Goal: Task Accomplishment & Management: Manage account settings

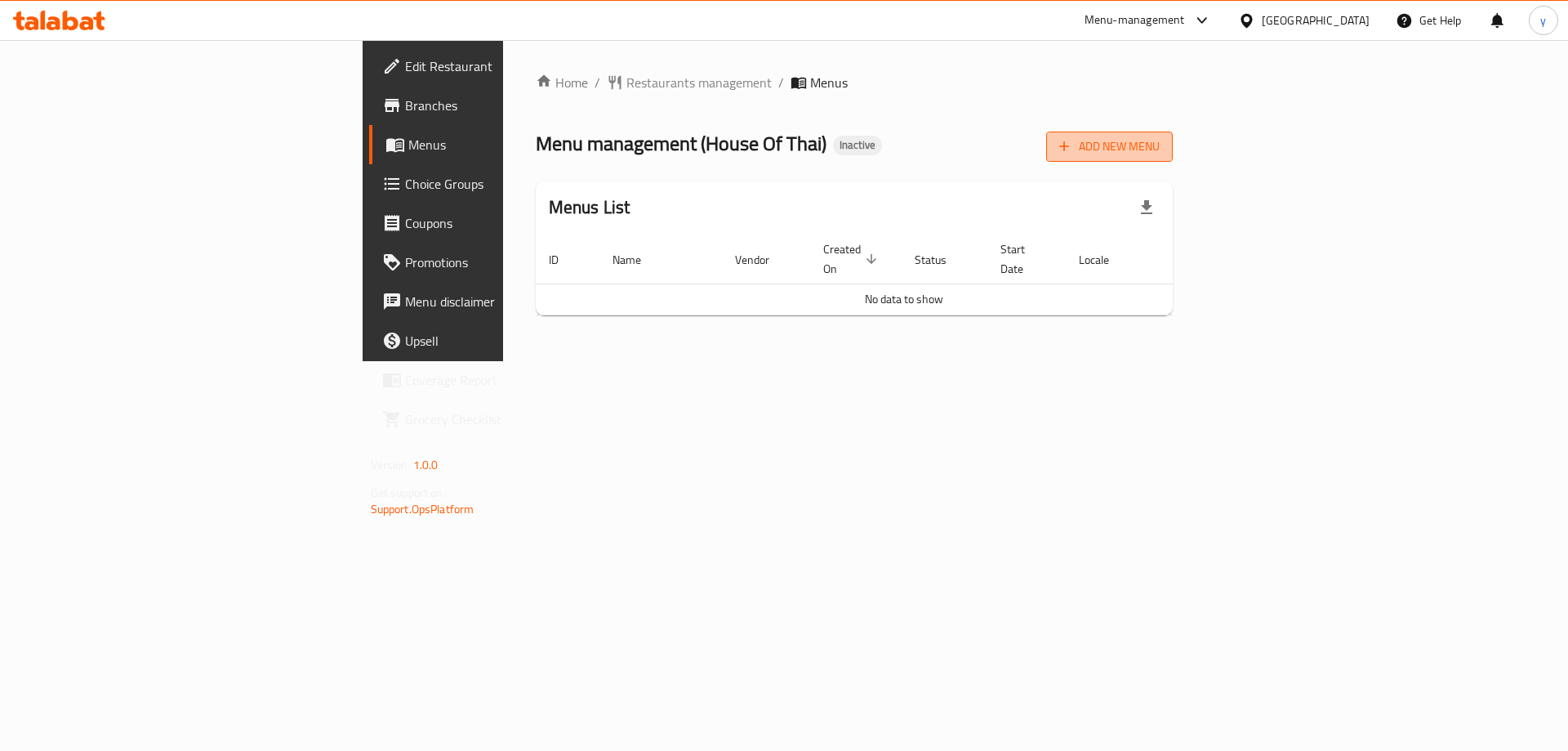
click at [1160, 152] on span "Add New Menu" at bounding box center [1108, 146] width 100 height 20
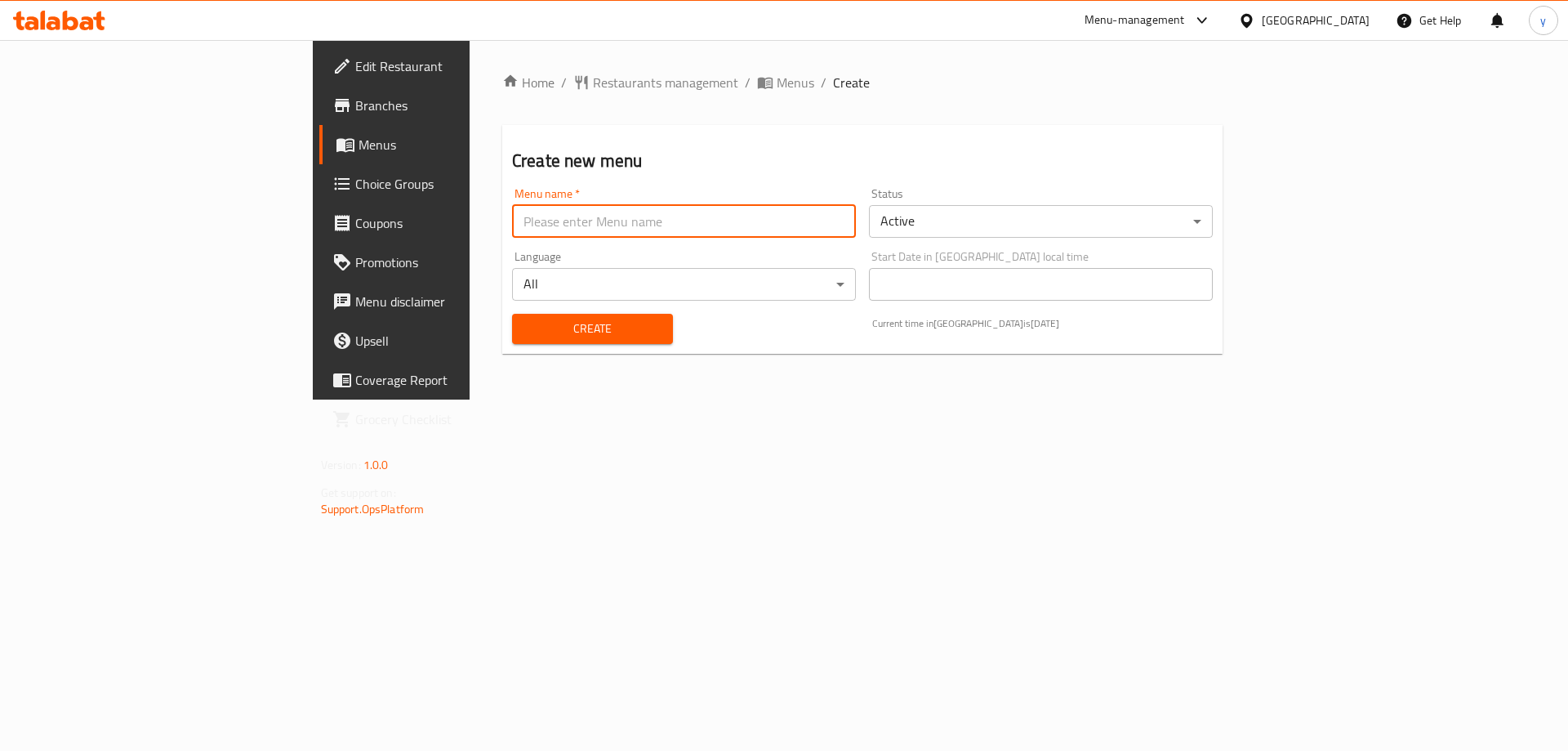
click at [733, 223] on input "text" at bounding box center [684, 221] width 344 height 32
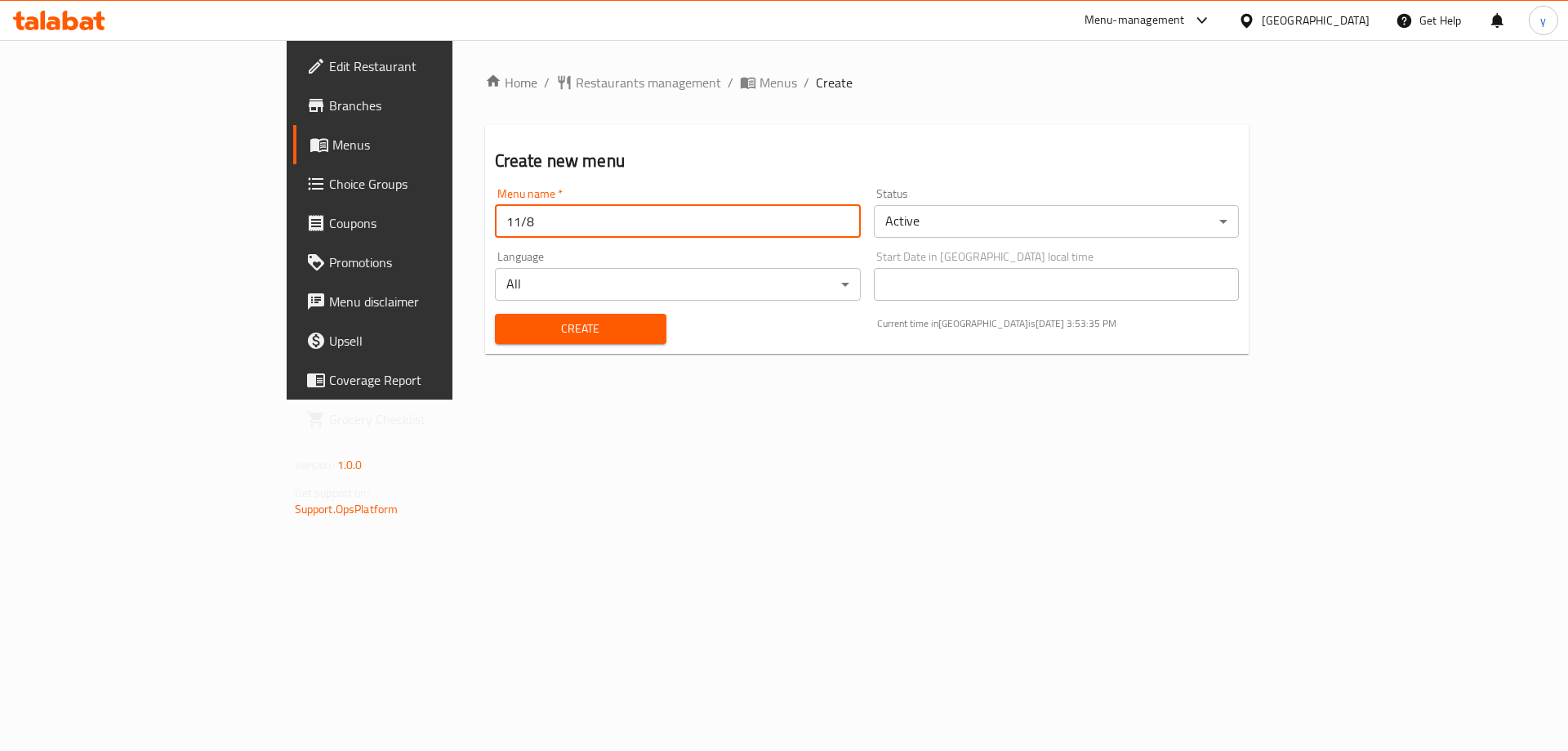
type input "11/8"
click at [494, 314] on button "Create" at bounding box center [580, 329] width 172 height 31
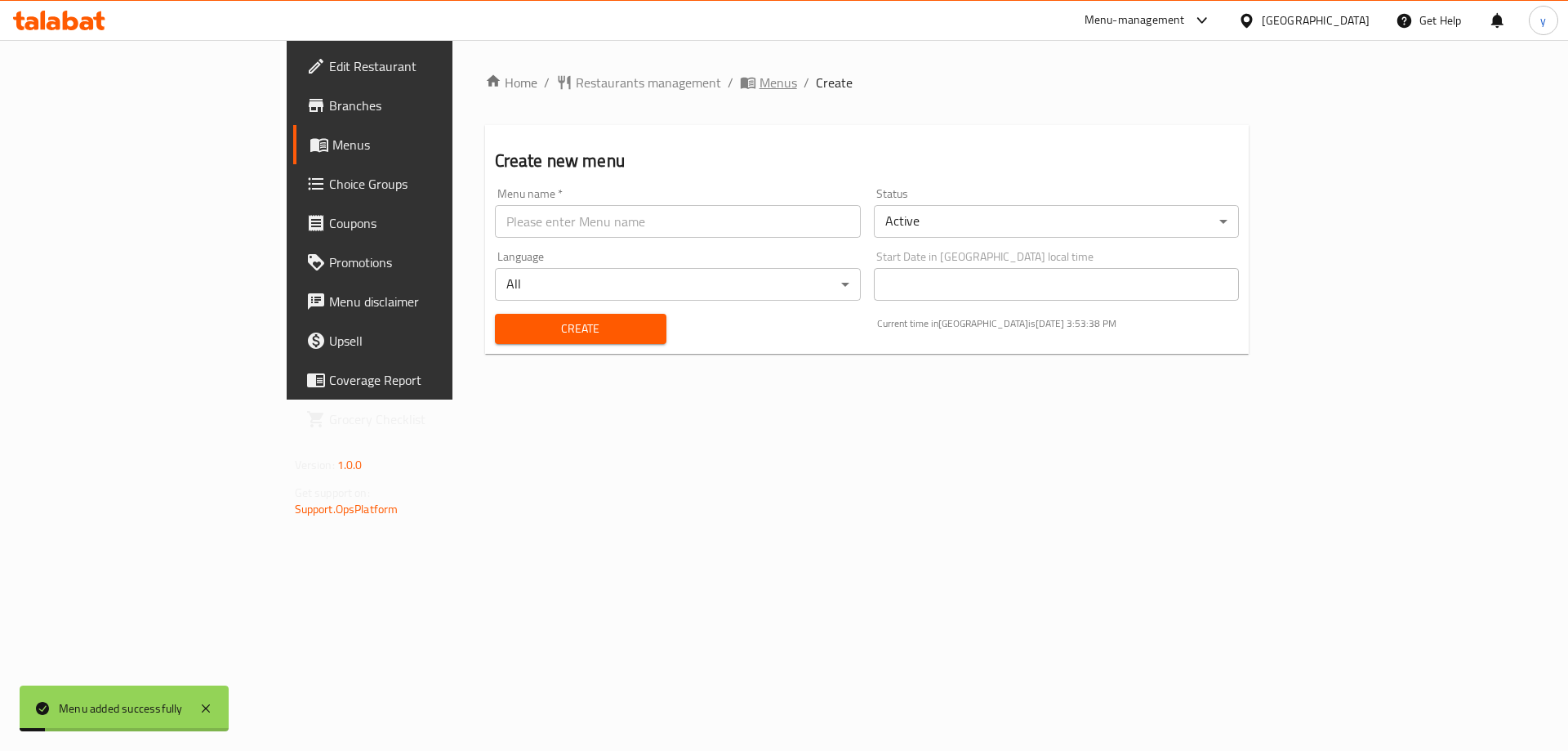
click at [760, 88] on span "Menus" at bounding box center [778, 82] width 37 height 19
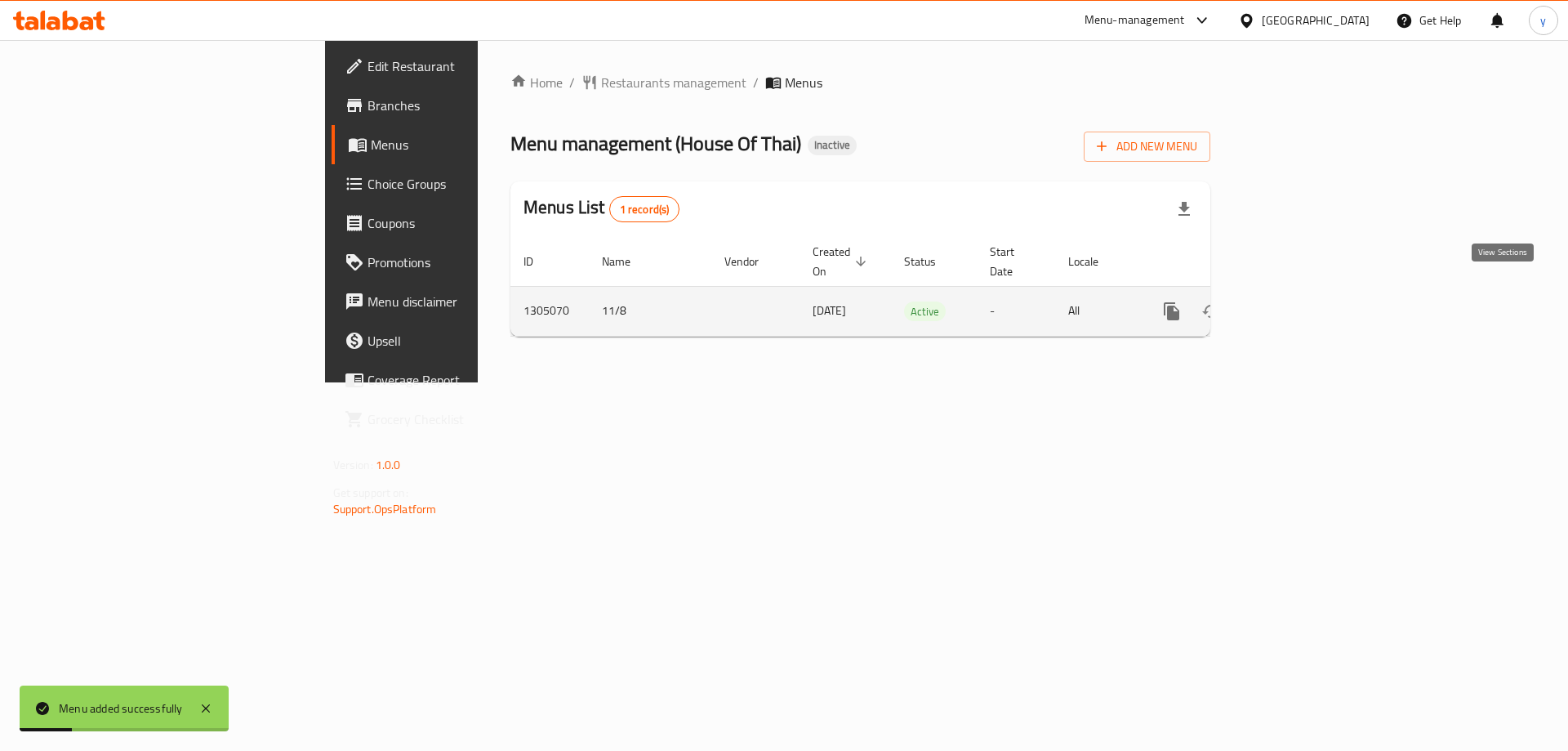
click at [1299, 302] on icon "enhanced table" at bounding box center [1289, 311] width 19 height 19
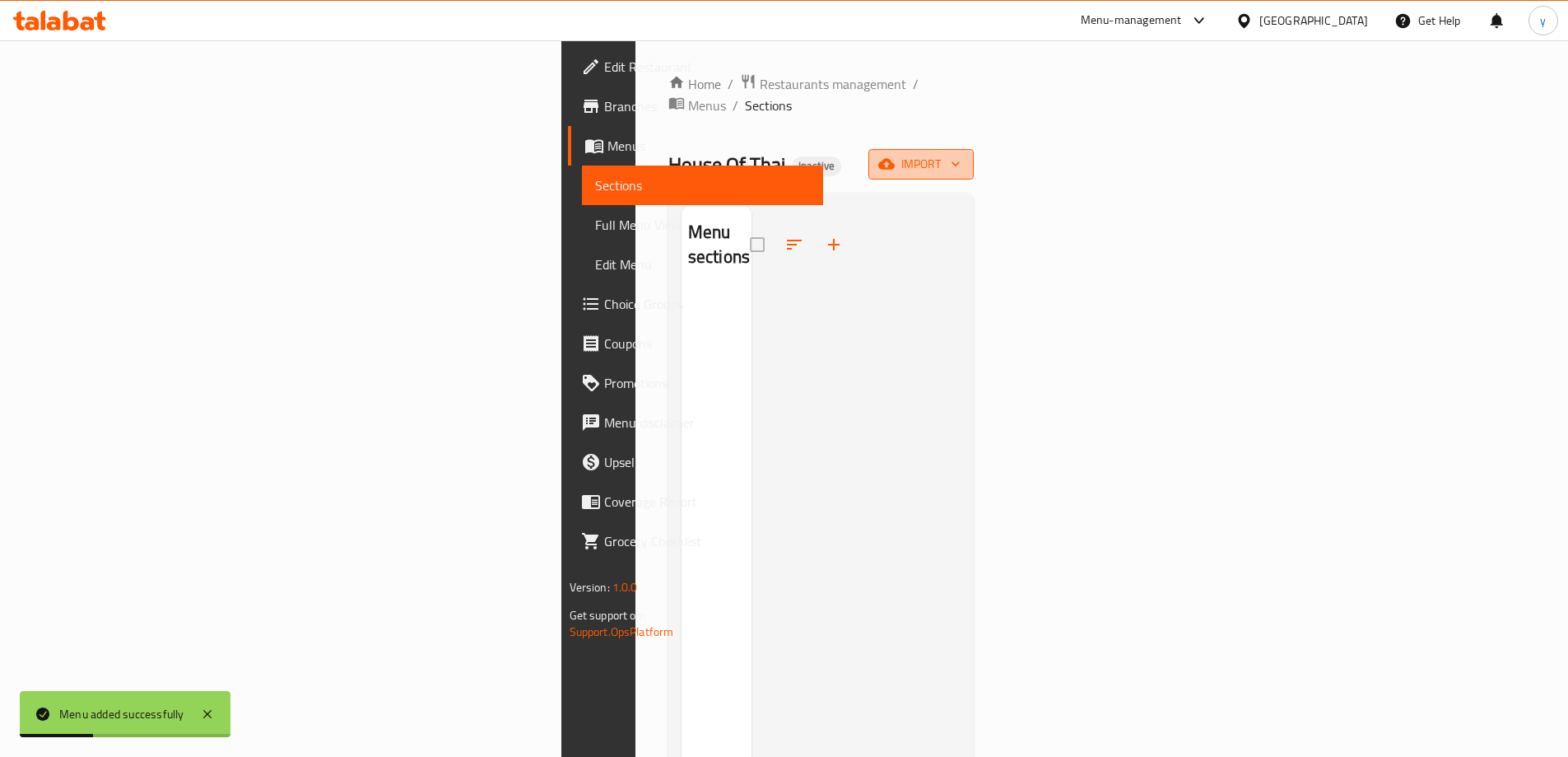
click at [961, 154] on span "import" at bounding box center [921, 164] width 79 height 20
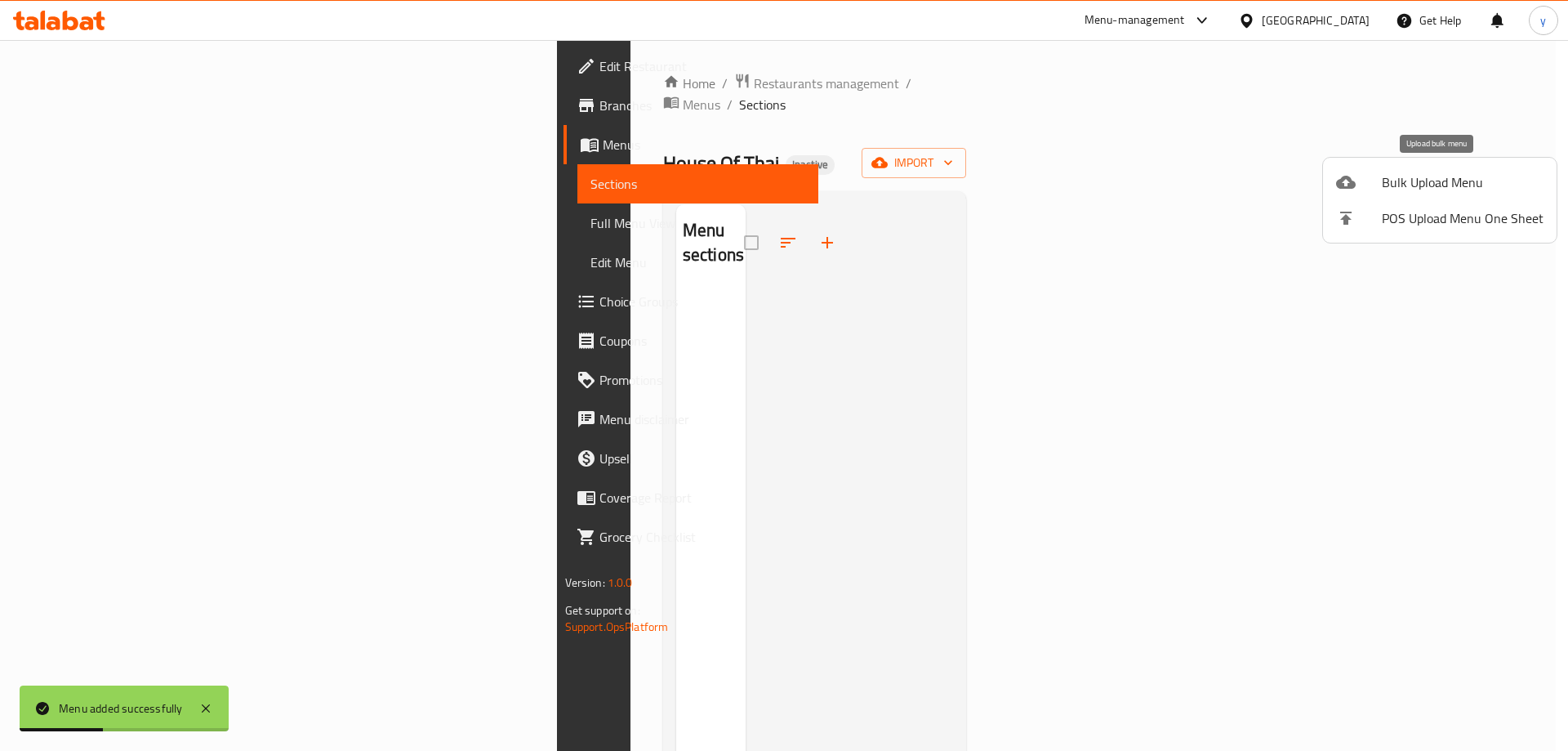
click at [1427, 181] on span "Bulk Upload Menu" at bounding box center [1462, 182] width 161 height 19
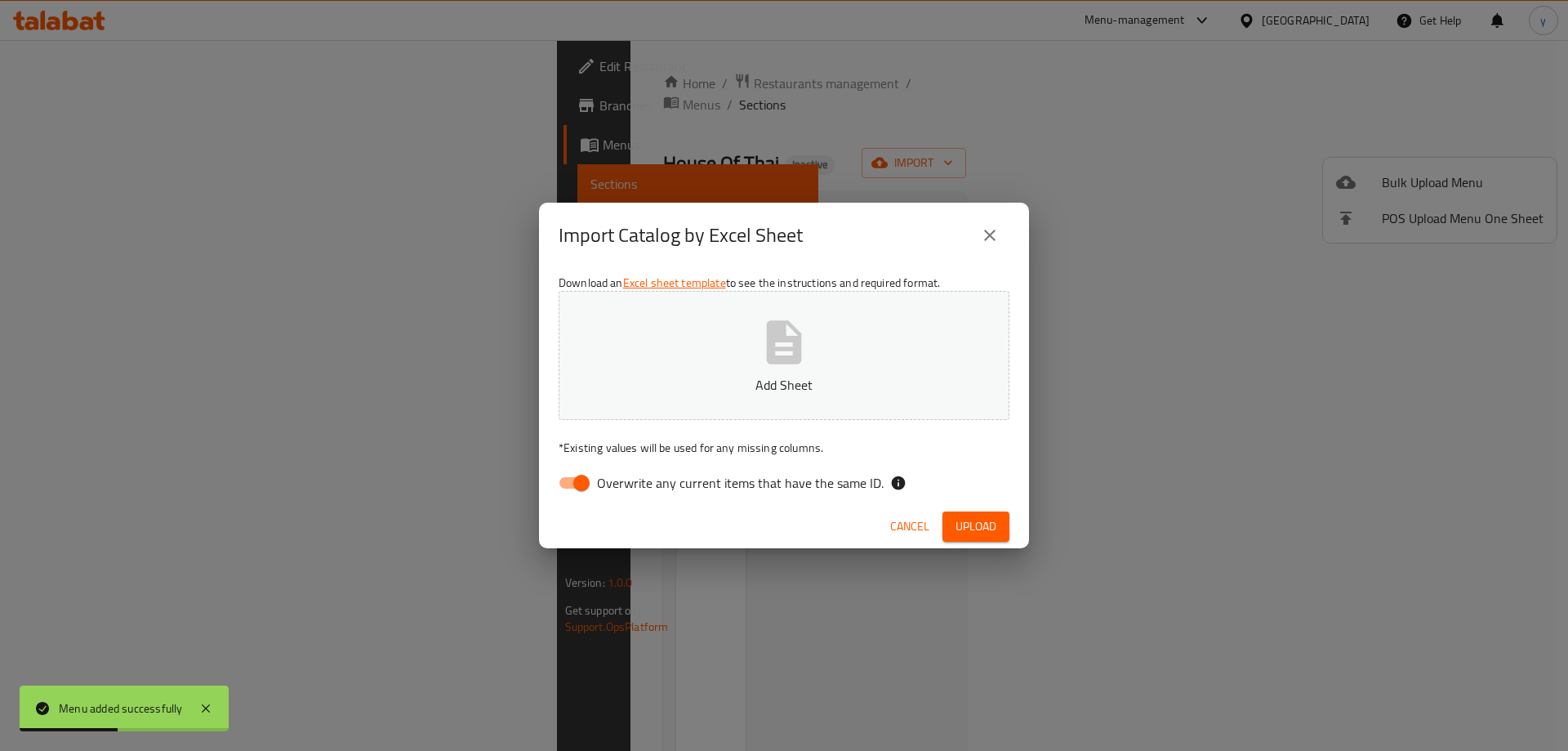
click at [815, 367] on button "Add Sheet" at bounding box center [783, 355] width 451 height 129
click at [574, 488] on input "Overwrite any current items that have the same ID." at bounding box center [581, 483] width 93 height 31
checkbox input "false"
click at [956, 524] on span "Upload" at bounding box center [976, 526] width 41 height 20
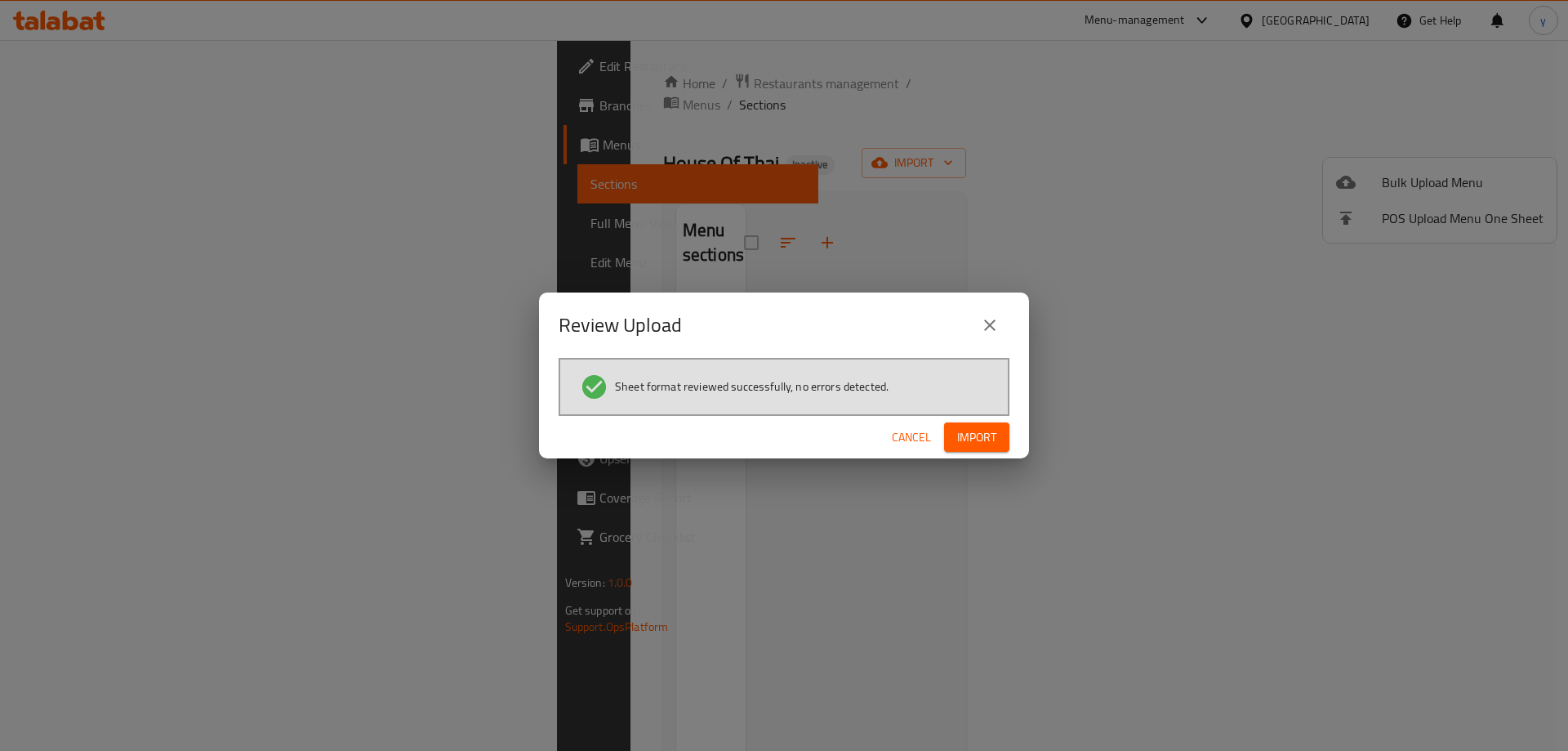
click at [999, 440] on button "Import" at bounding box center [976, 437] width 65 height 31
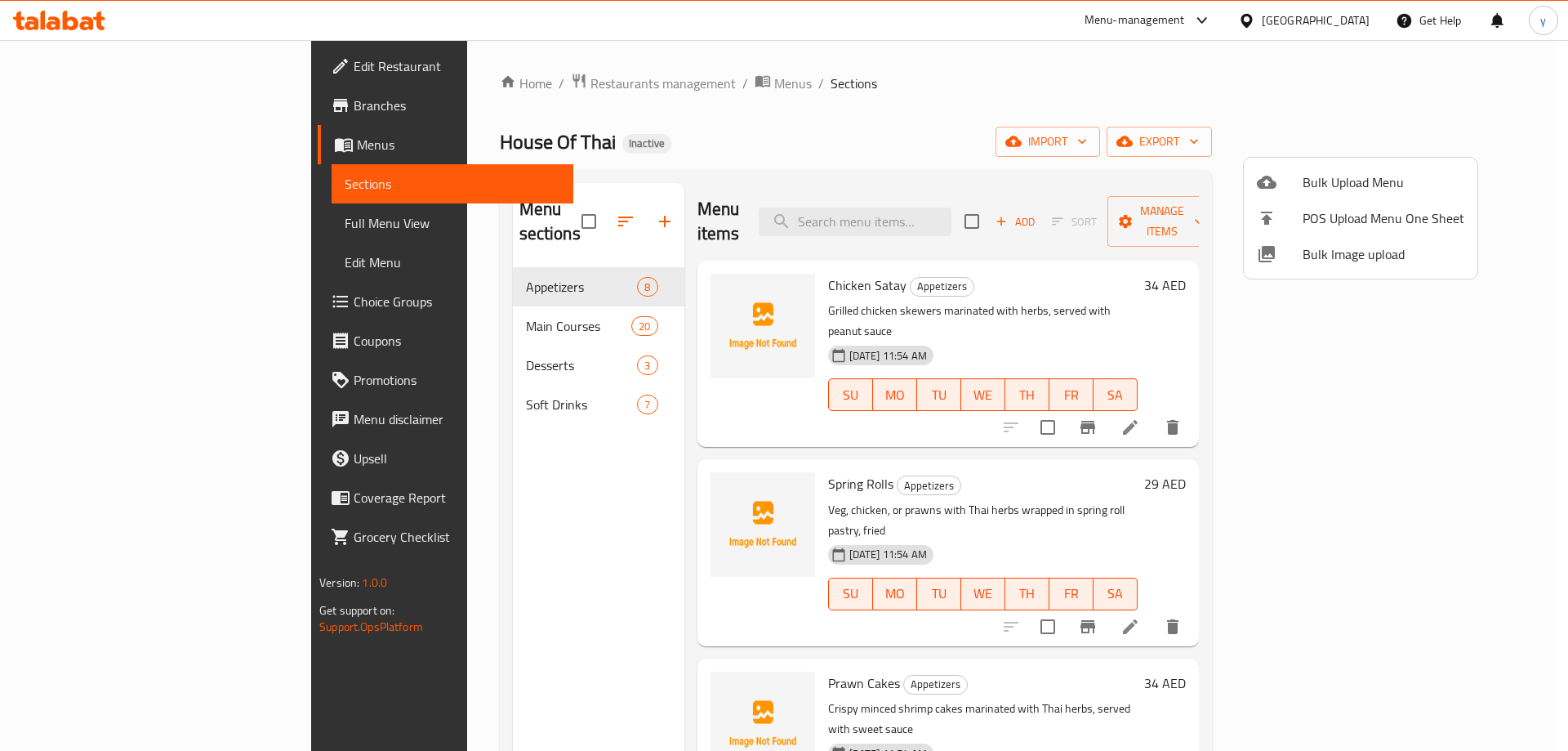
click at [149, 56] on div at bounding box center [784, 375] width 1568 height 751
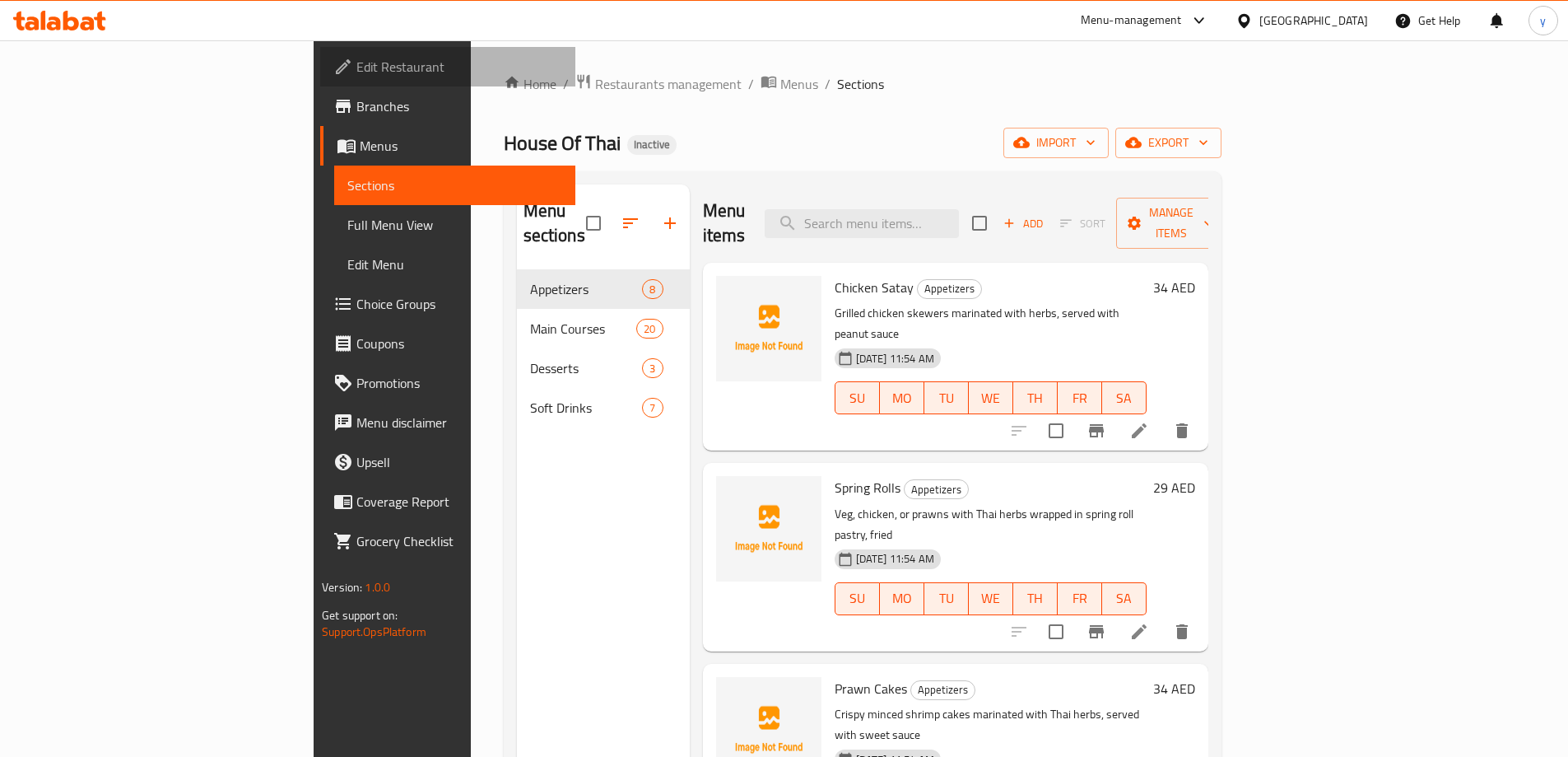
click at [356, 63] on span "Edit Restaurant" at bounding box center [459, 67] width 206 height 19
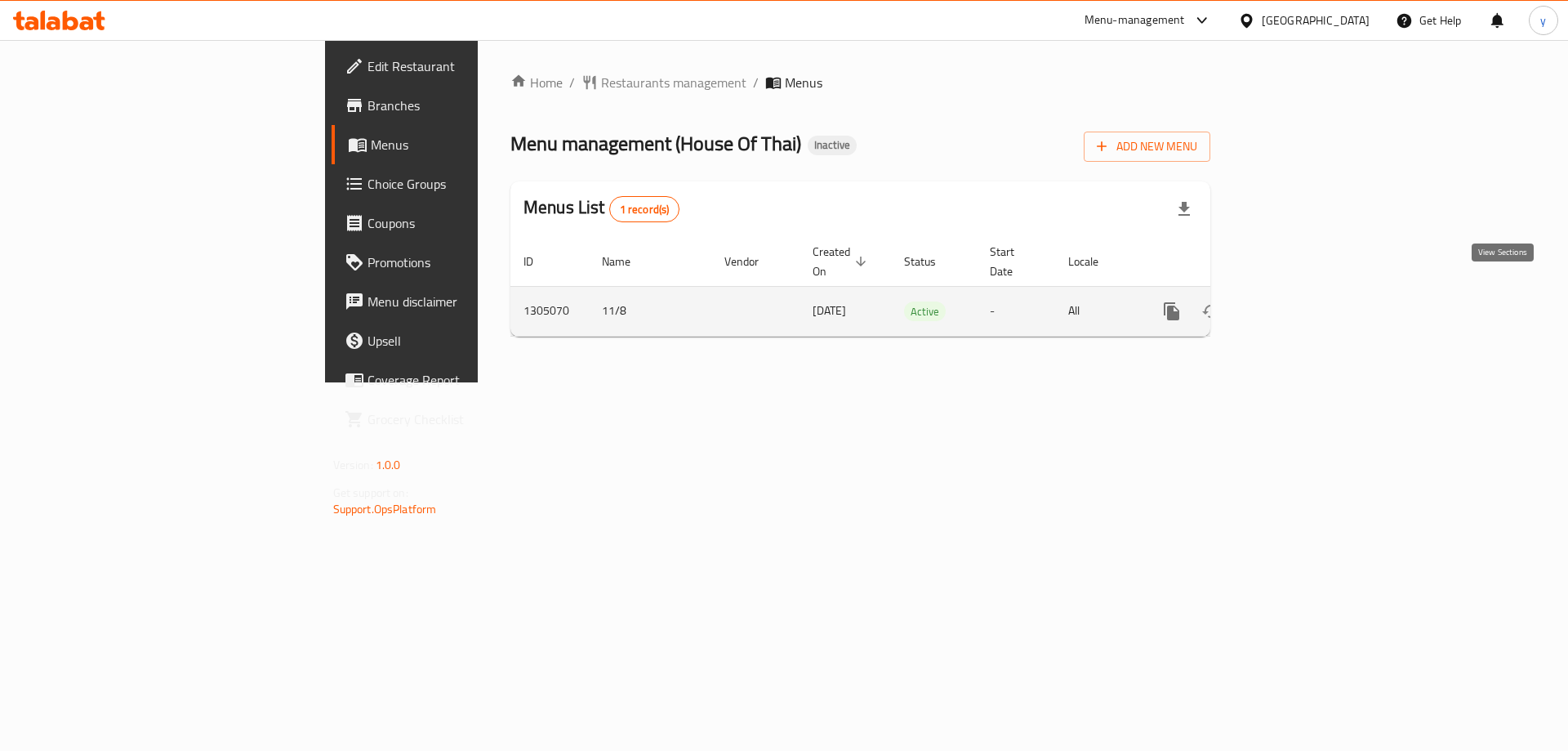
click at [1299, 302] on icon "enhanced table" at bounding box center [1289, 311] width 19 height 19
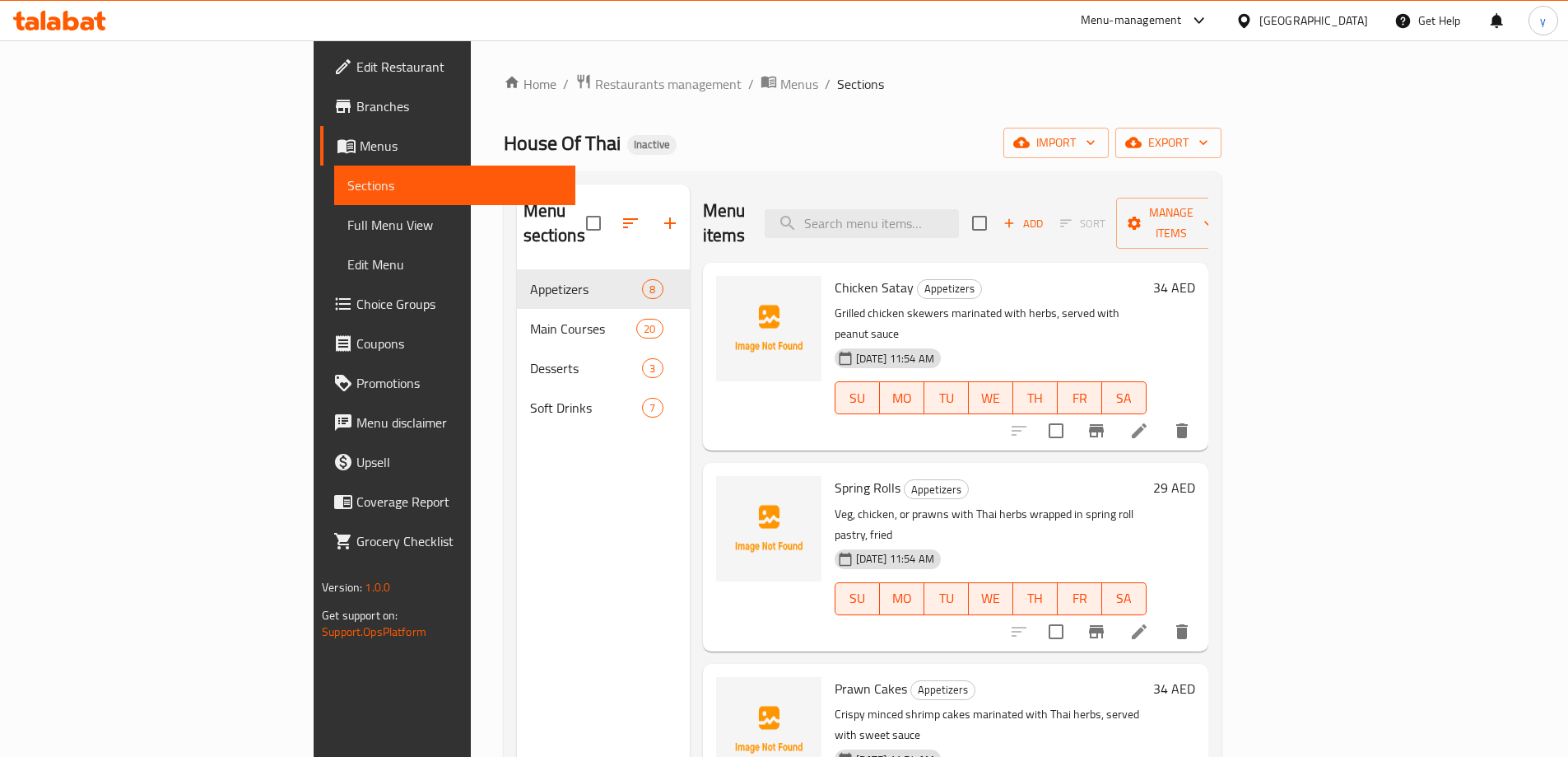
click at [347, 226] on span "Full Menu View" at bounding box center [454, 224] width 214 height 19
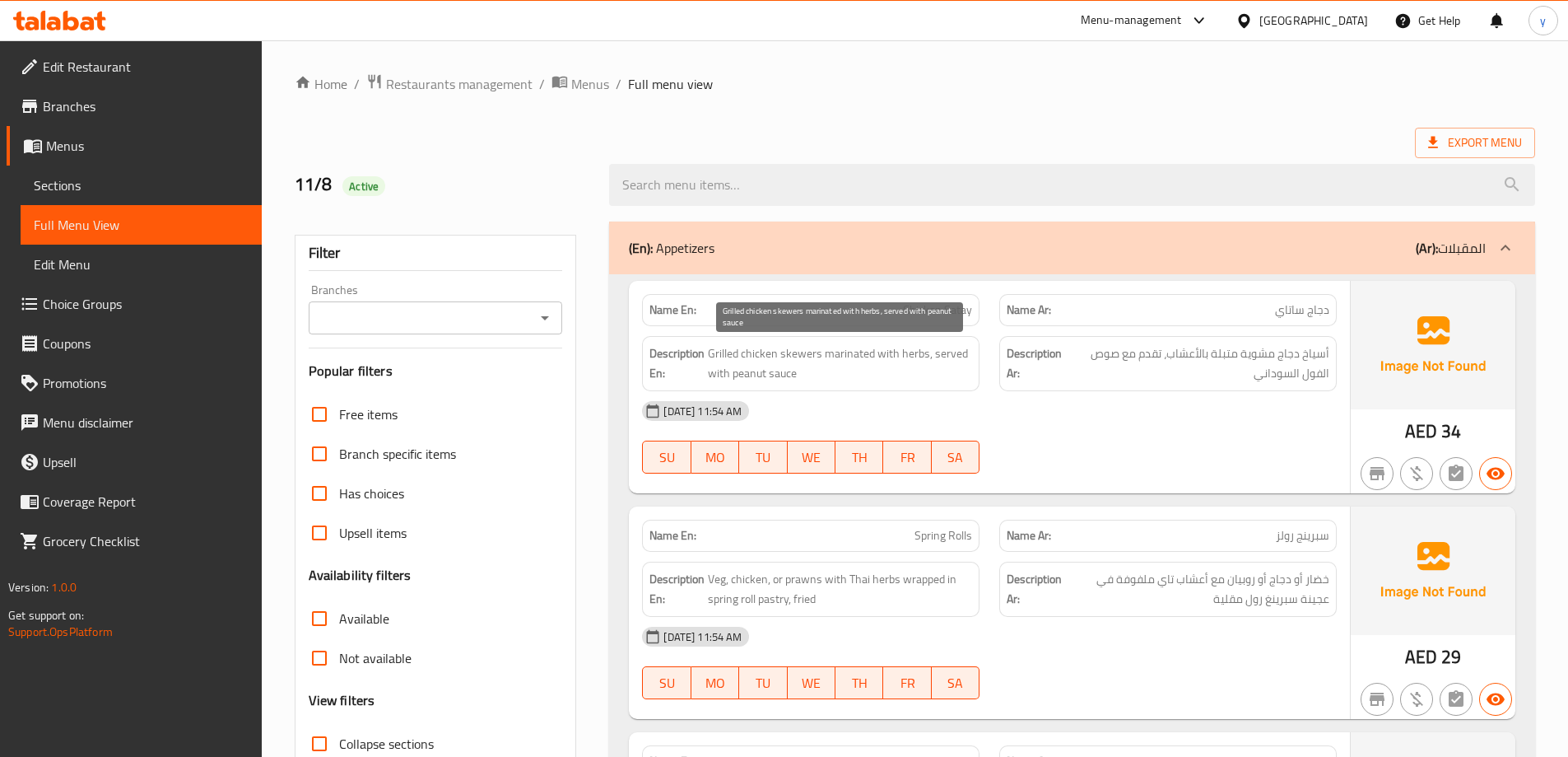
click at [748, 368] on span "Grilled chicken skewers marinated with herbs, served with peanut sauce" at bounding box center [839, 363] width 265 height 40
copy span "peanut"
click at [1041, 462] on div "11-08-2025 11:54 AM SU MO TU WE TH FR SA" at bounding box center [989, 437] width 715 height 92
click at [941, 528] on span "Spring Rolls" at bounding box center [943, 535] width 58 height 18
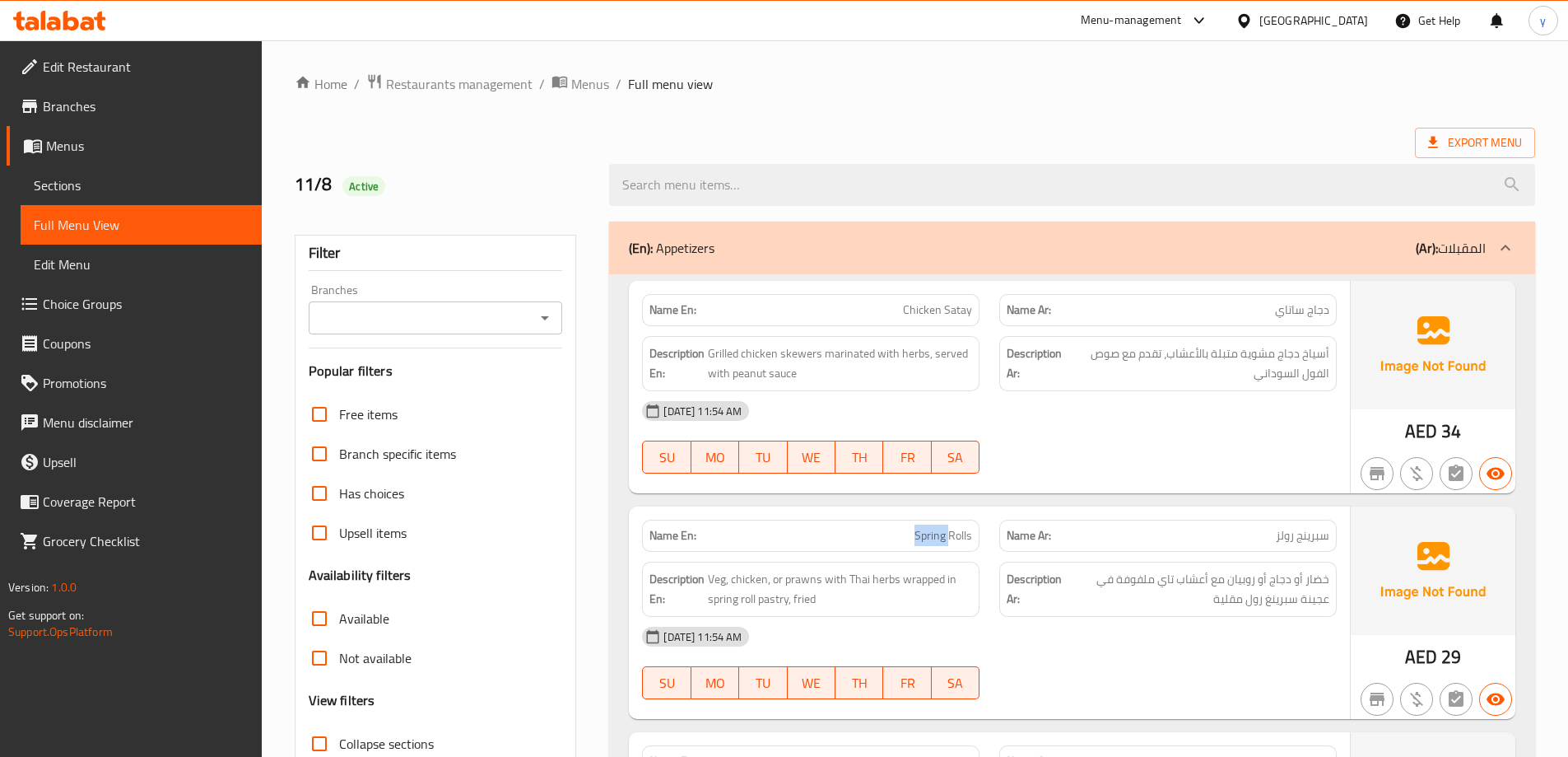
click at [941, 528] on span "Spring Rolls" at bounding box center [943, 535] width 58 height 18
copy span "Spring Rolls"
click at [1296, 542] on span "سبرينج رولز" at bounding box center [1302, 535] width 54 height 18
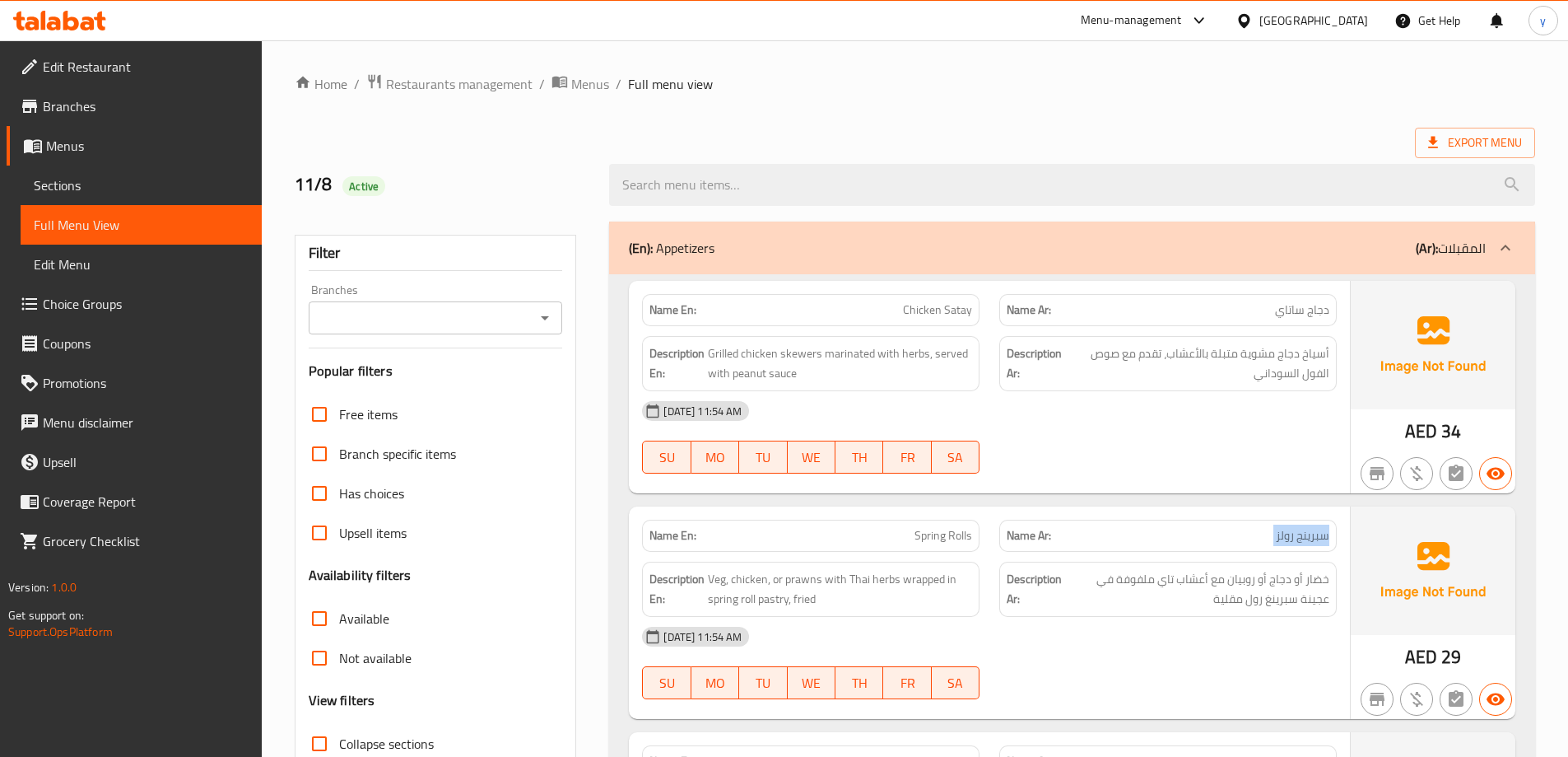
click at [1296, 542] on span "سبرينج رولز" at bounding box center [1302, 535] width 54 height 18
copy span "سبرينج رولز"
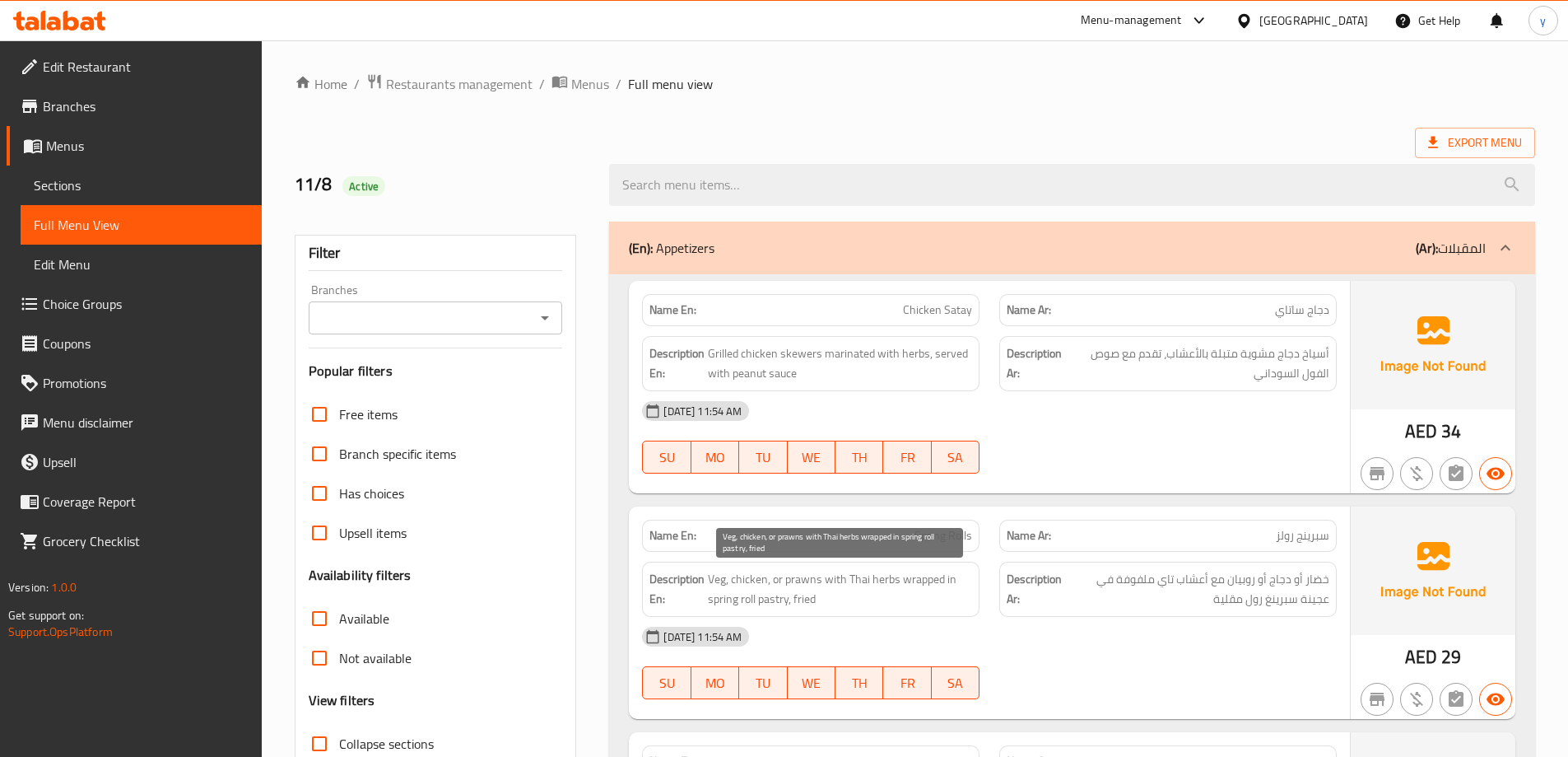
click at [717, 580] on span "Veg, chicken, or prawns with Thai herbs wrapped in spring roll pastry, fried" at bounding box center [839, 589] width 265 height 40
copy span "Veg"
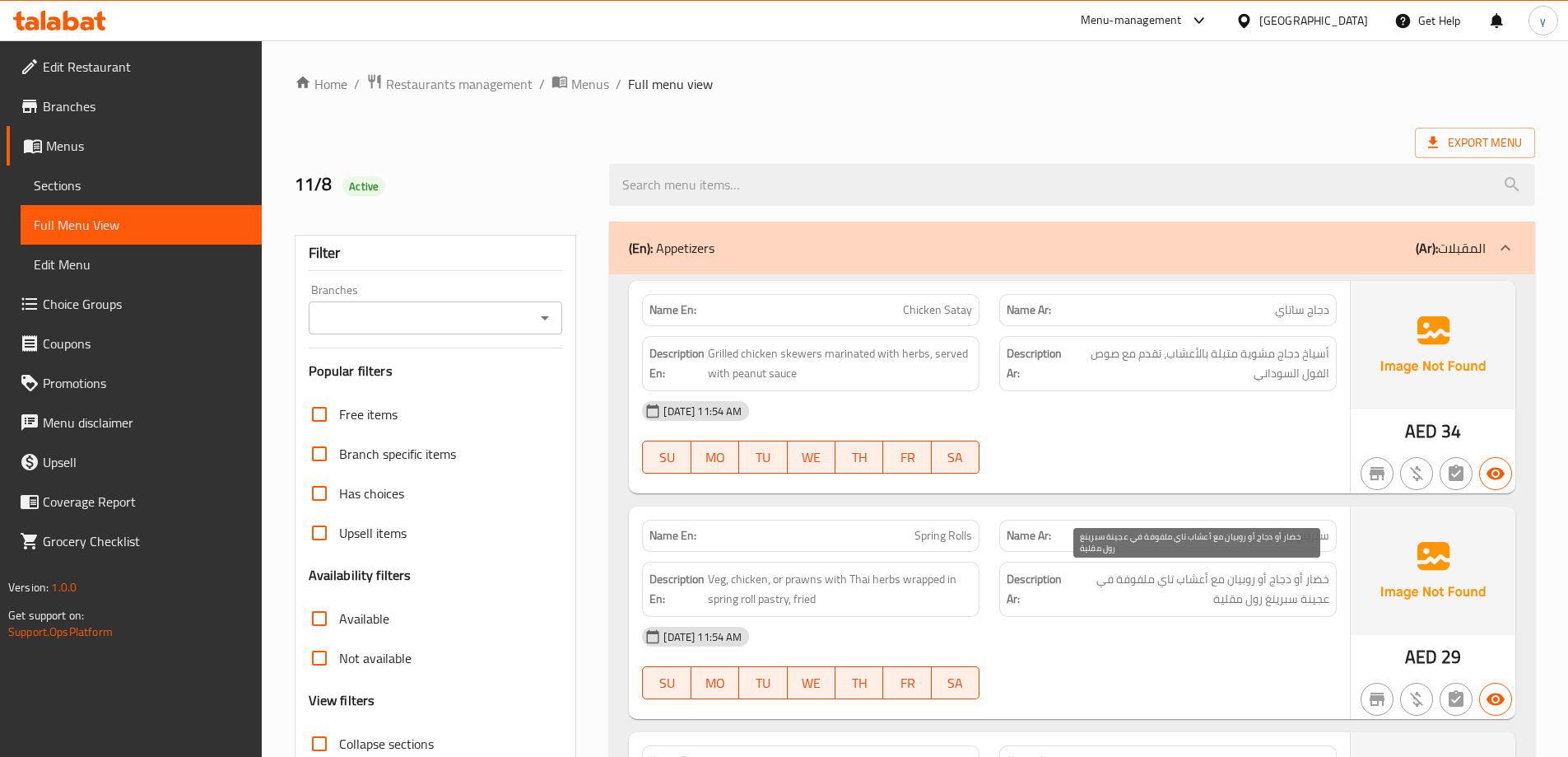
click at [1314, 577] on span "خضار أو دجاج أو روبيان مع أعشاب تاي ملفوفة في عجينة سبرينغ رول مقلية" at bounding box center [1197, 589] width 265 height 40
copy span "خضار"
click at [1287, 583] on span "خضار أو دجاج أو روبيان مع أعشاب تاي ملفوفة في عجينة سبرينغ رول مقلية" at bounding box center [1197, 589] width 265 height 40
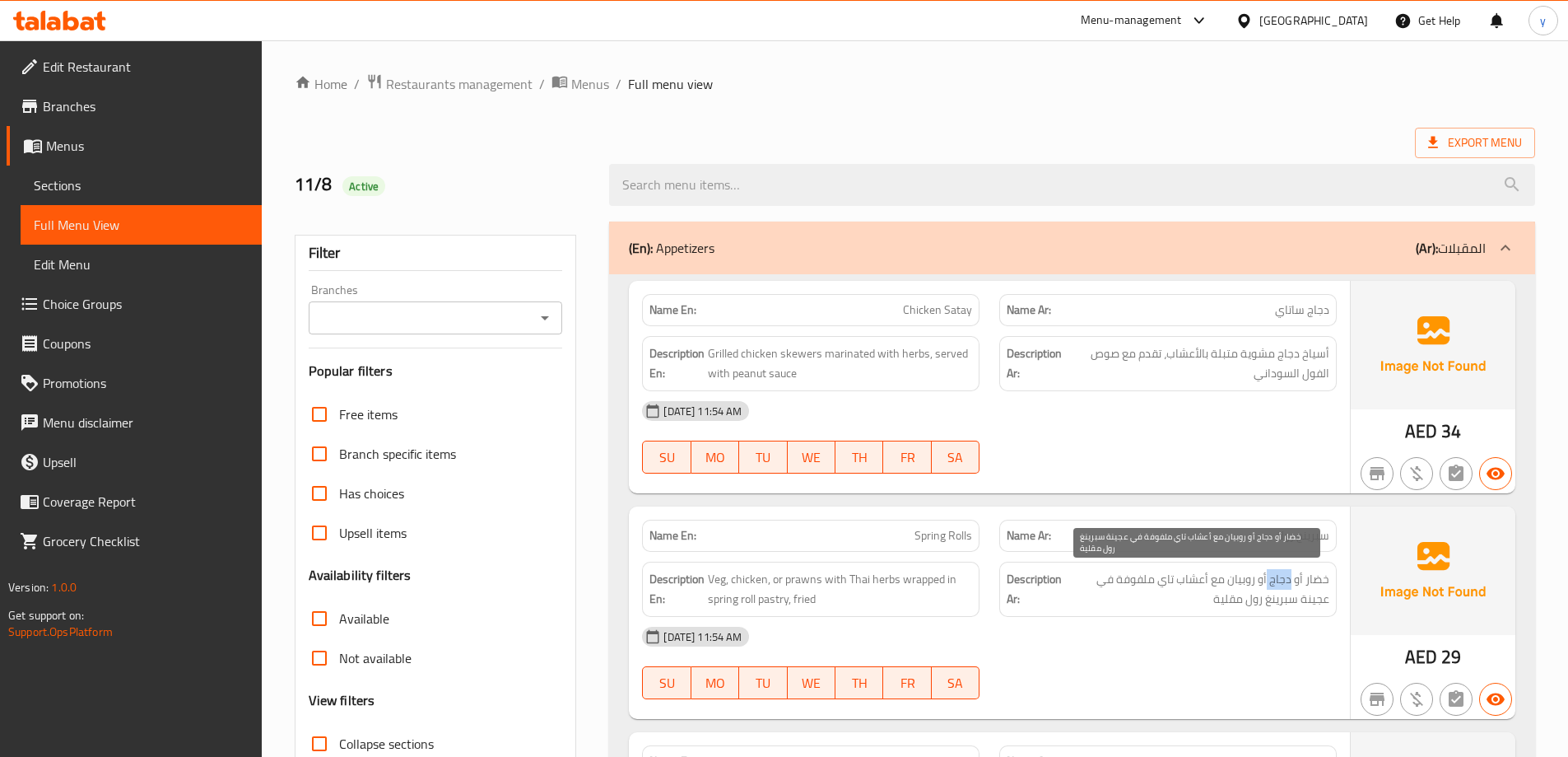
copy span "دجاج"
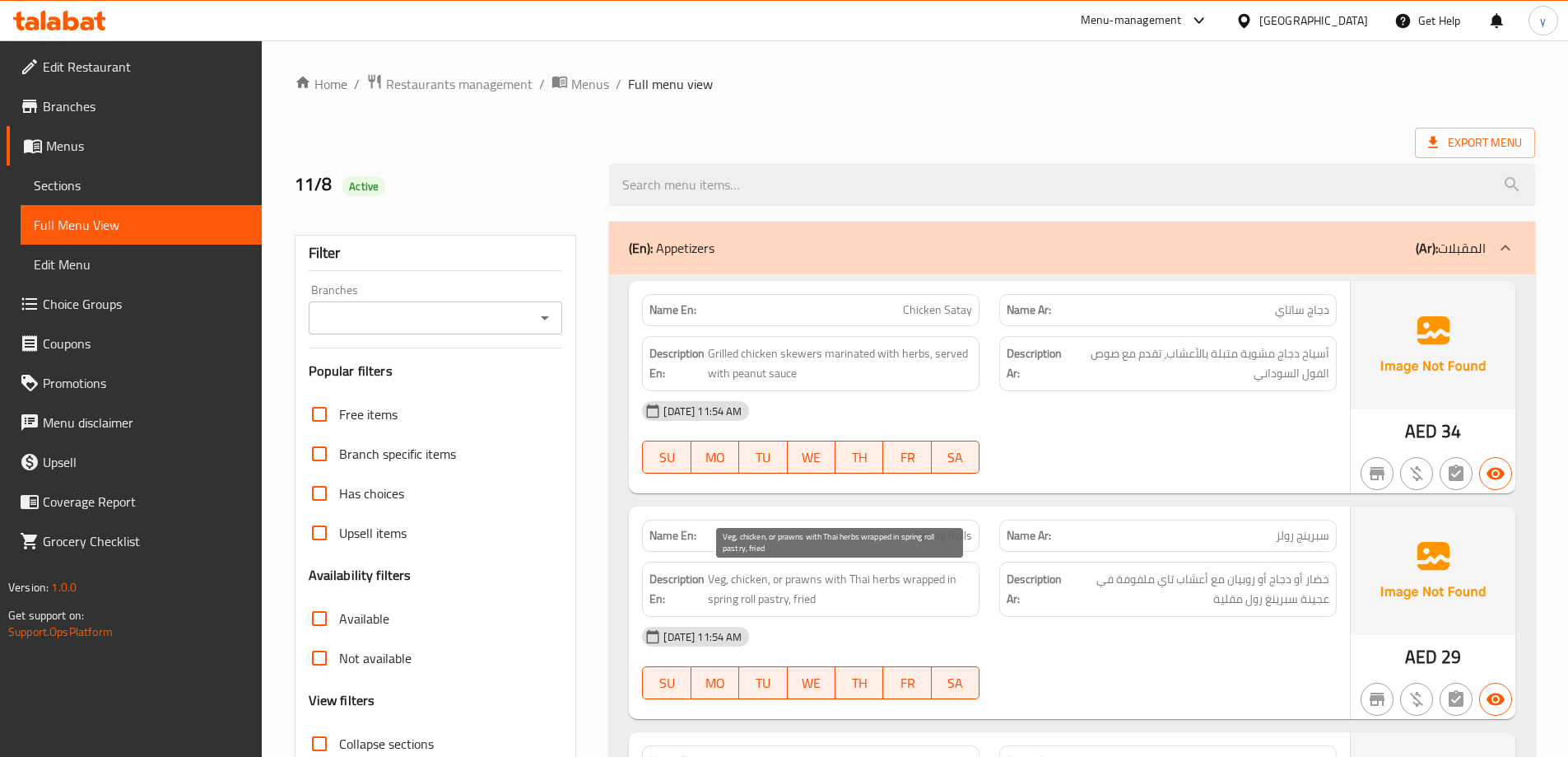
click at [751, 579] on span "Veg, chicken, or prawns with Thai herbs wrapped in spring roll pastry, fried" at bounding box center [839, 589] width 265 height 40
copy span "chicken"
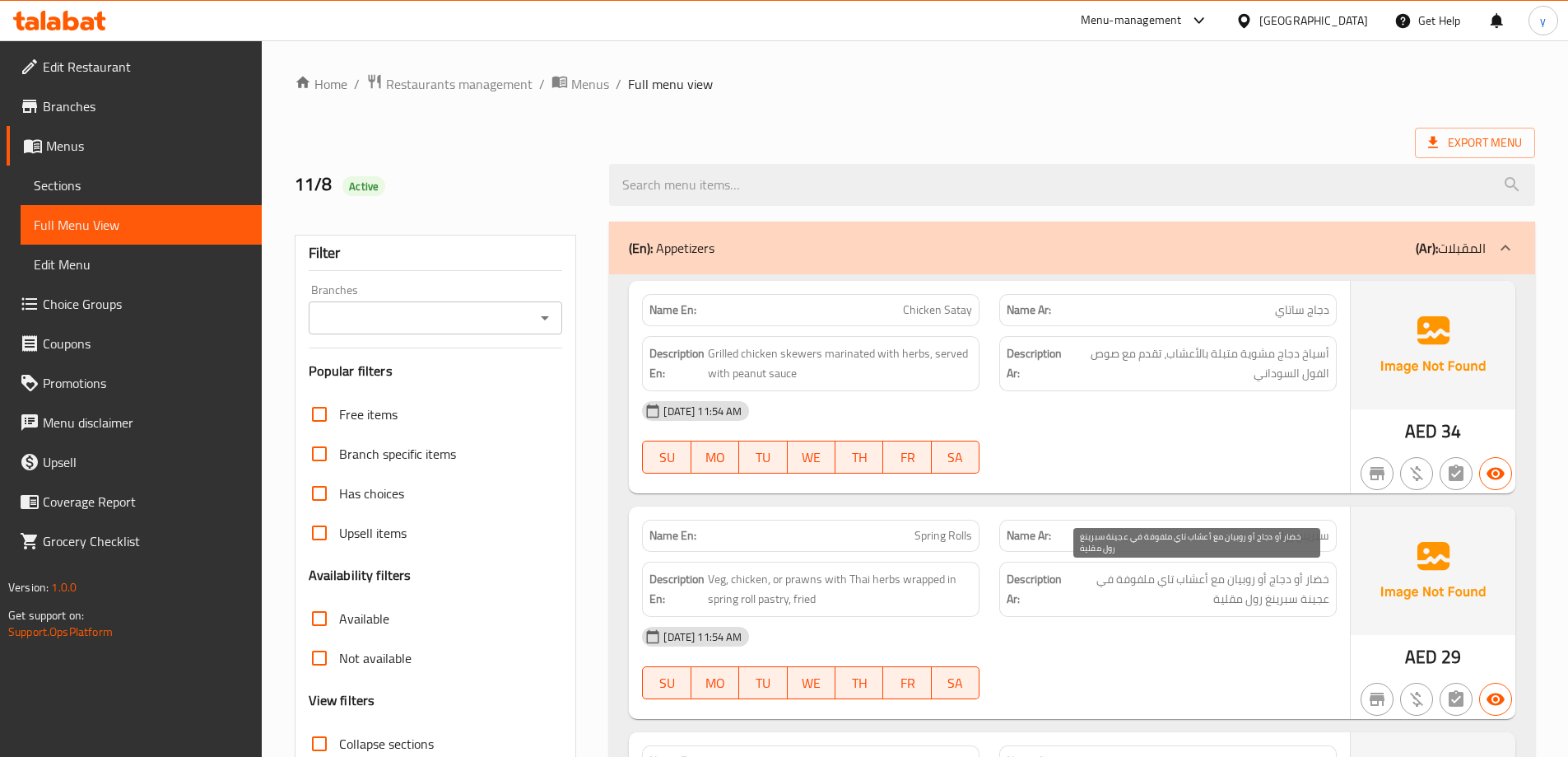
click at [1247, 581] on span "خضار أو دجاج أو روبيان مع أعشاب تاي ملفوفة في عجينة سبرينغ رول مقلية" at bounding box center [1197, 589] width 265 height 40
copy span "روبيان"
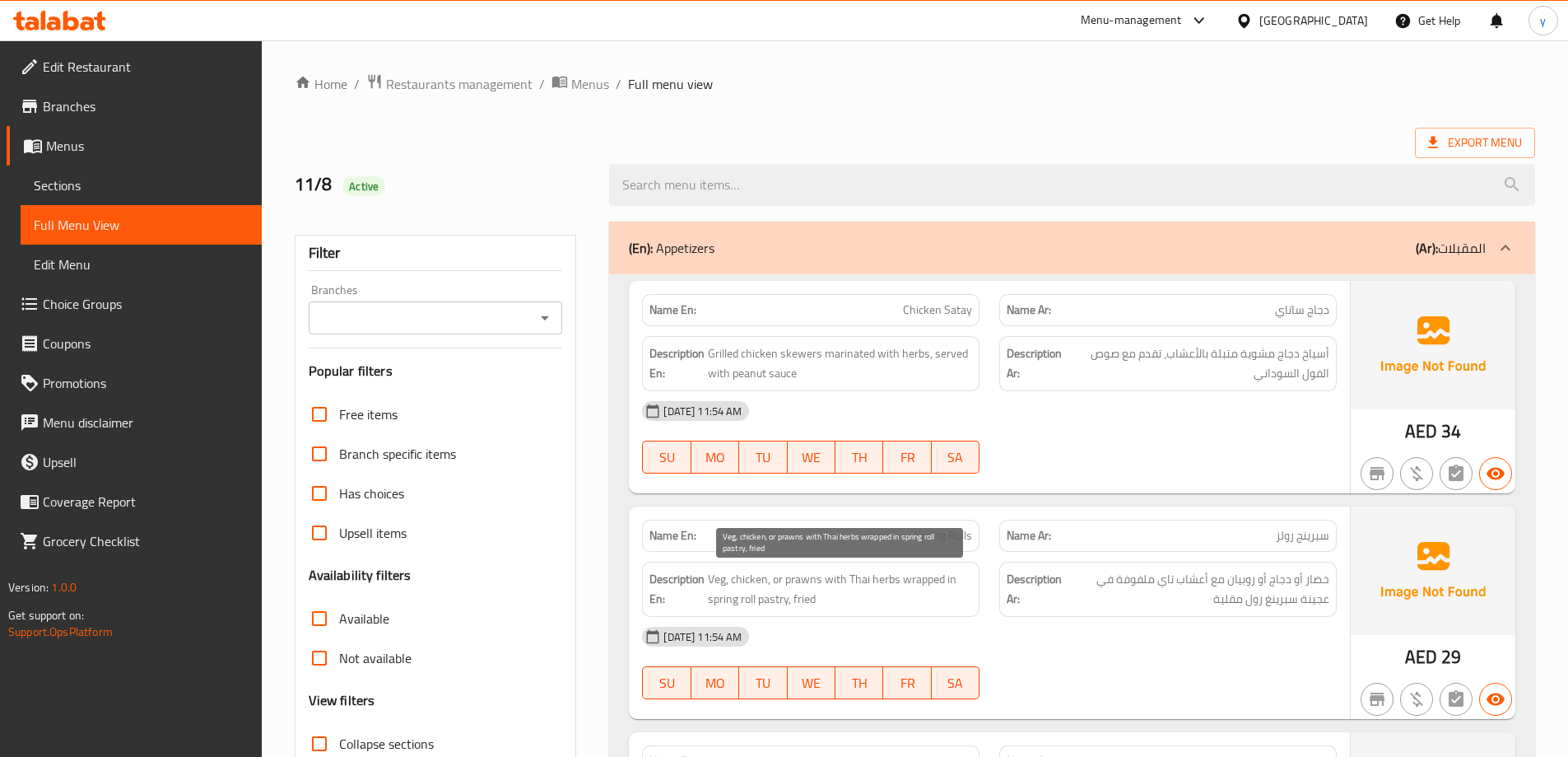
click at [799, 582] on span "Veg, chicken, or prawns with Thai herbs wrapped in spring roll pastry, fried" at bounding box center [839, 589] width 265 height 40
copy span "prawns"
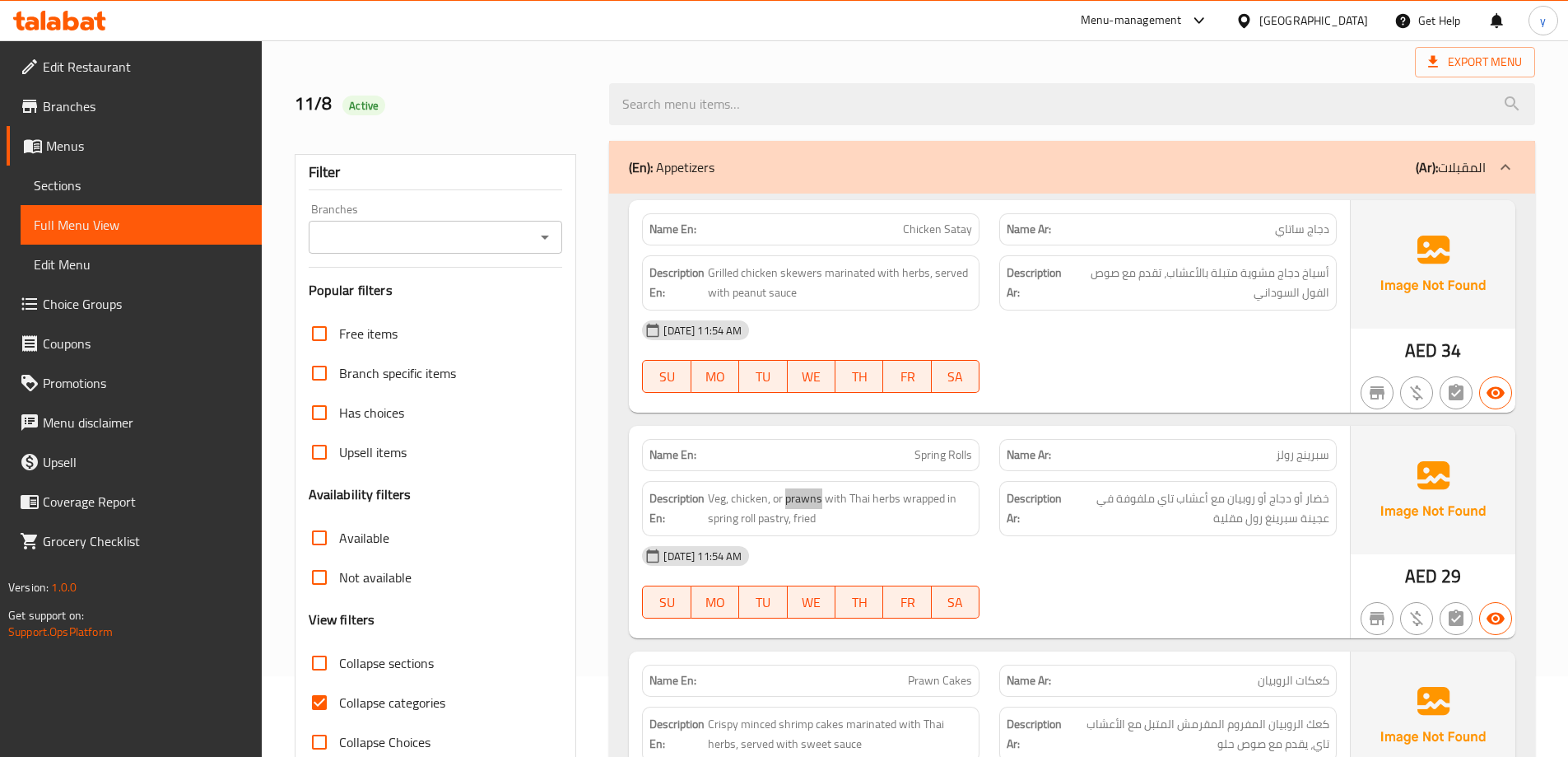
scroll to position [83, 0]
click at [948, 458] on span "Spring Rolls" at bounding box center [943, 454] width 58 height 18
copy span "Spring Rolls"
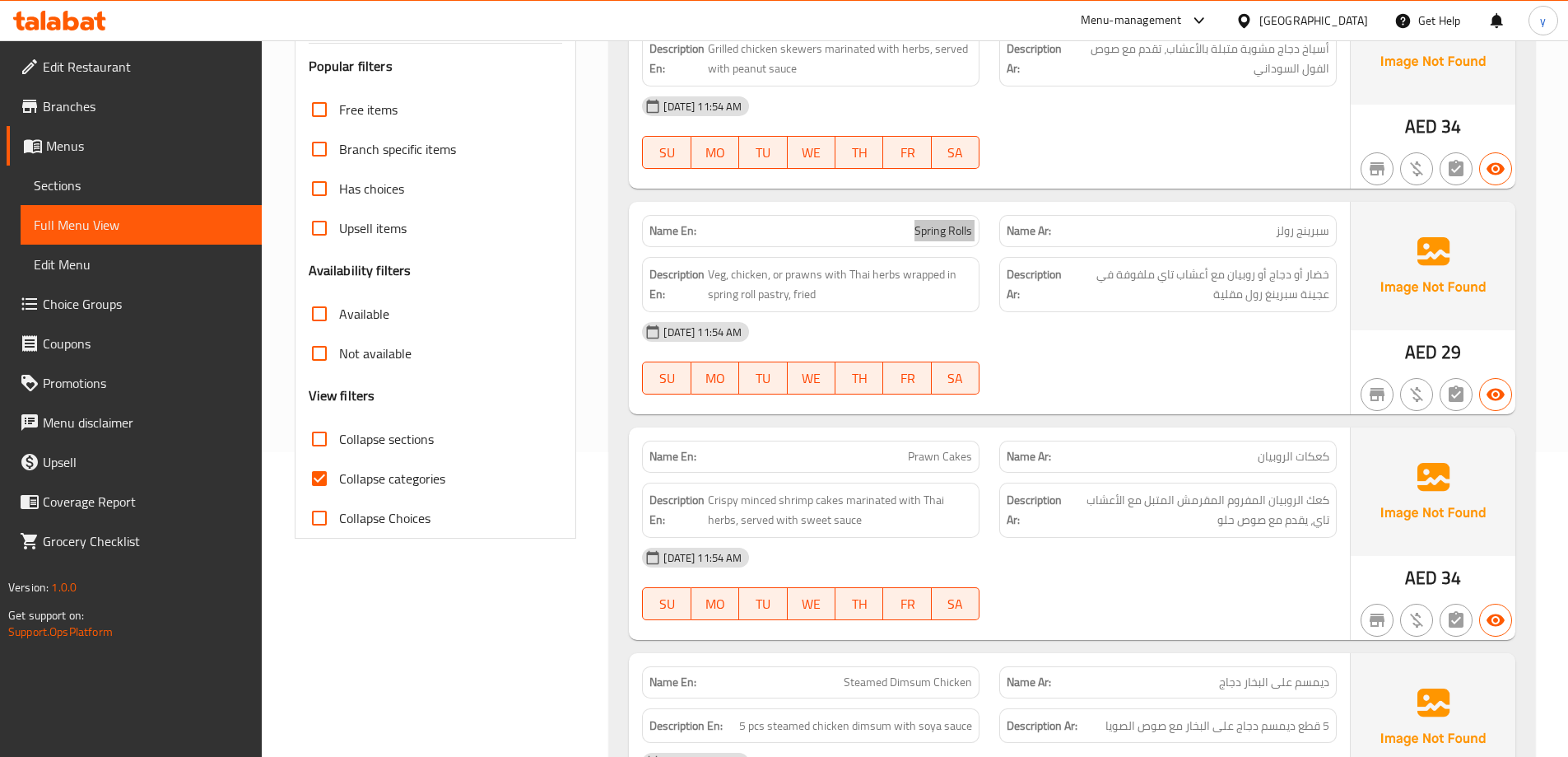
scroll to position [330, 0]
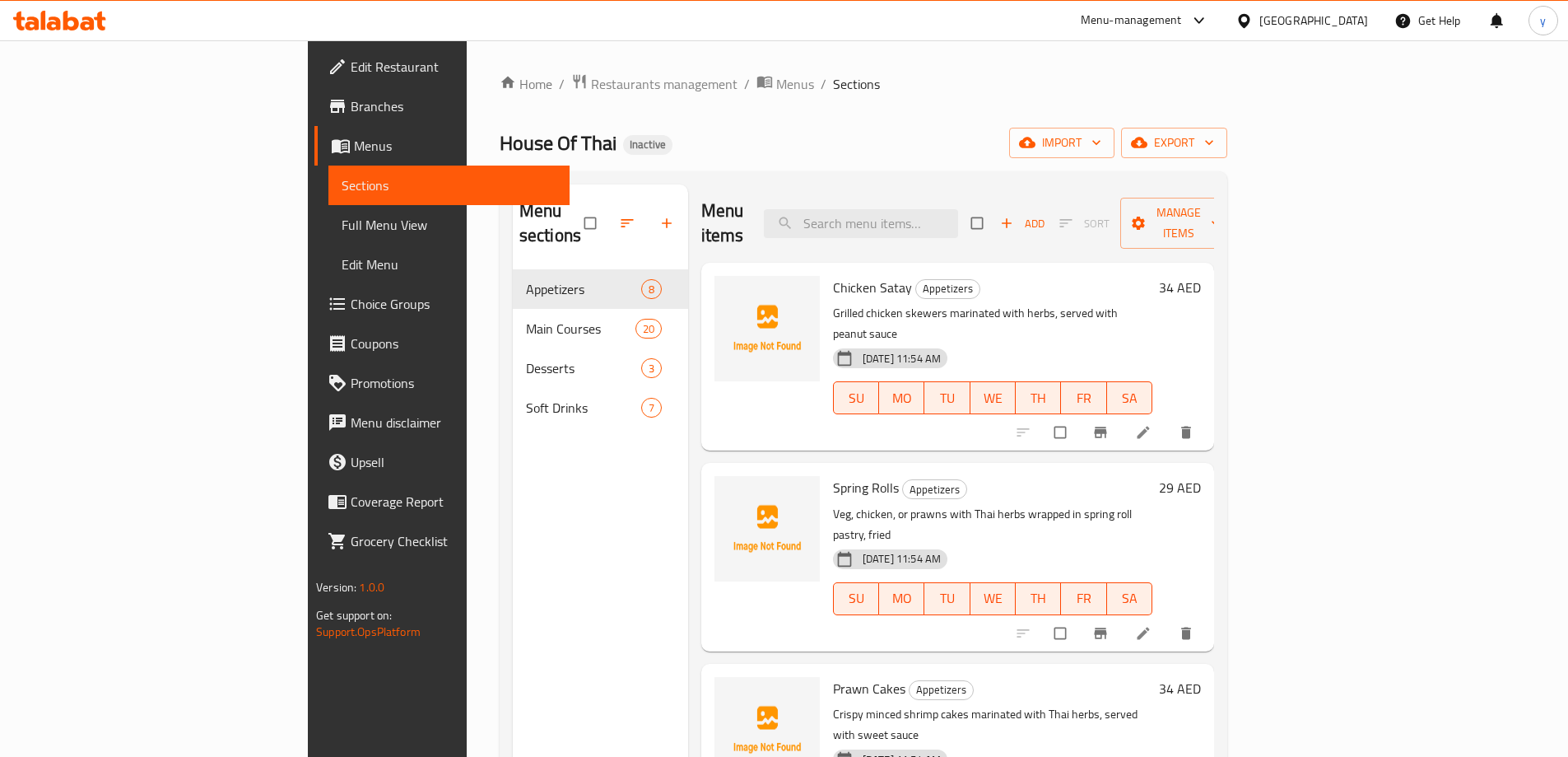
click at [351, 304] on span "Choice Groups" at bounding box center [454, 303] width 206 height 19
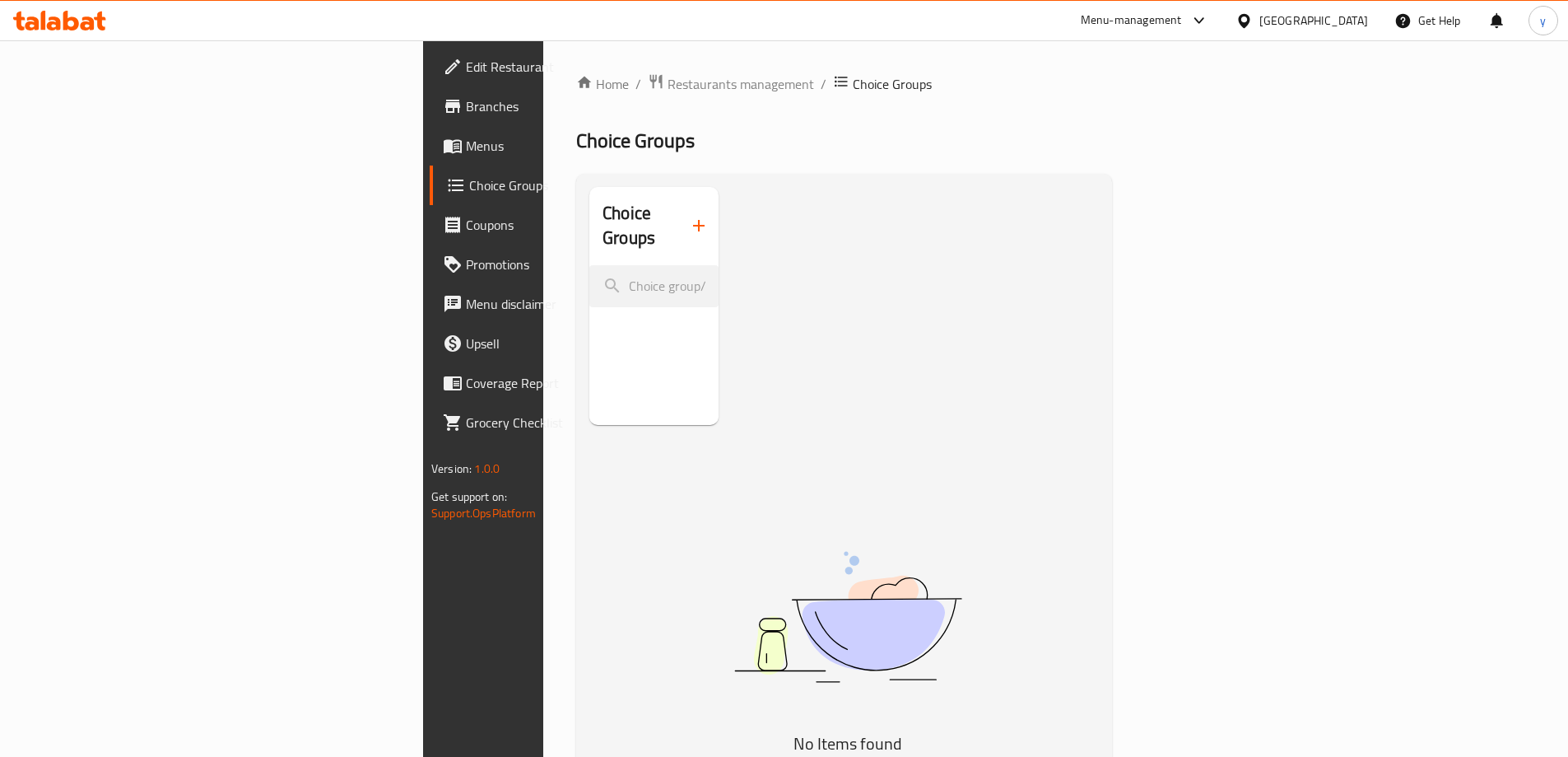
click at [591, 212] on div "Home / Restaurants management / Choice Groups Choice Groups Choice Groups No It…" at bounding box center [844, 514] width 536 height 884
click at [689, 215] on icon "button" at bounding box center [699, 225] width 19 height 19
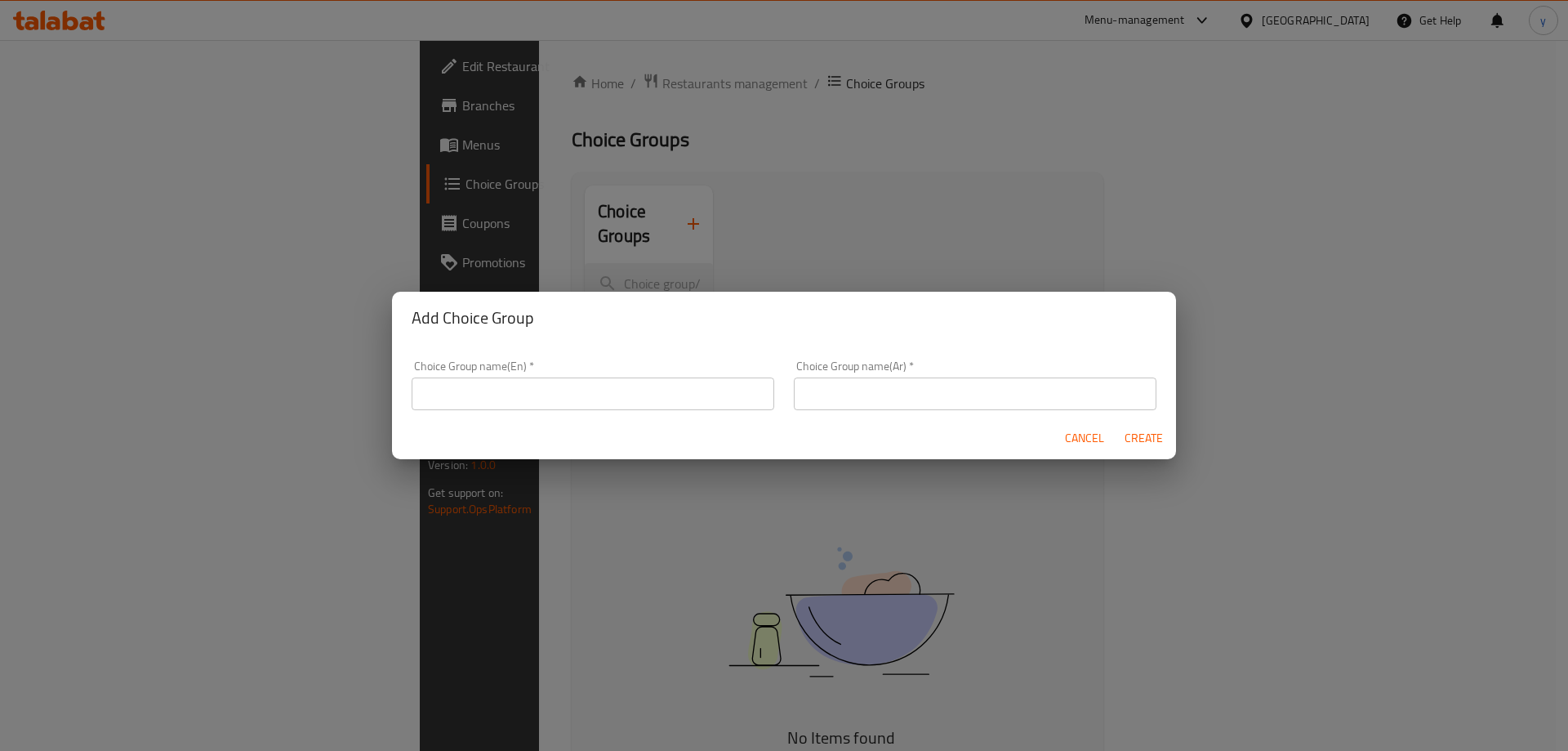
click at [611, 378] on input "text" at bounding box center [593, 393] width 363 height 32
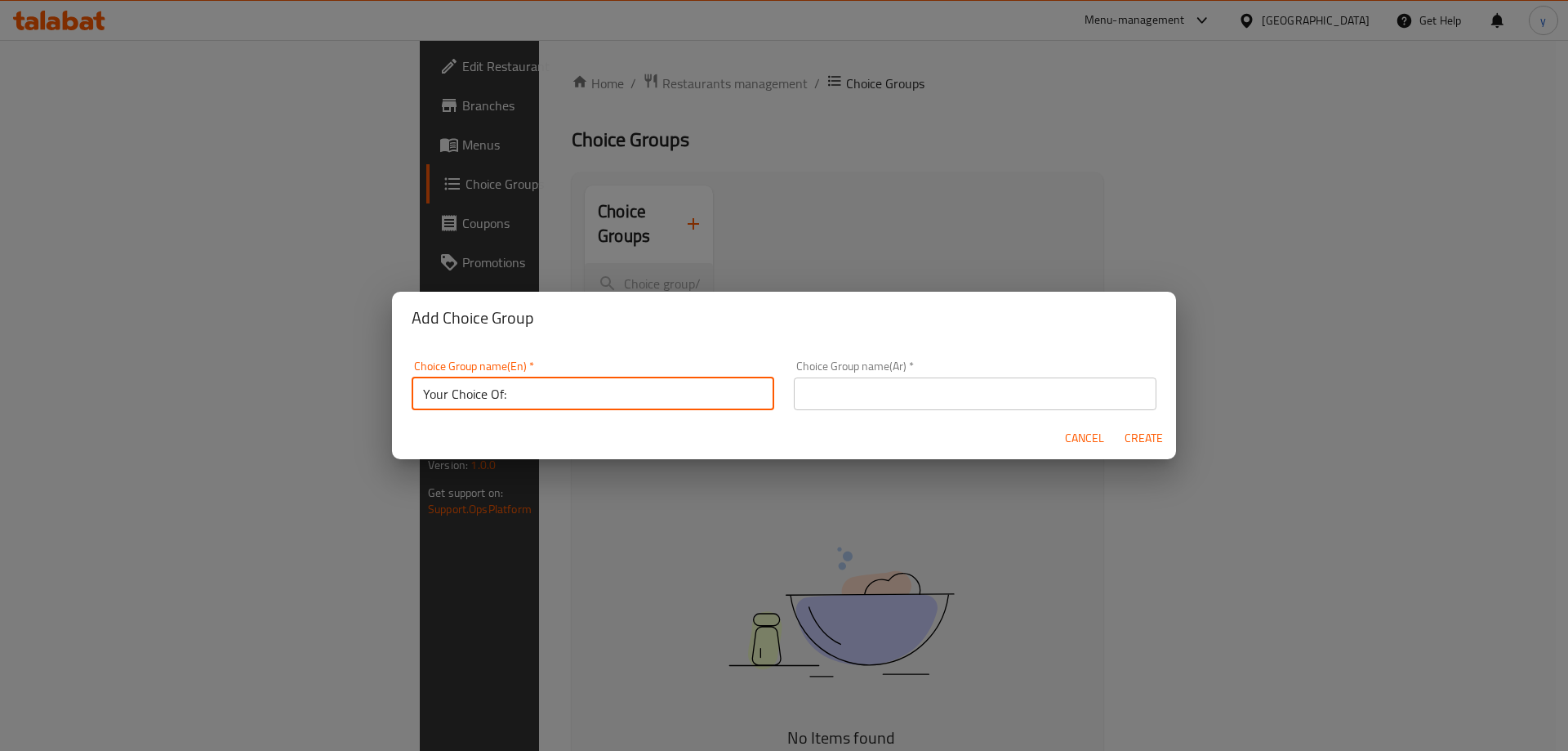
drag, startPoint x: 502, startPoint y: 392, endPoint x: 509, endPoint y: 398, distance: 9.2
click at [502, 392] on input "Your Choice Of:" at bounding box center [593, 393] width 363 height 32
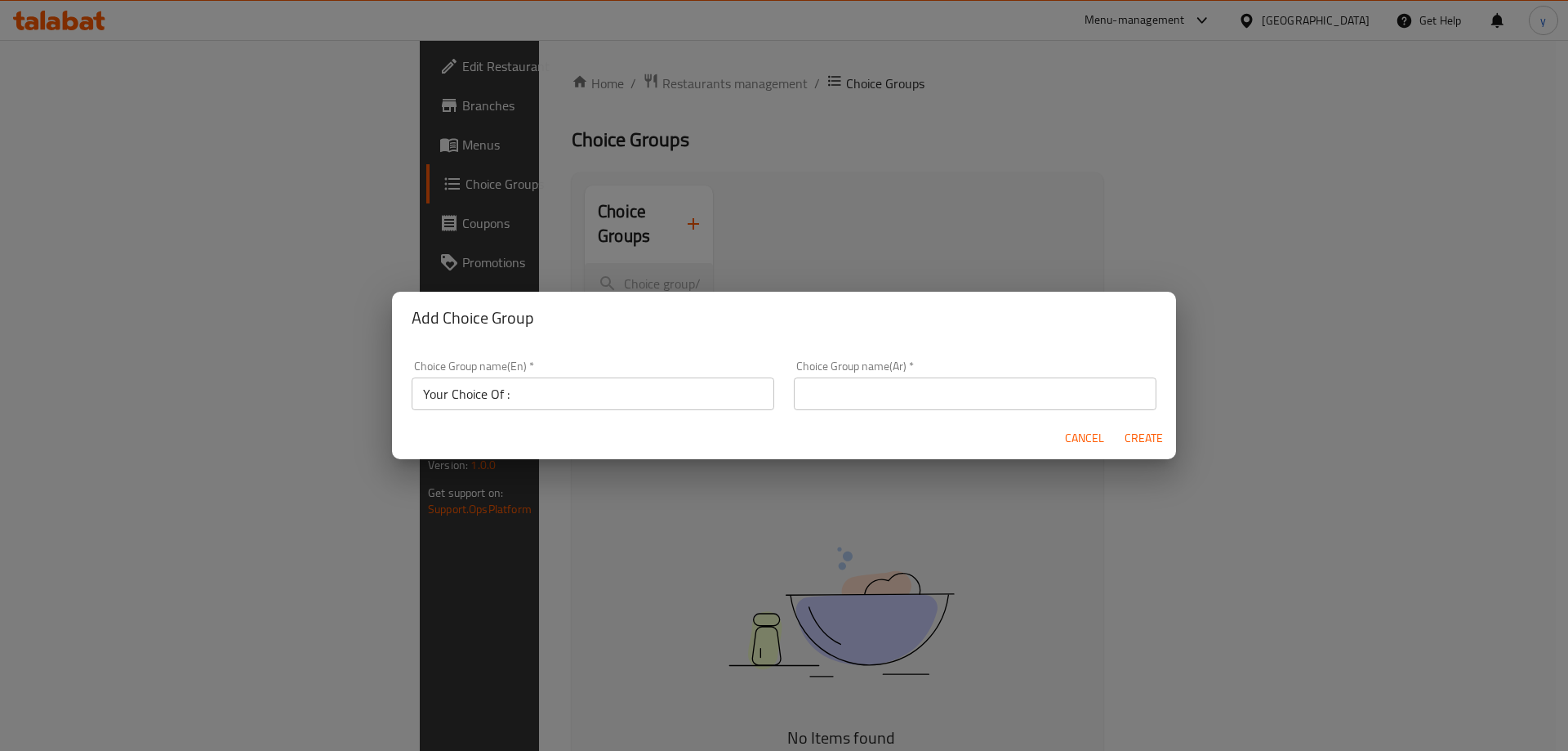
click at [503, 401] on input "Your Choice Of :" at bounding box center [593, 393] width 363 height 32
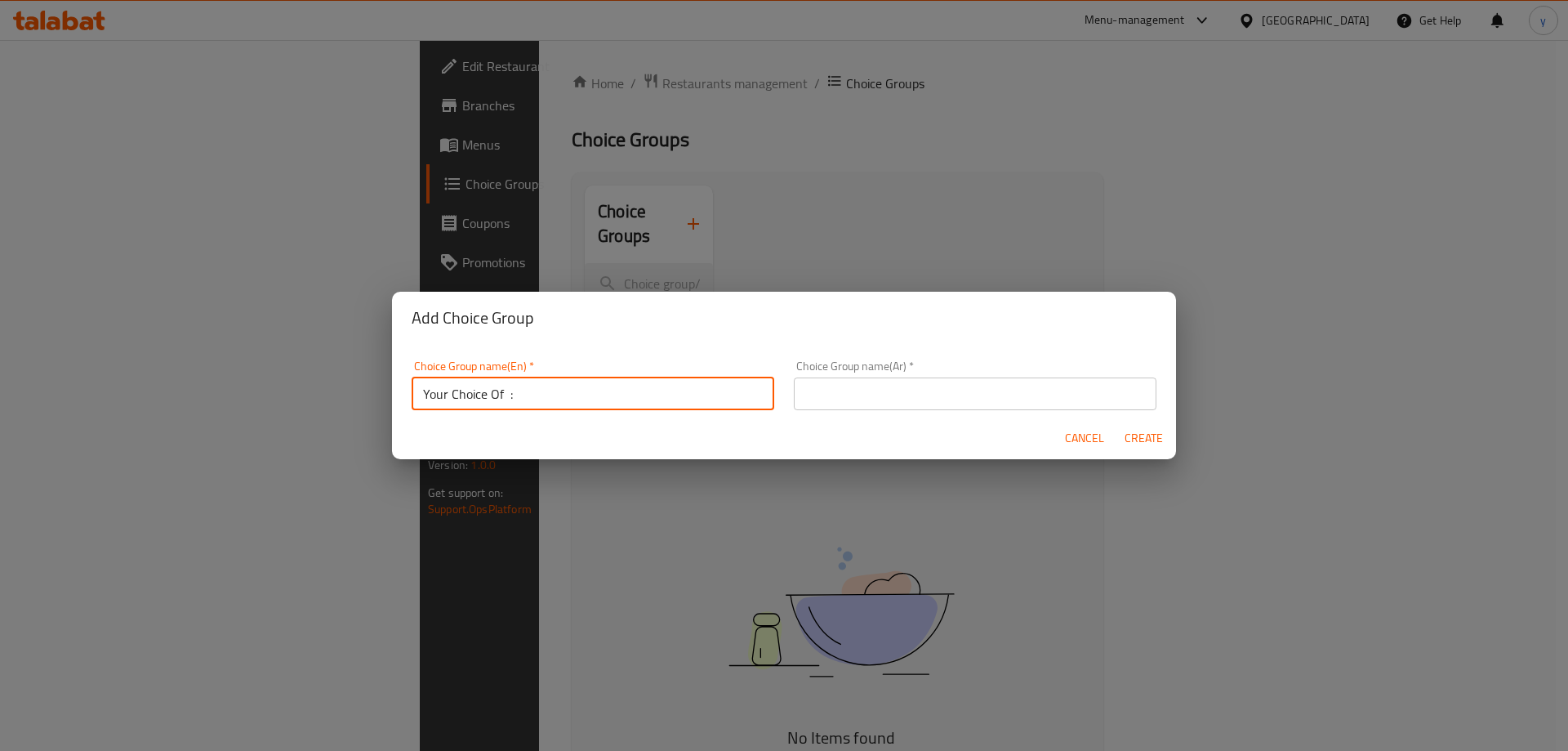
paste input "Spring Rolls"
type input "Your Choice Of Spring Rolls:"
click at [905, 386] on input "text" at bounding box center [975, 393] width 363 height 32
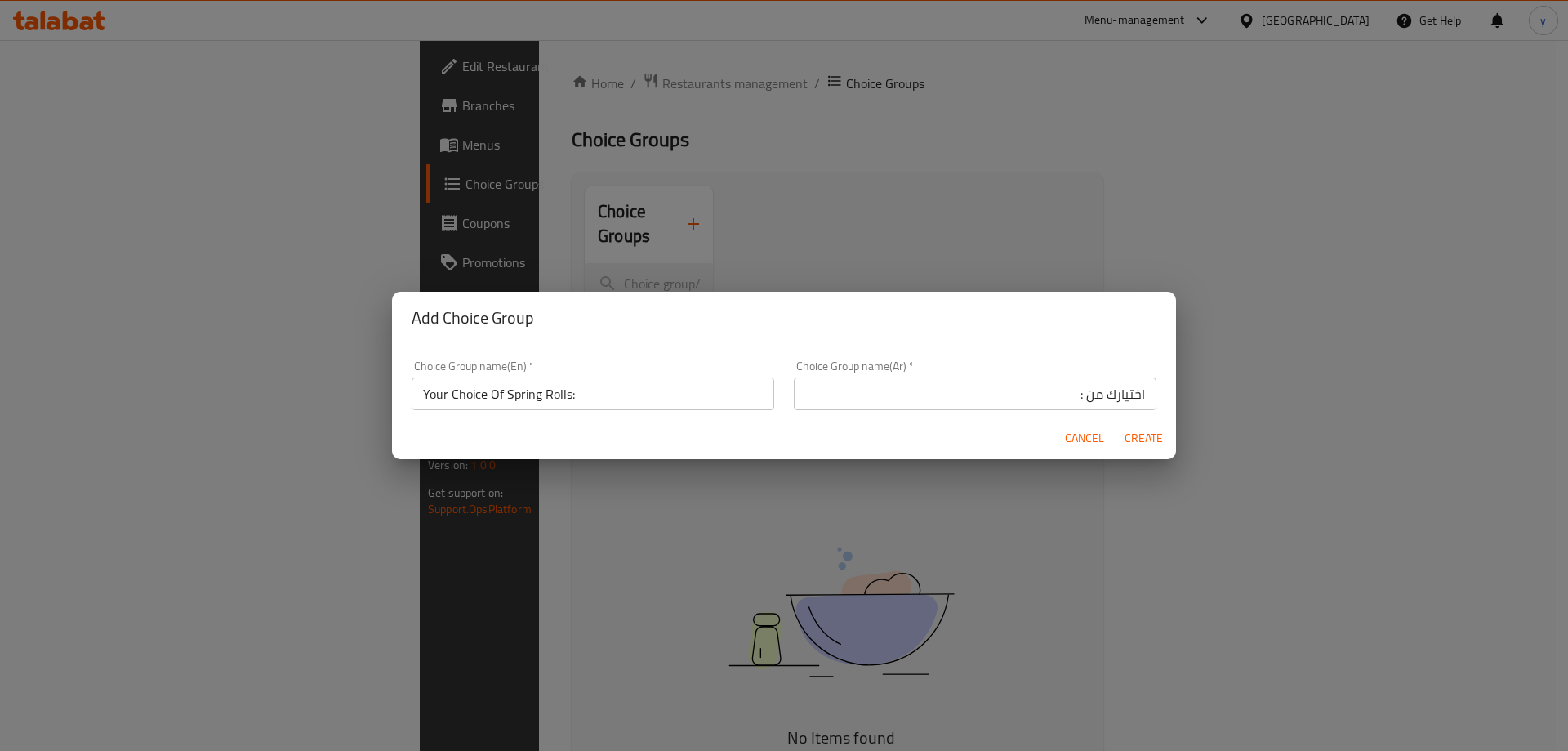
click at [1074, 398] on input "اختيارك من :" at bounding box center [975, 393] width 363 height 32
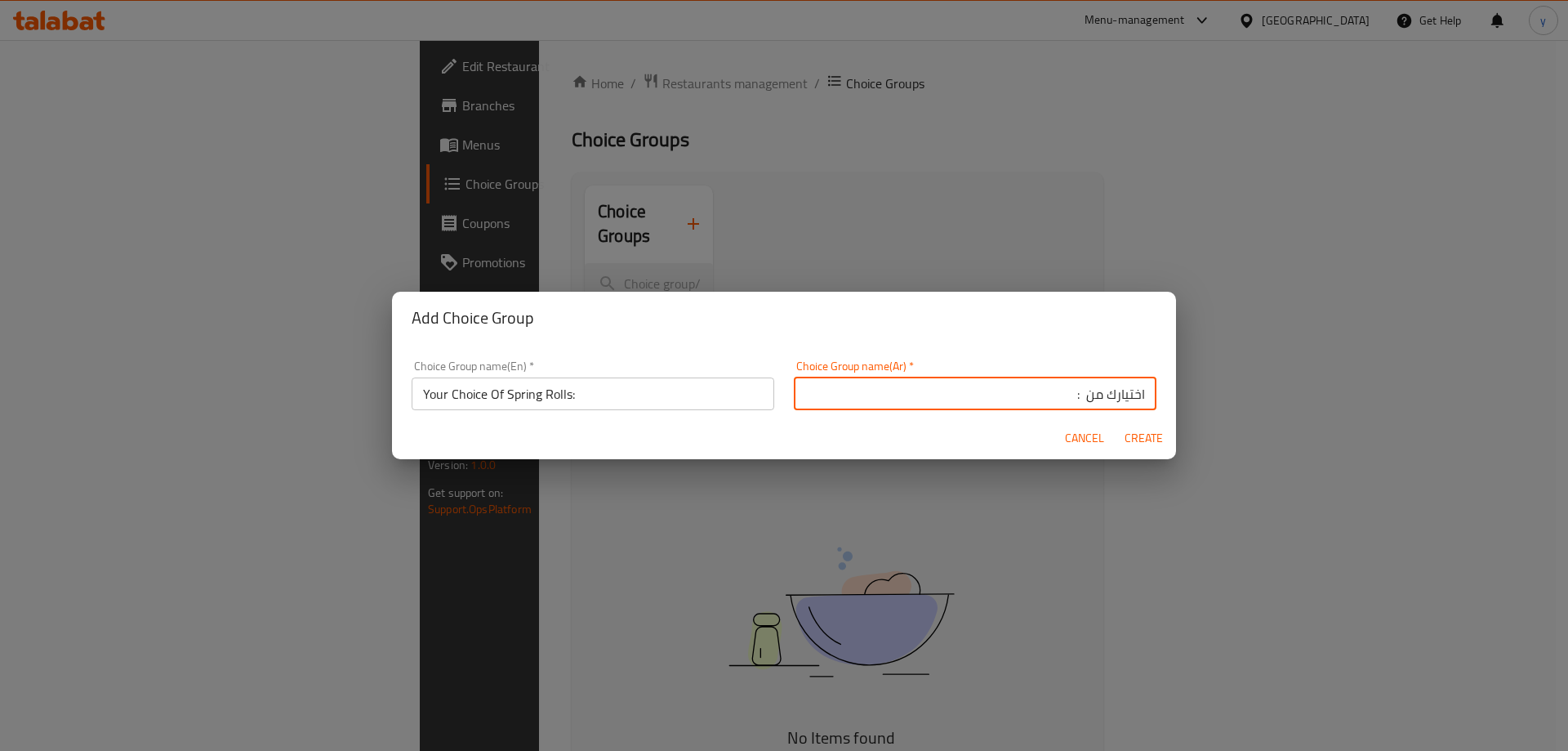
paste input "سبرينج رولز"
type input "اختيارك من سبرينج رولز:"
click at [1117, 423] on button "Create" at bounding box center [1143, 438] width 52 height 31
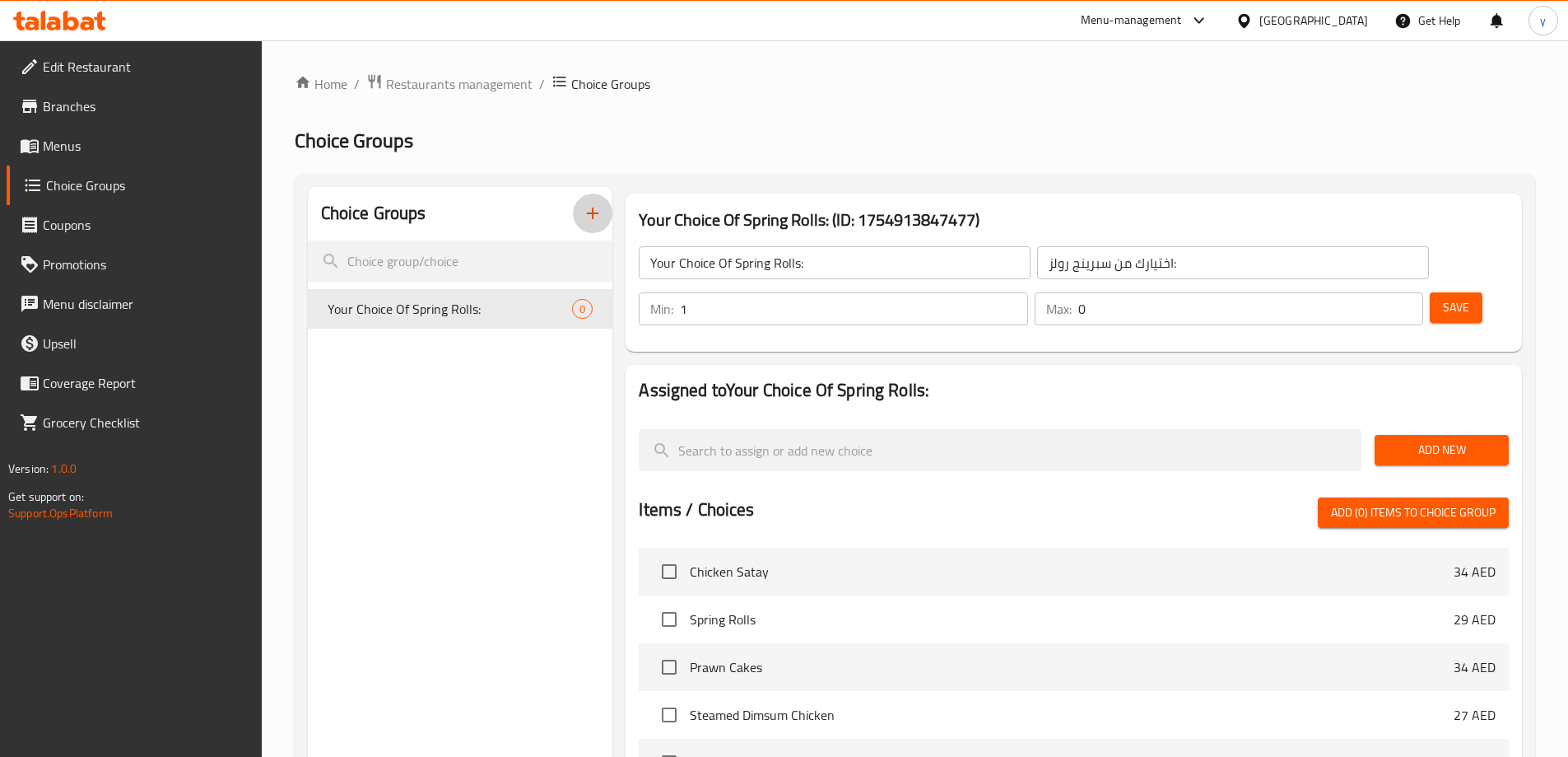
type input "1"
click at [1027, 292] on input "1" at bounding box center [853, 308] width 347 height 33
type input "1"
click at [1379, 292] on input "1" at bounding box center [1251, 308] width 345 height 33
click at [1442, 297] on span "Save" at bounding box center [1455, 307] width 26 height 20
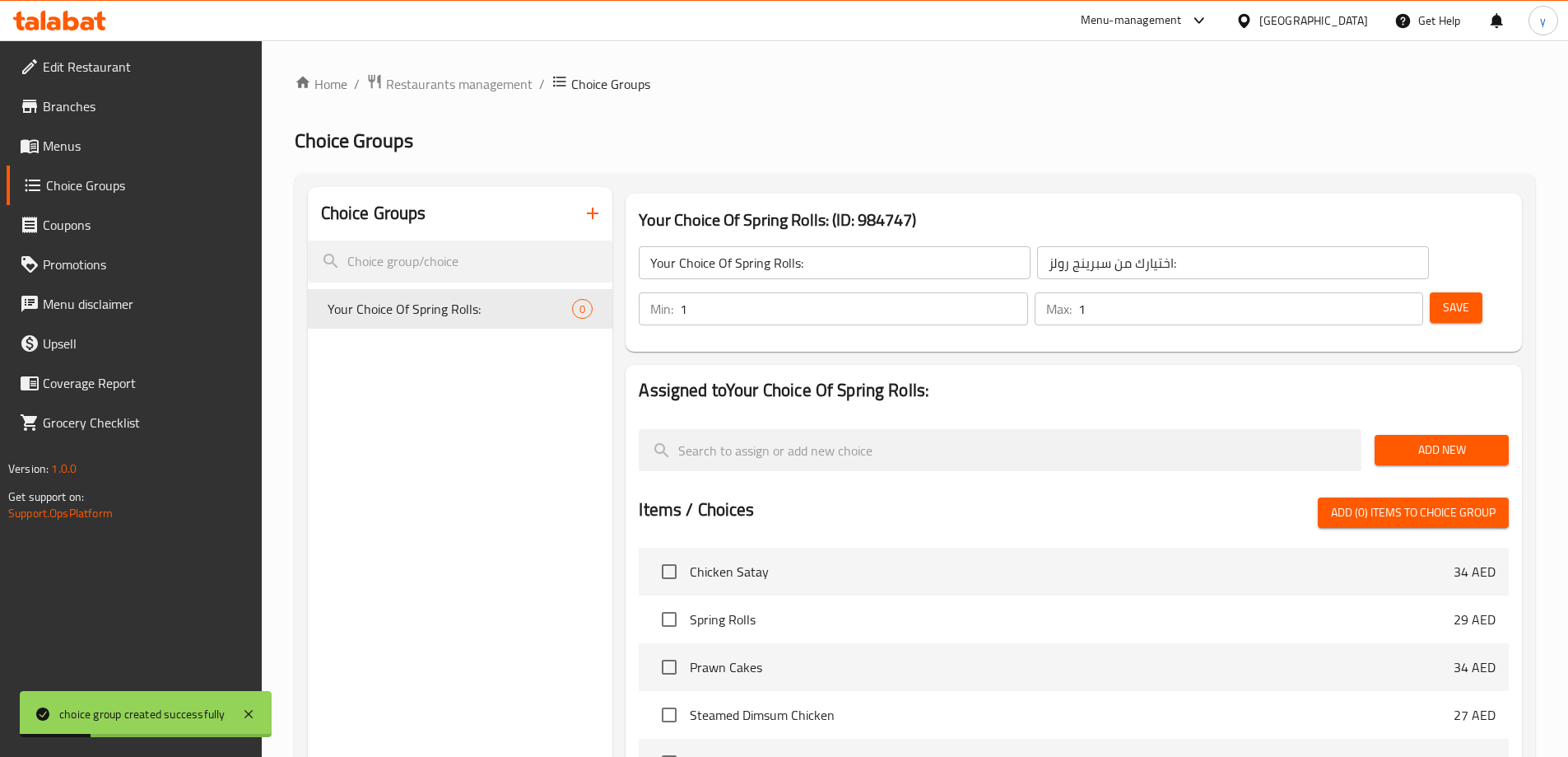
click at [1462, 440] on span "Add New" at bounding box center [1441, 449] width 108 height 20
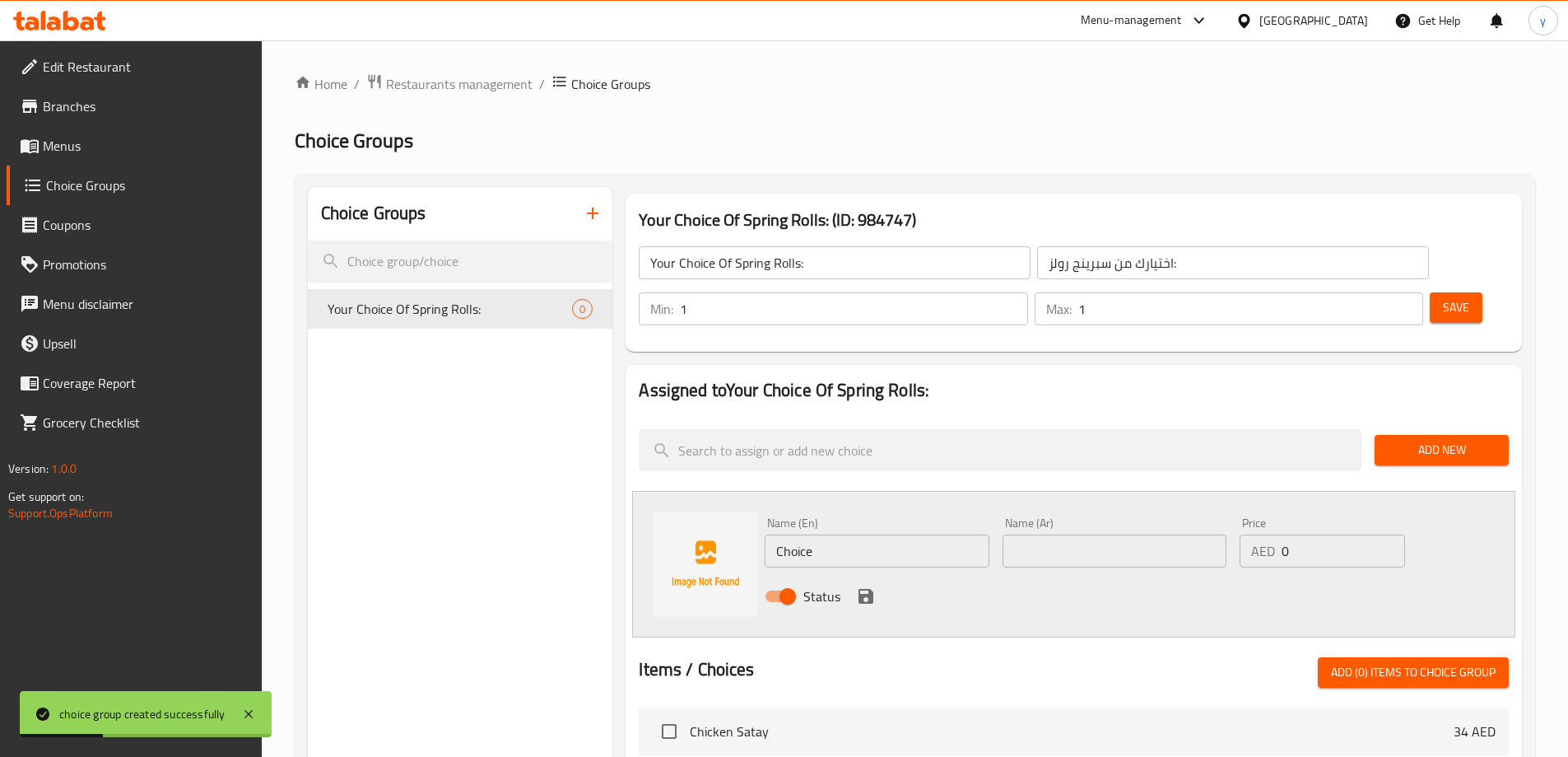
click at [865, 535] on input "Choice" at bounding box center [876, 550] width 224 height 33
click at [864, 535] on input "Choice" at bounding box center [876, 550] width 224 height 33
paste input "Veg"
type input "Veg"
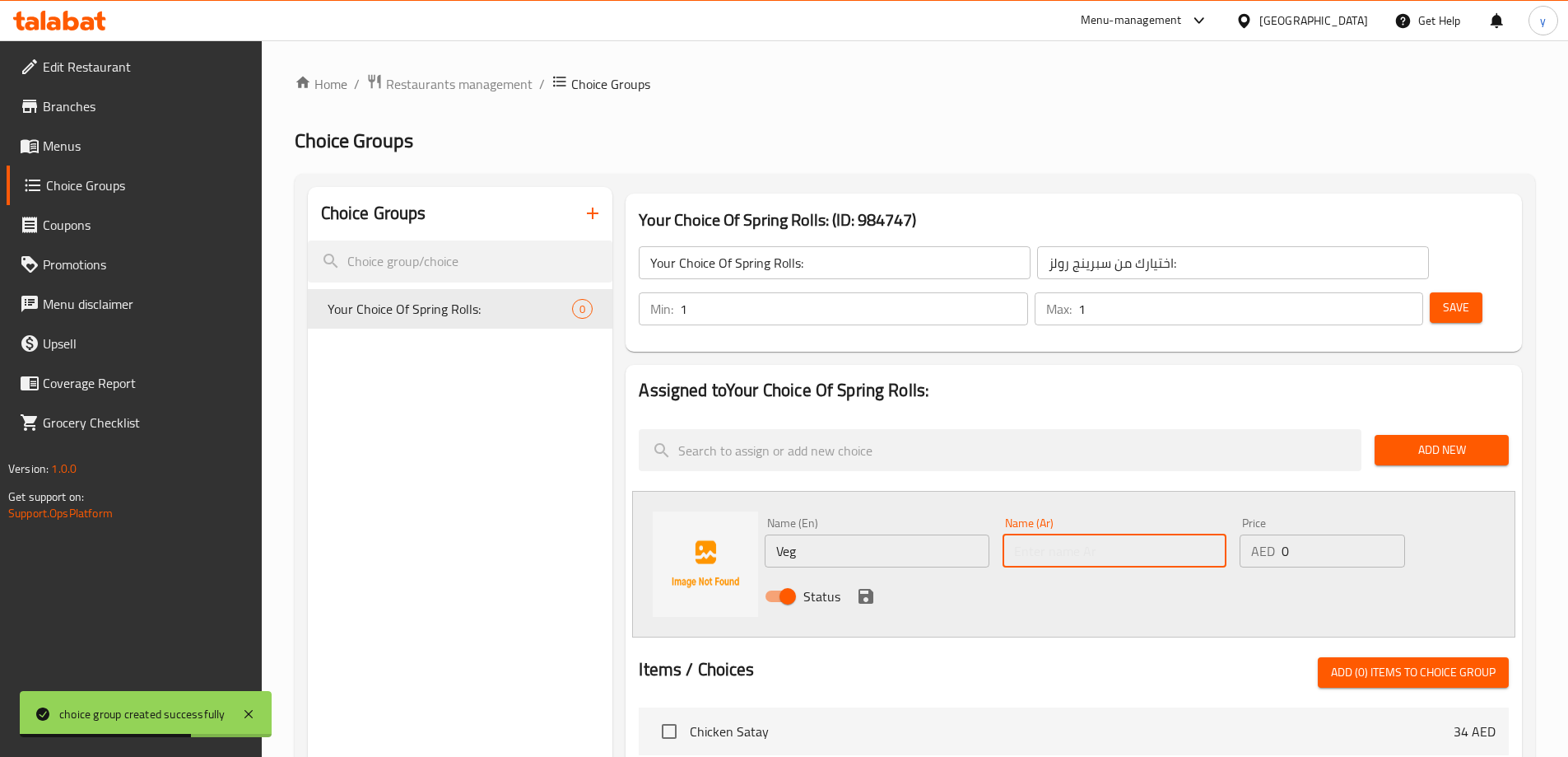
click at [1116, 535] on input "text" at bounding box center [1114, 550] width 224 height 33
paste input "خضار"
type input "خضار"
click at [862, 586] on icon "save" at bounding box center [866, 596] width 19 height 19
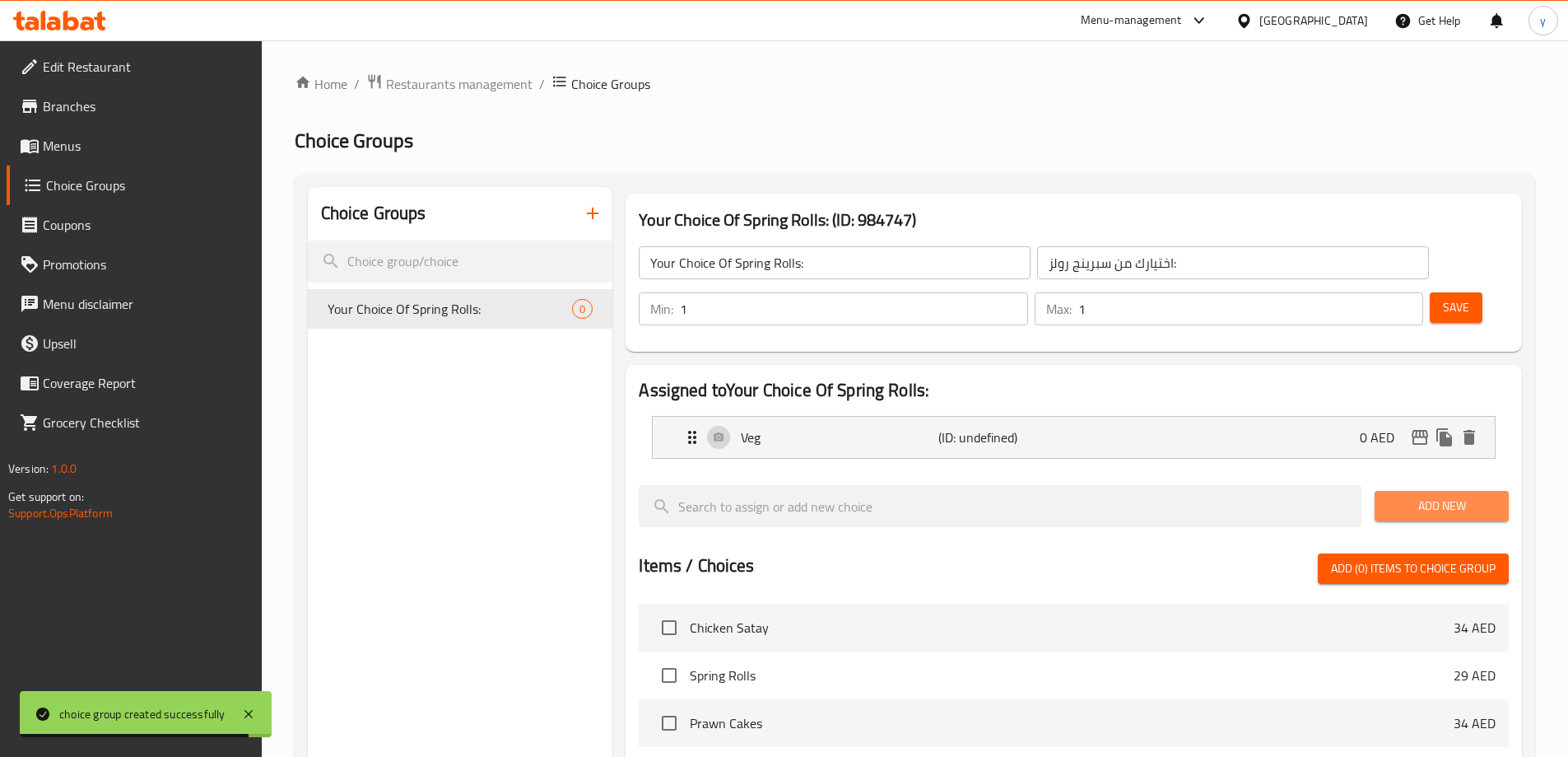
click at [1424, 496] on span "Add New" at bounding box center [1441, 506] width 108 height 20
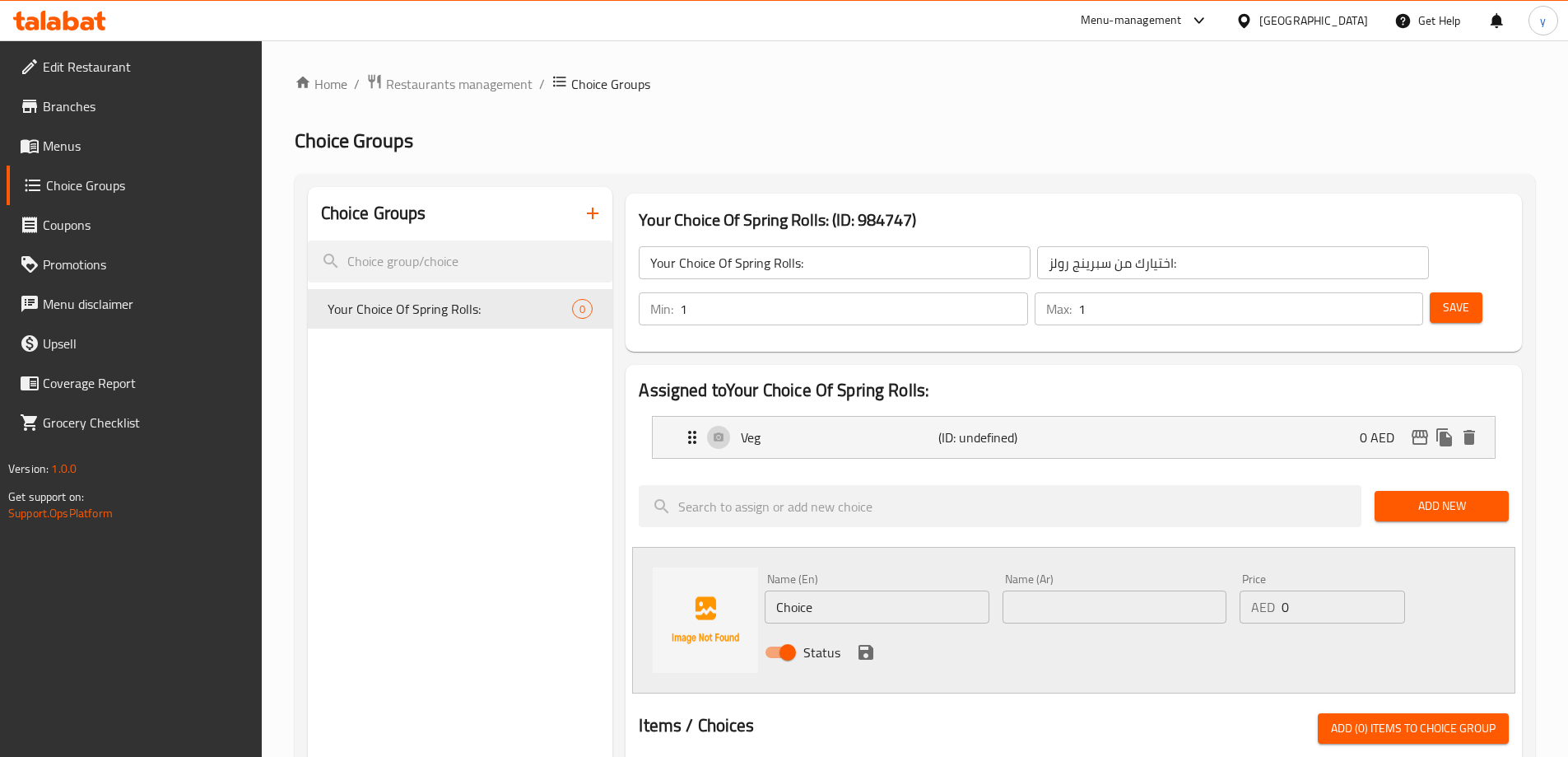
click at [1035, 590] on input "text" at bounding box center [1114, 606] width 224 height 33
paste input "دجاج"
type input "دجاج"
click at [804, 590] on input "Choice" at bounding box center [876, 606] width 224 height 33
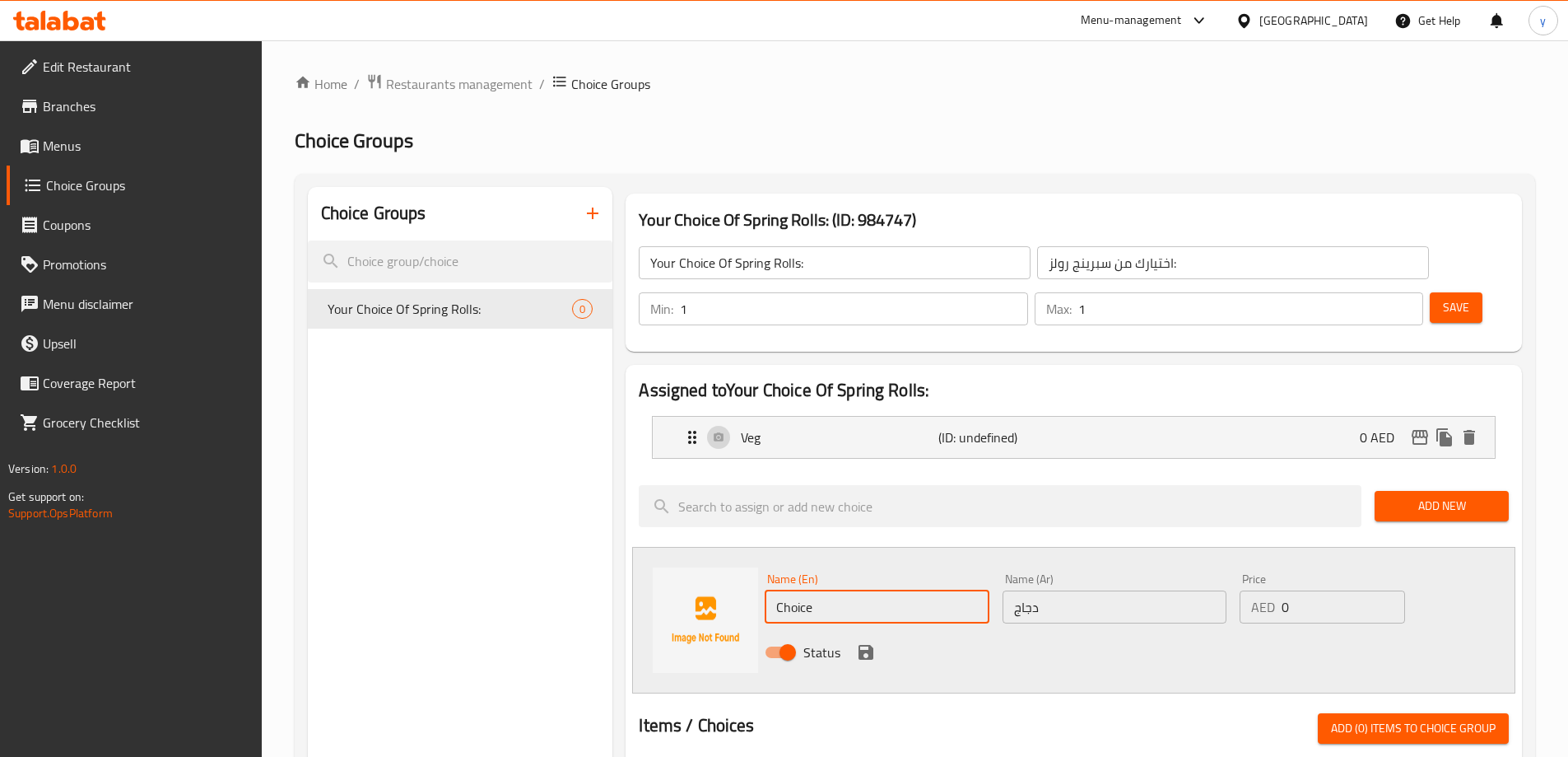
paste input "chicken"
click at [794, 590] on input "chicken" at bounding box center [876, 606] width 224 height 33
type input "chicken"
click at [860, 642] on icon "save" at bounding box center [866, 651] width 19 height 19
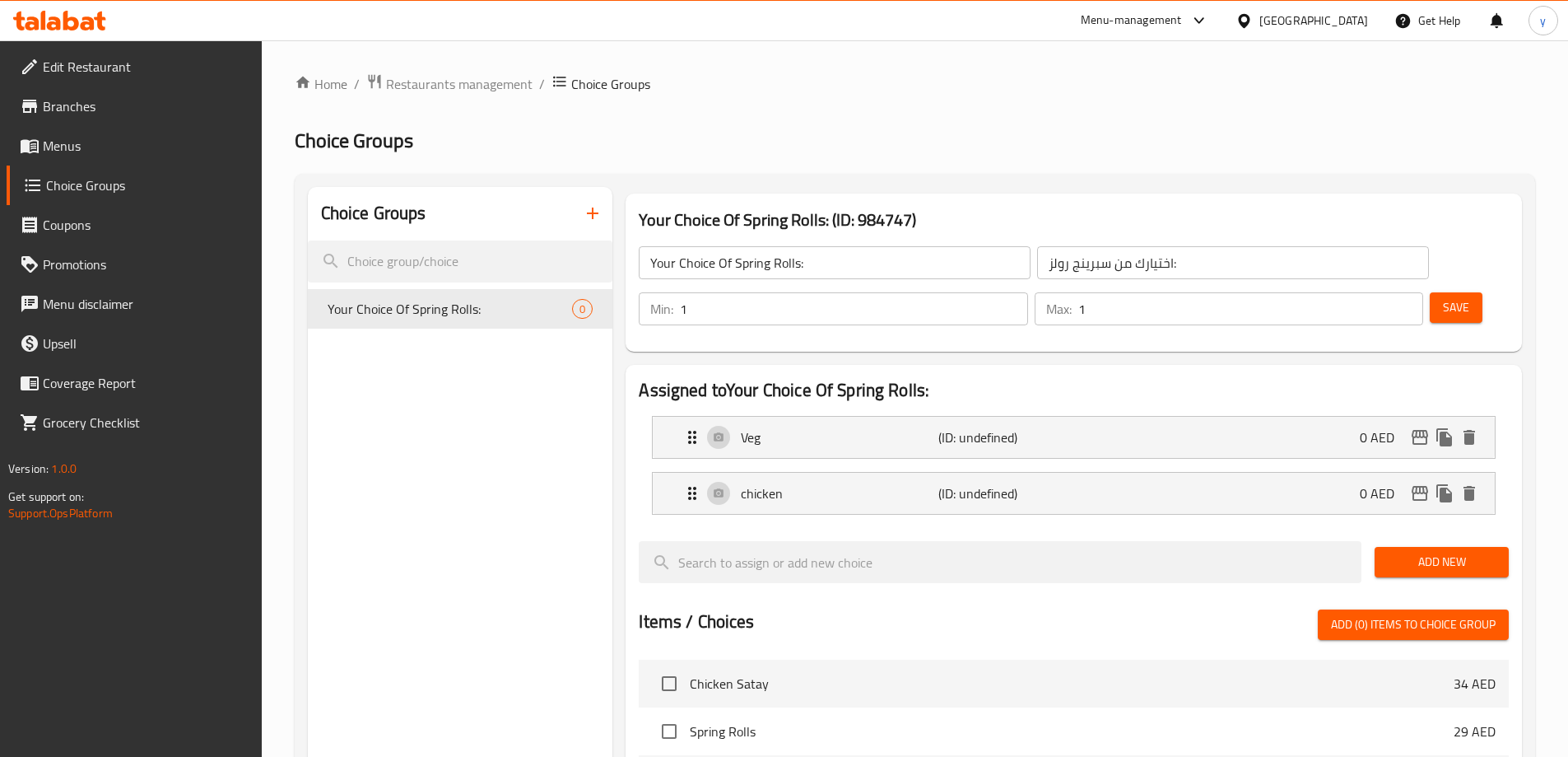
drag, startPoint x: 1437, startPoint y: 520, endPoint x: 1356, endPoint y: 549, distance: 86.0
click at [1434, 551] on span "Add New" at bounding box center [1441, 561] width 108 height 20
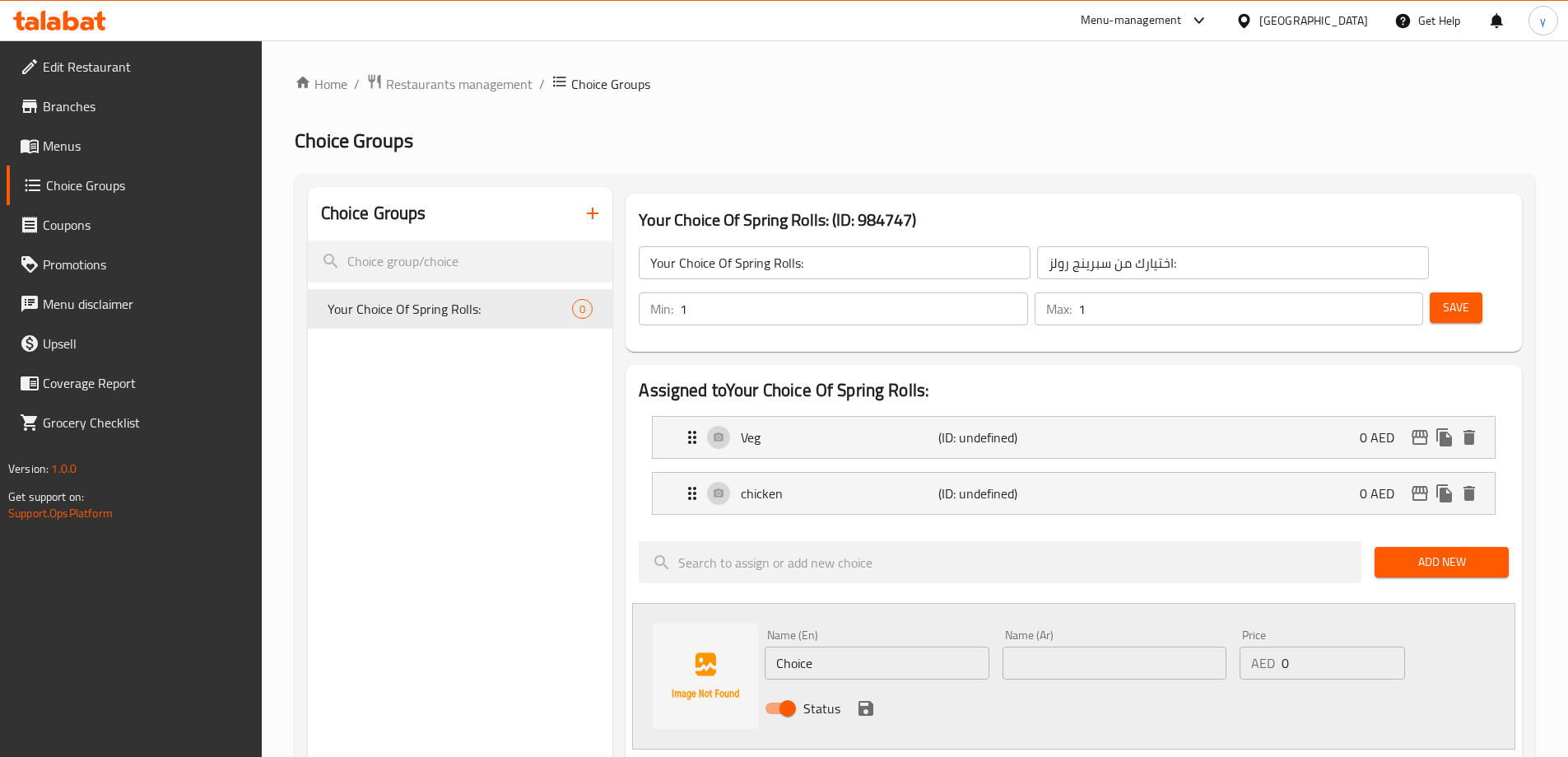
click at [1147, 646] on input "text" at bounding box center [1114, 662] width 224 height 33
paste input "روبيان"
type input "روبيان"
click at [831, 646] on input "Choice" at bounding box center [876, 662] width 224 height 33
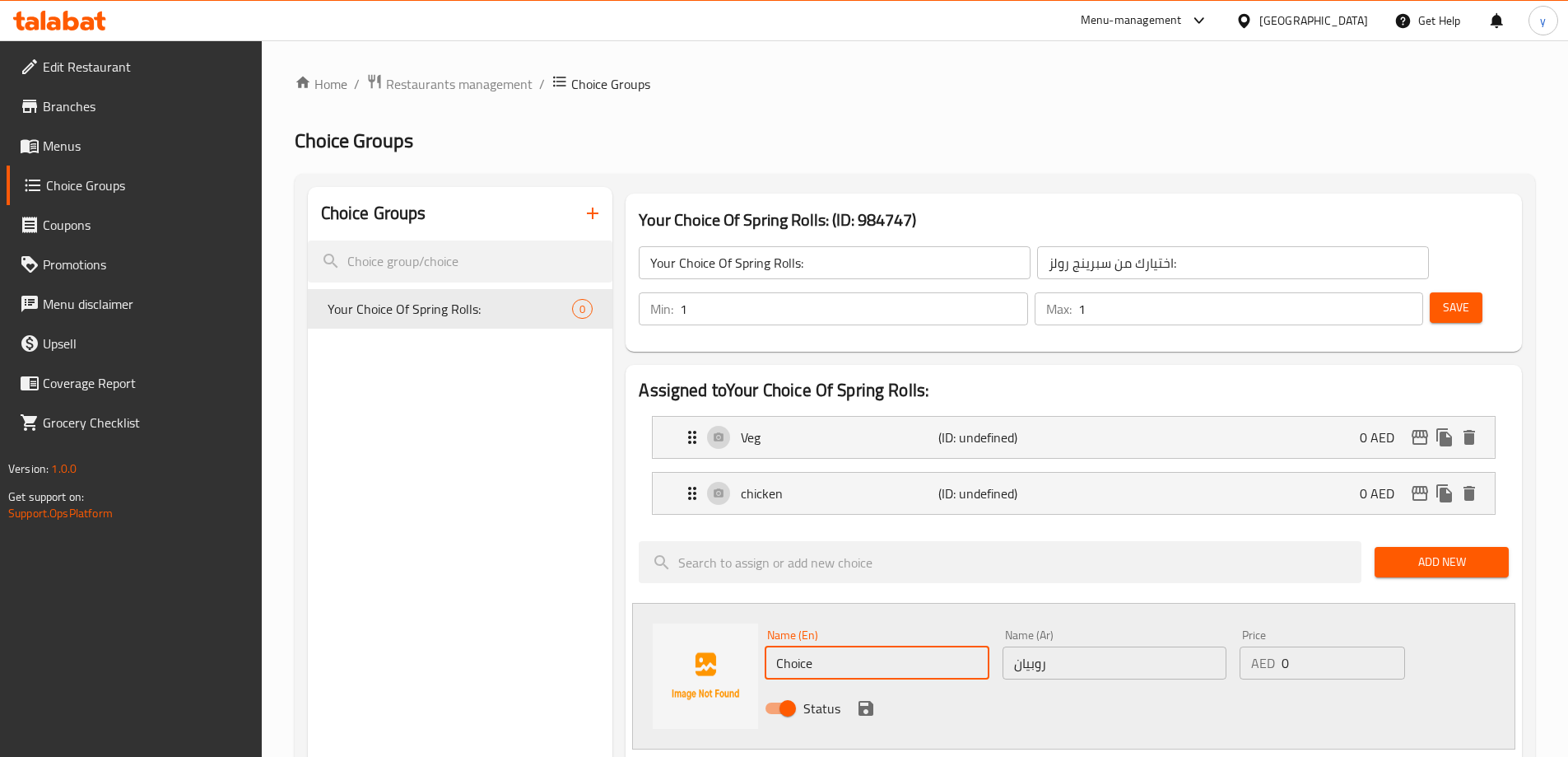
paste input "prawns"
click at [817, 646] on input "prawns" at bounding box center [876, 662] width 224 height 33
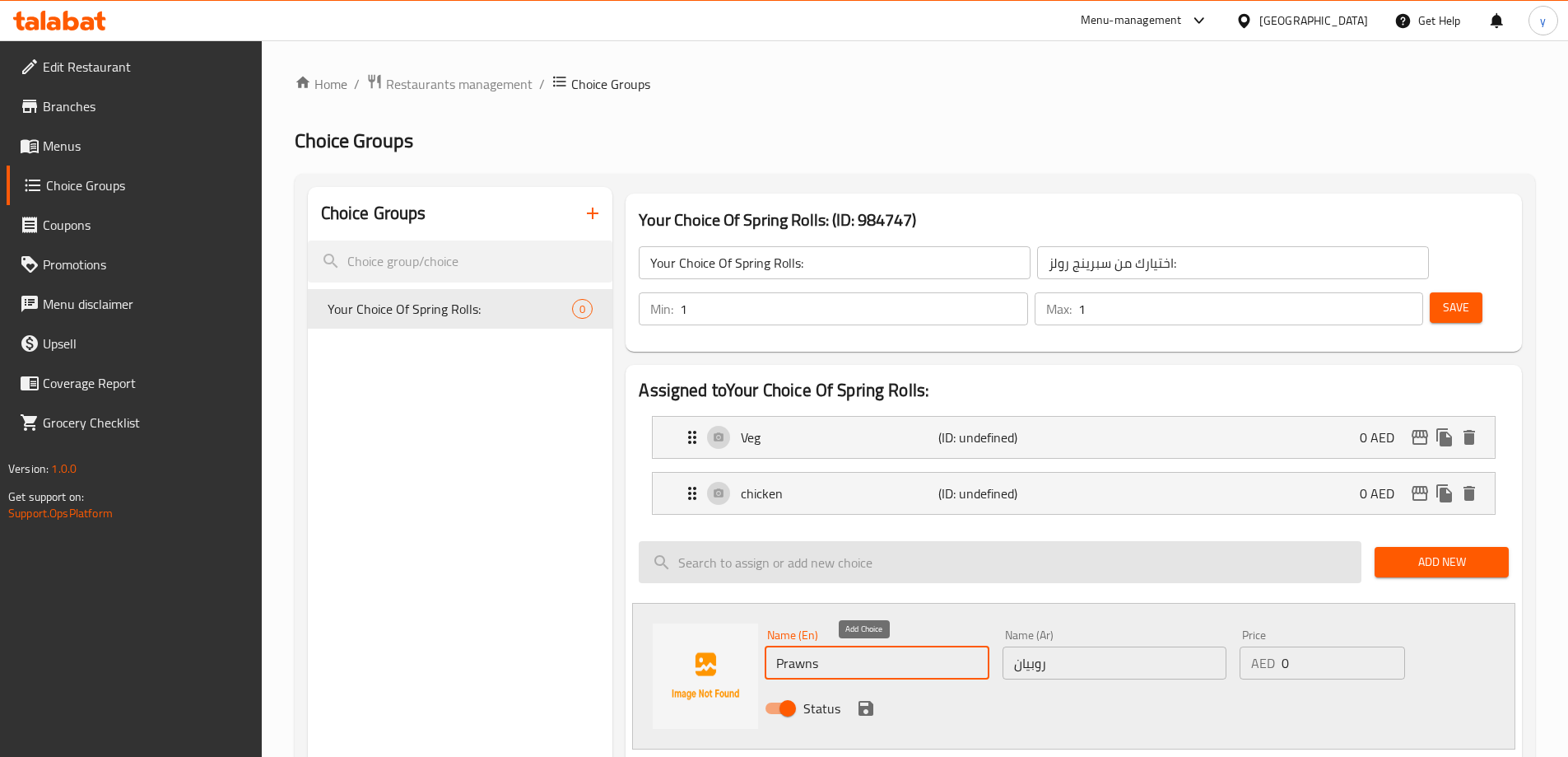
type input "Prawns"
click at [865, 698] on icon "save" at bounding box center [866, 708] width 19 height 19
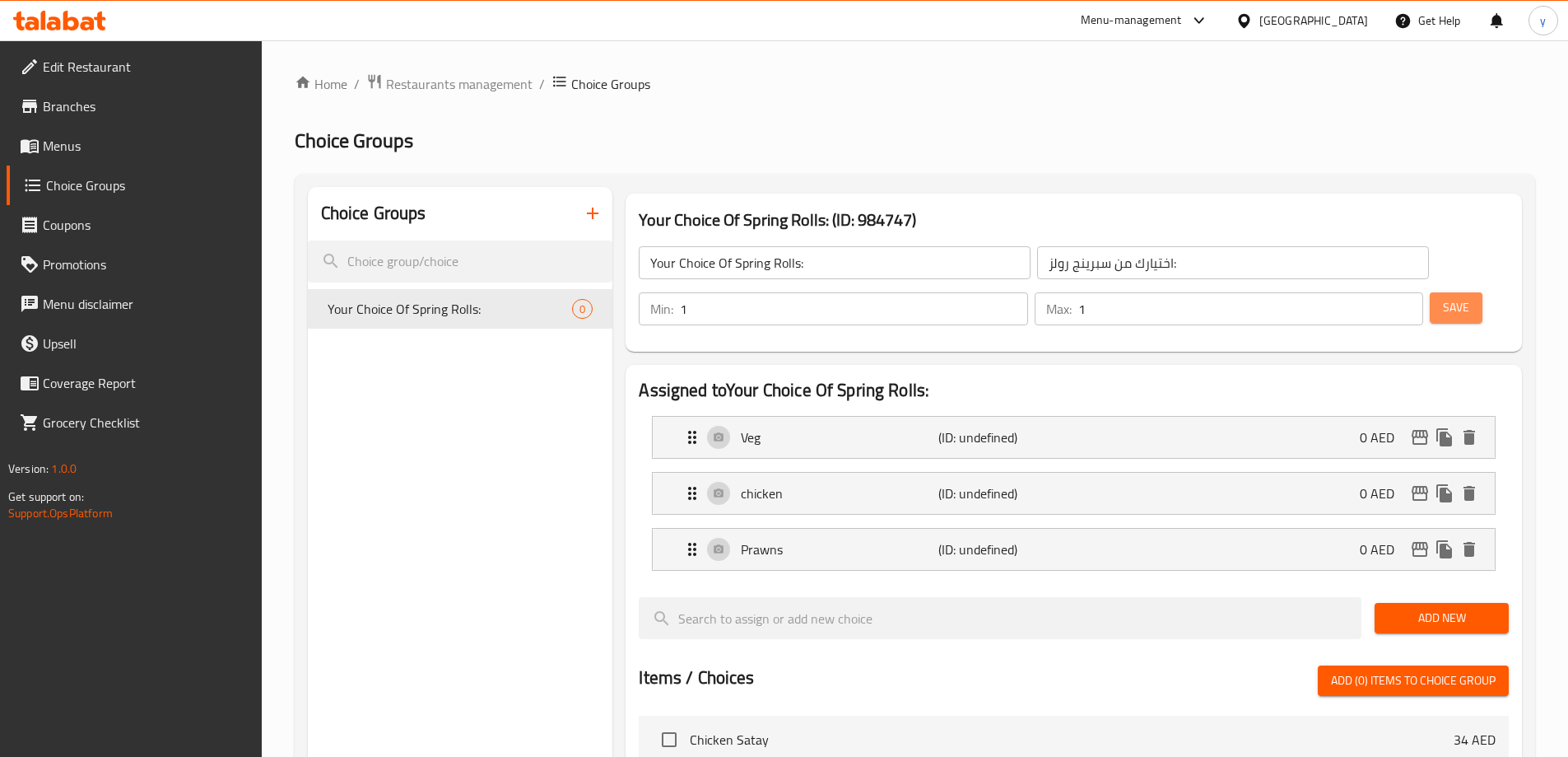
click at [1442, 297] on span "Save" at bounding box center [1455, 307] width 26 height 20
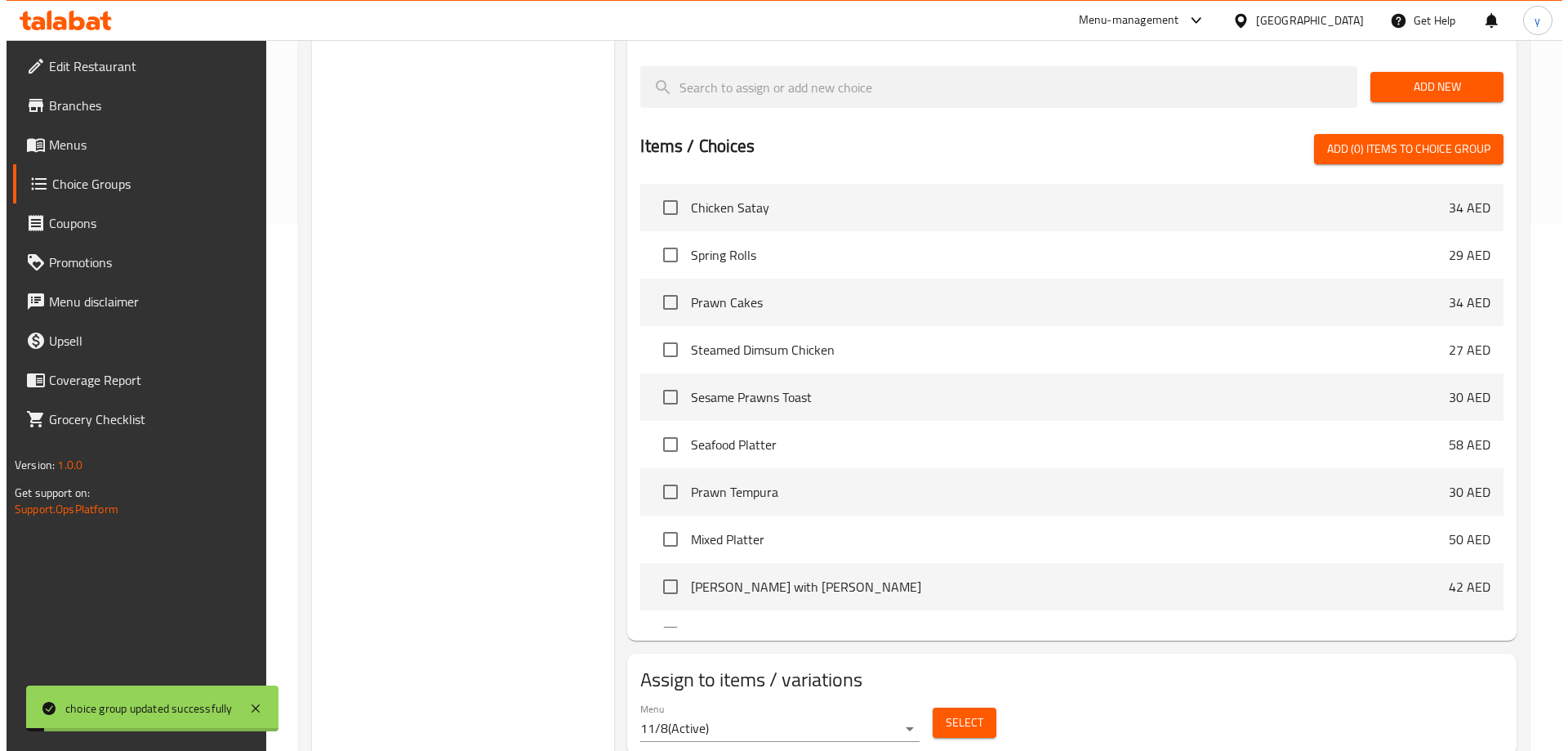
scroll to position [536, 0]
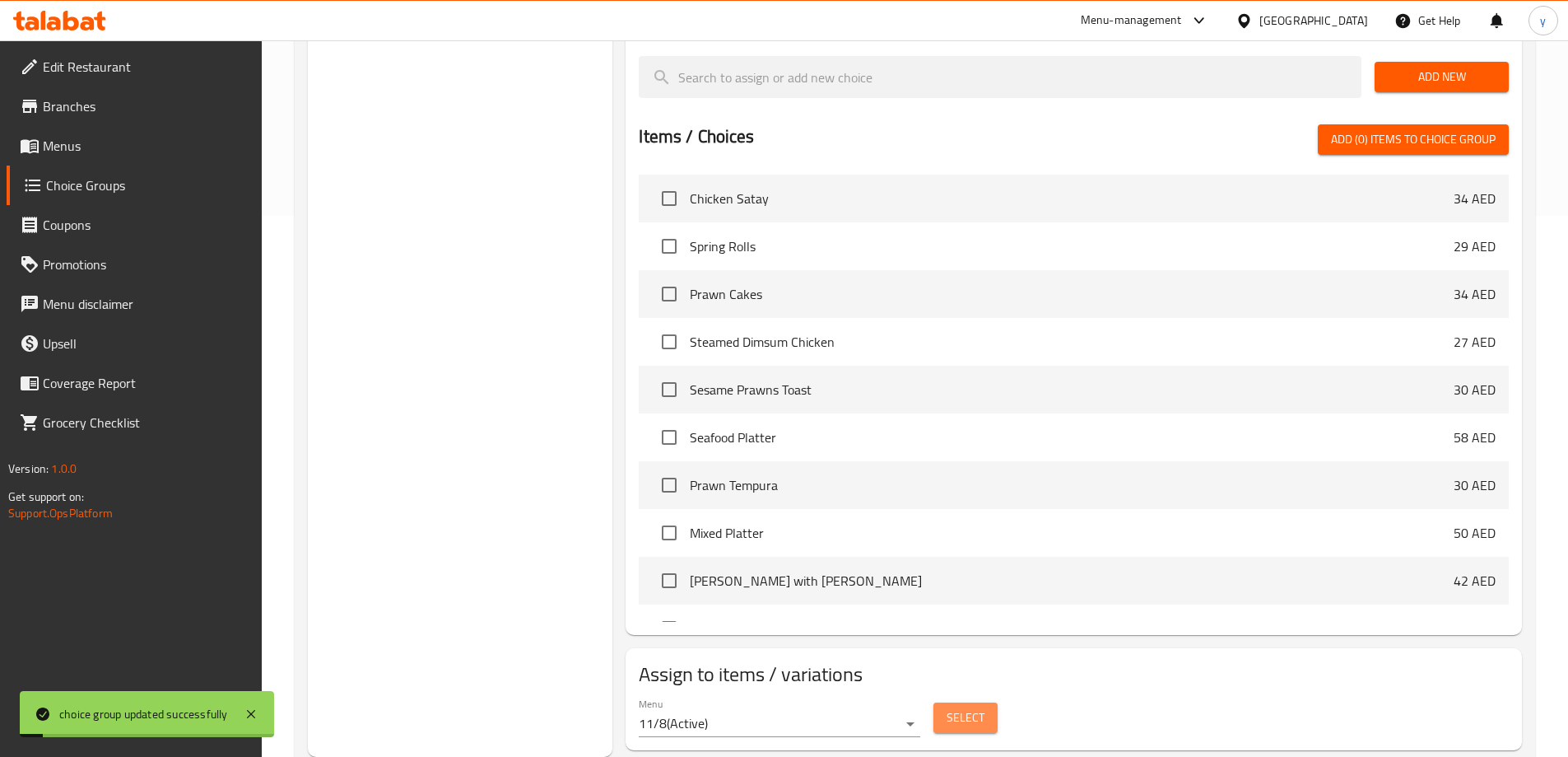
click at [984, 702] on button "Select" at bounding box center [965, 717] width 64 height 31
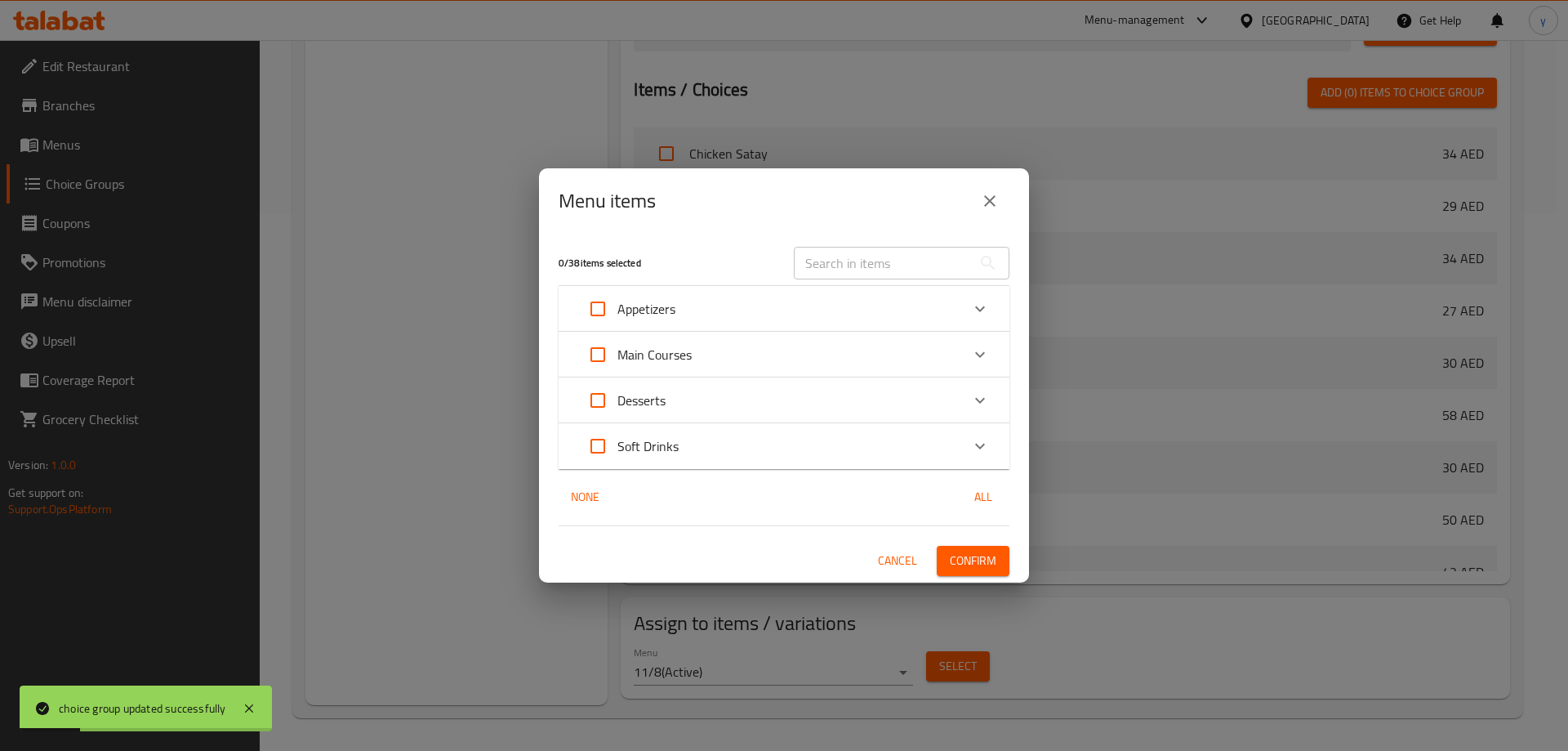
click at [633, 304] on p "Appetizers" at bounding box center [646, 309] width 58 height 19
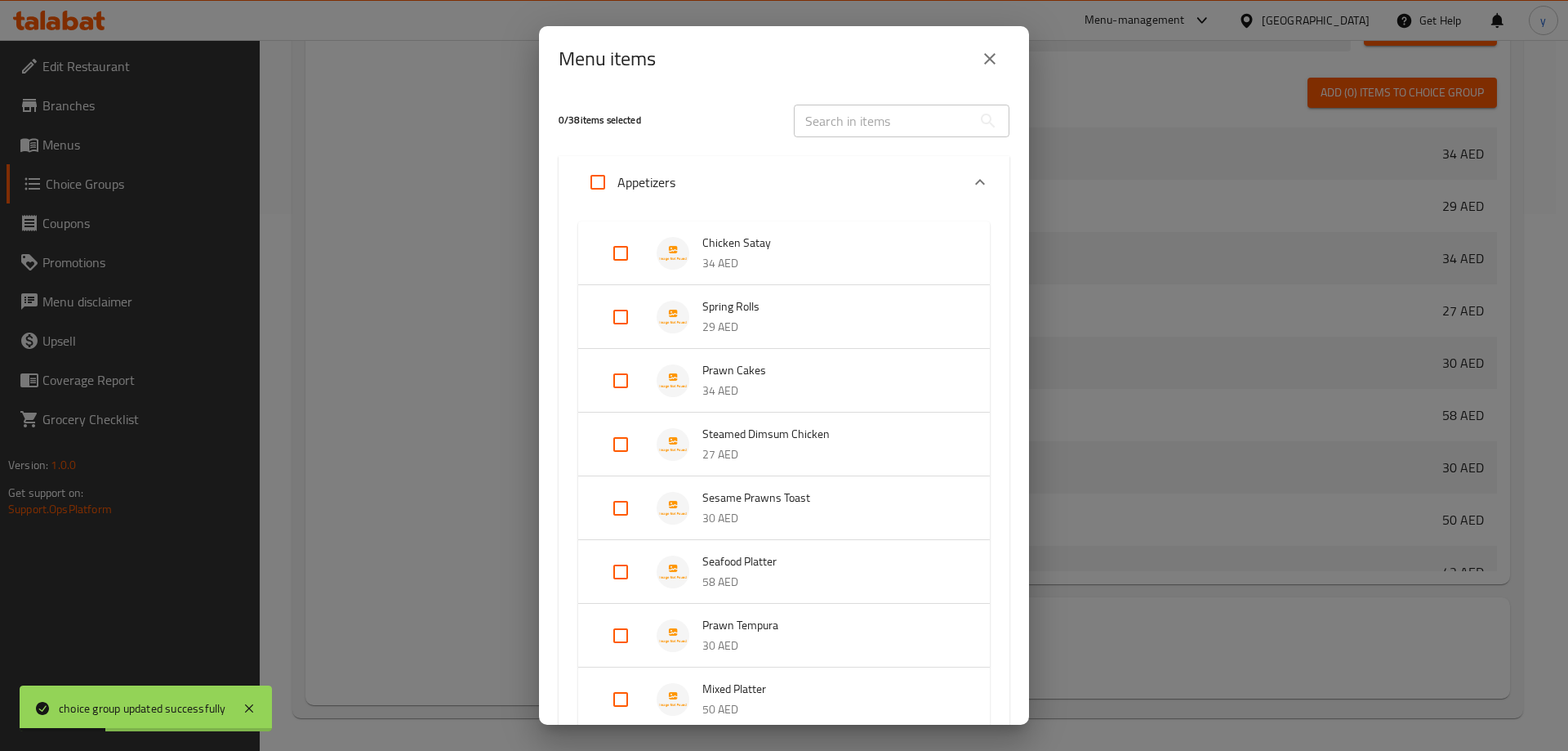
click at [606, 308] on input "Expand" at bounding box center [620, 317] width 39 height 39
checkbox input "true"
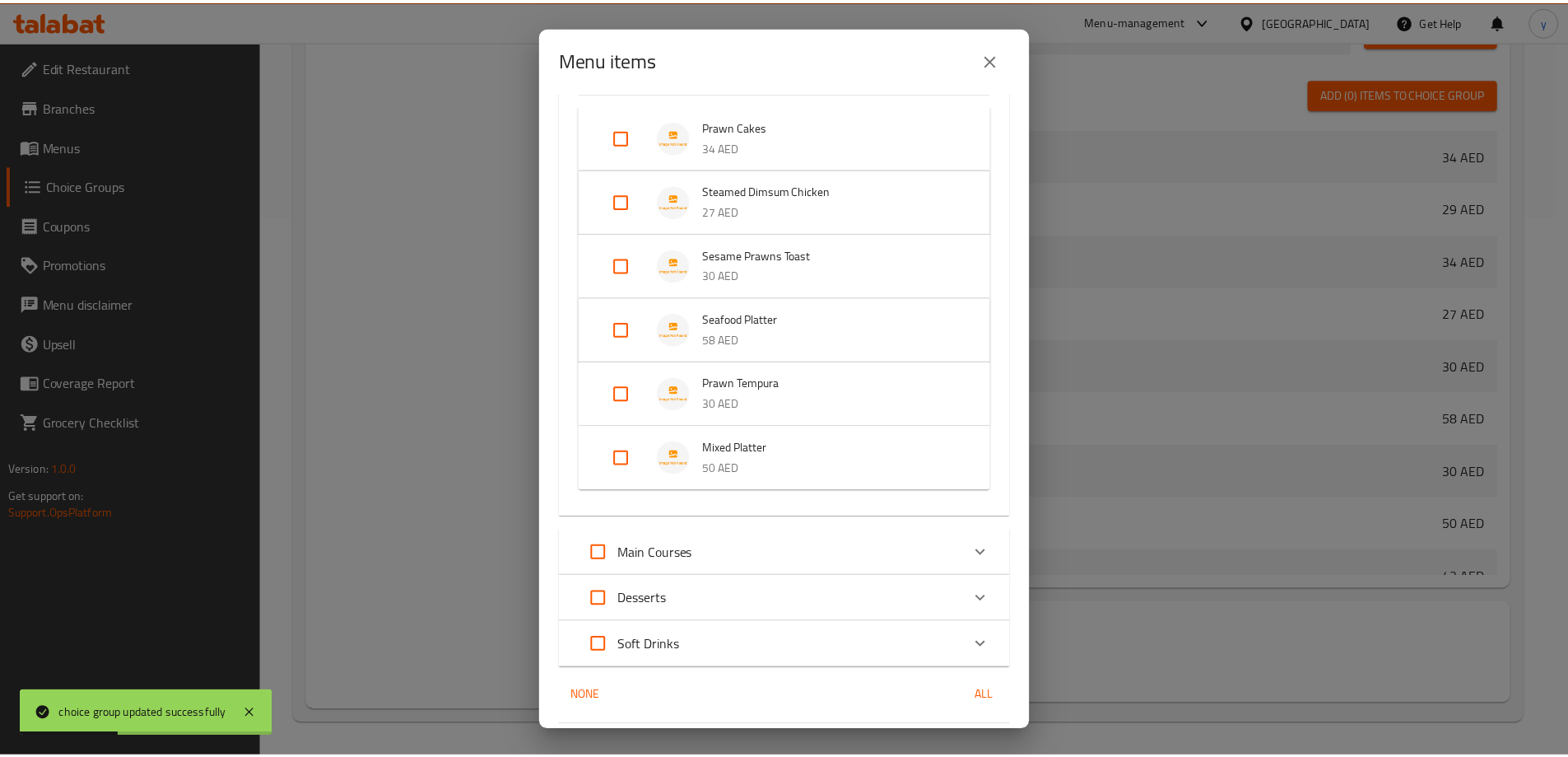
scroll to position [325, 0]
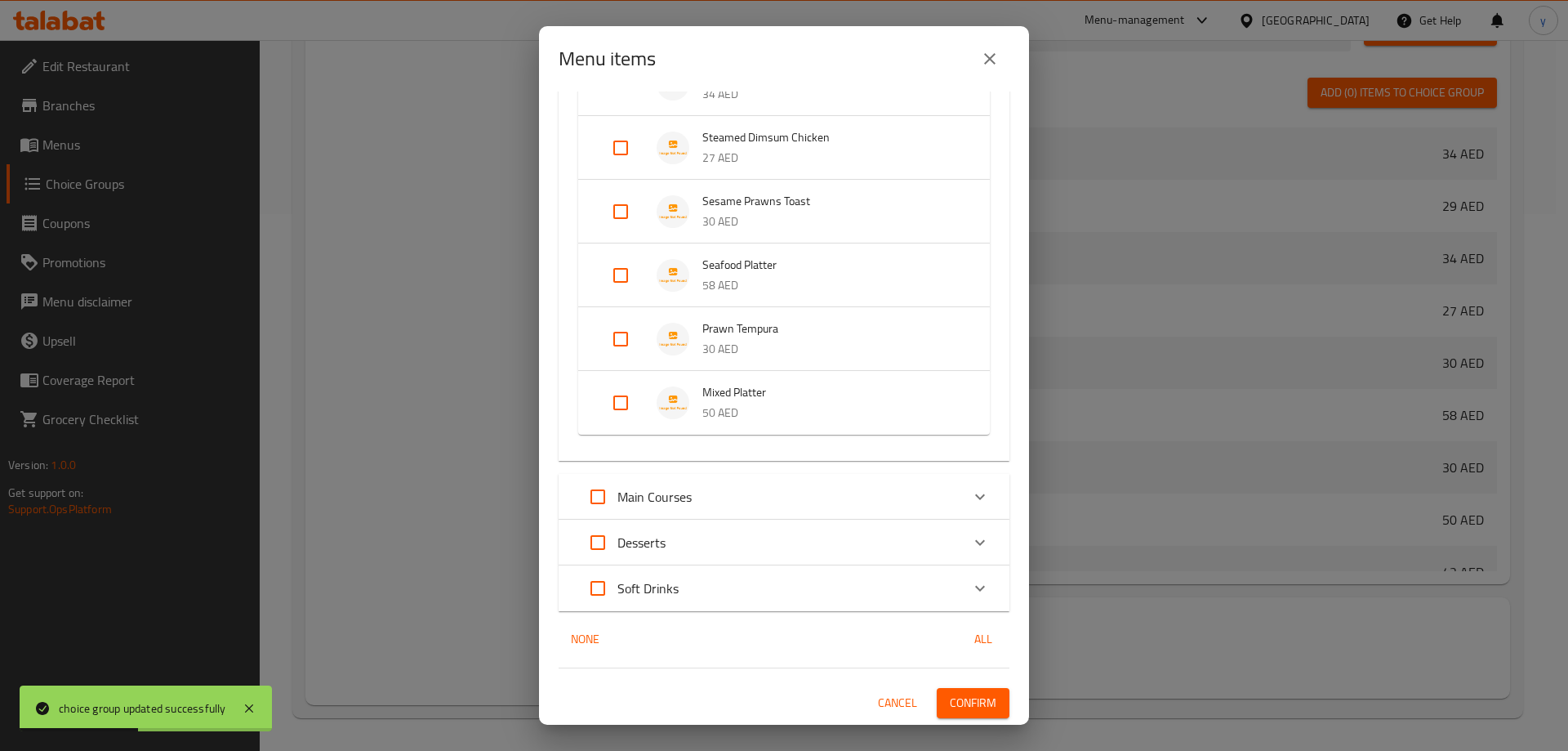
click at [980, 702] on span "Confirm" at bounding box center [972, 702] width 46 height 20
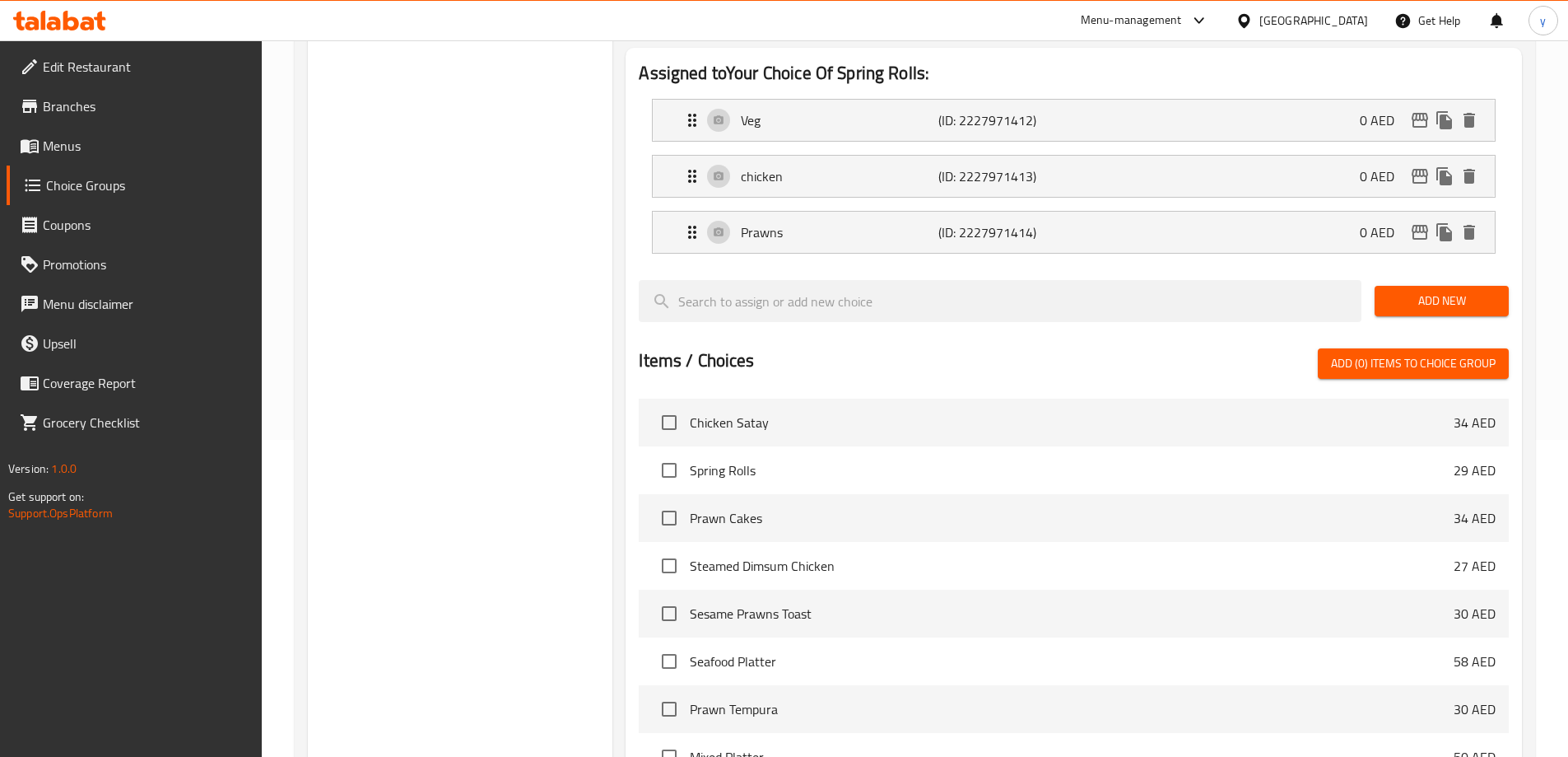
scroll to position [0, 0]
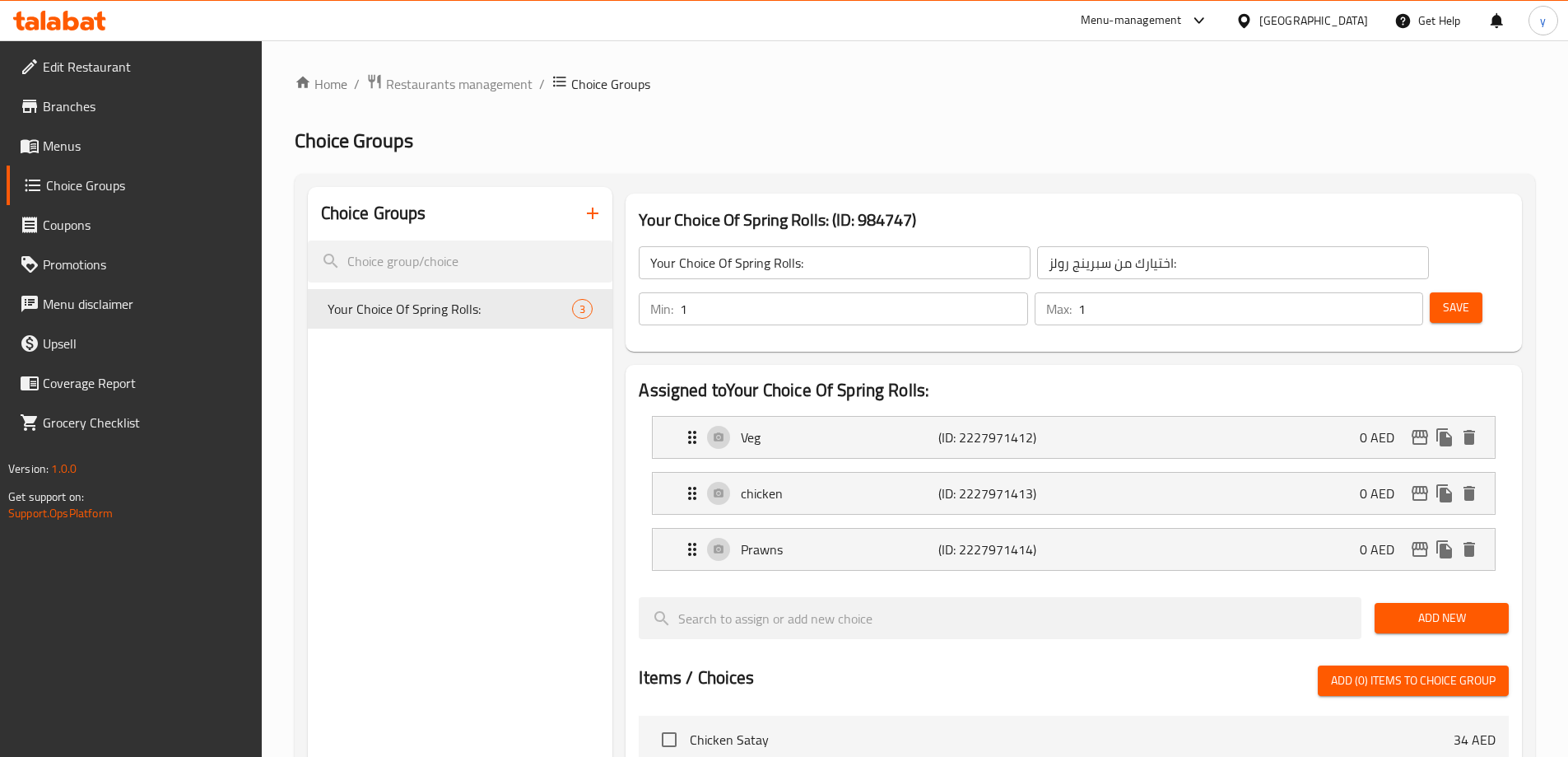
click at [101, 154] on span "Menus" at bounding box center [146, 145] width 206 height 19
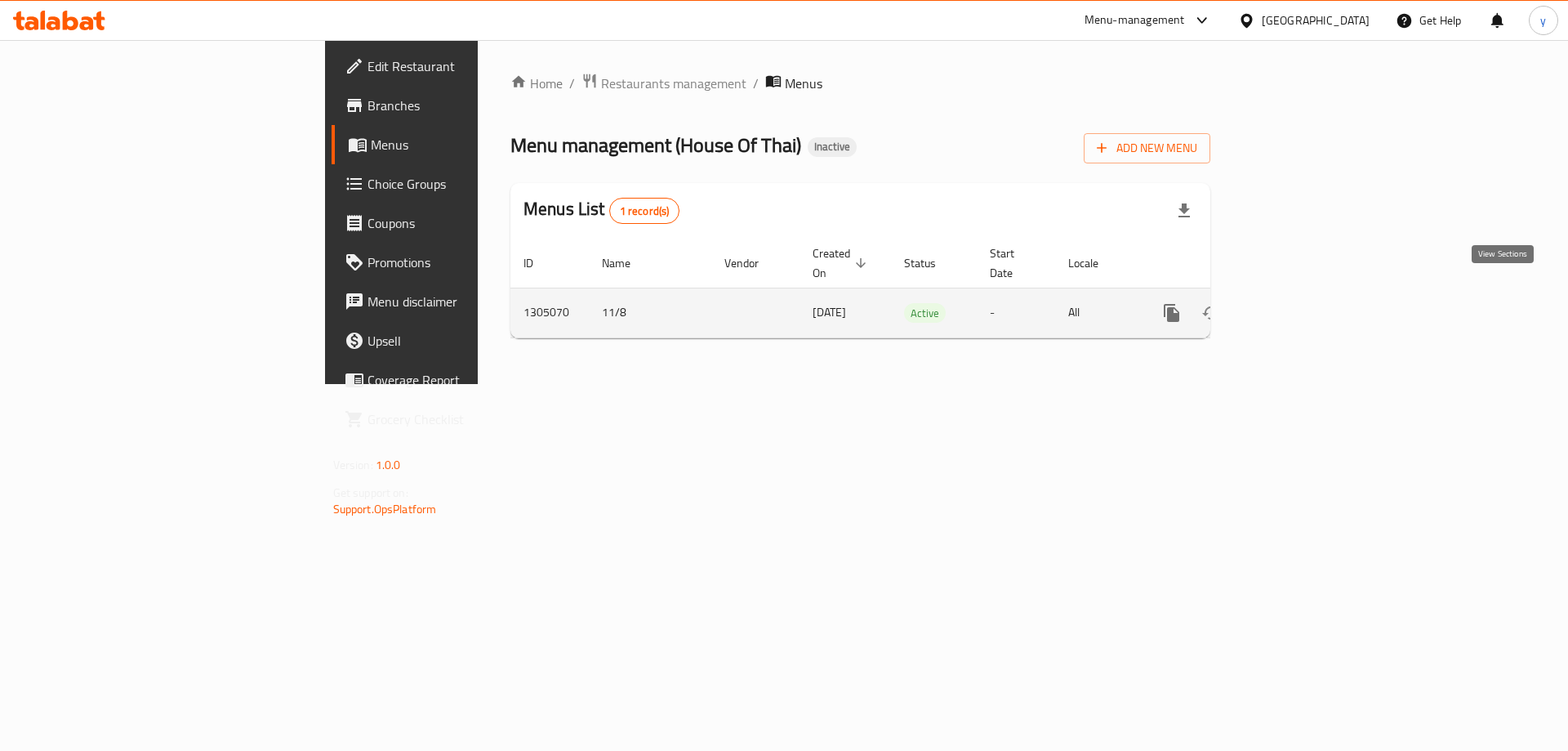
click at [1309, 294] on link "enhanced table" at bounding box center [1289, 312] width 39 height 39
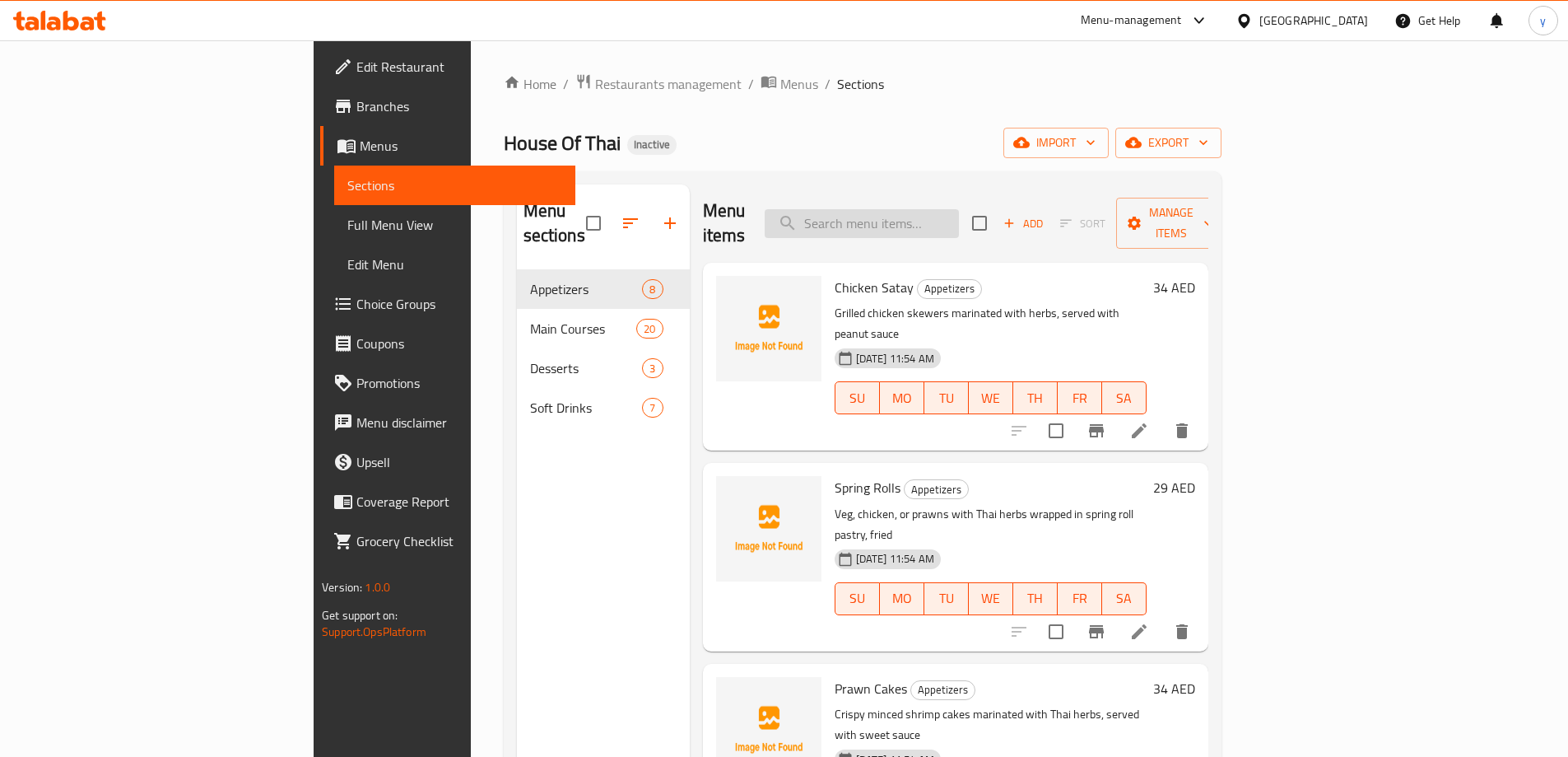
click at [929, 209] on input "search" at bounding box center [861, 223] width 194 height 29
paste input "Spring Rolls"
type input "Spring Rolls"
click at [1109, 622] on icon at bounding box center [1100, 631] width 19 height 19
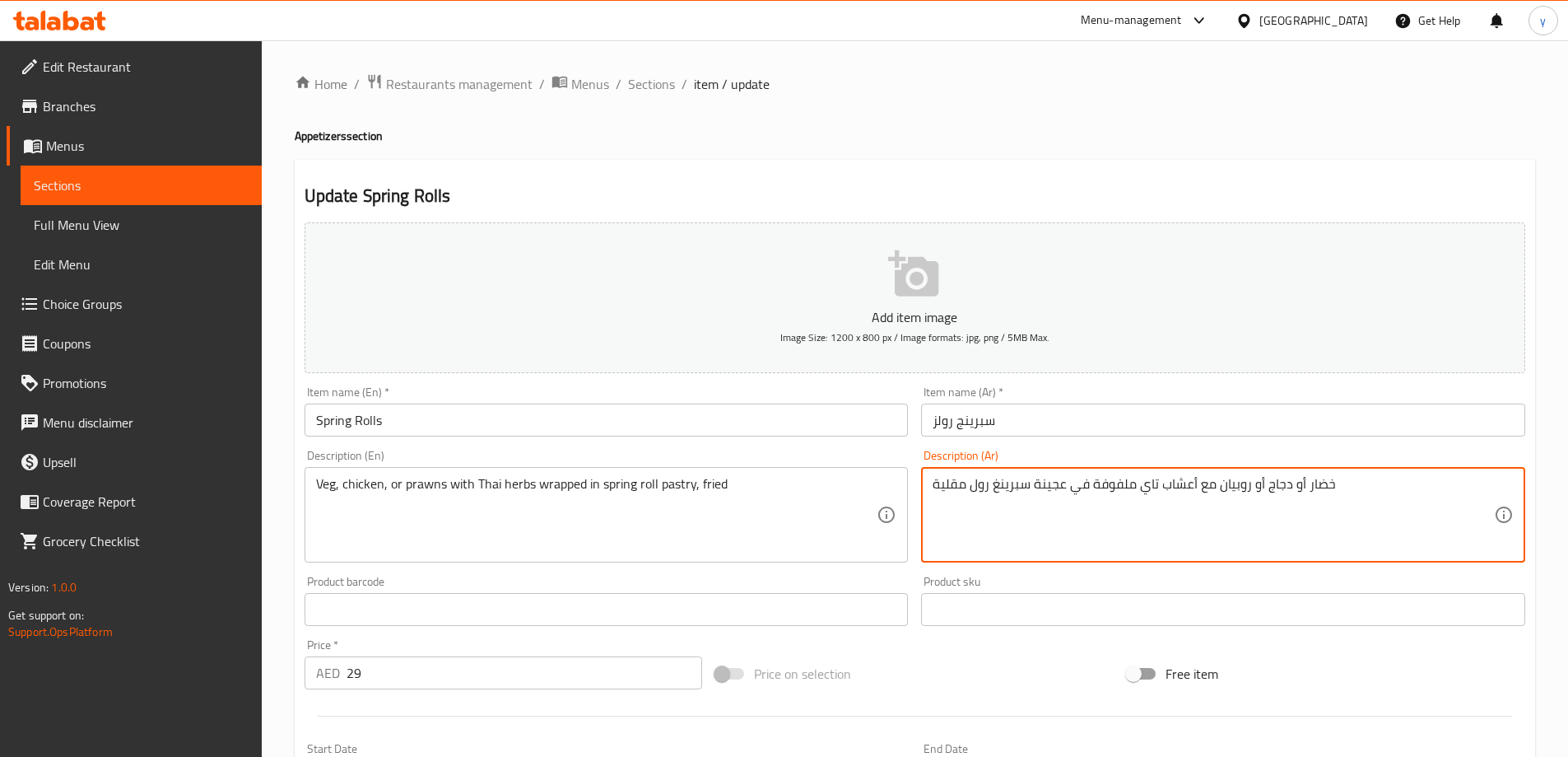
click at [992, 485] on textarea "خضار أو دجاج أو روبيان مع أعشاب تاي ملفوفة في عجينة سبرينغ رول مقلية" at bounding box center [1213, 514] width 562 height 78
type textarea "خضار أو دجاج أو روبيان مع أعشاب تاي ملفوفة في عجينة سبرينج رول مقلية"
click at [707, 443] on div "Description (En) Veg, chicken, or prawns with Thai herbs wrapped in spring roll…" at bounding box center [606, 506] width 617 height 126
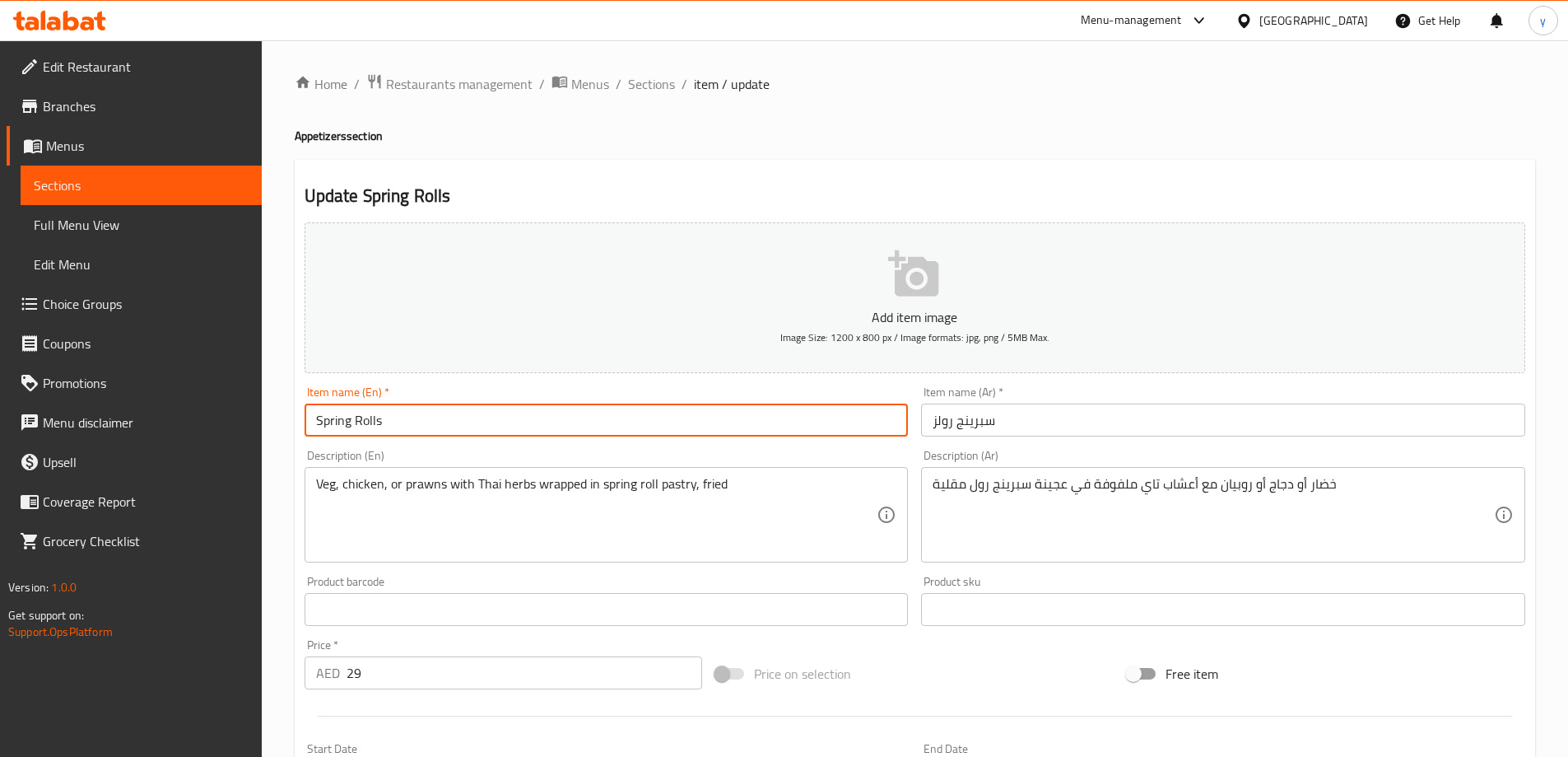
click at [714, 428] on input "Spring Rolls" at bounding box center [606, 419] width 604 height 33
click at [652, 91] on span "Sections" at bounding box center [650, 84] width 47 height 19
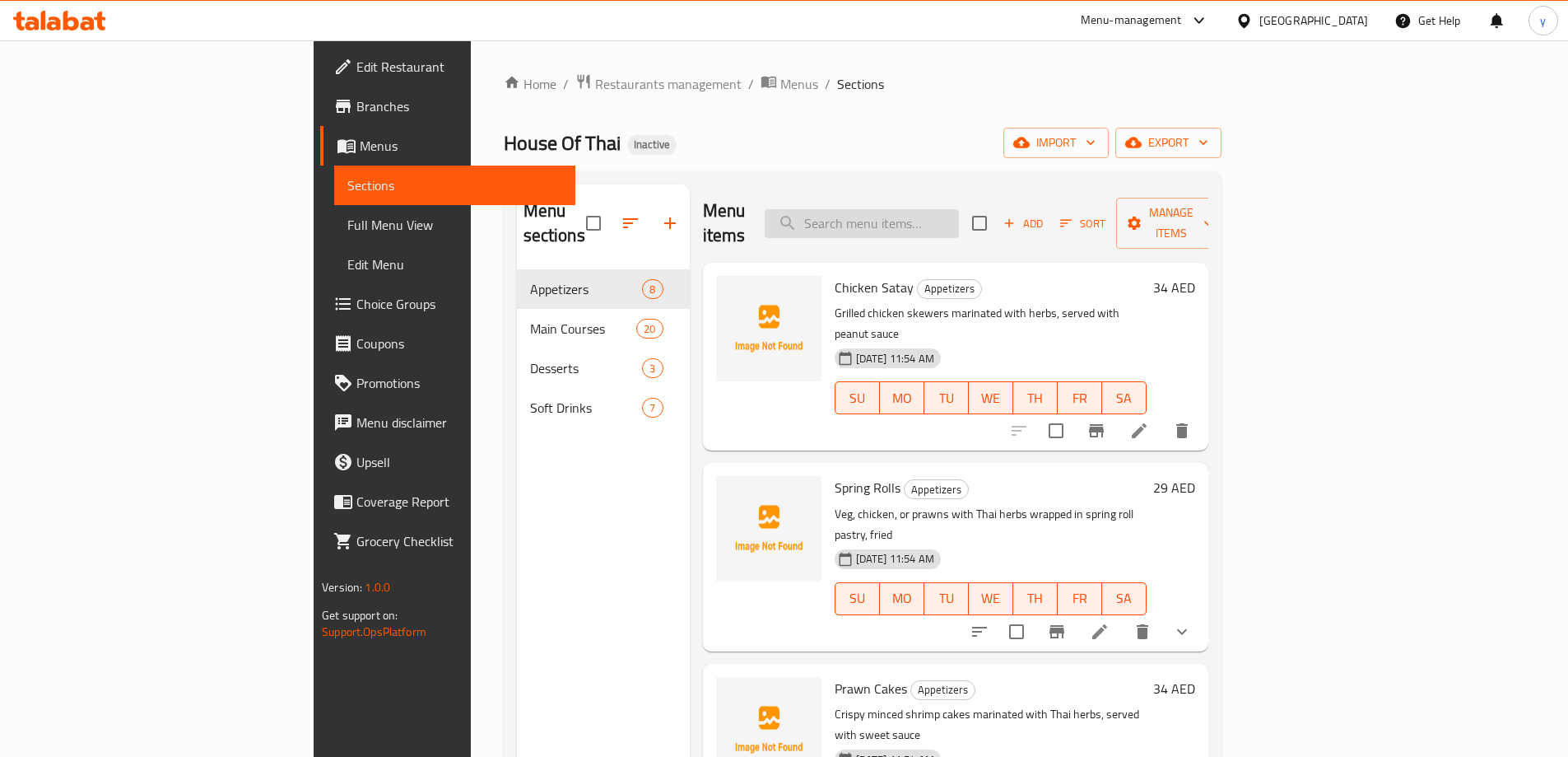
click at [959, 209] on input "search" at bounding box center [861, 223] width 194 height 29
paste input "Coca Cola"
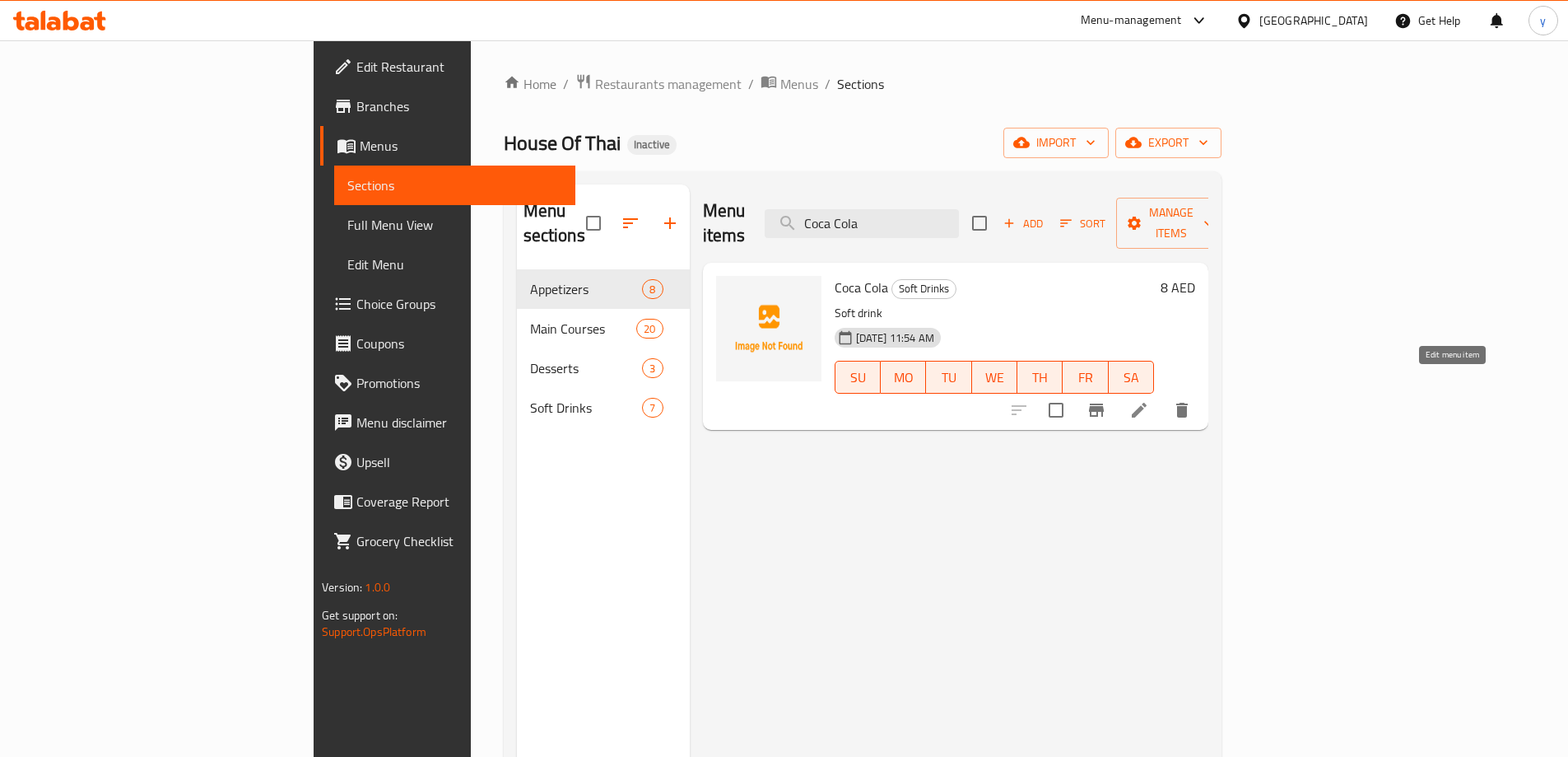
type input "Coca Cola"
click at [1149, 400] on icon at bounding box center [1139, 410] width 19 height 19
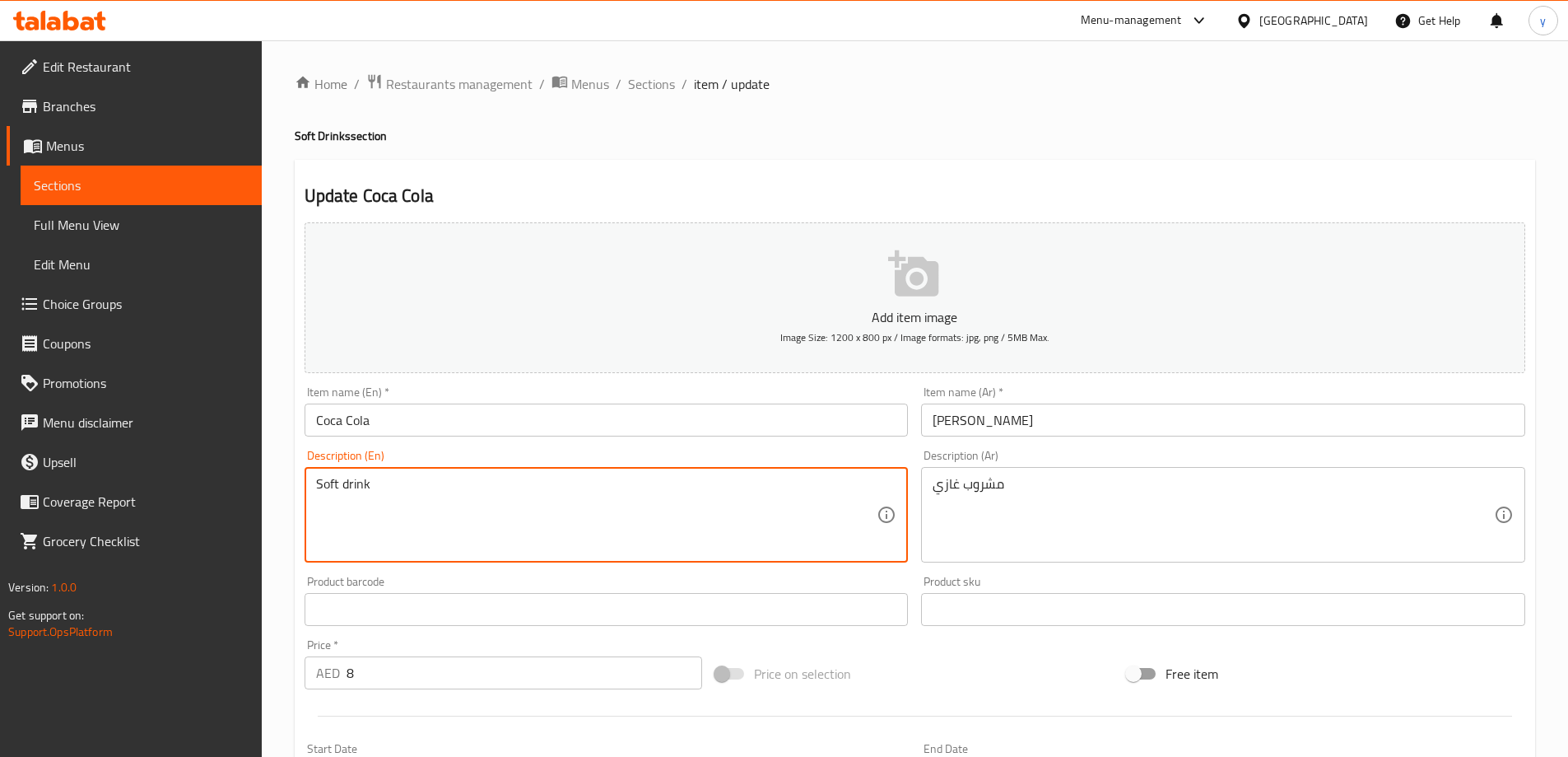
click at [425, 513] on textarea "Soft drink" at bounding box center [597, 514] width 562 height 78
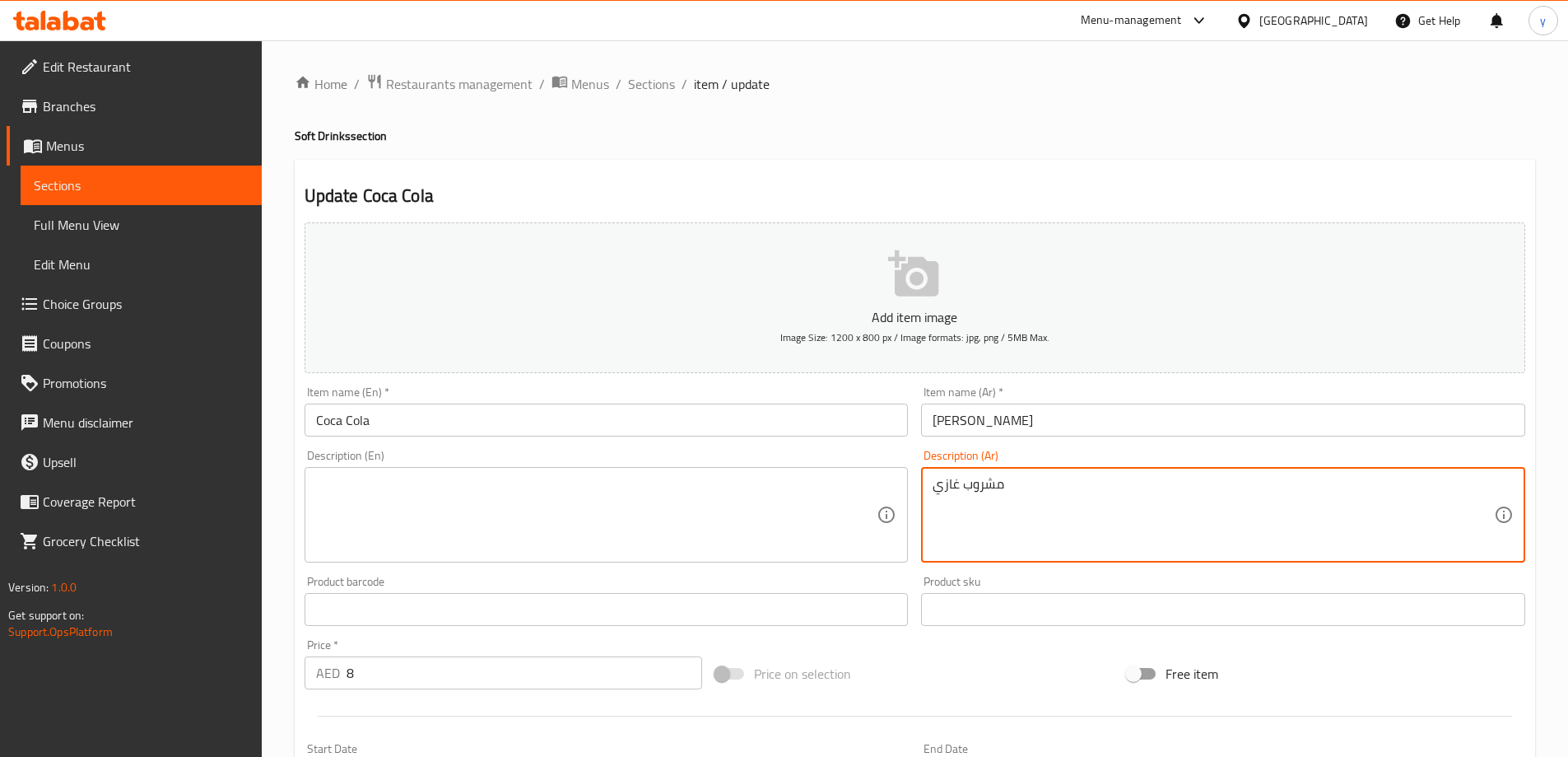
click at [951, 477] on textarea "مشروب غازي" at bounding box center [1213, 514] width 562 height 78
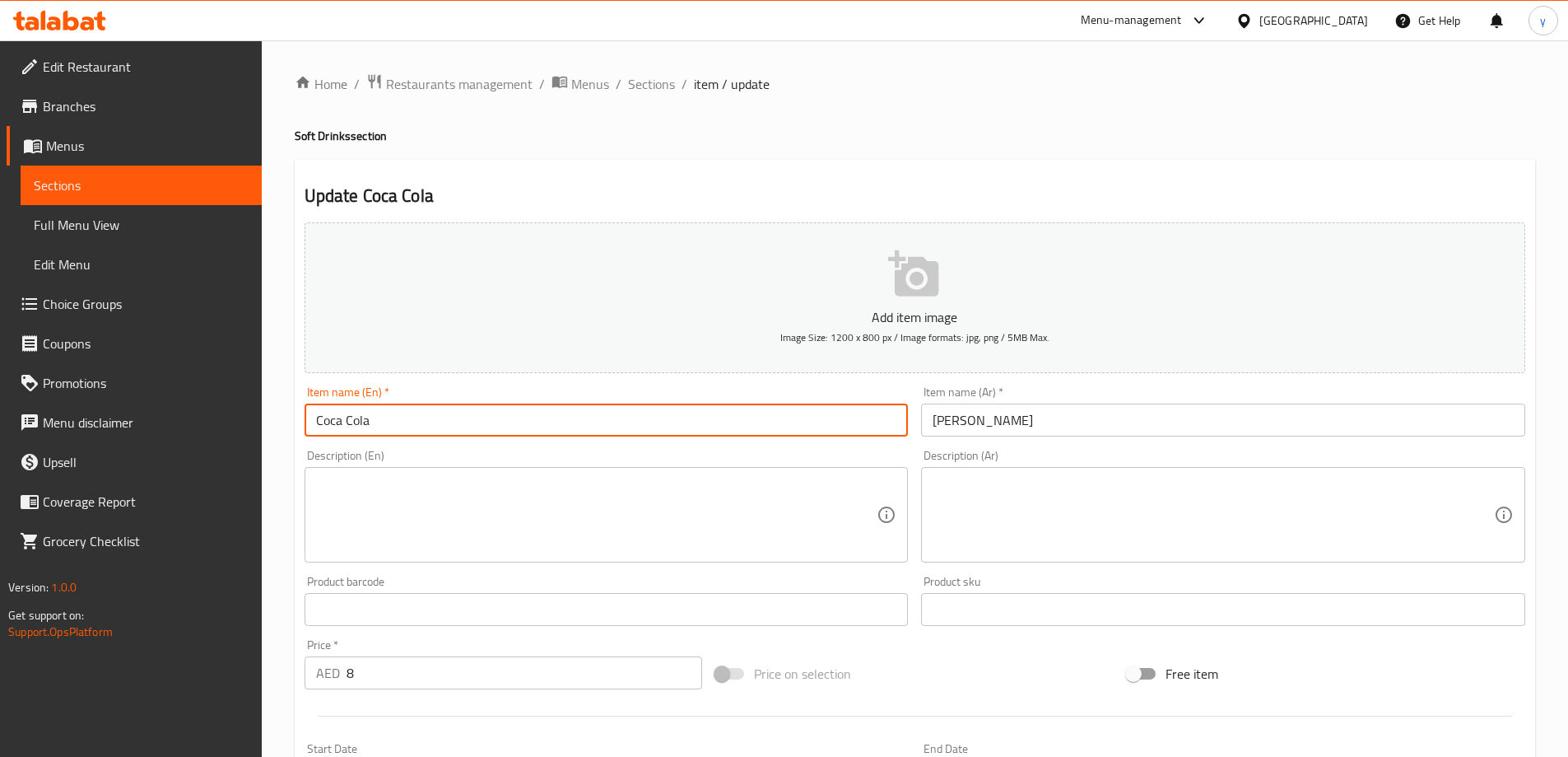
click at [761, 426] on input "Coca Cola" at bounding box center [606, 419] width 604 height 33
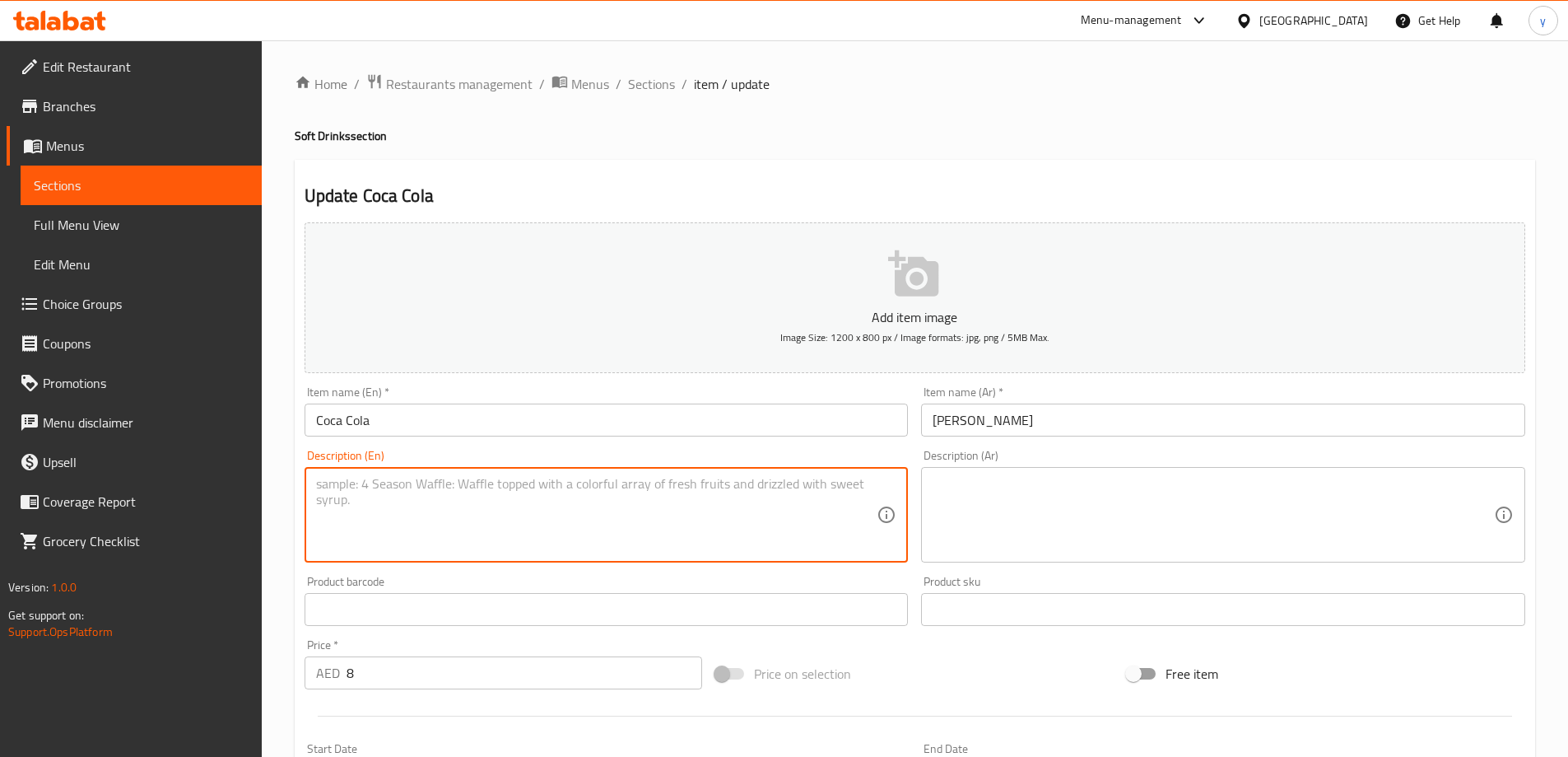
click at [512, 521] on textarea at bounding box center [597, 514] width 562 height 78
paste textarea "Carbonated soft drink"
type textarea "Carbonated soft drink"
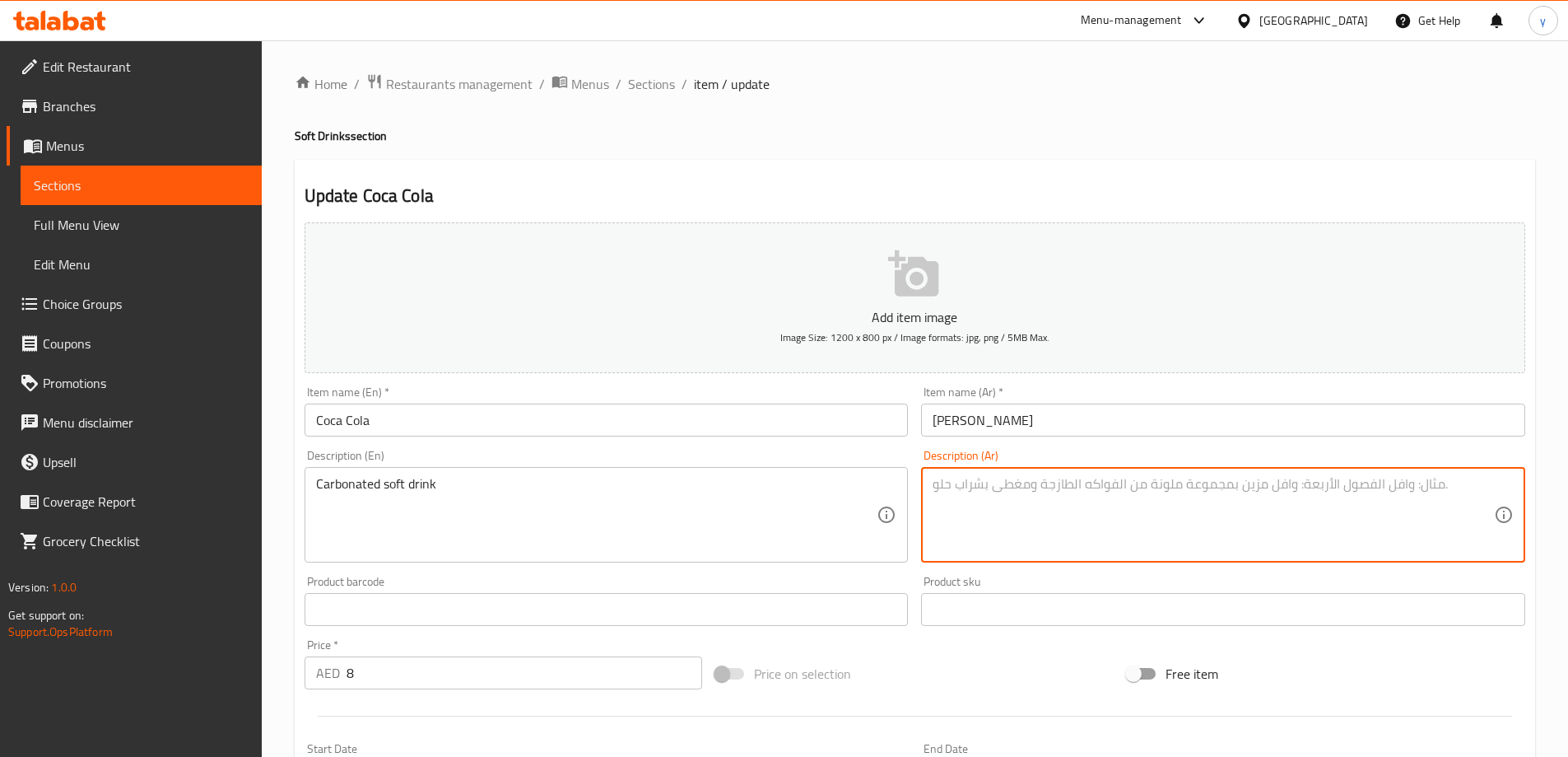
click at [1131, 493] on textarea at bounding box center [1213, 514] width 562 height 78
paste textarea "المشروبات الغازية"
drag, startPoint x: 1488, startPoint y: 486, endPoint x: 1504, endPoint y: 489, distance: 16.3
click at [1504, 489] on div "المشروبات الغازية Description (Ar)" at bounding box center [1223, 514] width 604 height 96
click at [1368, 477] on textarea "المشروبات الغازية" at bounding box center [1213, 514] width 562 height 78
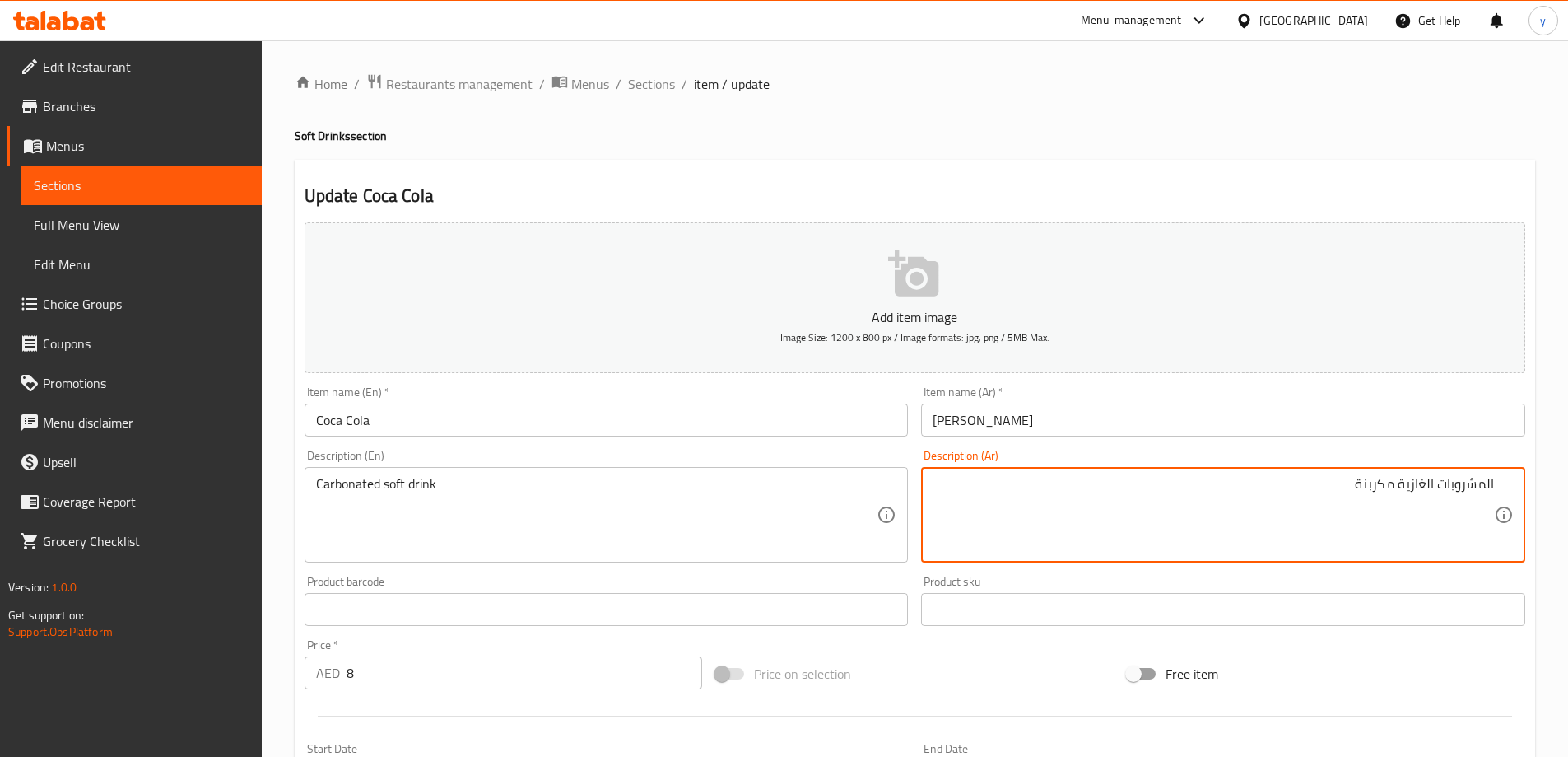
type textarea "المشروبات الغازية مكربنة"
click at [787, 414] on input "Coca Cola" at bounding box center [606, 419] width 604 height 33
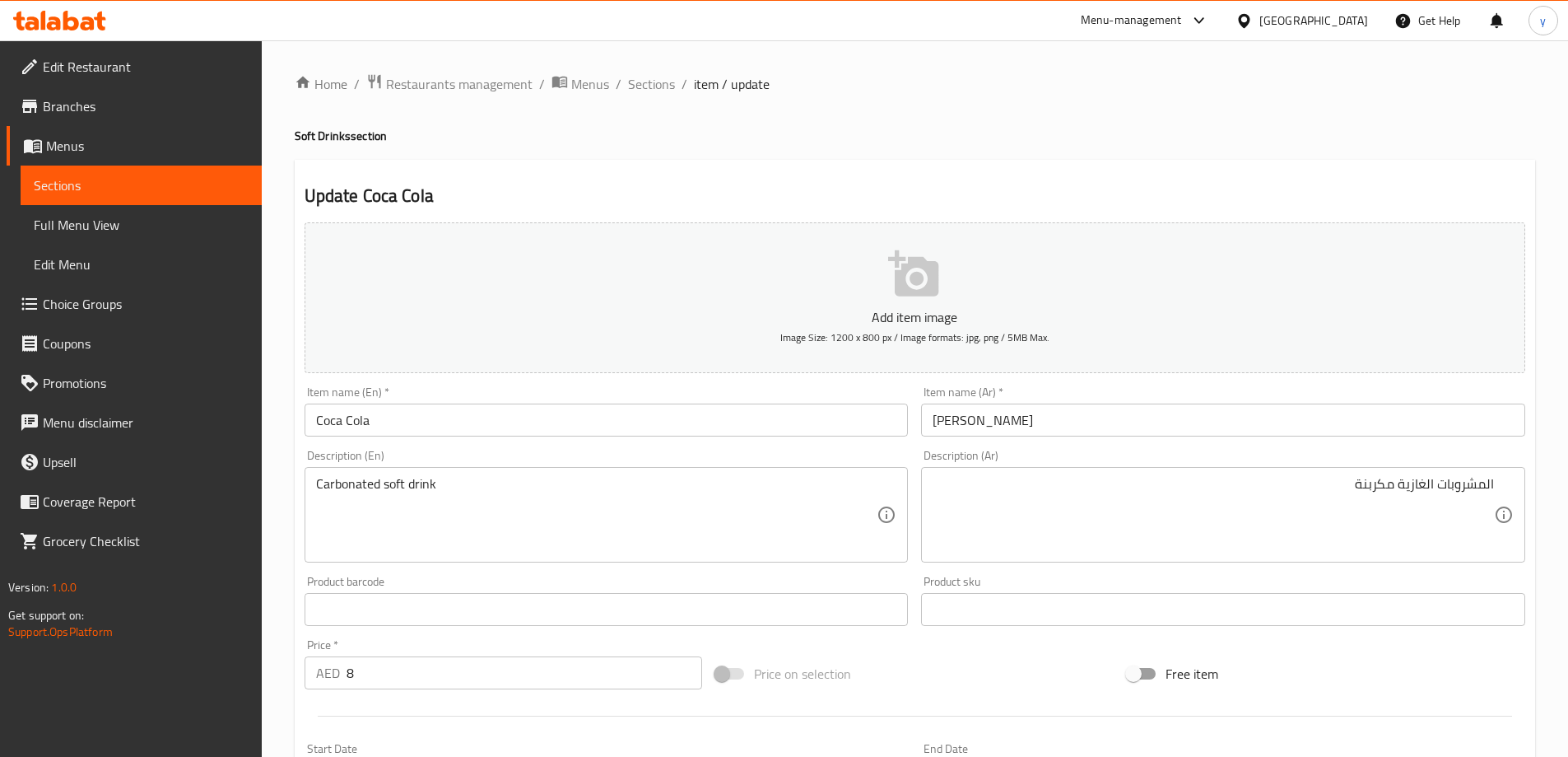
drag, startPoint x: 665, startPoint y: 90, endPoint x: 239, endPoint y: 159, distance: 431.6
click at [665, 90] on span "Sections" at bounding box center [650, 84] width 47 height 19
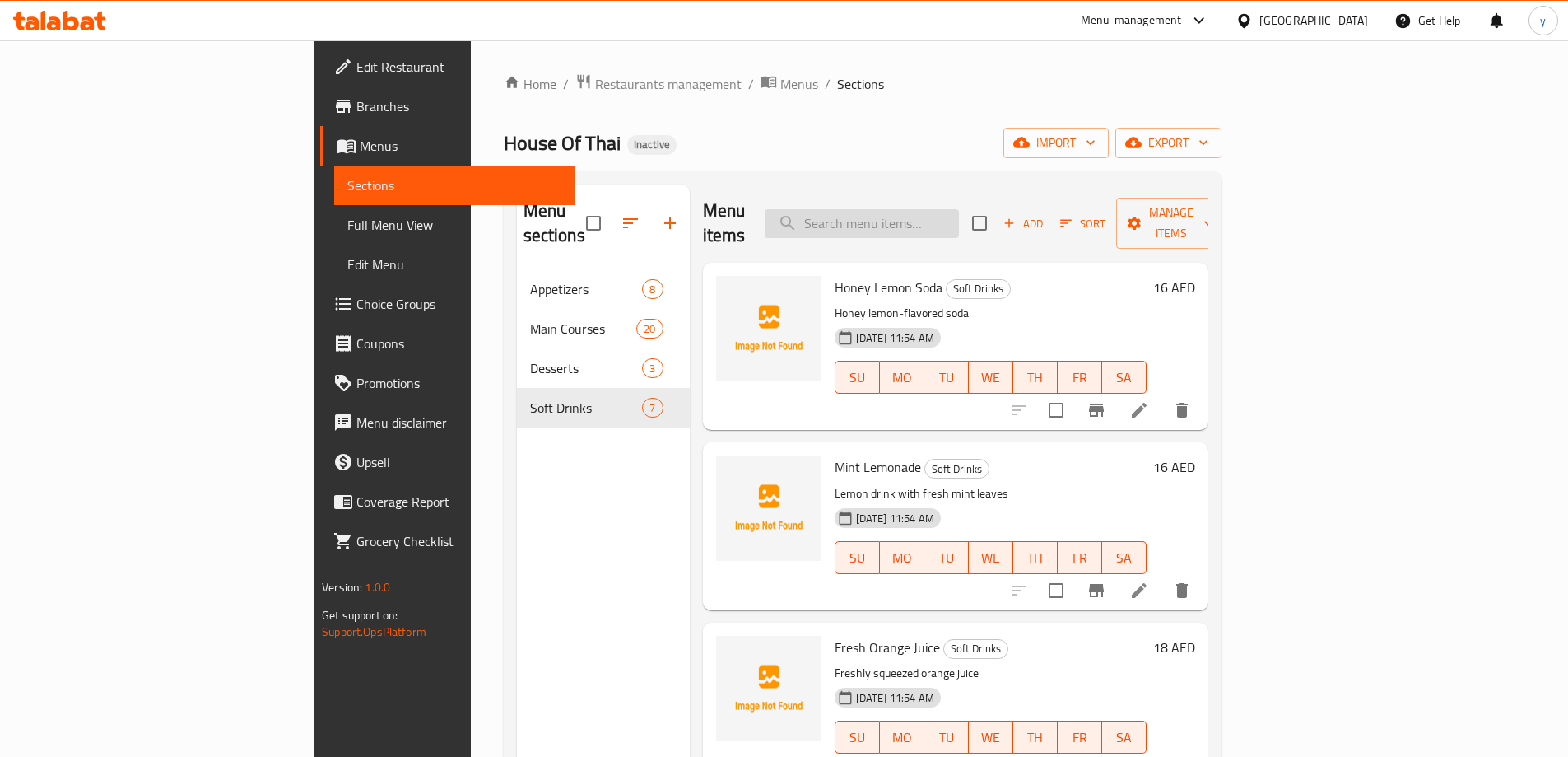
click at [940, 209] on input "search" at bounding box center [861, 223] width 194 height 29
paste input "Prawn Cakes"
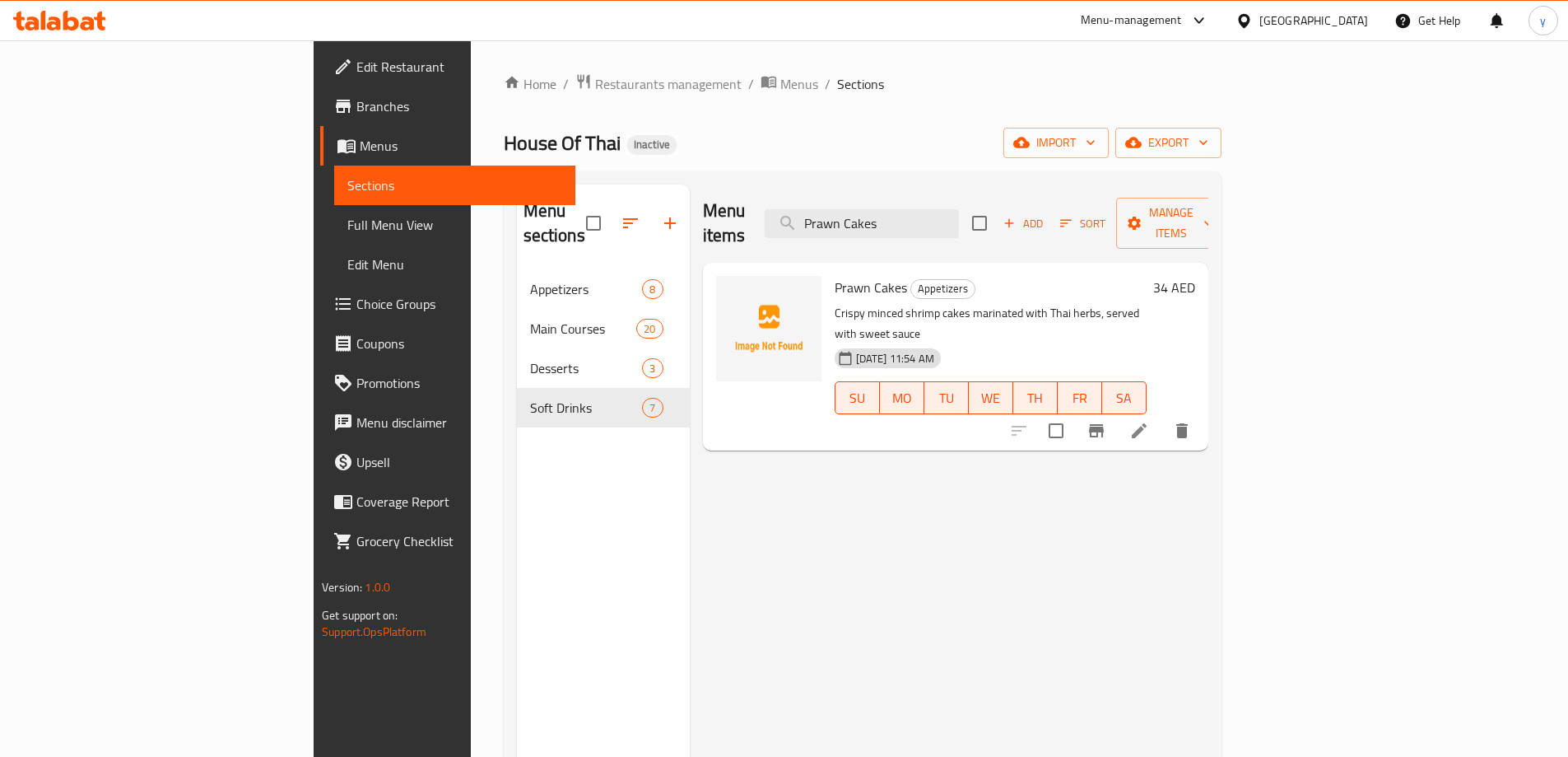
type input "Prawn Cakes"
click at [1162, 416] on li at bounding box center [1139, 431] width 46 height 30
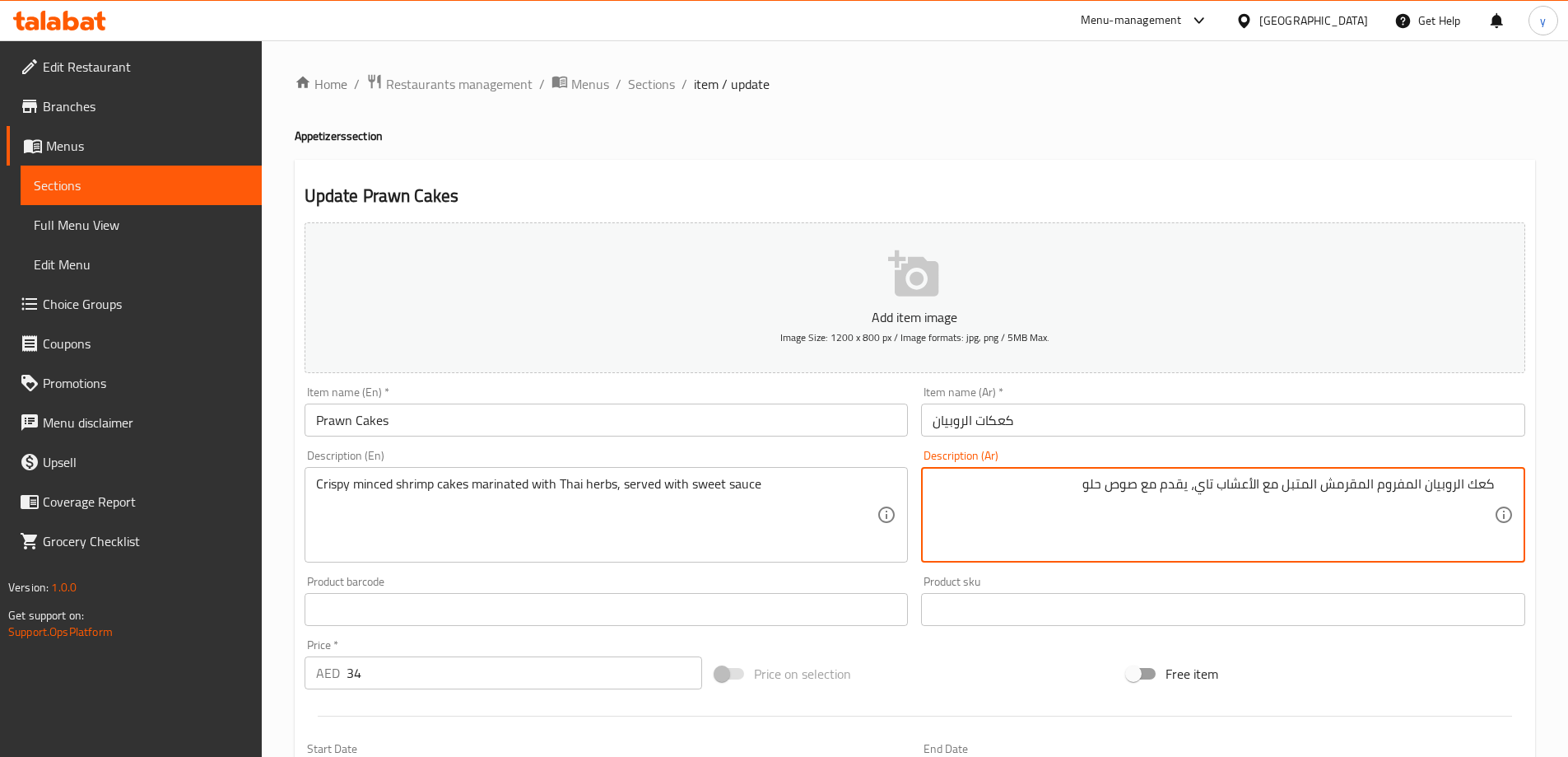
click at [1256, 489] on textarea "كعك الروبيان المفروم المقرمش المتبل مع الأعشاب تاي، يقدم مع صوص حلو" at bounding box center [1213, 514] width 562 height 78
type textarea "كعك الروبيان المفروم المقرمش المتبل مع أعشاب تاي، يقدم مع صوص حلو"
click at [1260, 422] on input "كعكات الروبيان" at bounding box center [1223, 419] width 604 height 33
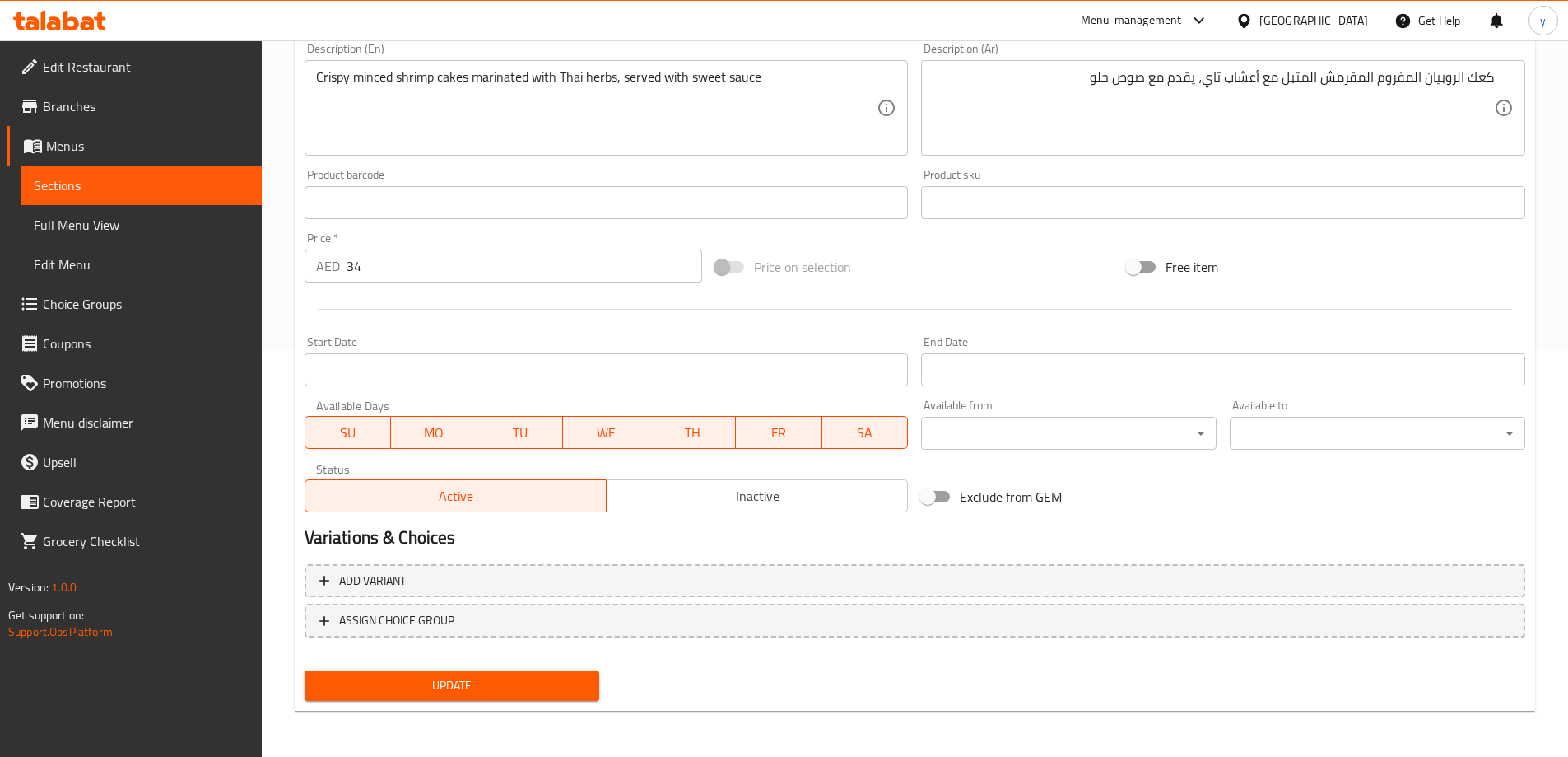
click at [487, 673] on button "Update" at bounding box center [452, 685] width 295 height 31
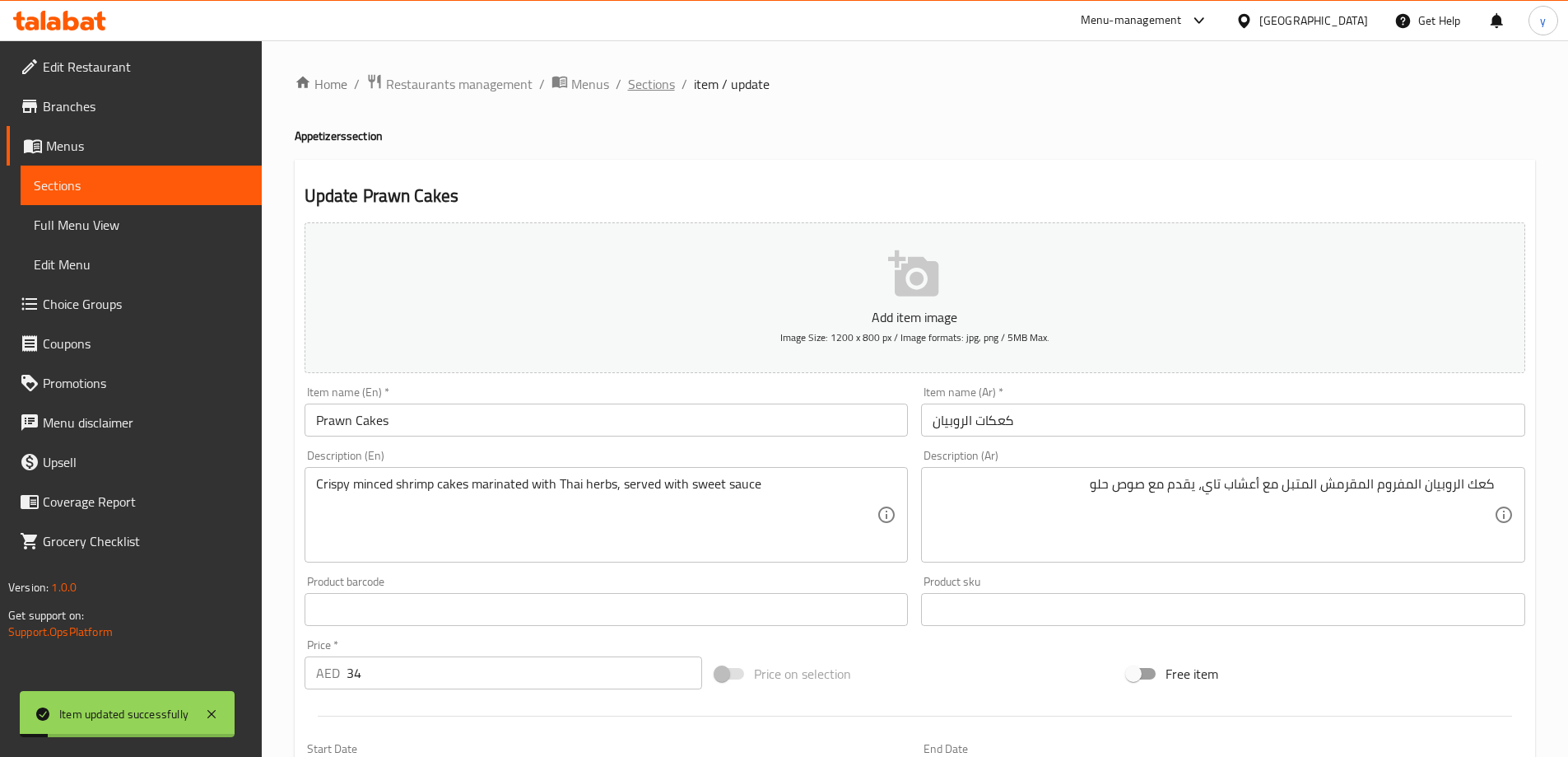
click at [657, 88] on span "Sections" at bounding box center [650, 84] width 47 height 19
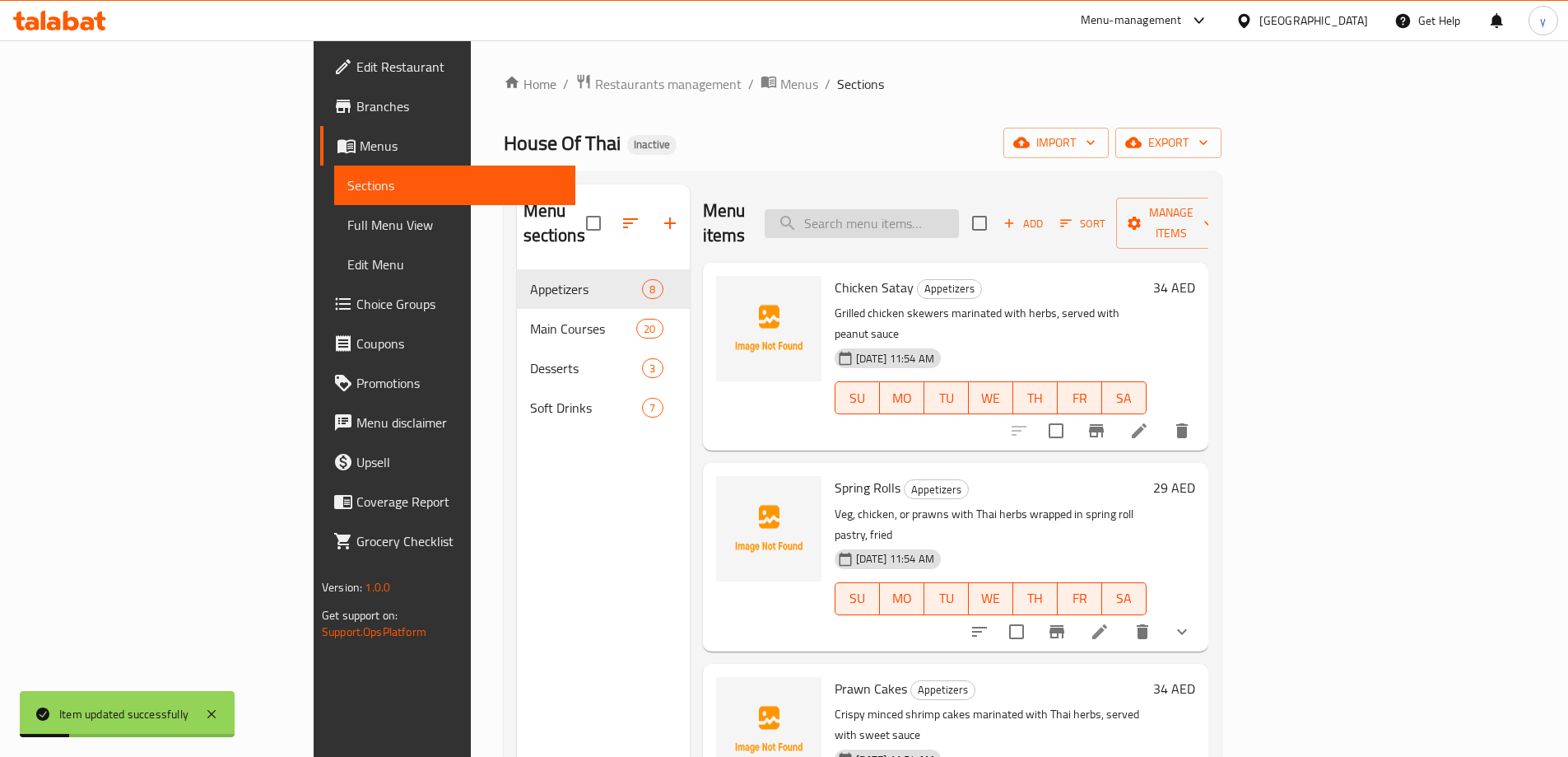
click at [959, 219] on input "search" at bounding box center [861, 223] width 194 height 29
paste input "Steamed Dimsum Chicken"
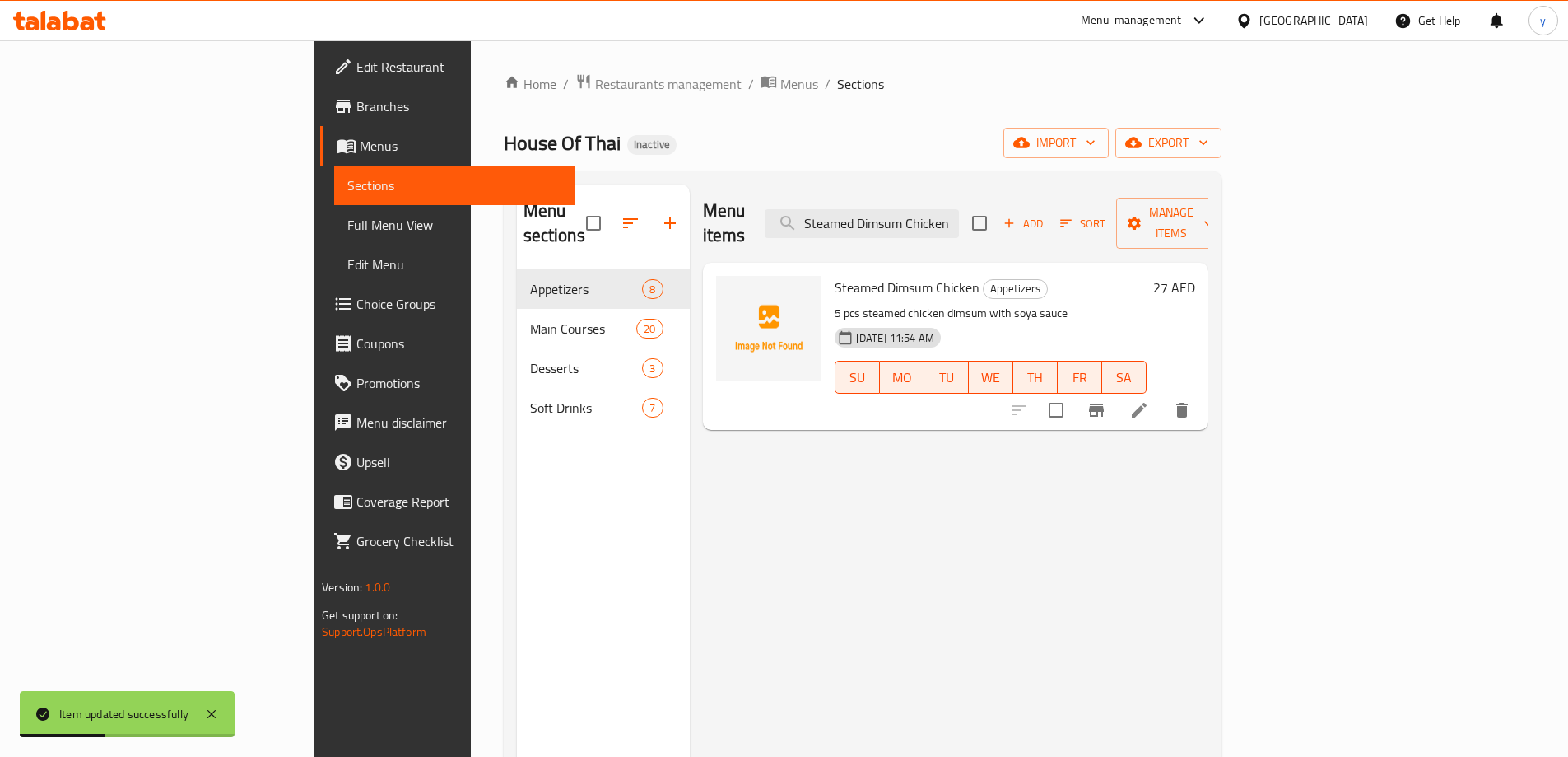
type input "Steamed Dimsum Chicken"
click at [1162, 395] on li at bounding box center [1139, 410] width 46 height 30
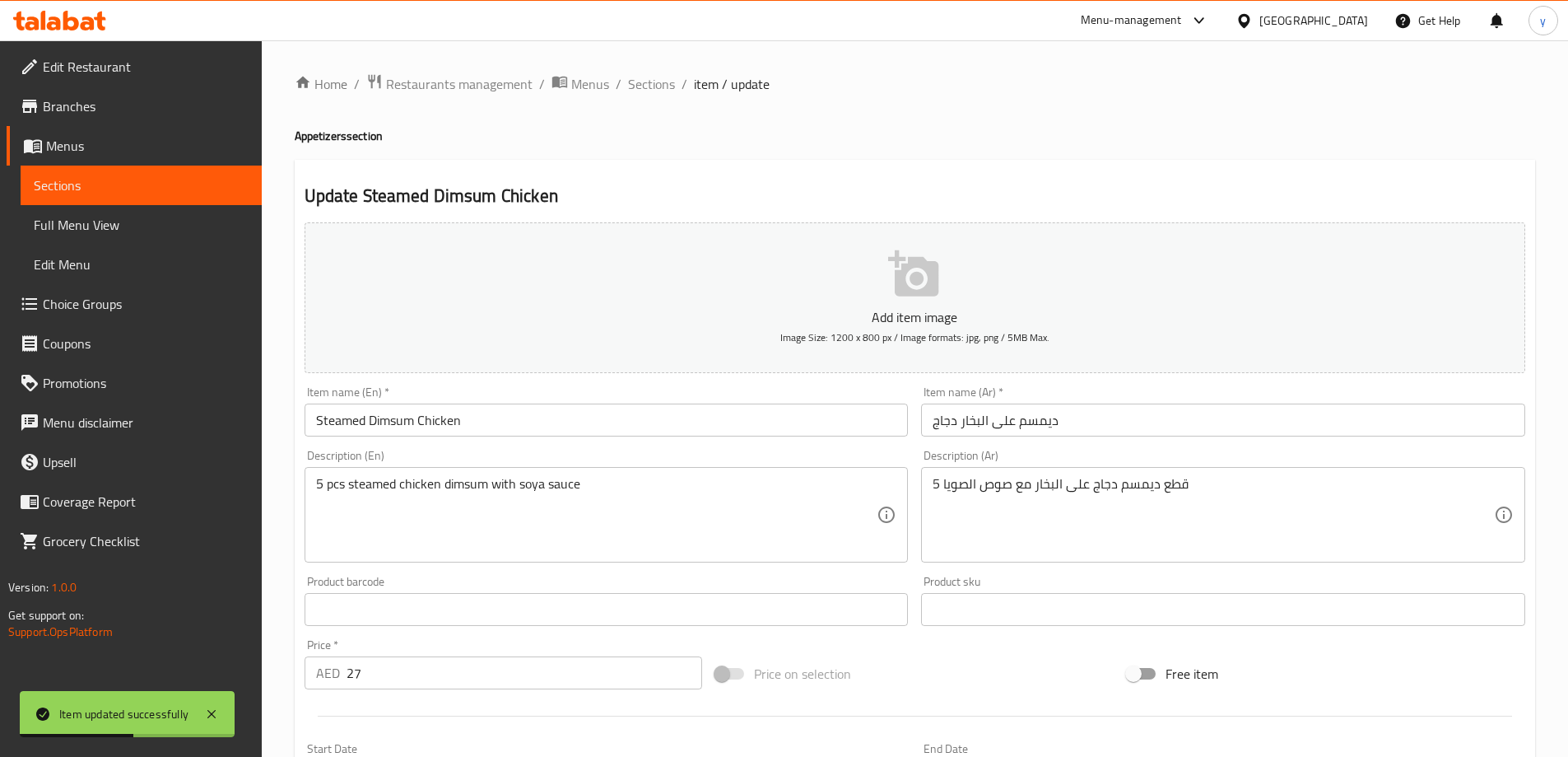
click at [1118, 399] on div "Item name (Ar)   * ديمسم على البخار دجاج Item name (Ar) *" at bounding box center [1223, 411] width 604 height 50
click at [1131, 432] on input "ديمسم على البخار دجاج" at bounding box center [1223, 419] width 604 height 33
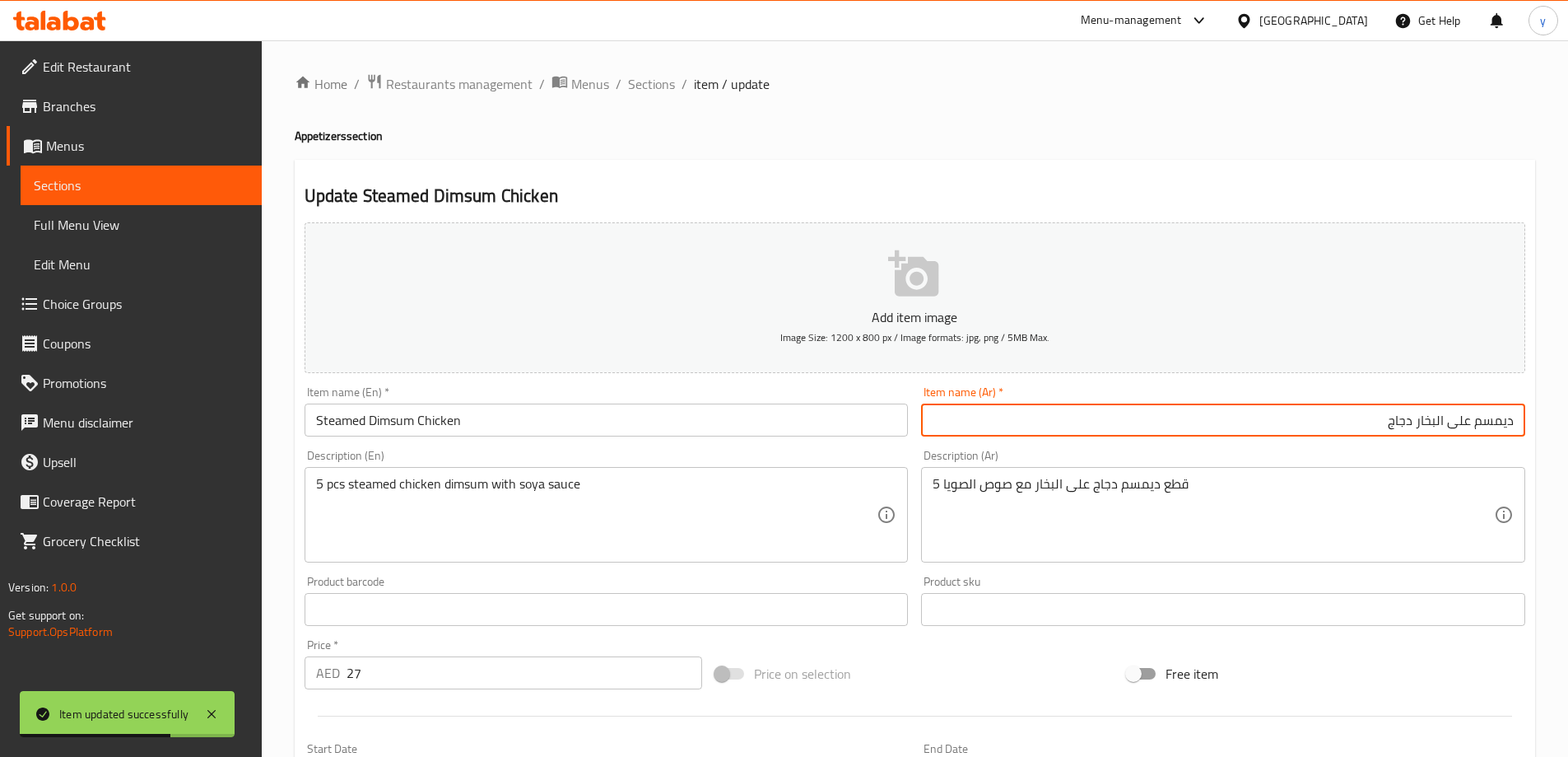
click at [1407, 417] on input "ديمسم على البخار دجاج" at bounding box center [1223, 419] width 604 height 33
click at [1518, 419] on input "ديمسم على البخار" at bounding box center [1223, 419] width 604 height 33
paste input "دجاج"
type input "دجاج ديمسم على البخار"
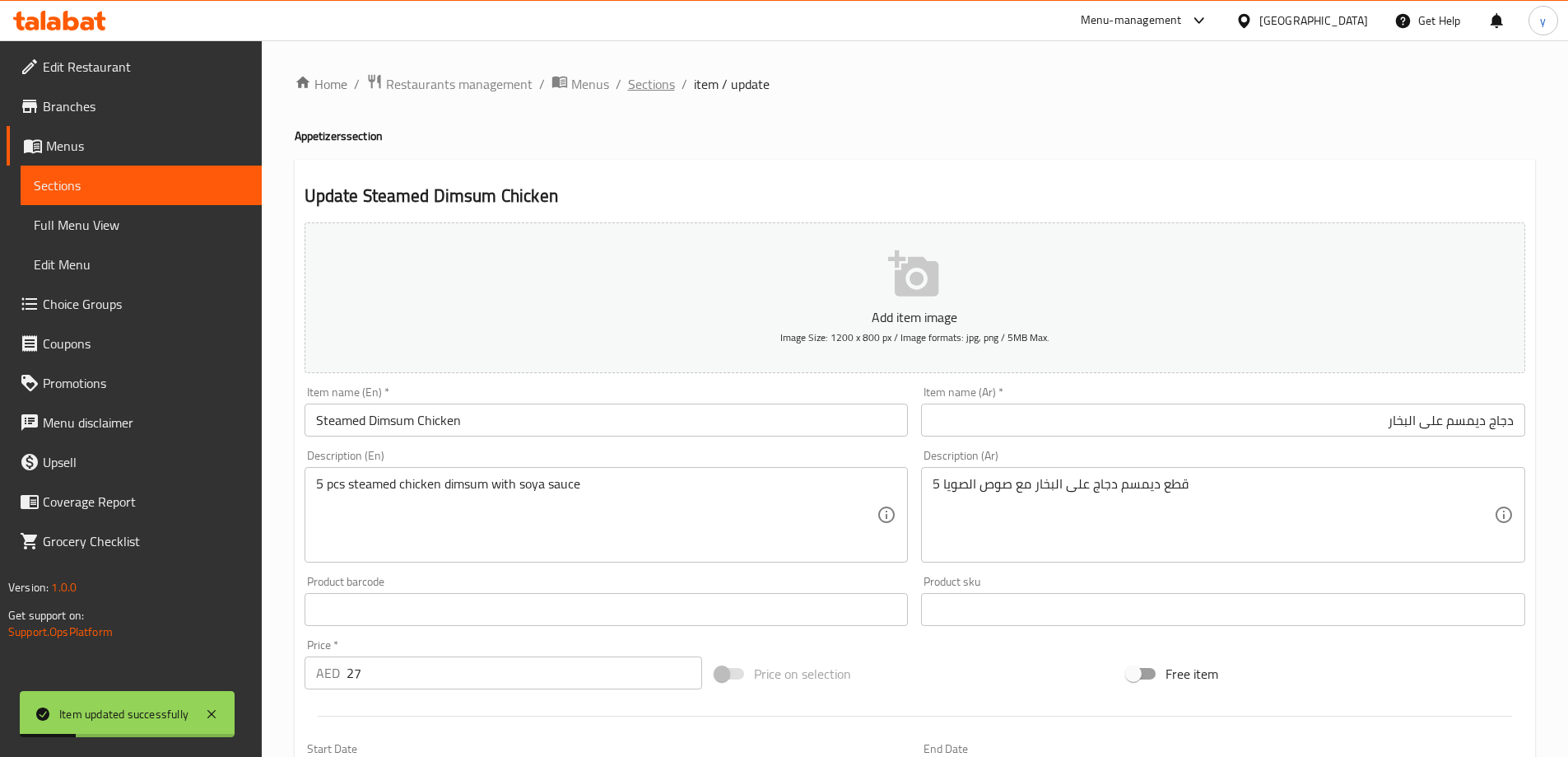
click at [634, 92] on span "Sections" at bounding box center [650, 84] width 47 height 19
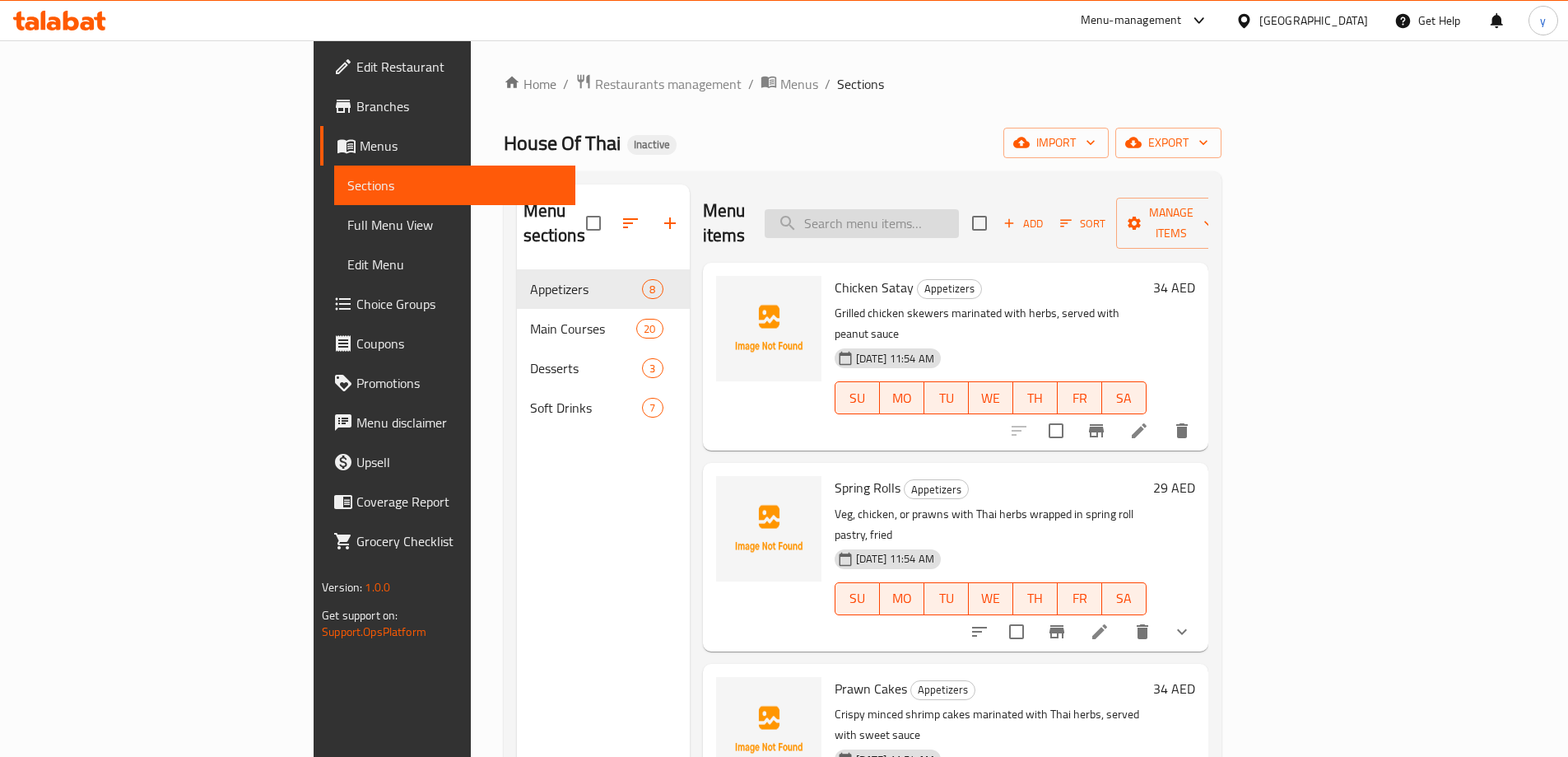
click at [959, 209] on input "search" at bounding box center [861, 223] width 194 height 29
paste input "Prawn Tempura"
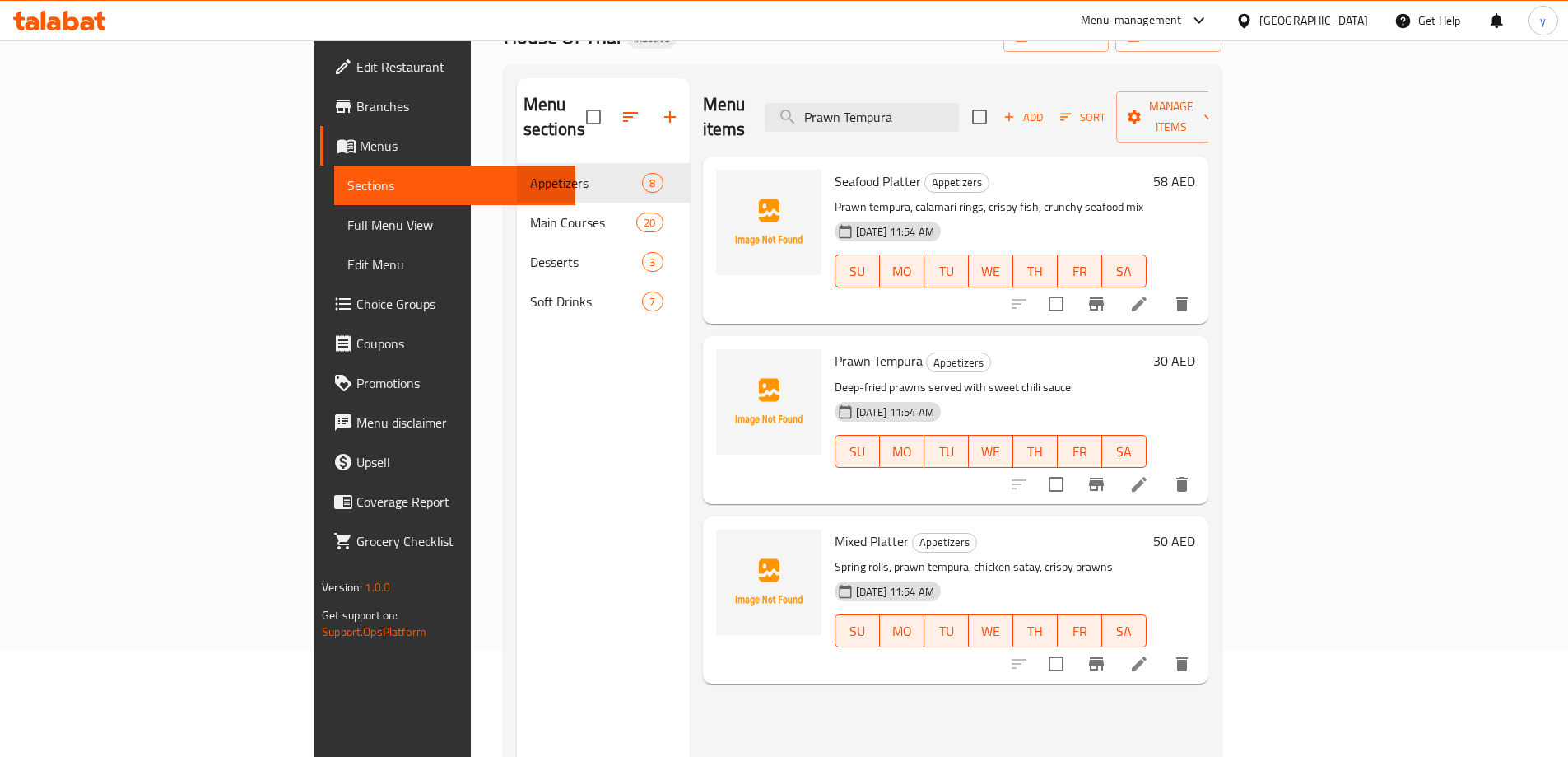
scroll to position [230, 0]
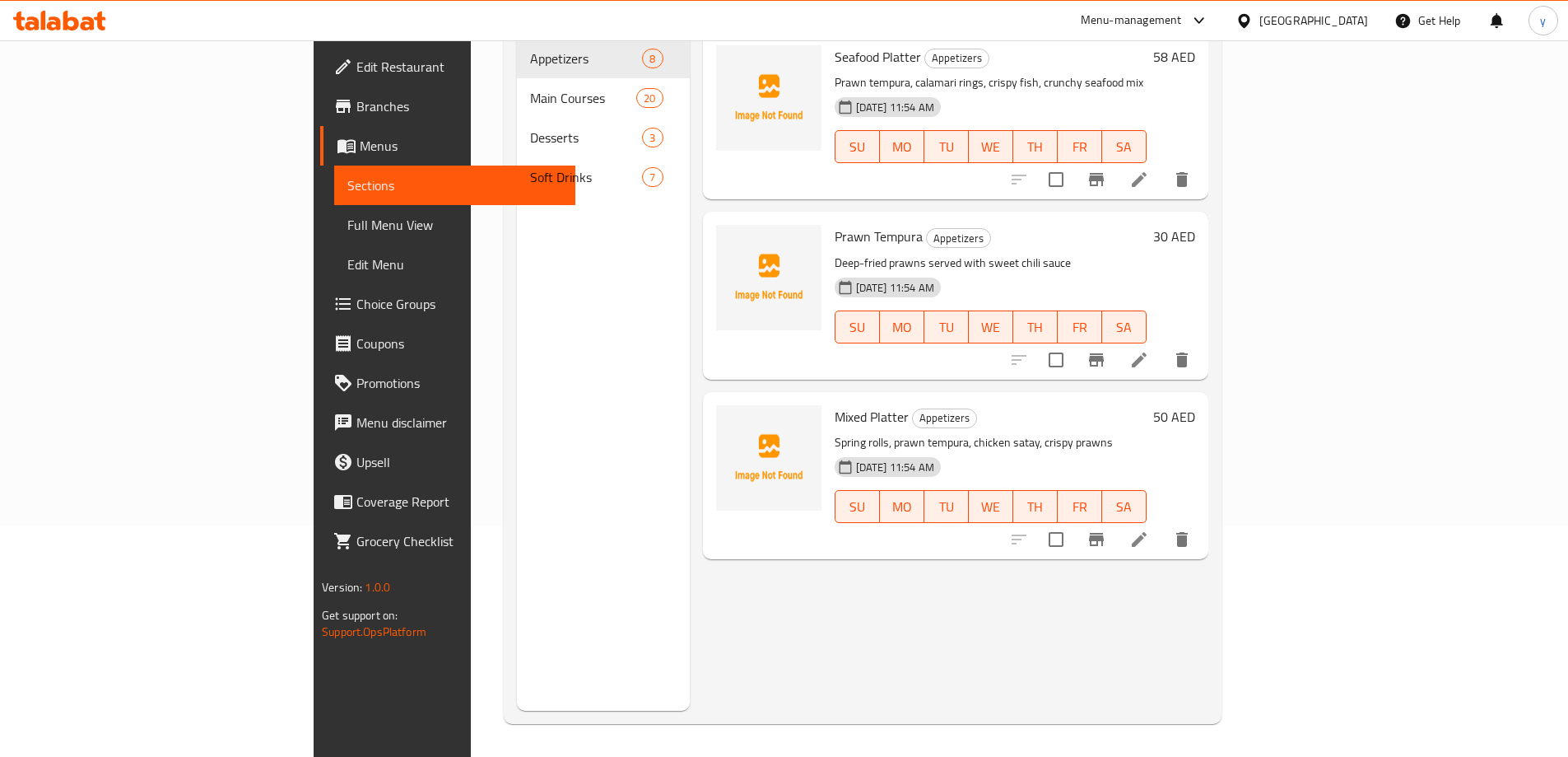
type input "Prawn Tempura"
click at [1146, 353] on icon at bounding box center [1138, 360] width 15 height 15
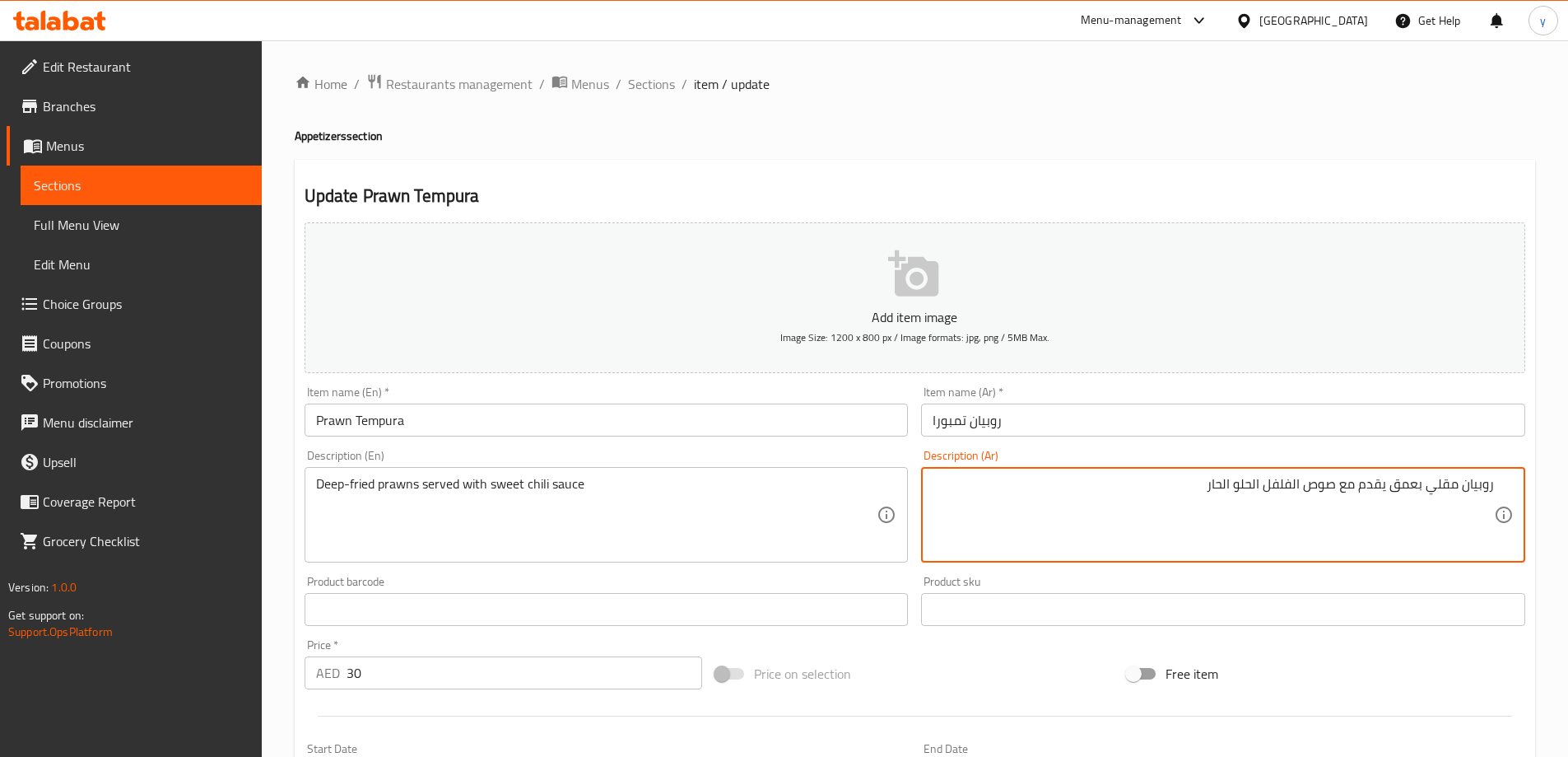
click at [1242, 485] on textarea "روبيان مقلي بعمق يقدم مع صوص الفلفل الحلو الحار" at bounding box center [1213, 514] width 562 height 78
click at [1188, 483] on textarea "روبيان مقلي بعمق يقدم مع صوص الفلفل الحار" at bounding box center [1213, 514] width 562 height 78
paste textarea "الحلو"
type textarea "روبيان مقلي بعمق يقدم مع صوص الفلفل الحار الحلو"
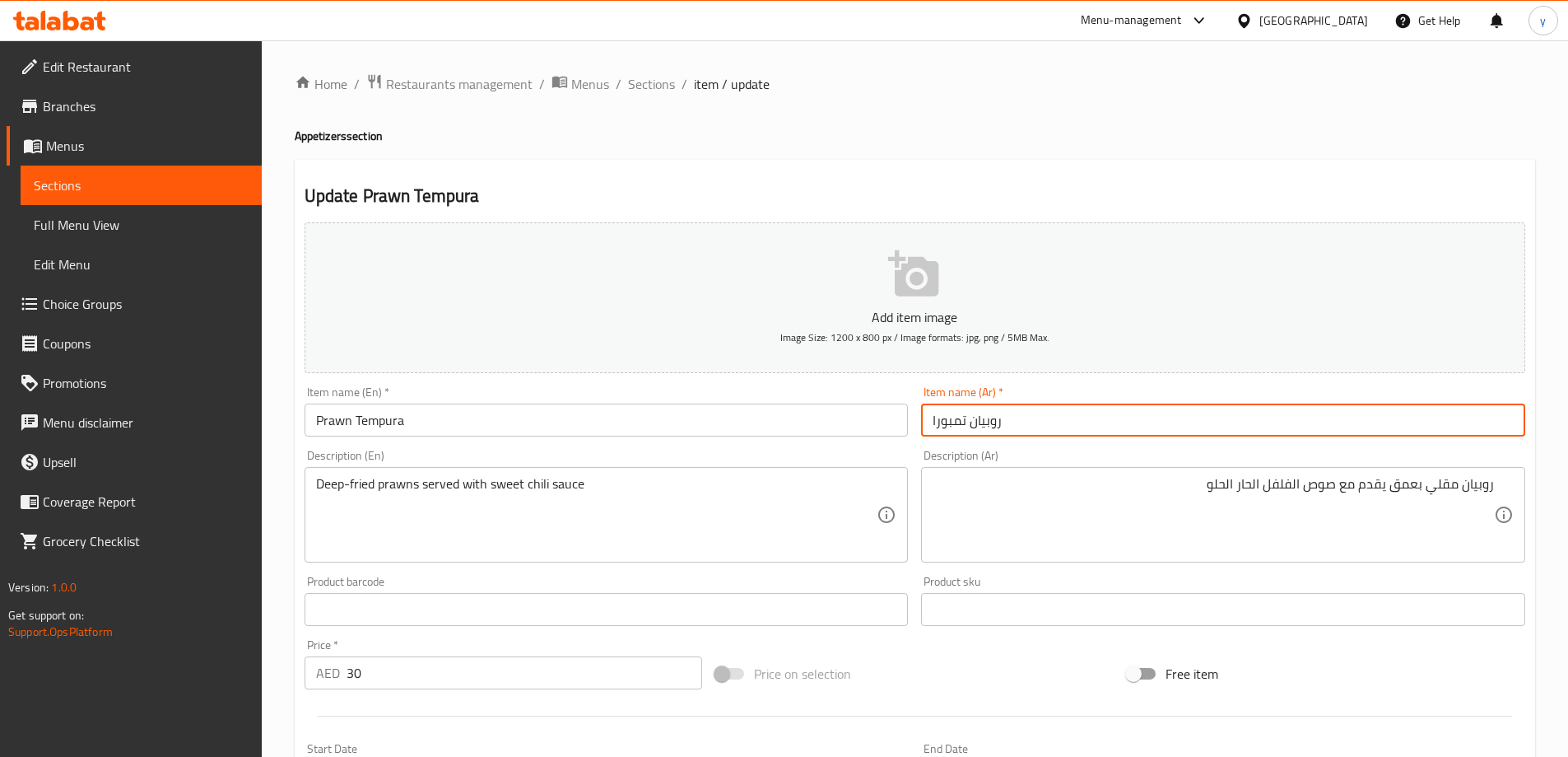
click at [1093, 410] on input "روبيان تمبورا" at bounding box center [1223, 419] width 604 height 33
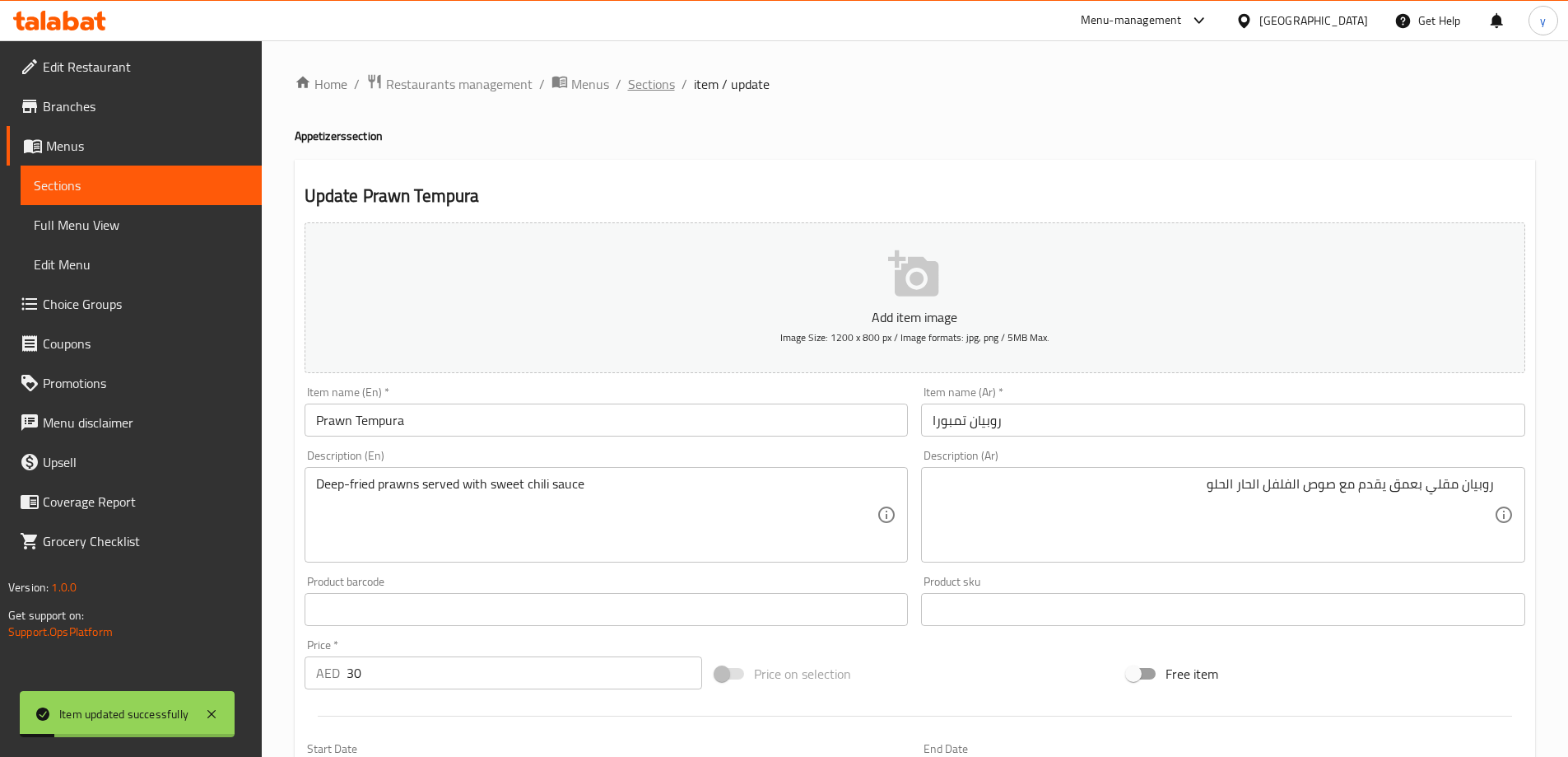
click at [657, 77] on span "Sections" at bounding box center [650, 84] width 47 height 19
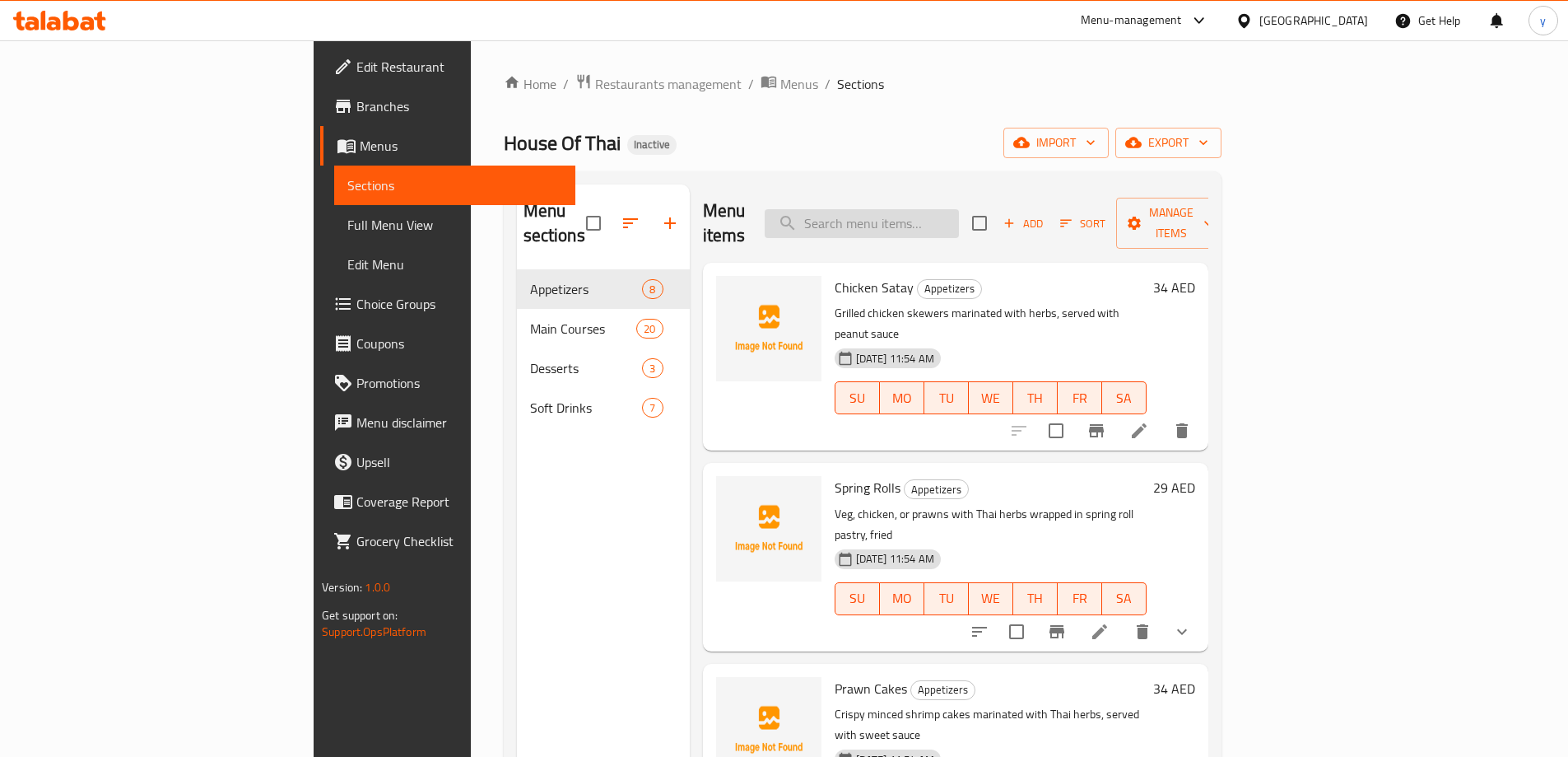
click at [925, 212] on input "search" at bounding box center [861, 223] width 194 height 29
paste input "Sesame Prawns Toast"
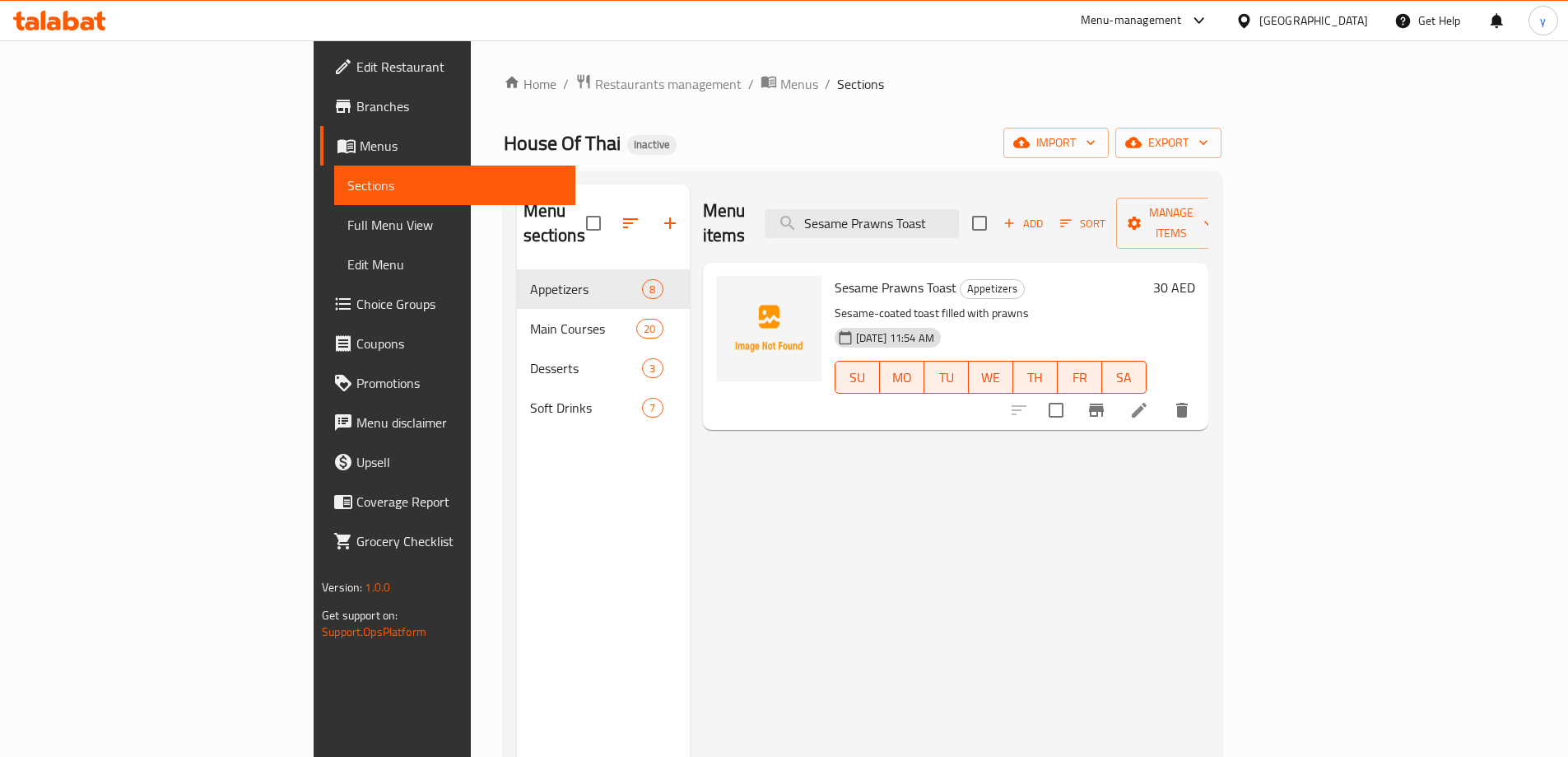
type input "Sesame Prawns Toast"
click at [1149, 400] on icon at bounding box center [1139, 410] width 19 height 19
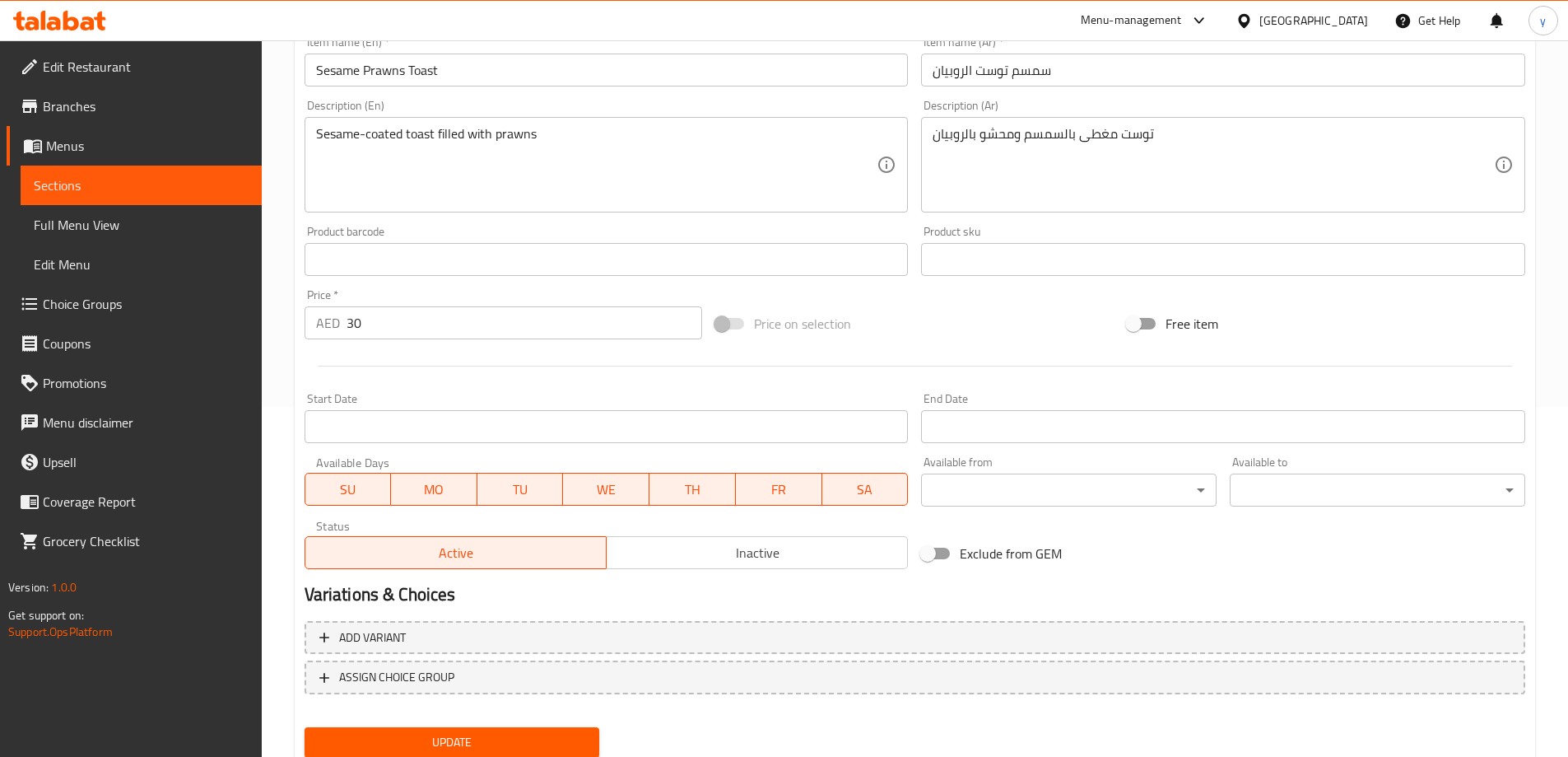
scroll to position [407, 0]
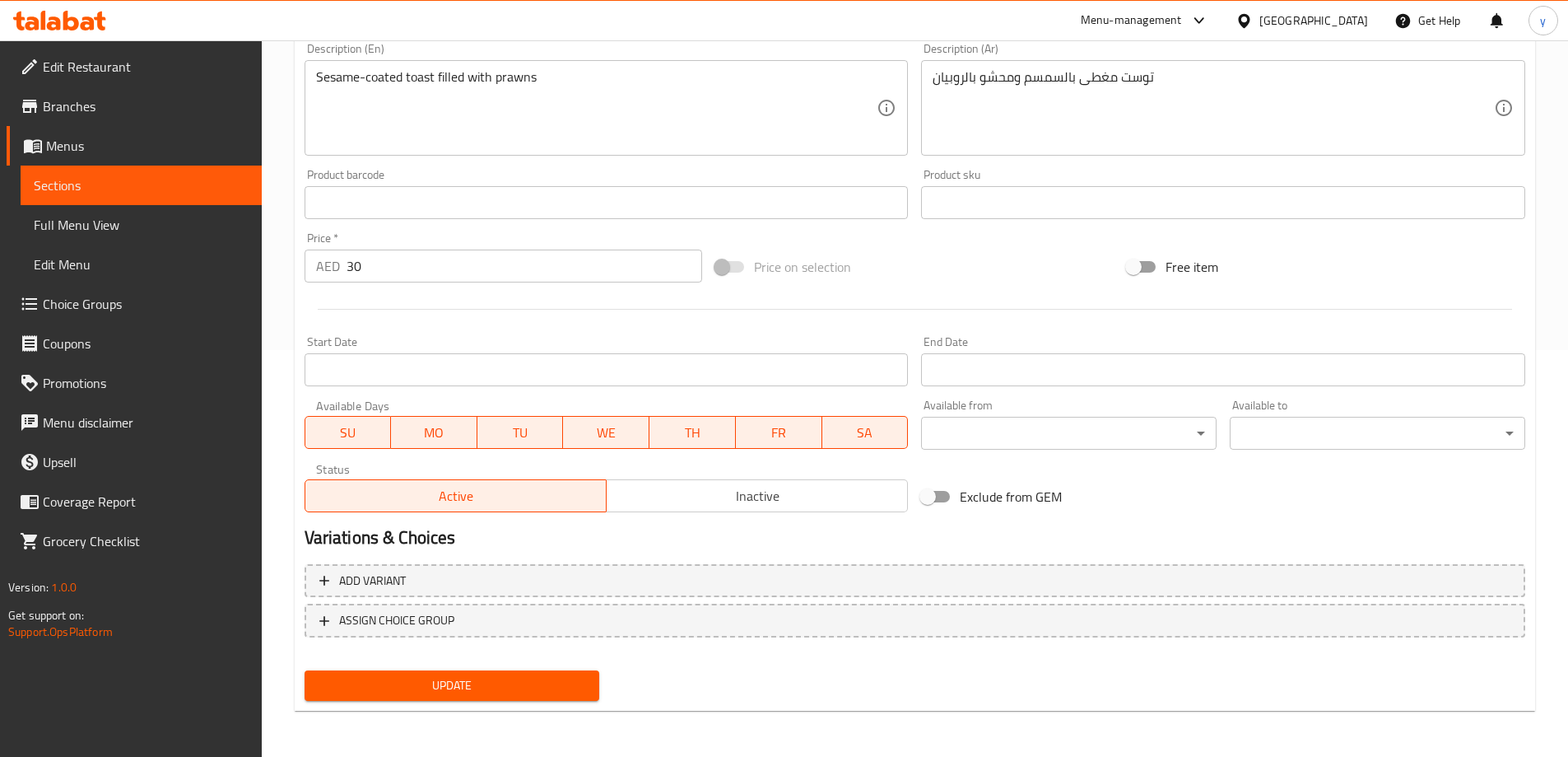
click at [439, 681] on span "Update" at bounding box center [452, 685] width 269 height 20
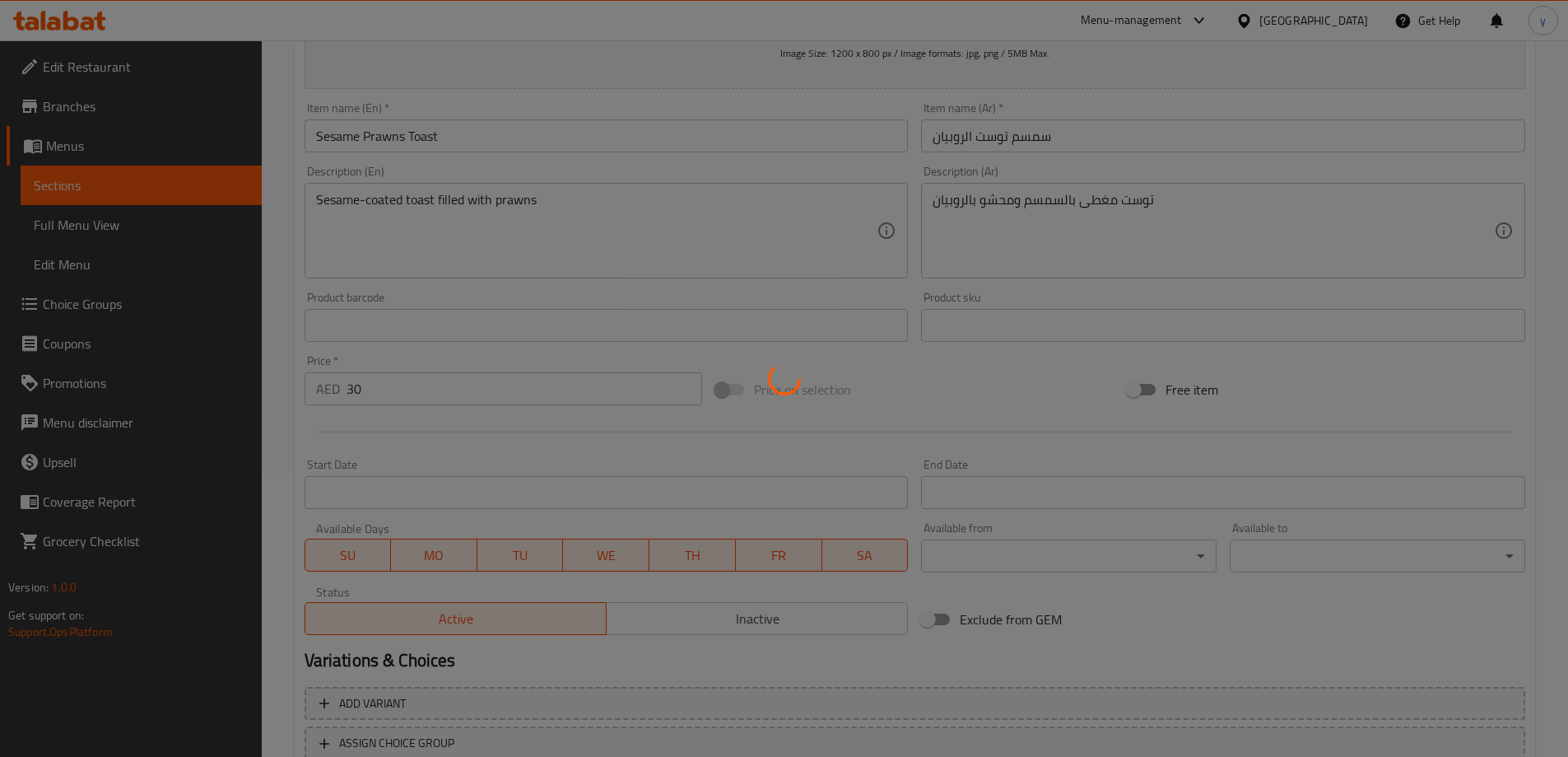
scroll to position [0, 0]
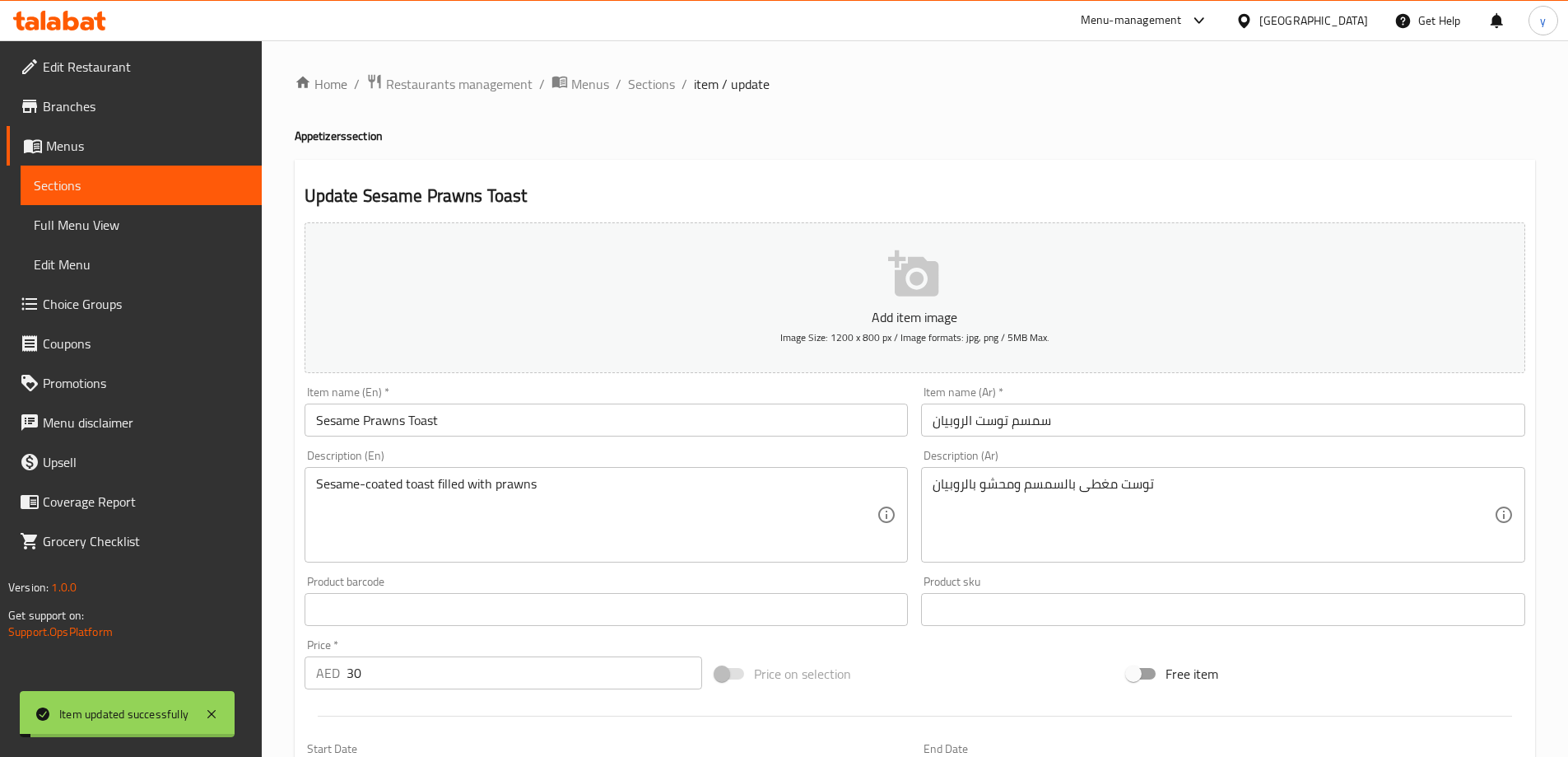
click at [657, 58] on div "Home / Restaurants management / Menus / Sections / item / update Appetizers sec…" at bounding box center [915, 601] width 1306 height 1123
click at [642, 74] on span "Sections" at bounding box center [650, 84] width 47 height 19
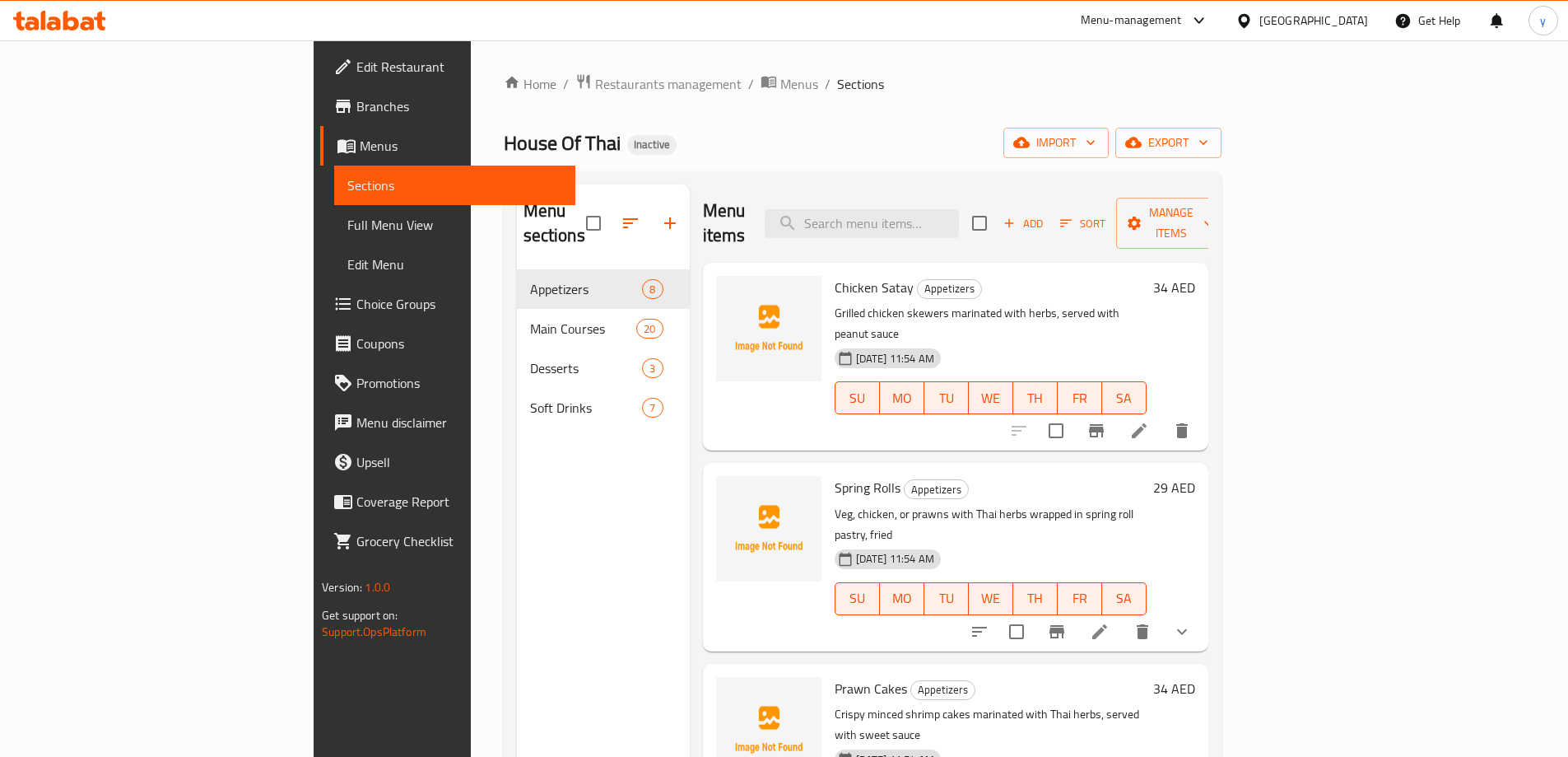
click at [356, 309] on span "Choice Groups" at bounding box center [459, 303] width 206 height 19
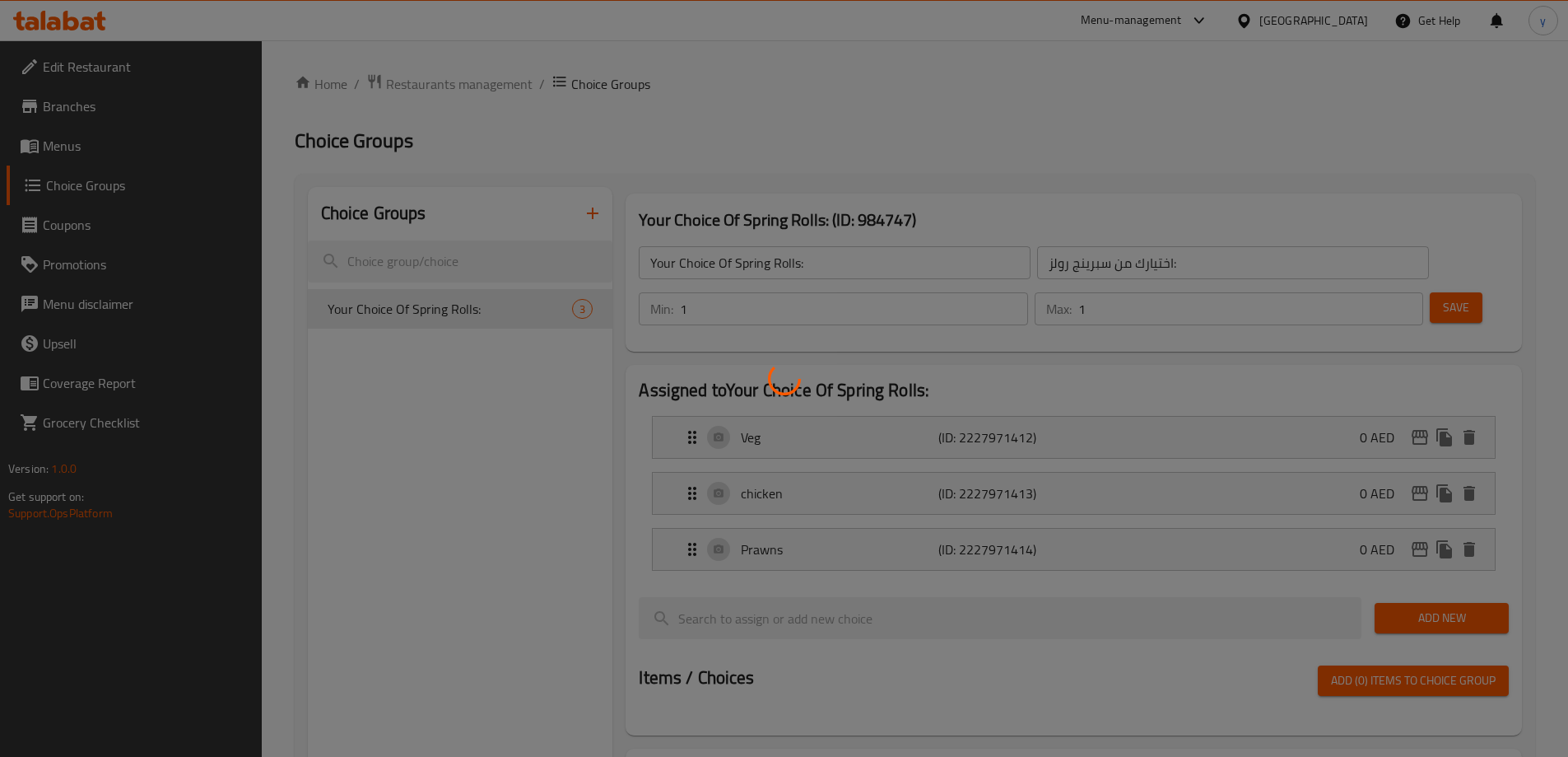
click at [592, 202] on div at bounding box center [784, 378] width 1568 height 757
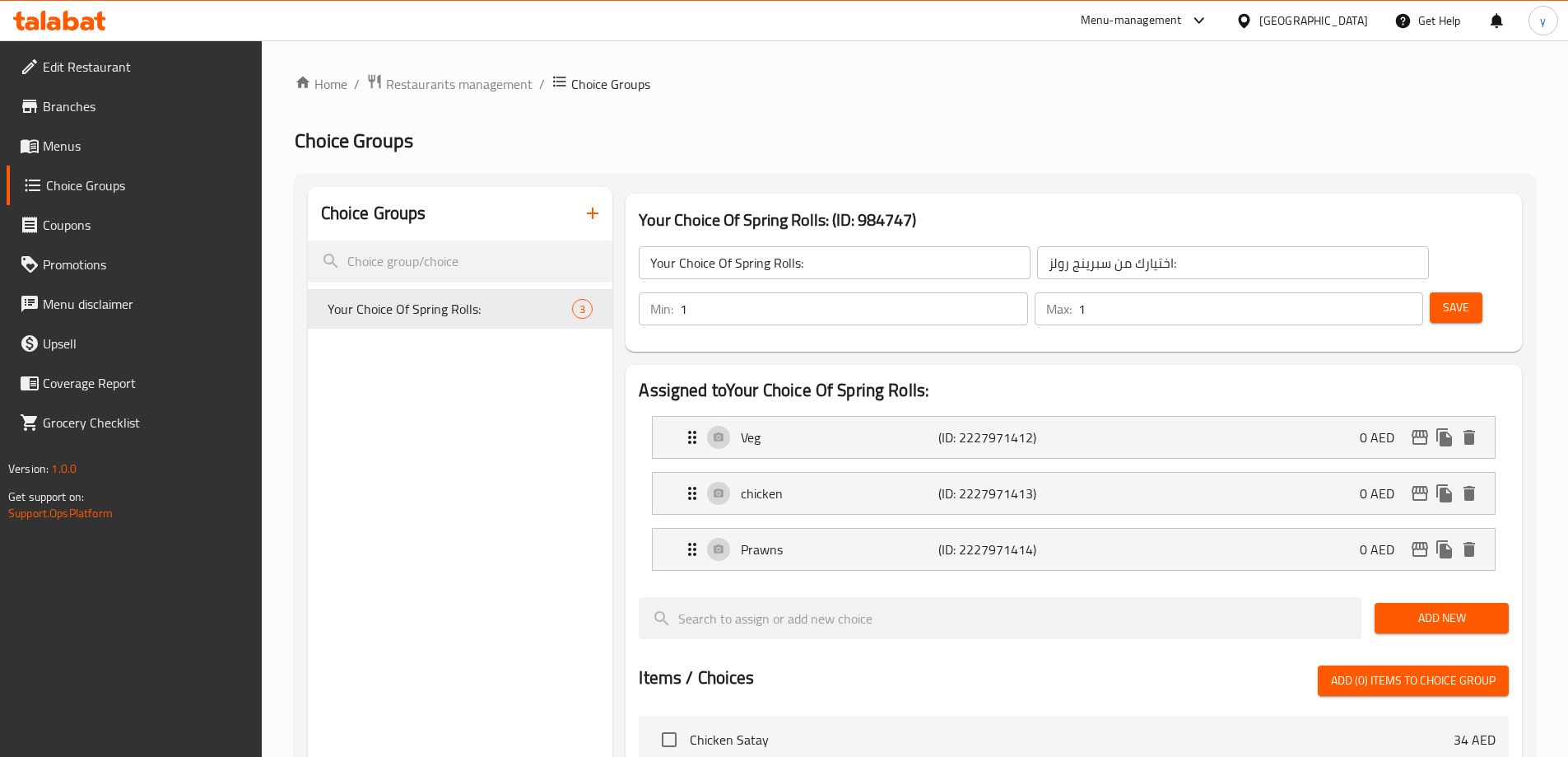
click at [592, 205] on icon "button" at bounding box center [592, 213] width 19 height 19
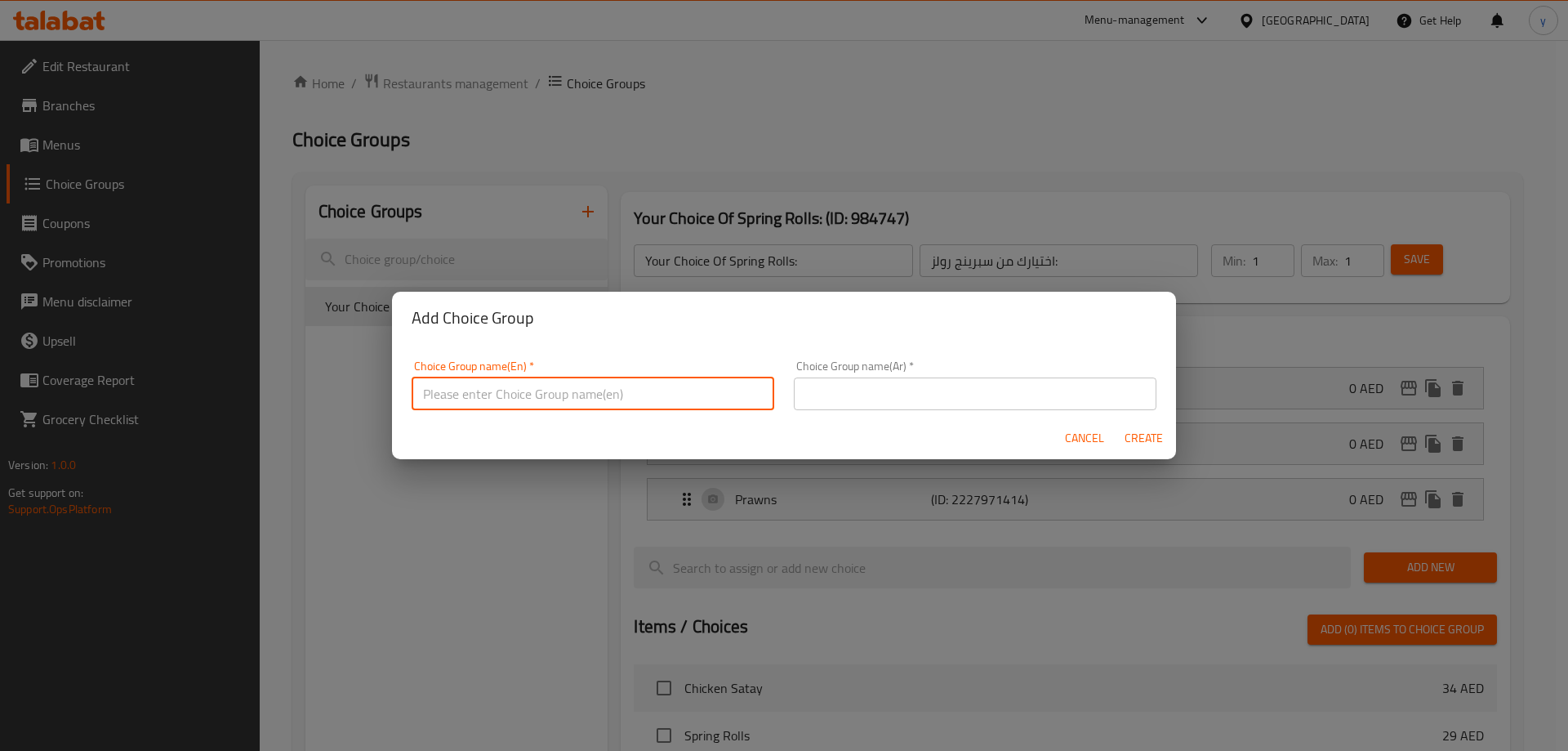
click at [573, 406] on input "text" at bounding box center [593, 393] width 363 height 32
type input "Your Choice Of:"
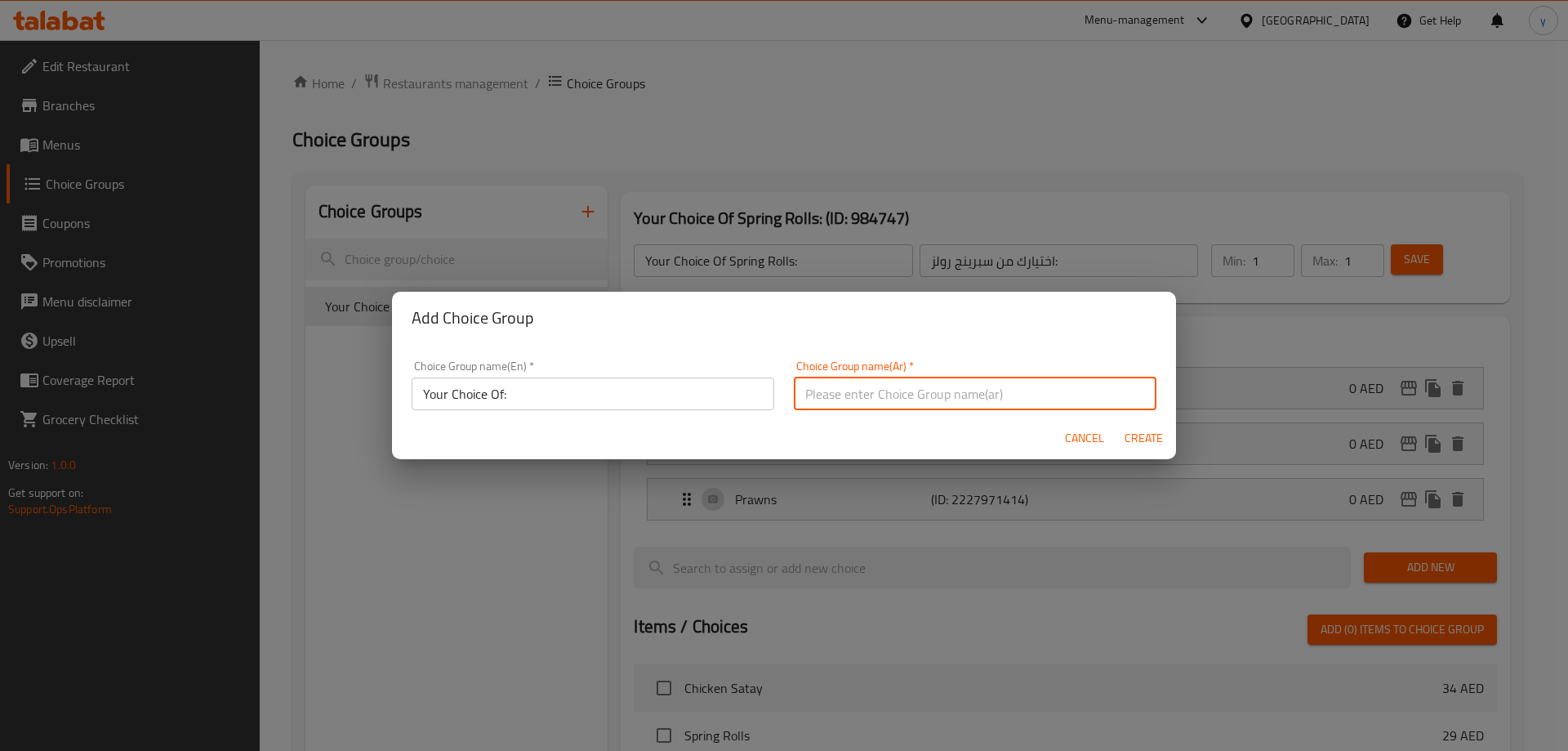
click at [854, 395] on input "text" at bounding box center [975, 393] width 363 height 32
type input "اختيارك من:"
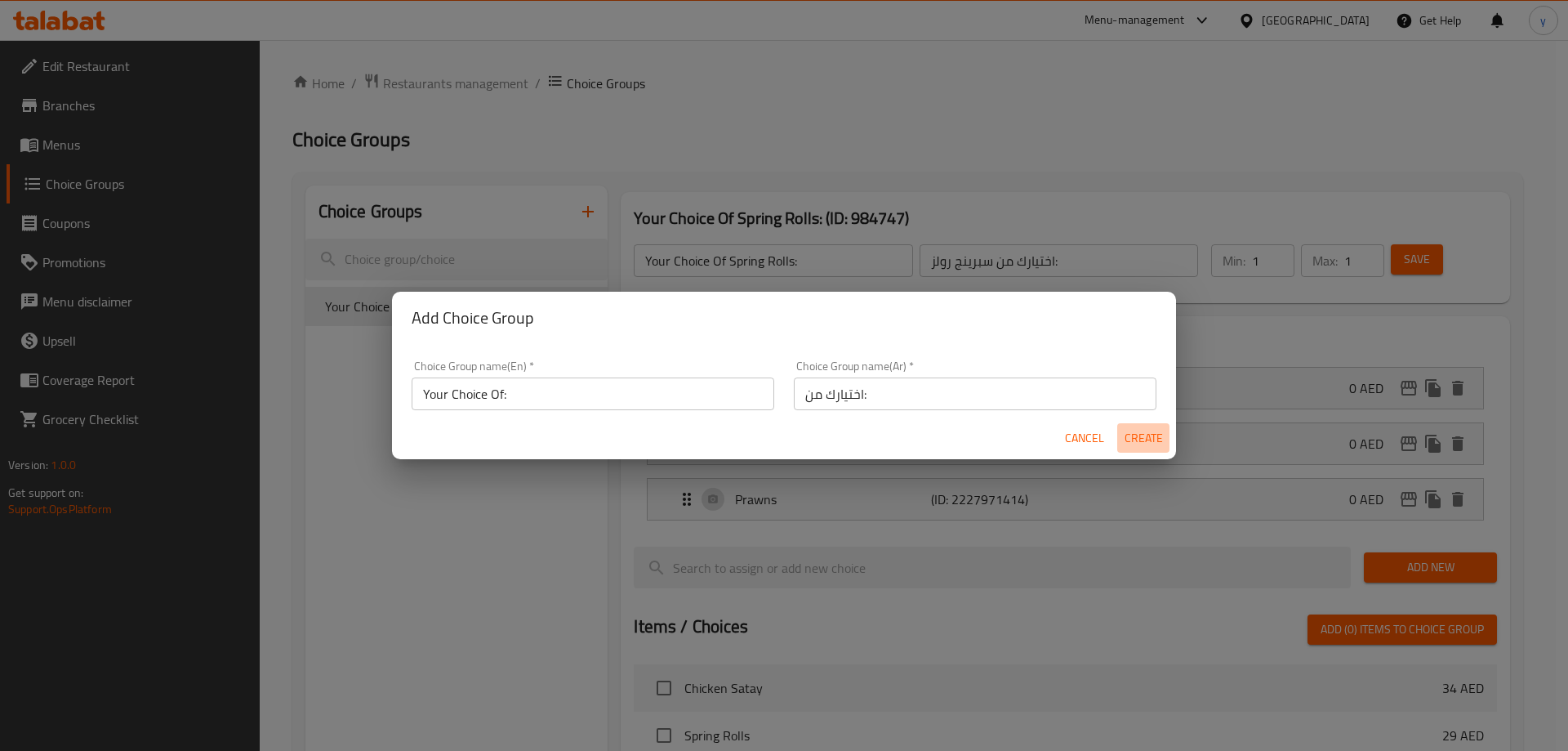
click at [1161, 432] on span "Create" at bounding box center [1142, 438] width 39 height 20
type input "Your Choice Of:"
type input "اختيارك من:"
type input "0"
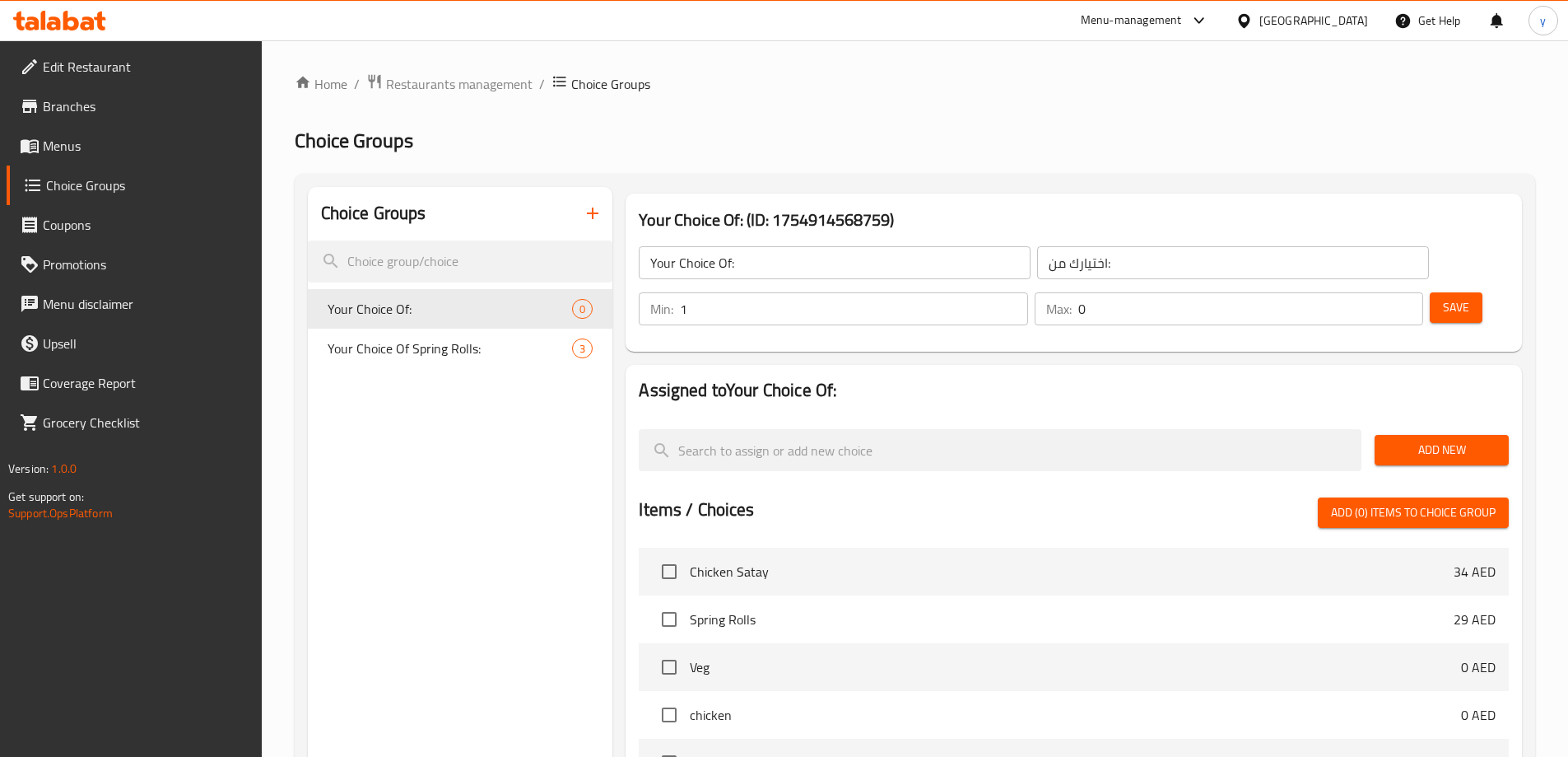
type input "1"
click at [1027, 292] on input "1" at bounding box center [853, 308] width 347 height 33
type input "1"
click at [1378, 292] on input "1" at bounding box center [1251, 308] width 345 height 33
click at [1442, 297] on span "Save" at bounding box center [1455, 307] width 26 height 20
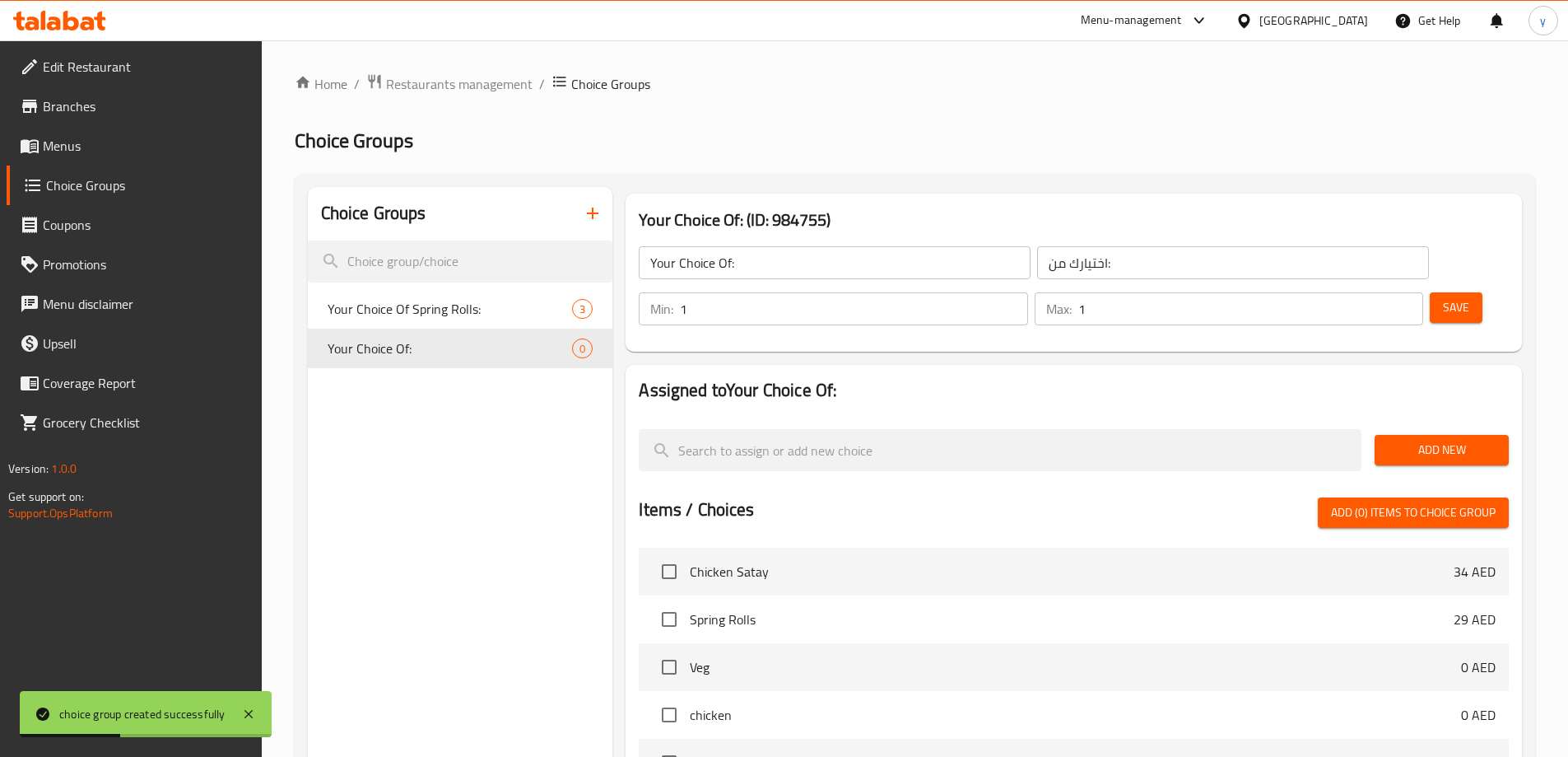
drag, startPoint x: 1426, startPoint y: 391, endPoint x: 1364, endPoint y: 418, distance: 67.6
click at [1426, 434] on button "Add New" at bounding box center [1441, 449] width 134 height 31
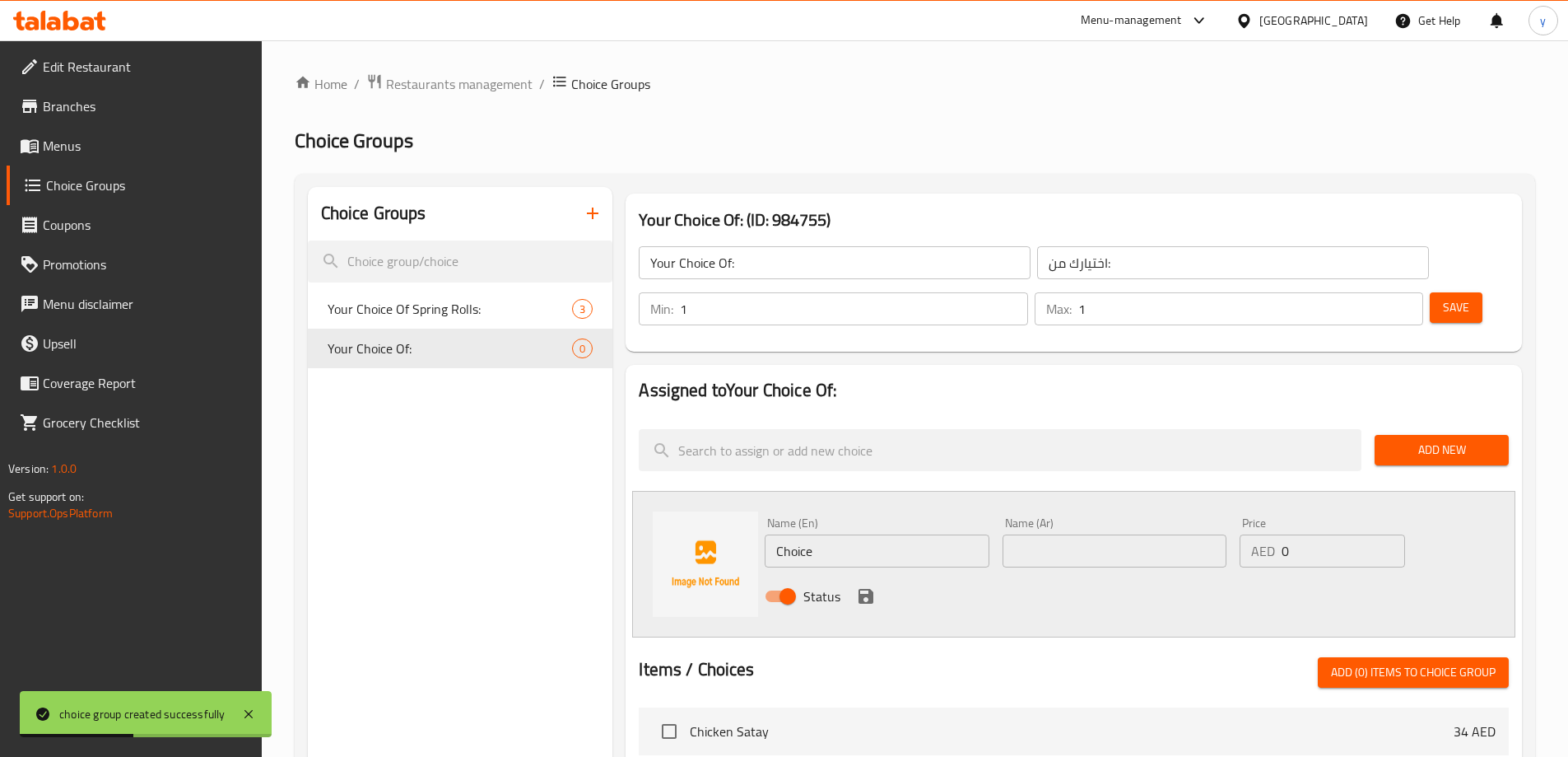
click at [1161, 535] on input "text" at bounding box center [1114, 550] width 224 height 33
paste input "لحم بقري"
type input "لحم بقري"
click at [817, 535] on input "Choice" at bounding box center [876, 550] width 224 height 33
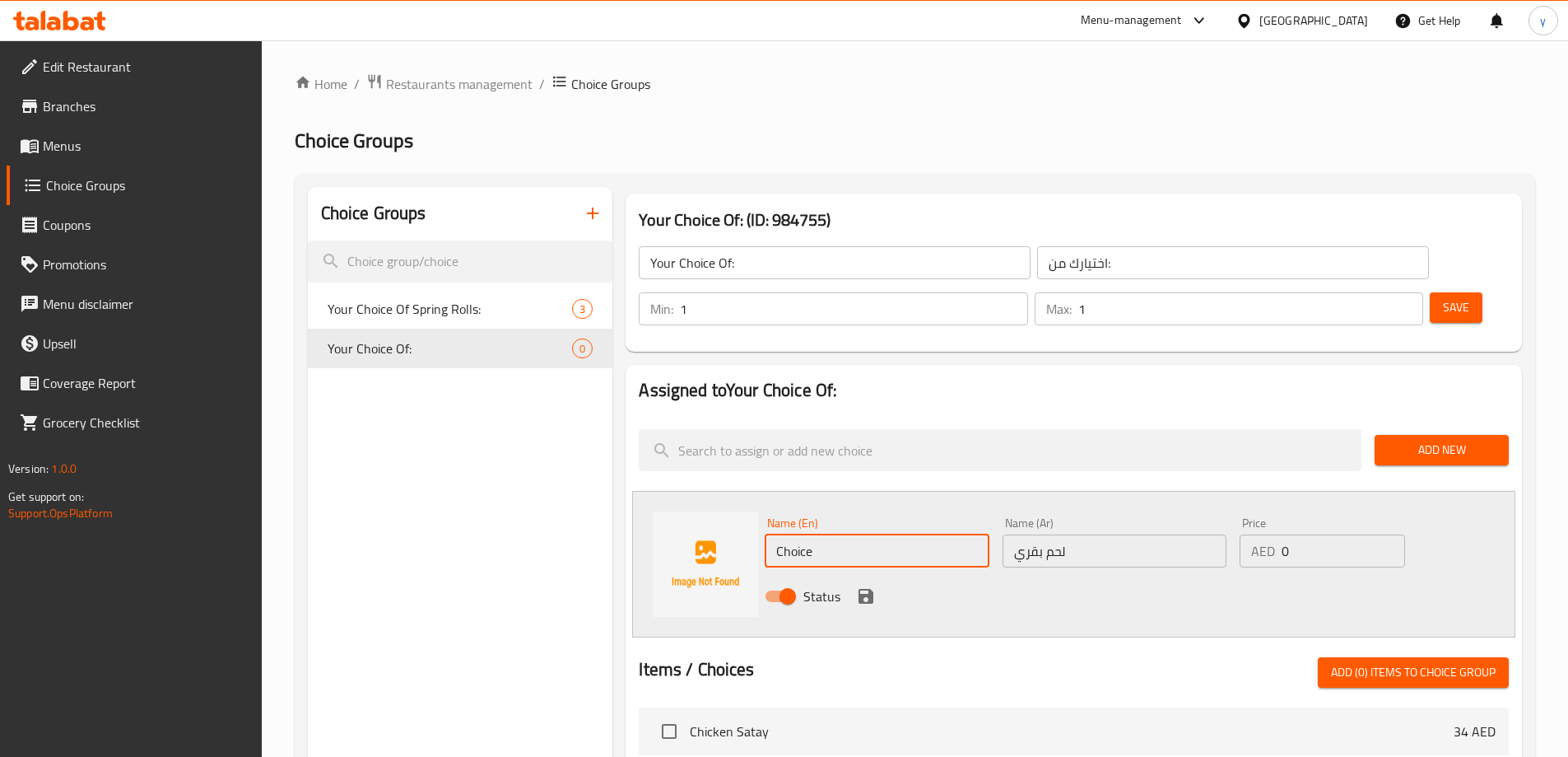
paste input "Beef"
type input "Beef"
click at [1054, 574] on div "Status" at bounding box center [1114, 596] width 713 height 45
click at [865, 586] on icon "save" at bounding box center [866, 596] width 19 height 19
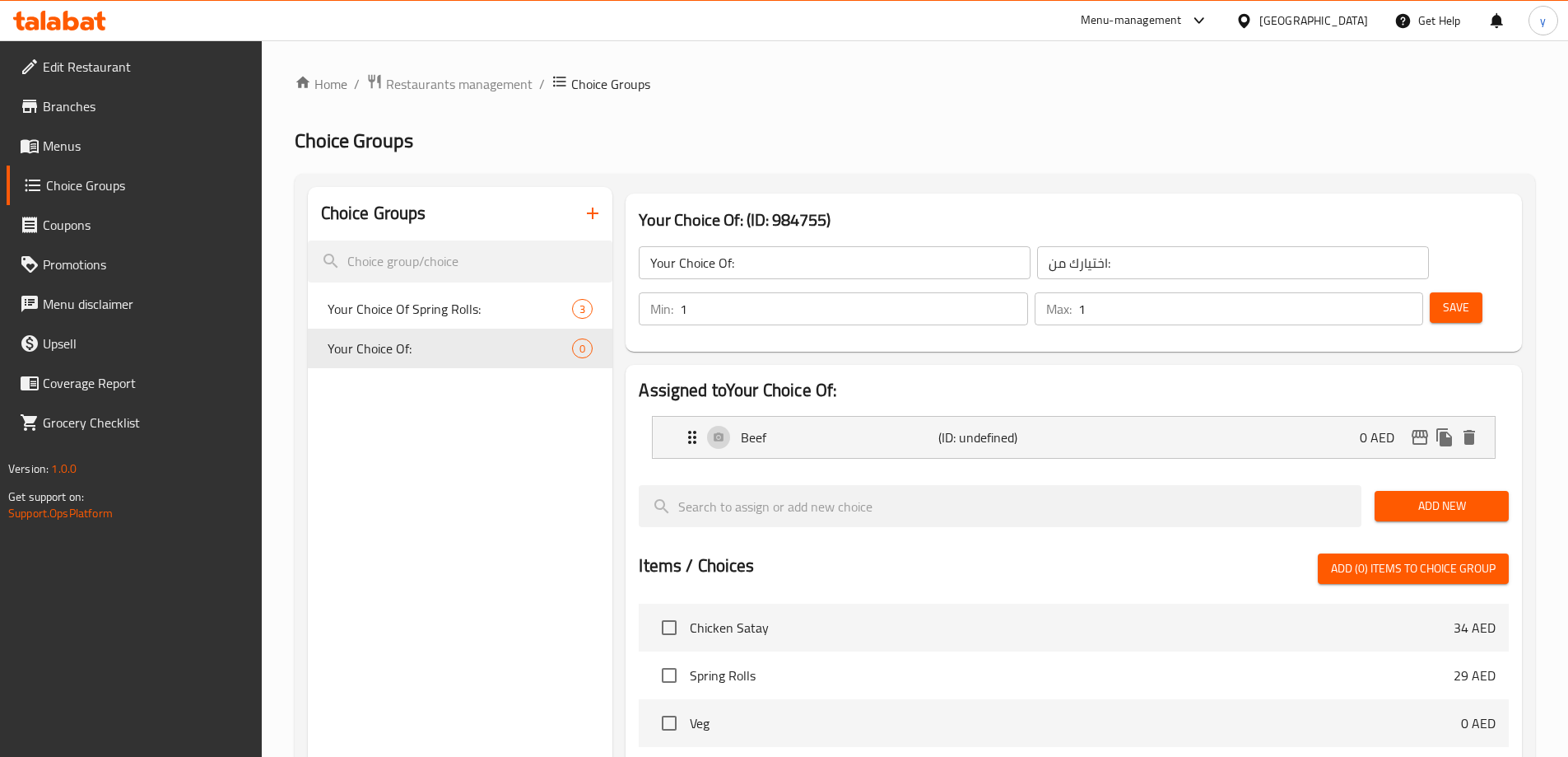
click at [1465, 496] on span "Add New" at bounding box center [1441, 506] width 108 height 20
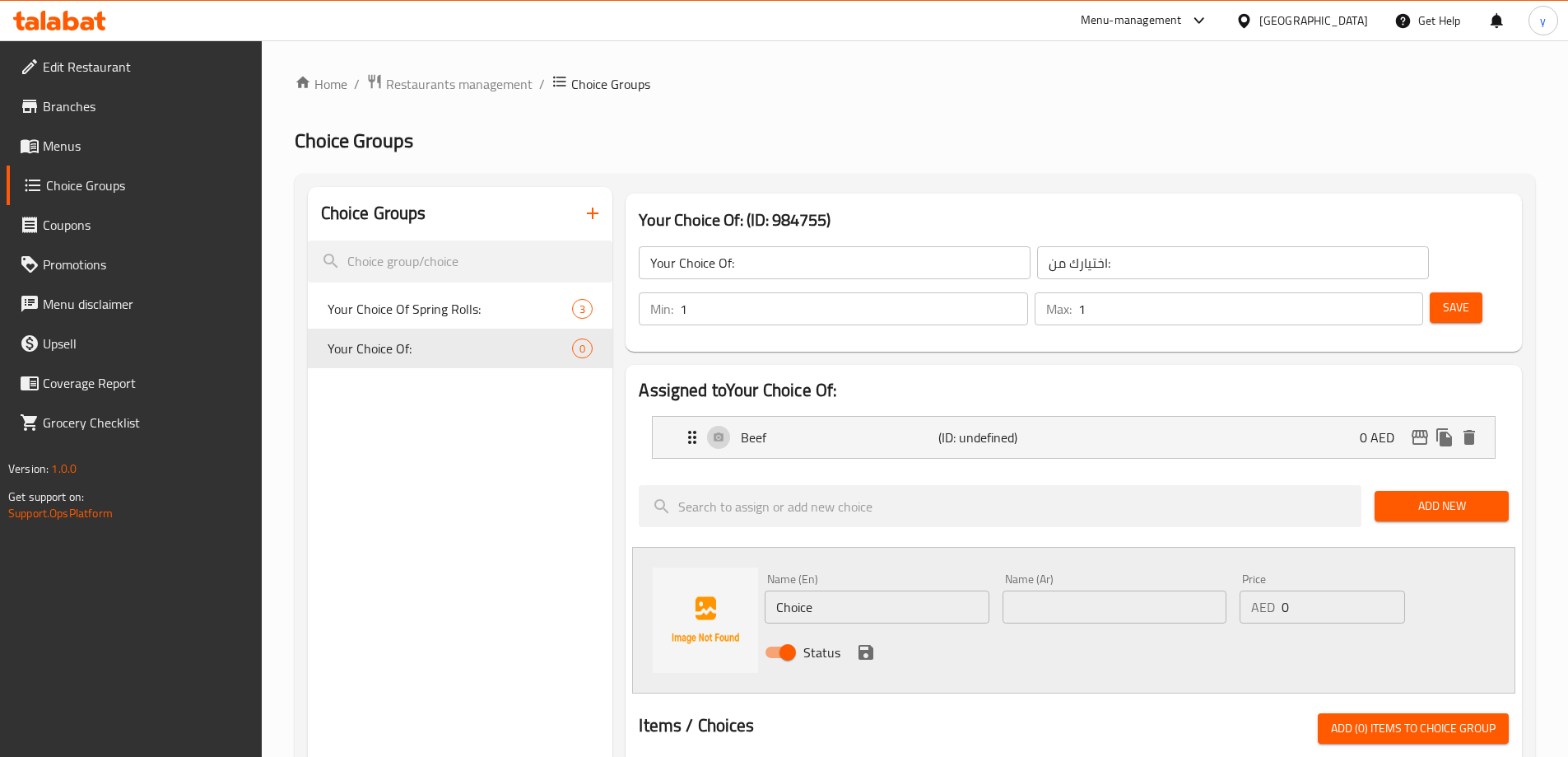
click at [838, 590] on input "Choice" at bounding box center [876, 606] width 224 height 33
paste input "chicken"
click at [838, 590] on input "chicken" at bounding box center [876, 606] width 224 height 33
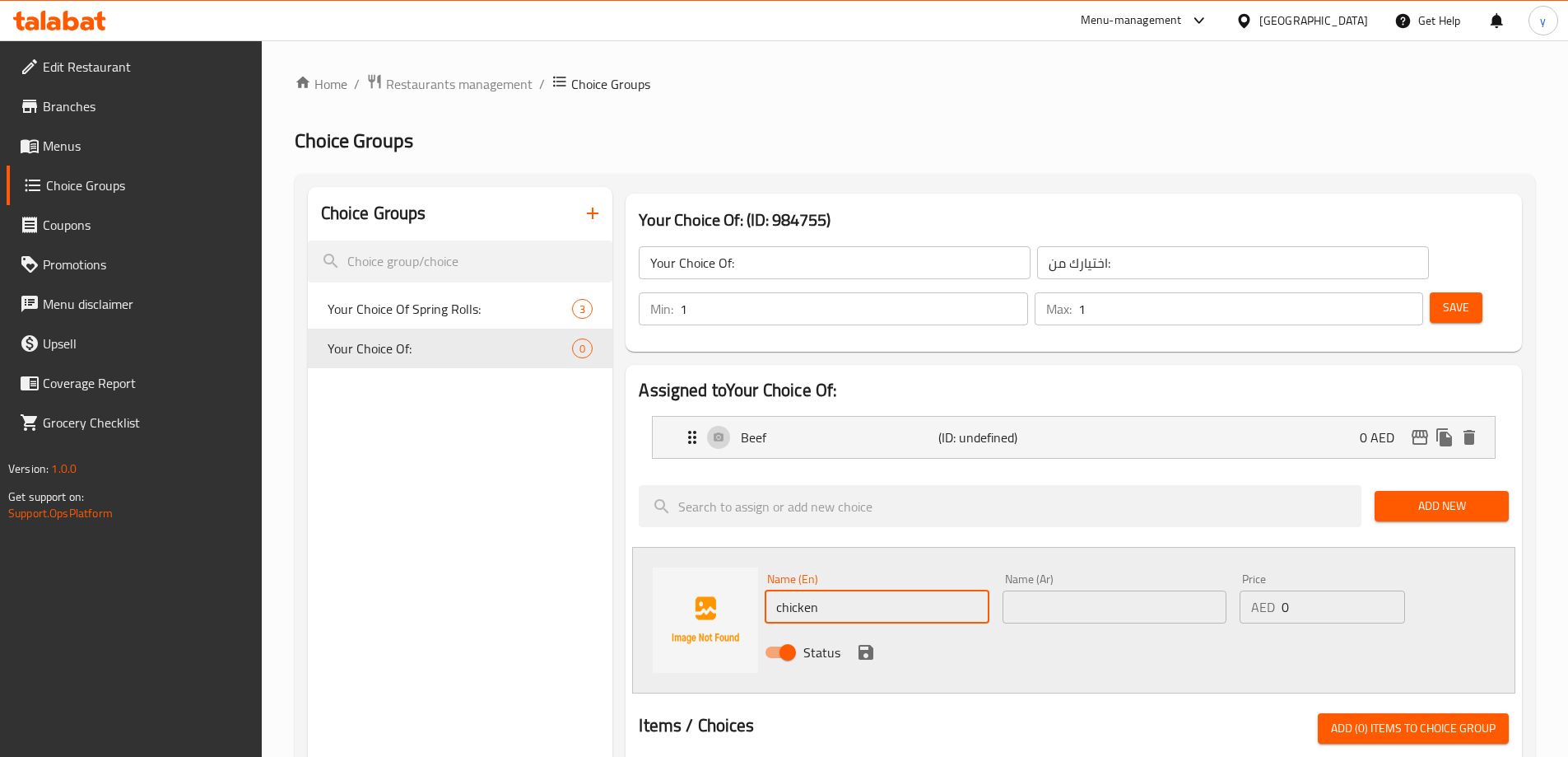
click at [838, 590] on input "chicken" at bounding box center [876, 606] width 224 height 33
type input "Chicken"
click at [1122, 579] on div "Name (Ar) Name (Ar)" at bounding box center [1114, 598] width 237 height 63
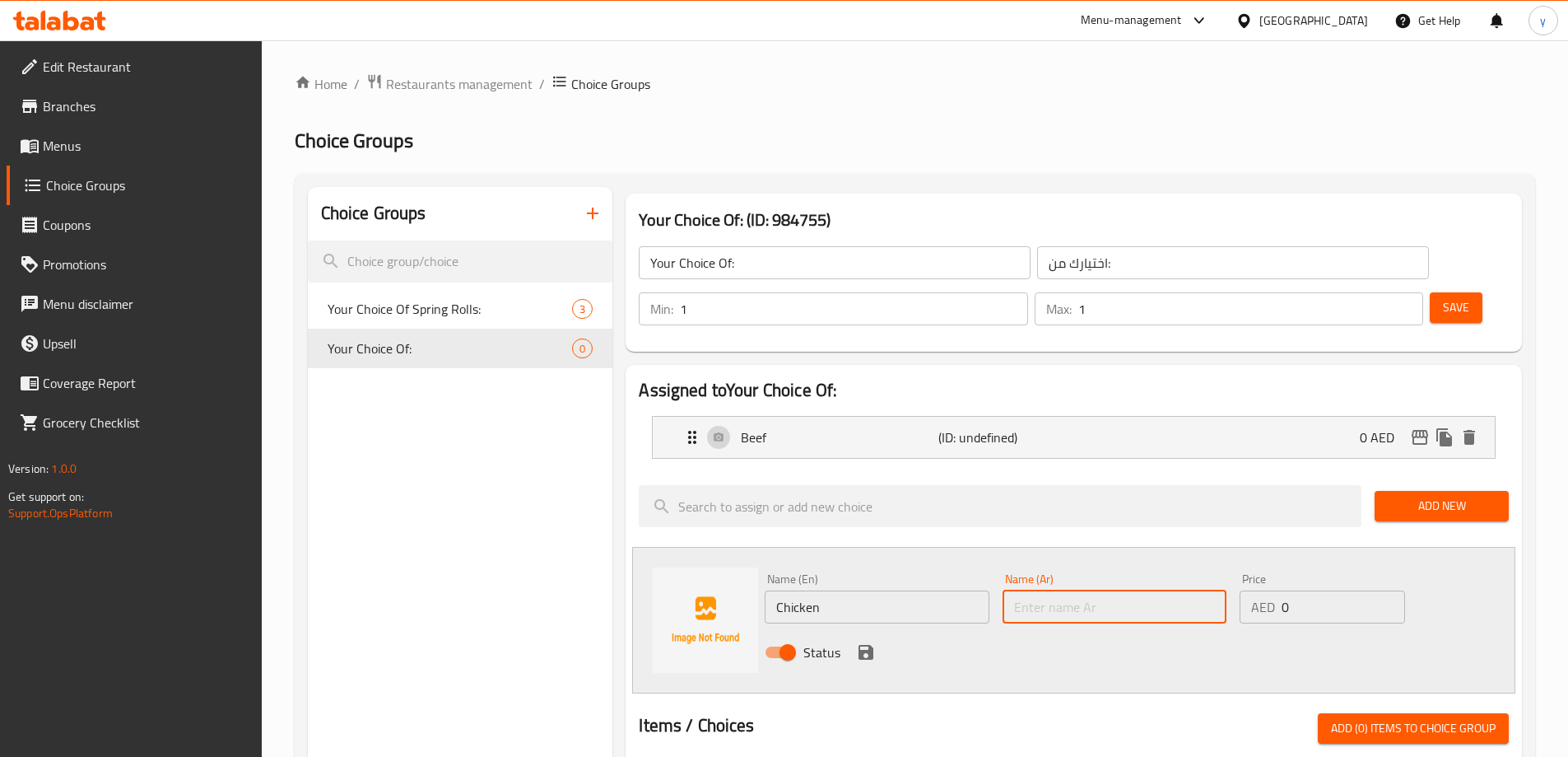
click at [1119, 590] on input "text" at bounding box center [1114, 606] width 224 height 33
paste input "دجاج"
type input "دجاج"
click at [859, 644] on icon "save" at bounding box center [866, 651] width 15 height 15
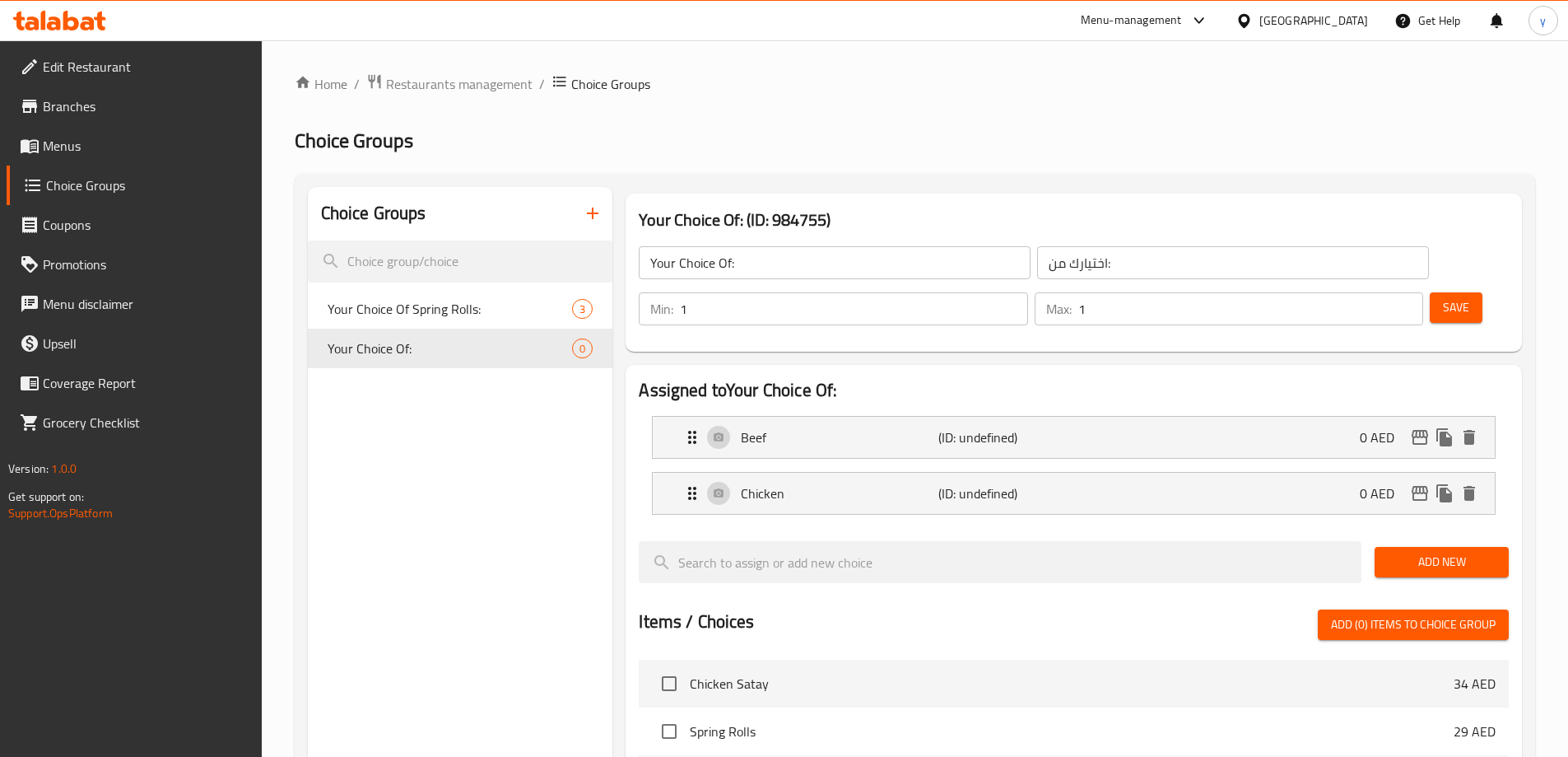
click at [1444, 292] on button "Save" at bounding box center [1455, 307] width 53 height 31
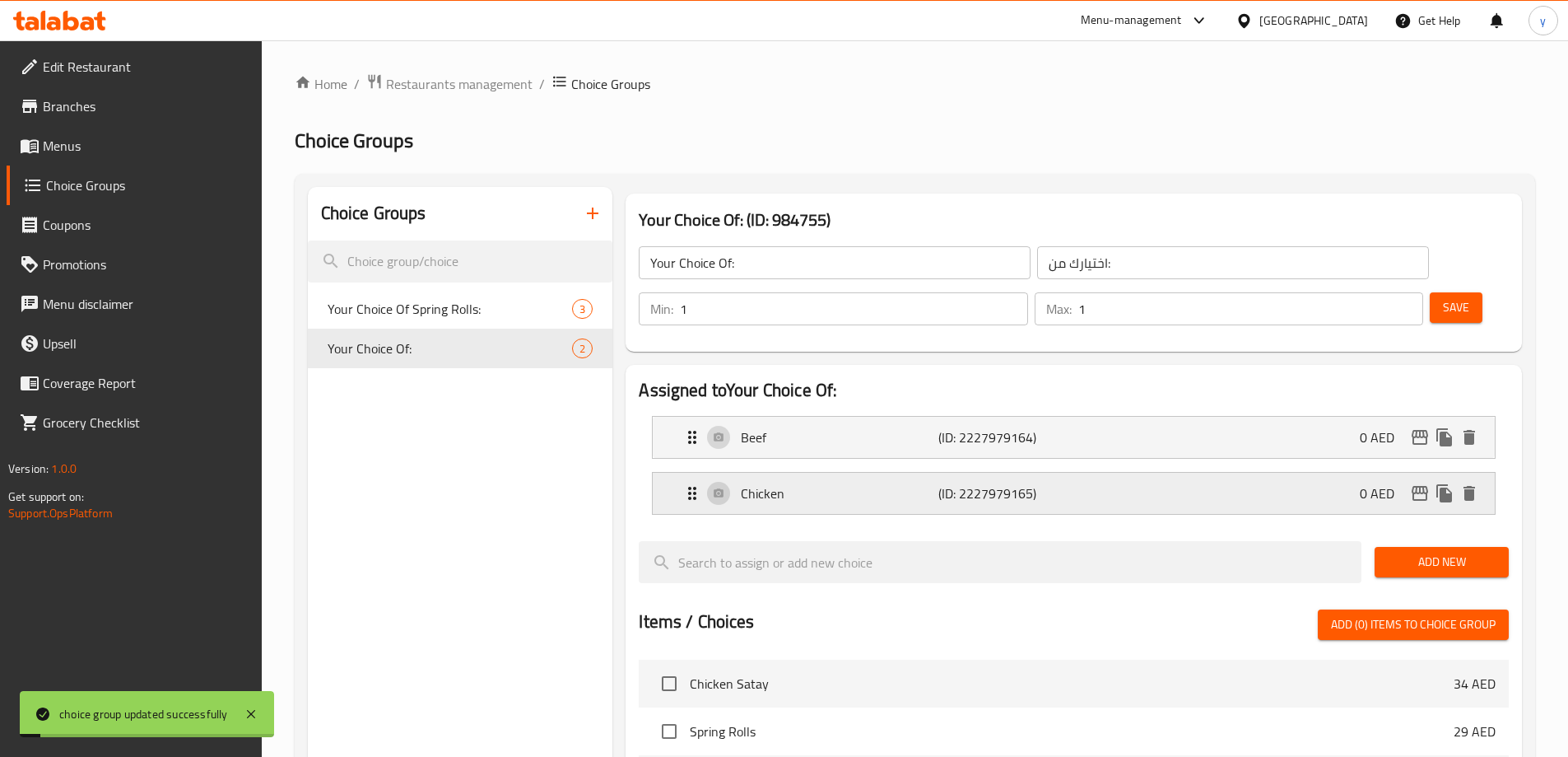
scroll to position [485, 0]
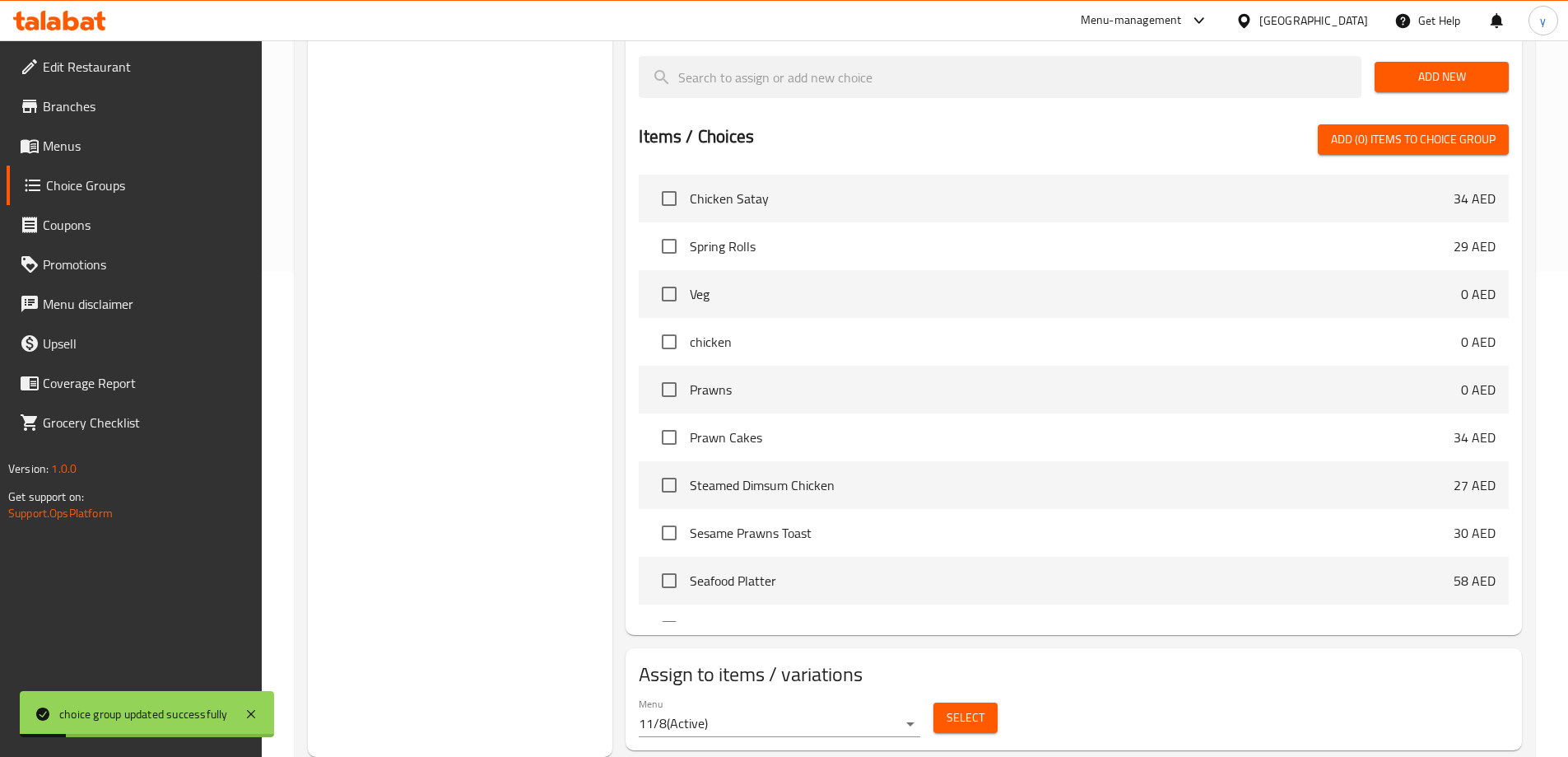
click at [974, 707] on span "Select" at bounding box center [965, 717] width 38 height 20
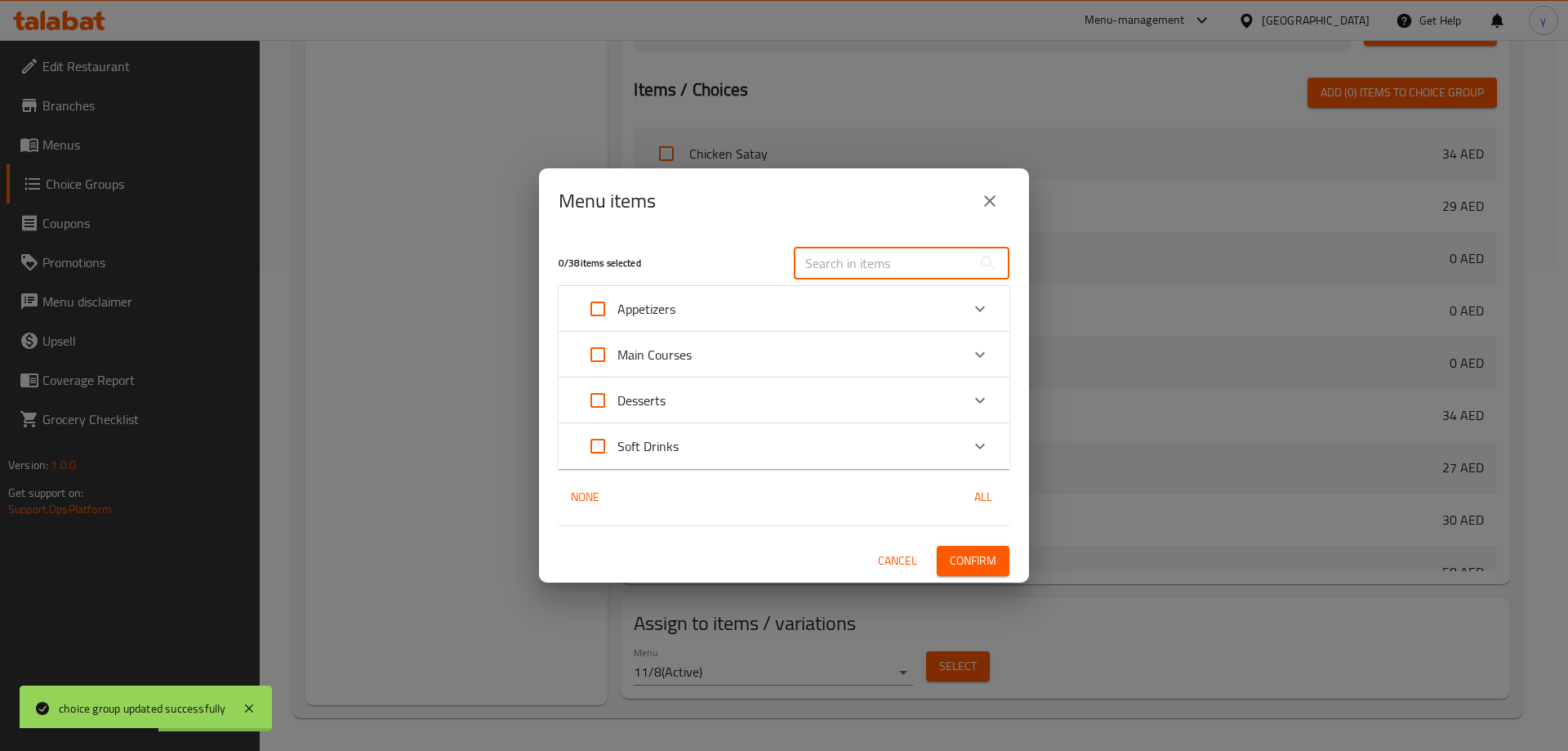
click at [895, 272] on input "text" at bounding box center [883, 263] width 178 height 32
paste input "Black Pepper Sauce"
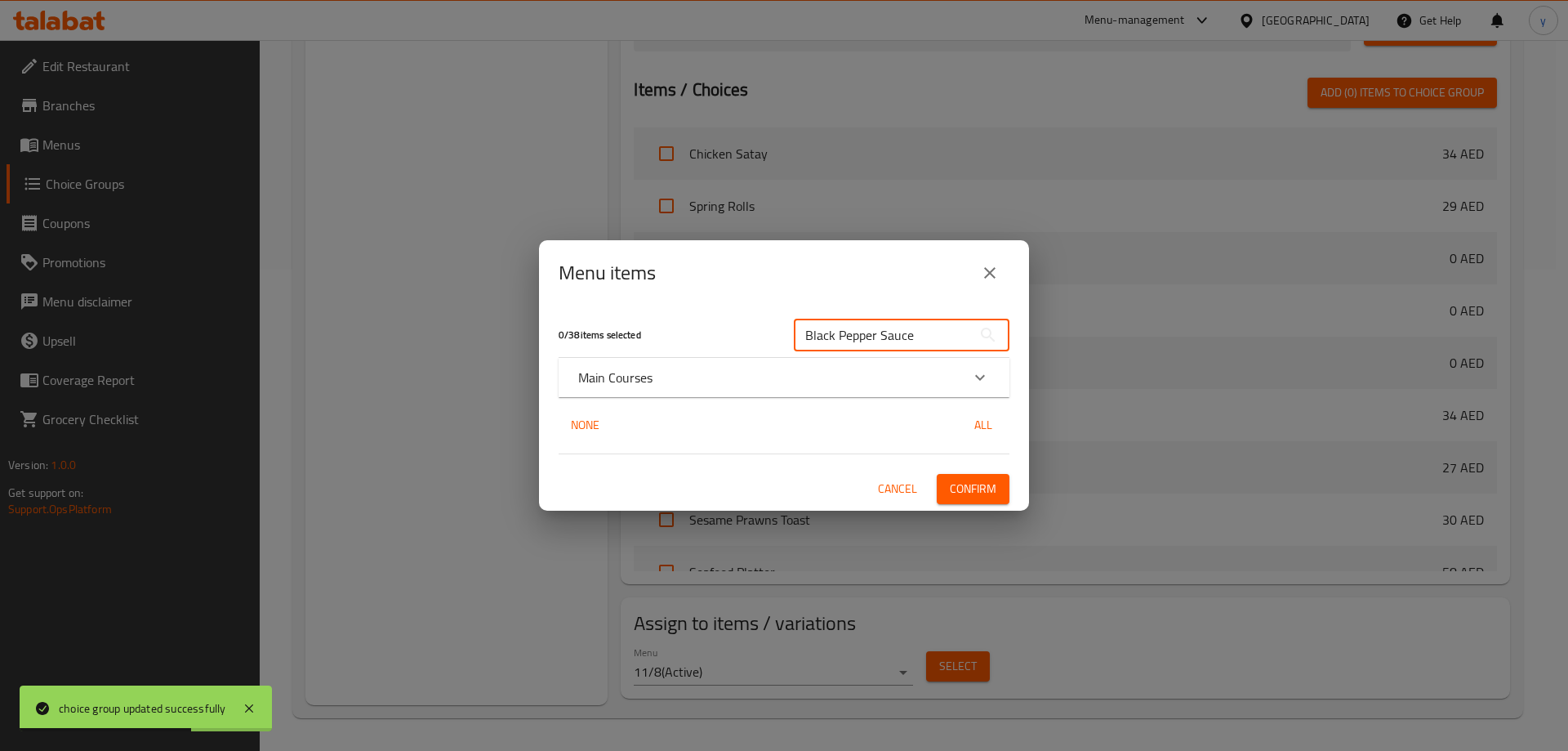
type input "Black Pepper Sauce"
click at [638, 379] on p "Main Courses" at bounding box center [615, 377] width 74 height 19
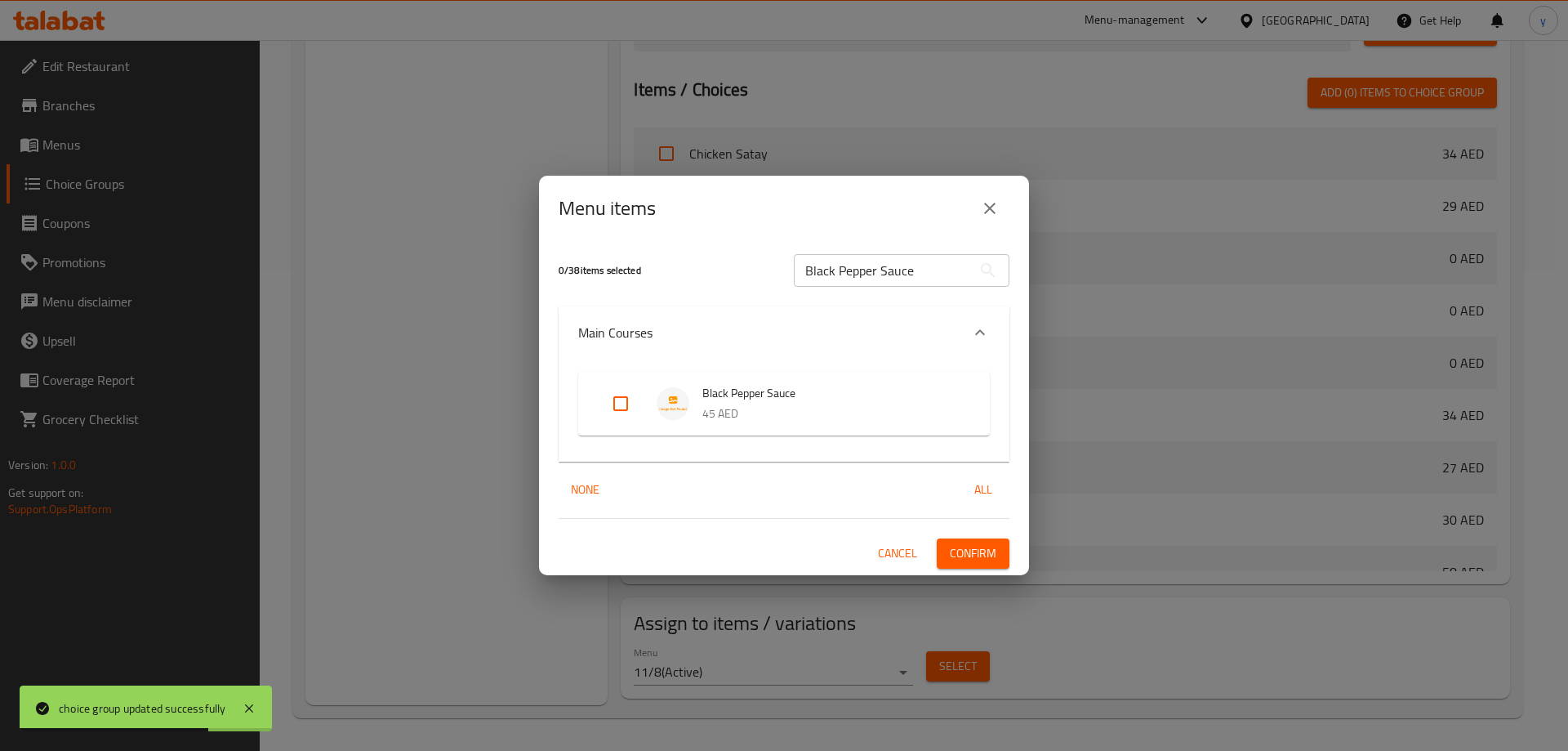
click at [731, 399] on span "Black Pepper Sauce" at bounding box center [829, 393] width 255 height 20
click at [624, 408] on input "Expand" at bounding box center [620, 403] width 39 height 39
checkbox input "true"
click at [982, 535] on div "1 / 38 items selected Black Pepper Sauce ​ Main Courses Black Pepper Sauce 45 A…" at bounding box center [784, 407] width 490 height 333
click at [982, 552] on span "Confirm" at bounding box center [972, 553] width 46 height 20
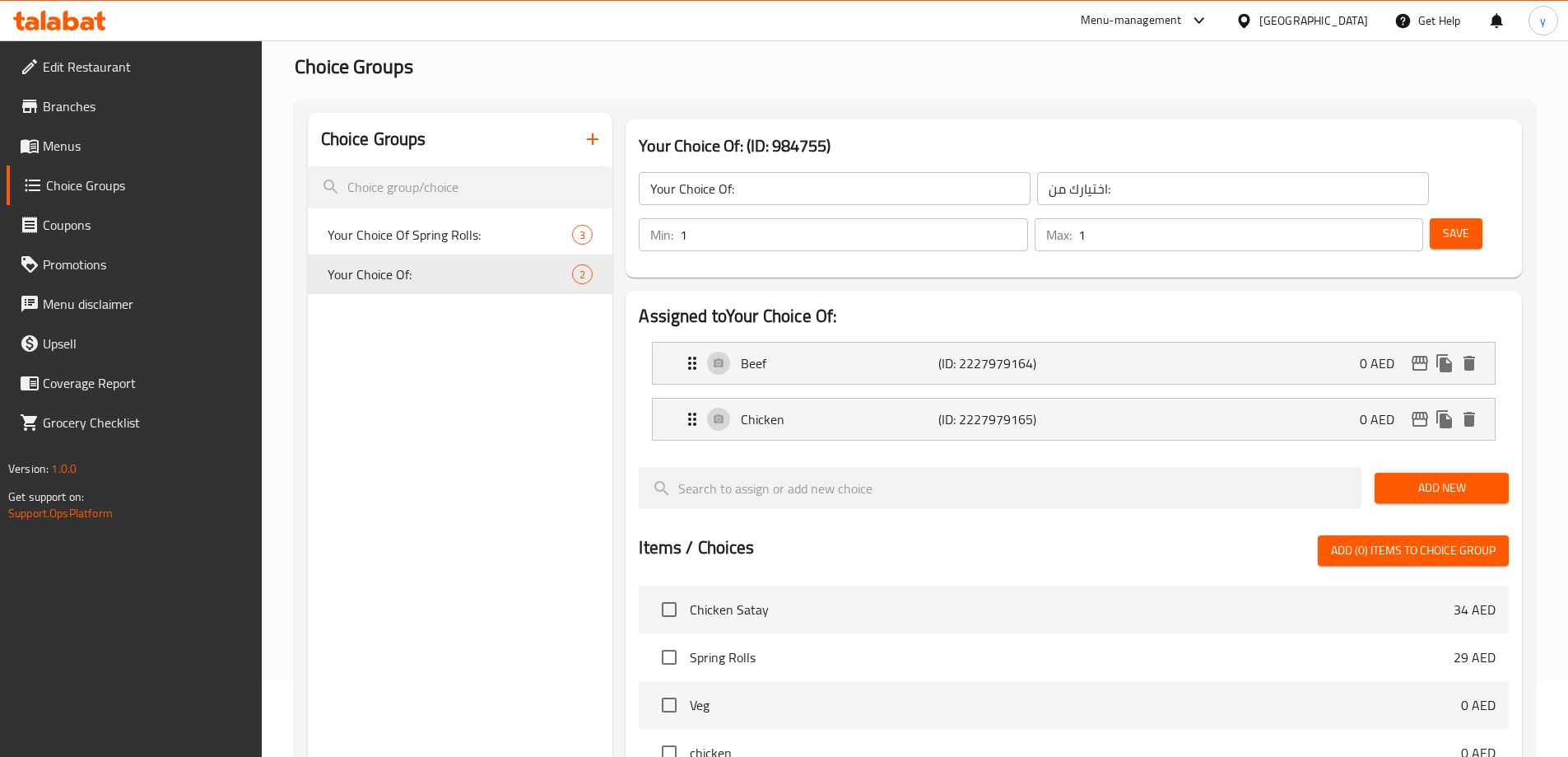
scroll to position [73, 0]
click at [123, 156] on link "Menus" at bounding box center [134, 145] width 255 height 40
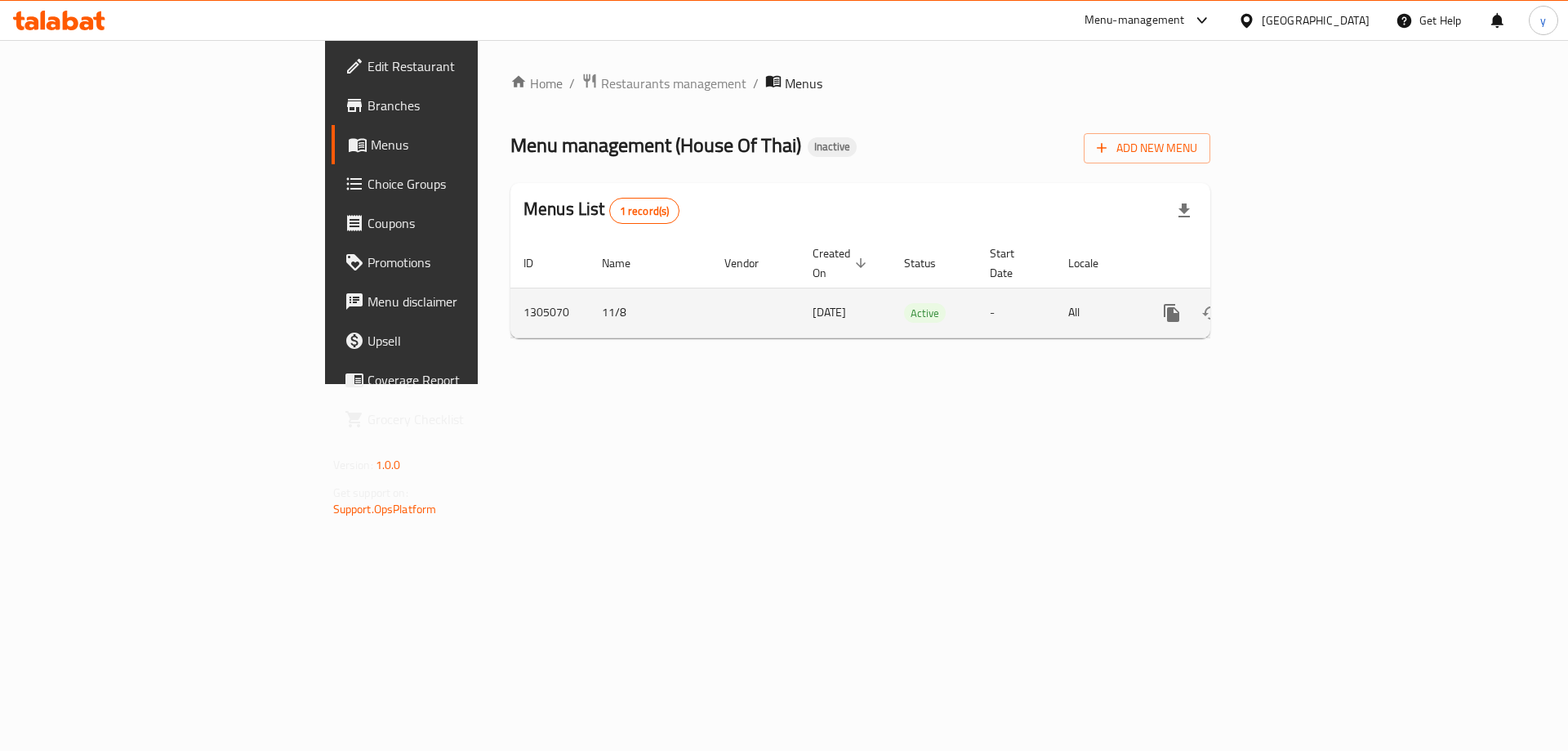
click at [1299, 303] on icon "enhanced table" at bounding box center [1289, 312] width 19 height 19
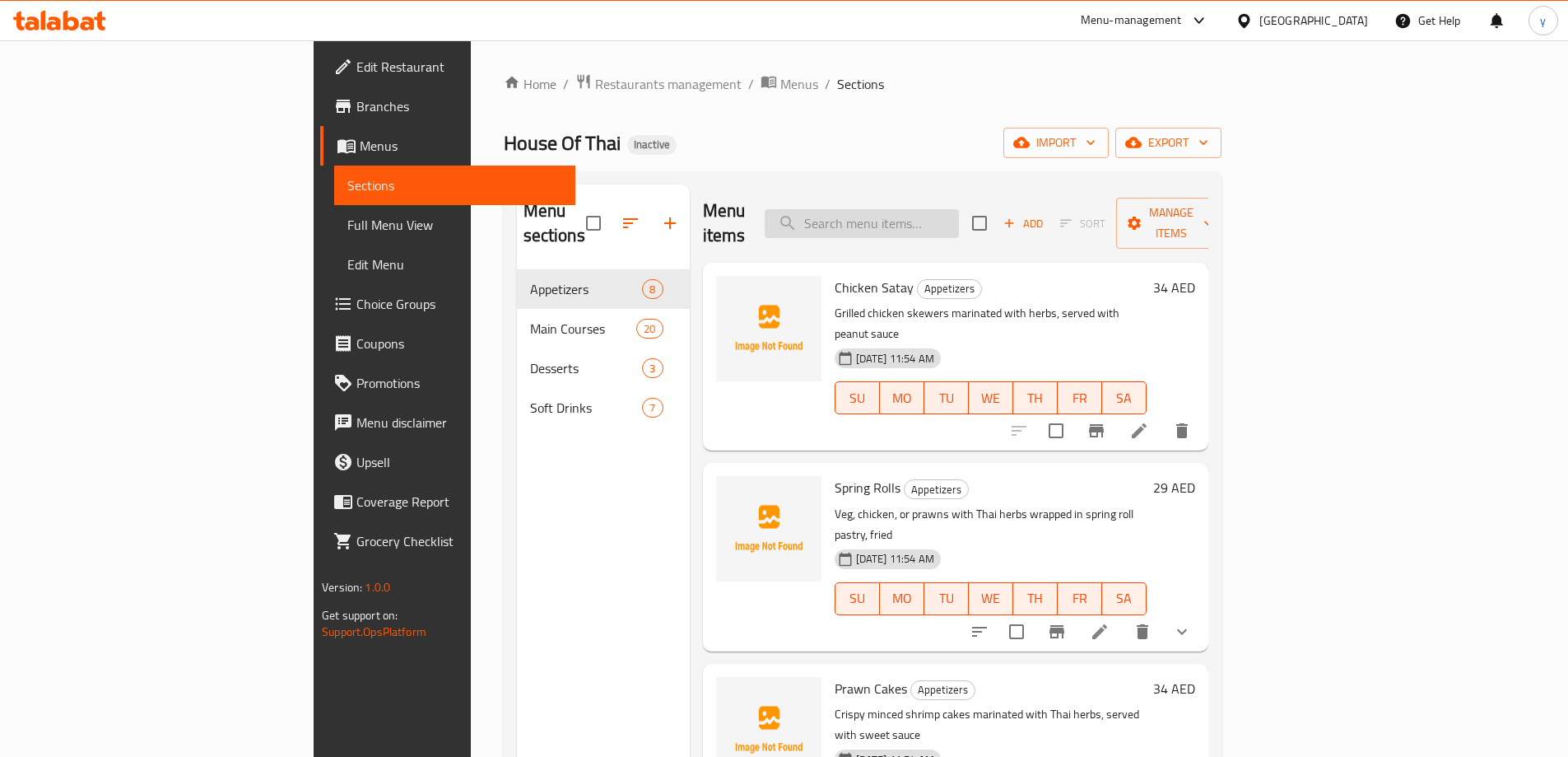
click at [959, 221] on input "search" at bounding box center [861, 223] width 194 height 29
paste input "Black Pepper Sauce"
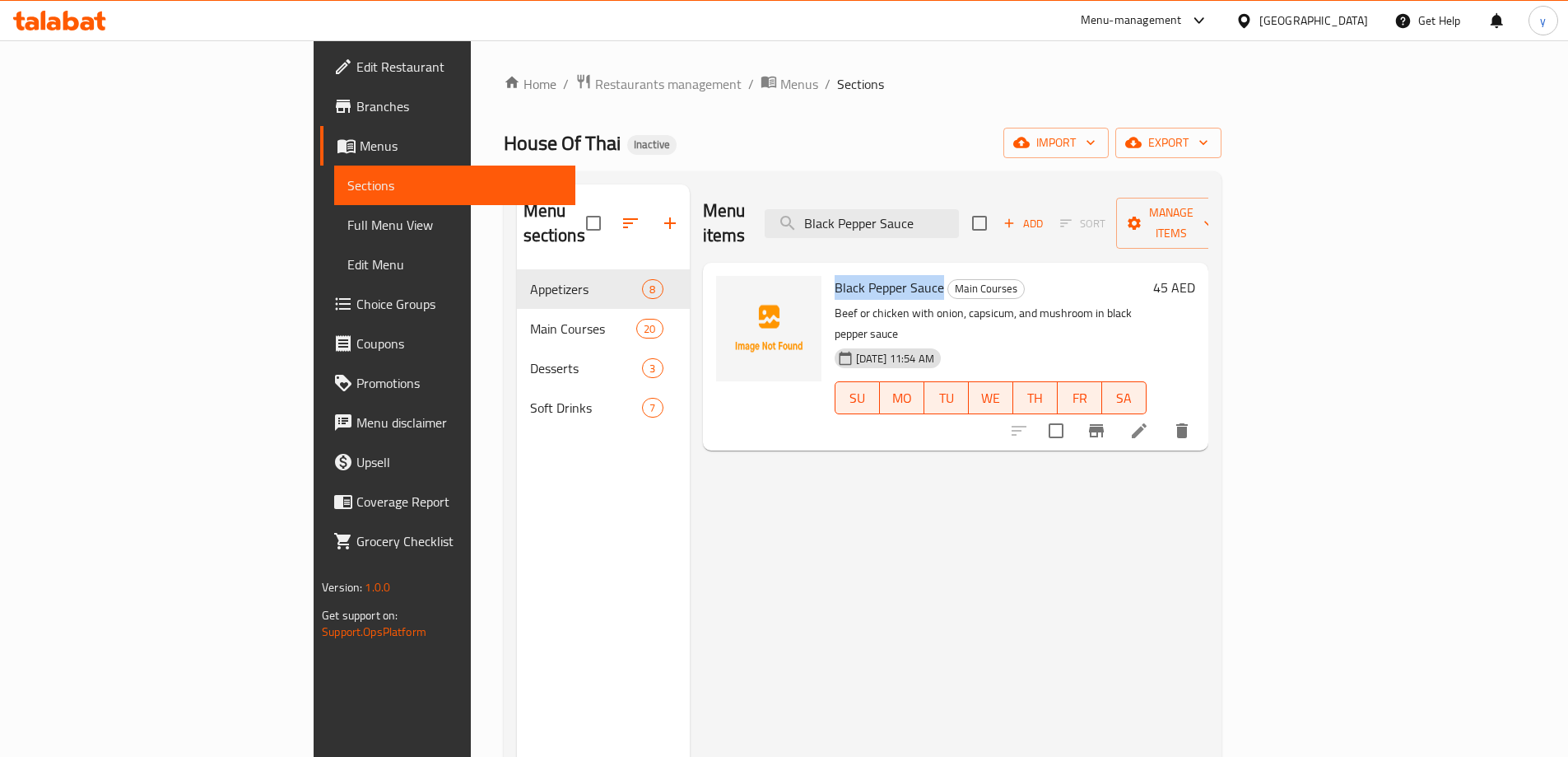
drag, startPoint x: 759, startPoint y: 263, endPoint x: 865, endPoint y: 272, distance: 106.4
click at [865, 276] on h6 "Black Pepper Sauce Main Courses" at bounding box center [990, 288] width 312 height 23
copy span "Black Pepper Sauce"
click at [991, 588] on div "Menu items Black Pepper Sauce Add Sort Manage items Black Pepper Sauce Main Cou…" at bounding box center [949, 563] width 519 height 757
drag, startPoint x: 978, startPoint y: 595, endPoint x: 1307, endPoint y: 504, distance: 341.4
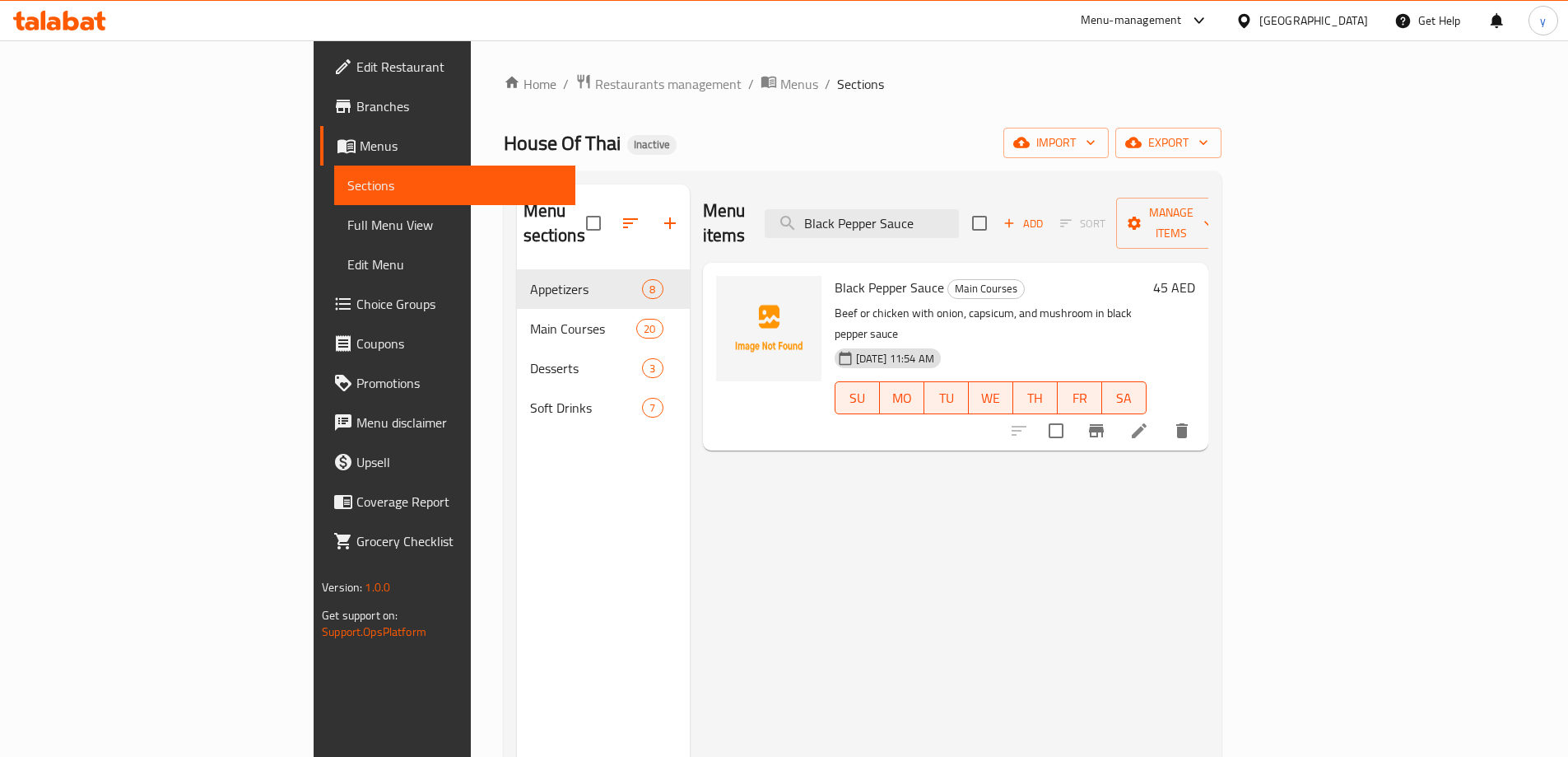
click at [997, 591] on div "Menu items Black Pepper Sauce Add Sort Manage items Black Pepper Sauce Main Cou…" at bounding box center [949, 563] width 519 height 757
click at [1192, 420] on icon "delete" at bounding box center [1181, 430] width 19 height 19
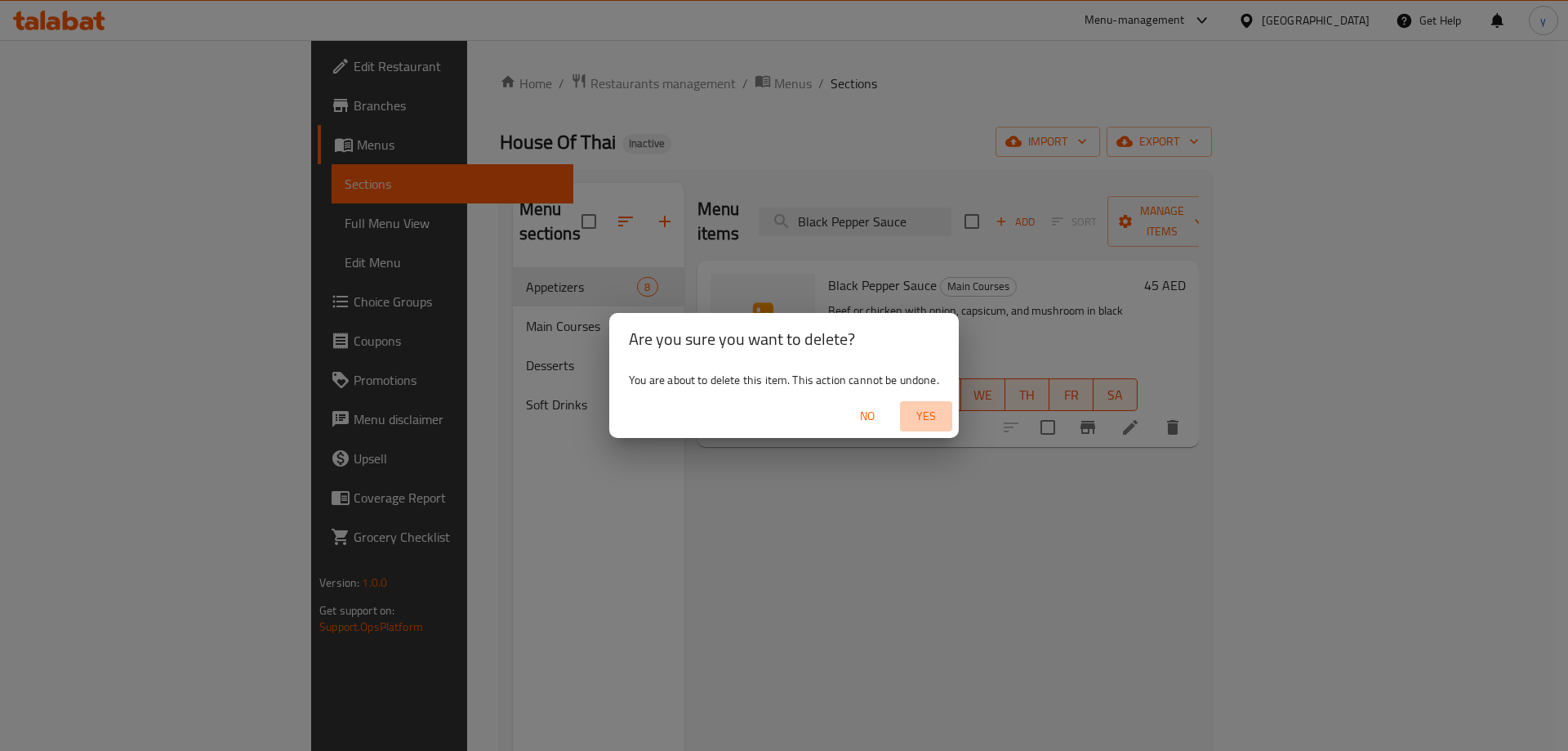
click at [914, 416] on span "Yes" at bounding box center [925, 415] width 39 height 20
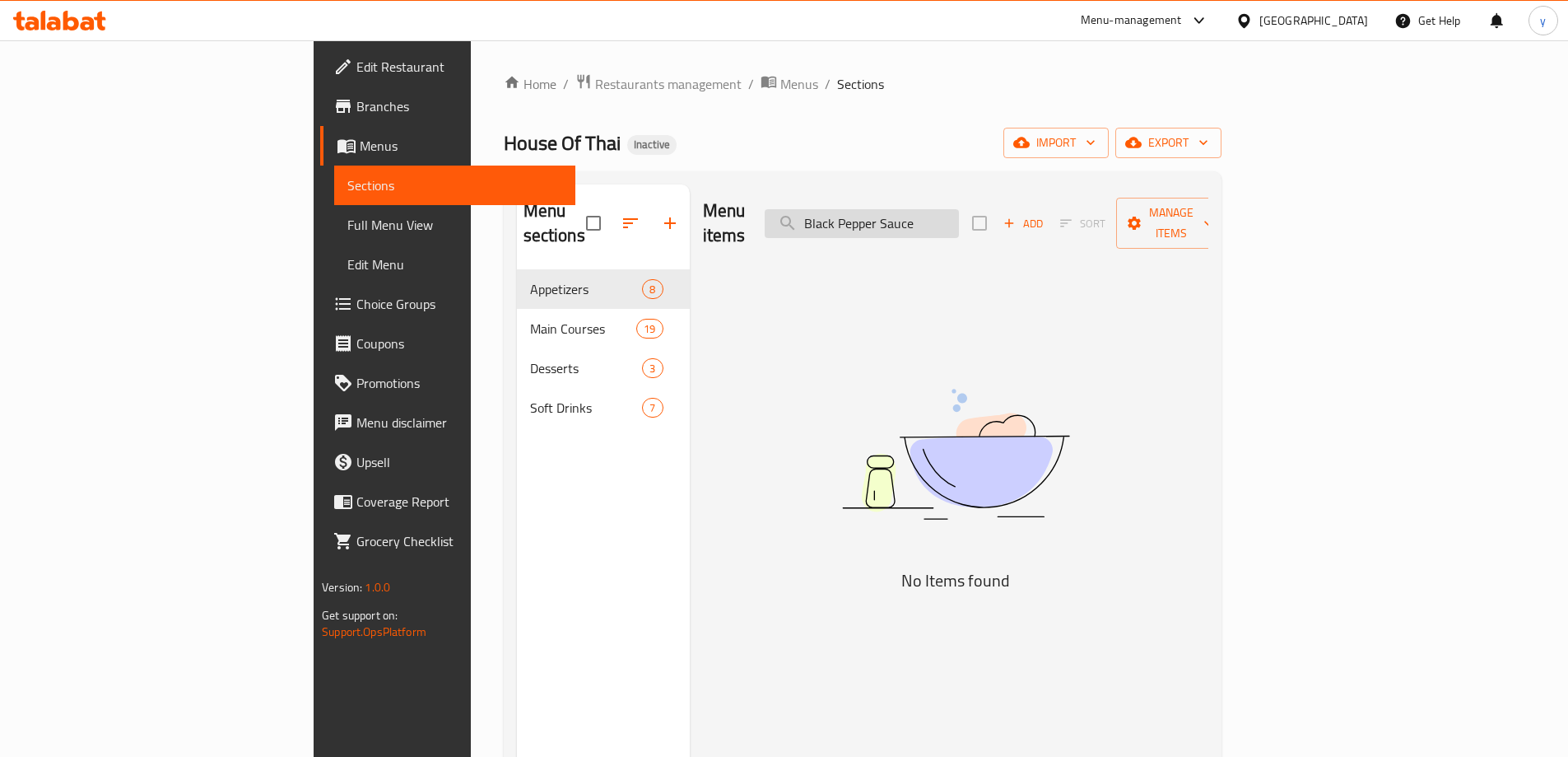
click at [959, 215] on input "Black Pepper Sauce" at bounding box center [861, 223] width 194 height 29
paste input "Stir Fried Kang Kong with Oyst"
click at [959, 215] on input "Stir Fried Kang Kong with Oyster Sauce" at bounding box center [861, 223] width 194 height 29
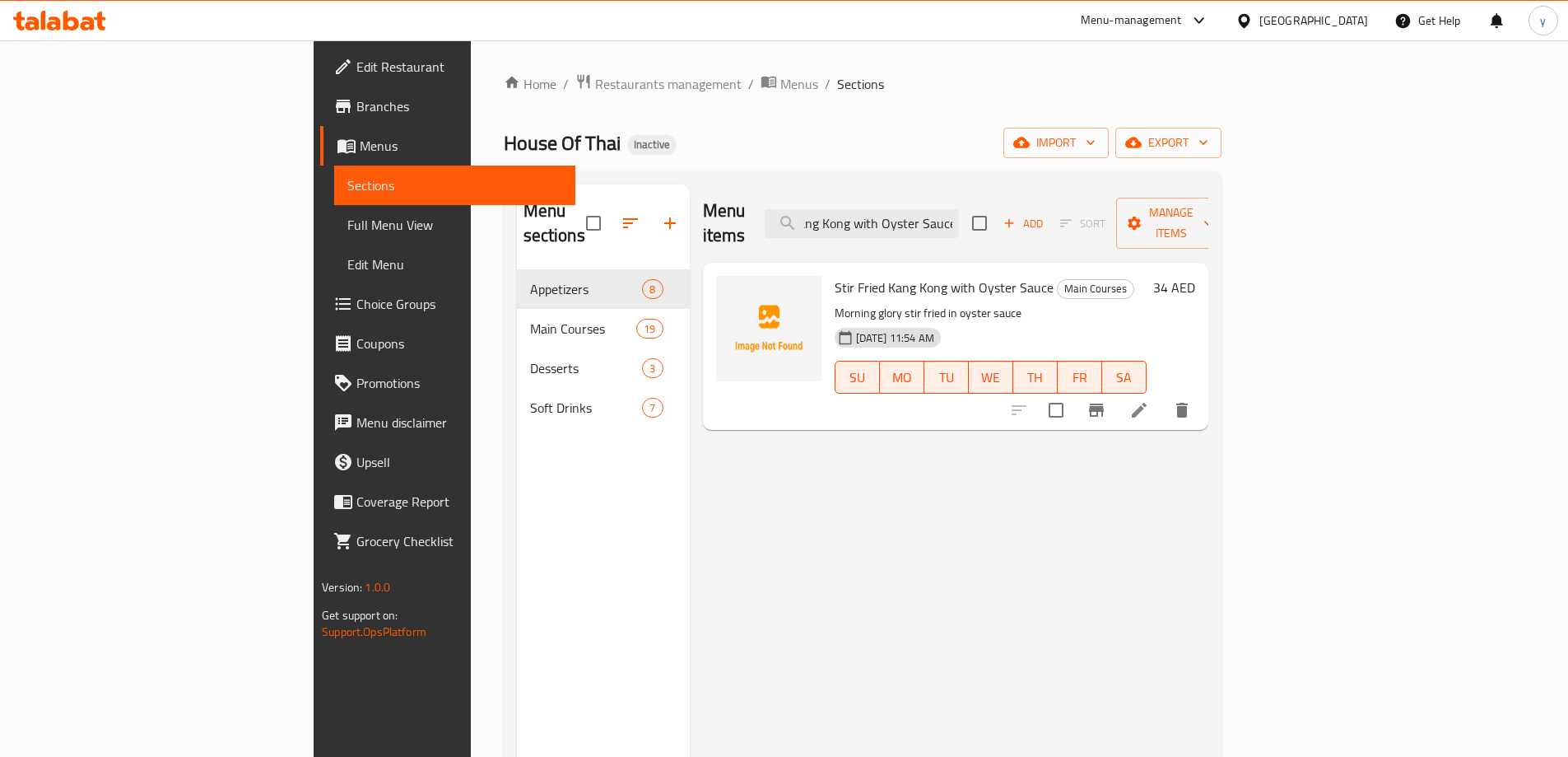
type input "Stir Fried Kang Kong with Oyster Sauce"
click at [1149, 400] on icon at bounding box center [1139, 410] width 19 height 19
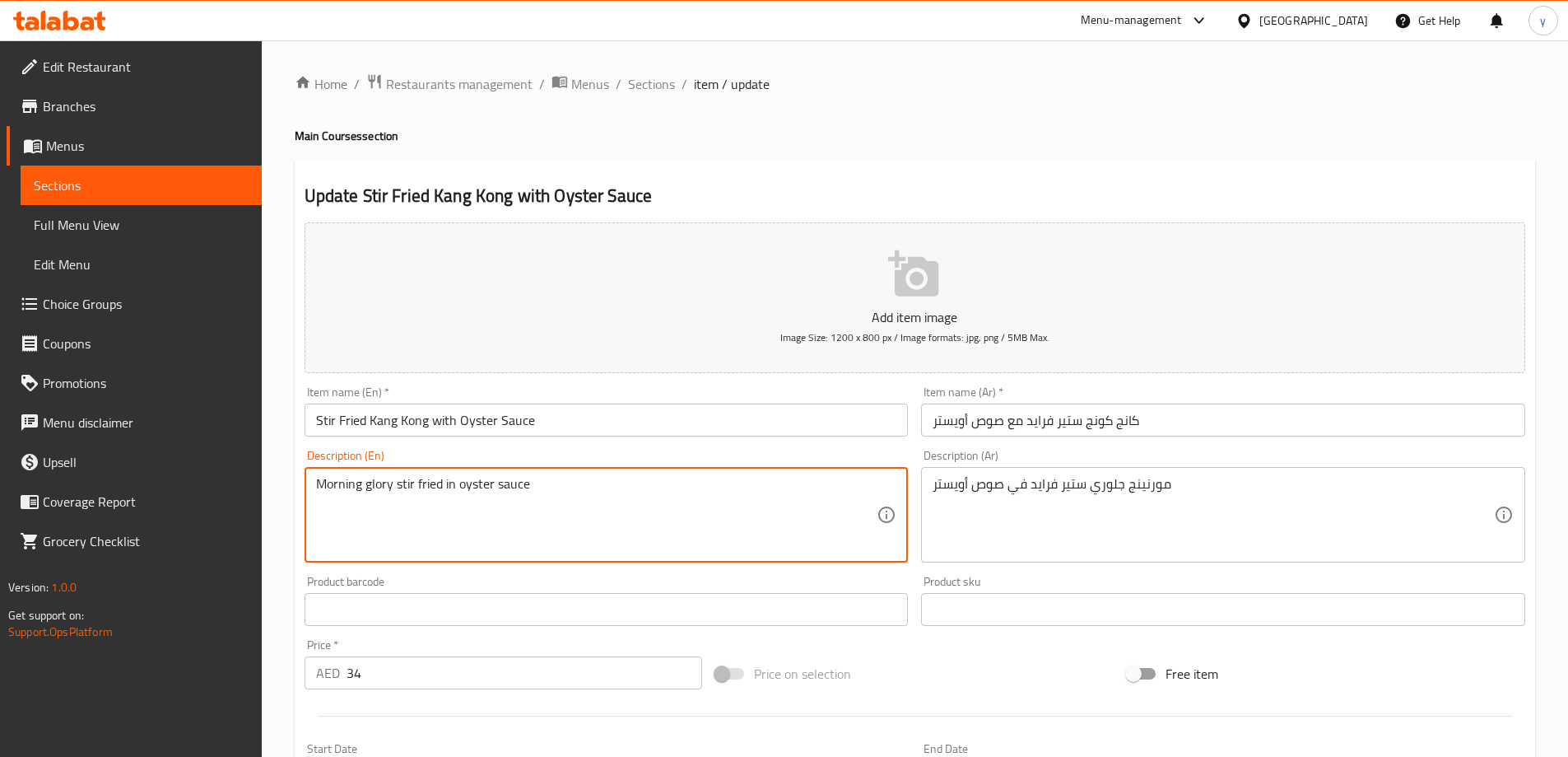
click at [524, 479] on textarea "Morning glory stir fried in oyster sauce" at bounding box center [597, 514] width 562 height 78
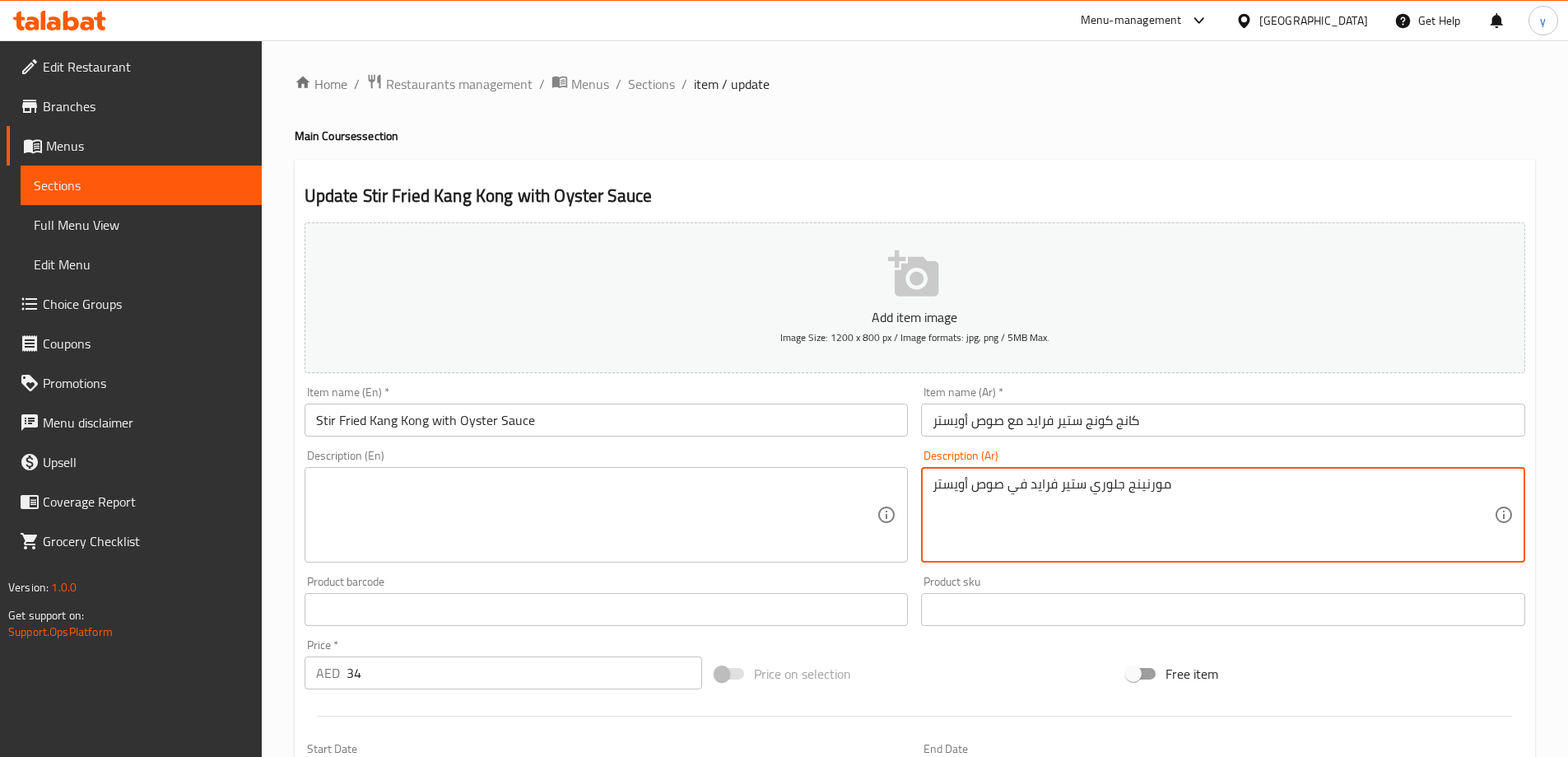
click at [1074, 497] on textarea "مورنينج جلوري ستير فرايد في صوص أويستر" at bounding box center [1213, 514] width 562 height 78
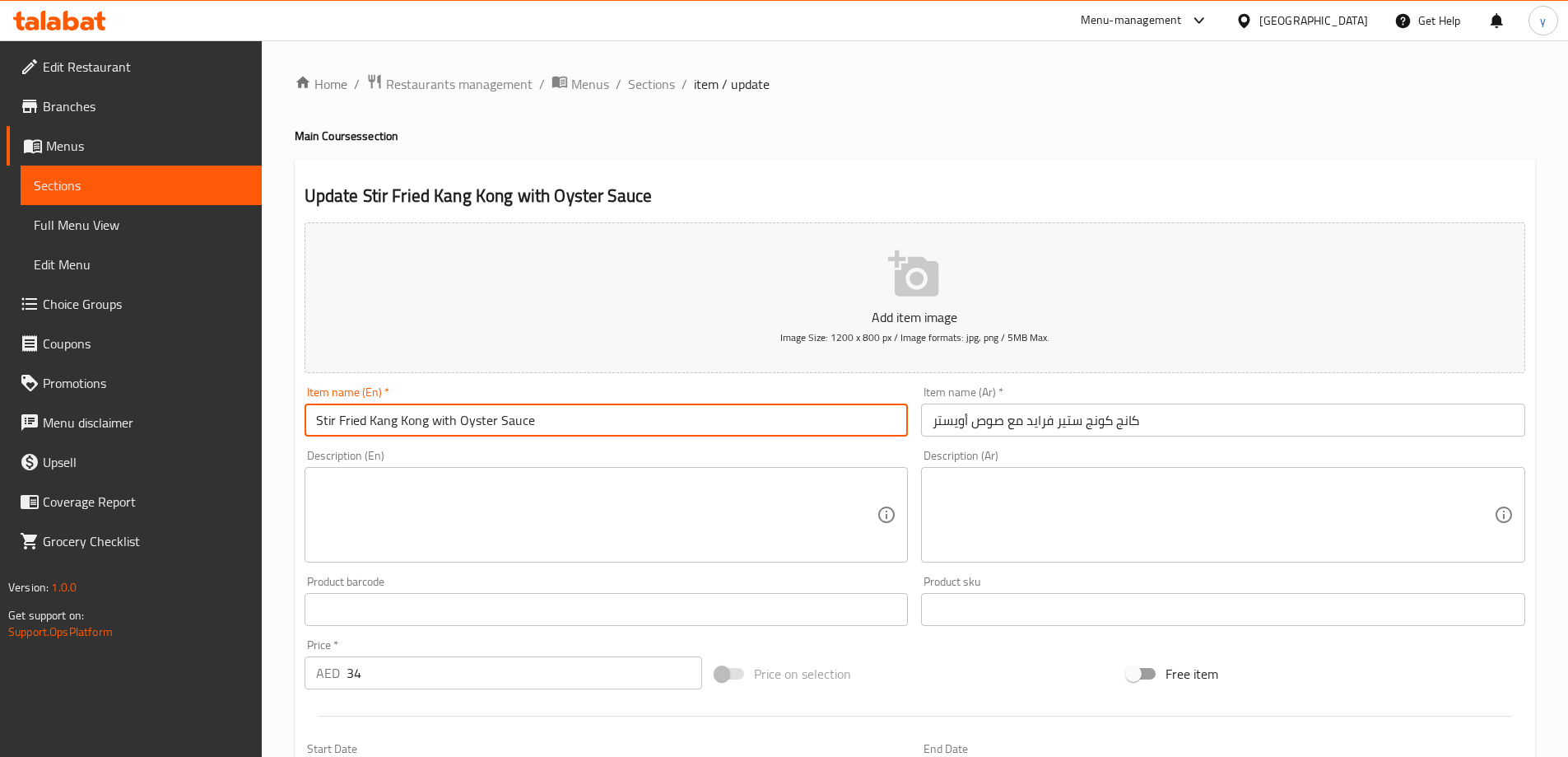
click at [578, 434] on input "Stir Fried Kang Kong with Oyster Sauce" at bounding box center [606, 419] width 604 height 33
click at [578, 435] on input "Stir Fried Kang Kong with Oyster Sauce" at bounding box center [606, 419] width 604 height 33
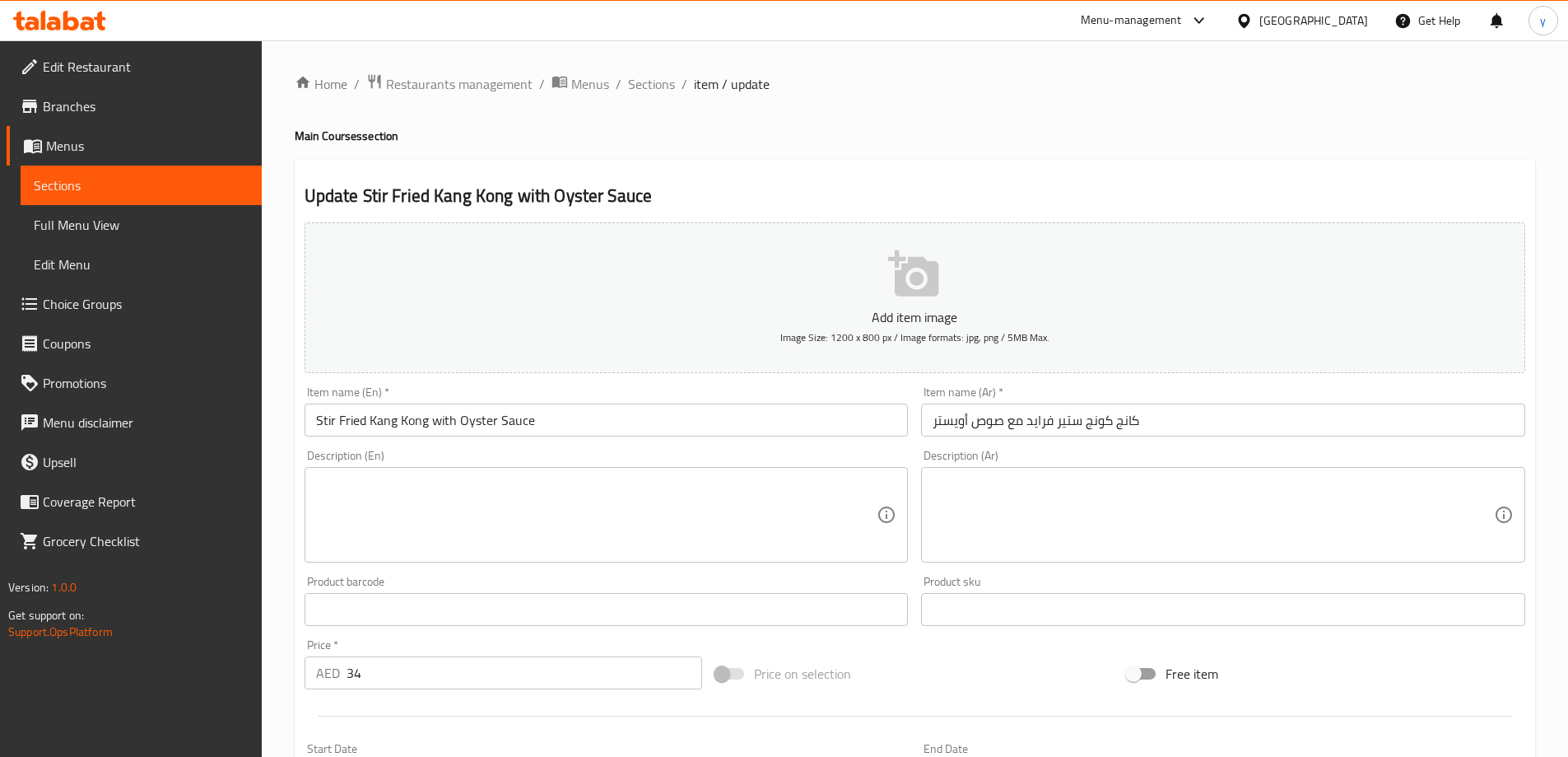
click at [729, 163] on div "Update Stir Fried Kang Kong with Oyster Sauce Add item image Image Size: 1200 x…" at bounding box center [914, 639] width 1240 height 958
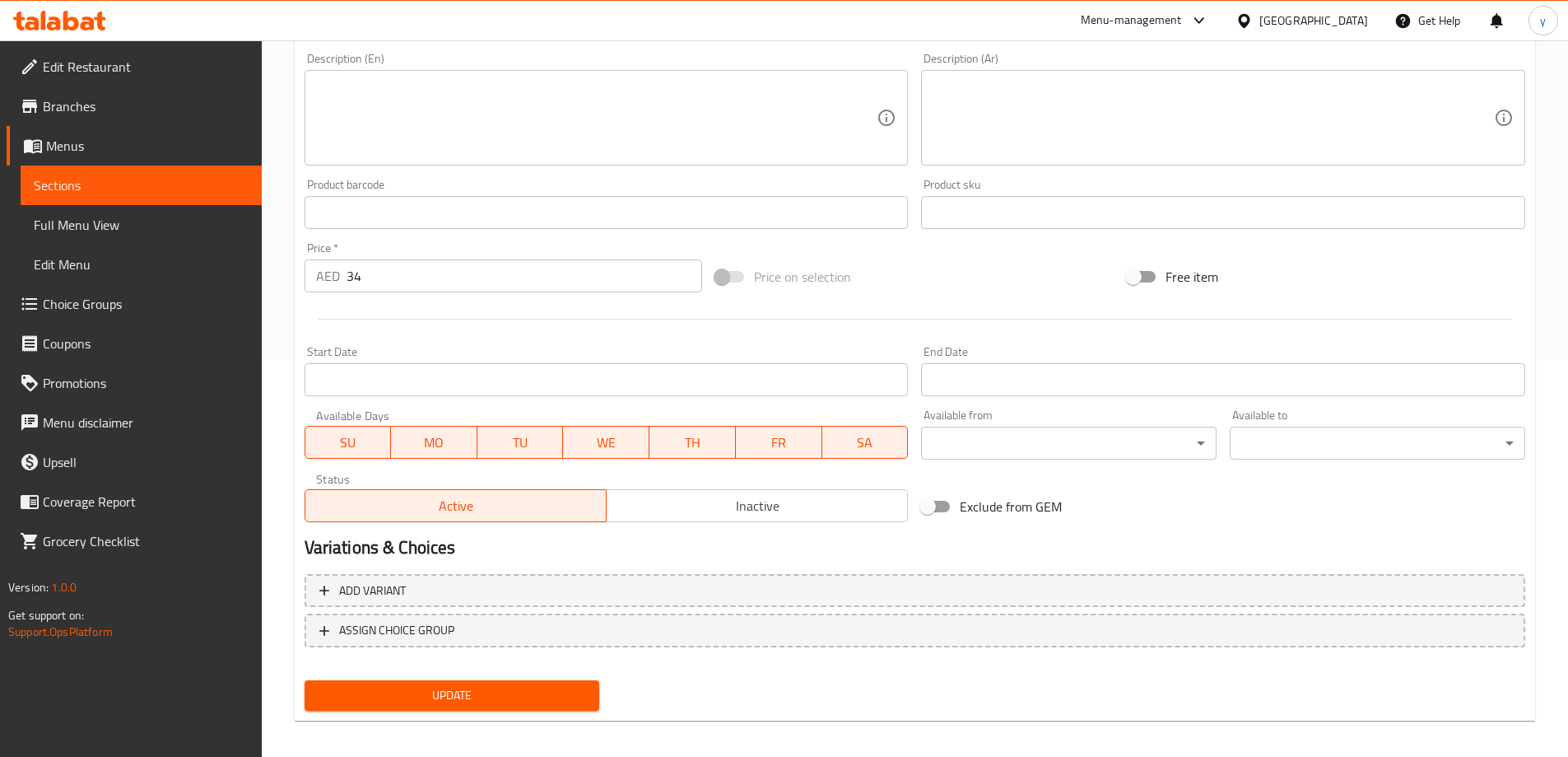
scroll to position [407, 0]
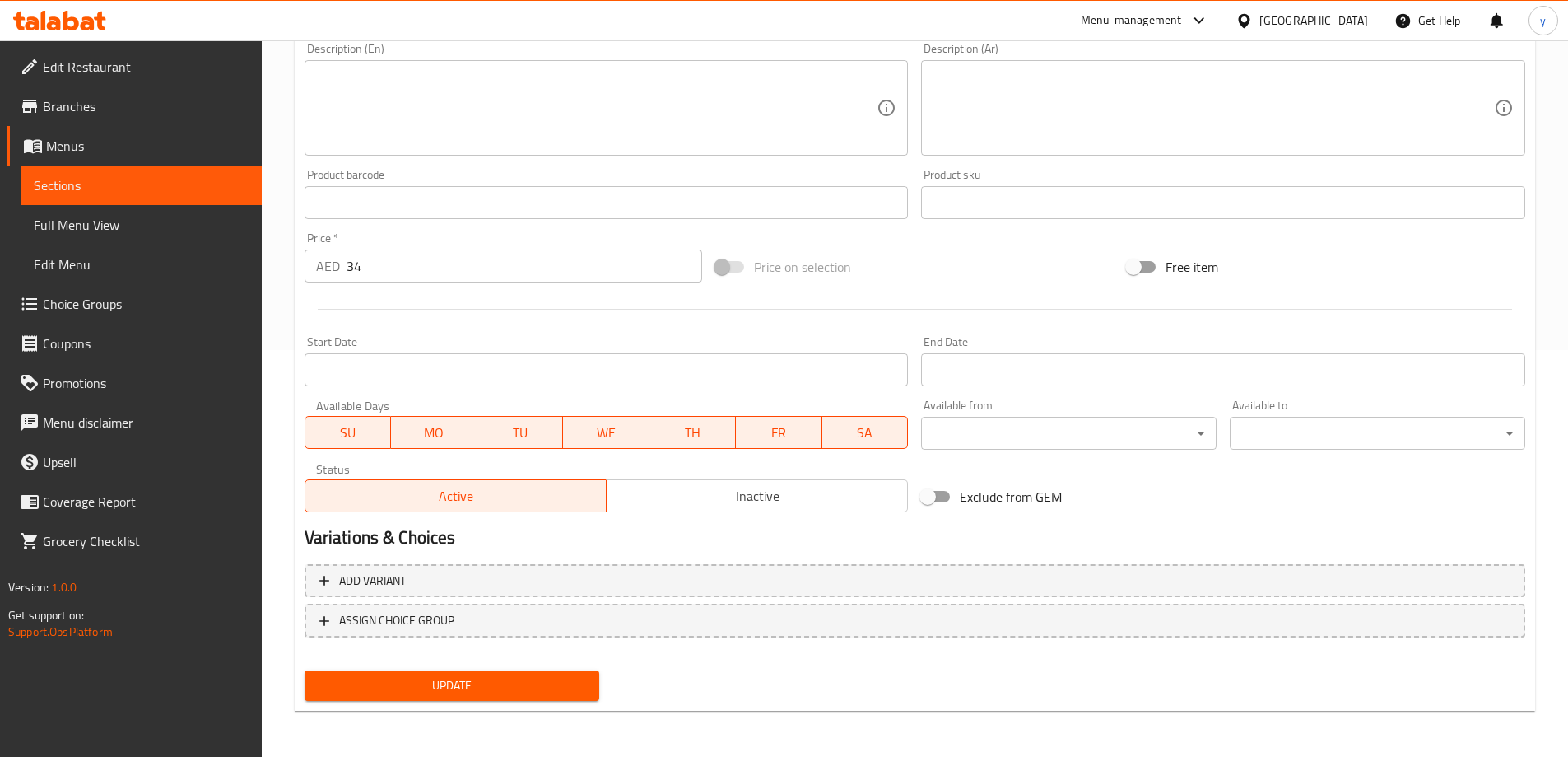
click at [490, 697] on button "Update" at bounding box center [452, 685] width 295 height 31
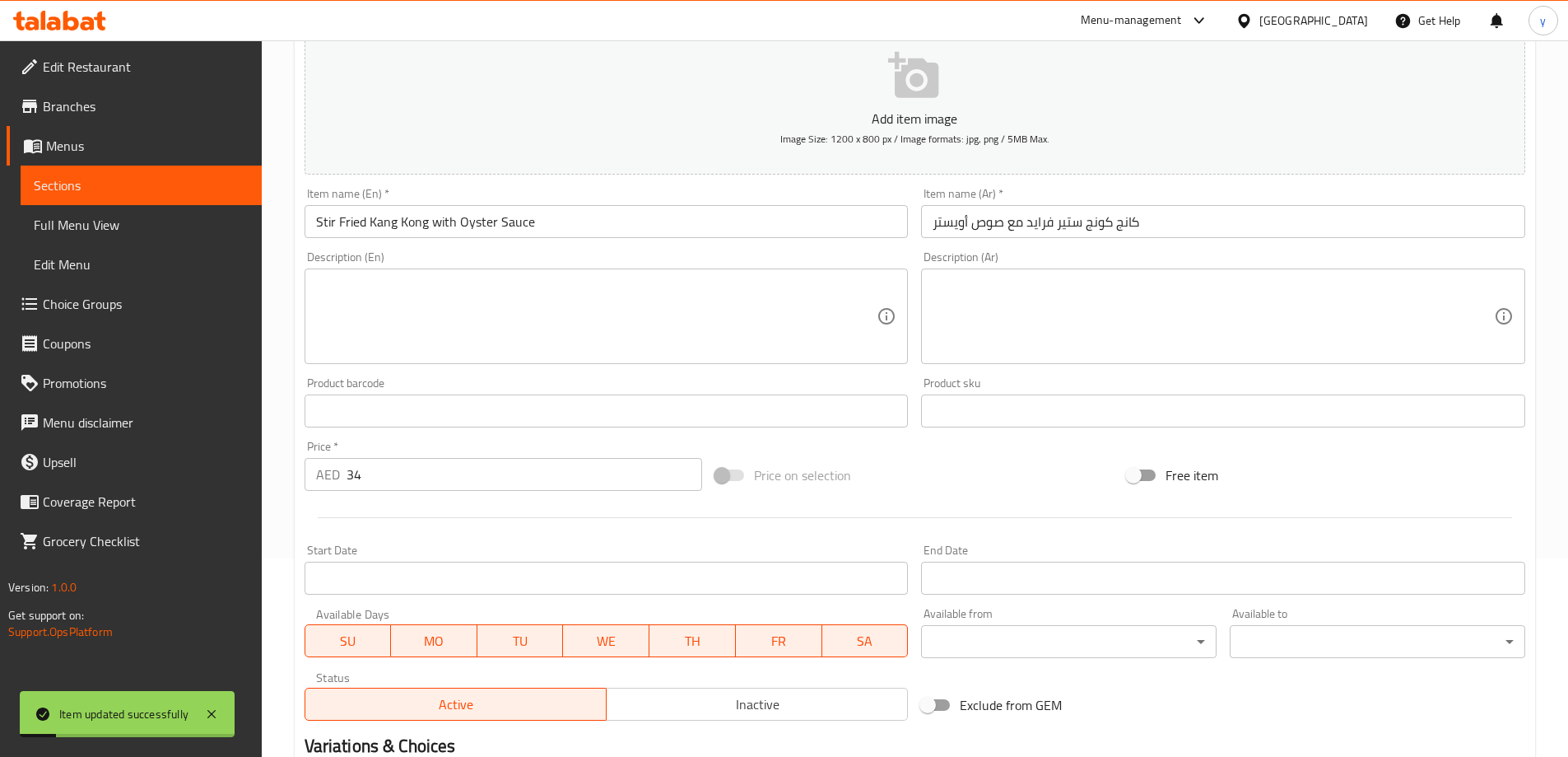
scroll to position [0, 0]
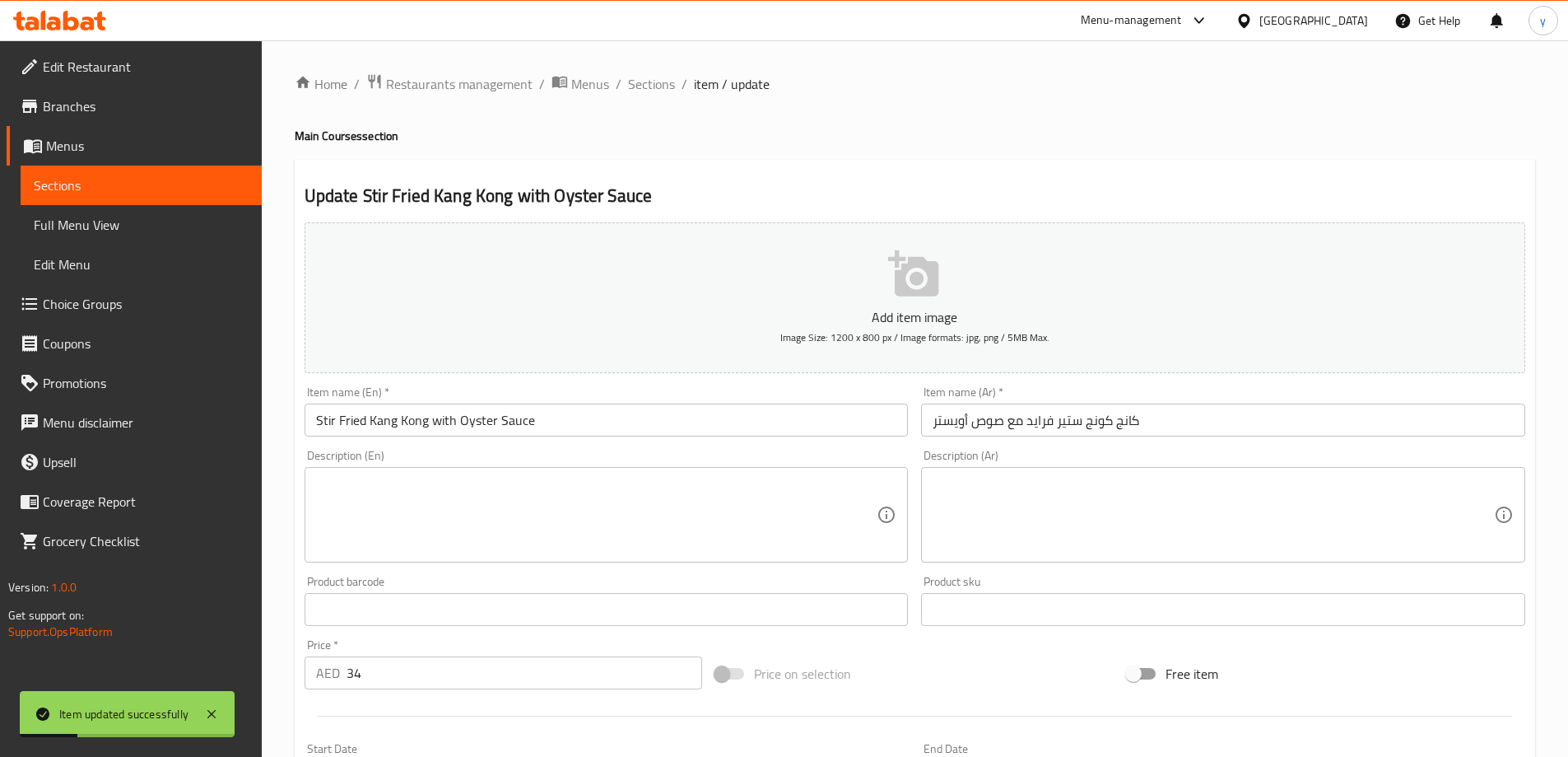
click at [643, 89] on span "Sections" at bounding box center [650, 84] width 47 height 19
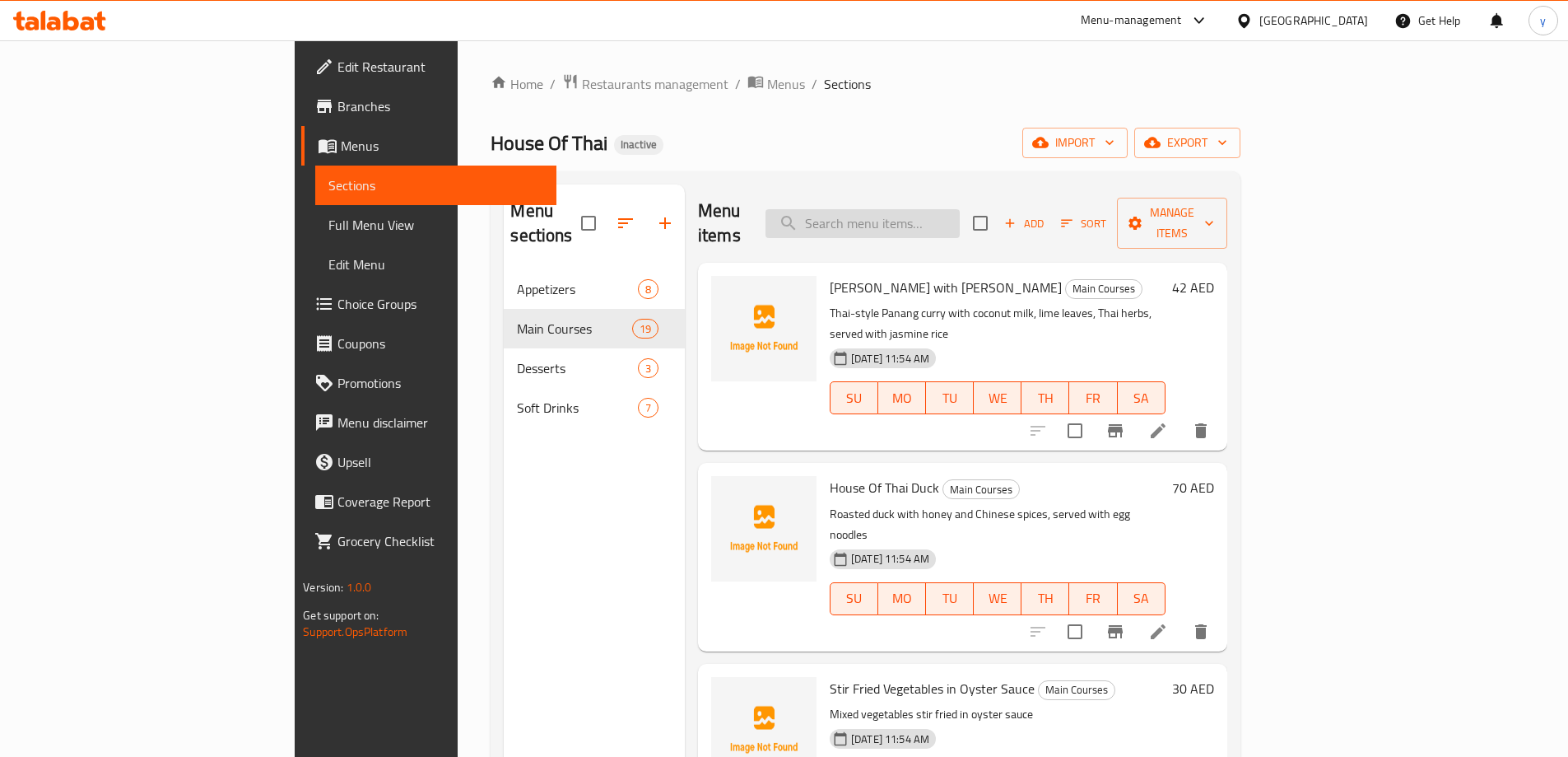
click at [960, 209] on input "search" at bounding box center [862, 223] width 194 height 29
paste input "Honey Butter Chicken with Jasmine Rice"
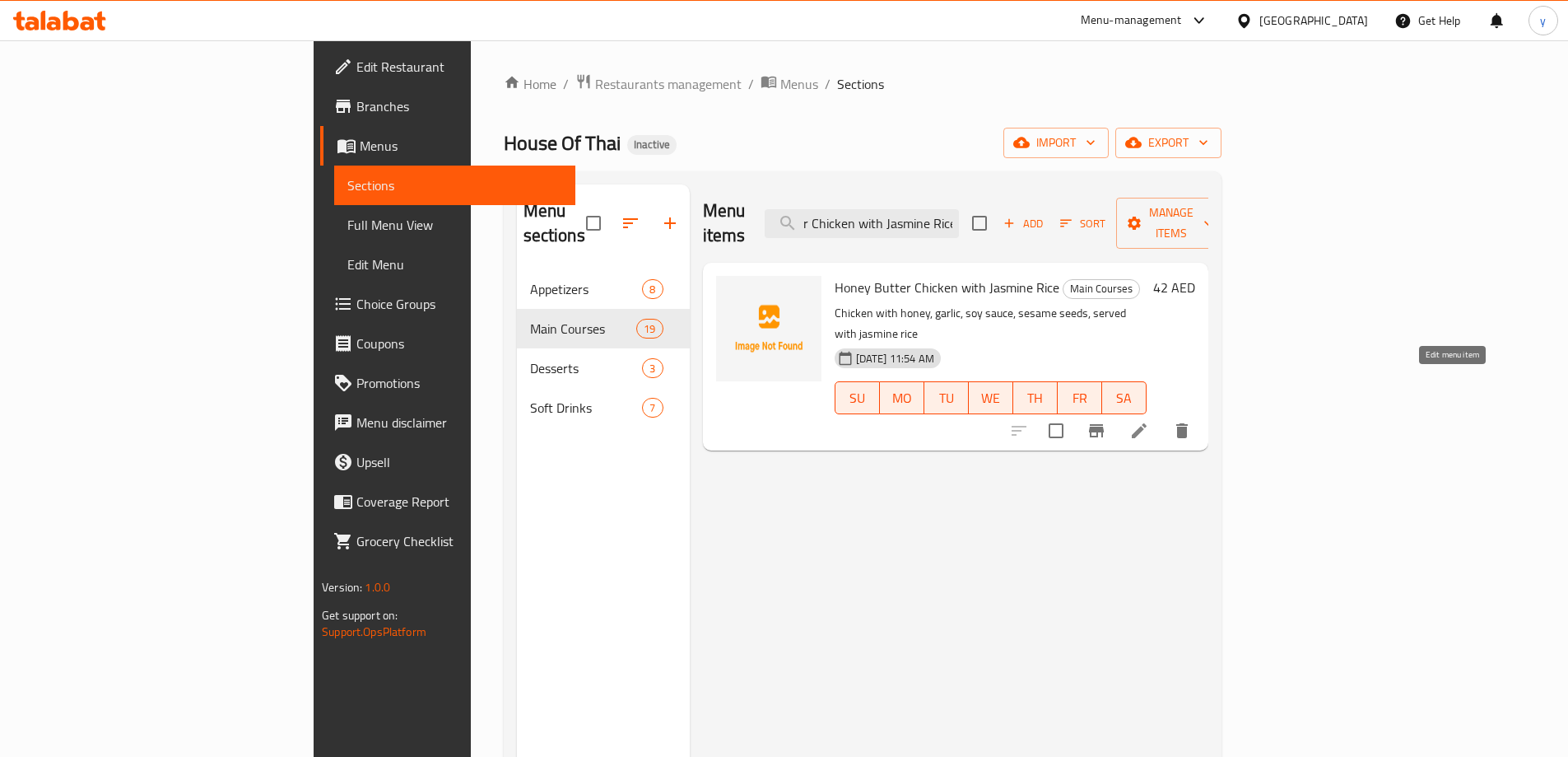
type input "Honey Butter Chicken with Jasmine Rice"
click at [1149, 420] on icon at bounding box center [1139, 430] width 19 height 19
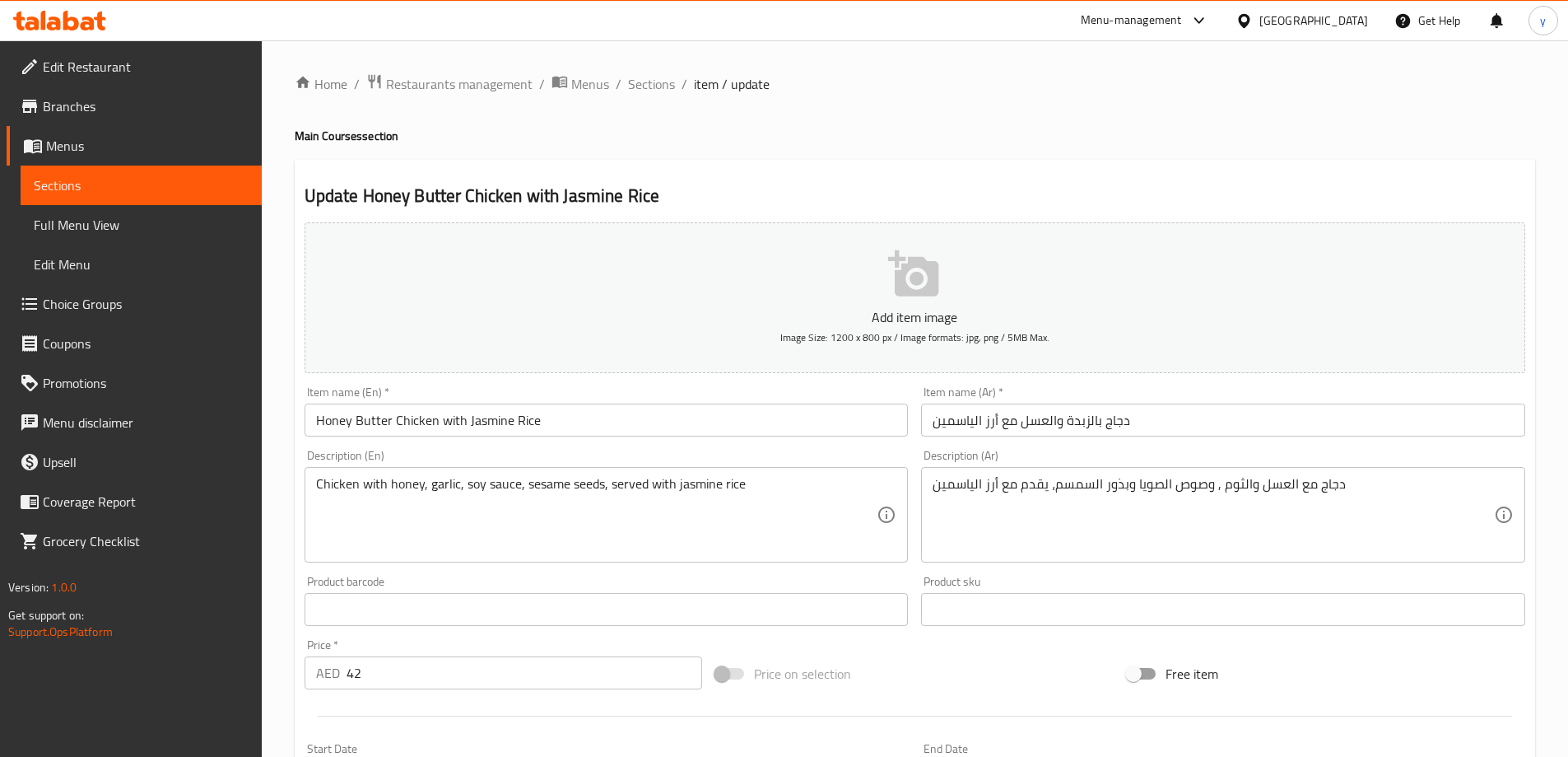
click at [1177, 430] on input "دجاج بالزبدة والعسل مع أرز الياسمين" at bounding box center [1223, 419] width 604 height 33
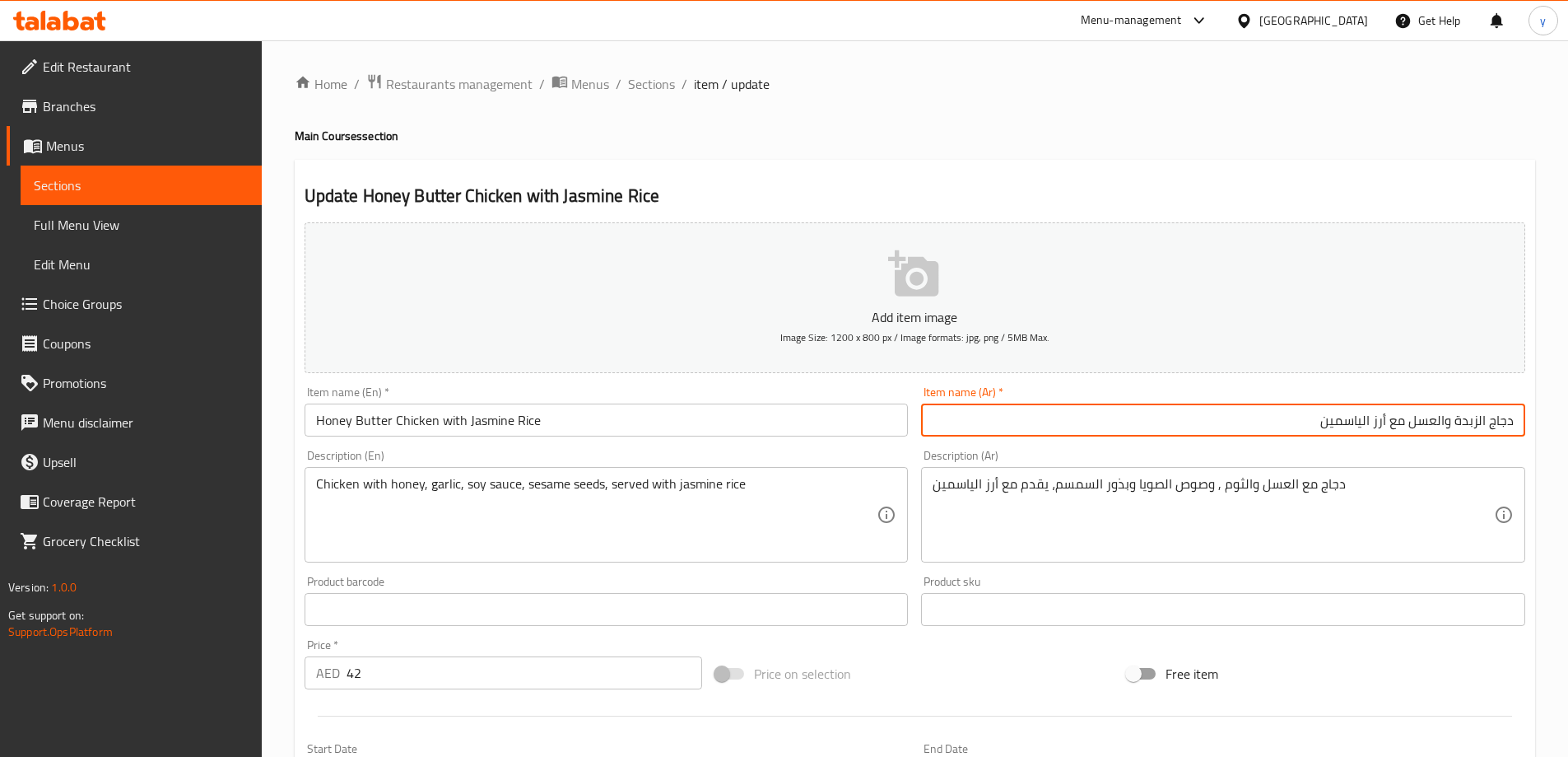
type input "دجاج الزبدة والعسل مع أرز الياسمين"
click at [635, 75] on span "Sections" at bounding box center [650, 84] width 47 height 19
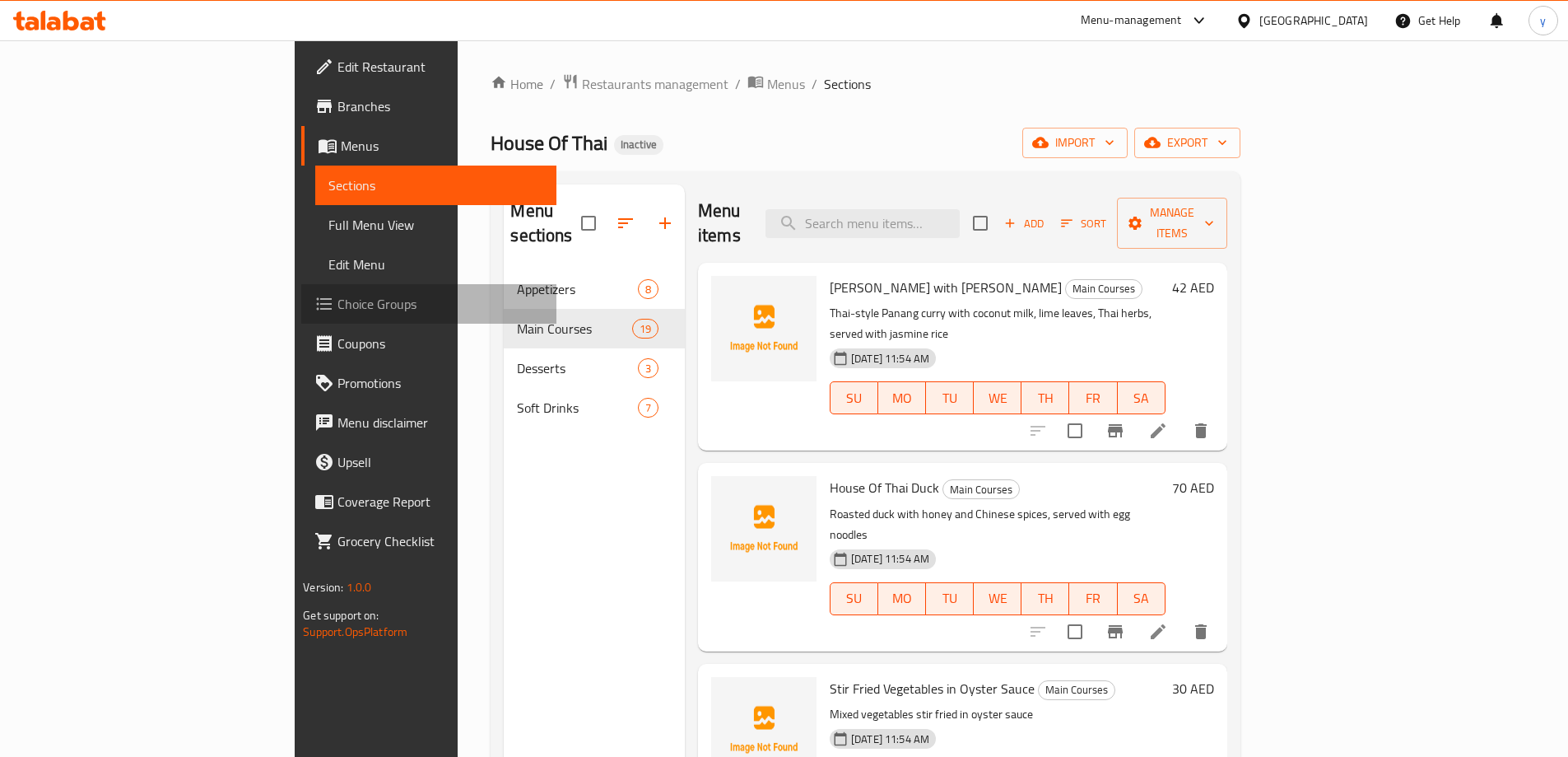
click at [338, 302] on span "Choice Groups" at bounding box center [440, 303] width 206 height 19
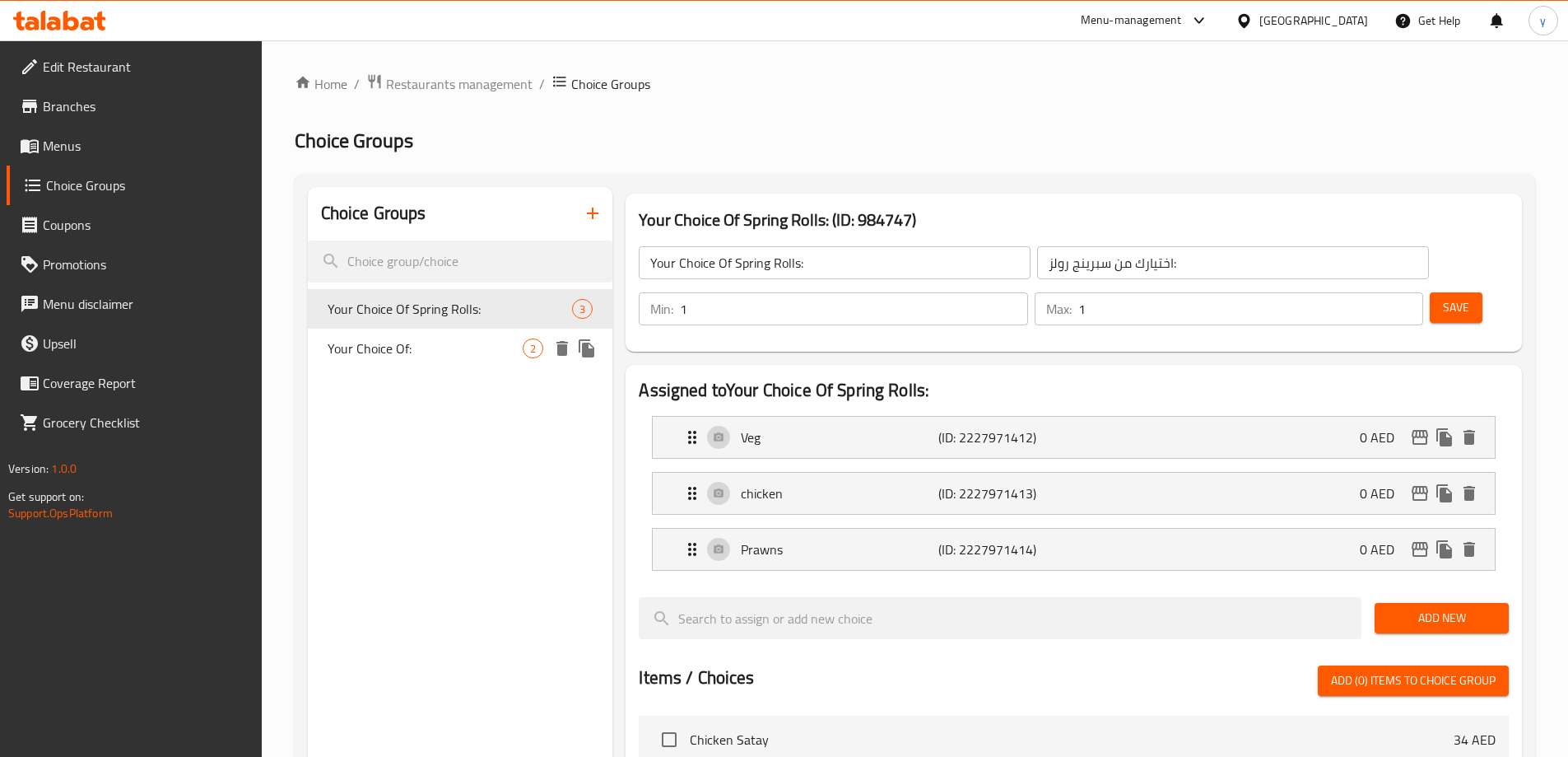
click at [450, 355] on span "Your Choice Of:" at bounding box center [425, 348] width 196 height 19
type input "Your Choice Of:"
type input "اختيارك من:"
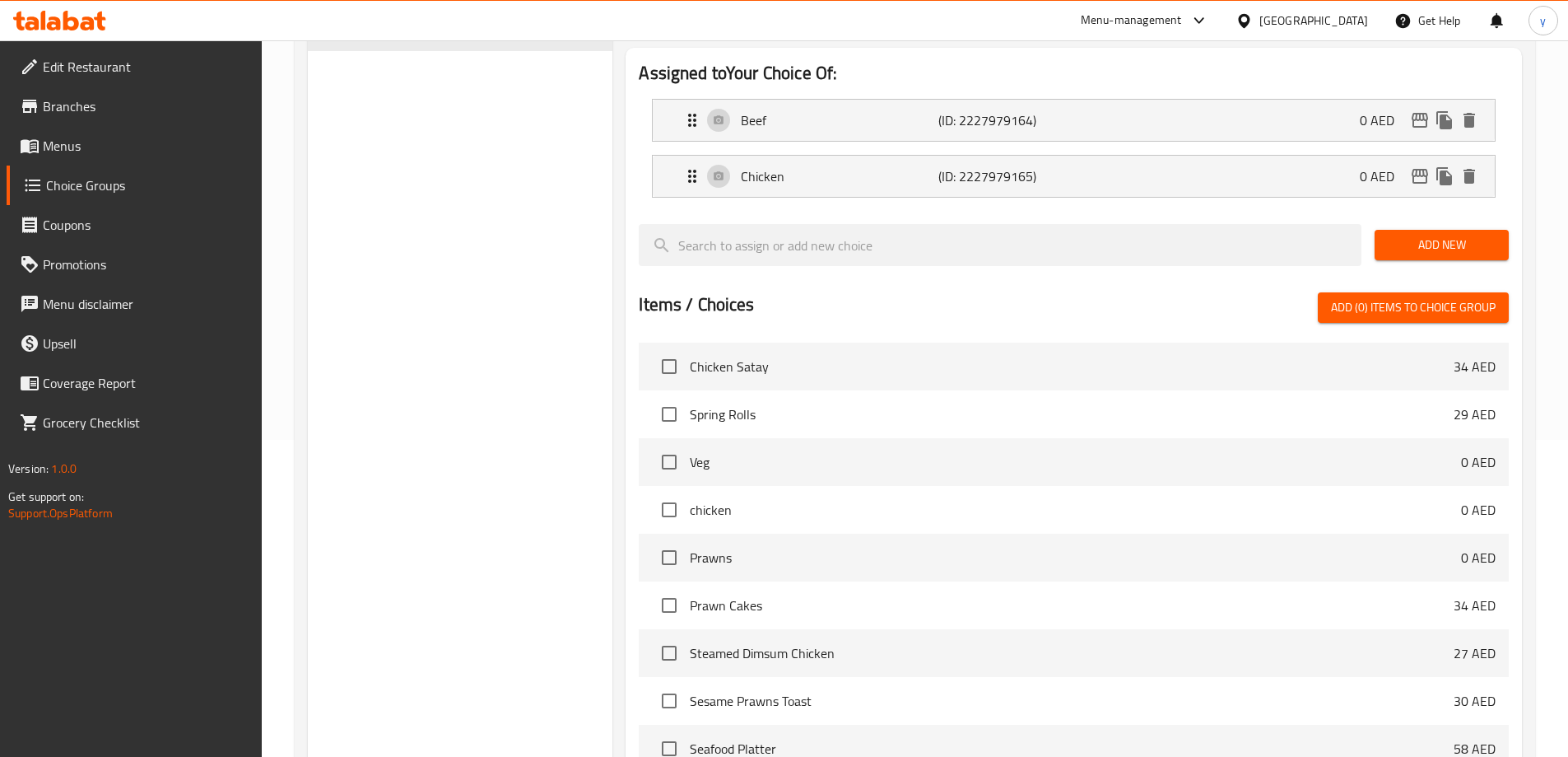
scroll to position [485, 0]
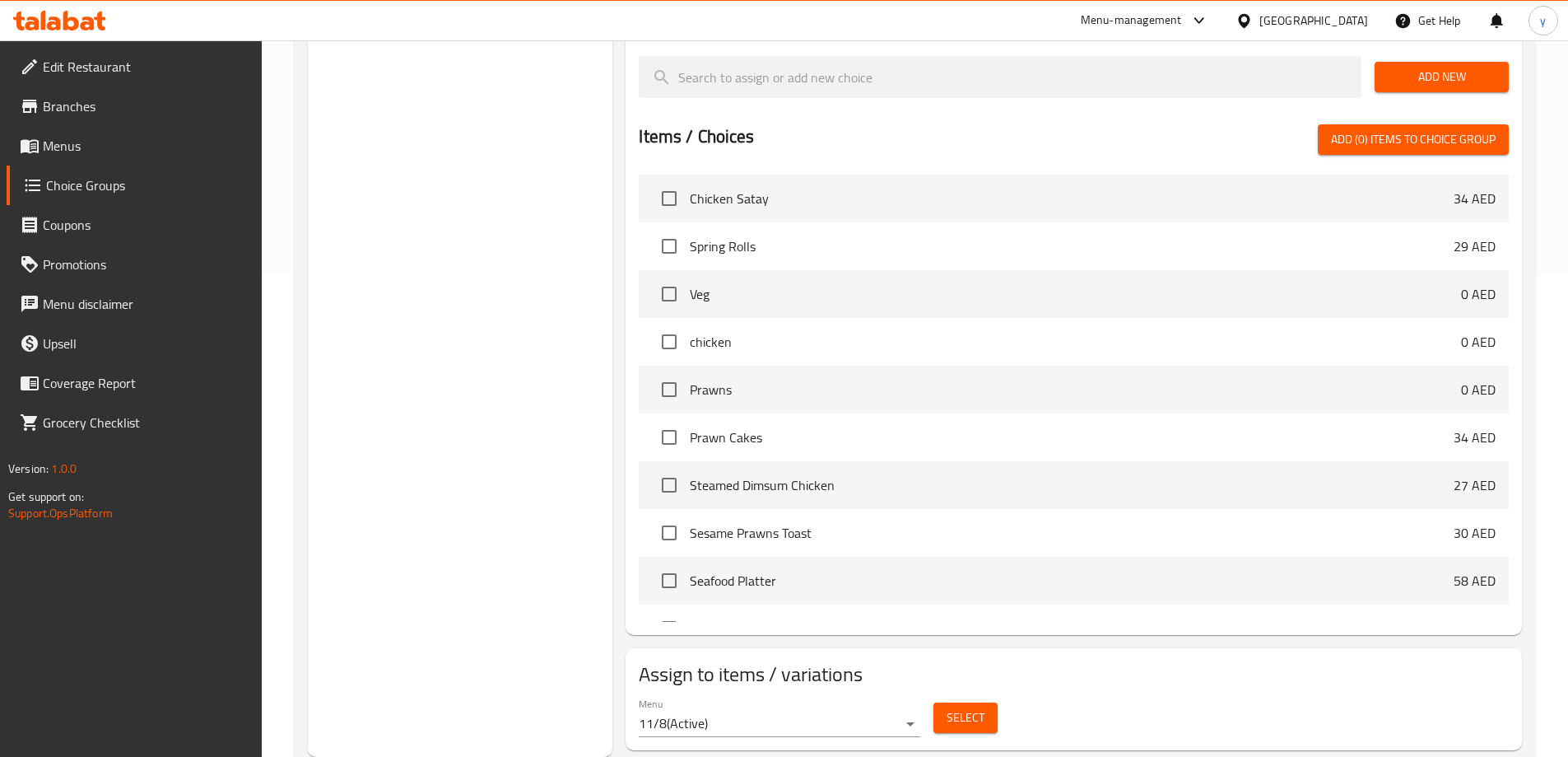
click at [947, 707] on span "Select" at bounding box center [965, 717] width 38 height 20
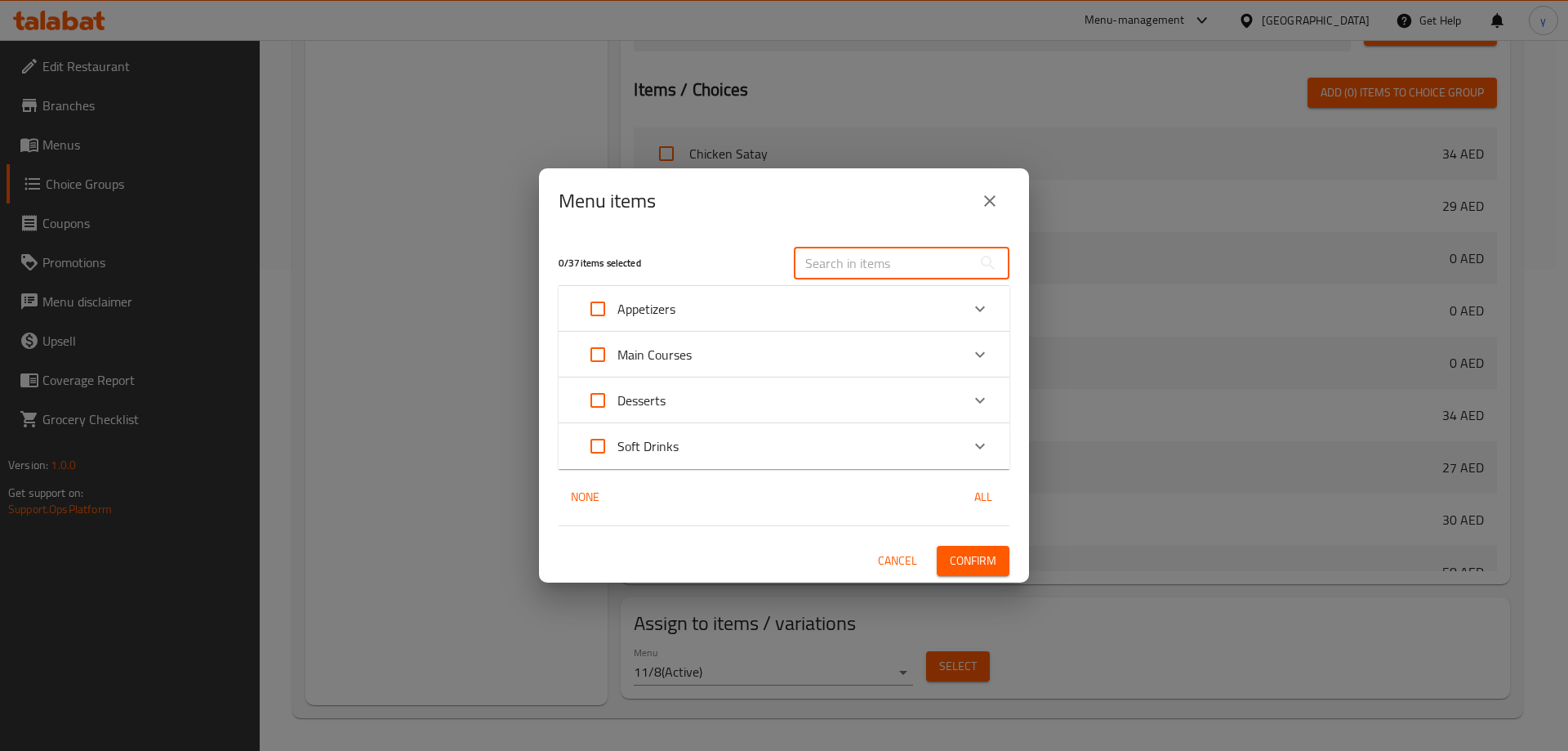
click at [867, 276] on input "text" at bounding box center [883, 263] width 178 height 32
paste input "Stir Fried with Cashew Nuts"
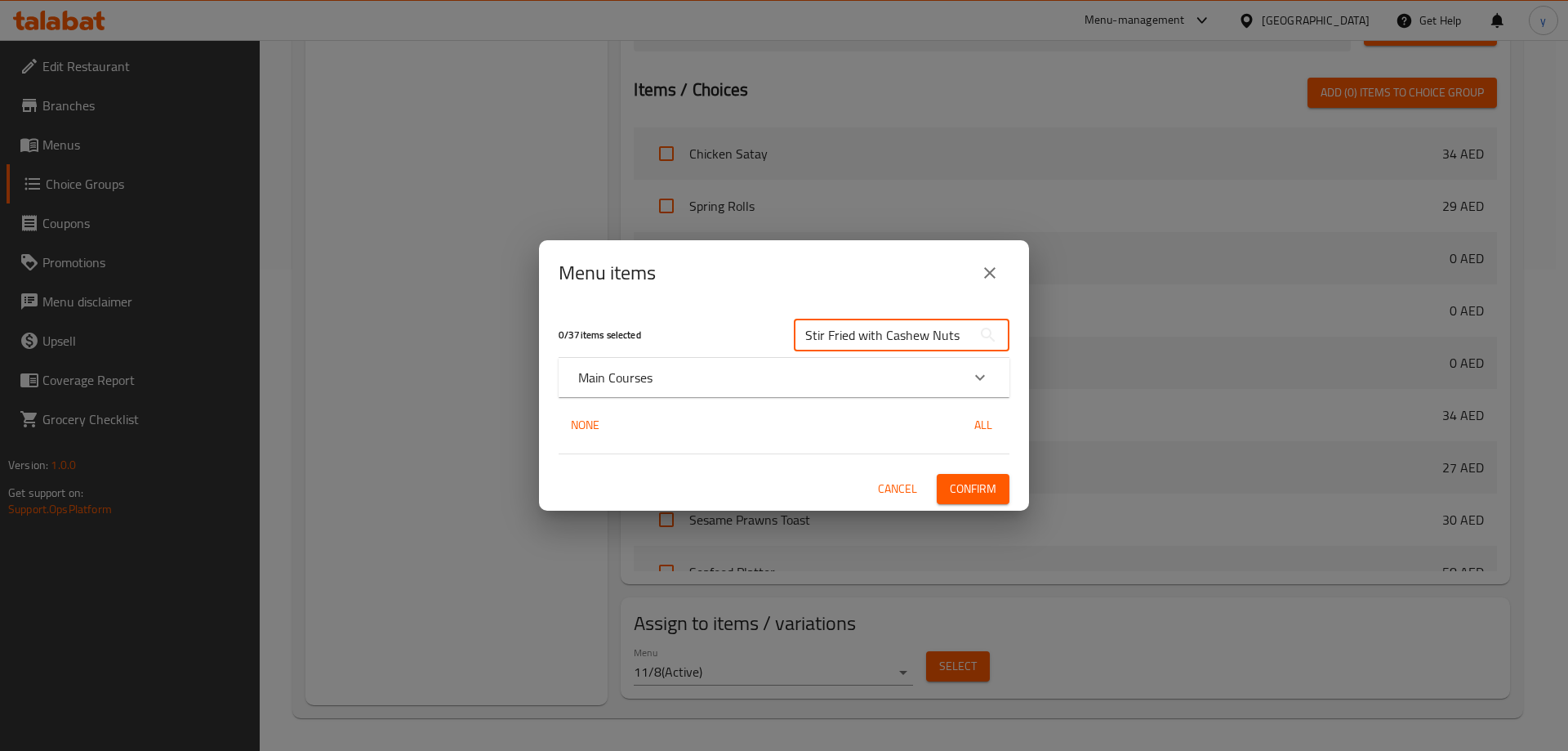
type input "Stir Fried with Cashew Nuts"
click at [655, 379] on div "Main Courses" at bounding box center [769, 377] width 382 height 19
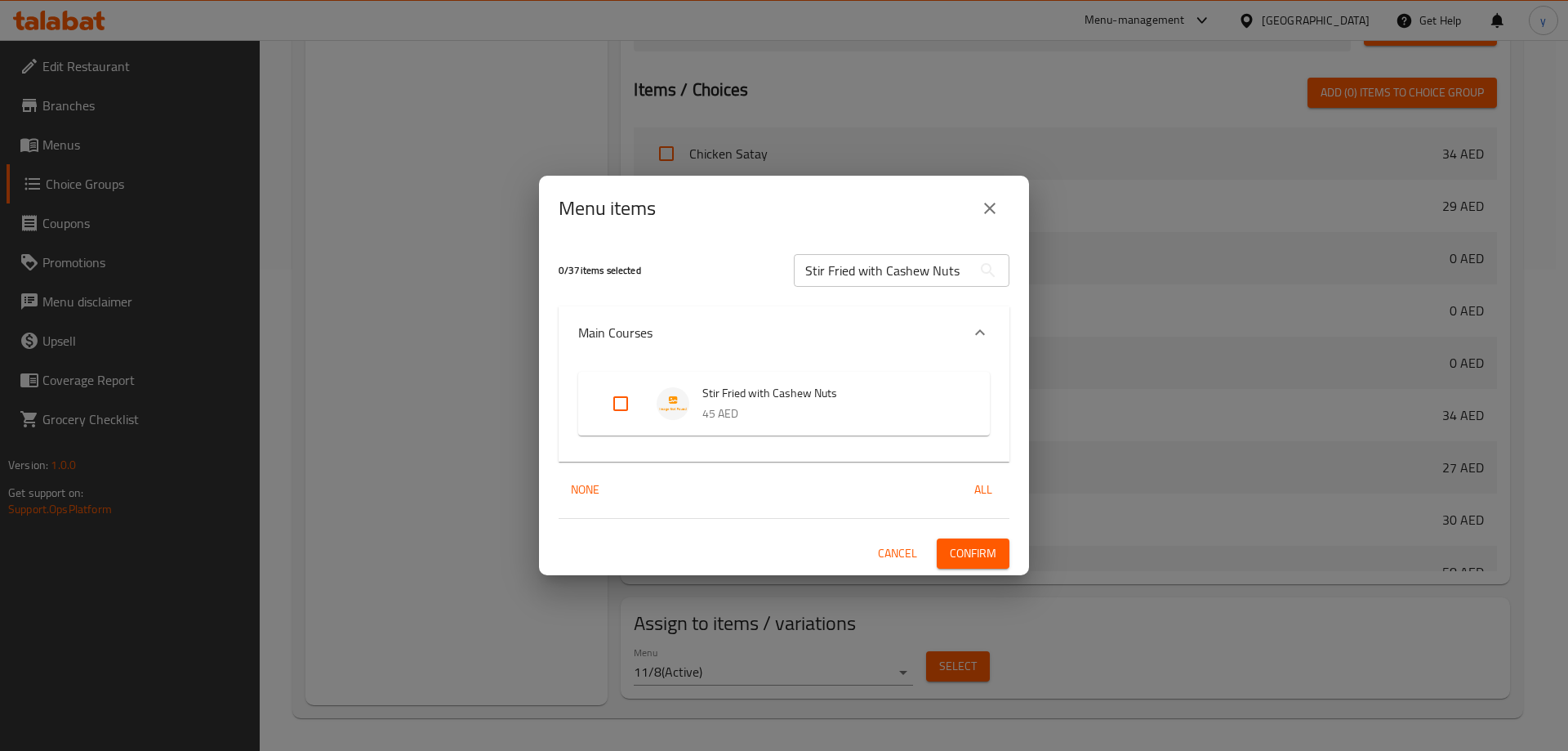
click at [655, 401] on div "Expand" at bounding box center [633, 403] width 45 height 39
click at [610, 402] on input "Expand" at bounding box center [620, 403] width 39 height 39
checkbox input "true"
click at [960, 559] on span "Confirm" at bounding box center [972, 553] width 46 height 20
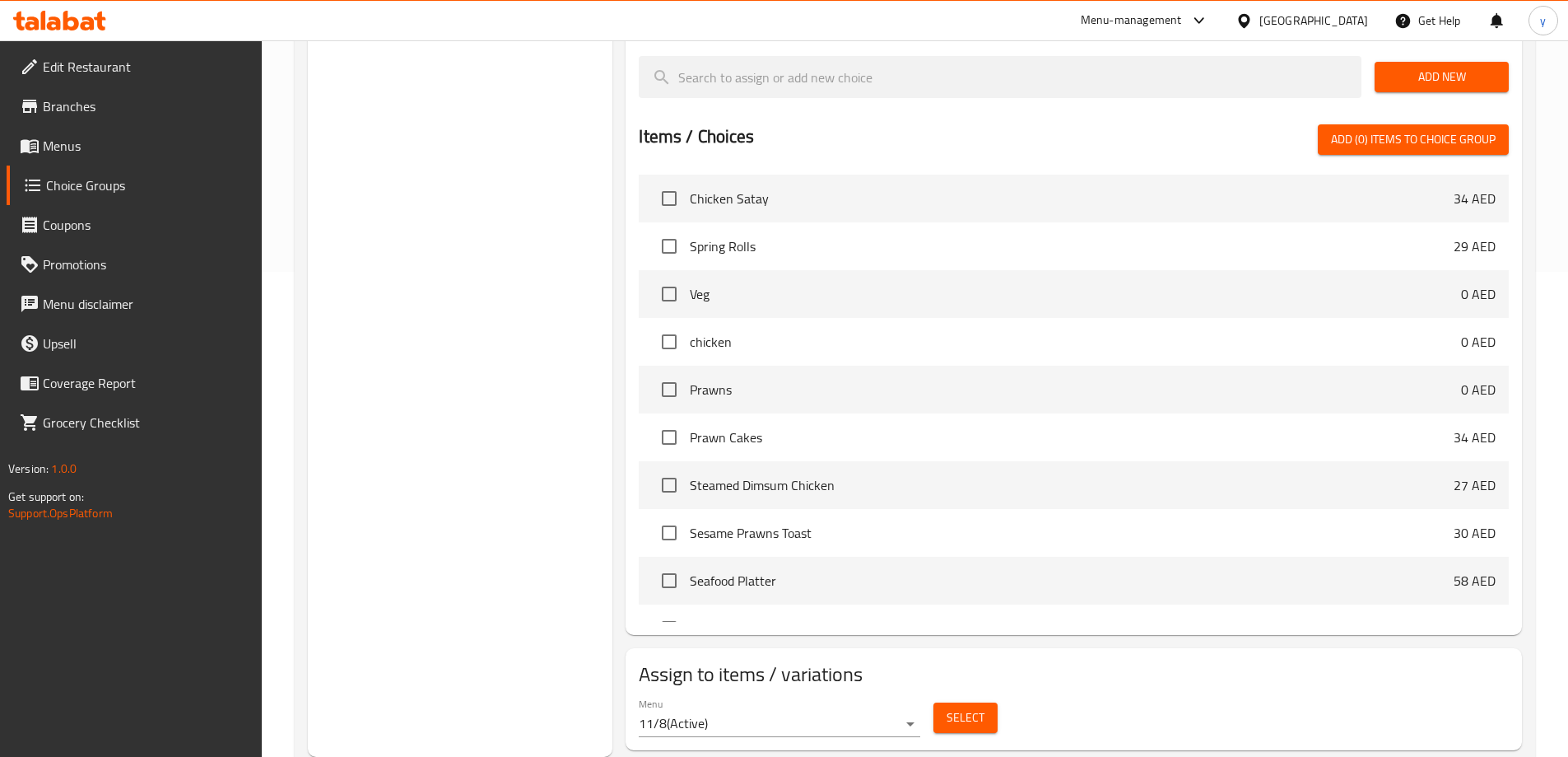
click at [90, 145] on span "Menus" at bounding box center [146, 145] width 206 height 19
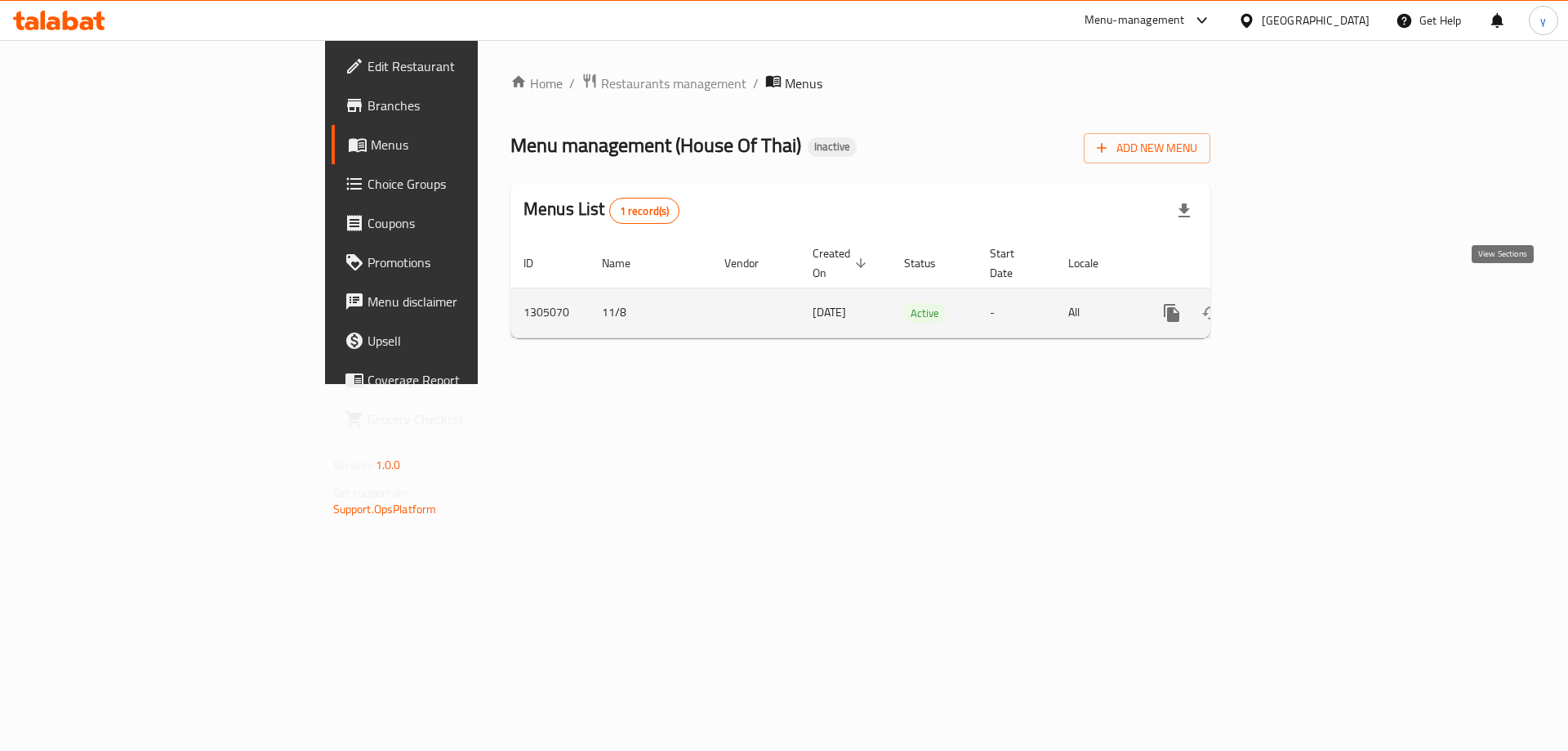
click at [1299, 303] on icon "enhanced table" at bounding box center [1289, 312] width 19 height 19
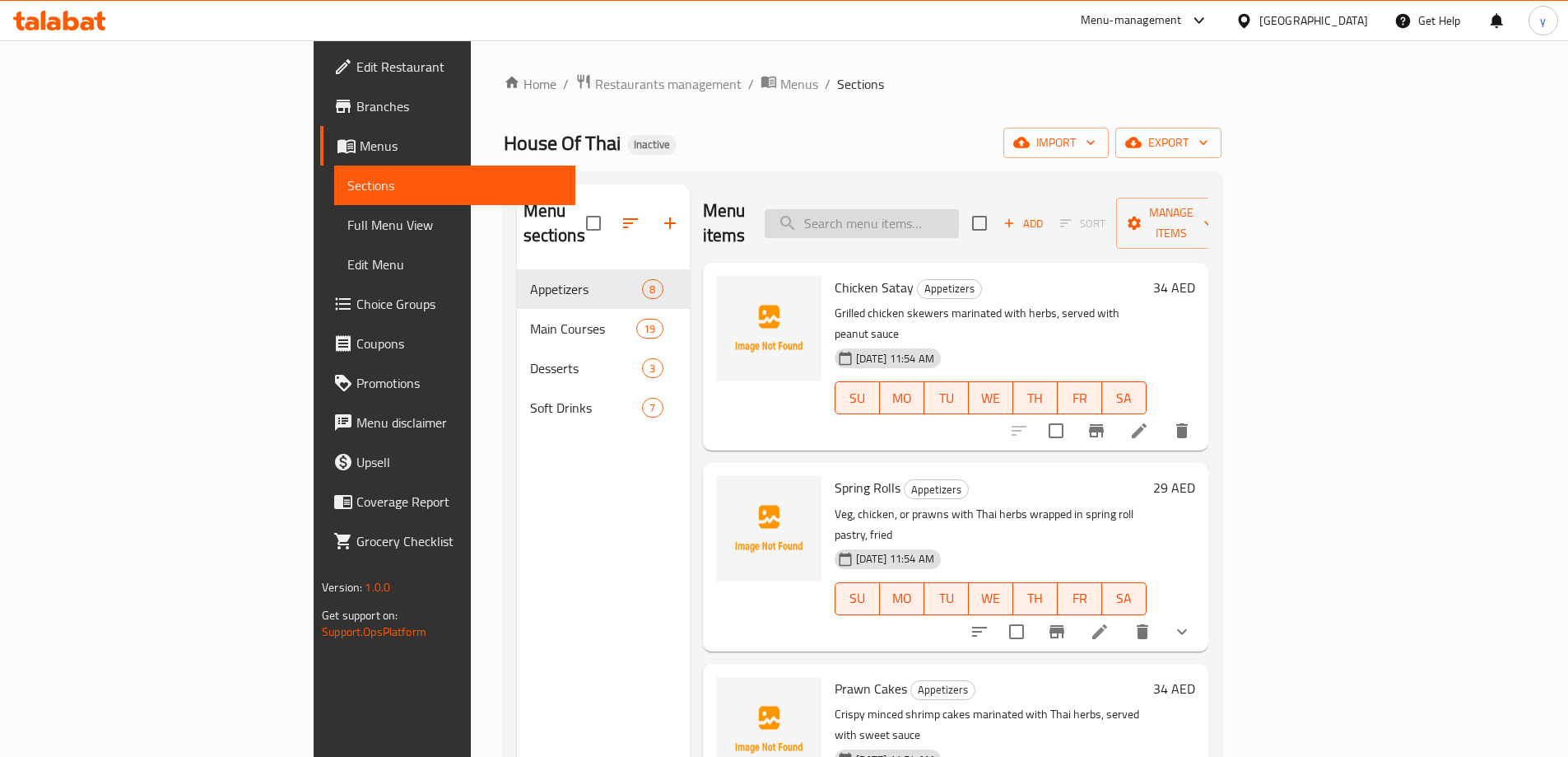
click at [959, 216] on input "search" at bounding box center [861, 223] width 194 height 29
paste input "Pepper Chili Chicken with Jasmine Rice"
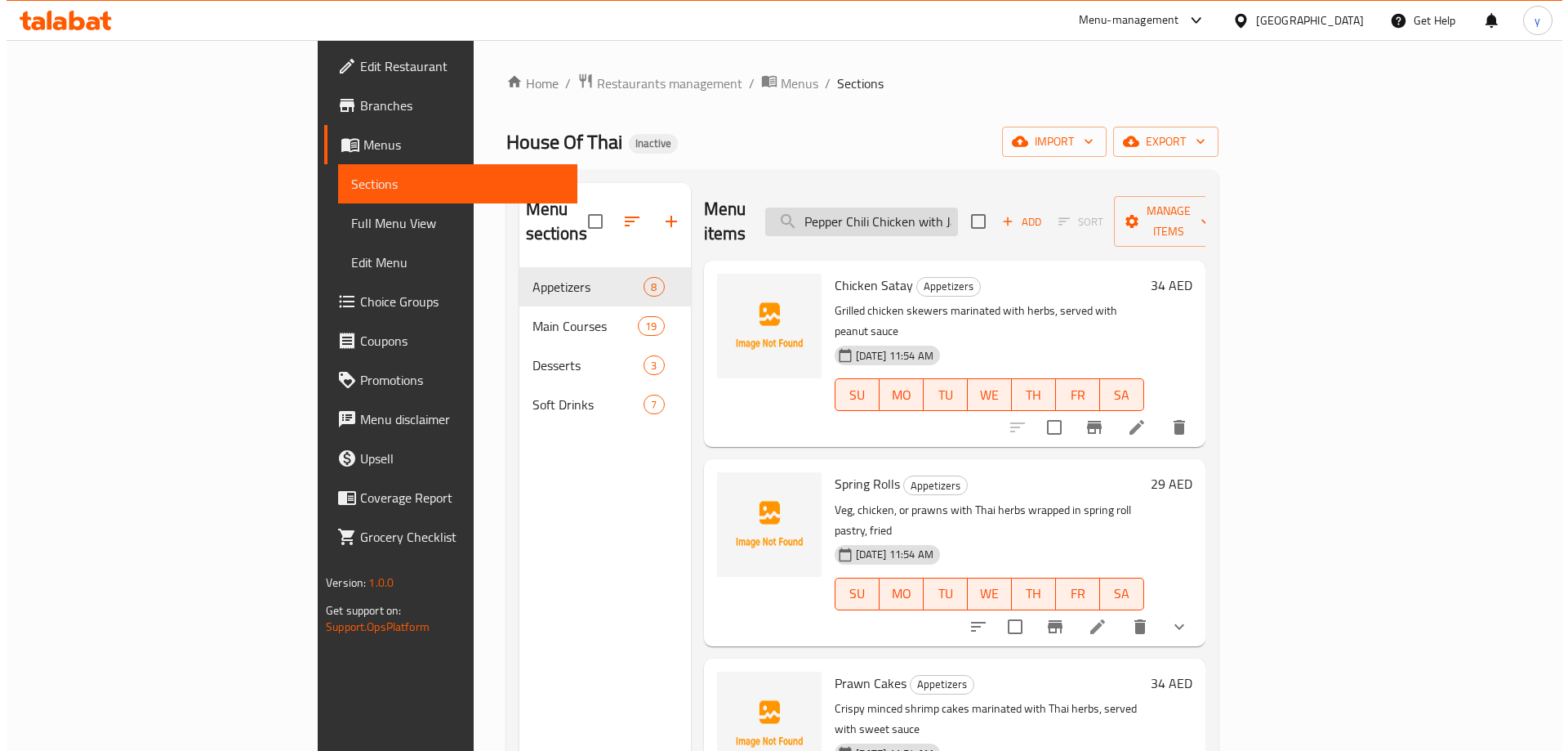
scroll to position [0, 63]
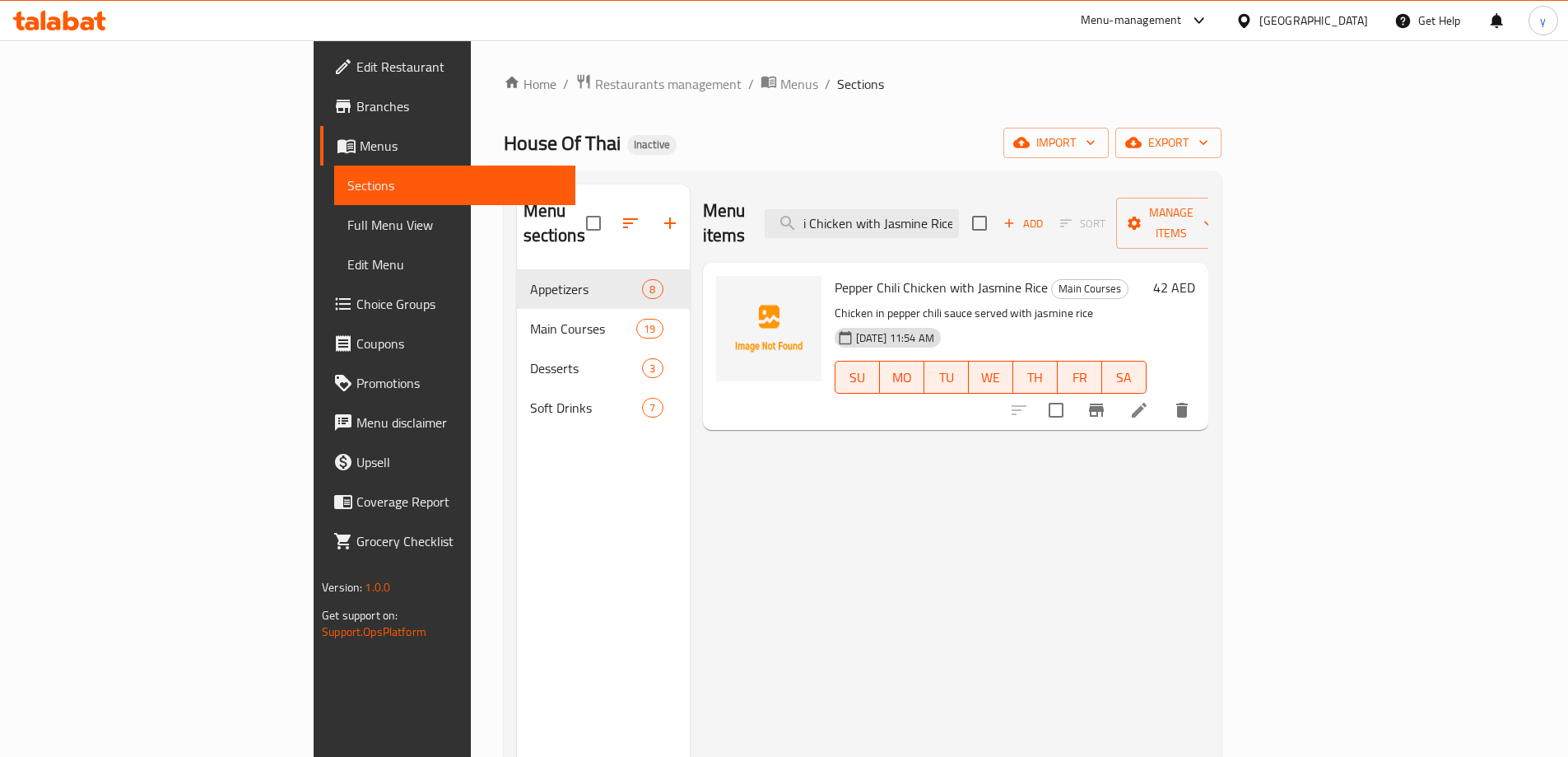
type input "Pepper Chili Chicken with Jasmine Rice"
click at [1149, 400] on icon at bounding box center [1139, 410] width 19 height 19
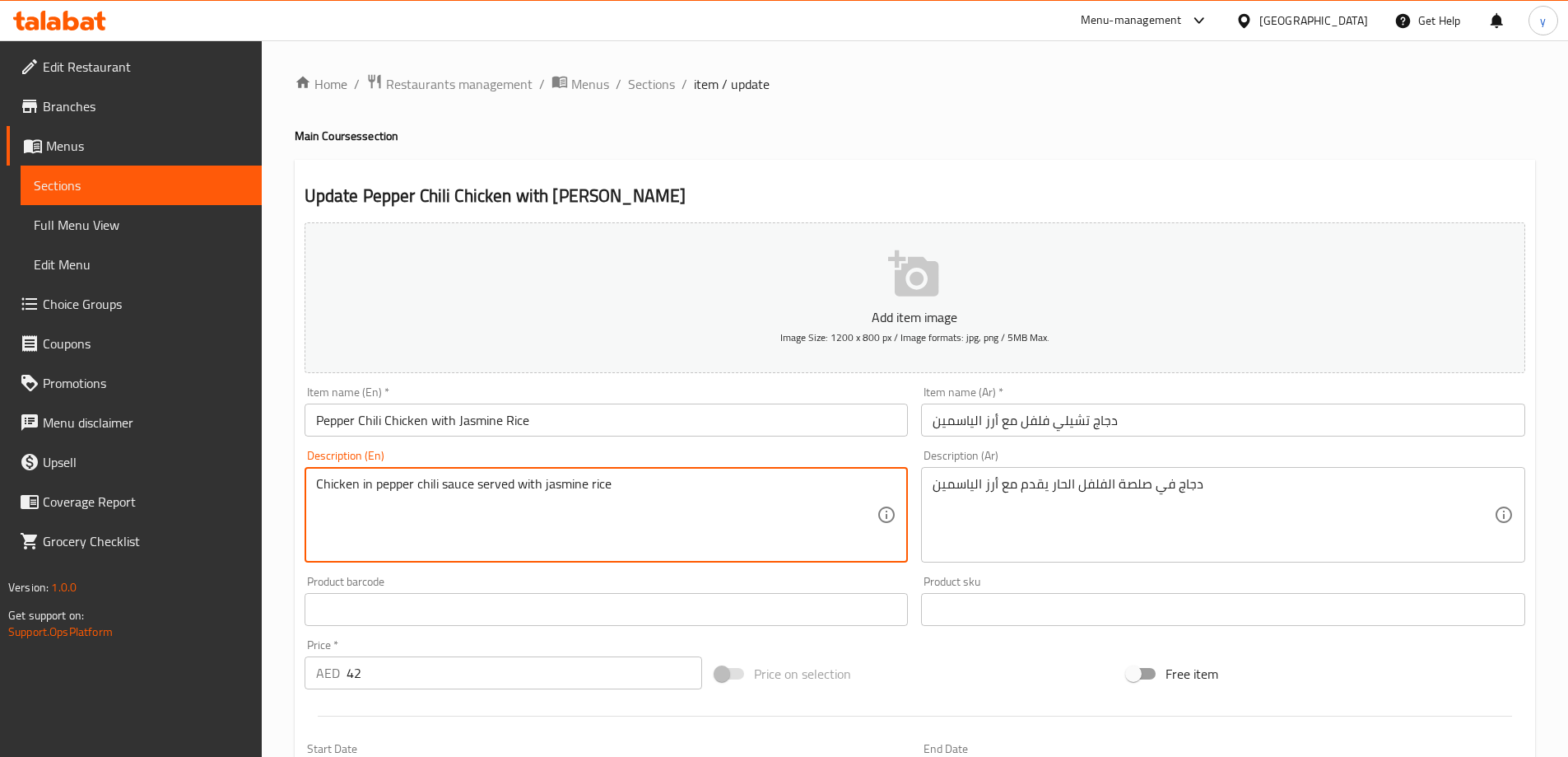
click at [532, 501] on textarea "Chicken in pepper chili sauce served with jasmine rice" at bounding box center [597, 514] width 562 height 78
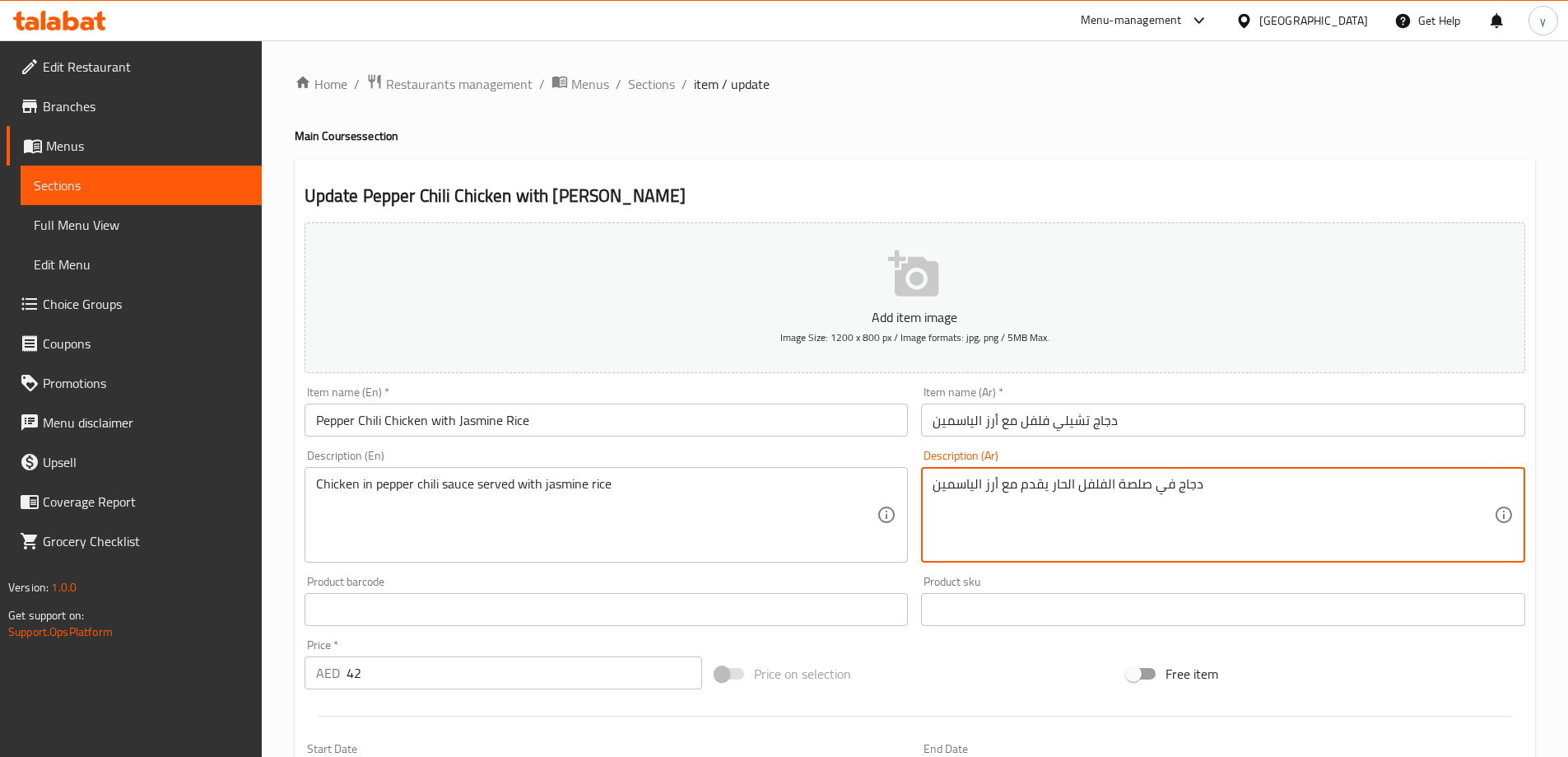
click at [1133, 485] on textarea "دجاج في صلصة الفلفل الحار يقدم مع أرز الياسمين" at bounding box center [1213, 514] width 562 height 78
type textarea "دجاج في صوص الفلفل الحار يقدم مع أرز الياسمين"
drag, startPoint x: 750, startPoint y: 442, endPoint x: 756, endPoint y: 420, distance: 22.8
click at [751, 435] on div "Item name (En)   * Pepper Chili Chicken with Jasmine Rice Item name (En) *" at bounding box center [606, 411] width 617 height 63
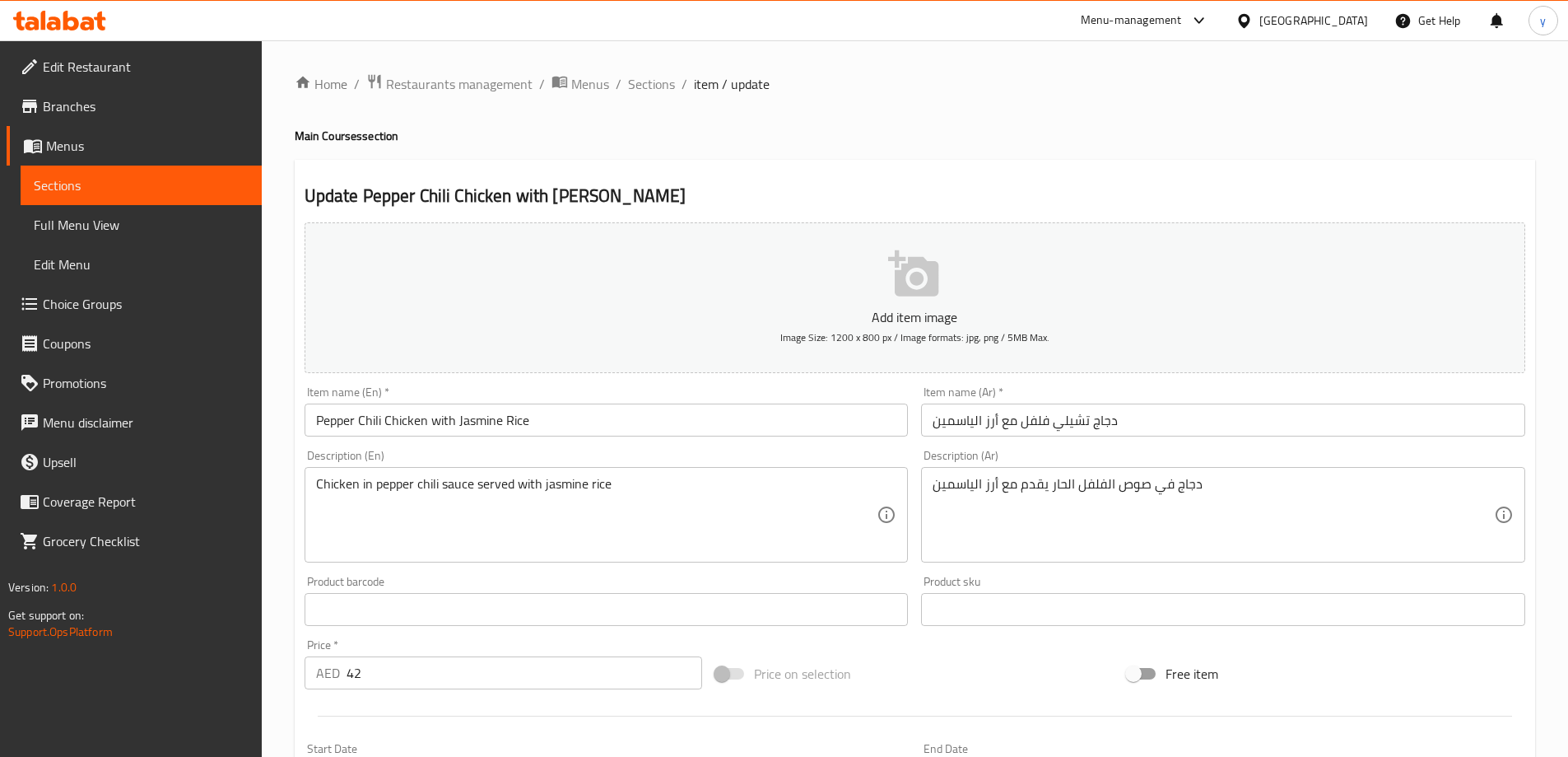
click at [756, 420] on input "Pepper Chili Chicken with Jasmine Rice" at bounding box center [606, 419] width 604 height 33
click at [332, 414] on input "Pepper Chili Chicken with Jasmine Rice" at bounding box center [606, 419] width 604 height 33
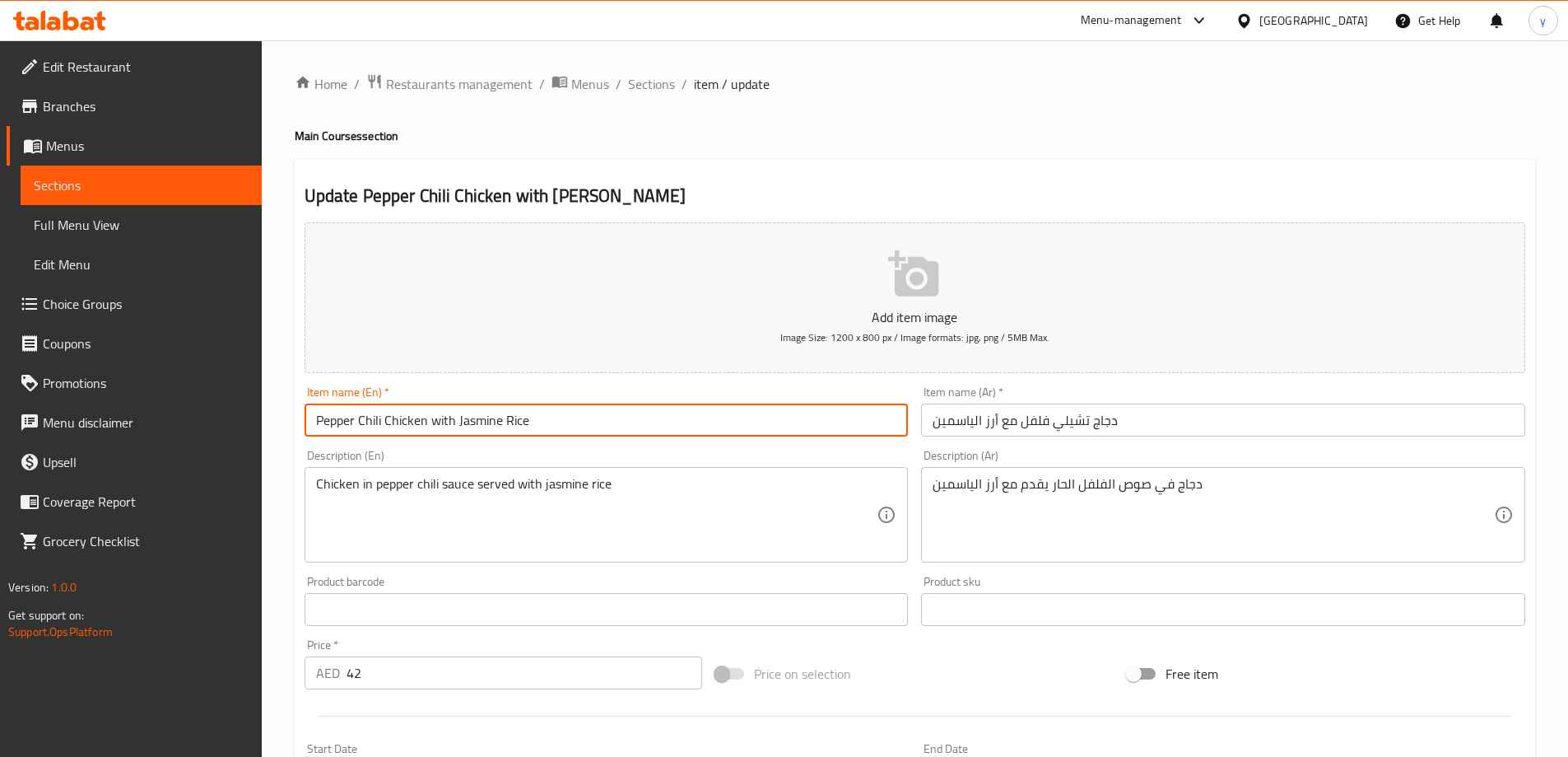
click at [332, 414] on input "Pepper Chili Chicken with Jasmine Rice" at bounding box center [606, 419] width 604 height 33
drag, startPoint x: 367, startPoint y: 424, endPoint x: 300, endPoint y: 437, distance: 68.2
click at [300, 437] on div "Item name (En)   * Pepper Chili Chicken with Jasmine Rice Item name (En) *" at bounding box center [606, 411] width 617 height 63
click at [378, 420] on input "Pepper Chili Chicken with Jasmine Rice" at bounding box center [606, 419] width 604 height 33
drag, startPoint x: 381, startPoint y: 423, endPoint x: 301, endPoint y: 431, distance: 80.4
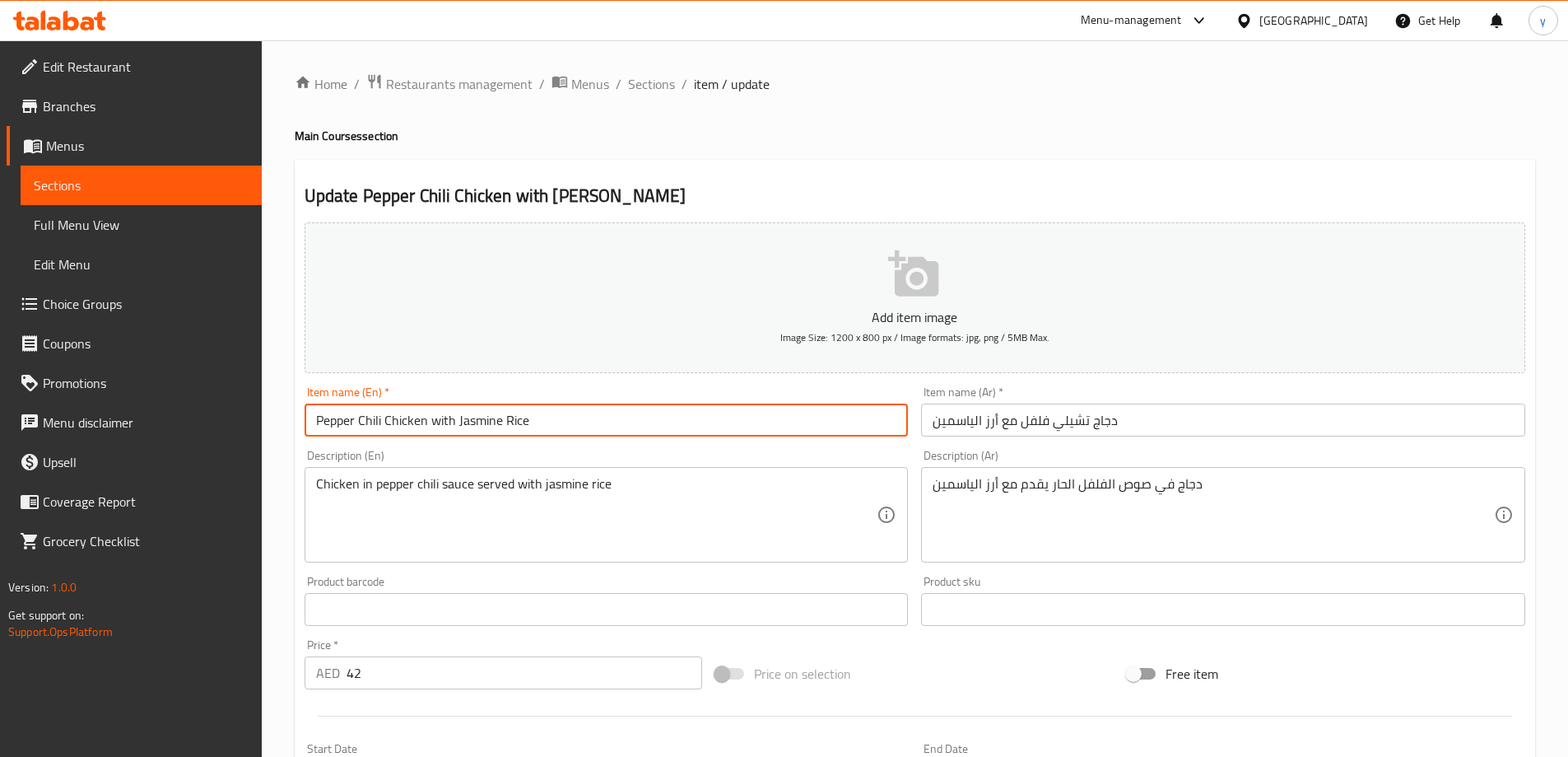
click at [301, 431] on div "Item name (En)   * Pepper Chili Chicken with Jasmine Rice Item name (En) *" at bounding box center [606, 411] width 617 height 63
click at [491, 419] on input "Pepper Chili Chicken with Jasmine Rice" at bounding box center [606, 419] width 604 height 33
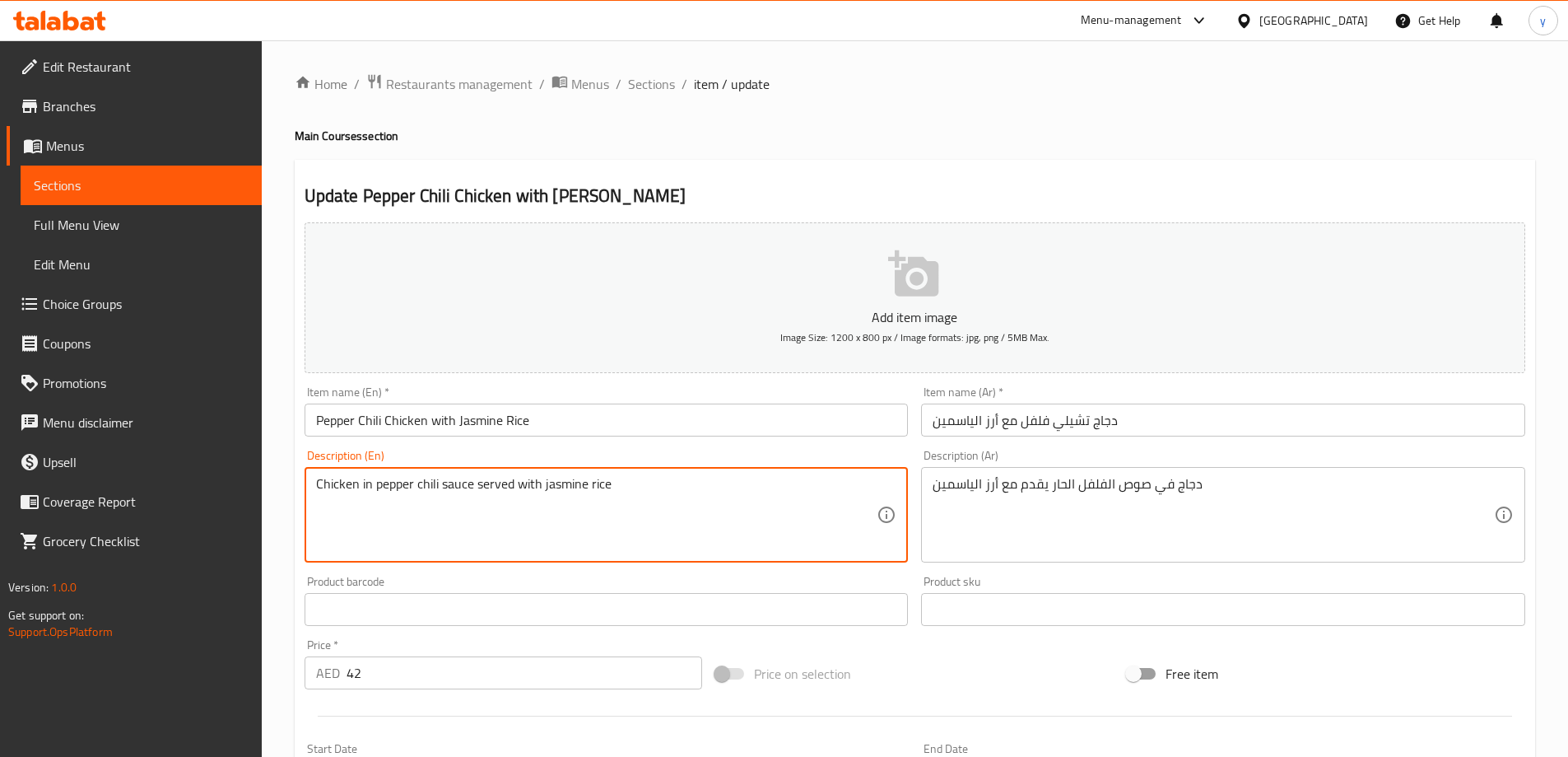
click at [613, 494] on textarea "Chicken in pepper chili sauce served with jasmine rice" at bounding box center [597, 514] width 562 height 78
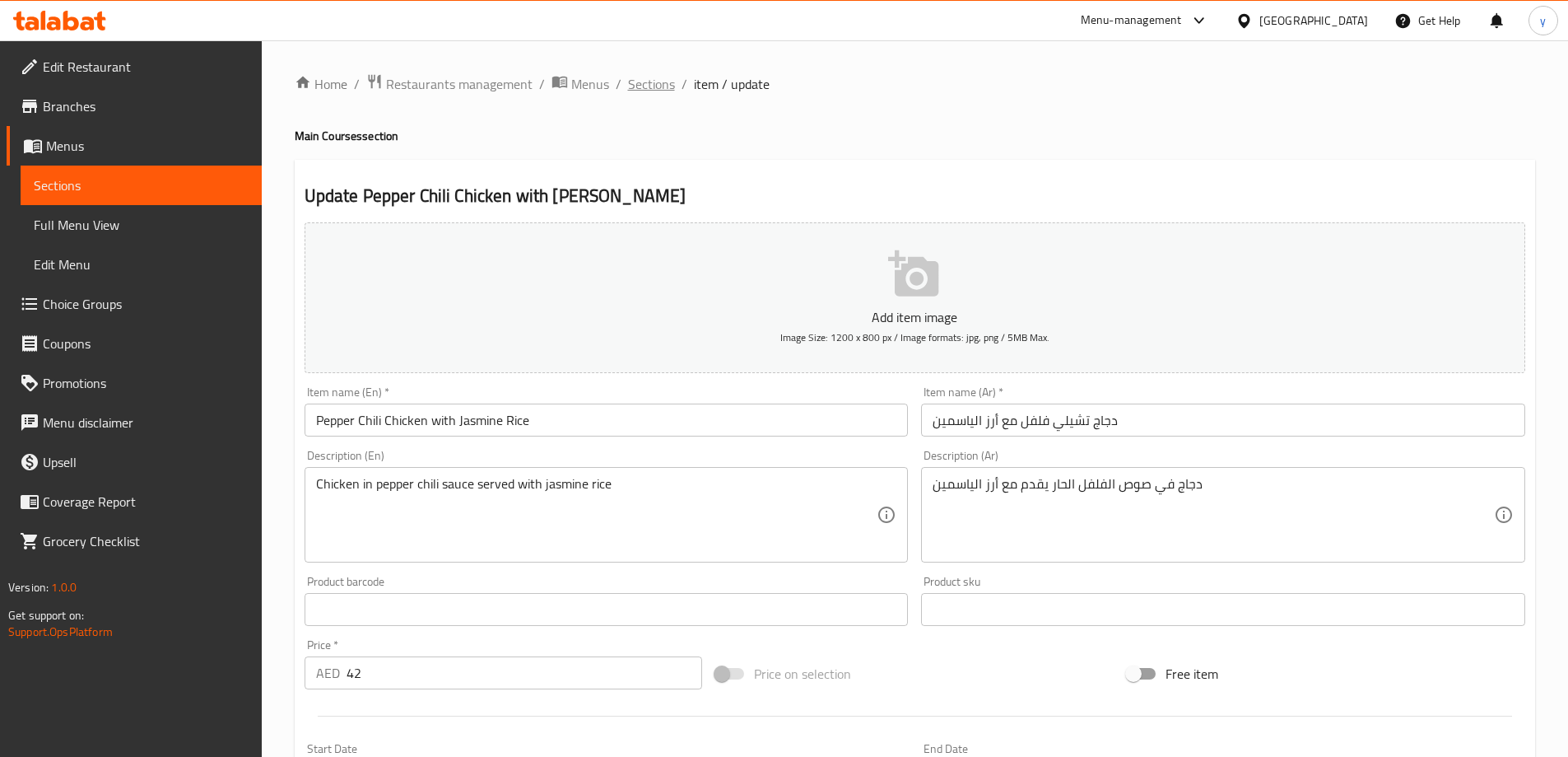
click at [655, 83] on span "Sections" at bounding box center [650, 84] width 47 height 19
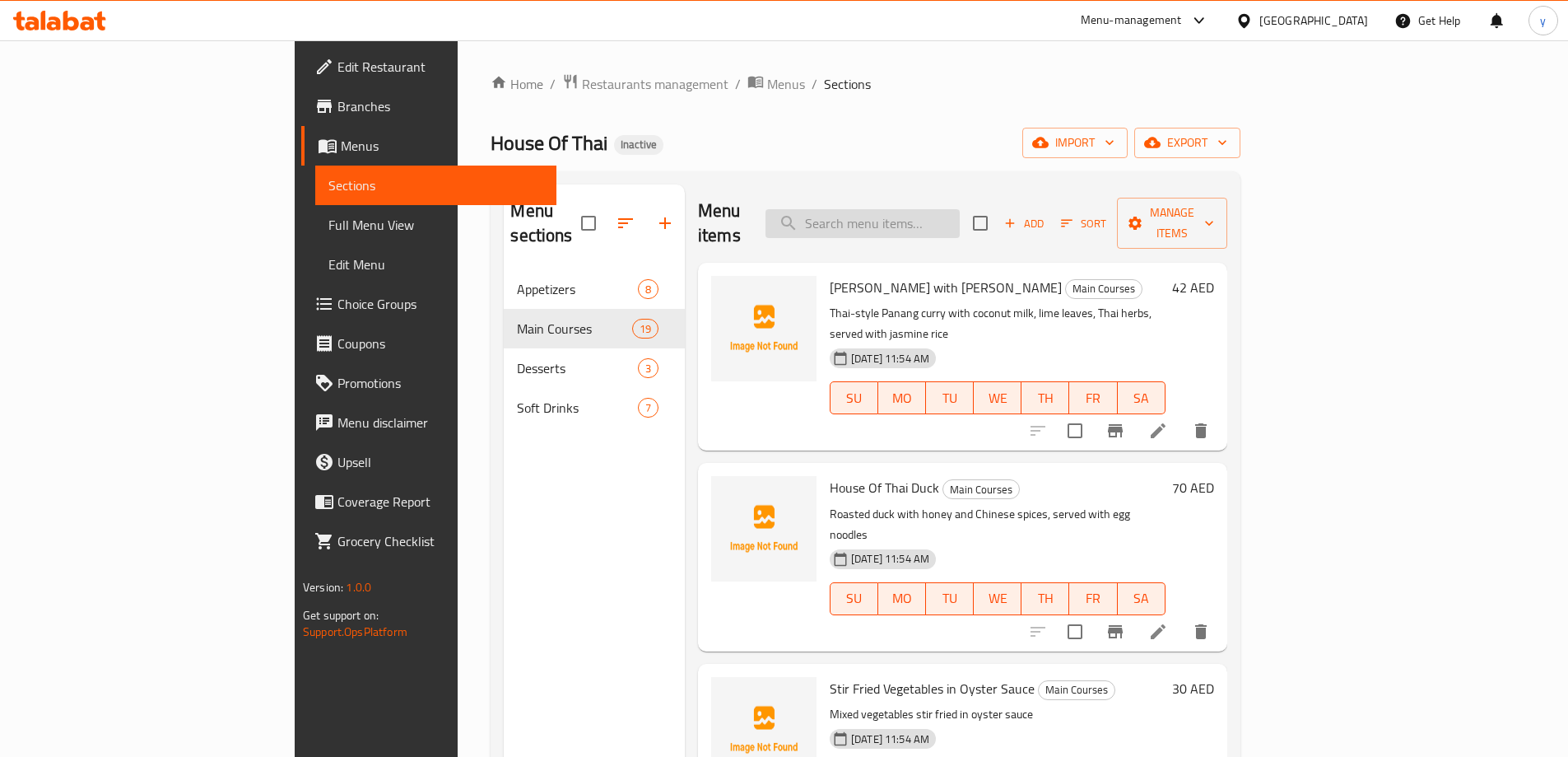
click at [960, 215] on input "search" at bounding box center [862, 223] width 194 height 29
paste input "Sweet and Sour Duck with [PERSON_NAME]"
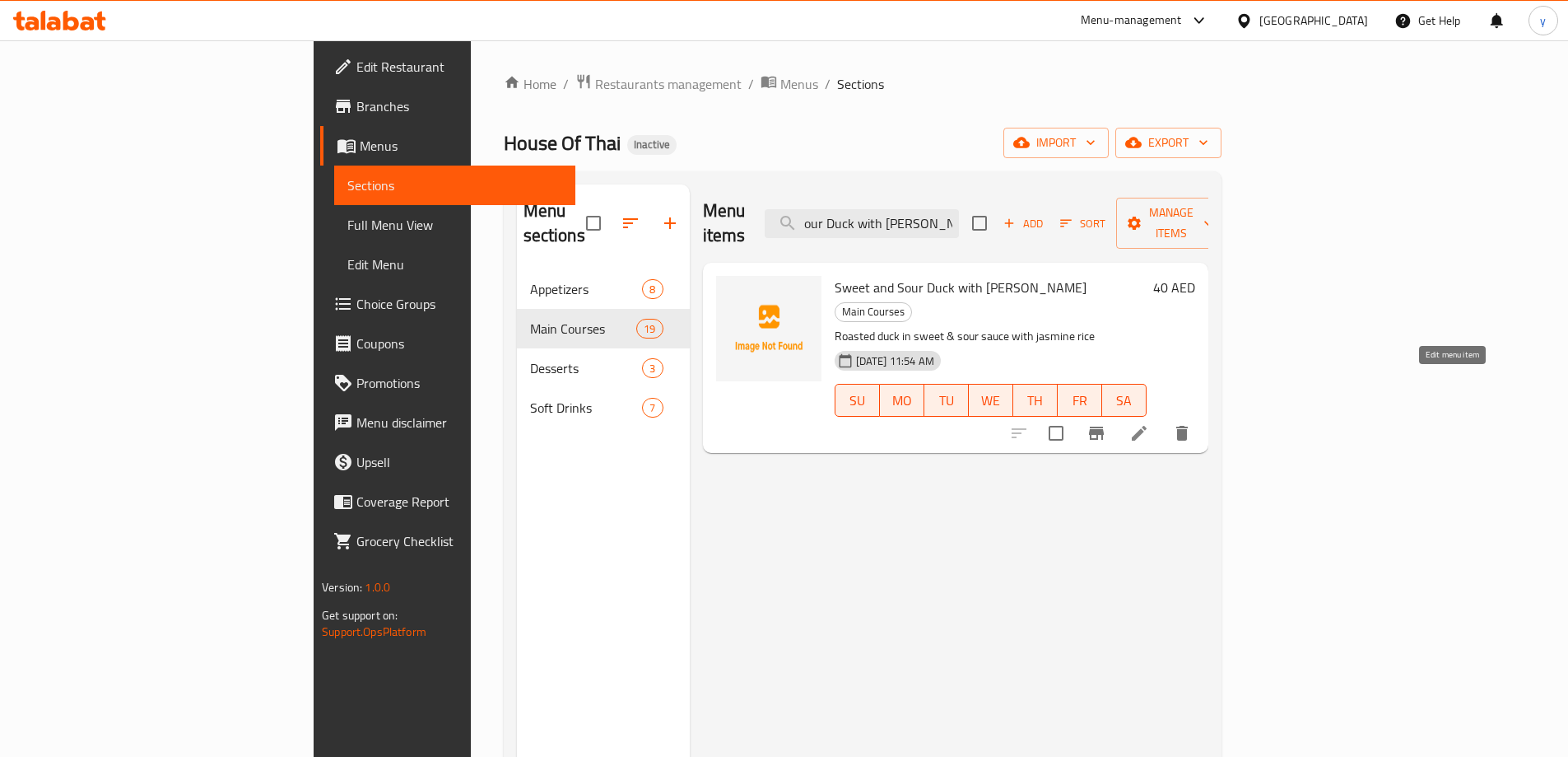
type input "Sweet and Sour Duck with [PERSON_NAME]"
click at [1149, 423] on icon at bounding box center [1139, 433] width 19 height 19
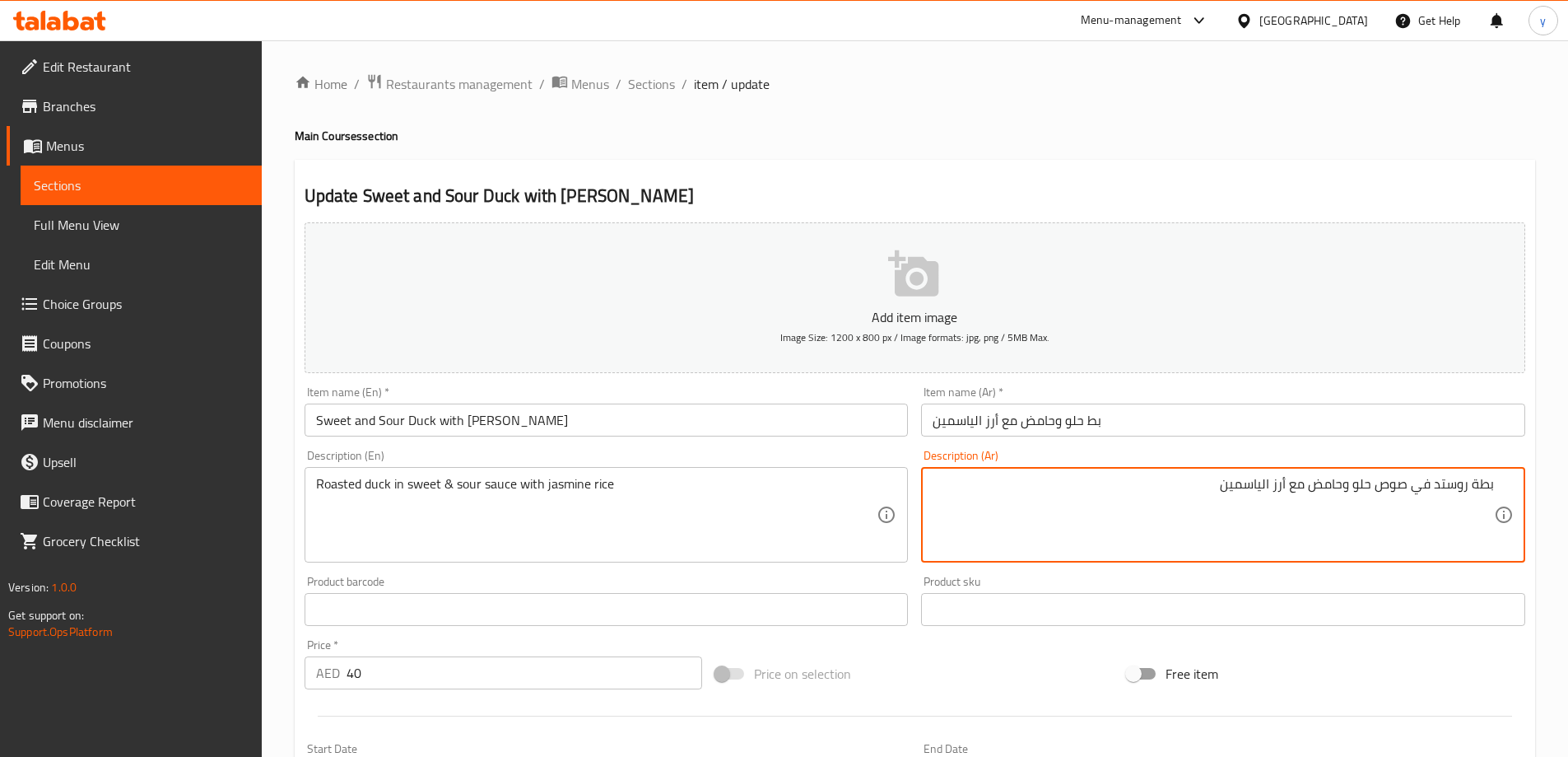
click at [1476, 488] on textarea "بطة روستد في صوص حلو وحامض مع أرز الياسمين" at bounding box center [1213, 514] width 562 height 78
click at [1470, 485] on textarea "بطة روستد في صوص حلو وحامض مع أرز الياسمين" at bounding box center [1213, 514] width 562 height 78
type textarea "بط روستد في صوص حلو وحامض مع أرز الياسمين"
click at [1327, 422] on input "بط حلو وحامض مع أرز الياسمين" at bounding box center [1223, 419] width 604 height 33
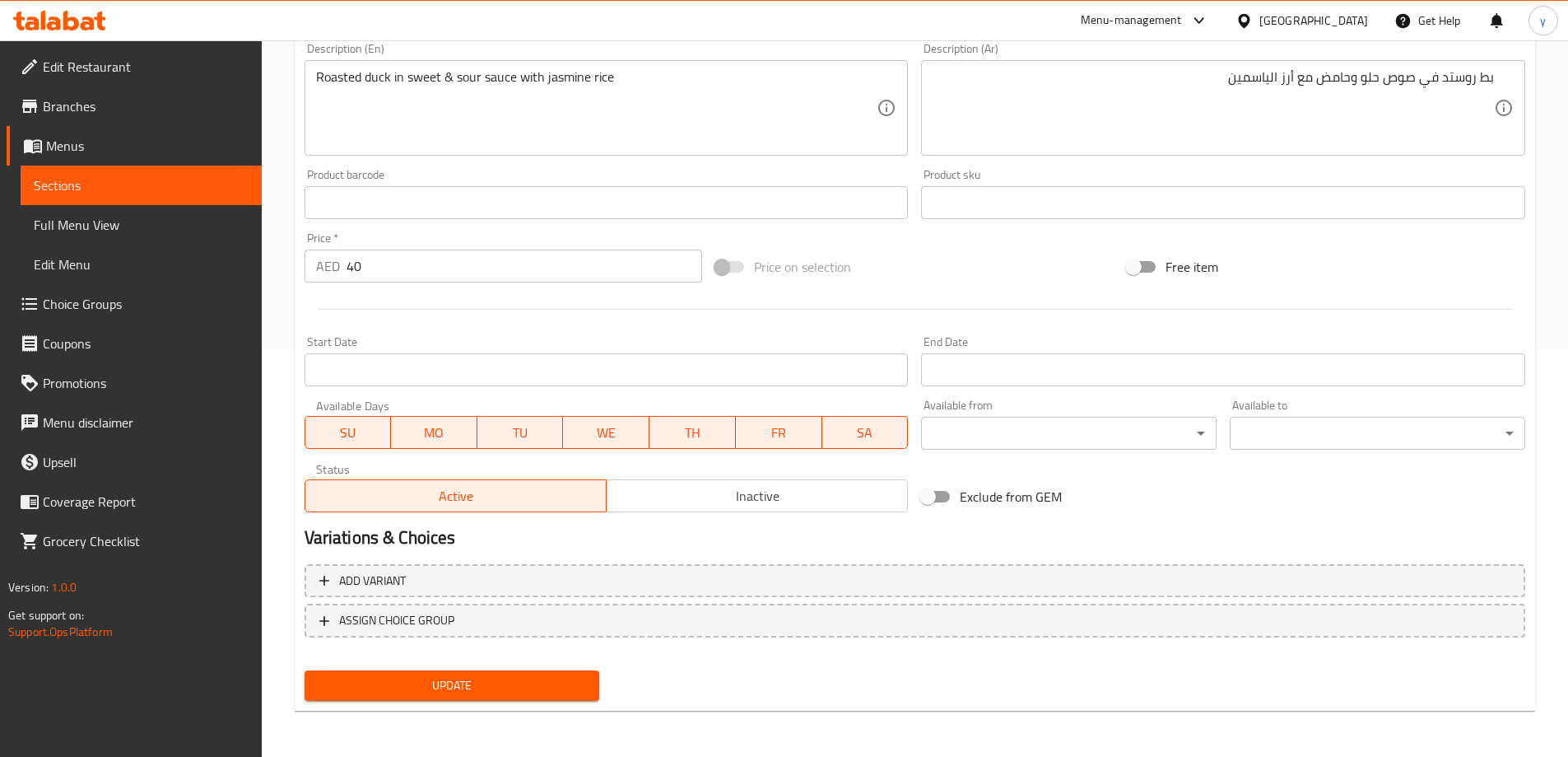
click at [557, 681] on span "Update" at bounding box center [452, 685] width 269 height 20
click at [482, 690] on span "Update" at bounding box center [452, 685] width 269 height 20
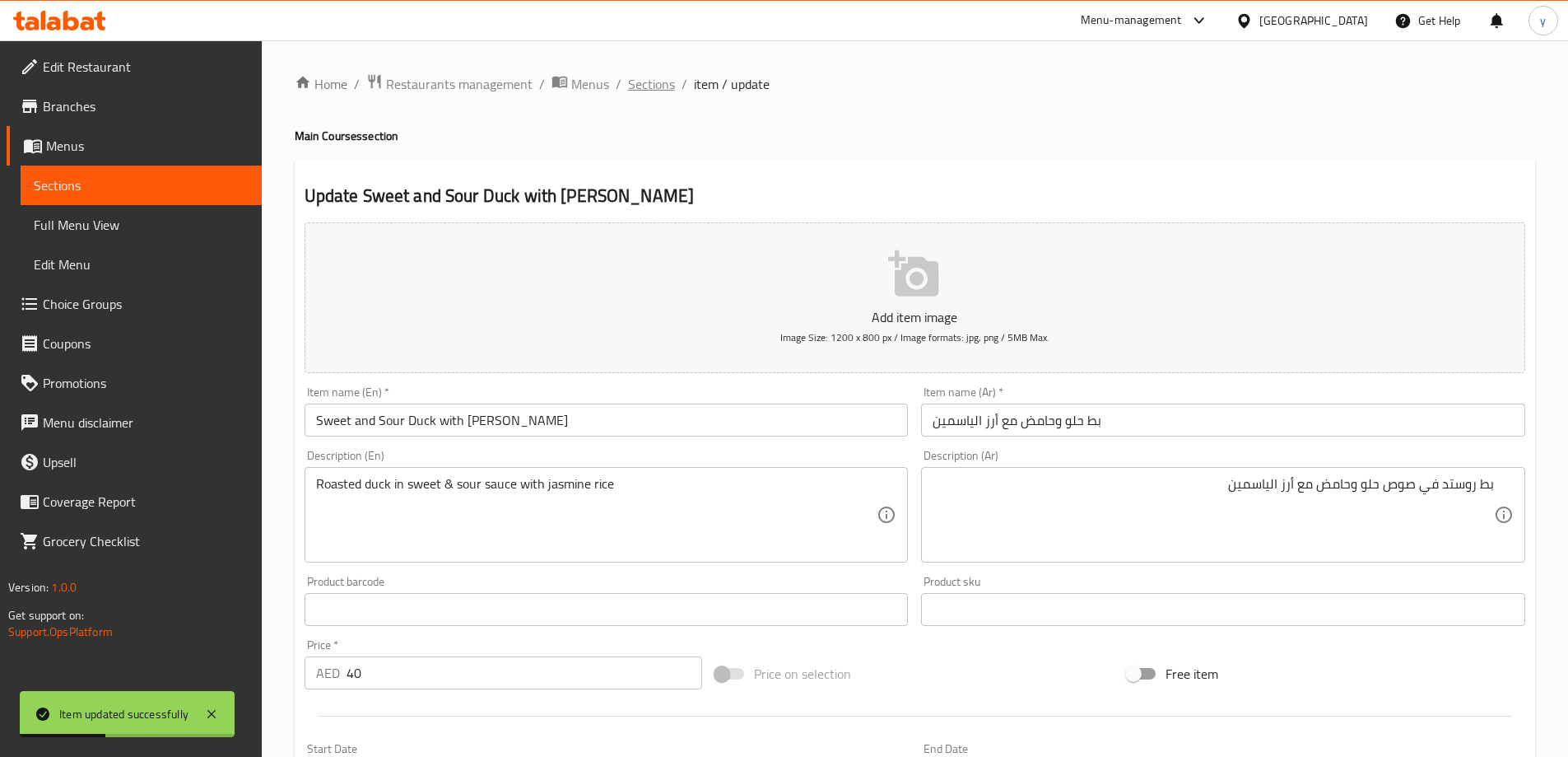
click at [648, 84] on span "Sections" at bounding box center [650, 84] width 47 height 19
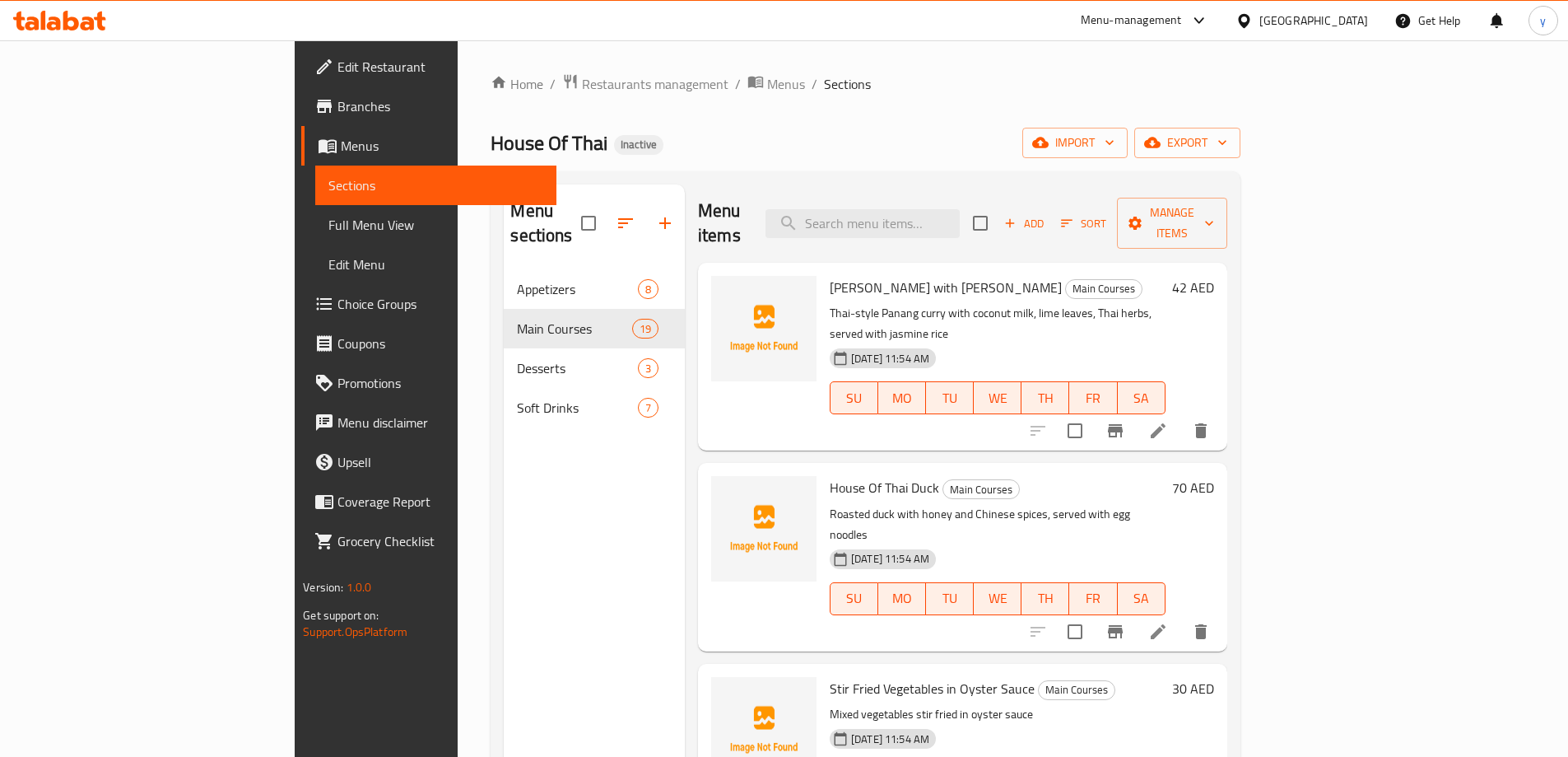
click at [338, 301] on span "Choice Groups" at bounding box center [440, 303] width 206 height 19
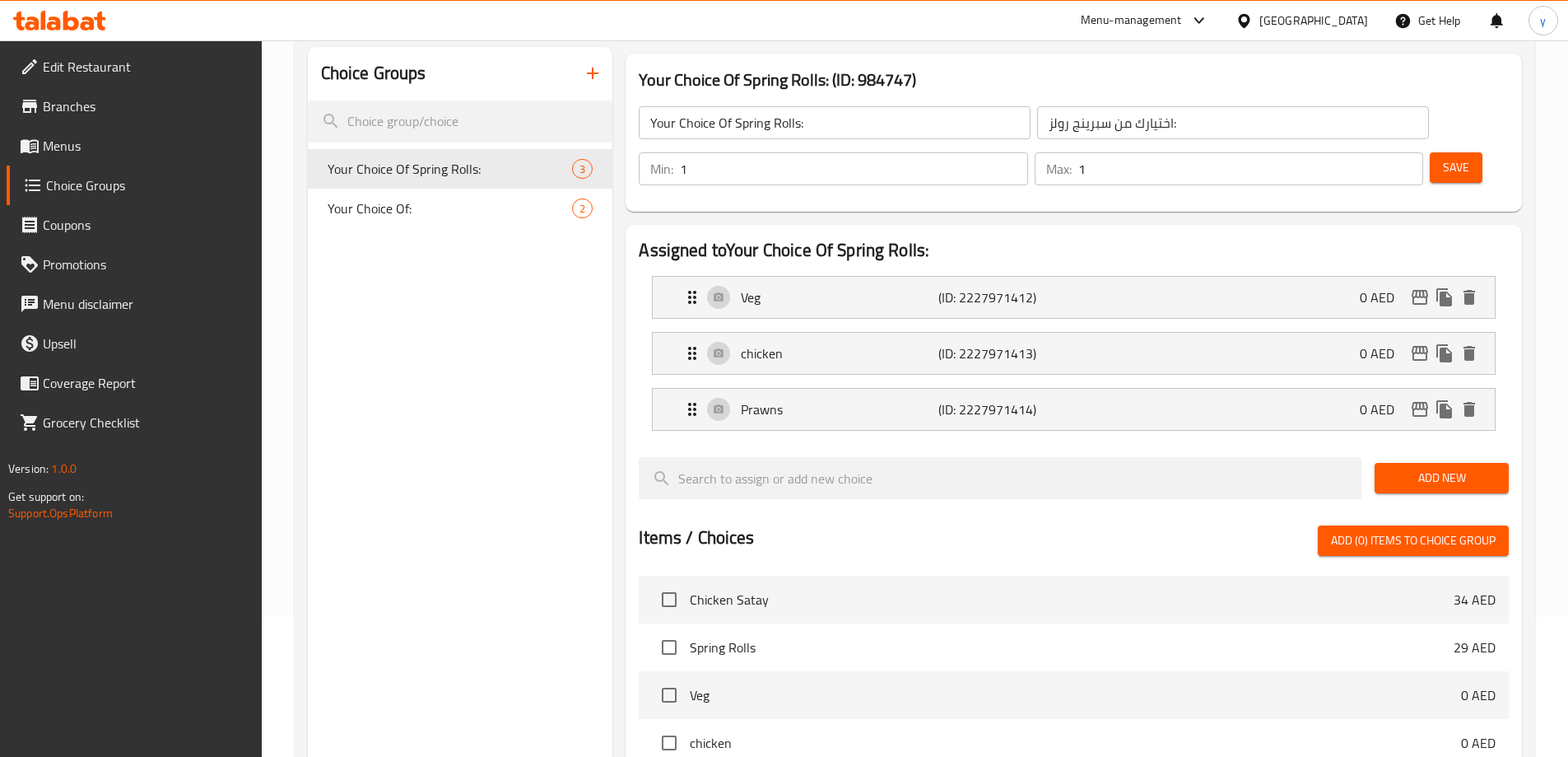
scroll to position [247, 0]
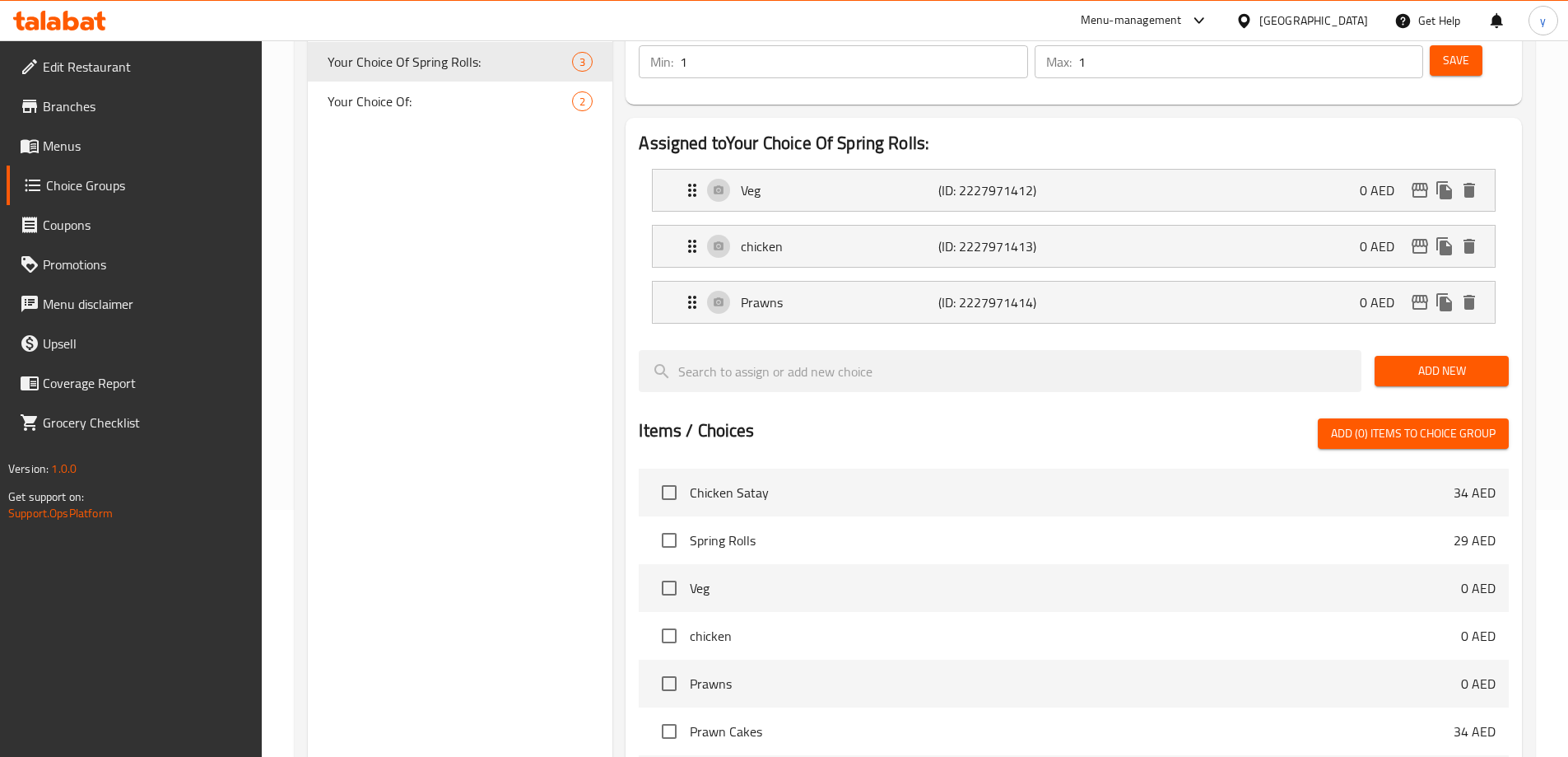
click at [410, 105] on span "Your Choice Of:" at bounding box center [450, 101] width 245 height 19
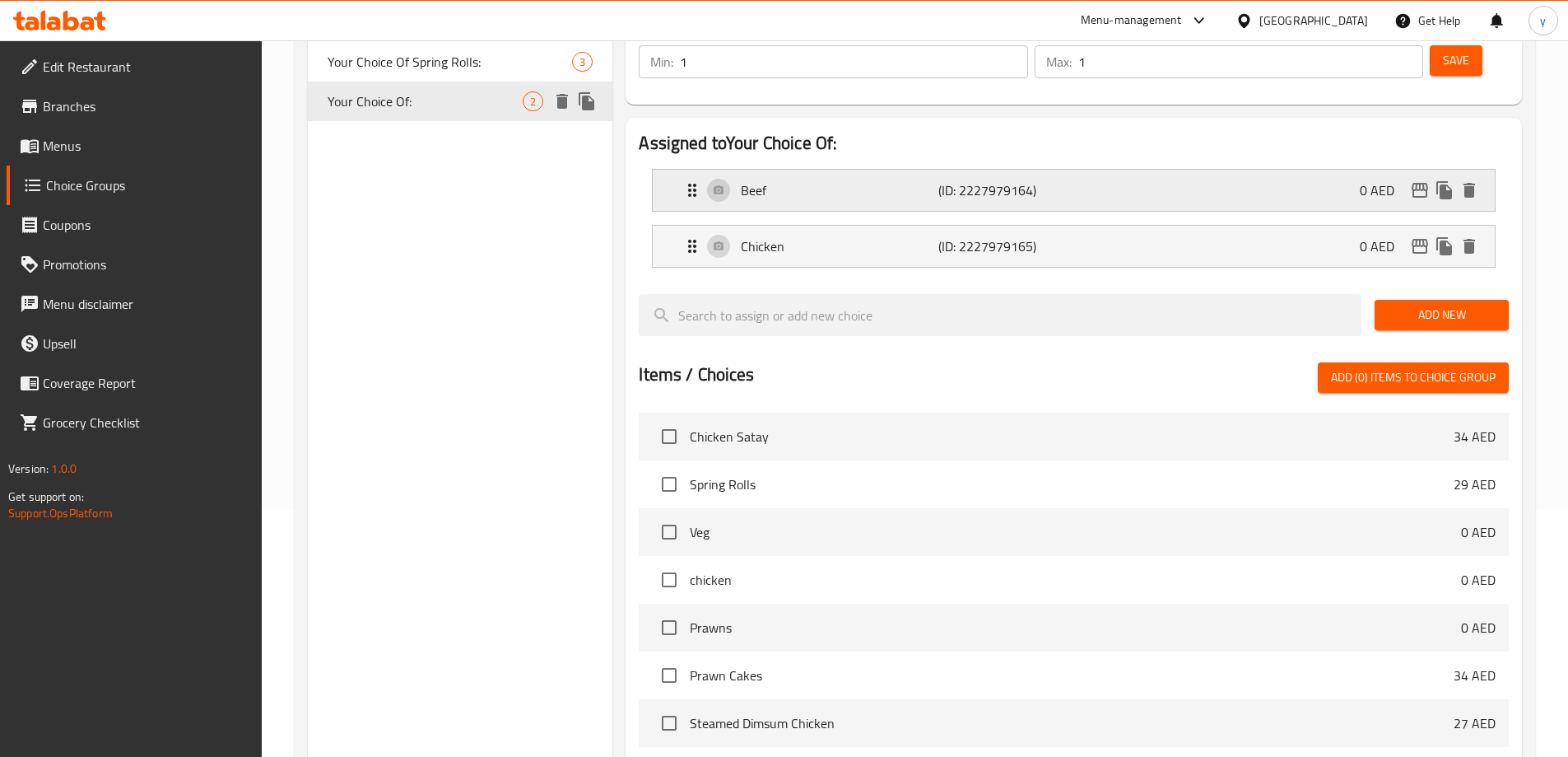
type input "Your Choice Of:"
type input "اختيارك من:"
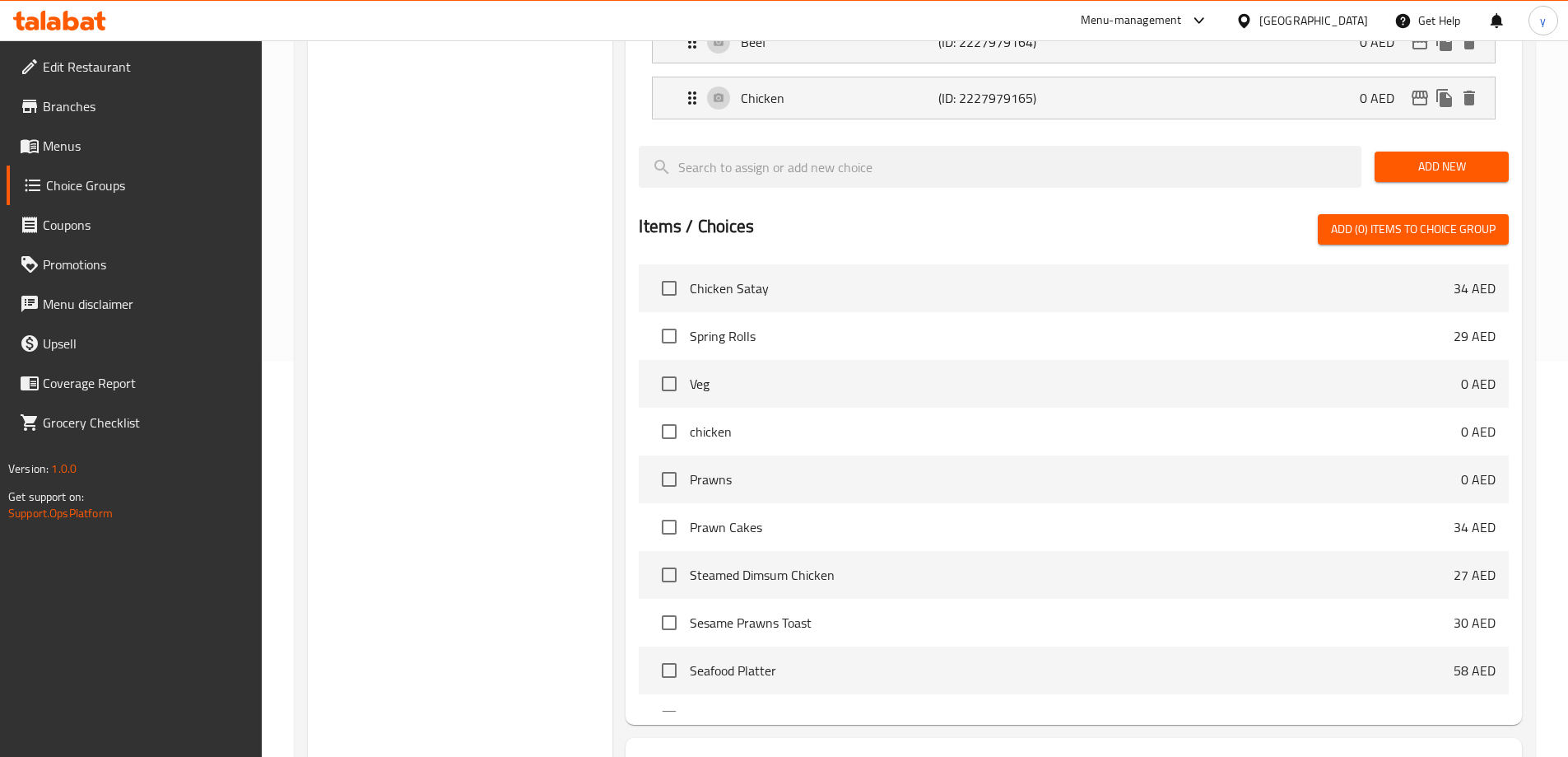
scroll to position [485, 0]
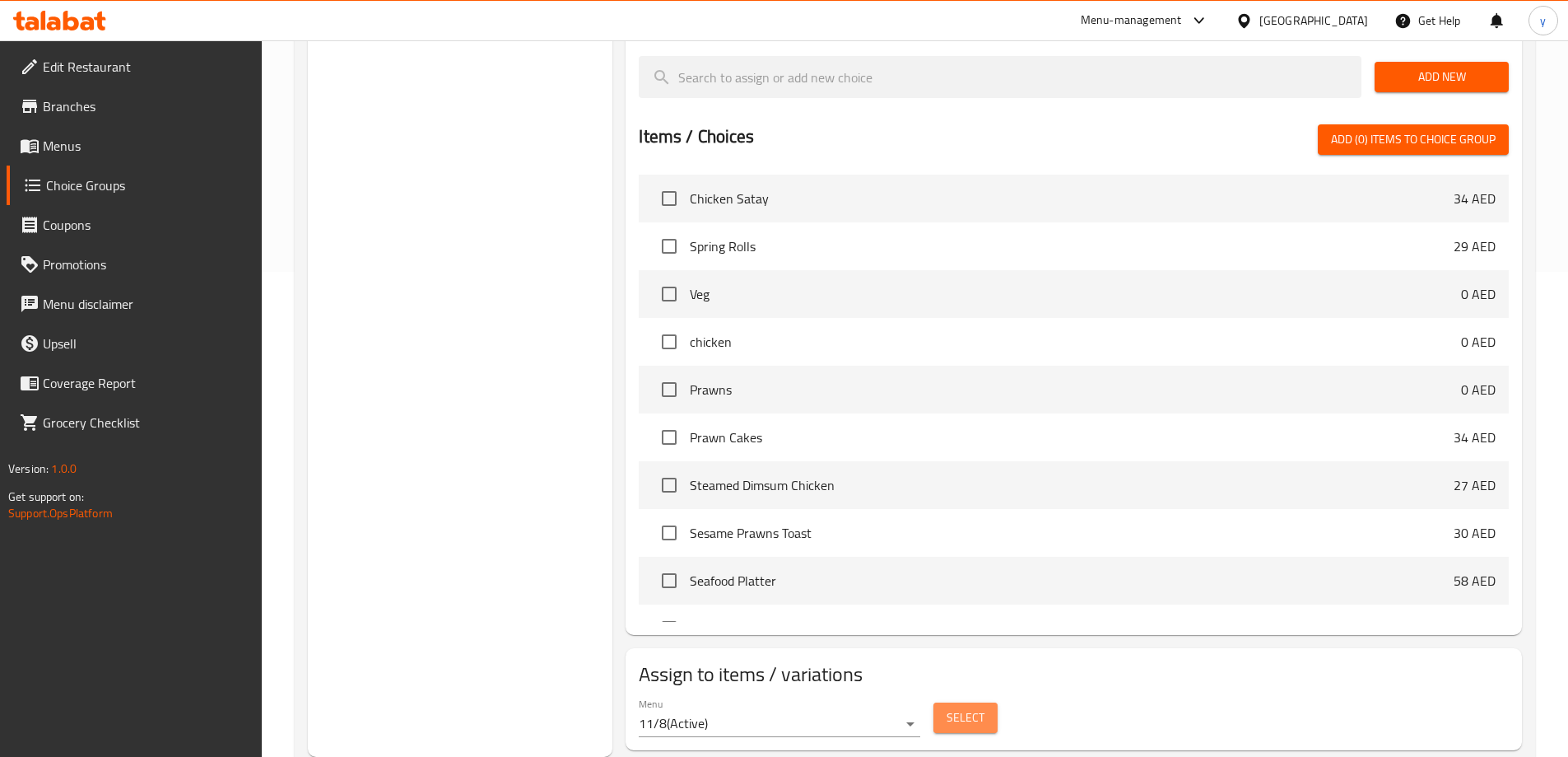
click at [966, 707] on span "Select" at bounding box center [965, 717] width 38 height 20
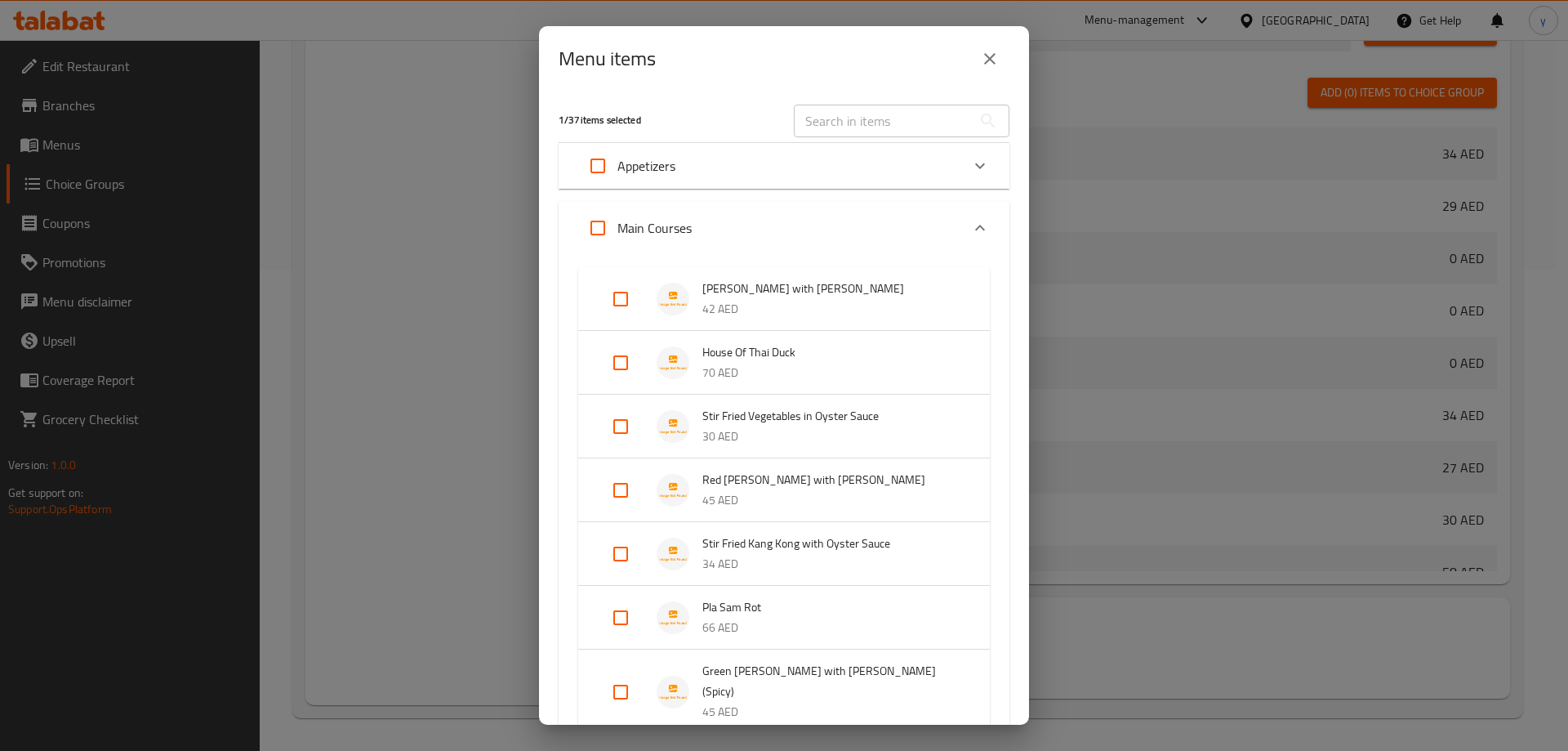
click at [822, 124] on input "text" at bounding box center [883, 120] width 178 height 32
paste input "Kum Pao"
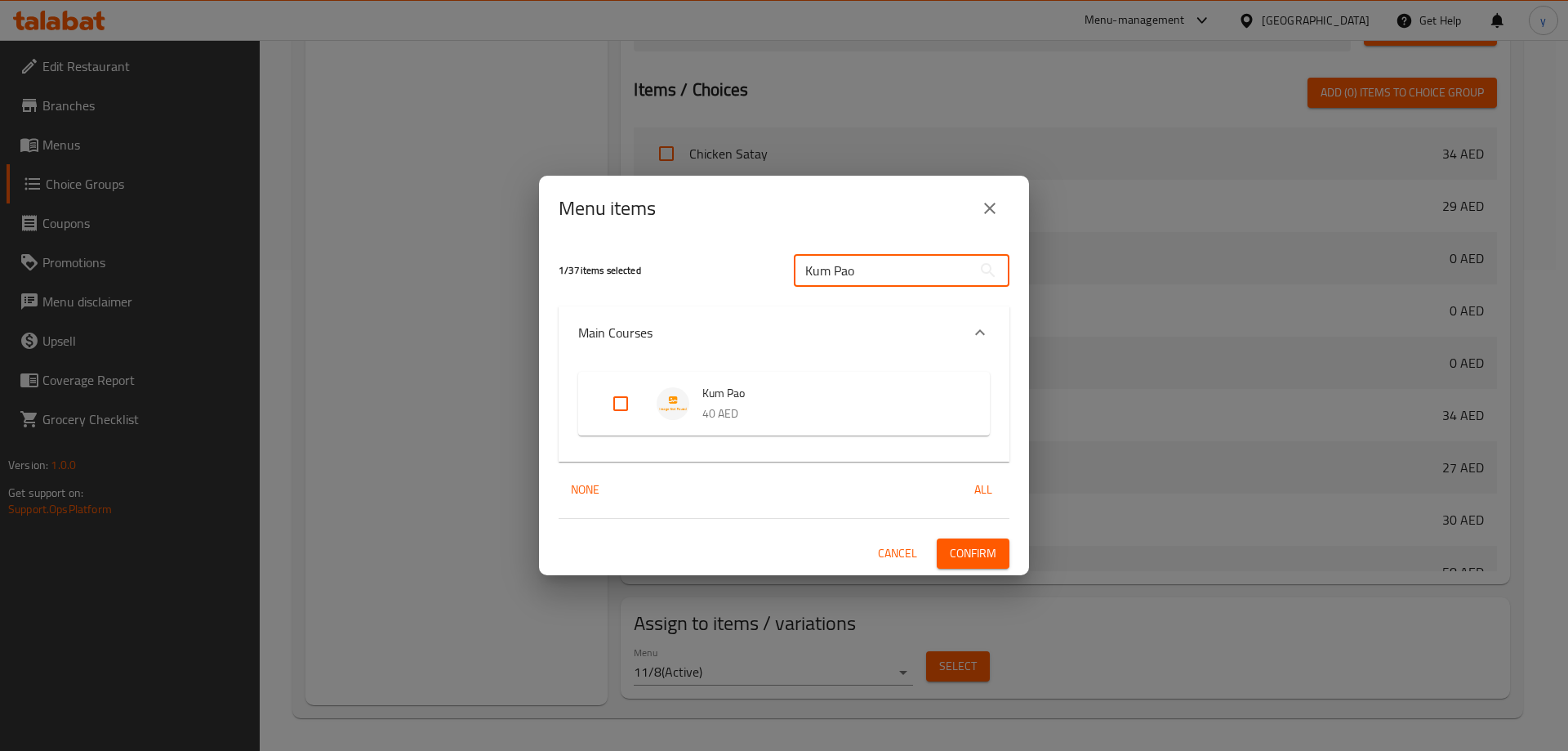
type input "Kum Pao"
click at [618, 409] on input "Expand" at bounding box center [620, 403] width 39 height 39
checkbox input "true"
click at [995, 543] on span "Confirm" at bounding box center [972, 553] width 46 height 20
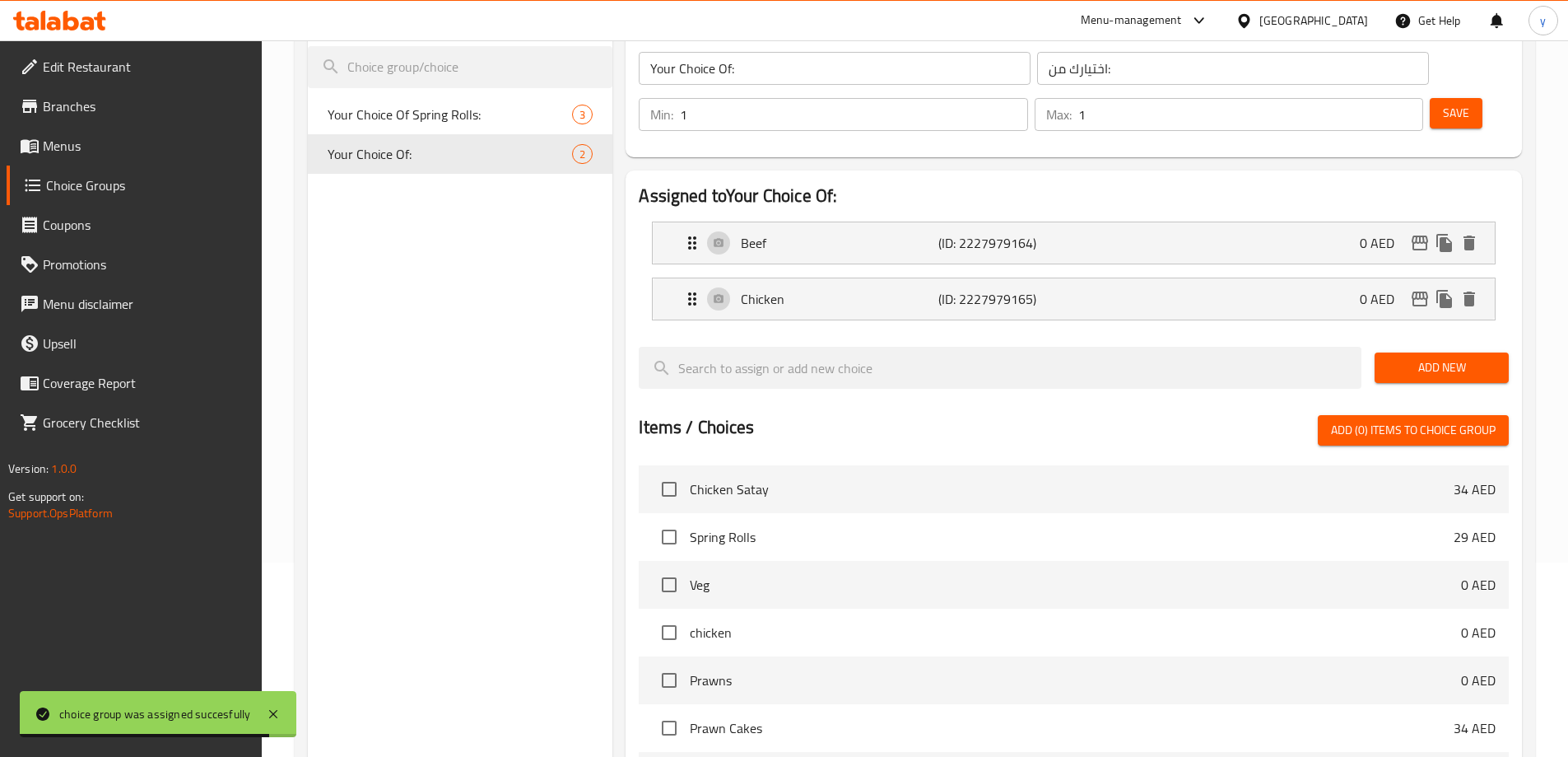
scroll to position [0, 0]
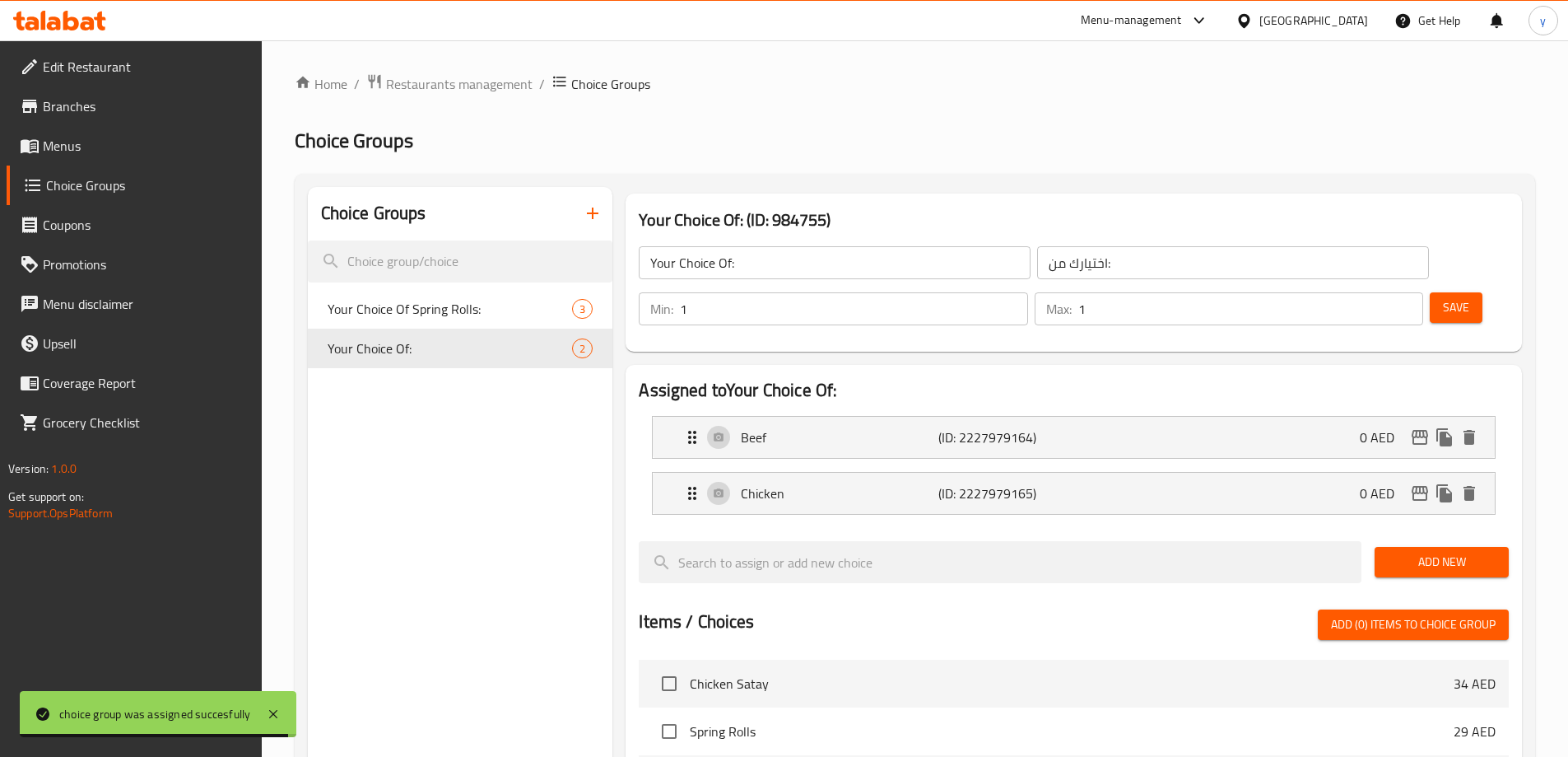
click at [175, 153] on span "Menus" at bounding box center [146, 145] width 206 height 19
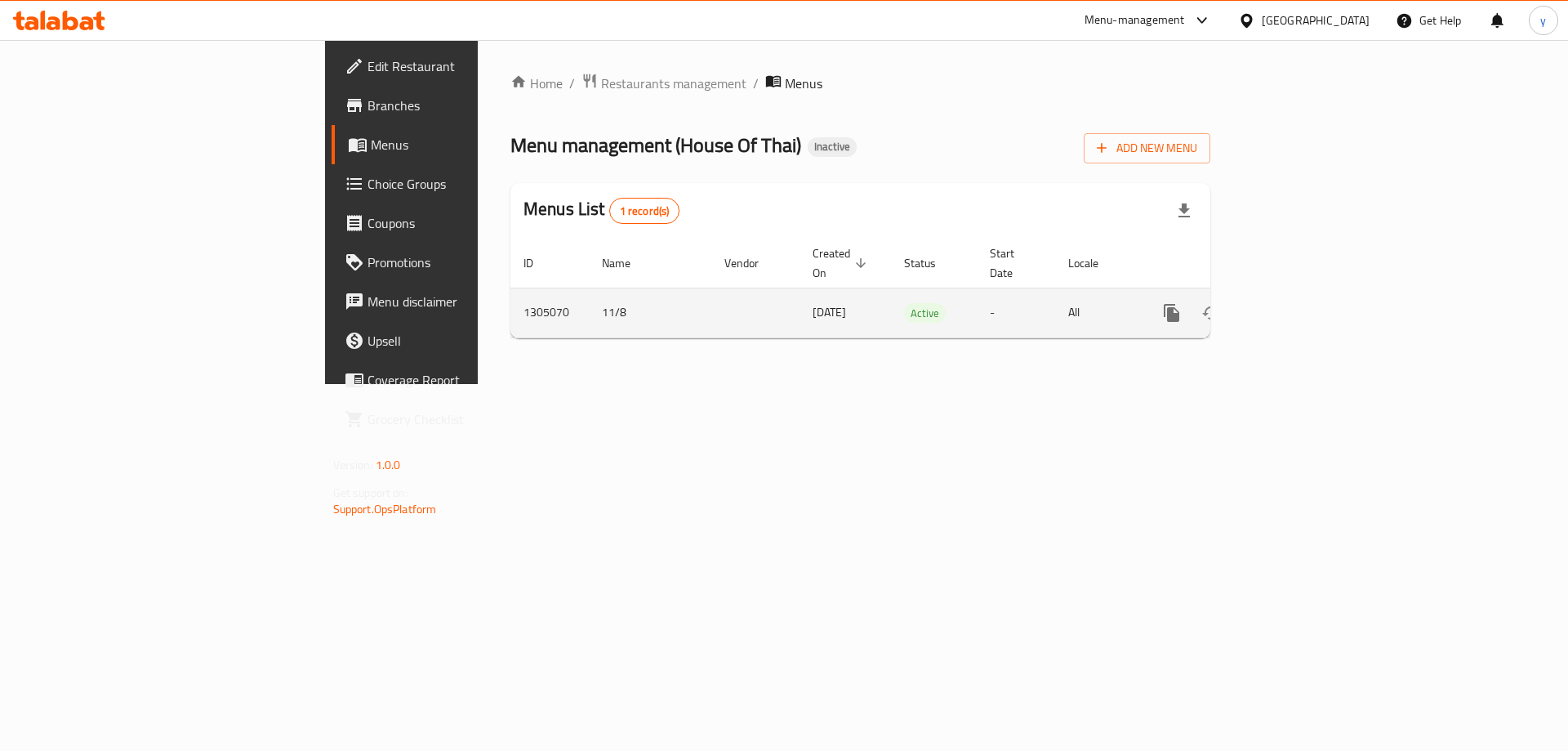
click at [1309, 297] on link "enhanced table" at bounding box center [1289, 312] width 39 height 39
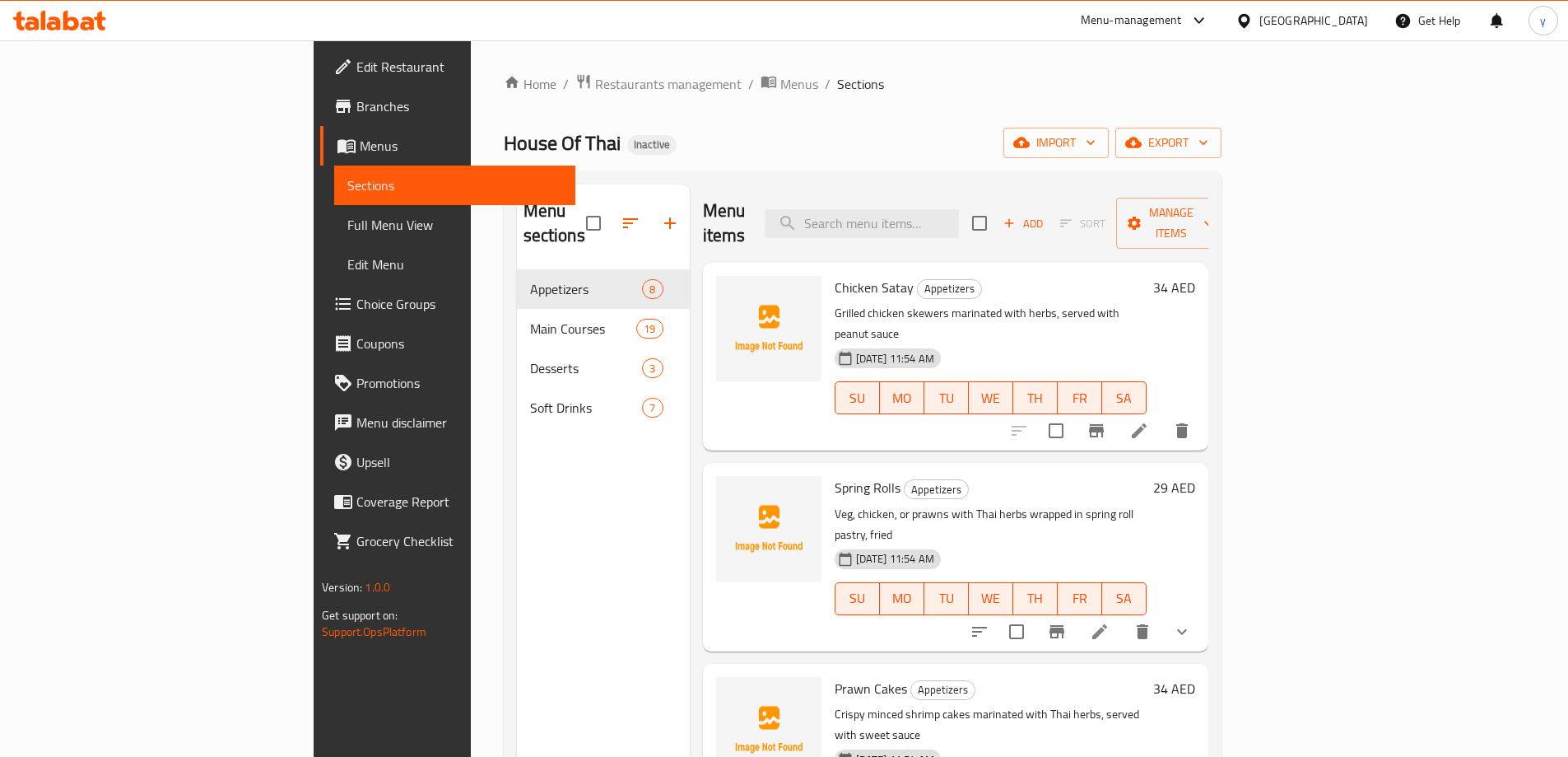
click at [976, 227] on div "Menu items Add Sort Manage items" at bounding box center [955, 223] width 505 height 78
paste input "كونغ باو"
type input "كونغ باو"
click at [959, 220] on input "كونغ باو" at bounding box center [861, 223] width 194 height 29
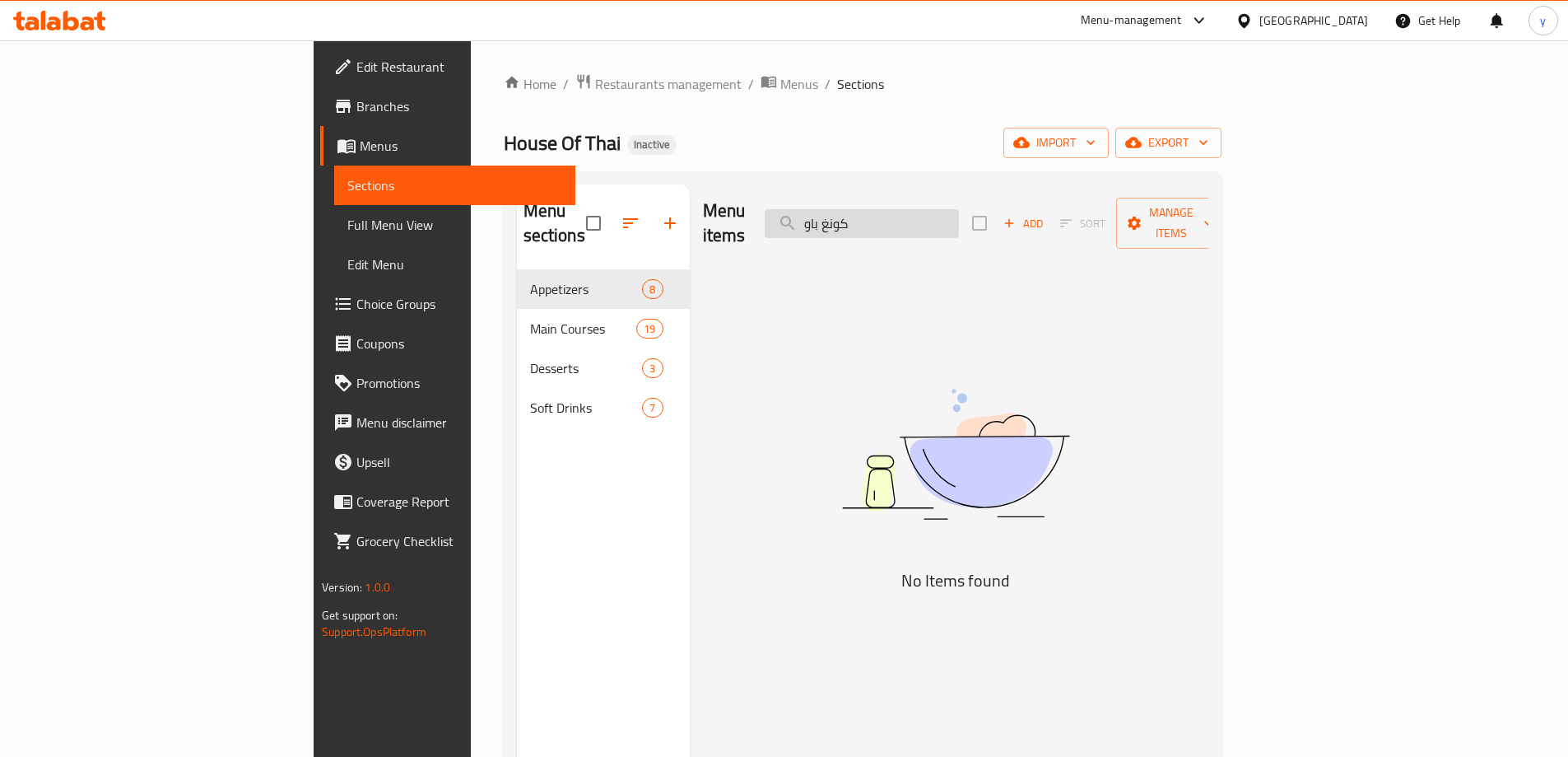
click at [929, 213] on input "كونغ باو" at bounding box center [861, 223] width 194 height 29
click at [929, 213] on input "search" at bounding box center [861, 223] width 194 height 29
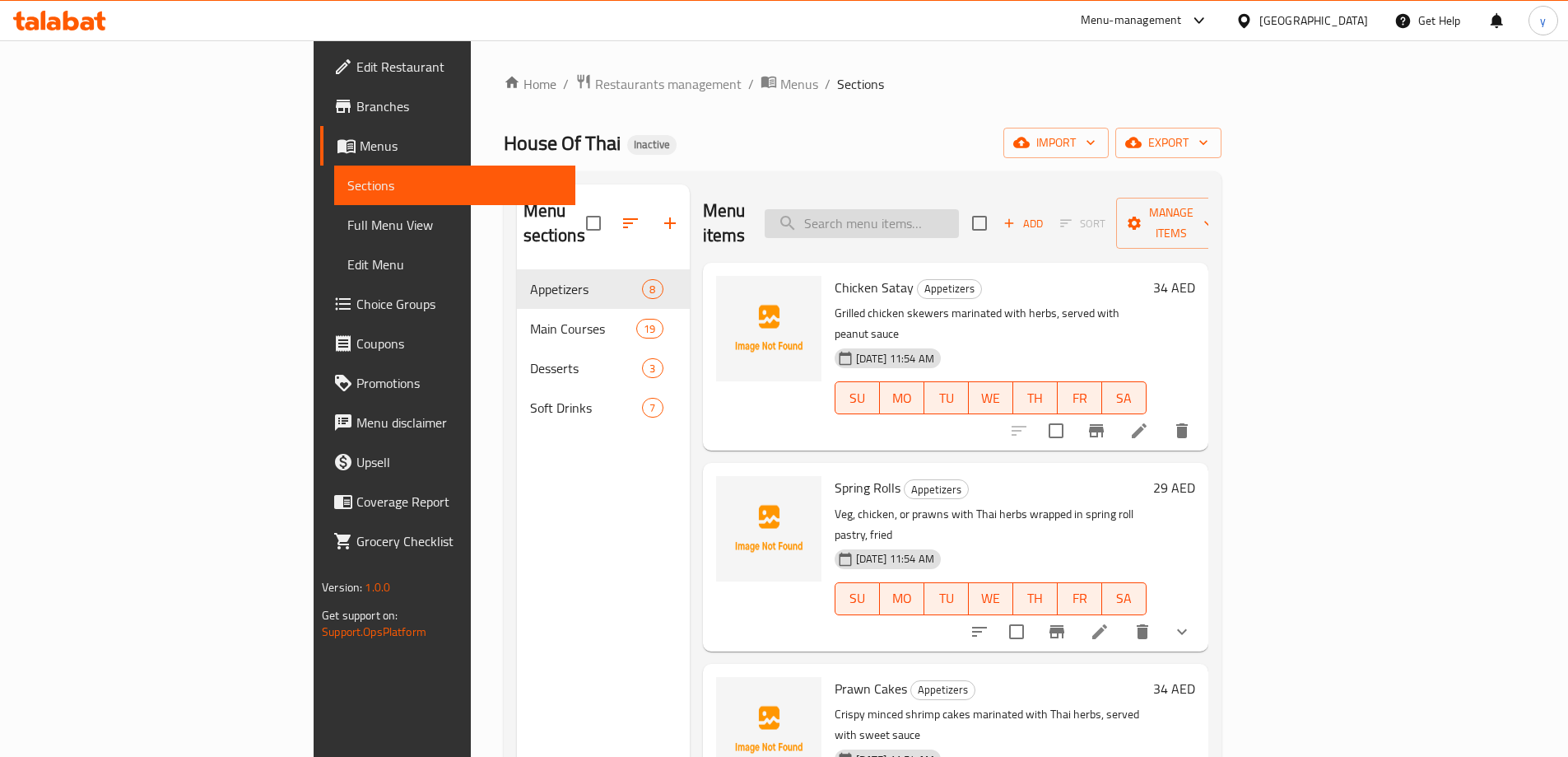
click at [959, 220] on input "search" at bounding box center [861, 223] width 194 height 29
paste input "Kum Pao"
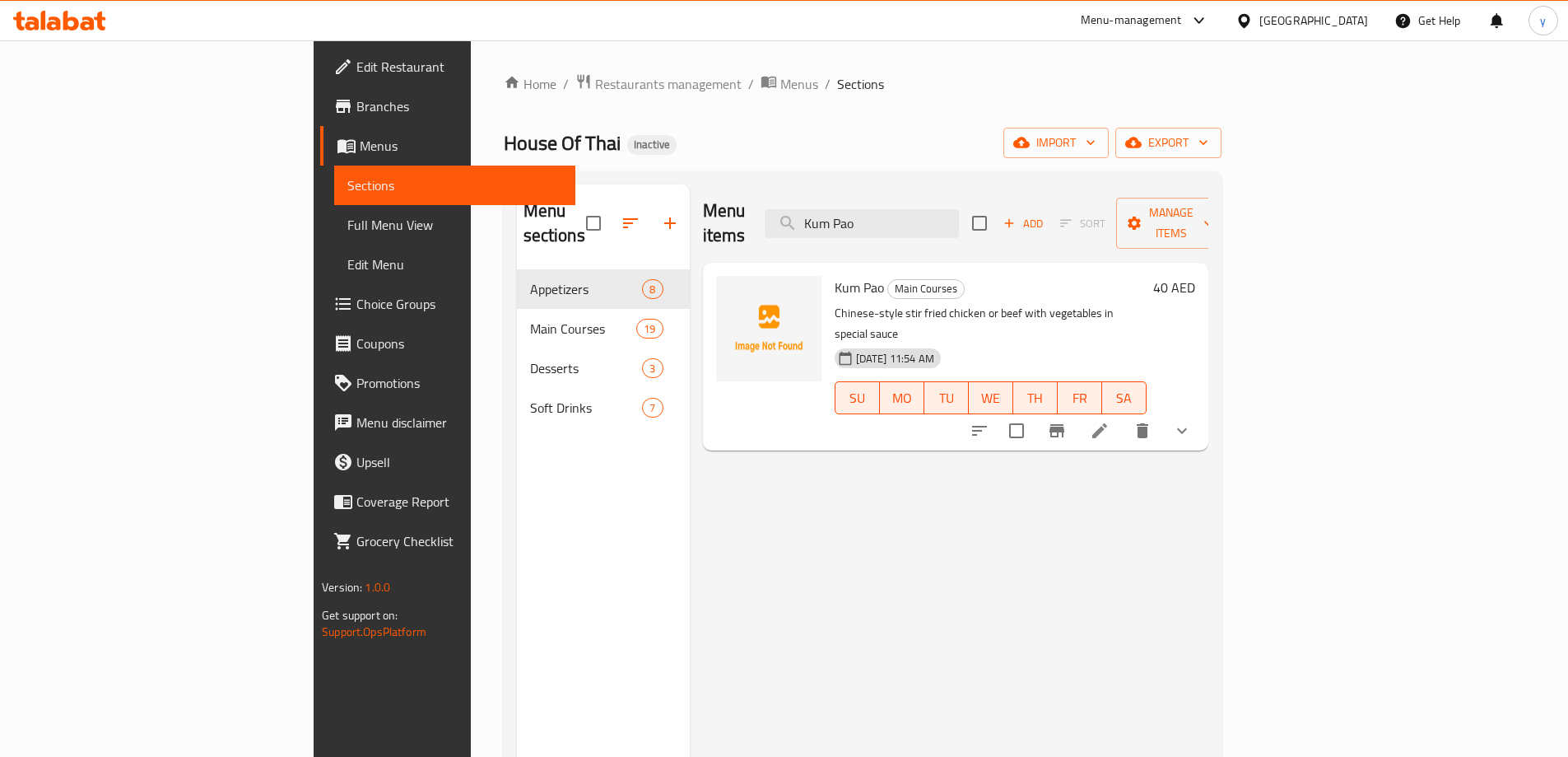
type input "Kum Pao"
click at [1109, 420] on icon at bounding box center [1100, 430] width 19 height 19
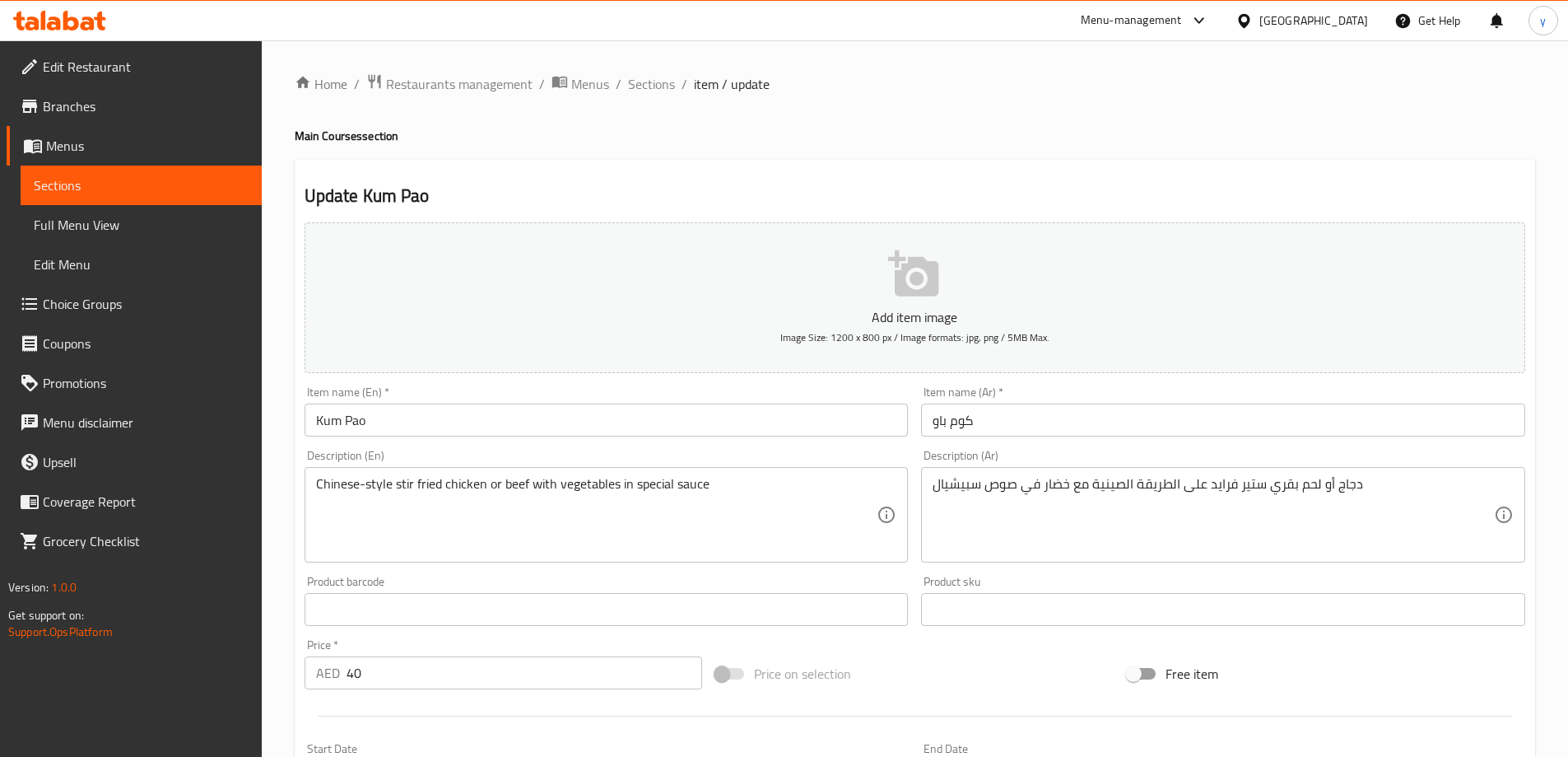
click at [406, 419] on input "Kum Pao" at bounding box center [606, 419] width 604 height 33
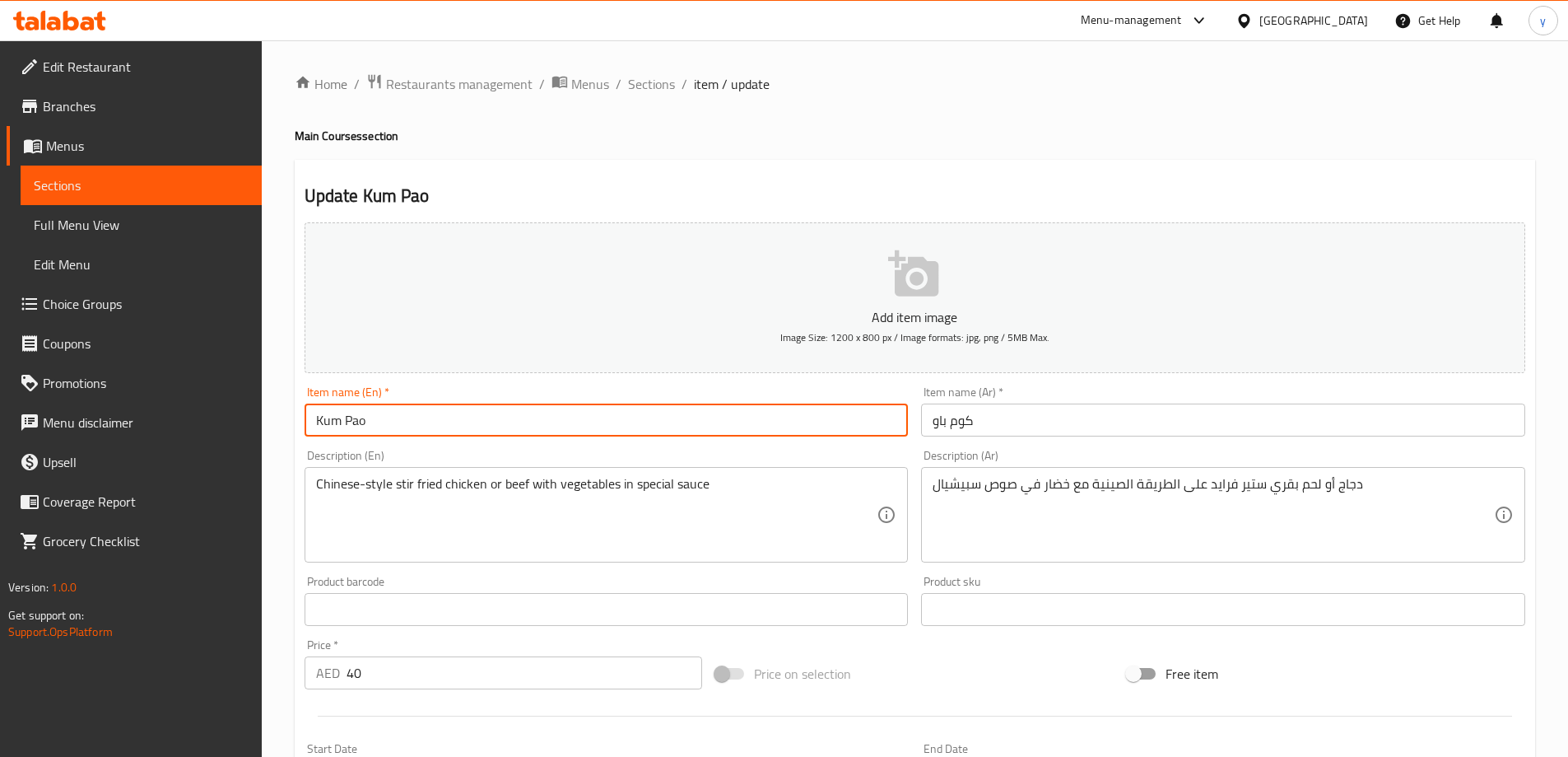
click at [406, 419] on input "Kum Pao" at bounding box center [606, 419] width 604 height 33
paste input "ng"
click at [406, 419] on input "Kum Pao" at bounding box center [606, 419] width 604 height 33
type input "Kung Pao"
click at [990, 411] on input "كوم باو" at bounding box center [1223, 419] width 604 height 33
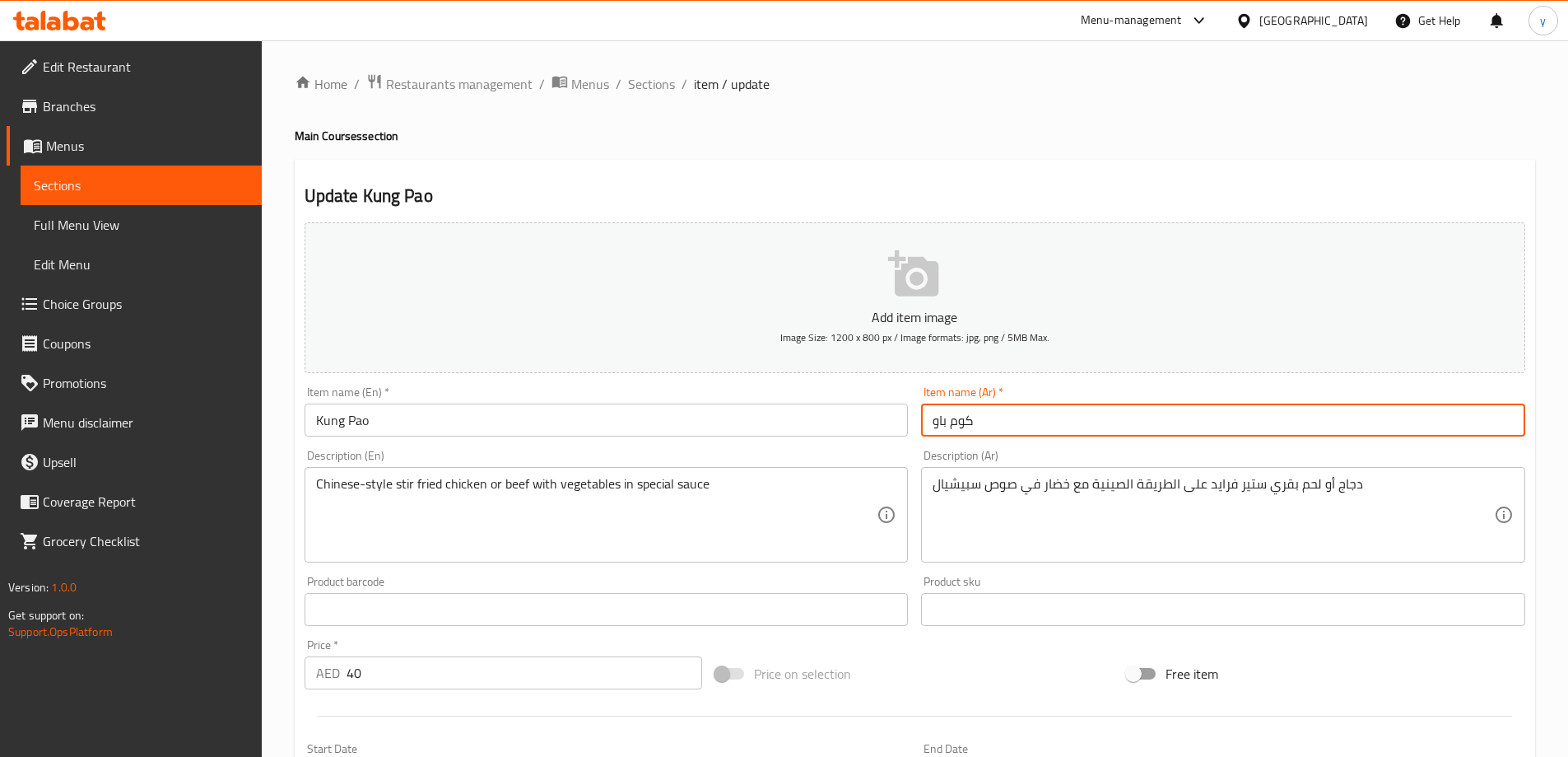
click at [990, 411] on input "كوم باو" at bounding box center [1223, 419] width 604 height 33
paste input "غ"
type input "كونغ باو"
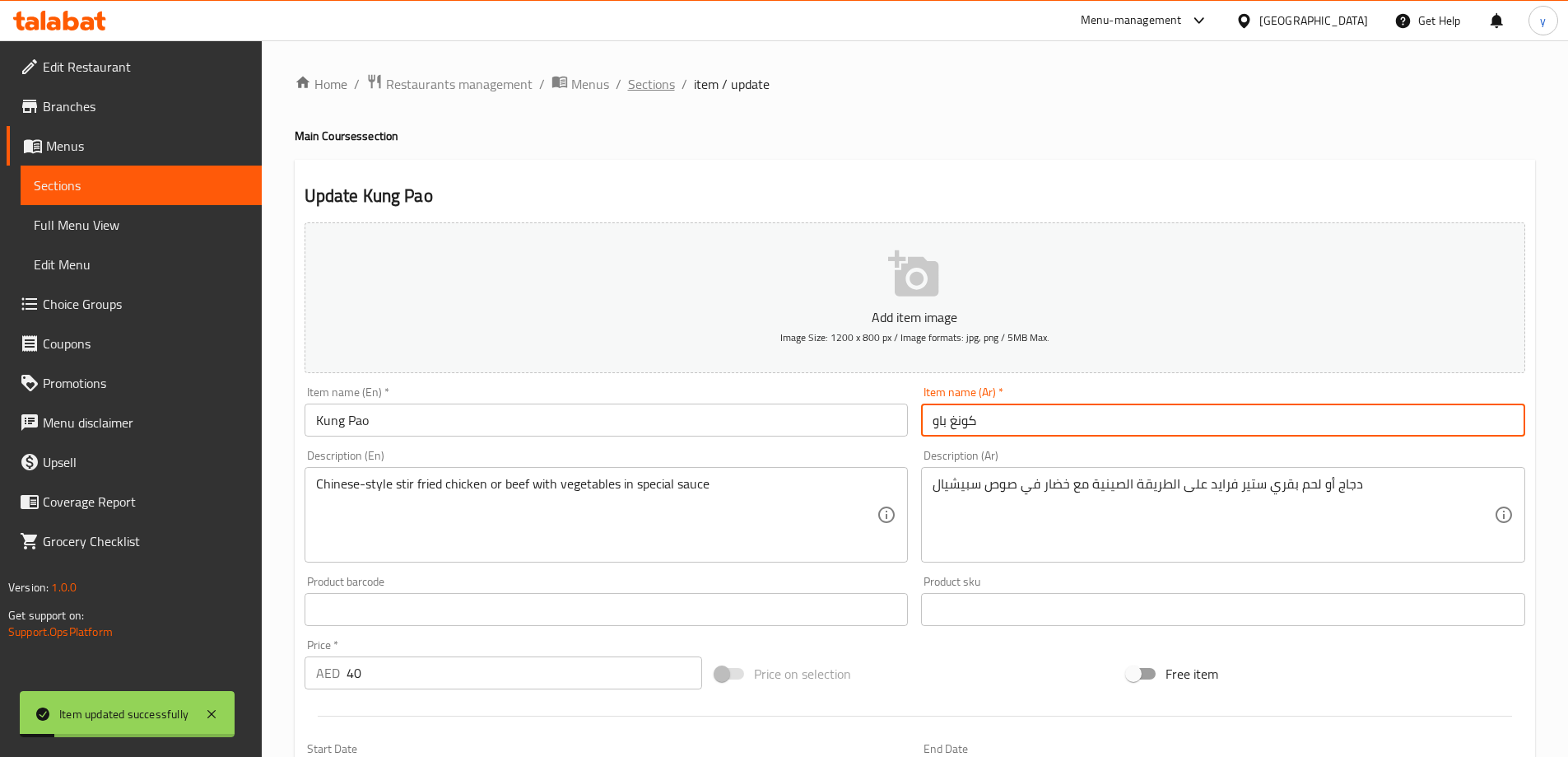
click at [648, 80] on span "Sections" at bounding box center [650, 84] width 47 height 19
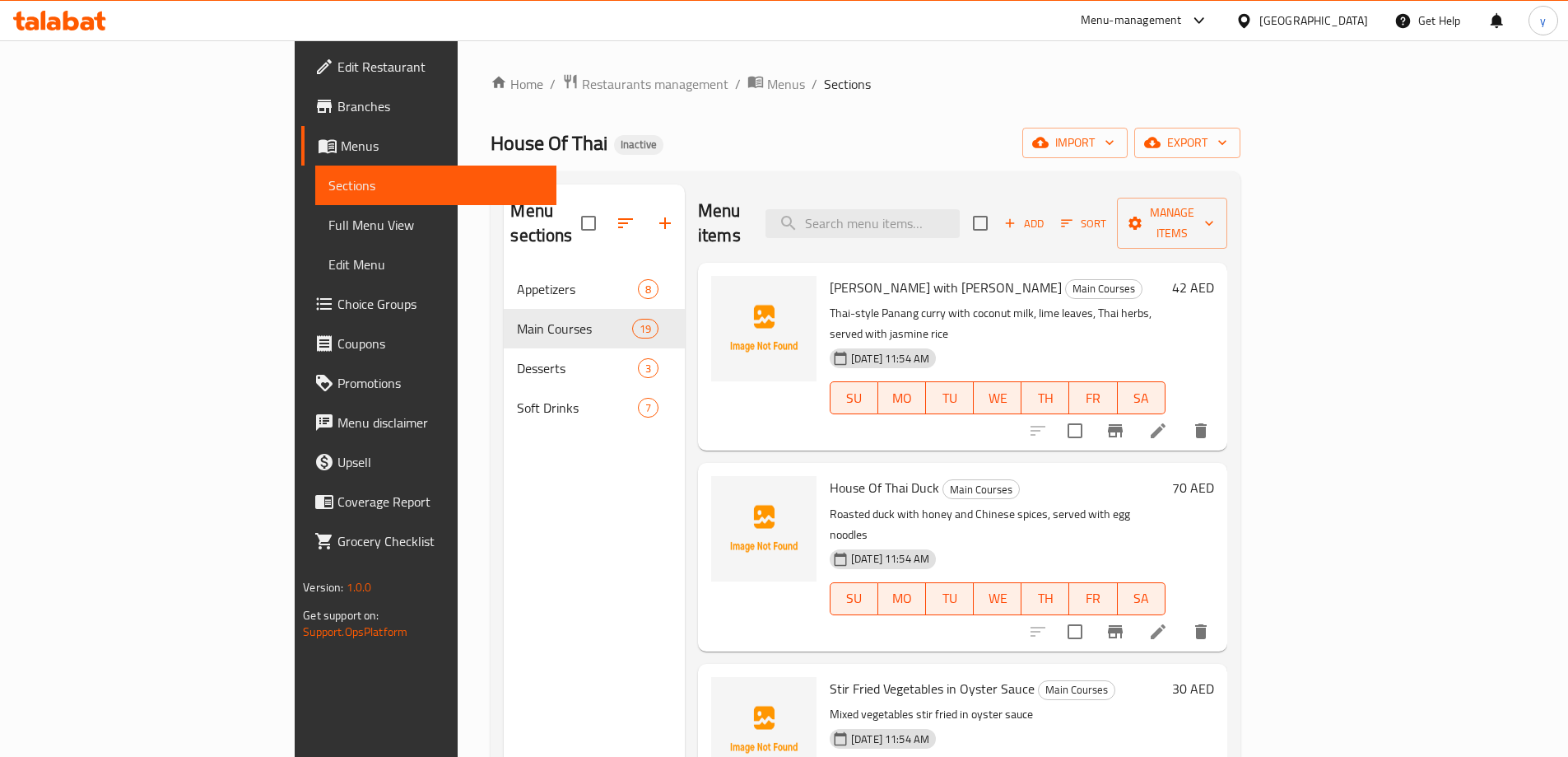
drag, startPoint x: 422, startPoint y: 648, endPoint x: 265, endPoint y: 604, distance: 163.0
click at [504, 648] on div "Menu sections Appetizers 8 Main Courses 19 Desserts 3 Soft Drinks 7" at bounding box center [594, 563] width 181 height 757
click at [960, 209] on input "search" at bounding box center [862, 223] width 194 height 29
paste input "Seafood Padcha"
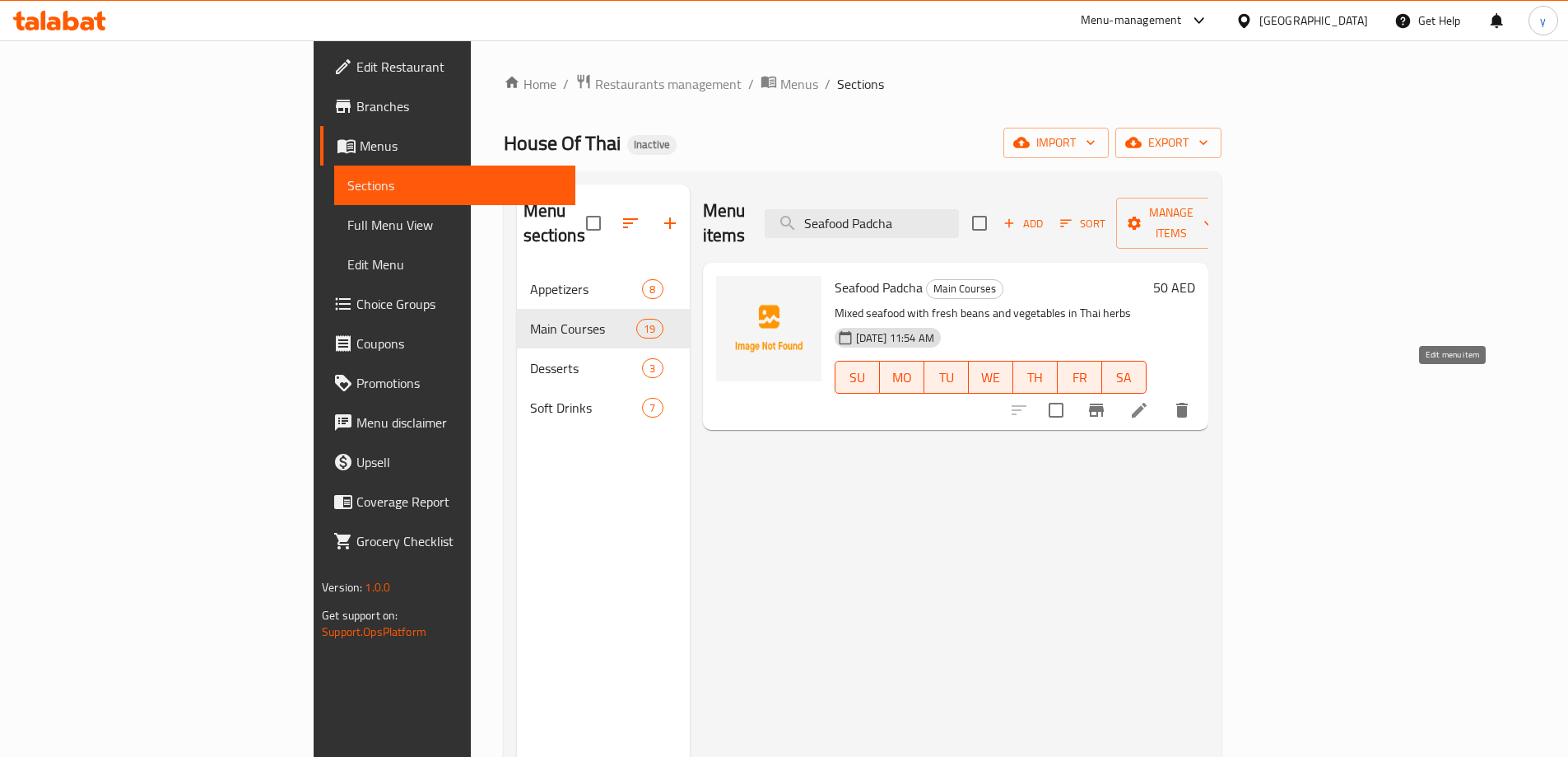
type input "Seafood Padcha"
click at [1146, 403] on icon at bounding box center [1138, 410] width 15 height 15
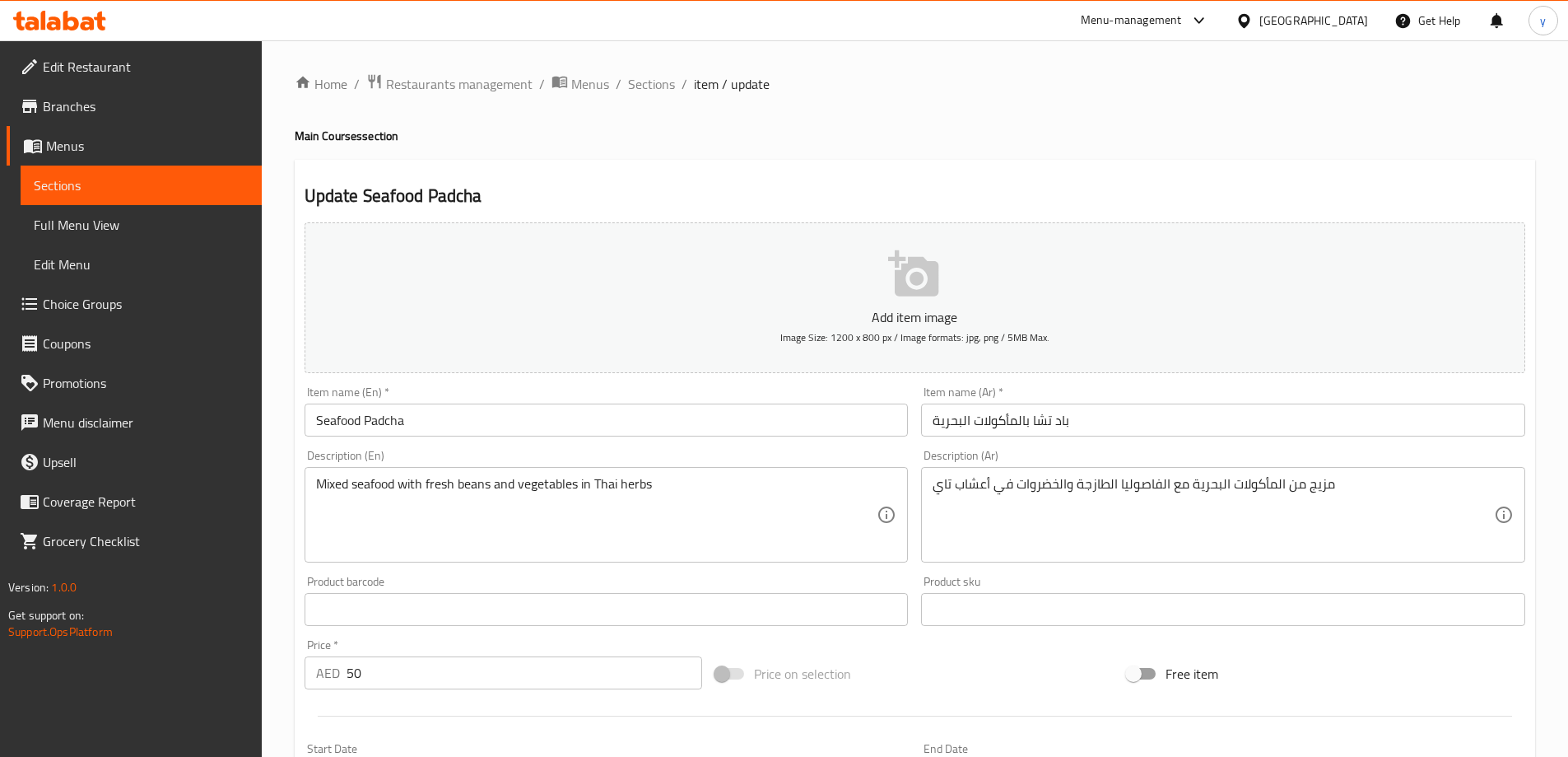
click at [1107, 413] on input "باد تشا بالمأكولات البحرية" at bounding box center [1223, 419] width 604 height 33
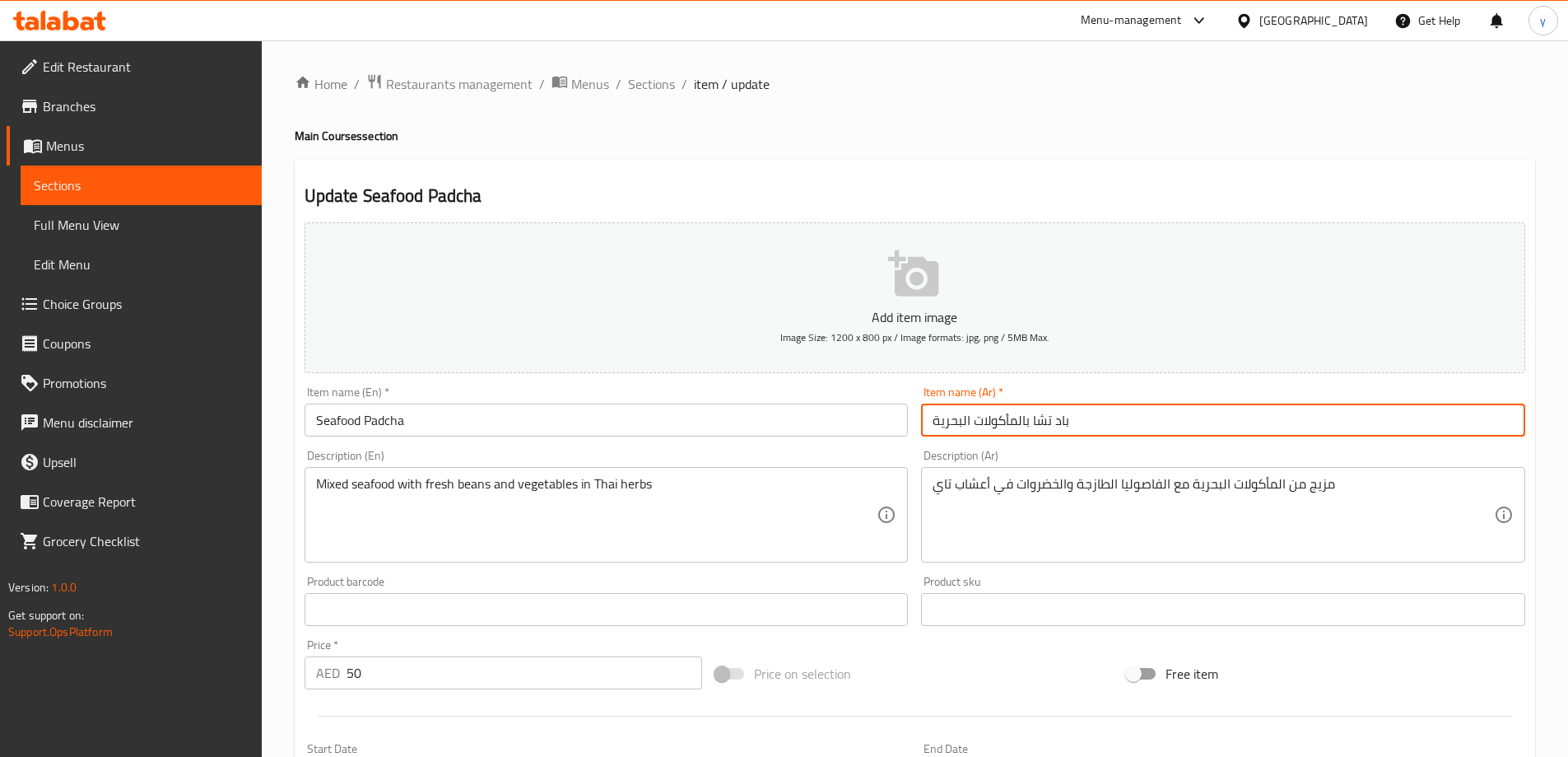
click at [1026, 423] on input "باد تشا بالمأكولات البحرية" at bounding box center [1223, 419] width 604 height 33
type input "باد تشا المأكولات البحرية"
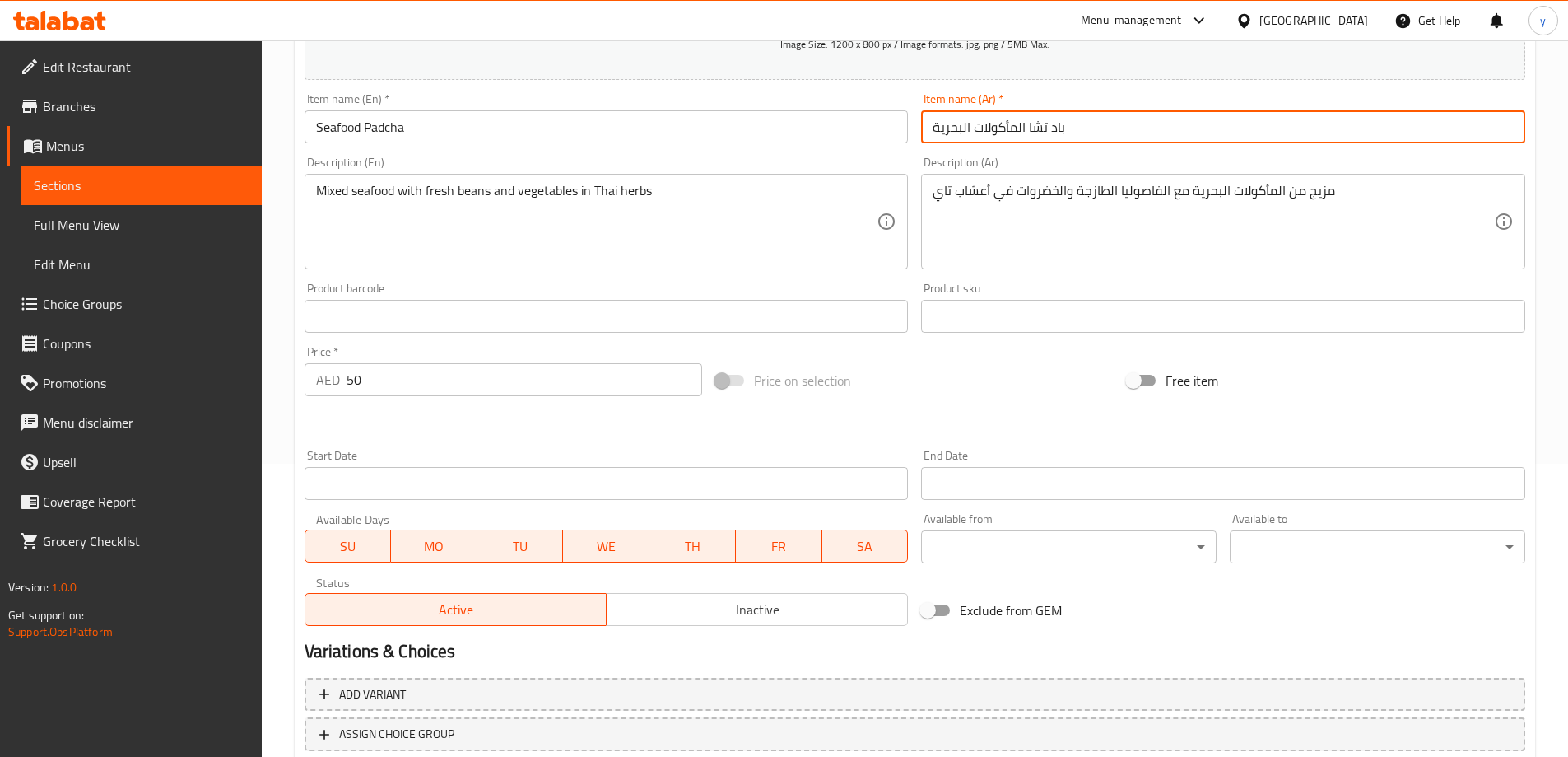
scroll to position [407, 0]
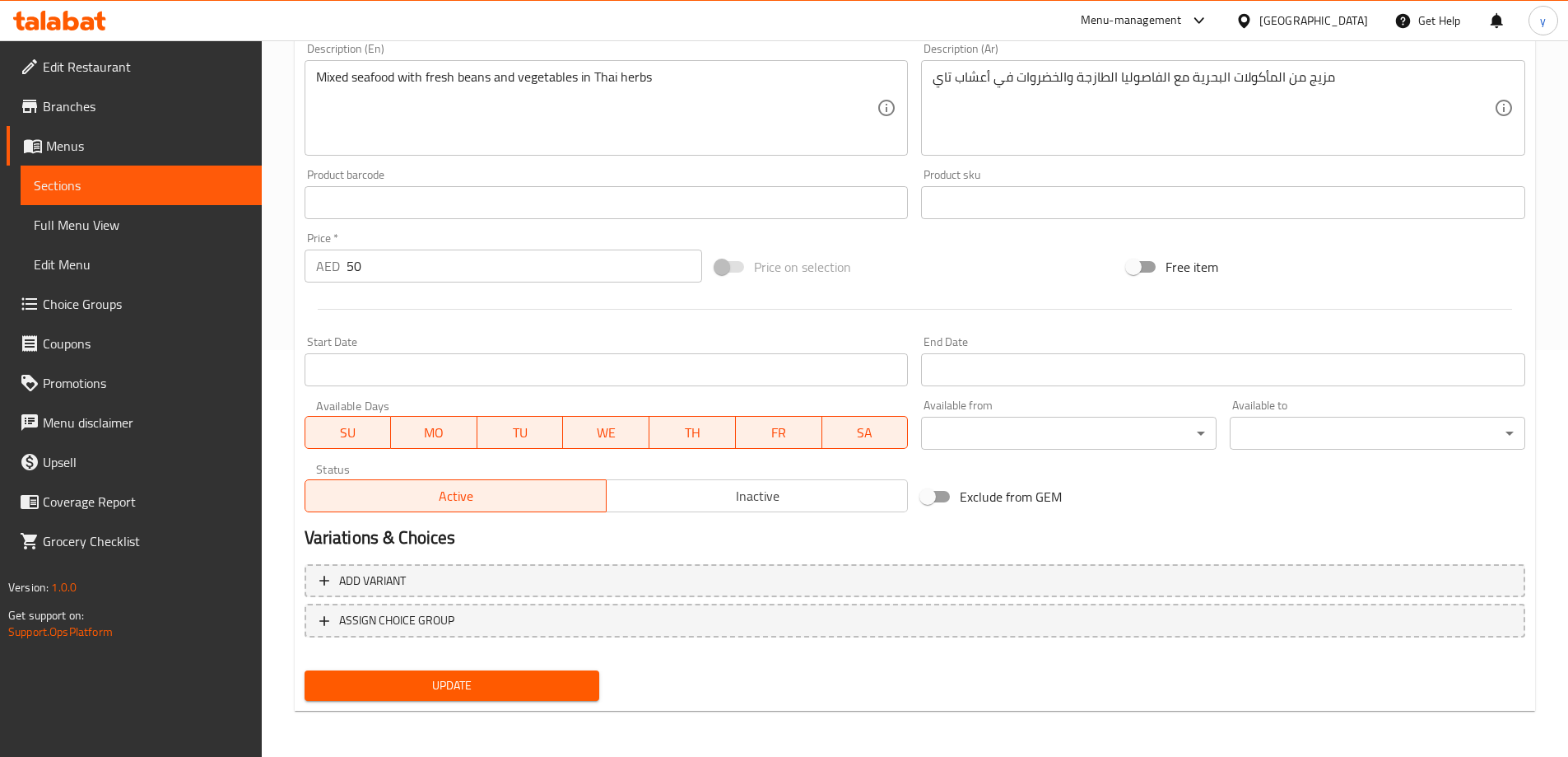
click at [522, 705] on div "Update" at bounding box center [452, 686] width 309 height 44
click at [527, 697] on button "Update" at bounding box center [452, 685] width 295 height 31
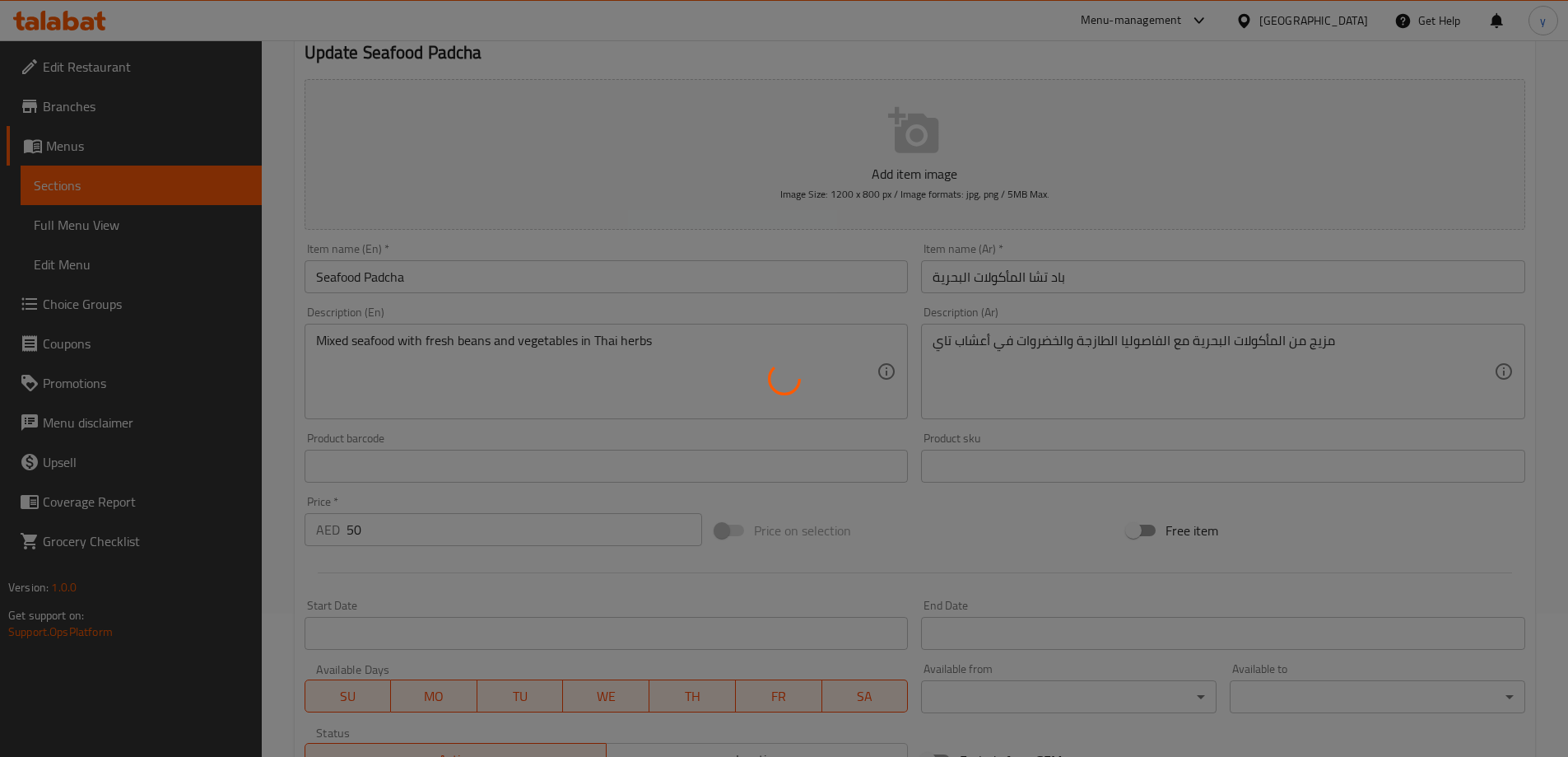
scroll to position [0, 0]
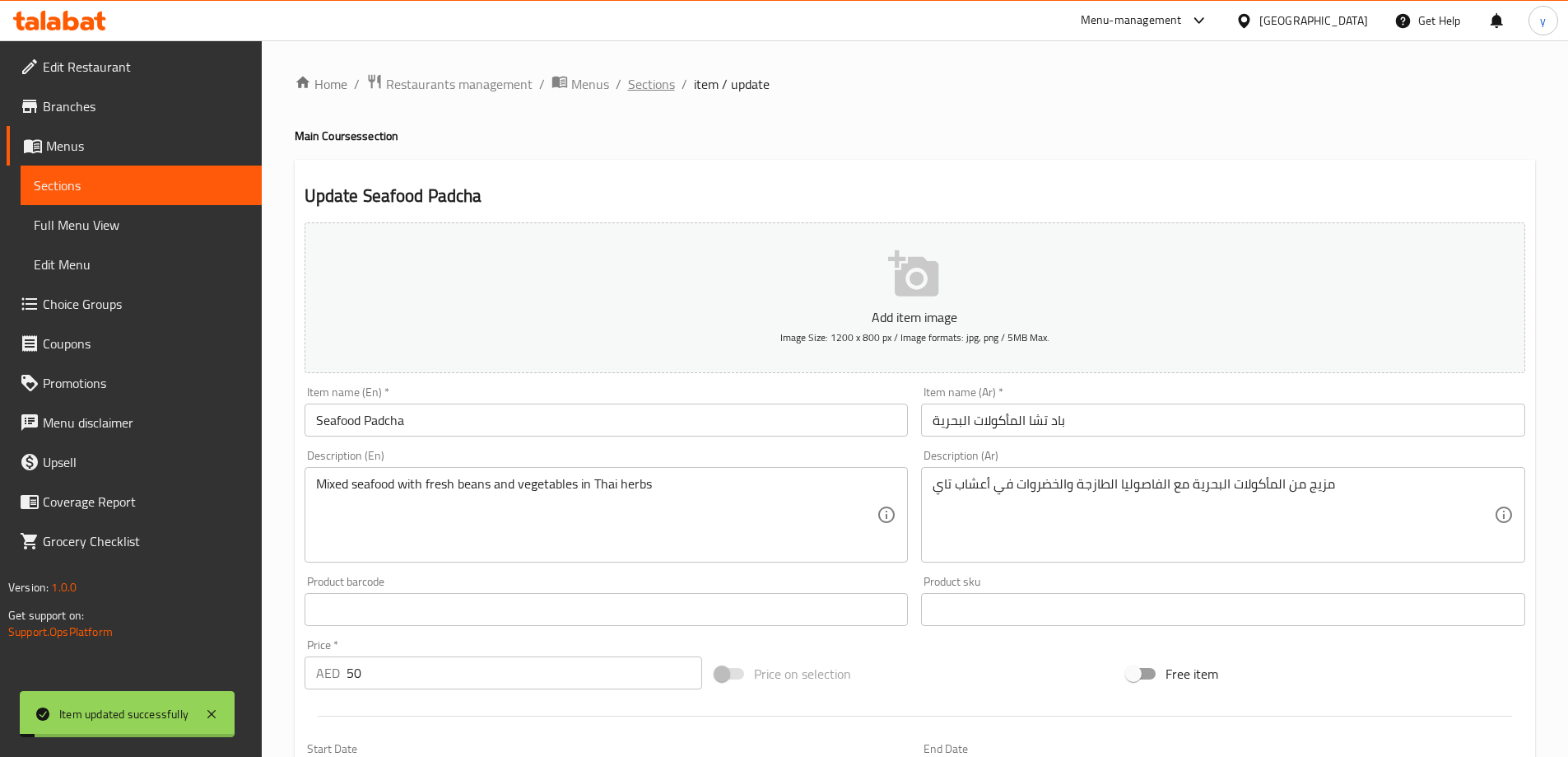
click at [638, 84] on span "Sections" at bounding box center [650, 84] width 47 height 19
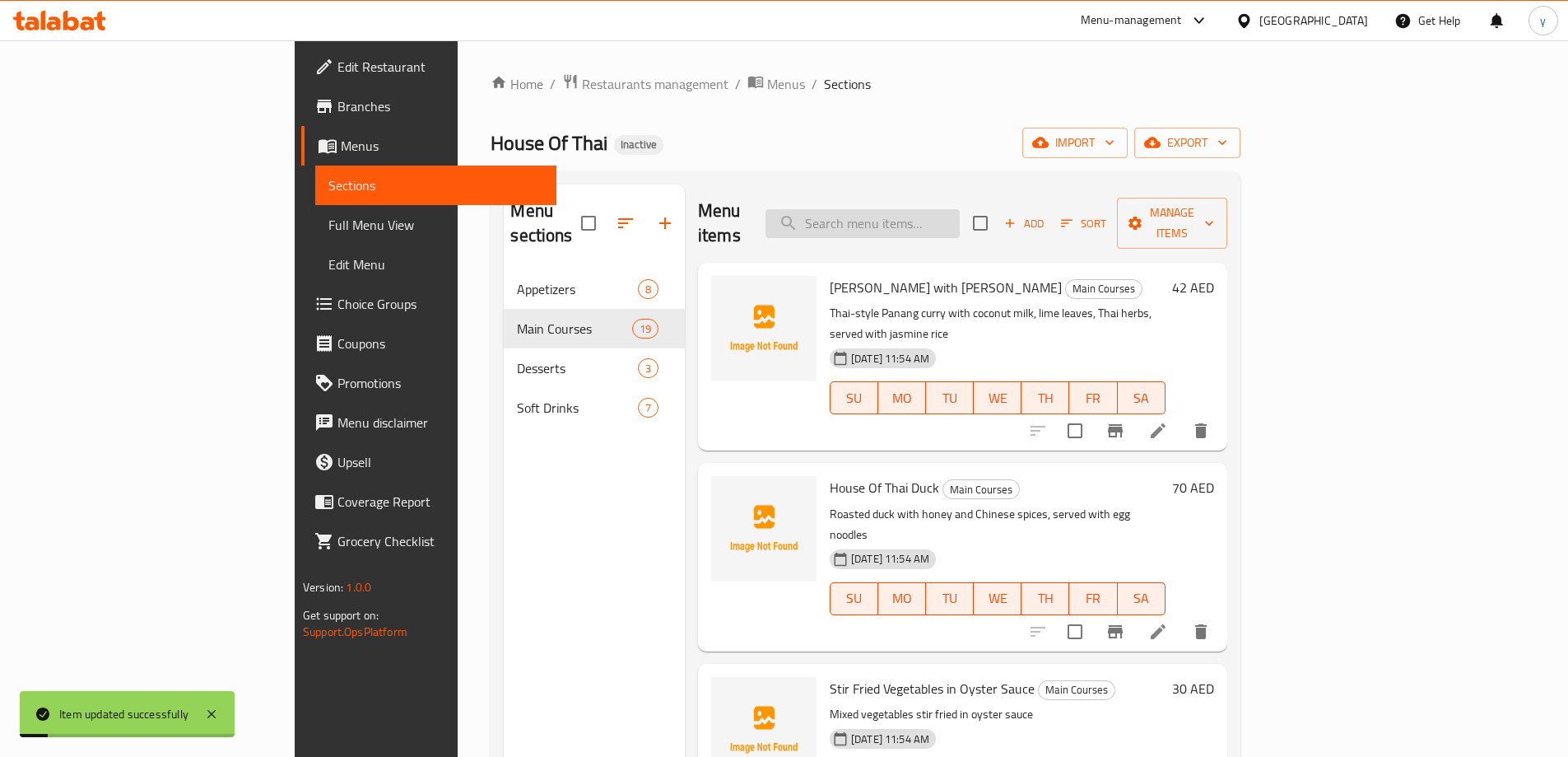
click at [928, 219] on input "search" at bounding box center [862, 223] width 194 height 29
paste input "Chicken Satay"
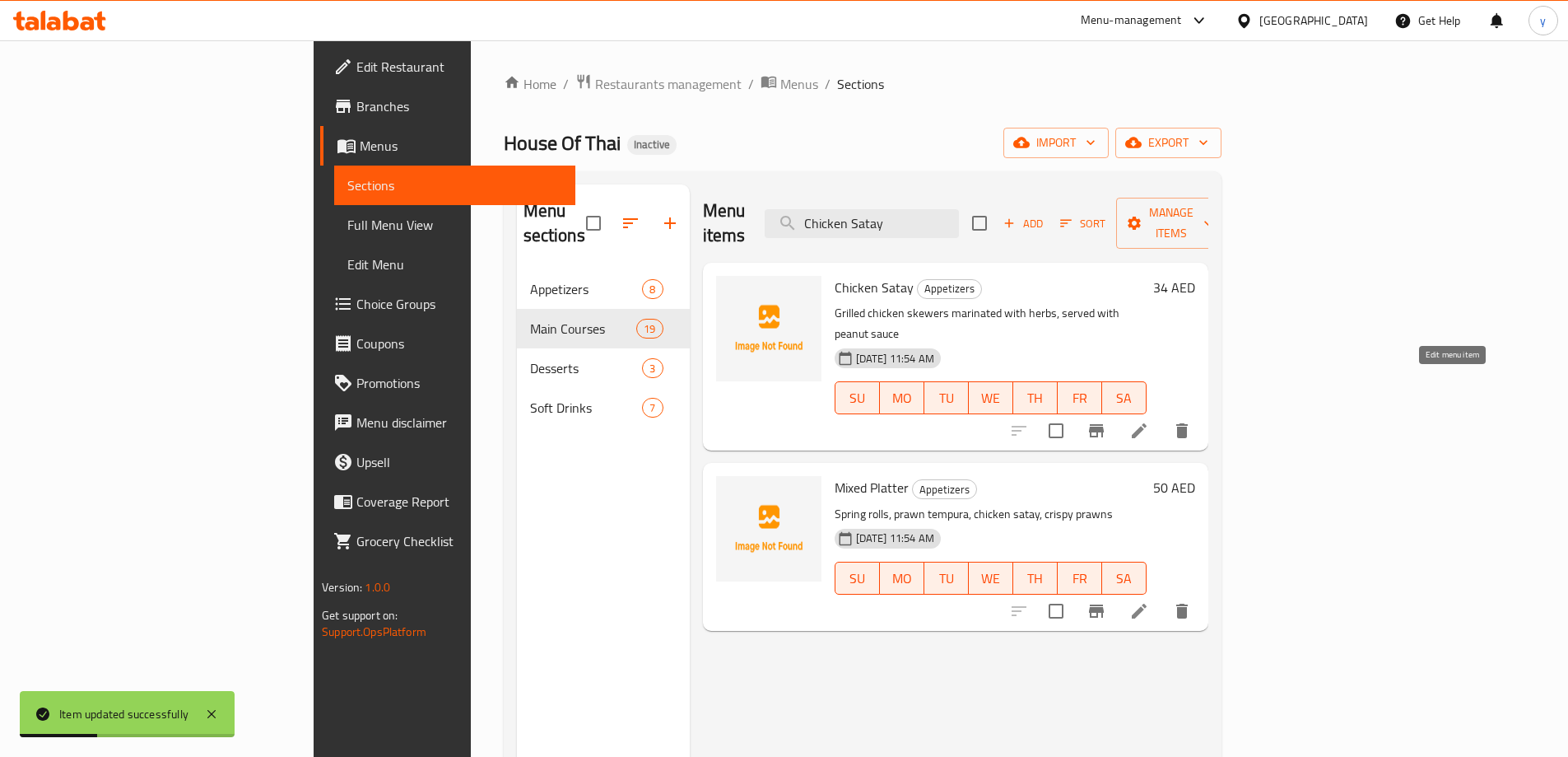
type input "Chicken Satay"
click at [1149, 420] on icon at bounding box center [1139, 430] width 19 height 19
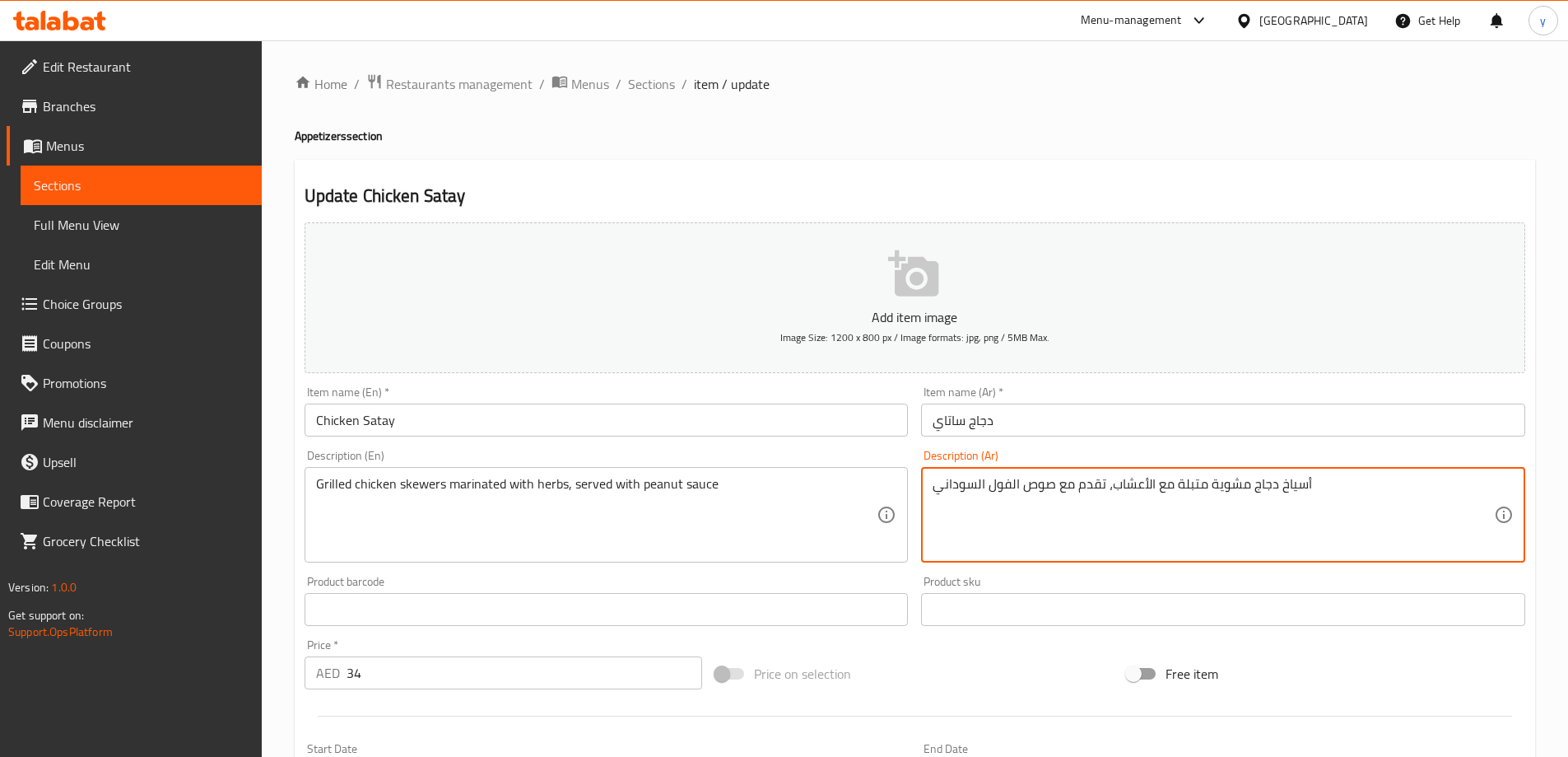
type textarea "أسياخ دجاج مشوية متبلة مع الأعشاب، تقدم مع صوص الفول السوداني"
click at [1086, 423] on div "Home / Restaurants management / Menus / Sections / item / update Appetizers sec…" at bounding box center [914, 601] width 1240 height 1057
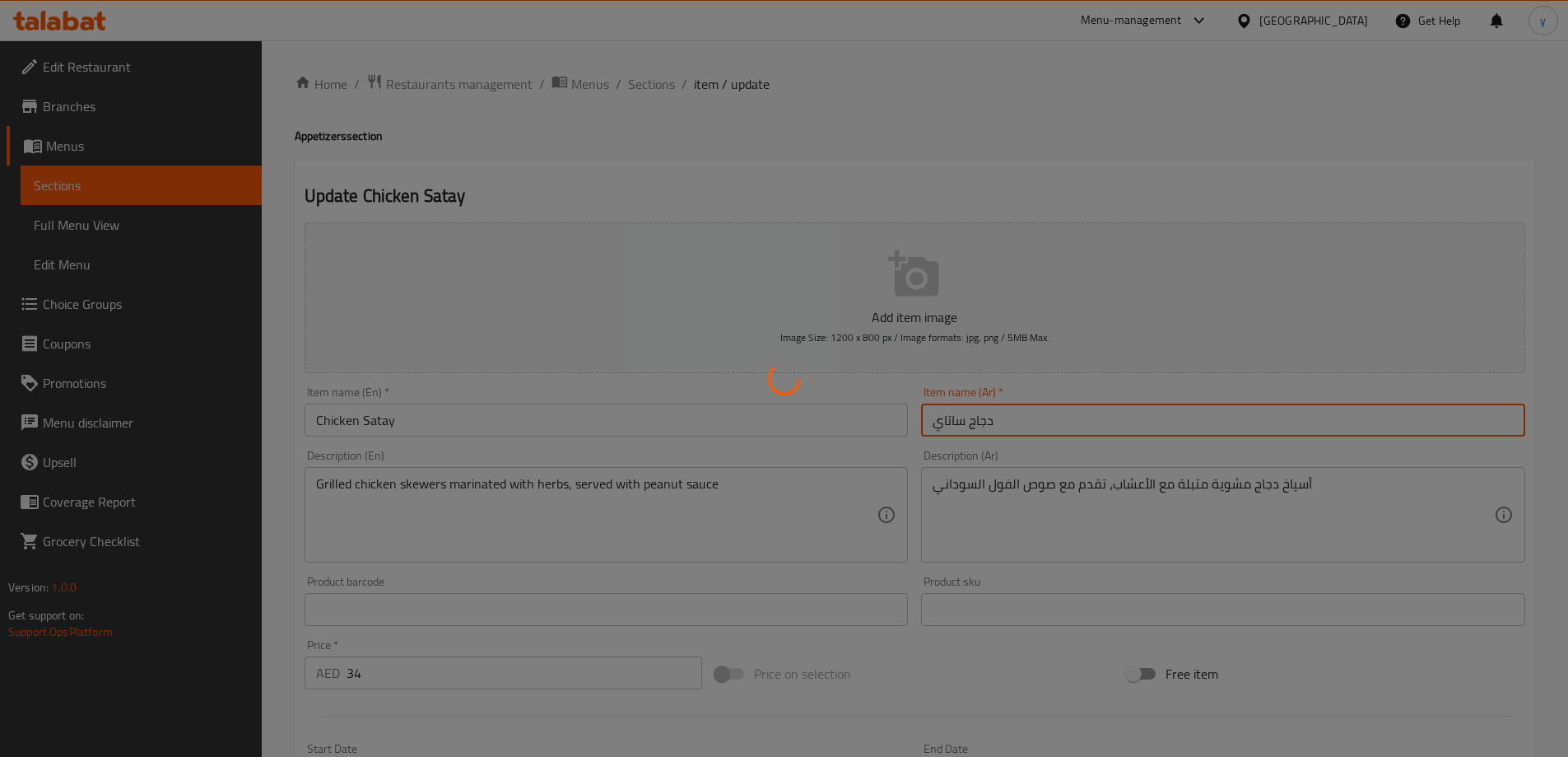
click at [632, 84] on div at bounding box center [784, 378] width 1568 height 757
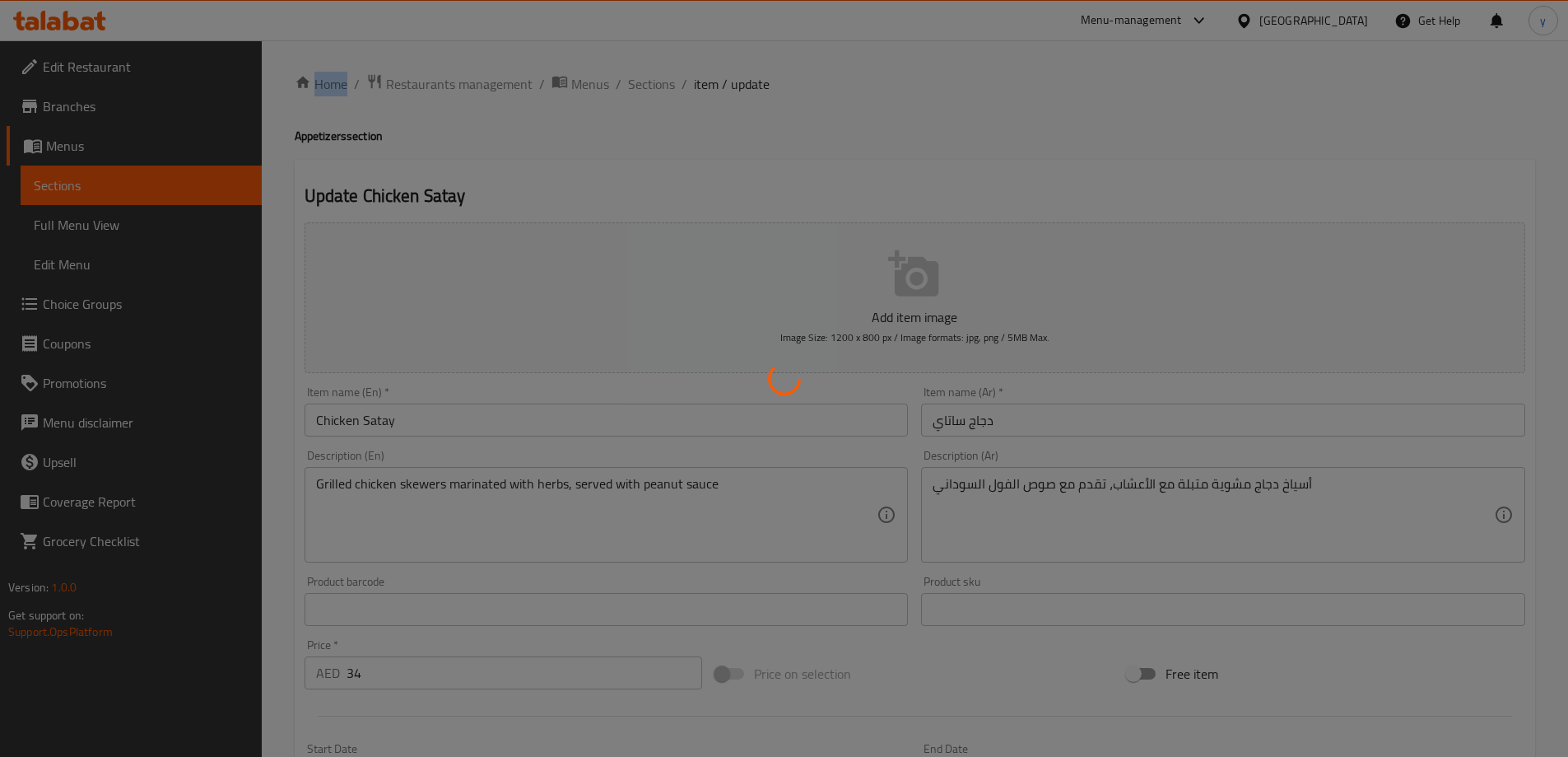
click at [632, 84] on div at bounding box center [784, 378] width 1568 height 757
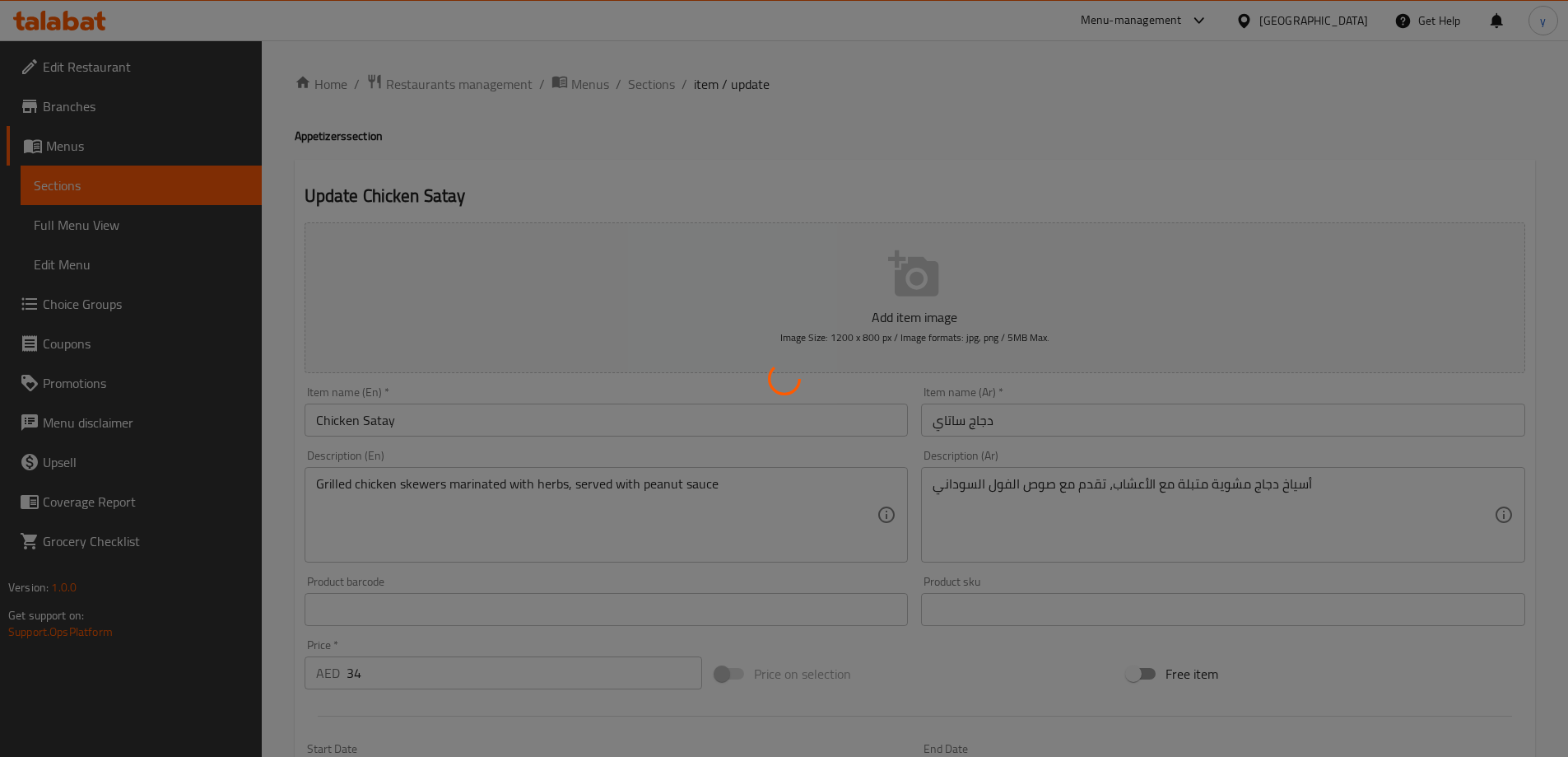
click at [632, 84] on div at bounding box center [784, 378] width 1568 height 757
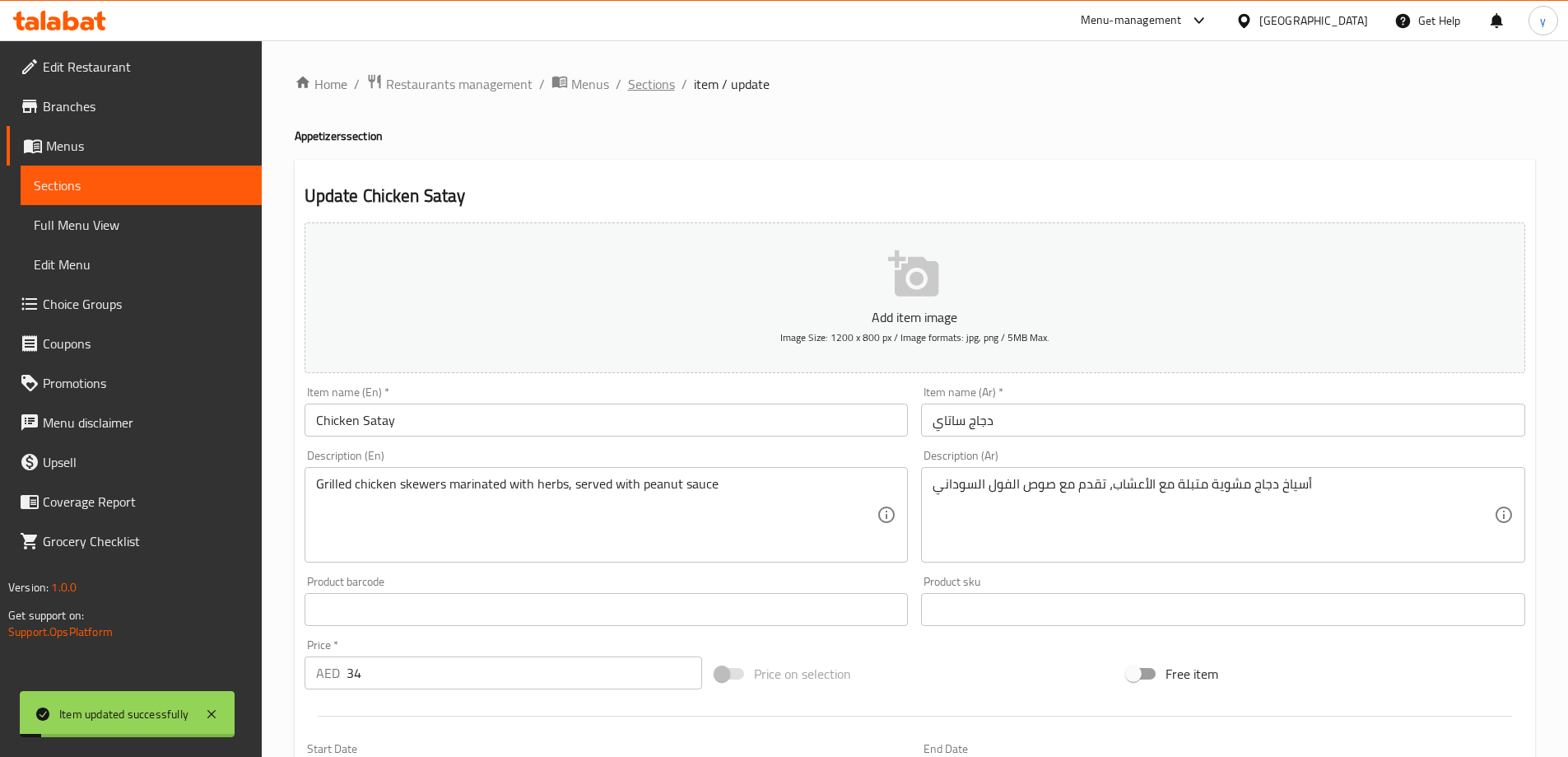
click at [664, 78] on span "Sections" at bounding box center [650, 84] width 47 height 19
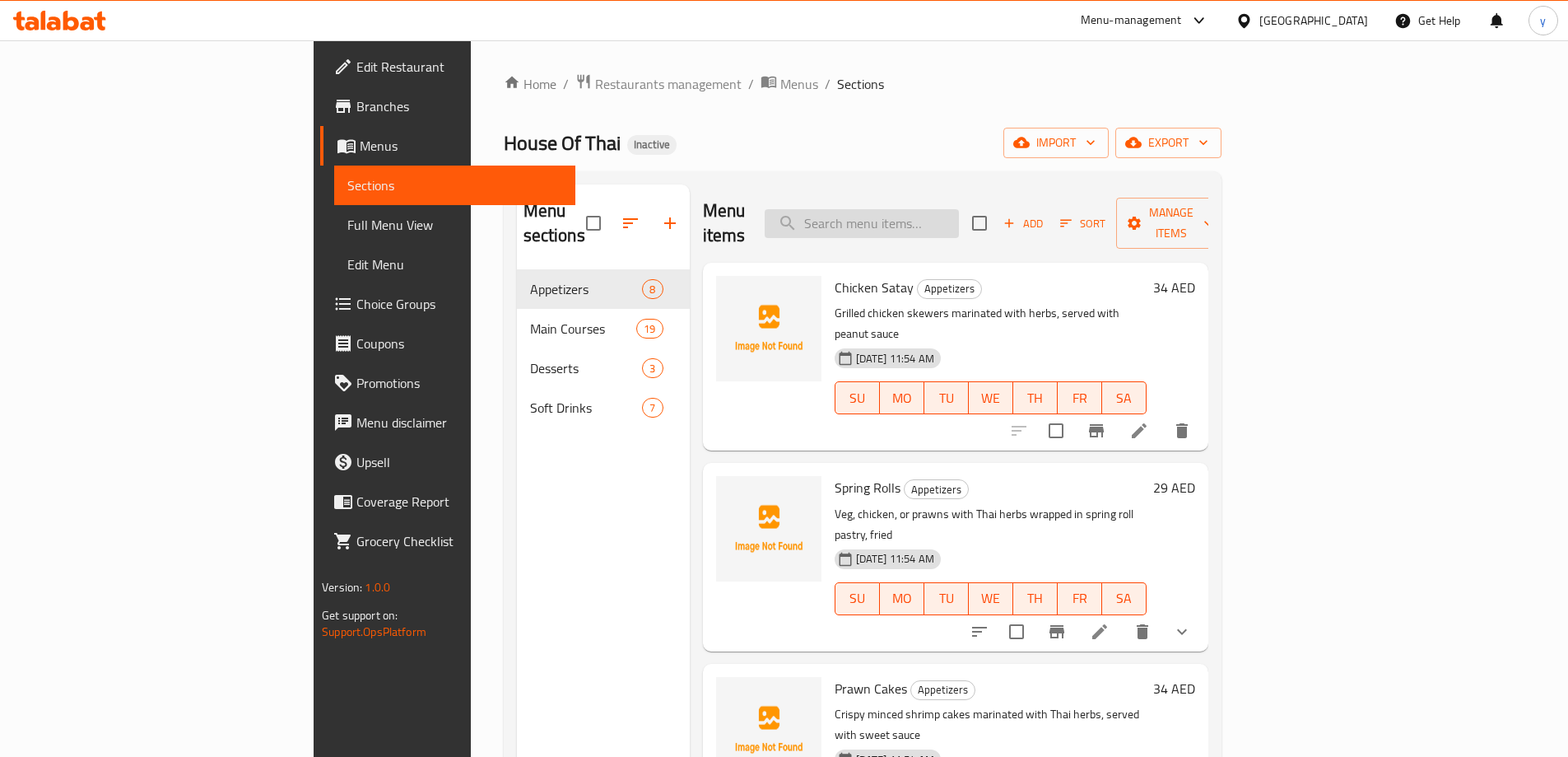
click at [959, 213] on input "search" at bounding box center [861, 223] width 194 height 29
paste input "House Of Thai Duck"
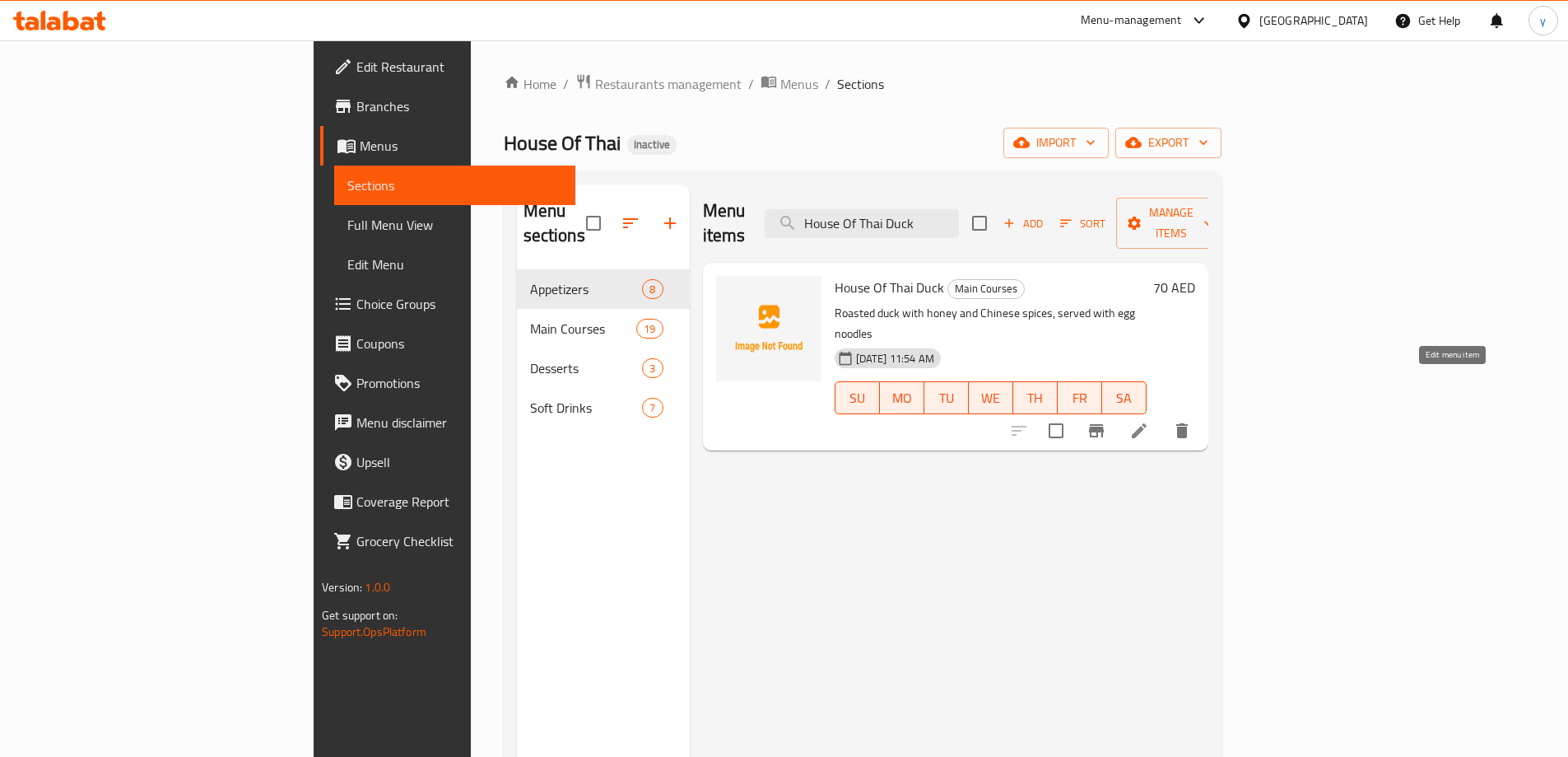
type input "House Of Thai Duck"
click at [1149, 420] on icon at bounding box center [1139, 430] width 19 height 19
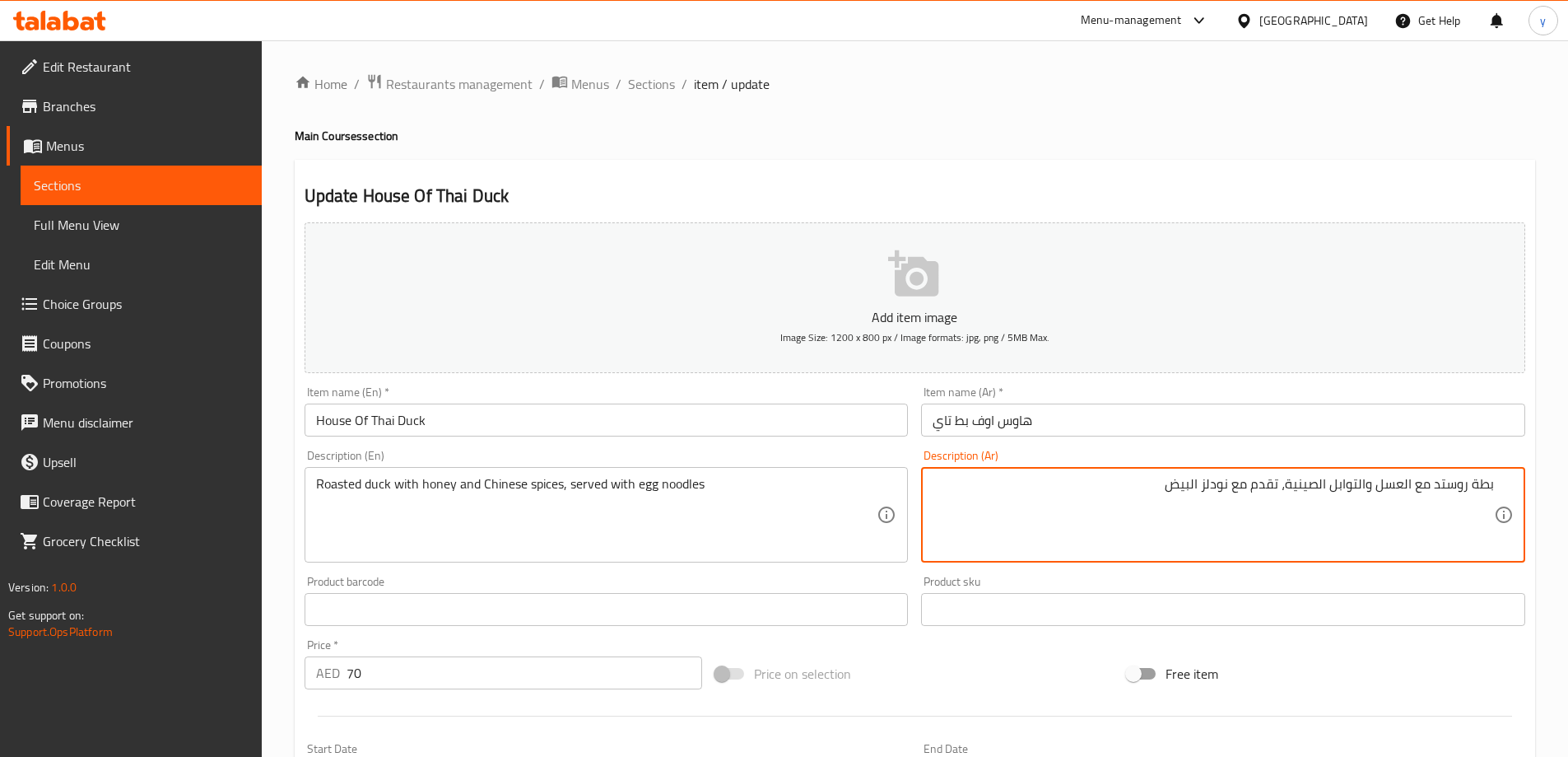
click at [1470, 481] on textarea "بطة روستد مع العسل والتوابل الصينية، تقدم مع نودلز البيض" at bounding box center [1213, 514] width 562 height 78
type textarea "بط روستد مع العسل والتوابل الصينية، تقدم مع نودلز البيض"
click at [1405, 406] on input "هاوس اوف بط تاي" at bounding box center [1223, 419] width 604 height 33
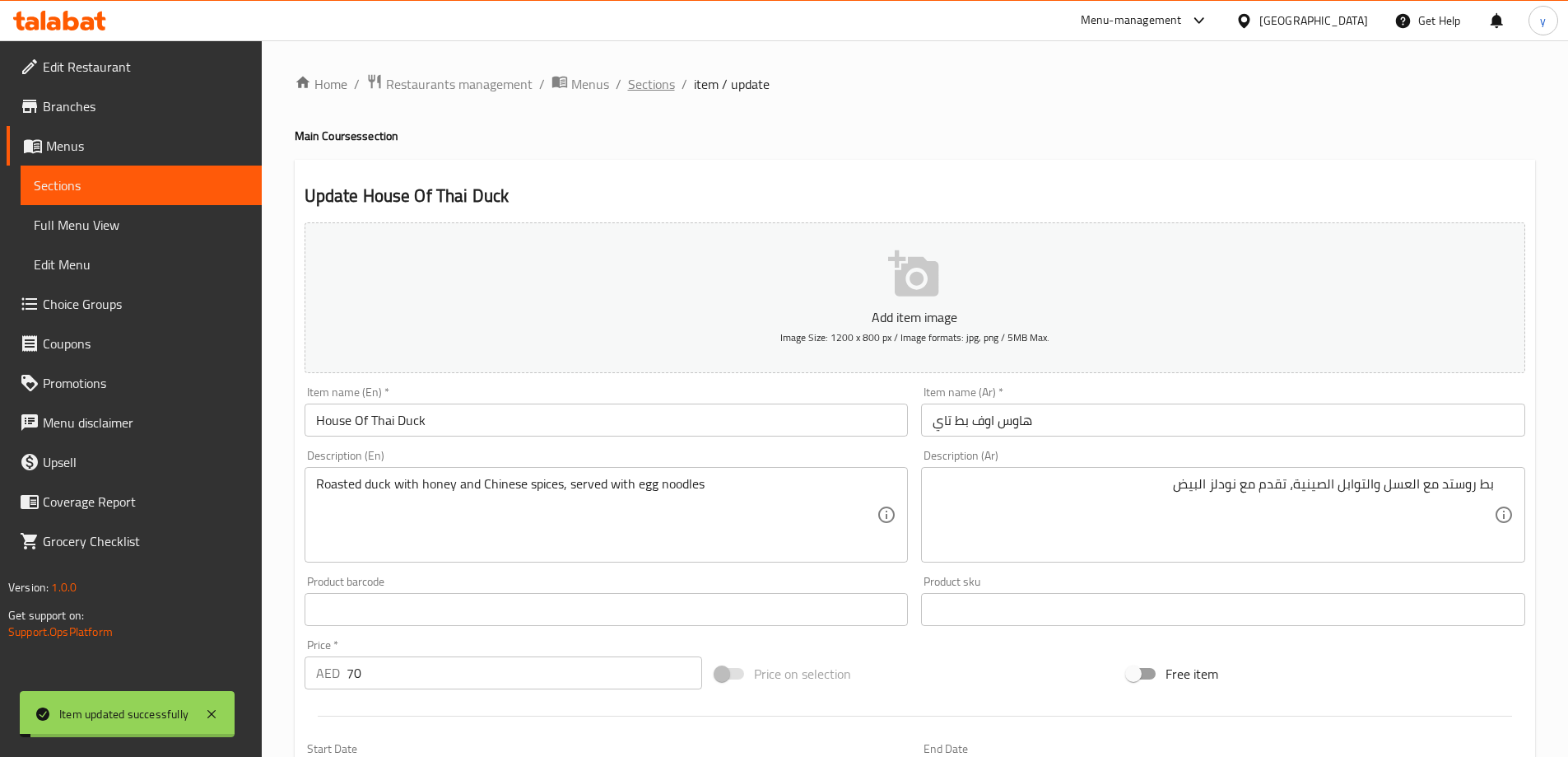
click at [640, 82] on span "Sections" at bounding box center [650, 84] width 47 height 19
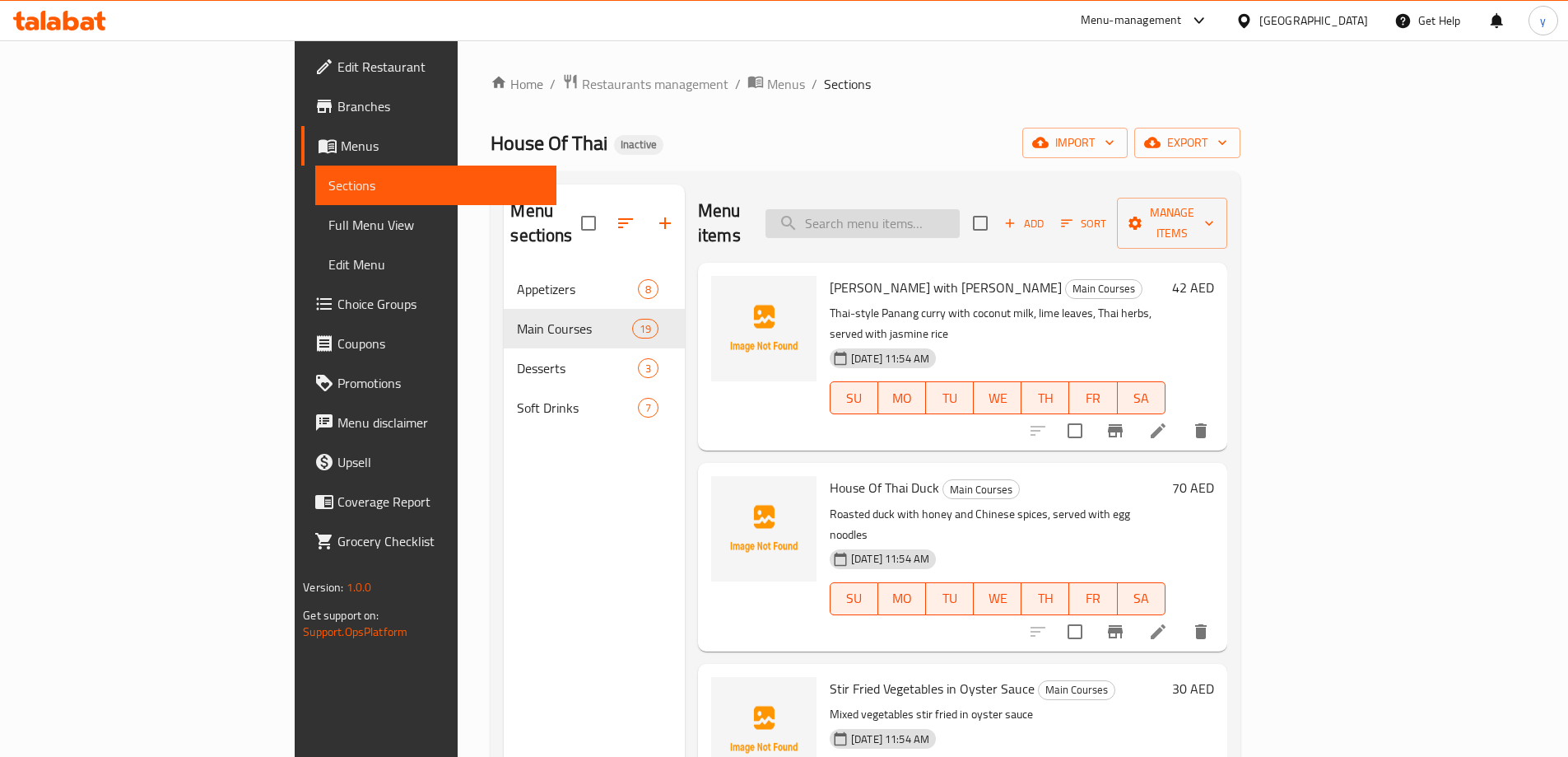
click at [960, 219] on input "search" at bounding box center [862, 223] width 194 height 29
paste input "Wok Fried with [PERSON_NAME]"
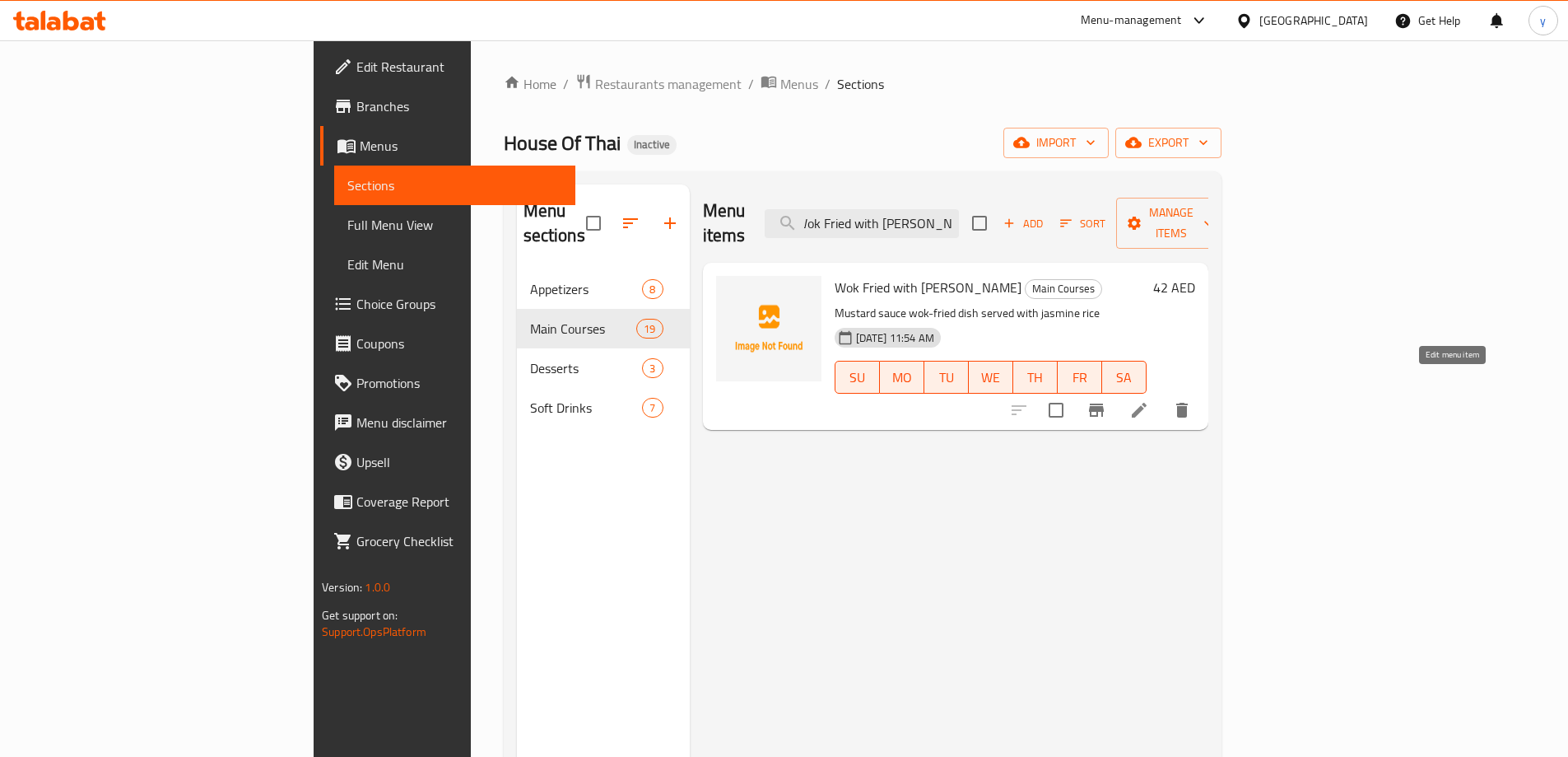
type input "Wok Fried with [PERSON_NAME]"
click at [1149, 400] on icon at bounding box center [1139, 410] width 19 height 19
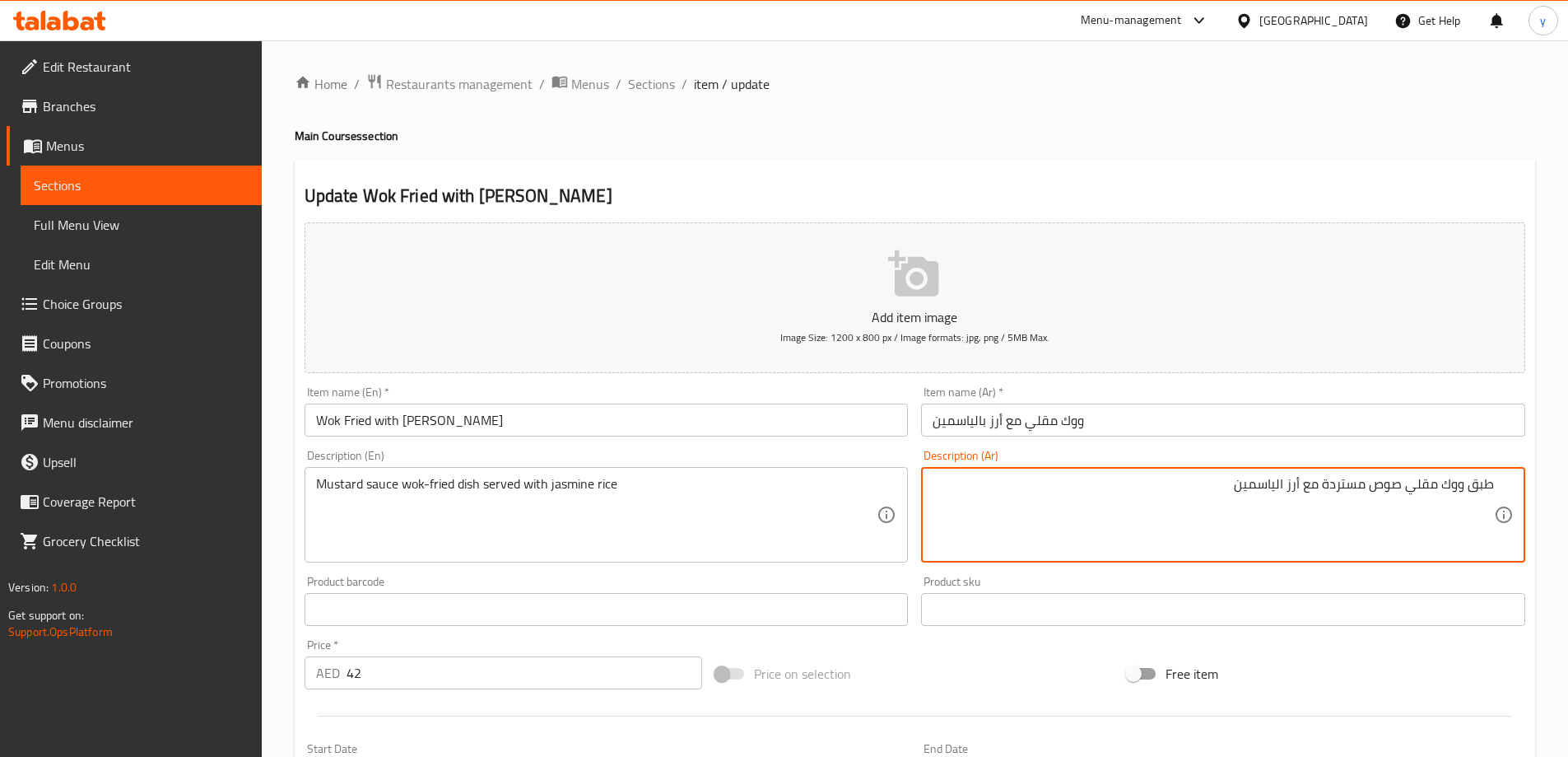
click at [1315, 485] on textarea "طبق ووك مقلي صوص مستردة مع أرز الياسمين" at bounding box center [1213, 514] width 562 height 78
type textarea "طبق ووك مقلي صوص مستردة يقدم مع أرز الياسمين"
click at [627, 421] on div "Home / Restaurants management / Menus / Sections / item / update Main Courses s…" at bounding box center [914, 601] width 1240 height 1057
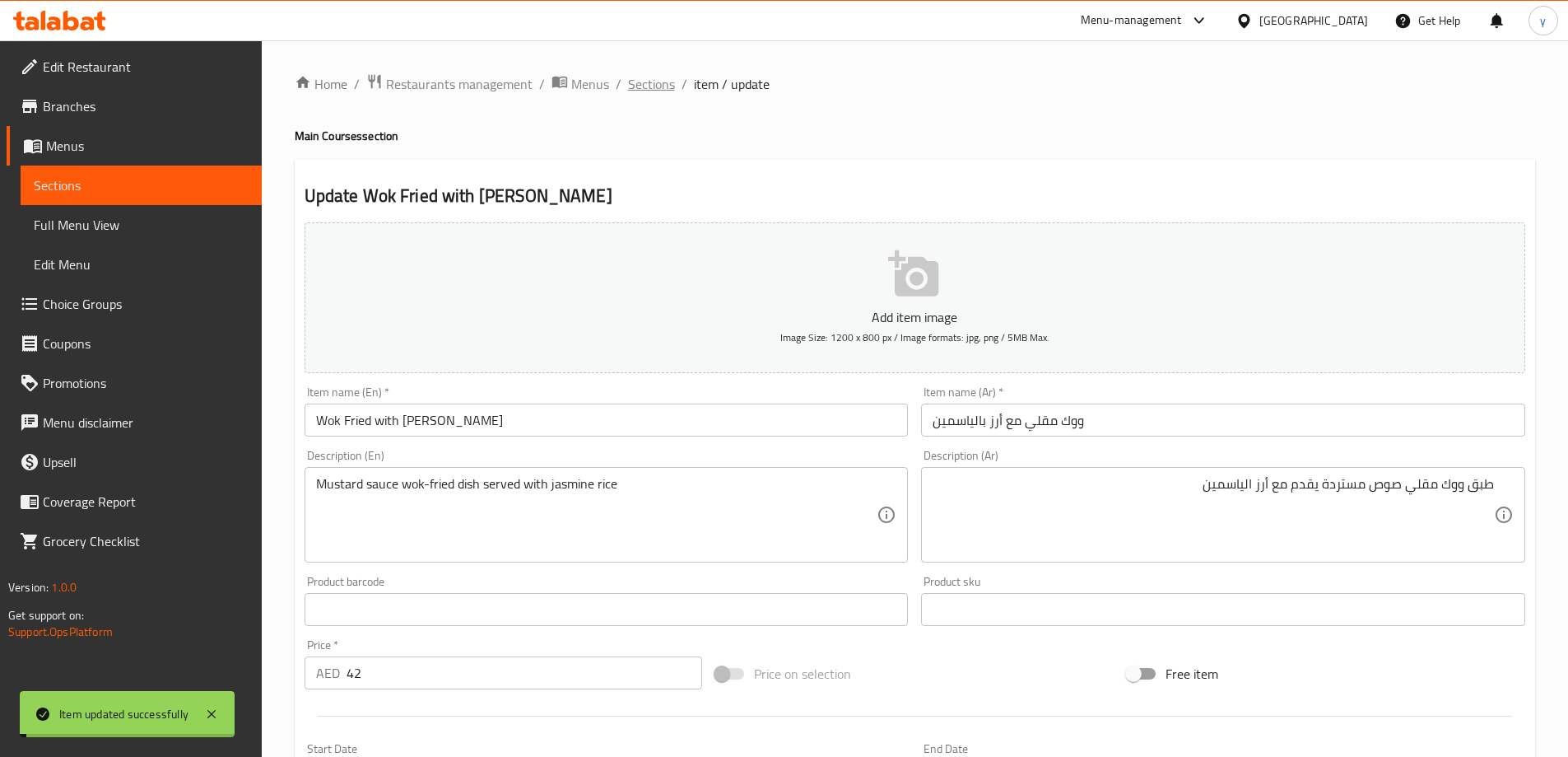
click at [657, 84] on span "Sections" at bounding box center [650, 84] width 47 height 19
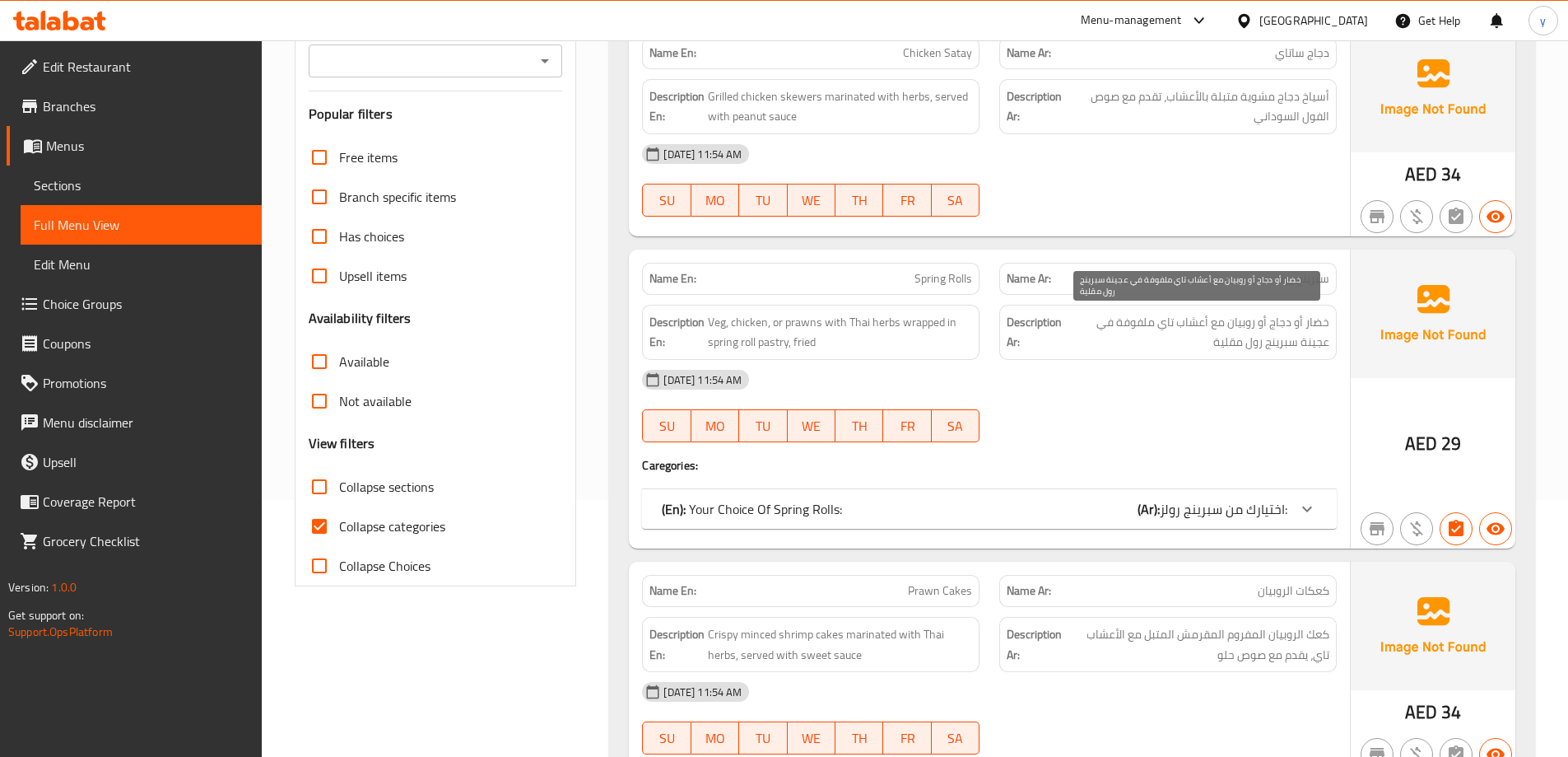
scroll to position [164, 0]
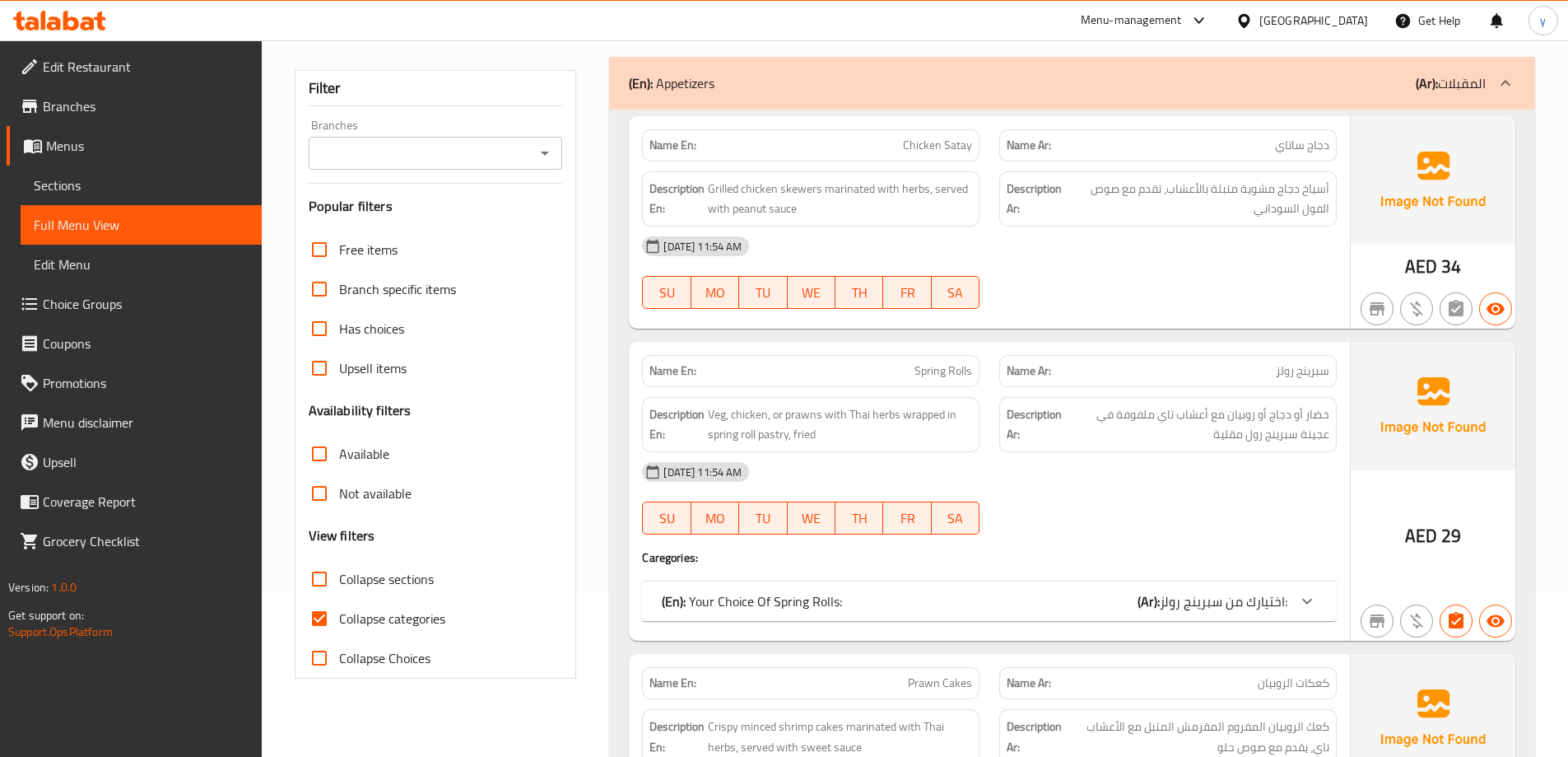
drag, startPoint x: 356, startPoint y: 623, endPoint x: 528, endPoint y: 528, distance: 196.5
click at [356, 624] on span "Collapse categories" at bounding box center [392, 618] width 106 height 19
click at [339, 624] on input "Collapse categories" at bounding box center [319, 618] width 40 height 40
checkbox input "false"
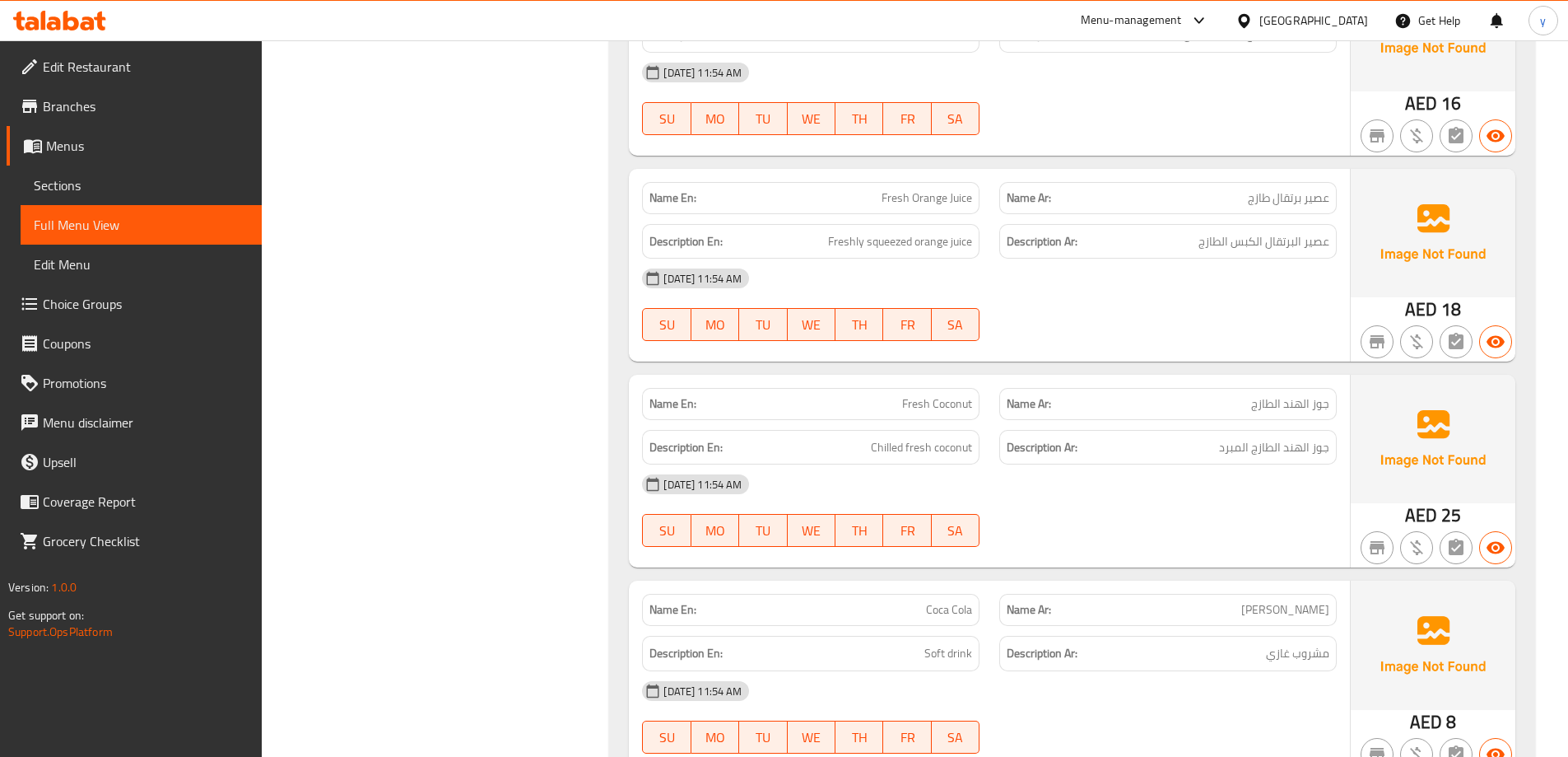
scroll to position [8410, 0]
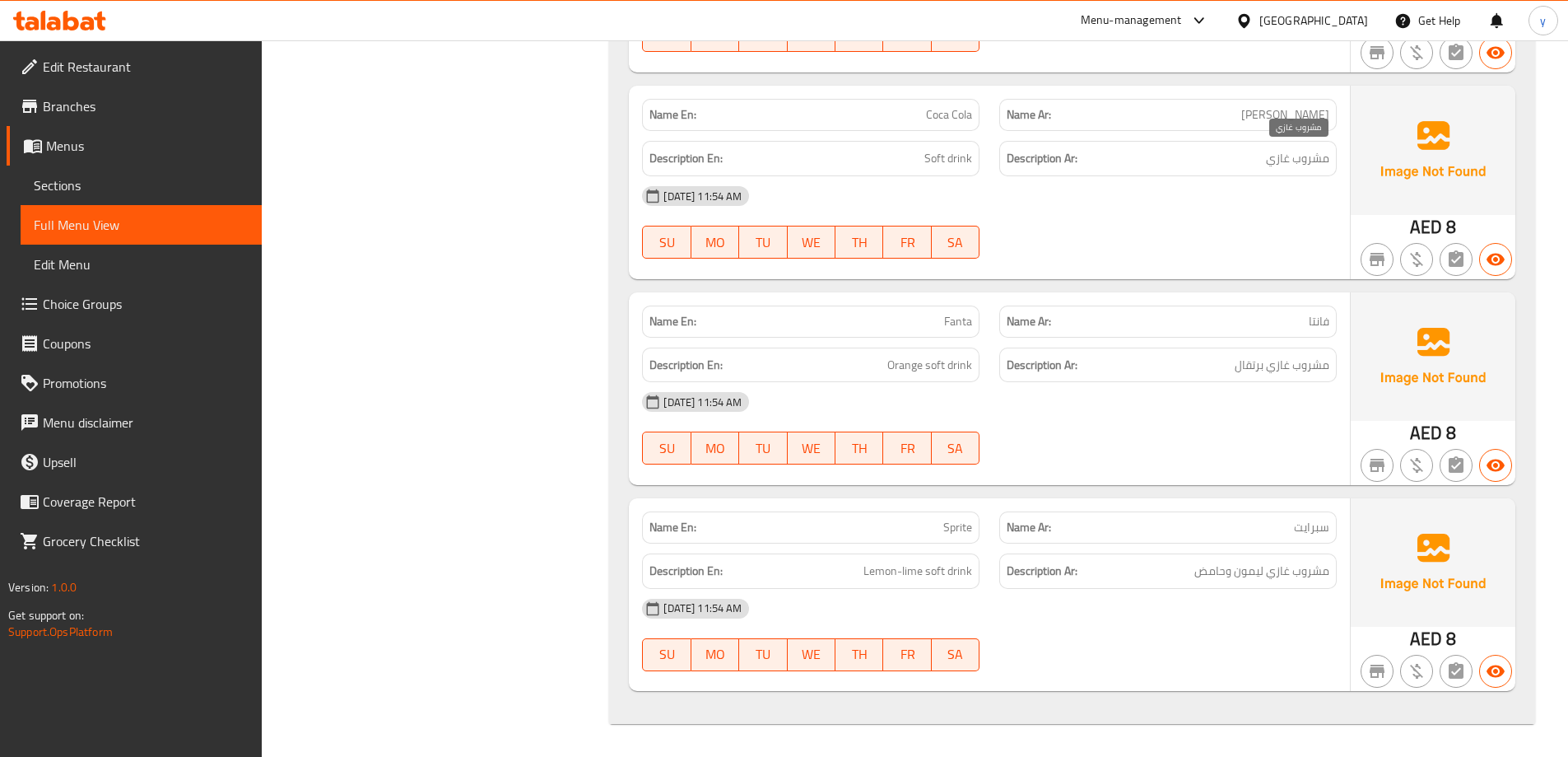
click at [1299, 158] on span "مشروب غازي" at bounding box center [1297, 158] width 63 height 20
click at [1271, 367] on span "مشروب غازي برتقال" at bounding box center [1282, 365] width 95 height 20
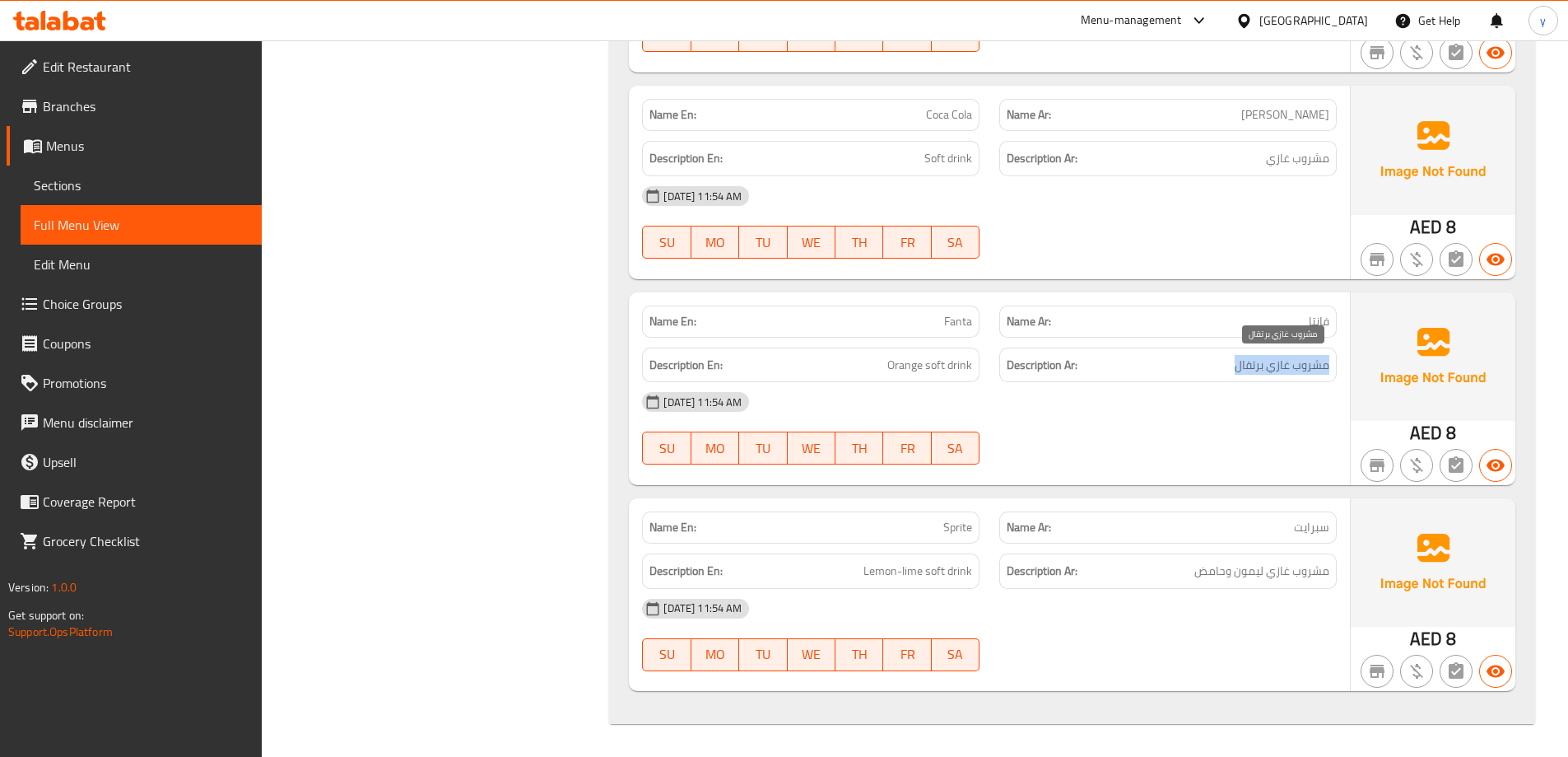
click at [1271, 367] on span "مشروب غازي برتقال" at bounding box center [1282, 365] width 95 height 20
click at [1251, 368] on span "مشروب غازي برتقال" at bounding box center [1282, 365] width 95 height 20
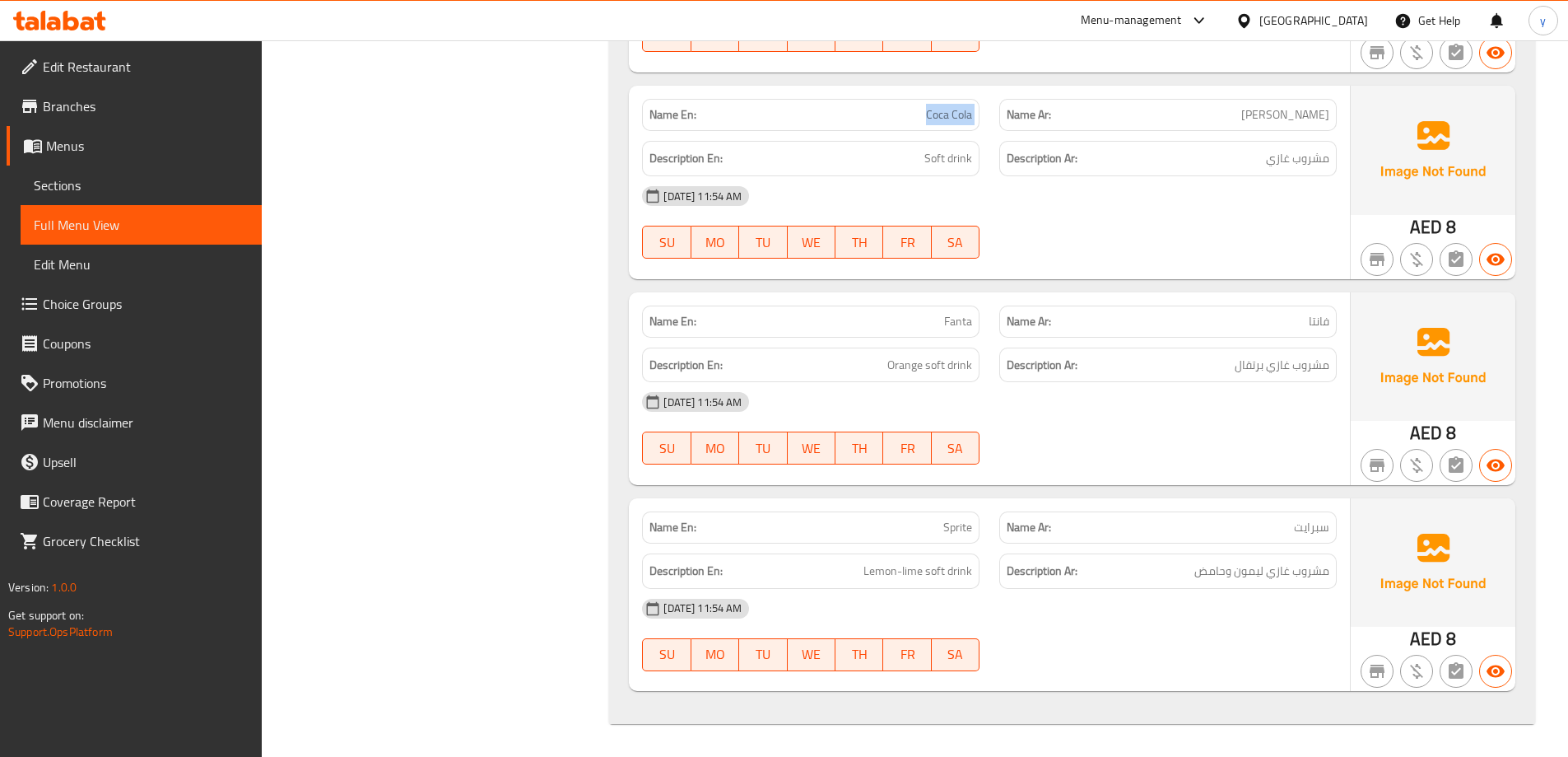
copy span "Coca Cola"
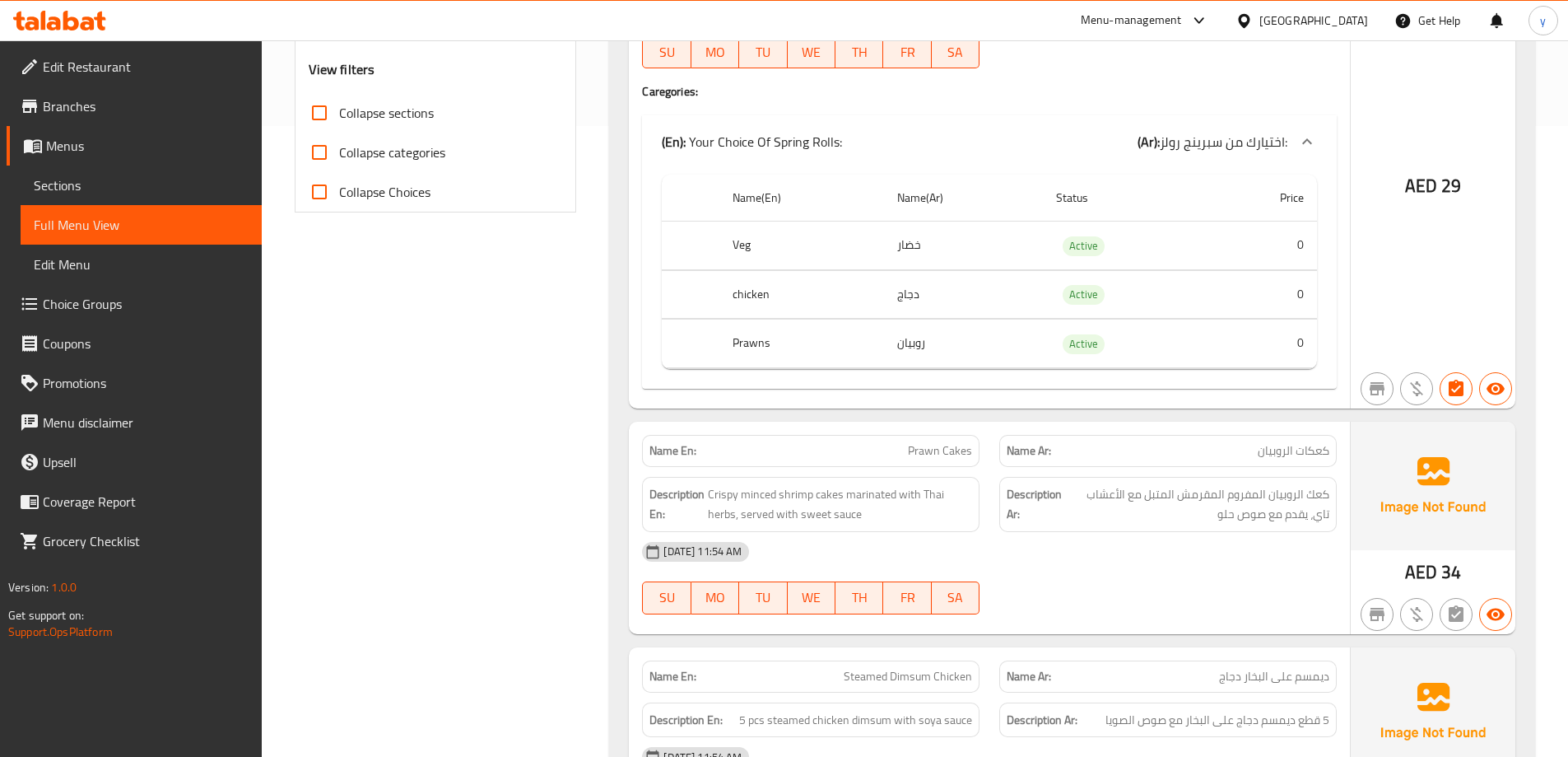
scroll to position [960, 0]
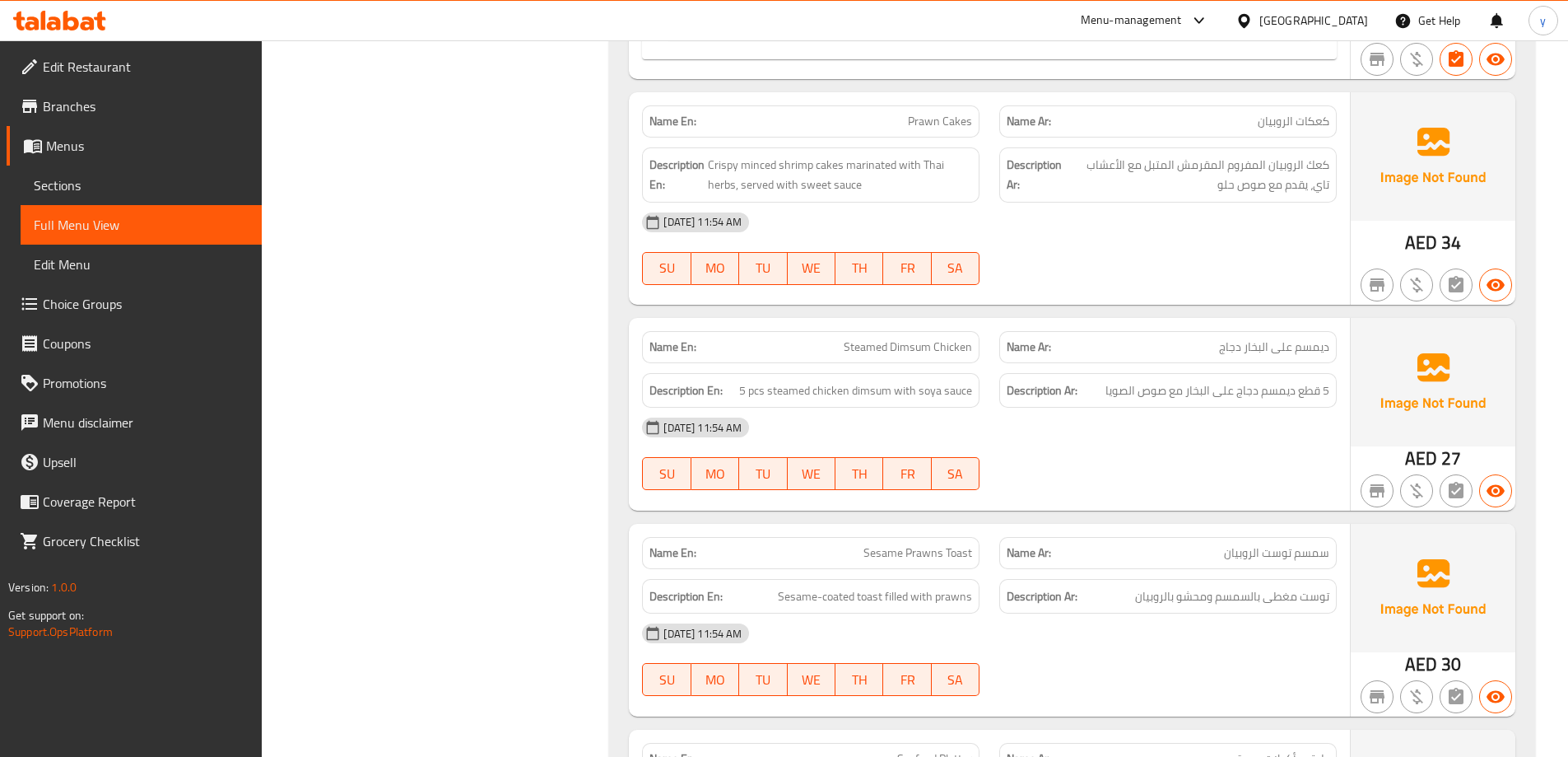
click at [935, 116] on span "Prawn Cakes" at bounding box center [940, 121] width 64 height 18
copy span "Prawn Cakes"
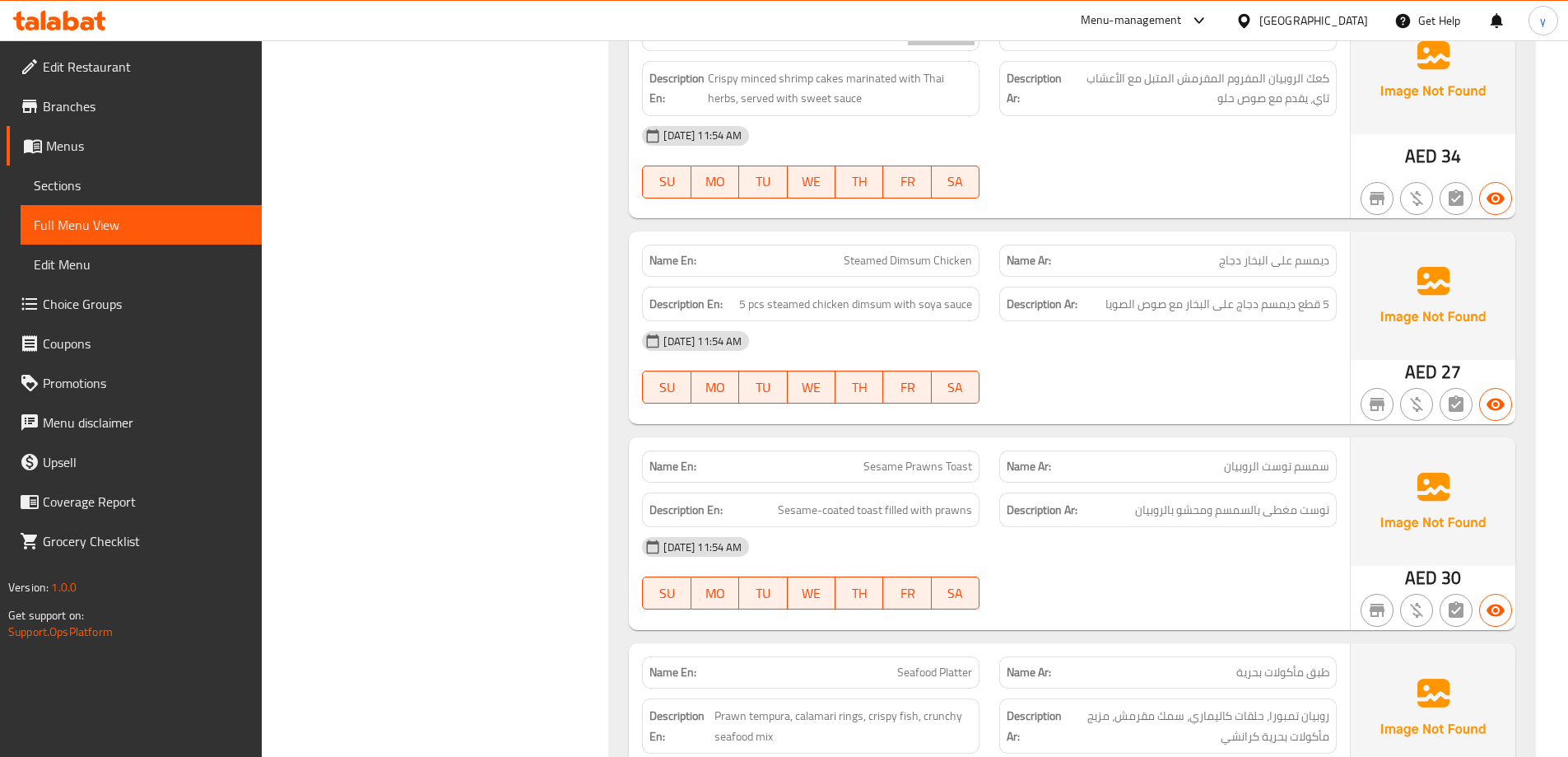
scroll to position [1125, 0]
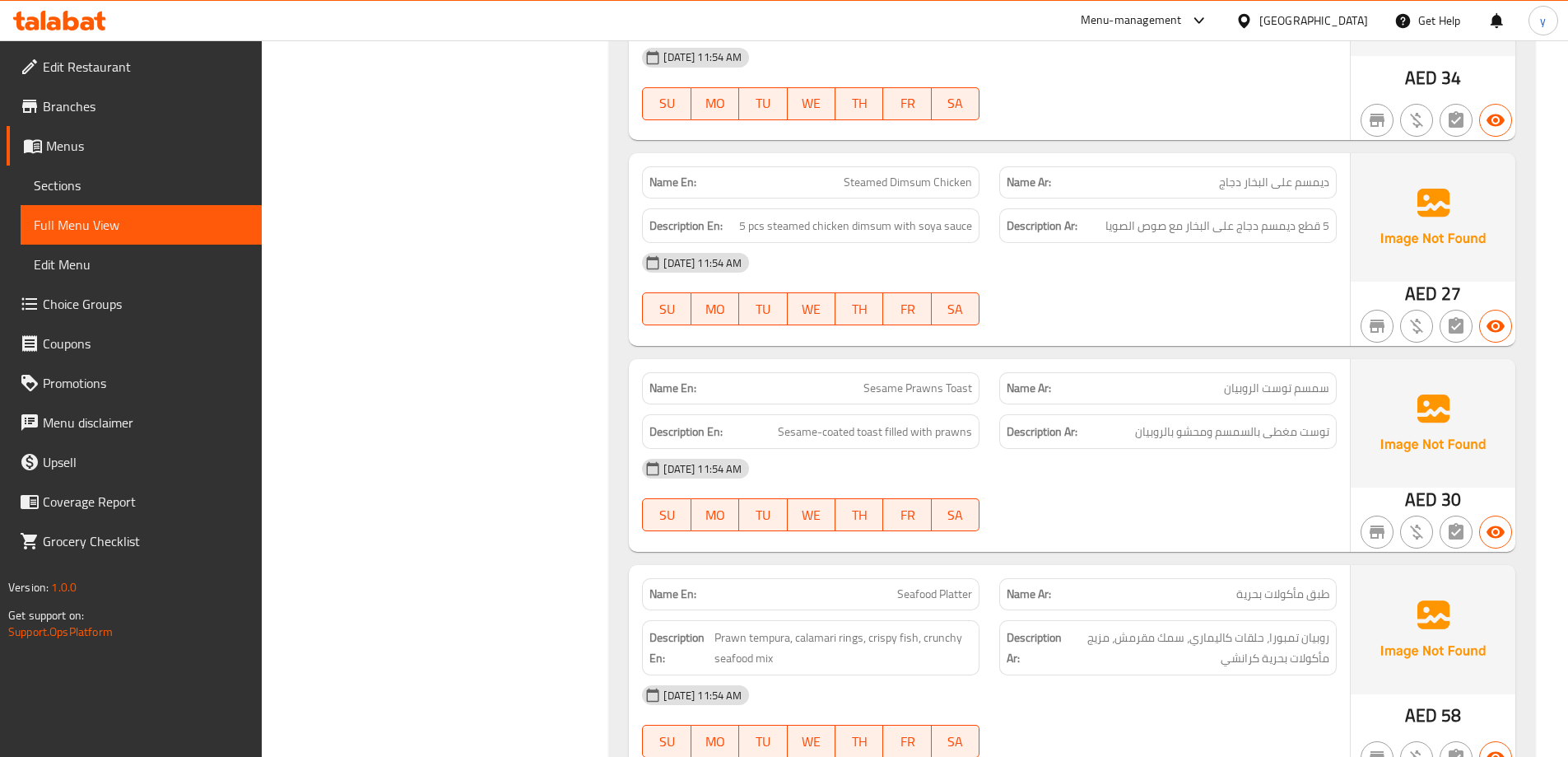
click at [950, 185] on span "Steamed Dimsum Chicken" at bounding box center [908, 183] width 128 height 18
copy span "Steamed Dimsum Chicken"
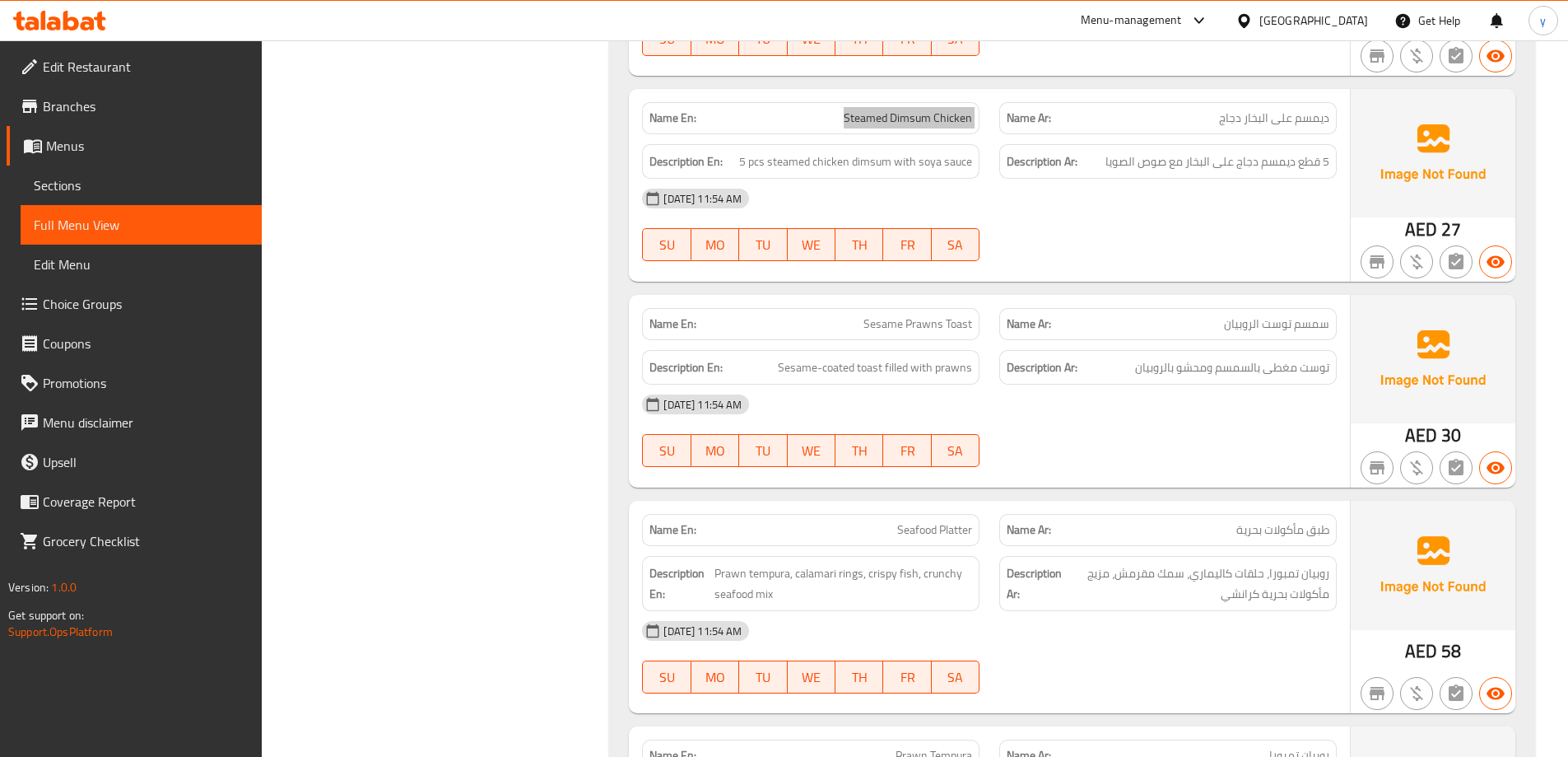
scroll to position [1289, 0]
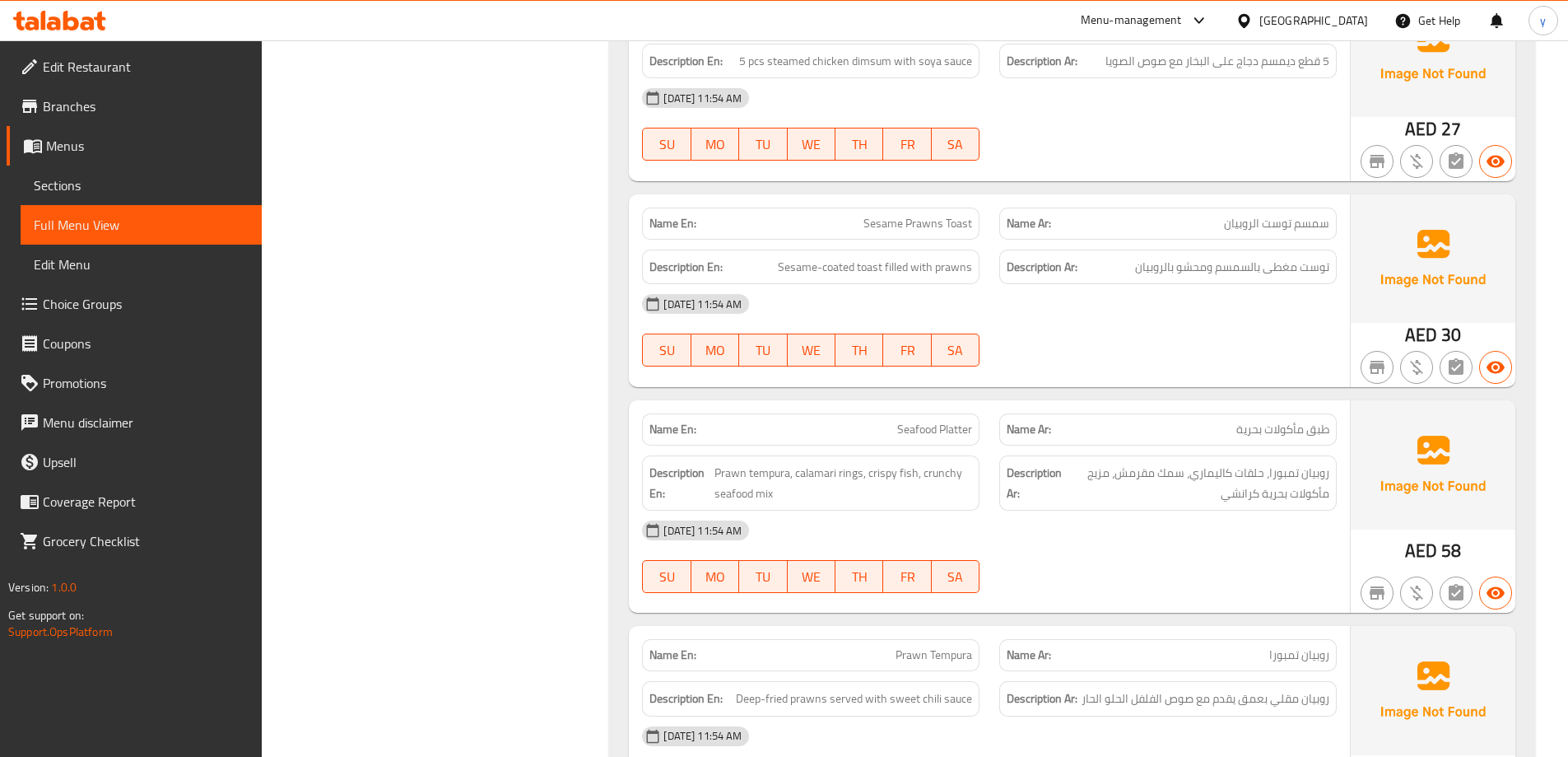
click at [929, 232] on span "Sesame Prawns Toast" at bounding box center [918, 223] width 109 height 18
click at [1064, 322] on div "[DATE] 11:54 AM" at bounding box center [989, 303] width 715 height 40
click at [898, 275] on span "Sesame-coated toast filled with prawns" at bounding box center [875, 266] width 194 height 20
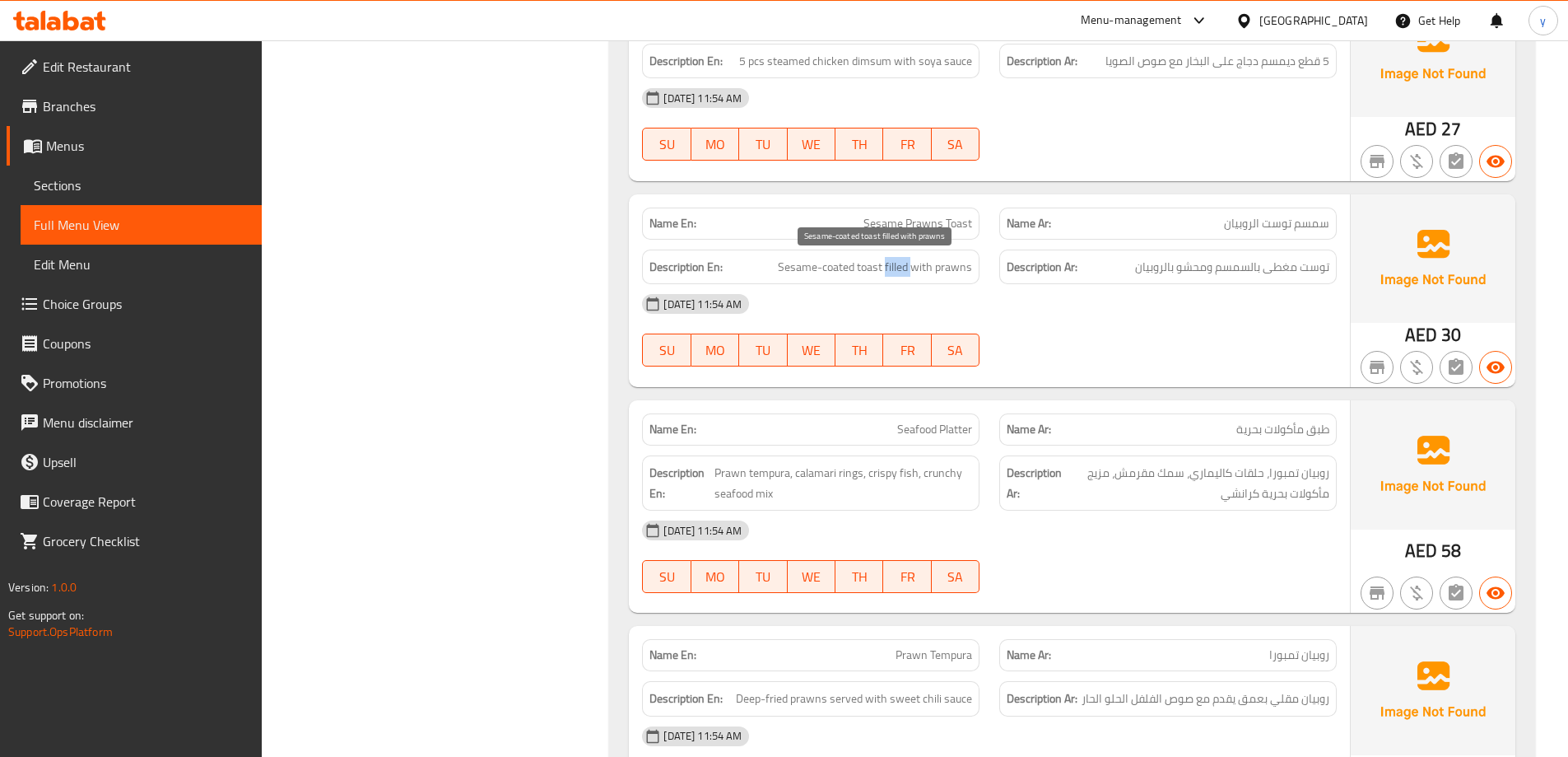
click at [898, 275] on span "Sesame-coated toast filled with prawns" at bounding box center [875, 266] width 194 height 20
click at [881, 217] on span "Sesame Prawns Toast" at bounding box center [918, 223] width 109 height 18
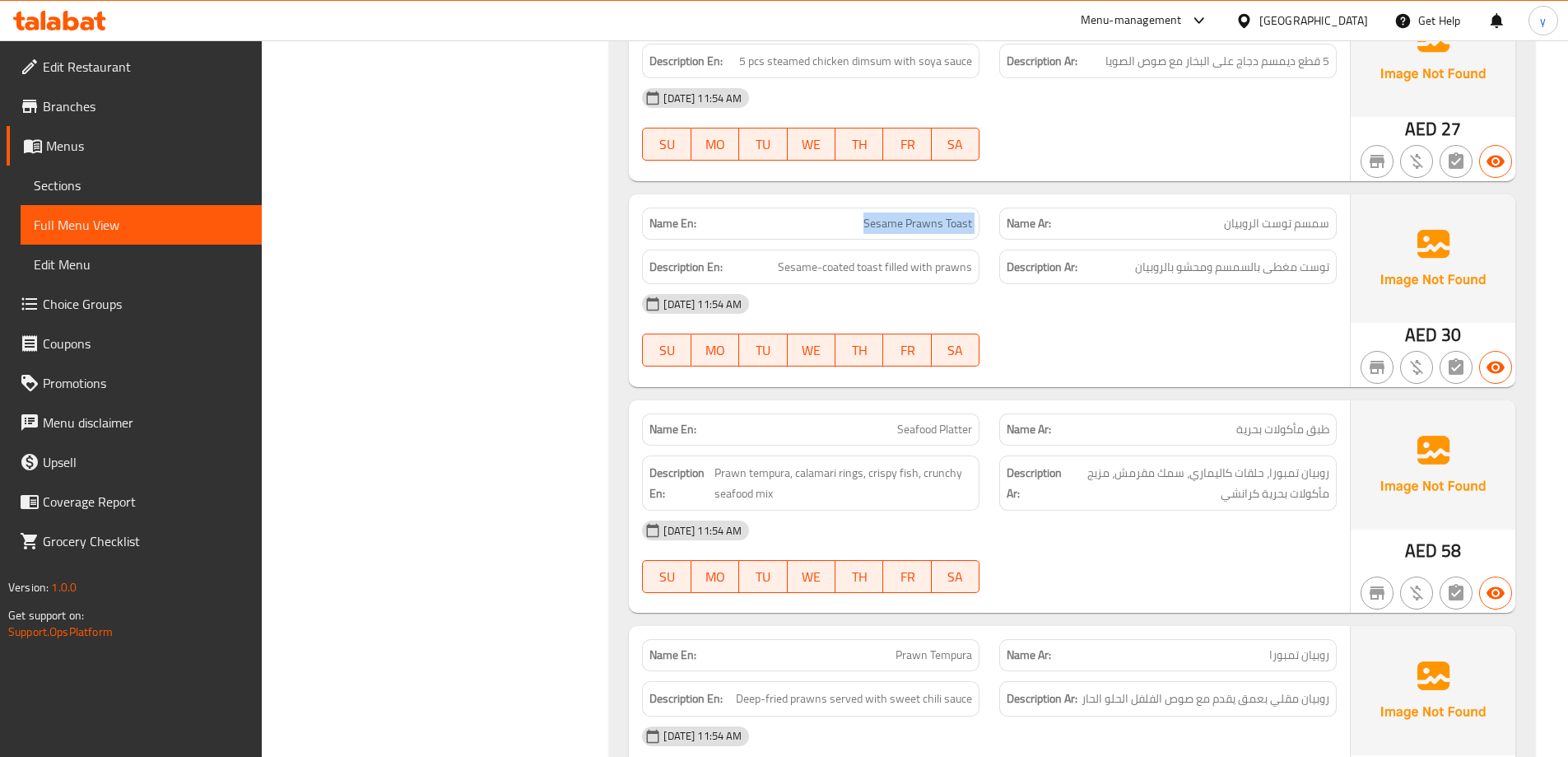
click at [881, 217] on span "Sesame Prawns Toast" at bounding box center [918, 223] width 109 height 18
copy span "Sesame Prawns Toast"
click at [1147, 368] on div at bounding box center [1167, 366] width 357 height 19
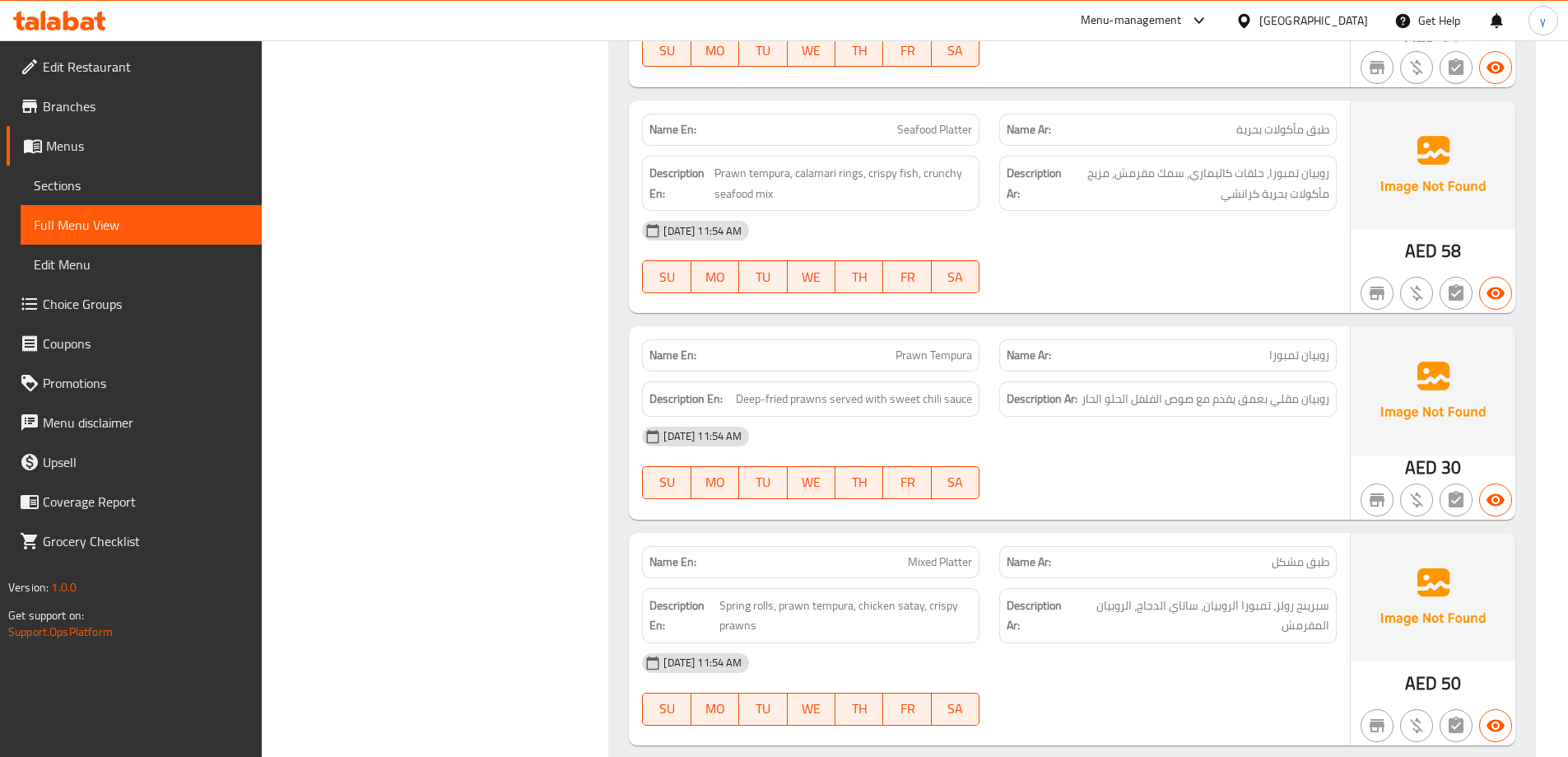
scroll to position [1619, 0]
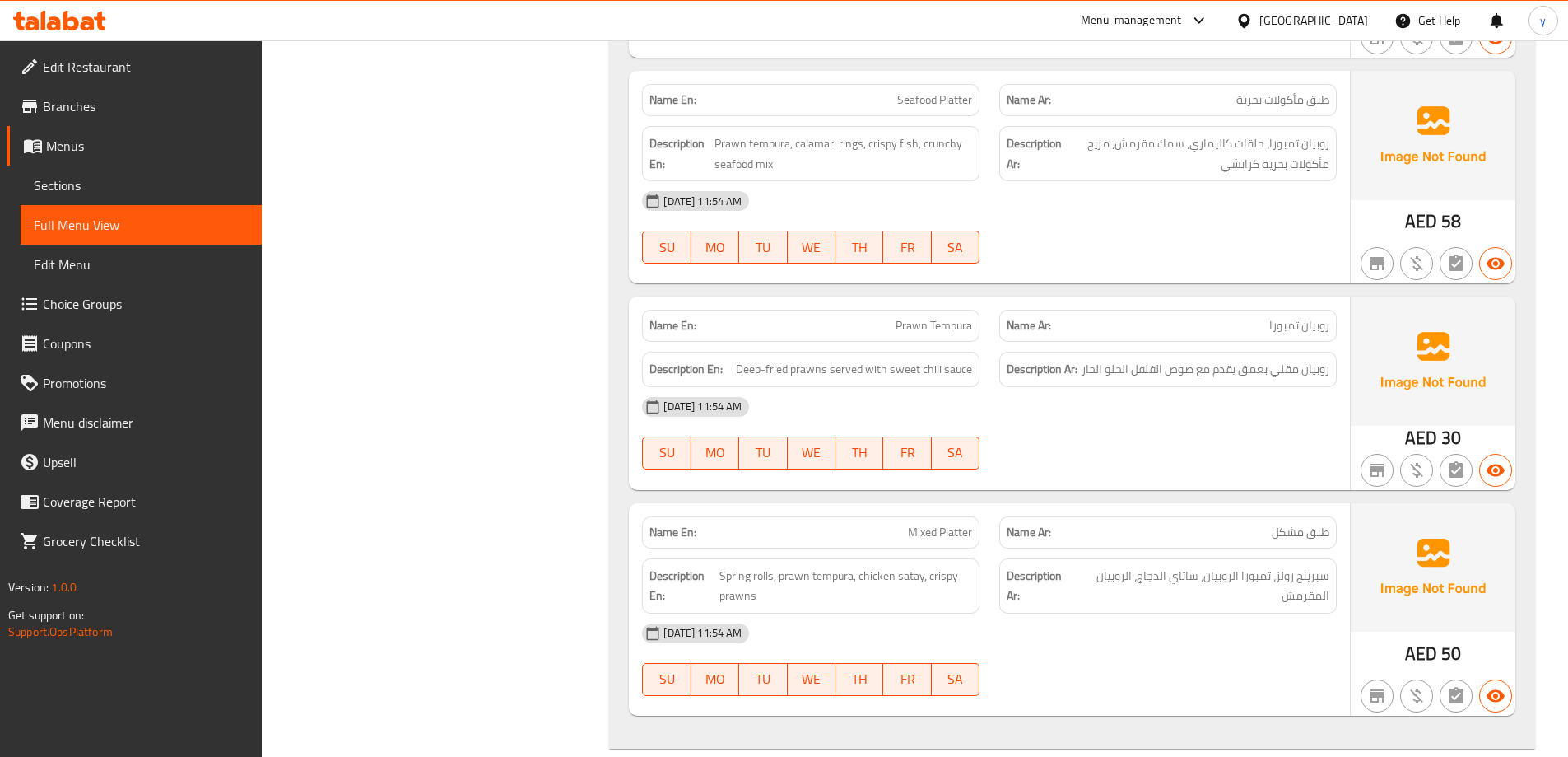
click at [910, 331] on span "Prawn Tempura" at bounding box center [933, 325] width 76 height 18
copy span "Prawn Tempura"
drag, startPoint x: 940, startPoint y: 370, endPoint x: 897, endPoint y: 375, distance: 43.3
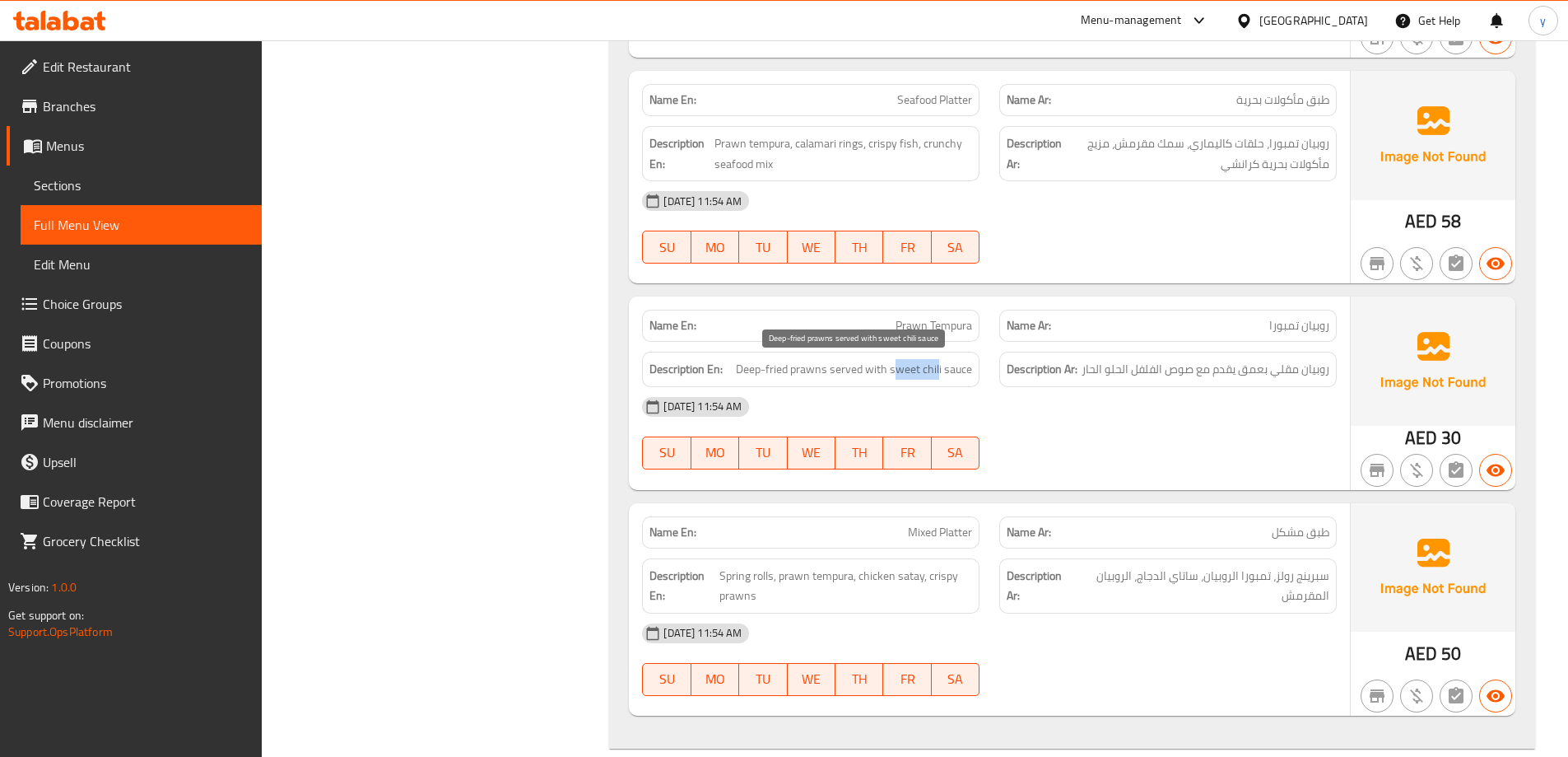
click at [897, 375] on span "Deep-fried prawns served with sweet chili sauce" at bounding box center [853, 368] width 236 height 20
drag, startPoint x: 944, startPoint y: 374, endPoint x: 890, endPoint y: 382, distance: 54.6
click at [890, 382] on div "Description En: Deep-fried prawns served with sweet chili sauce" at bounding box center [810, 369] width 338 height 35
copy span "sweet chili"
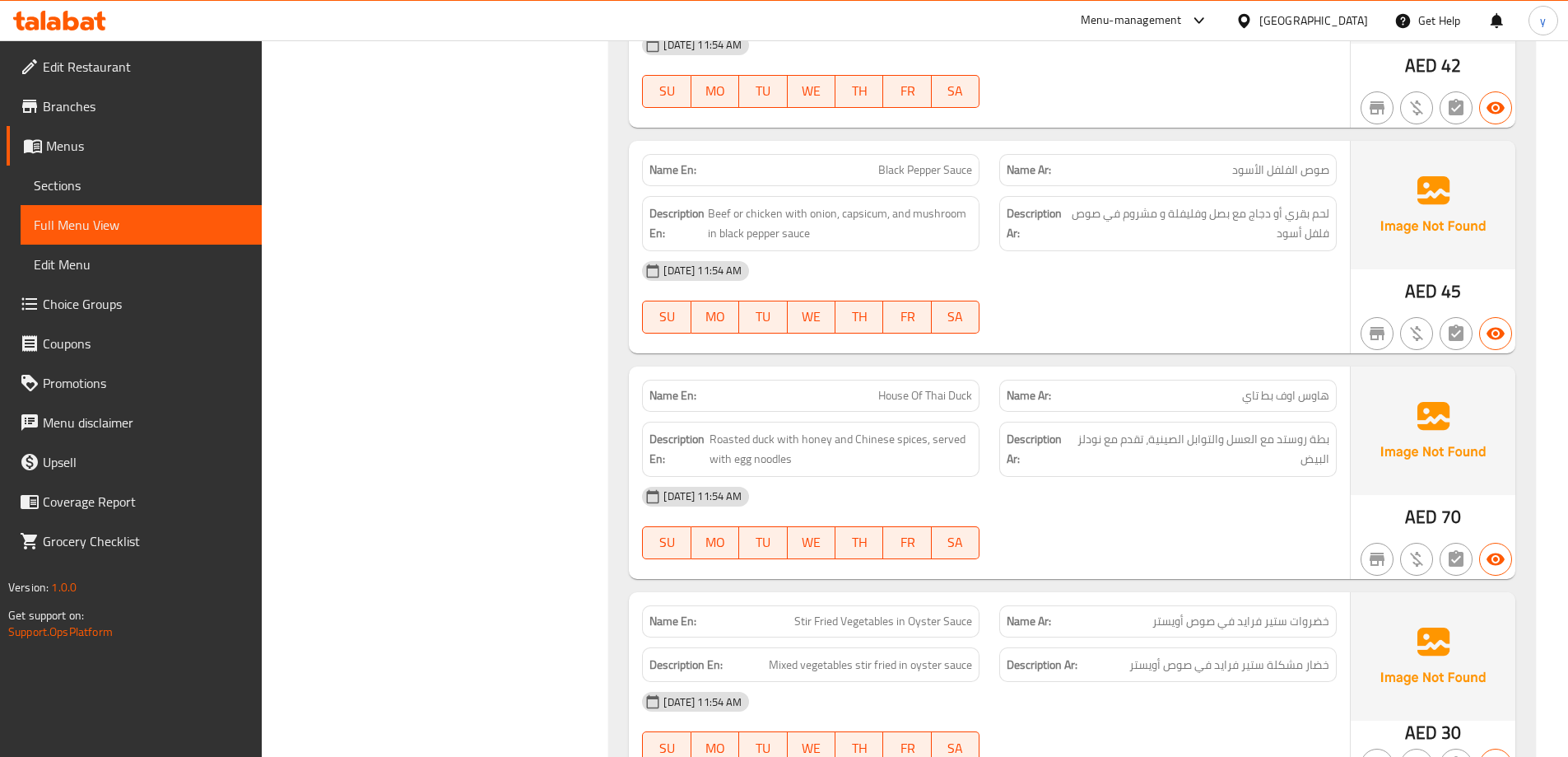
scroll to position [2442, 0]
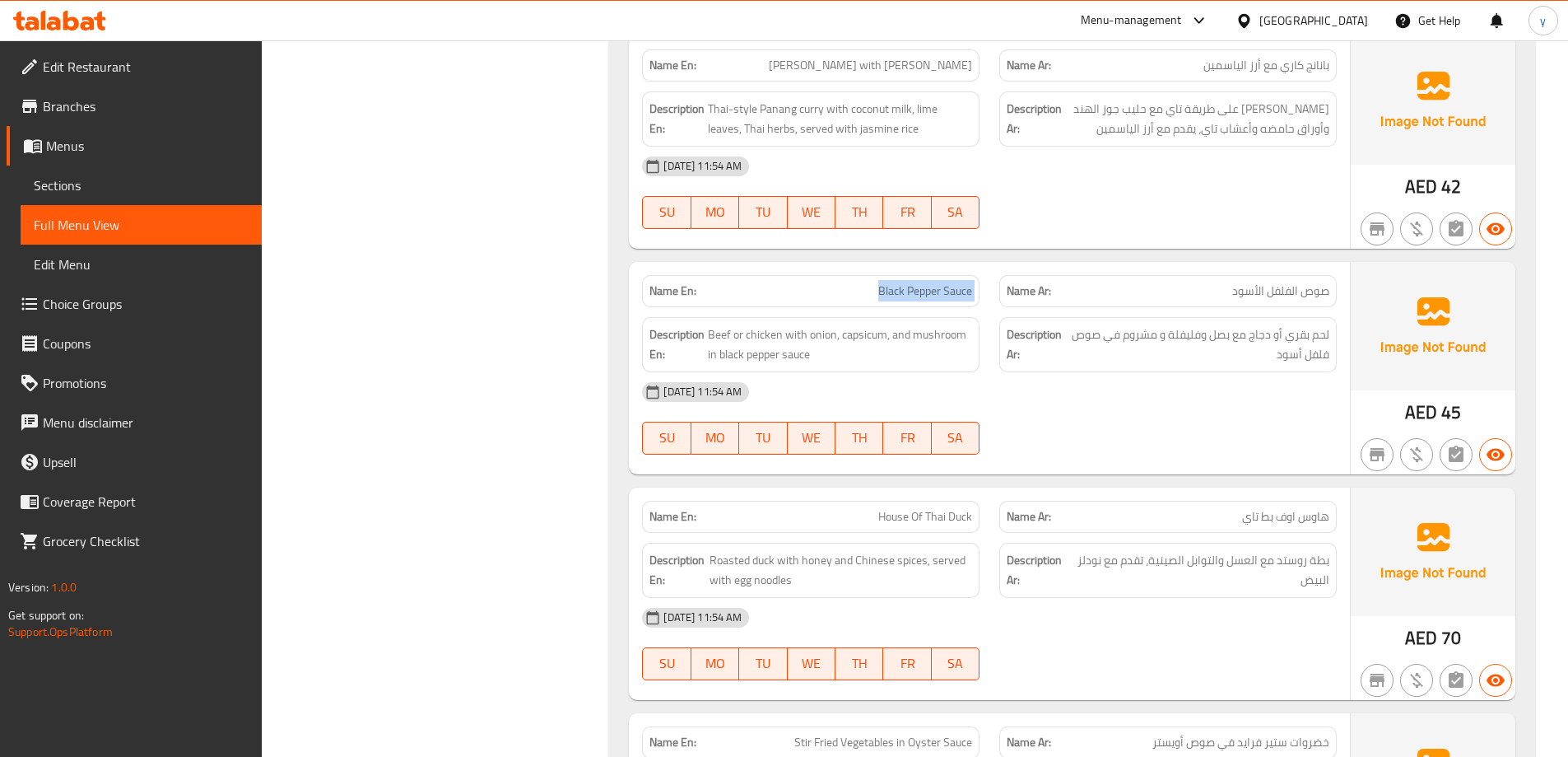
scroll to position [2524, 0]
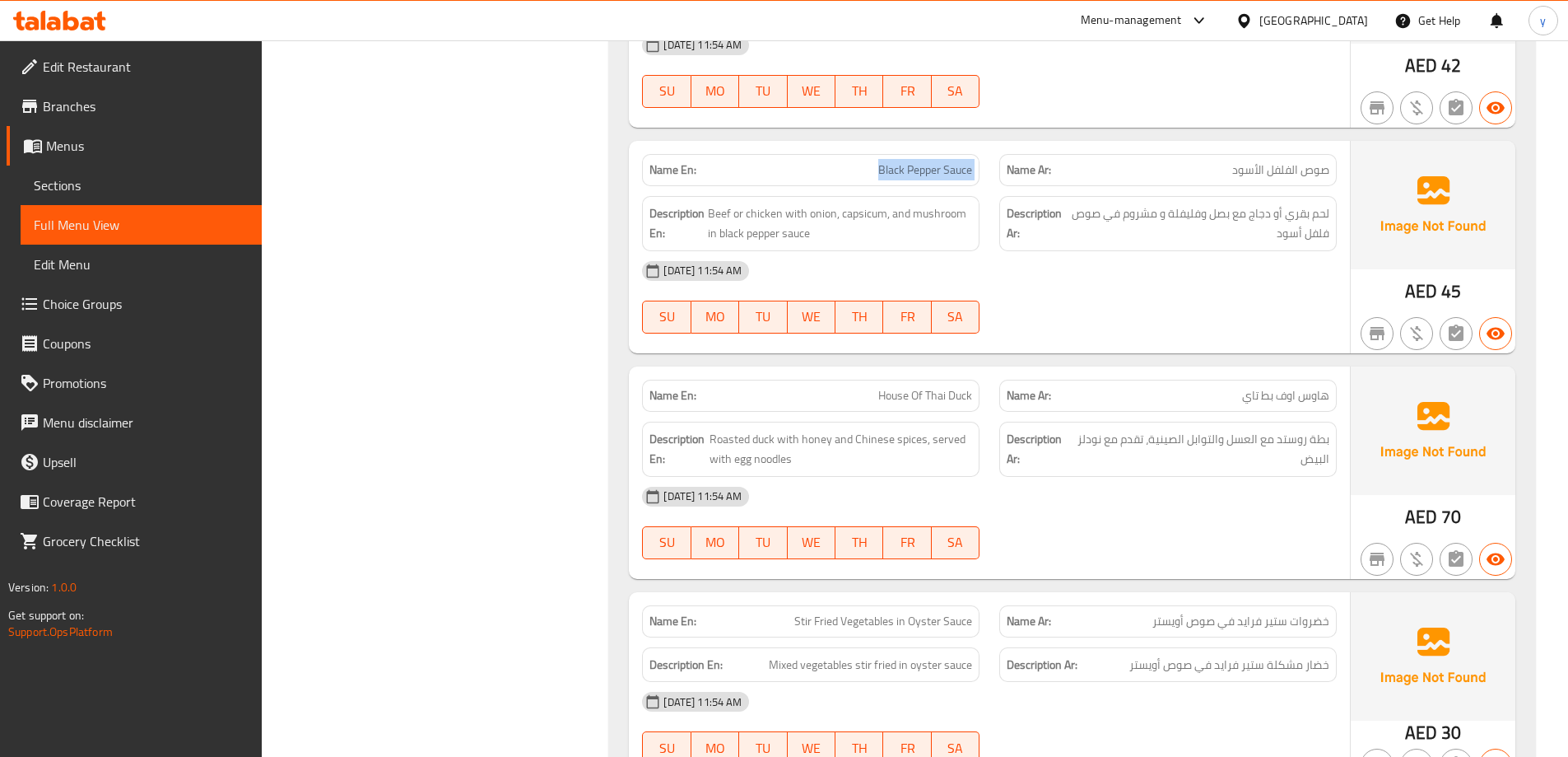
copy span "Black Pepper Sauce"
click at [875, 222] on span "Beef or chicken with onion, capsicum, and mushroom in black pepper sauce" at bounding box center [839, 223] width 265 height 40
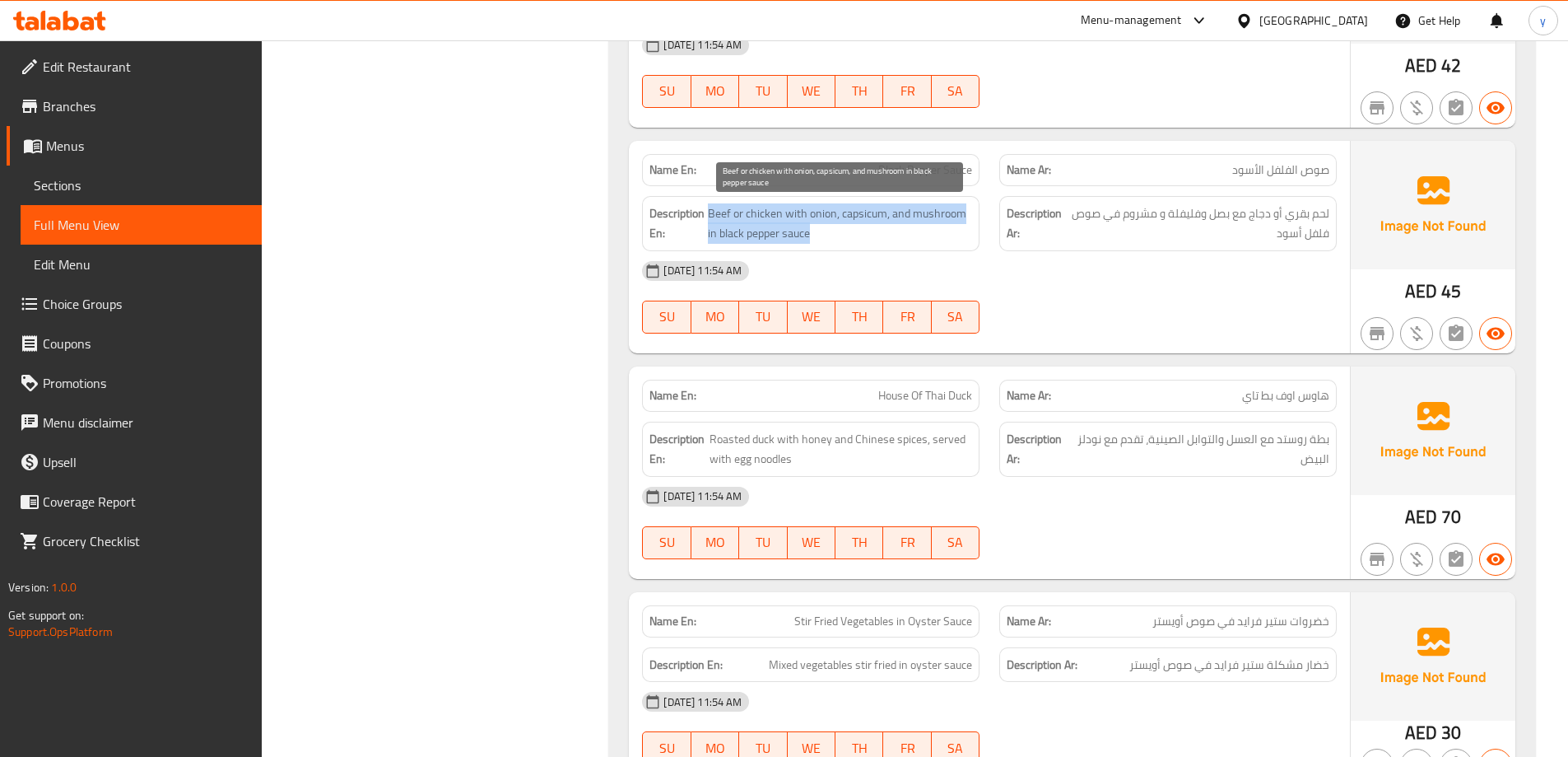
click at [875, 222] on span "Beef or chicken with onion, capsicum, and mushroom in black pepper sauce" at bounding box center [839, 223] width 265 height 40
copy span "Beef or chicken with onion, capsicum, and mushroom in black pepper sauce"
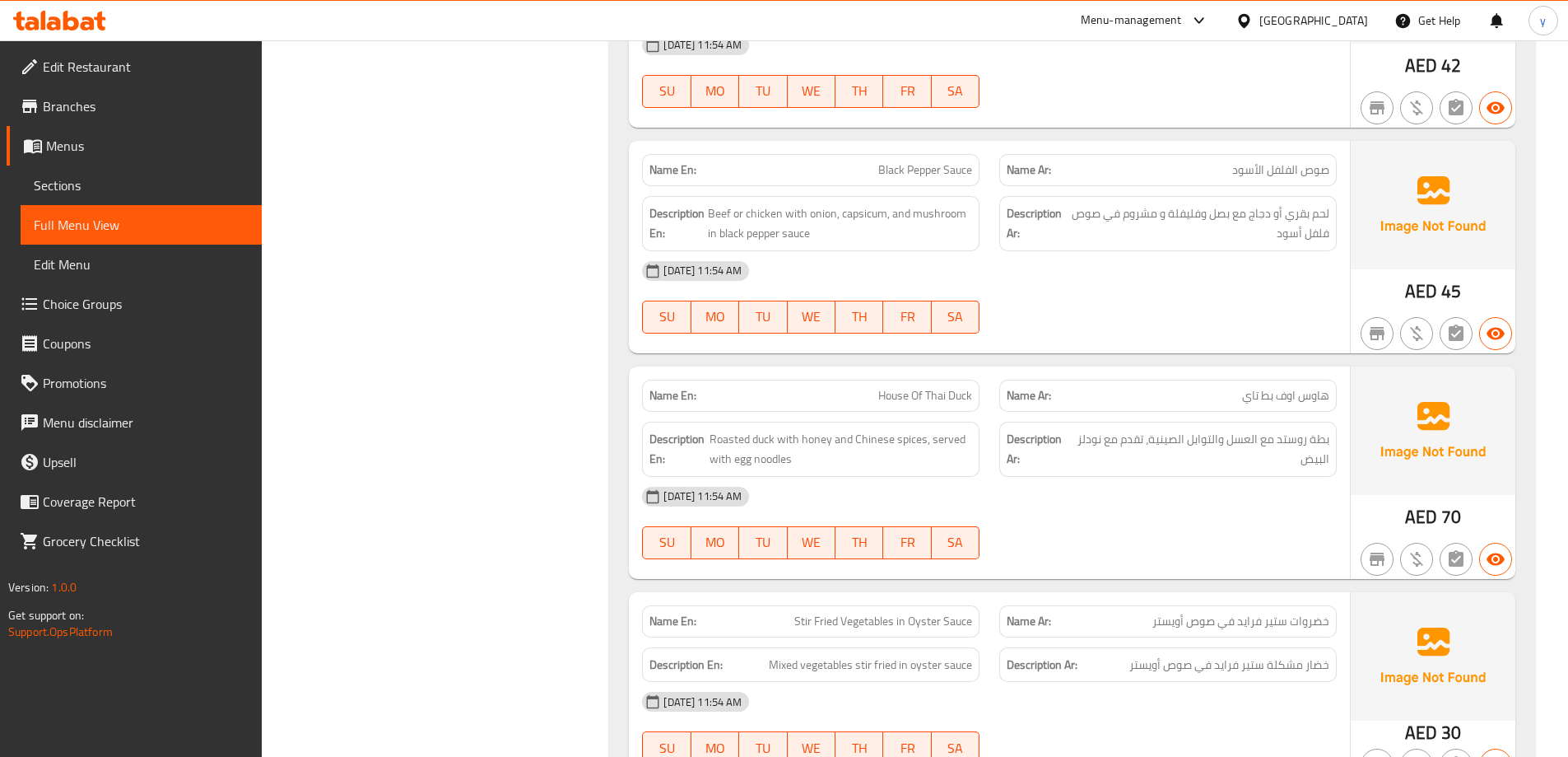
drag, startPoint x: 1287, startPoint y: 212, endPoint x: 1345, endPoint y: 221, distance: 58.7
copy span "لحم بقري"
click at [722, 215] on span "Beef or chicken with onion, capsicum, and mushroom in black pepper sauce" at bounding box center [839, 223] width 265 height 40
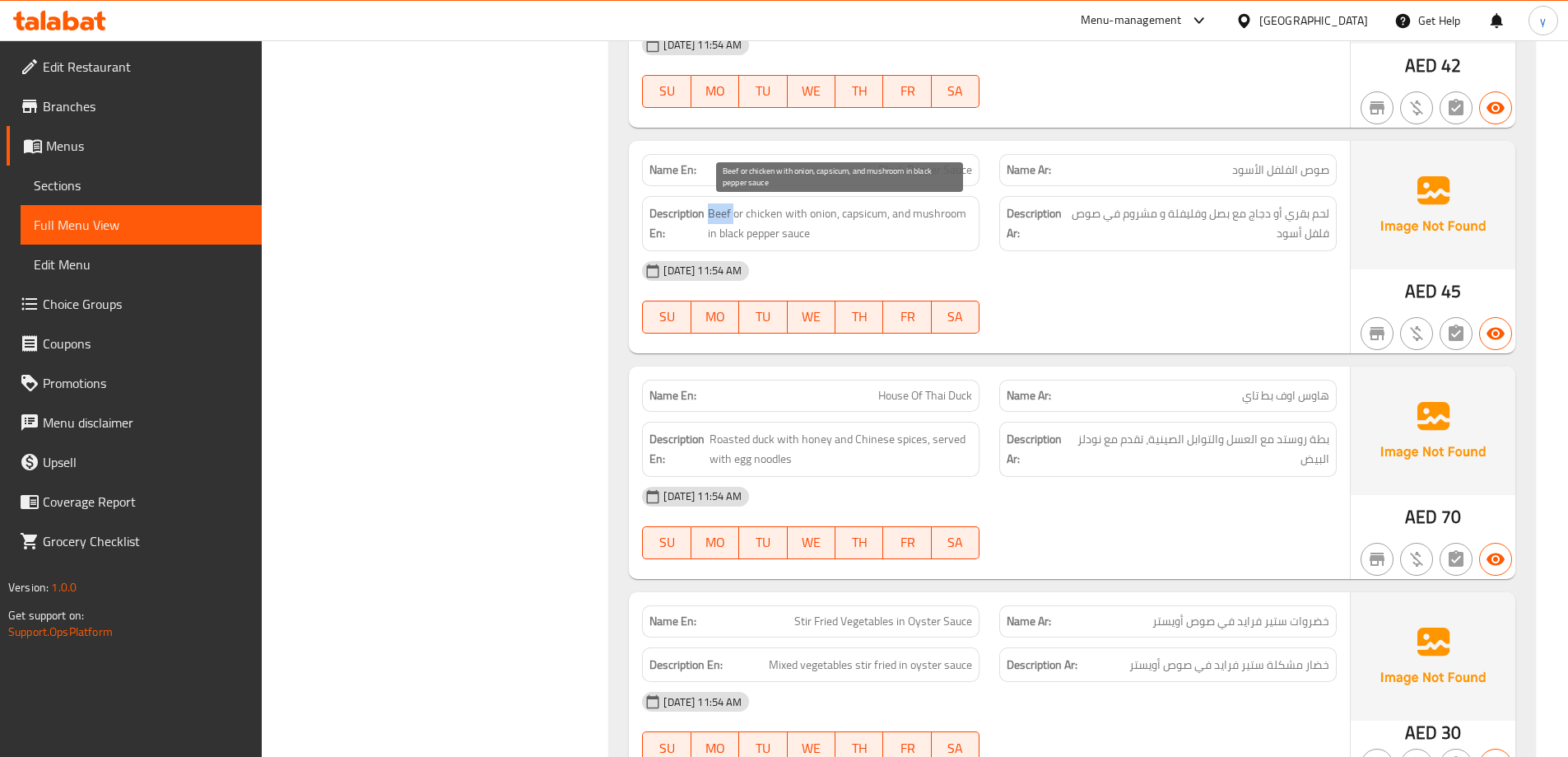
click at [722, 215] on span "Beef or chicken with onion, capsicum, and mushroom in black pepper sauce" at bounding box center [839, 223] width 265 height 40
click at [764, 218] on span "Beef or chicken with onion, capsicum, and mushroom in black pepper sauce" at bounding box center [839, 223] width 265 height 40
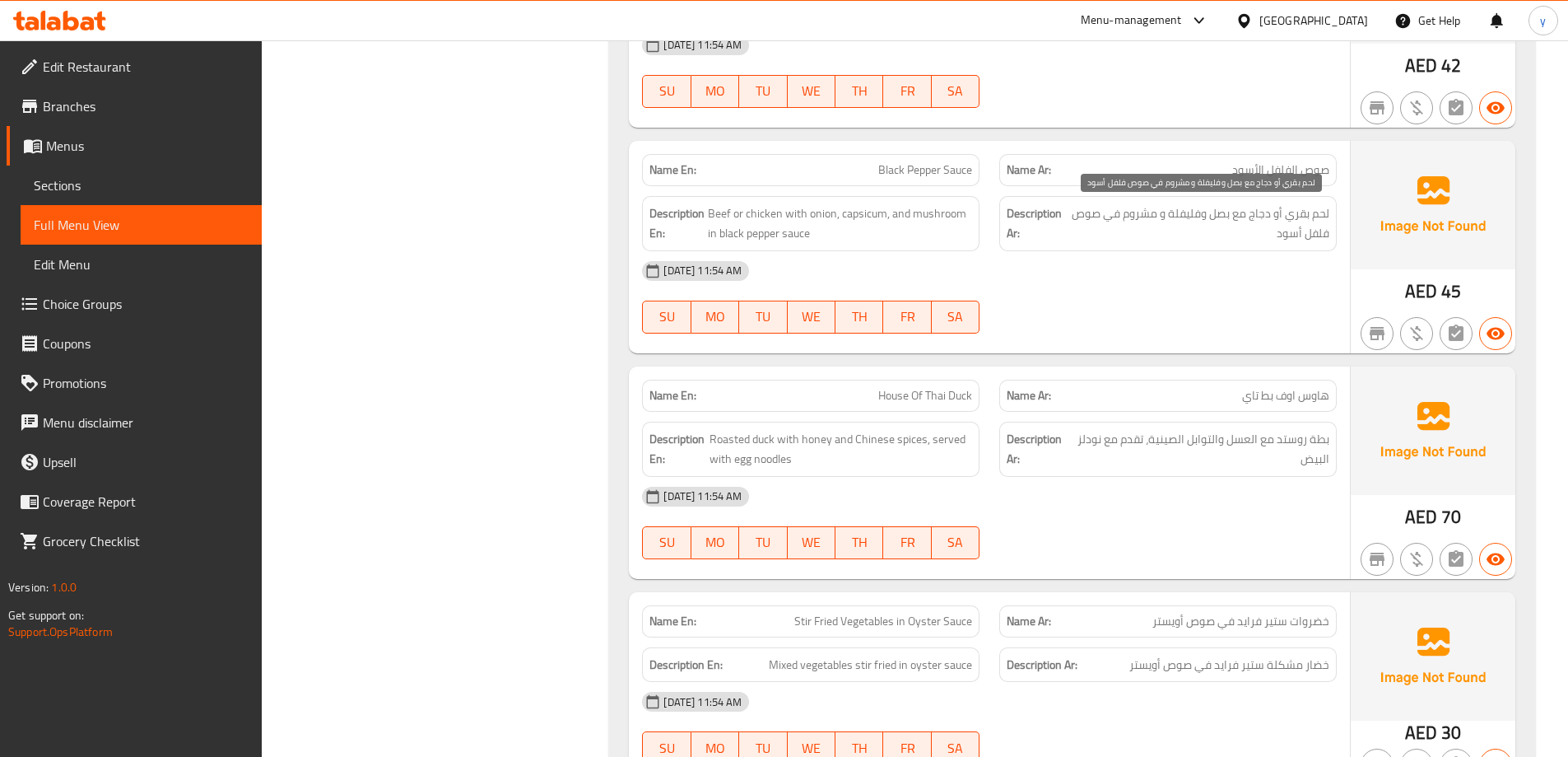
click at [1255, 218] on span "لحم بقري أو دجاج مع بصل وفليفلة و مشروم في صوص فلفل أسود" at bounding box center [1199, 223] width 260 height 40
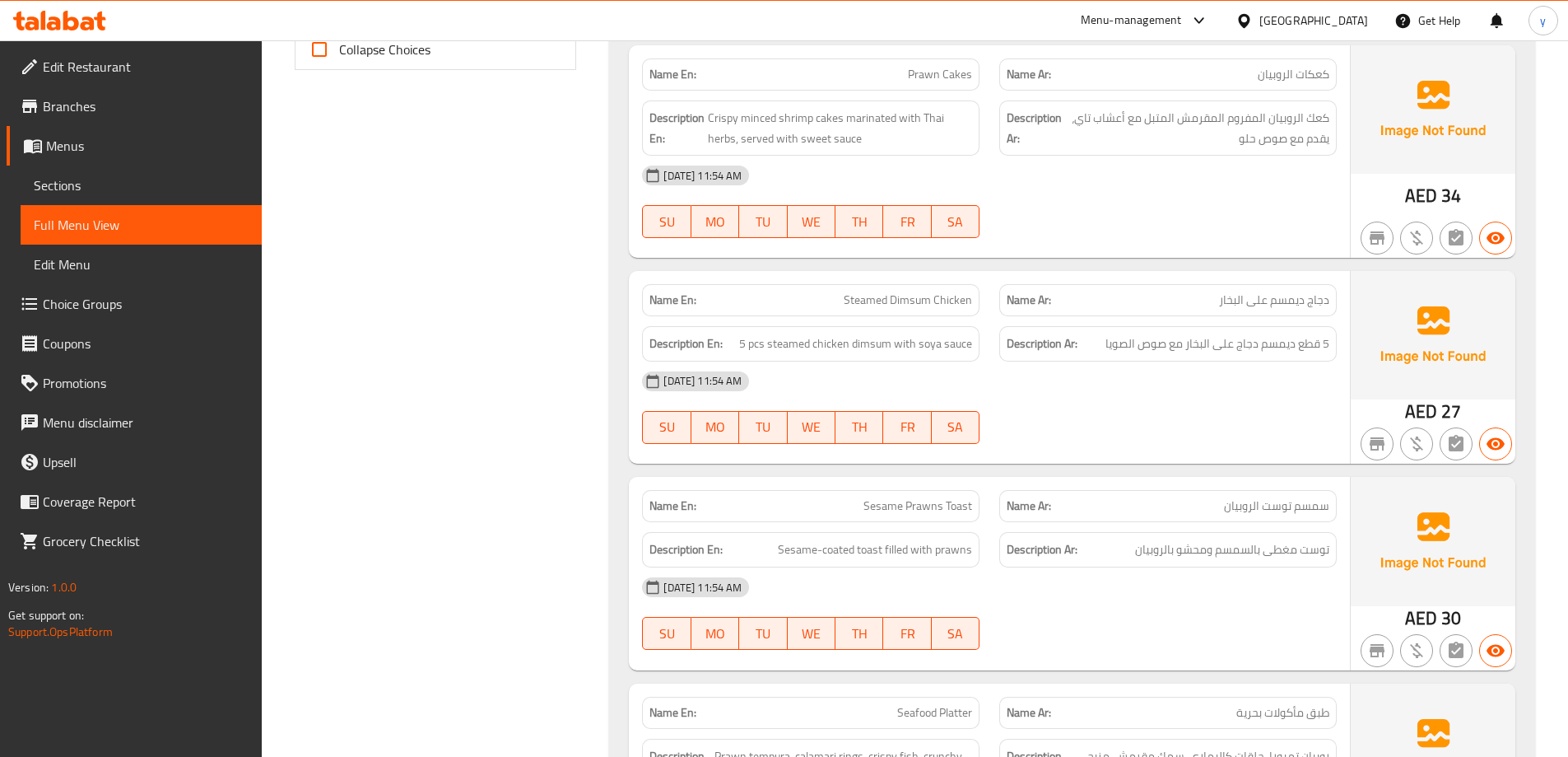
scroll to position [576, 0]
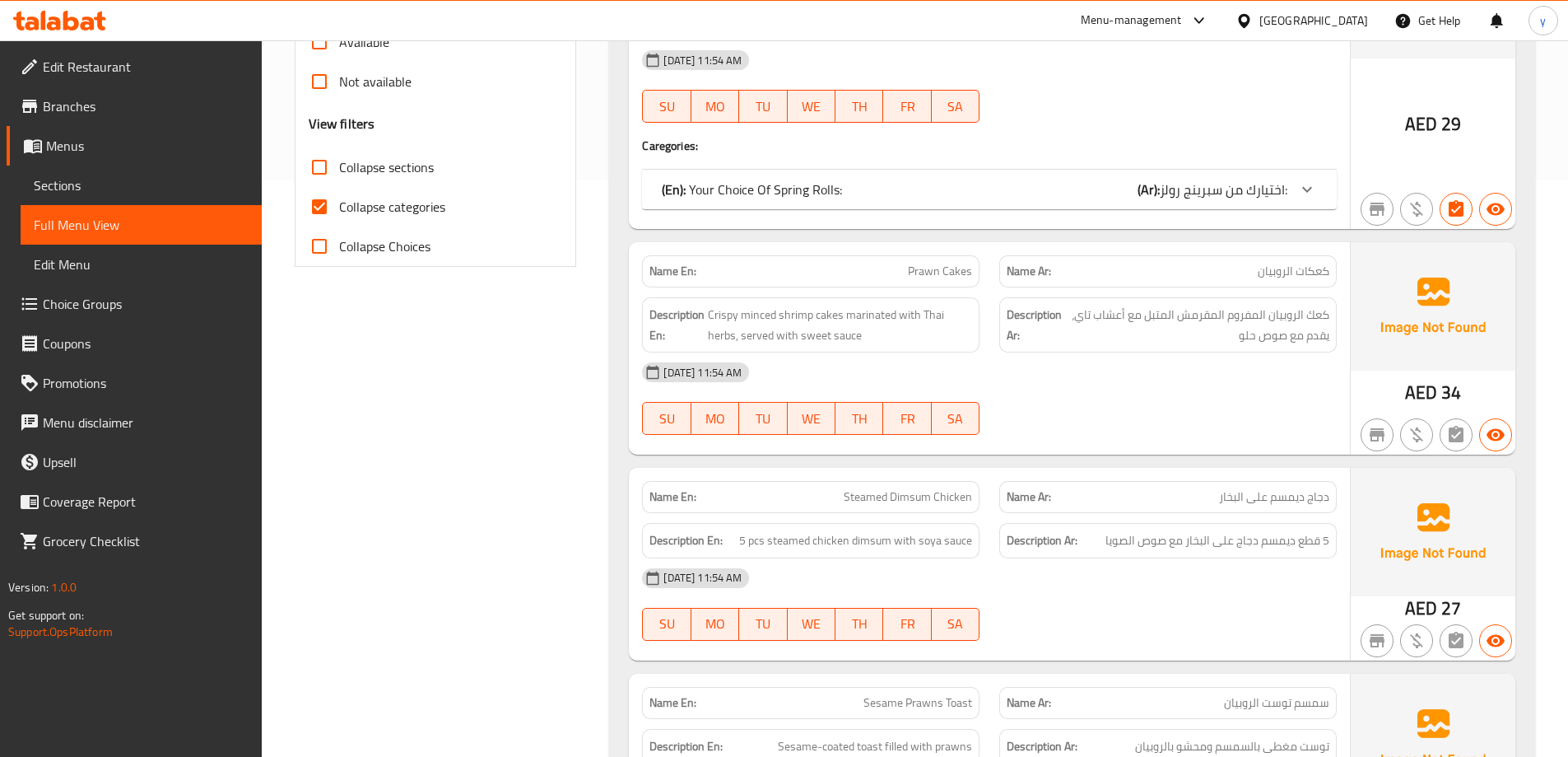
click at [386, 207] on span "Collapse categories" at bounding box center [392, 207] width 106 height 19
click at [339, 207] on input "Collapse categories" at bounding box center [319, 207] width 40 height 40
checkbox input "false"
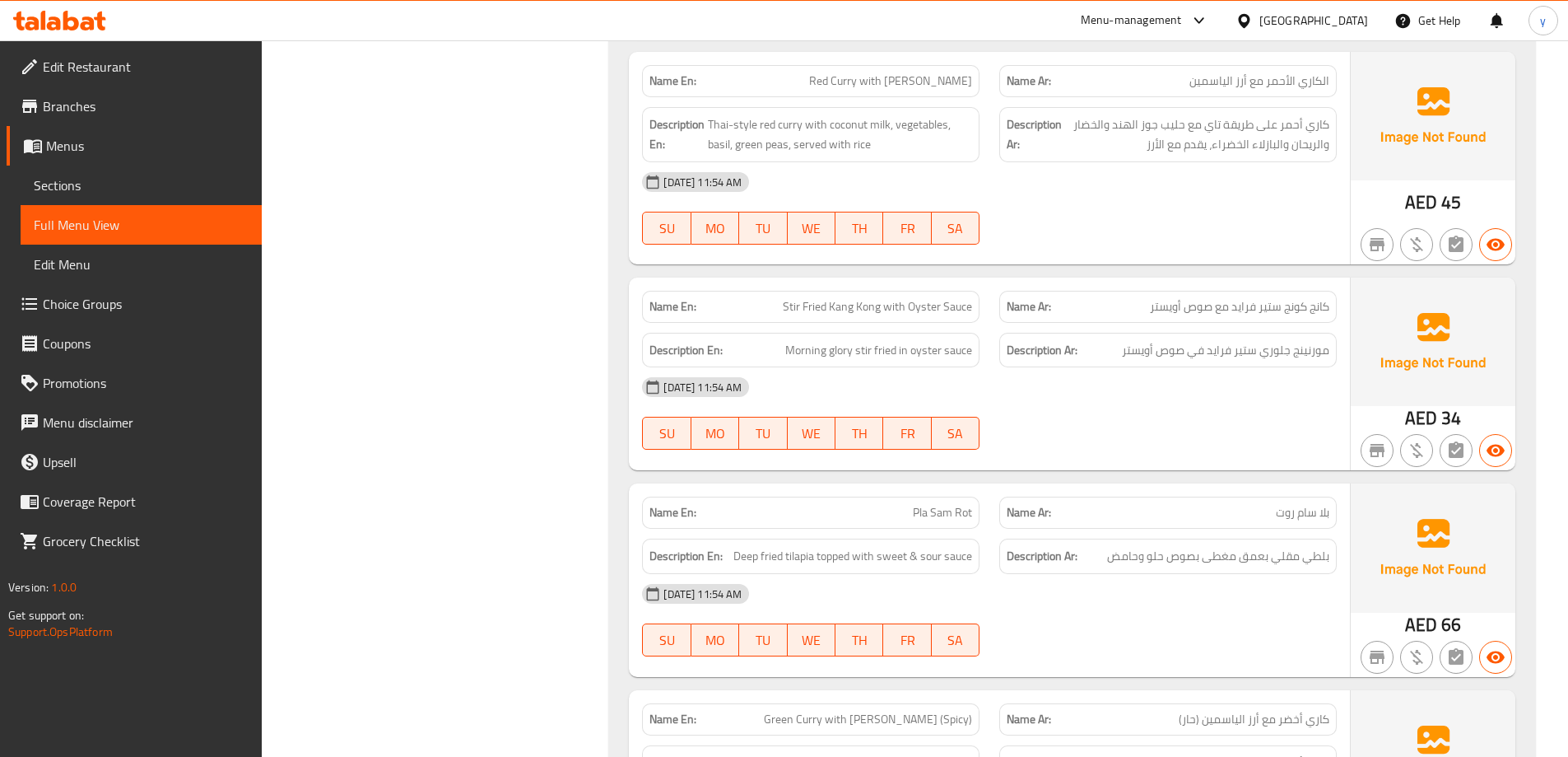
scroll to position [3046, 0]
copy span "Stir Fried Kang Kong with Oyster Sauce"
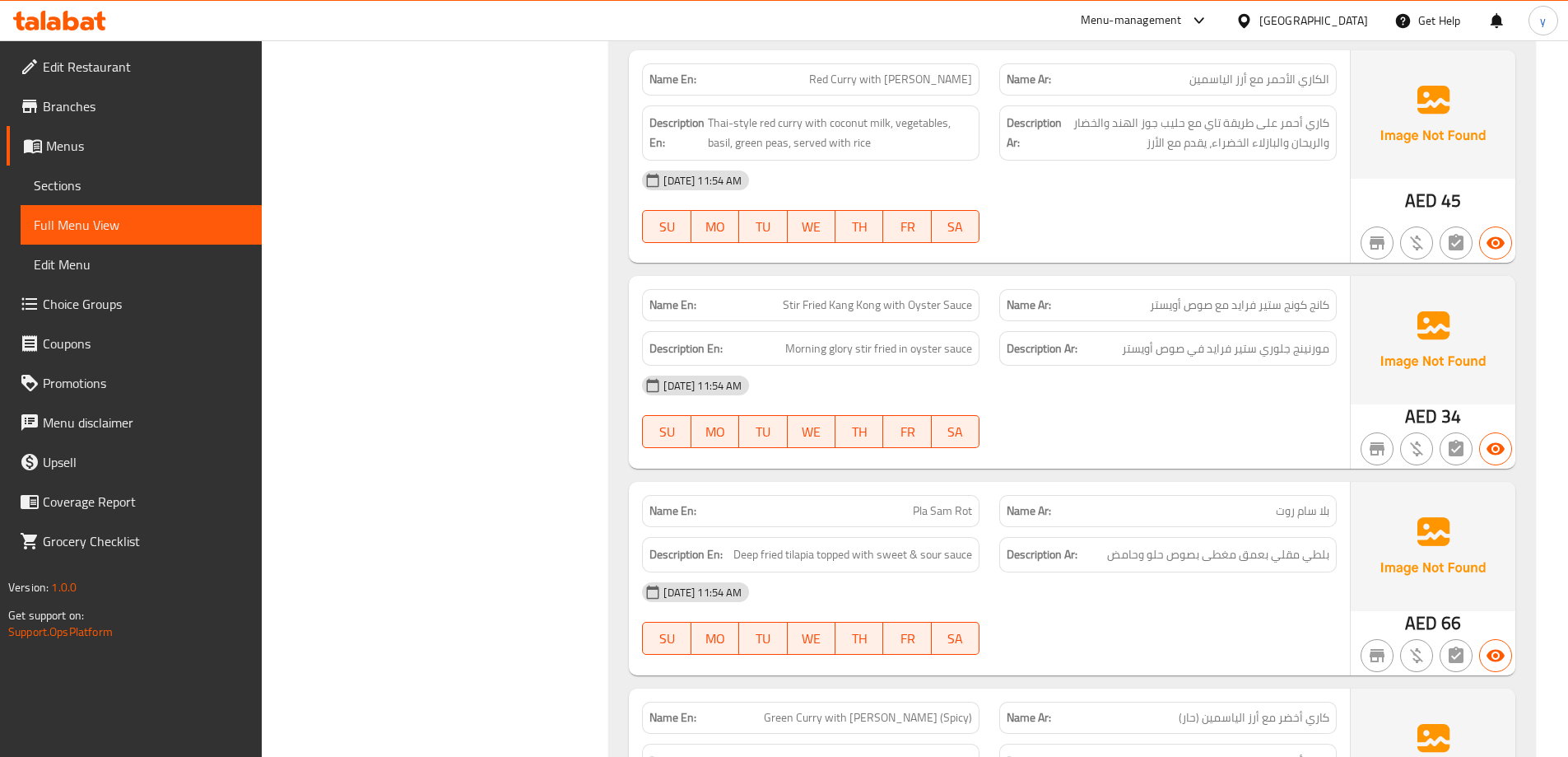
click at [814, 346] on span "Morning glory stir fried in oyster sauce" at bounding box center [878, 348] width 187 height 20
copy span "Morning glory stir fried in oyster sauce"
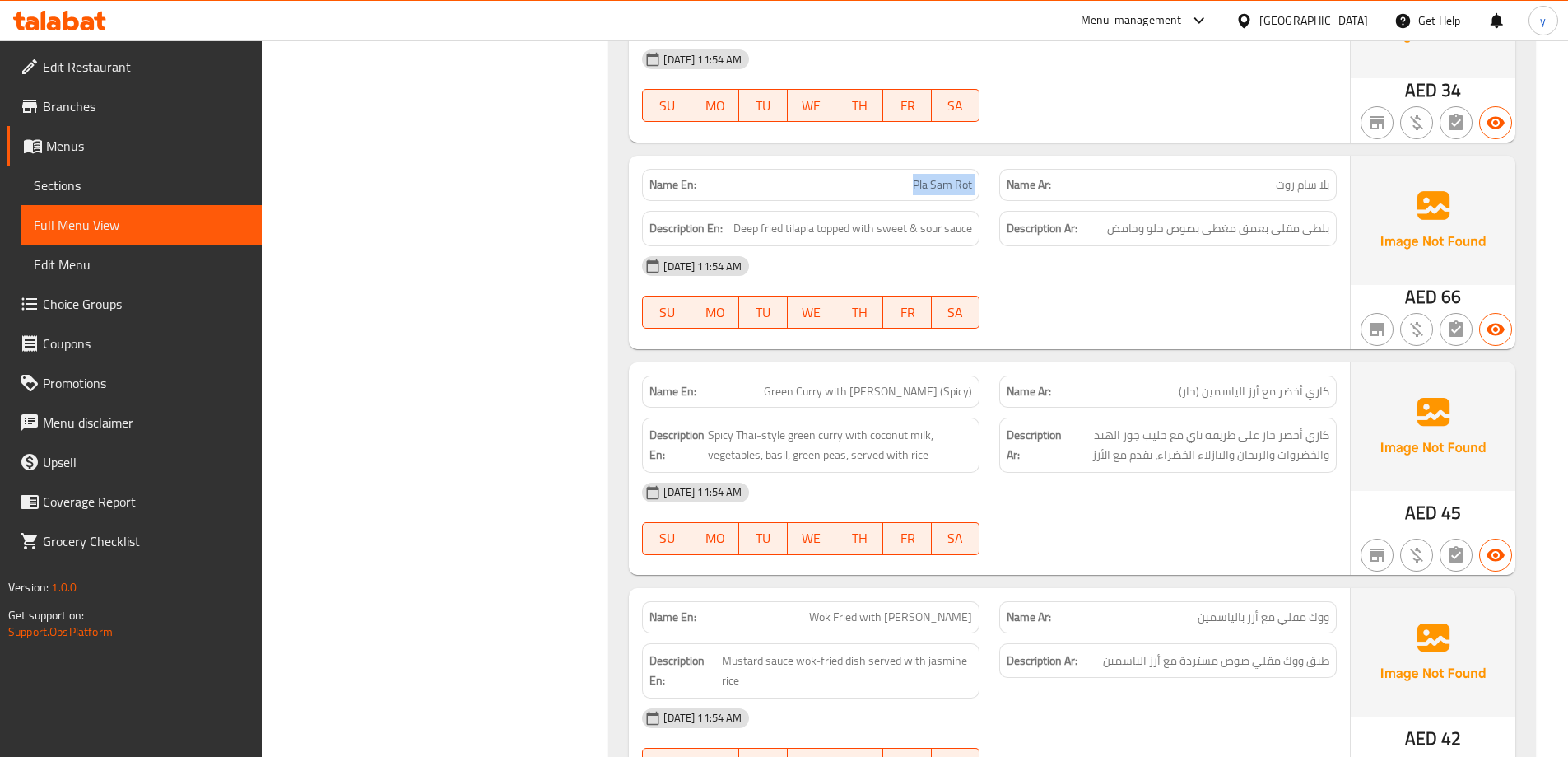
scroll to position [3375, 0]
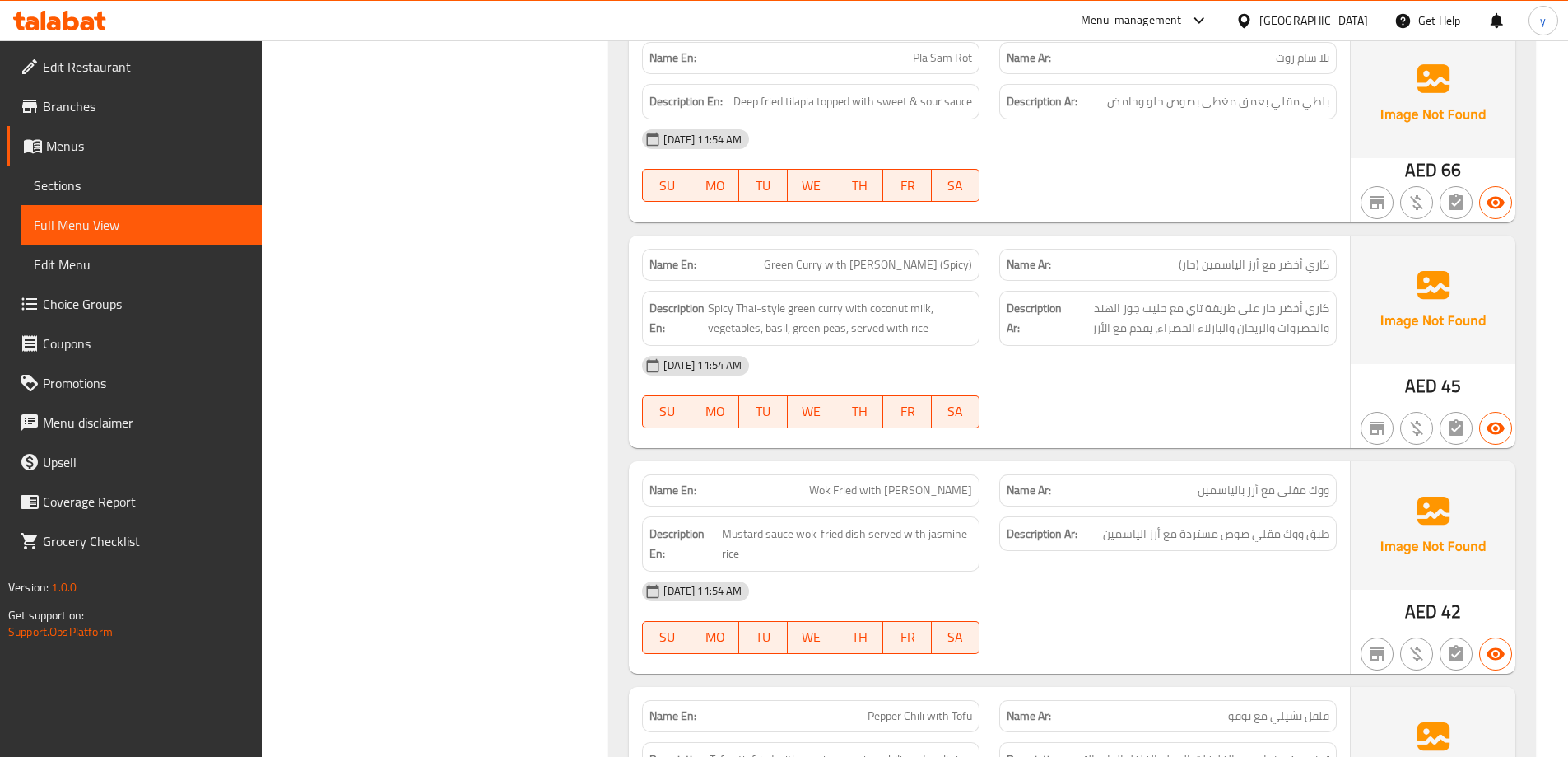
scroll to position [3540, 0]
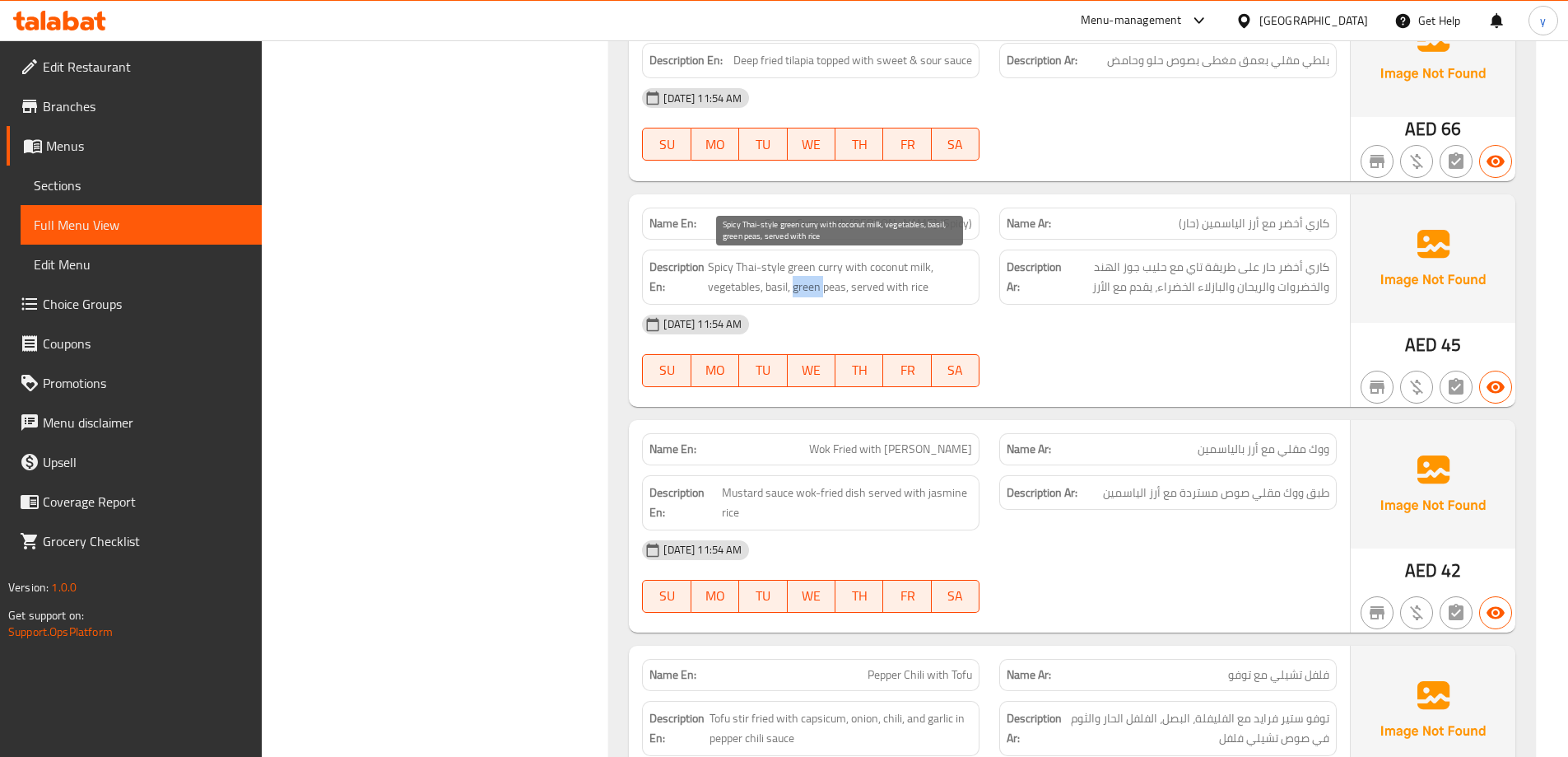
click at [809, 283] on span "Spicy Thai-style green curry with coconut milk, vegetables, basil, green peas, …" at bounding box center [839, 277] width 265 height 40
click at [843, 277] on span "Spicy Thai-style green curry with coconut milk, vegetables, basil, green peas, …" at bounding box center [839, 277] width 265 height 40
drag, startPoint x: 845, startPoint y: 270, endPoint x: 933, endPoint y: 294, distance: 91.2
click at [933, 294] on span "Spicy Thai-style green curry with coconut milk, vegetables, basil, green peas, …" at bounding box center [839, 277] width 265 height 40
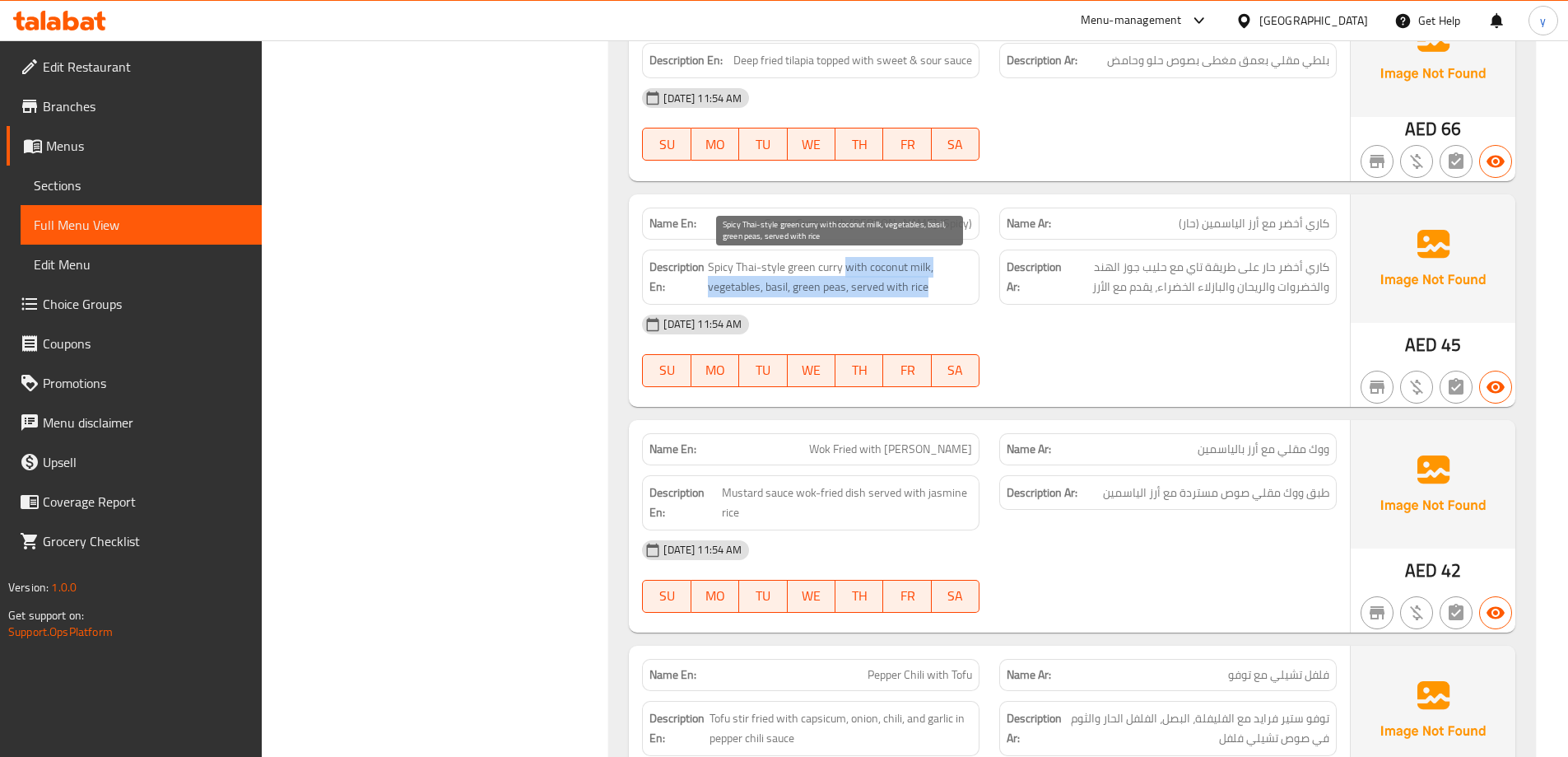
copy span "with coconut milk, vegetables, basil, green peas, served with rice"
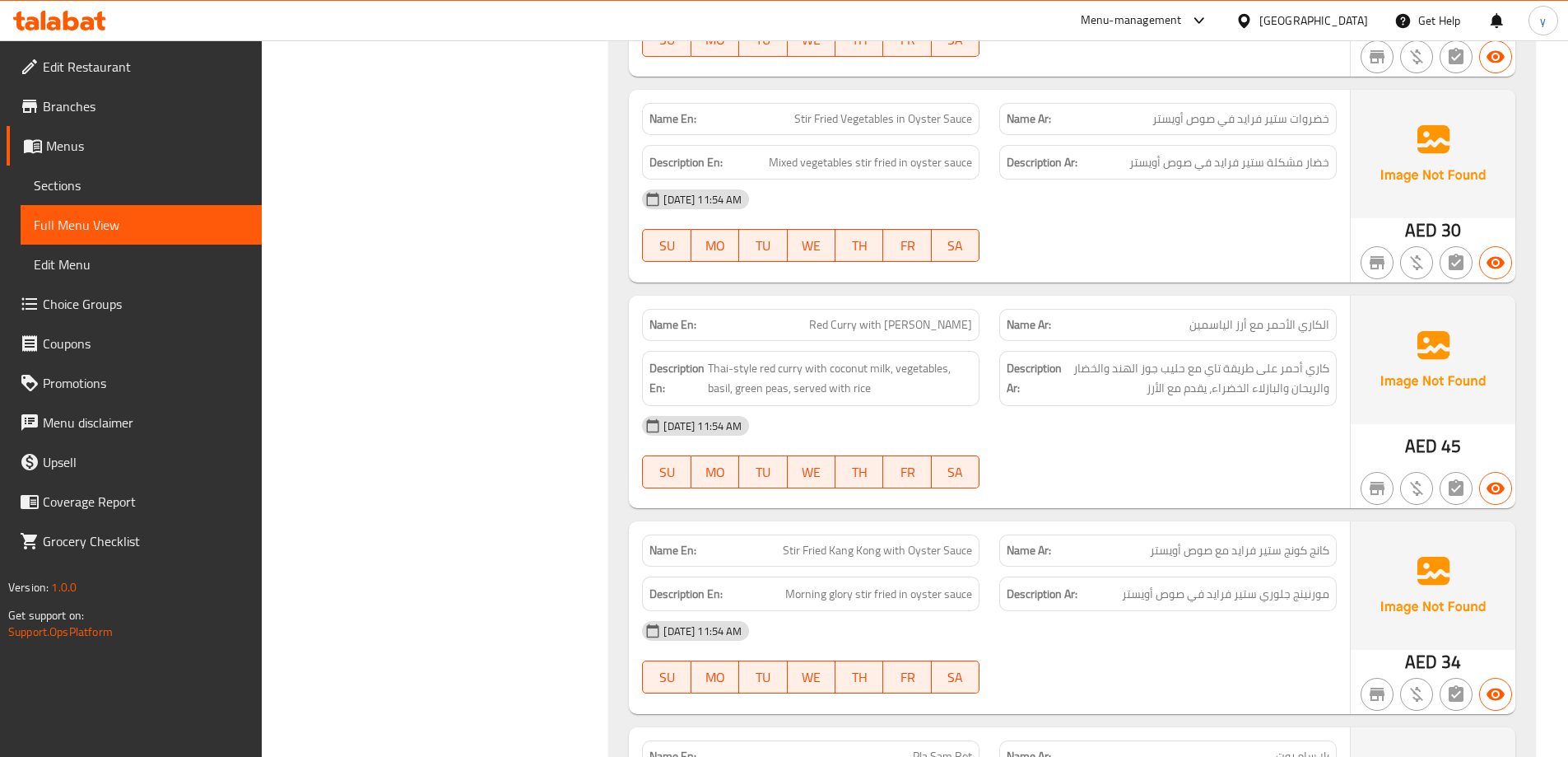
scroll to position [3439, 0]
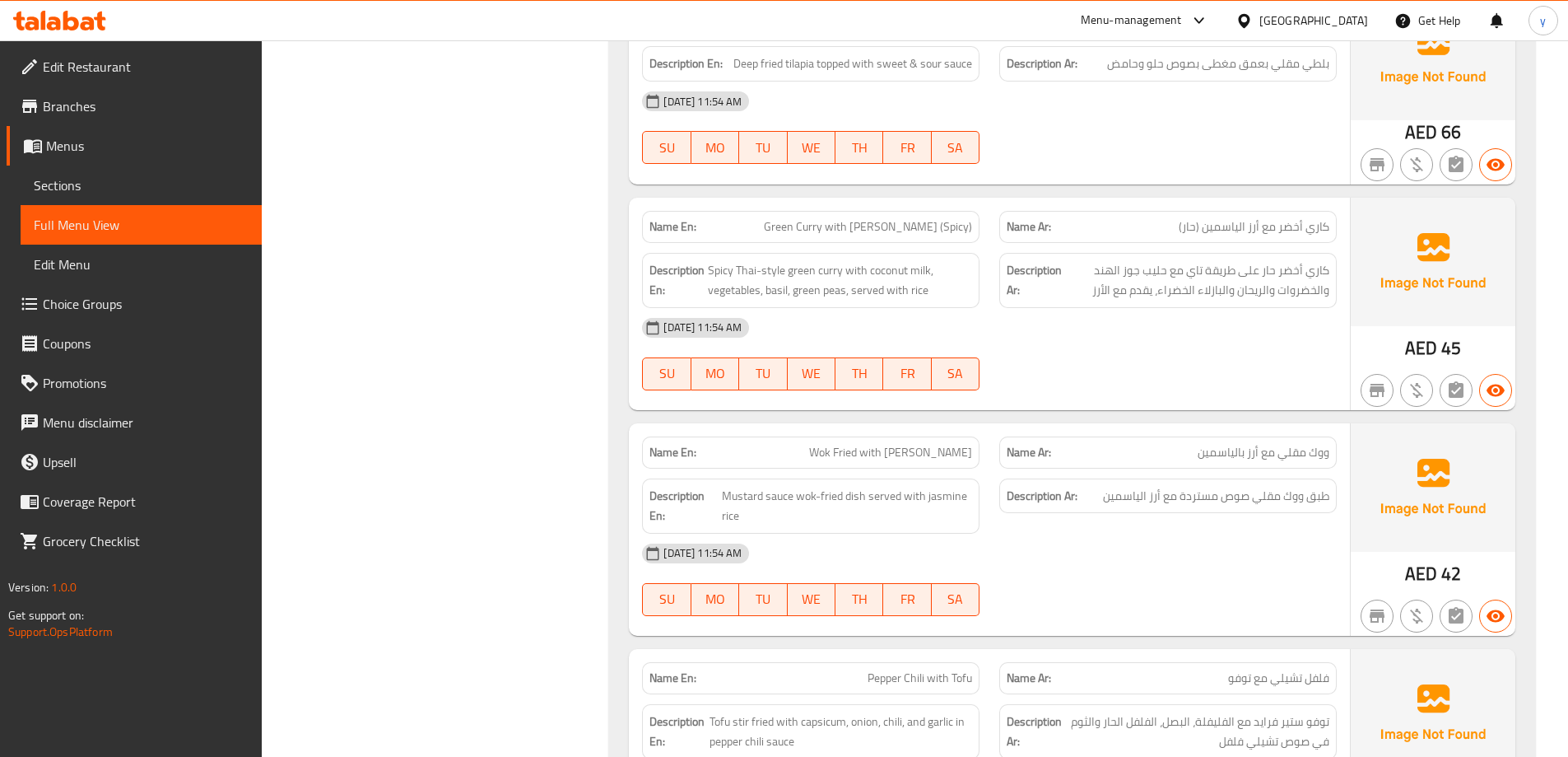
scroll to position [3603, 0]
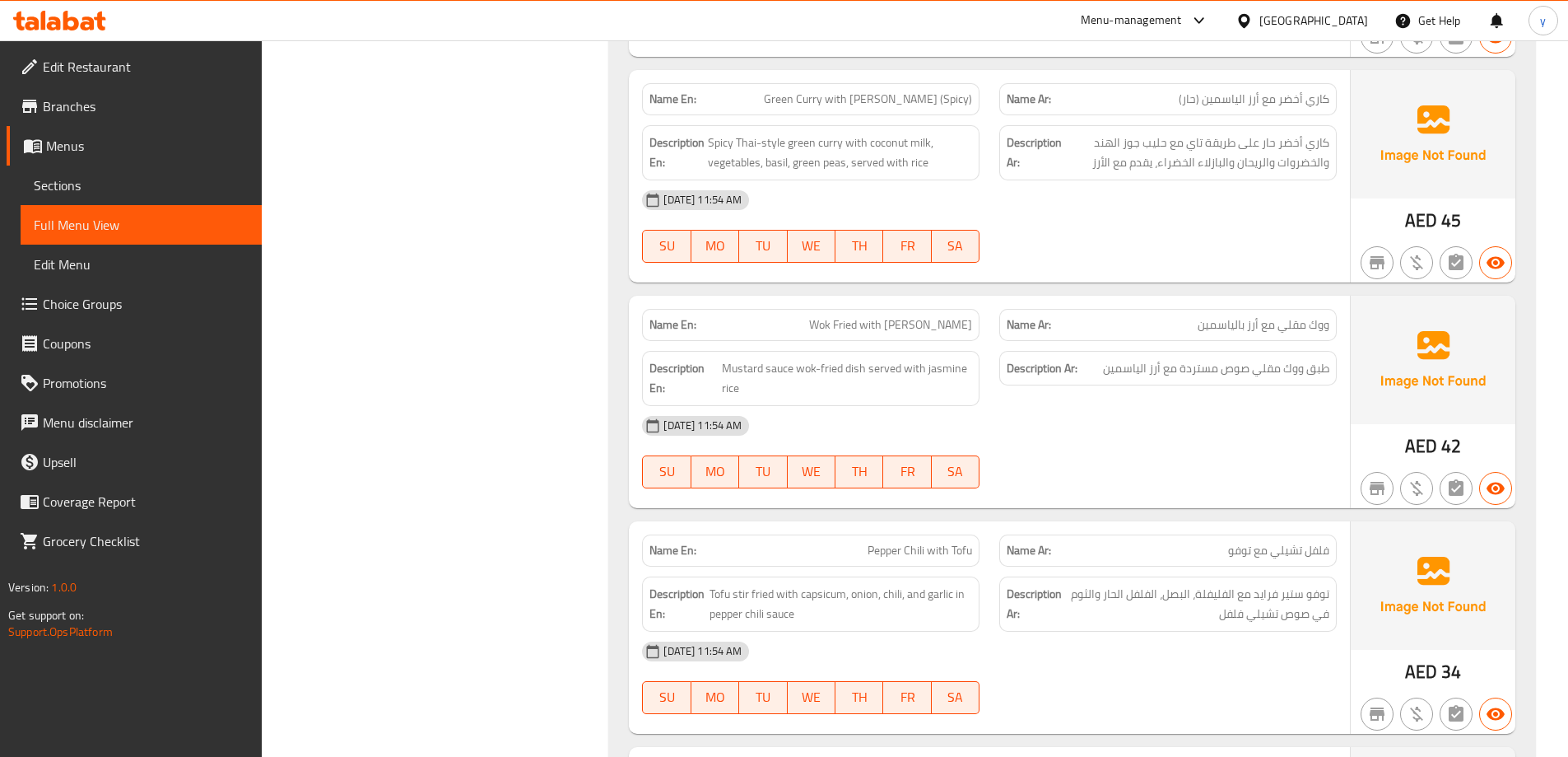
scroll to position [3768, 0]
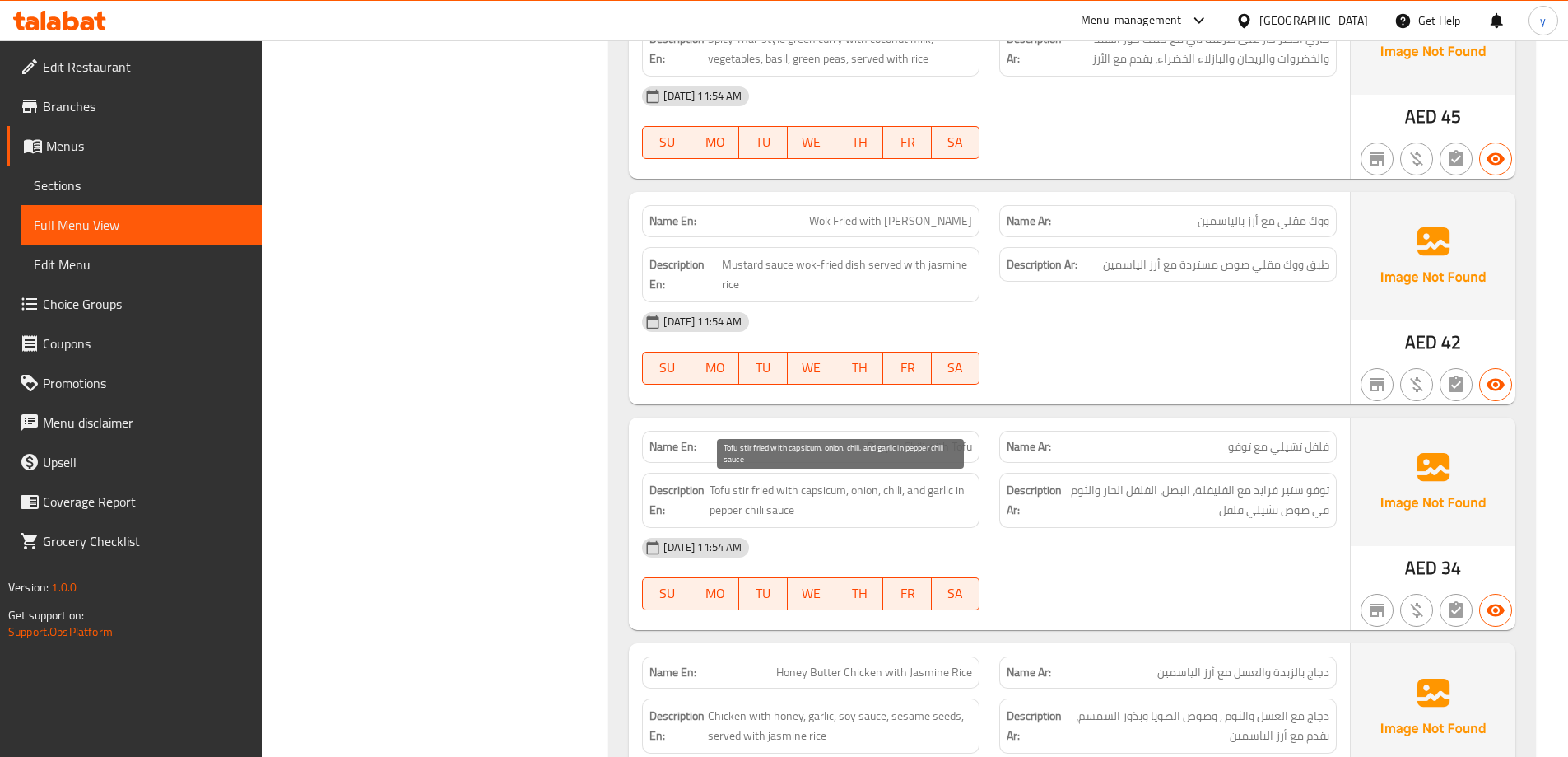
click at [808, 498] on span "Tofu stir fried with capsicum, onion, chili, and garlic in pepper chili sauce" at bounding box center [840, 500] width 263 height 40
copy span "capsicum"
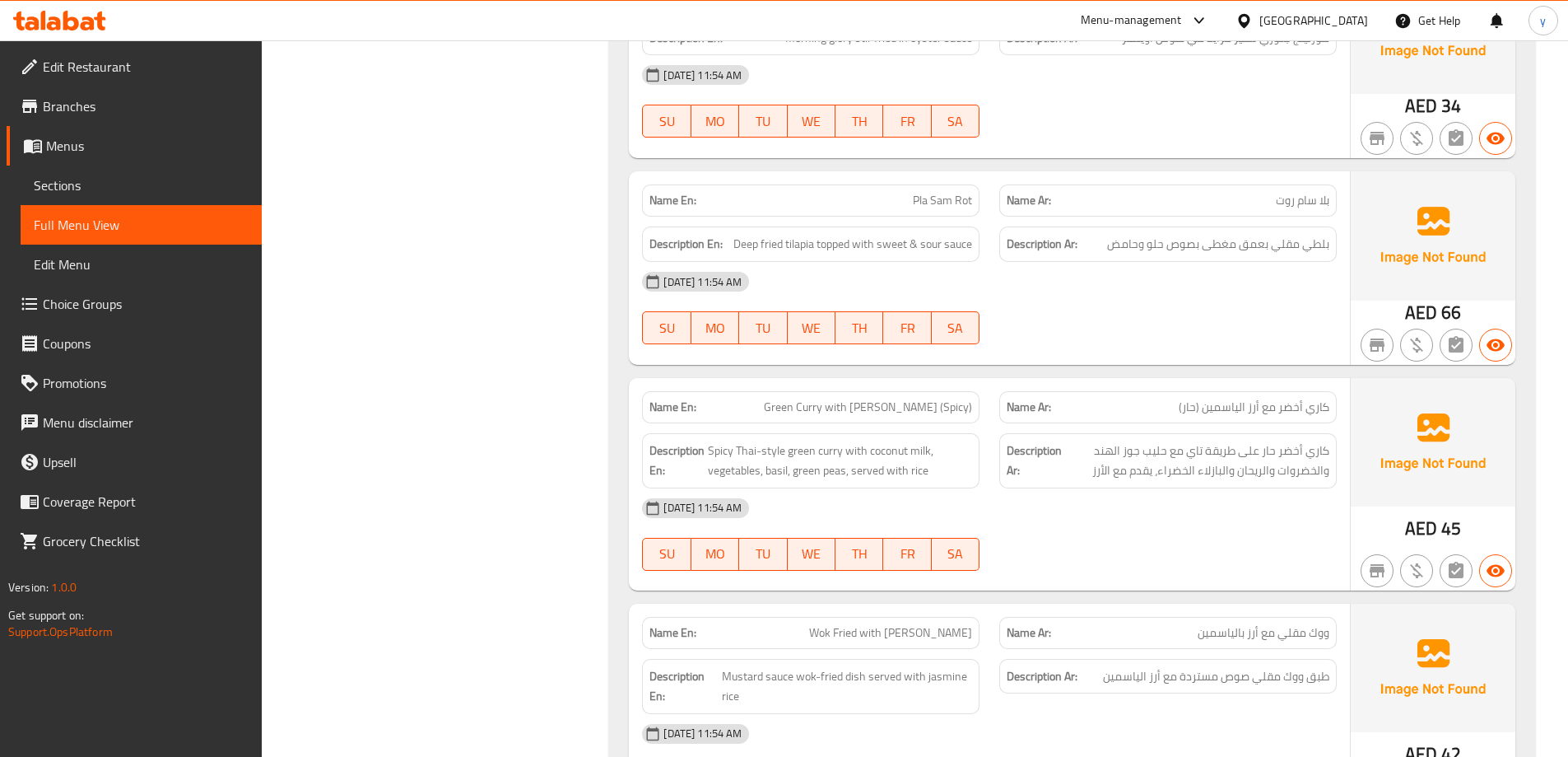
scroll to position [3274, 0]
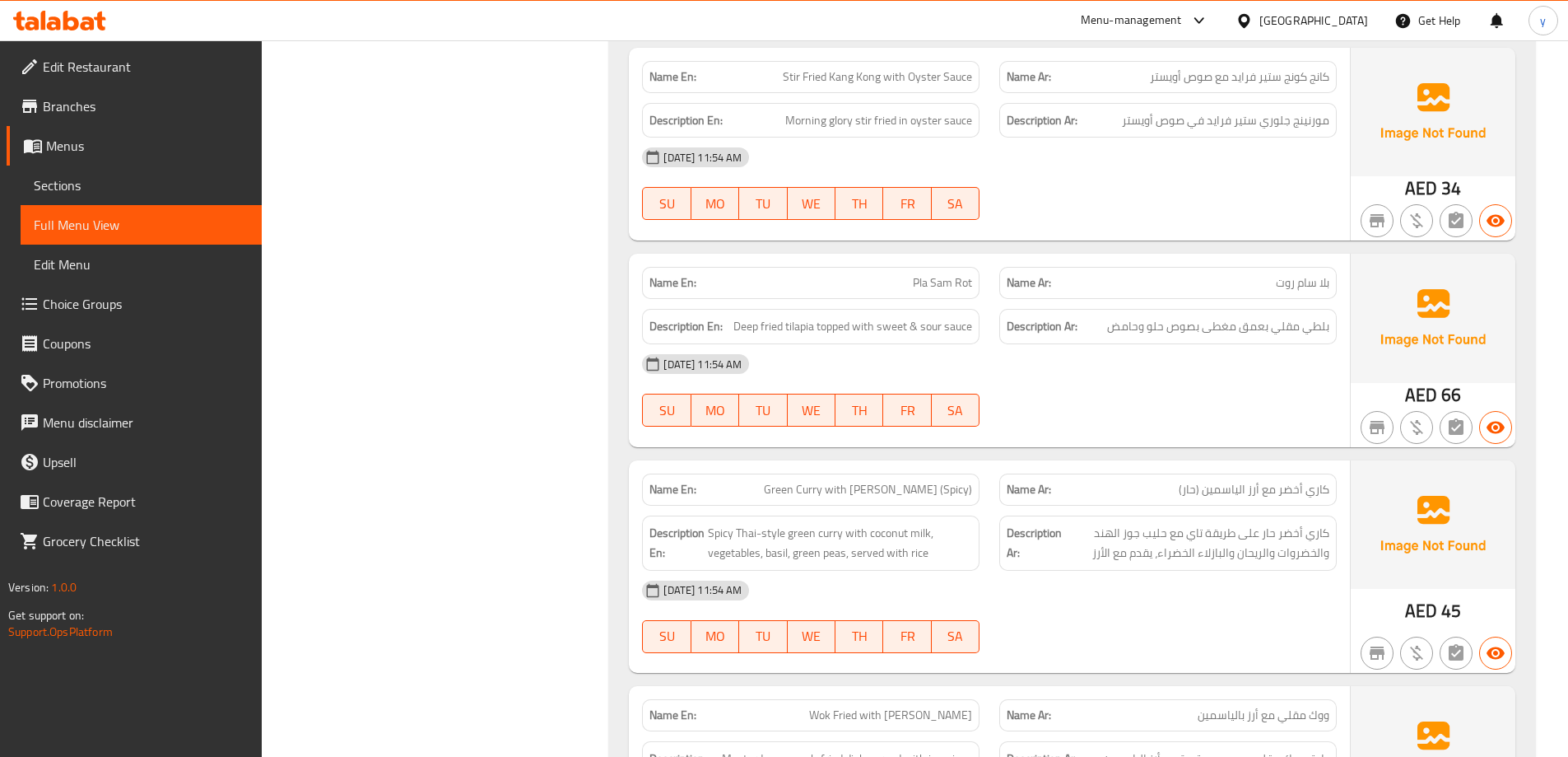
copy span "Stir Fried Kang Kong with Oyster Sauce"
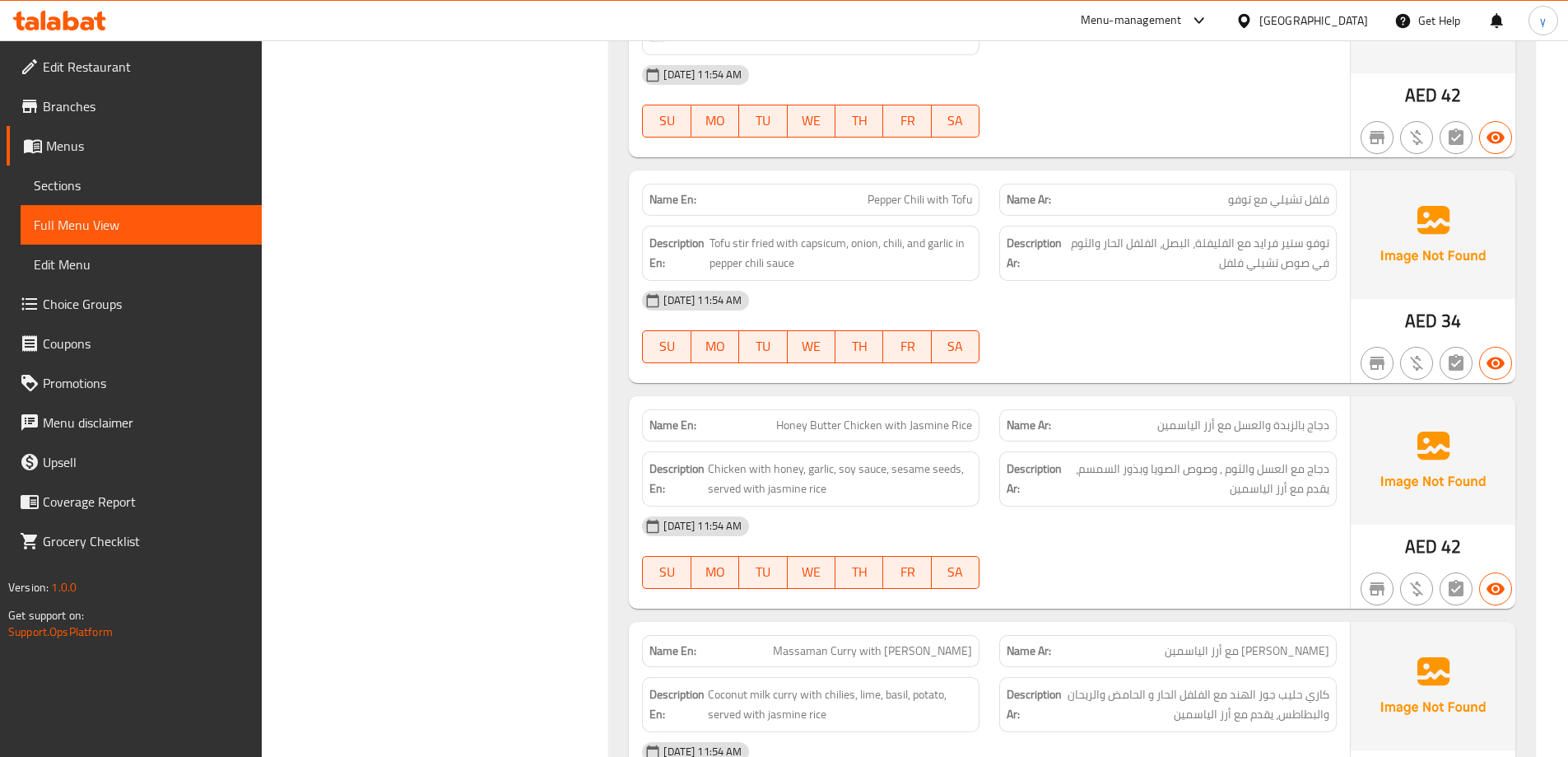
scroll to position [4180, 0]
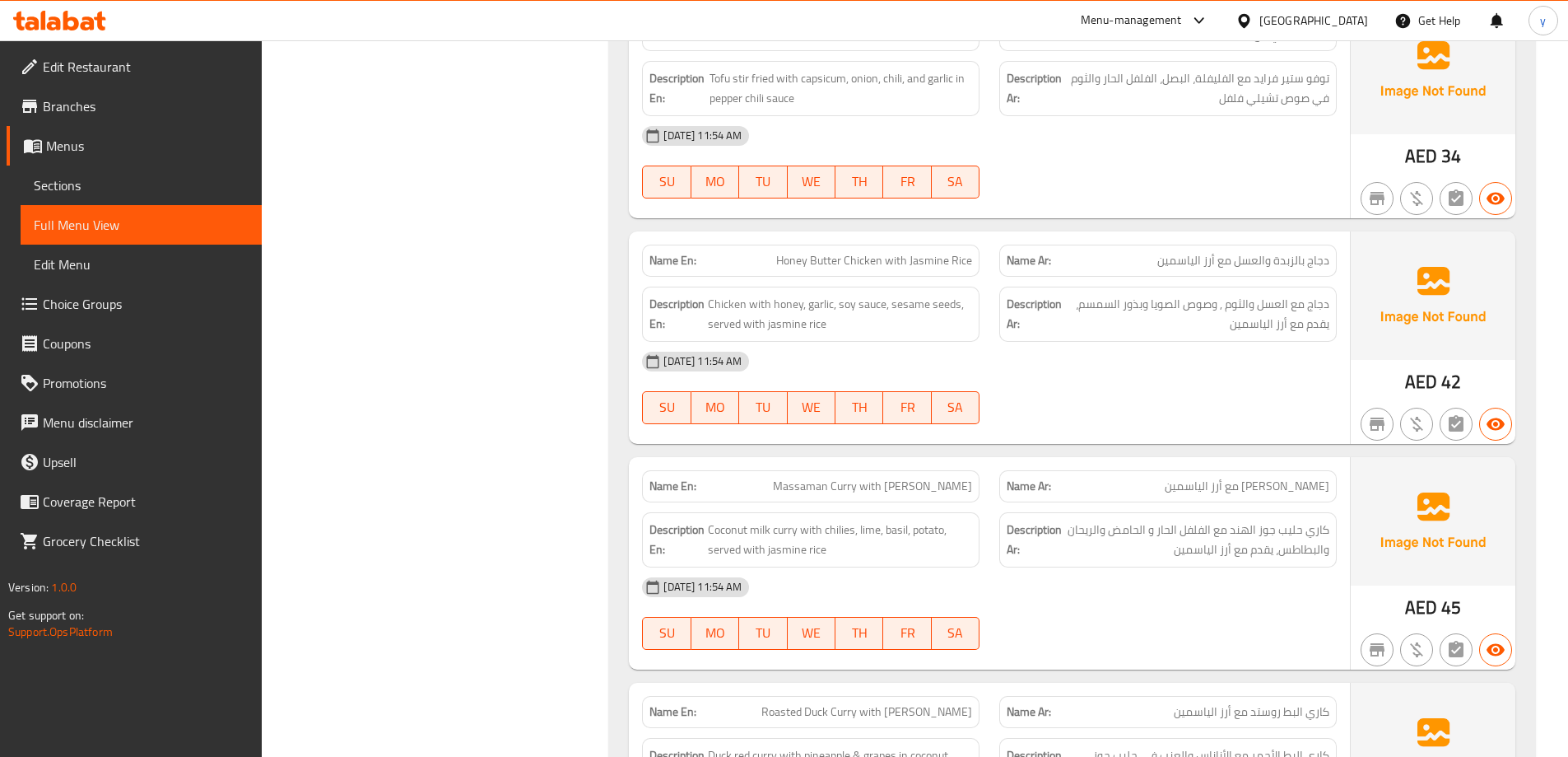
click at [834, 266] on span "Honey Butter Chicken with Jasmine Rice" at bounding box center [874, 261] width 196 height 18
copy span "Honey Butter Chicken with Jasmine Rice"
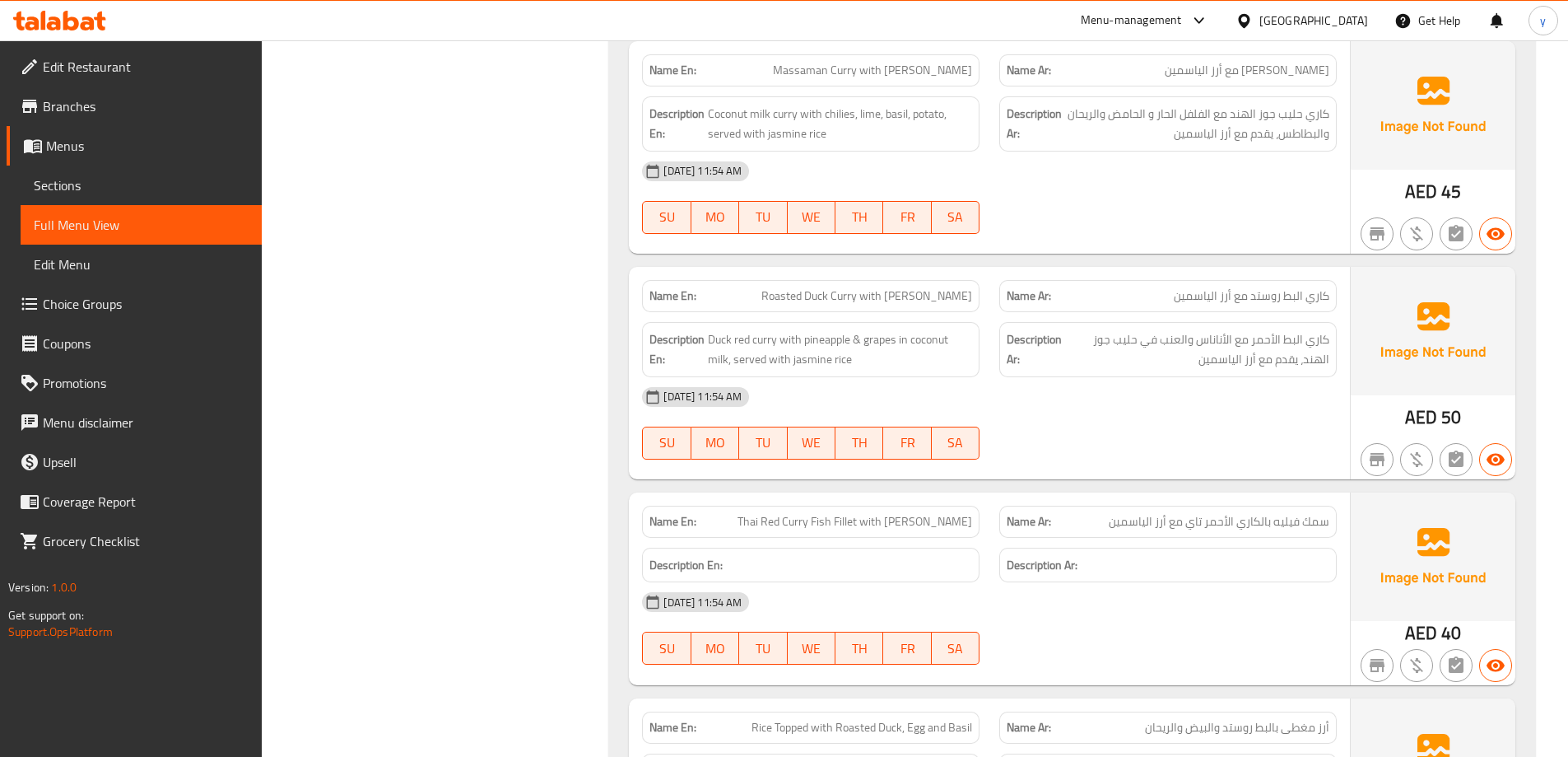
scroll to position [4756, 0]
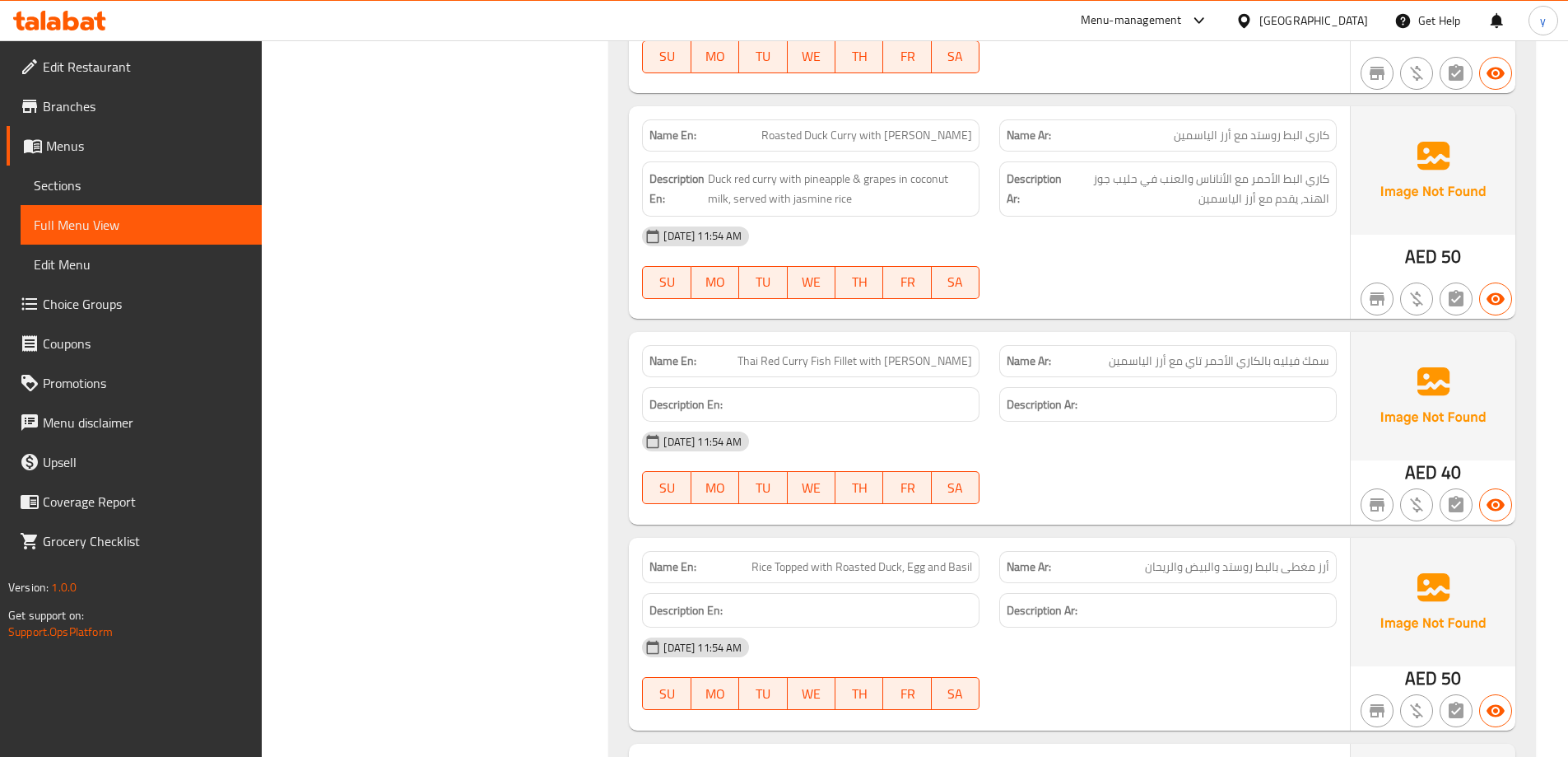
click at [916, 142] on span "Roasted Duck [PERSON_NAME] with [PERSON_NAME]" at bounding box center [867, 135] width 211 height 18
click at [1222, 269] on div "11-08-2025 11:54 AM SU MO TU WE TH FR SA" at bounding box center [989, 262] width 715 height 92
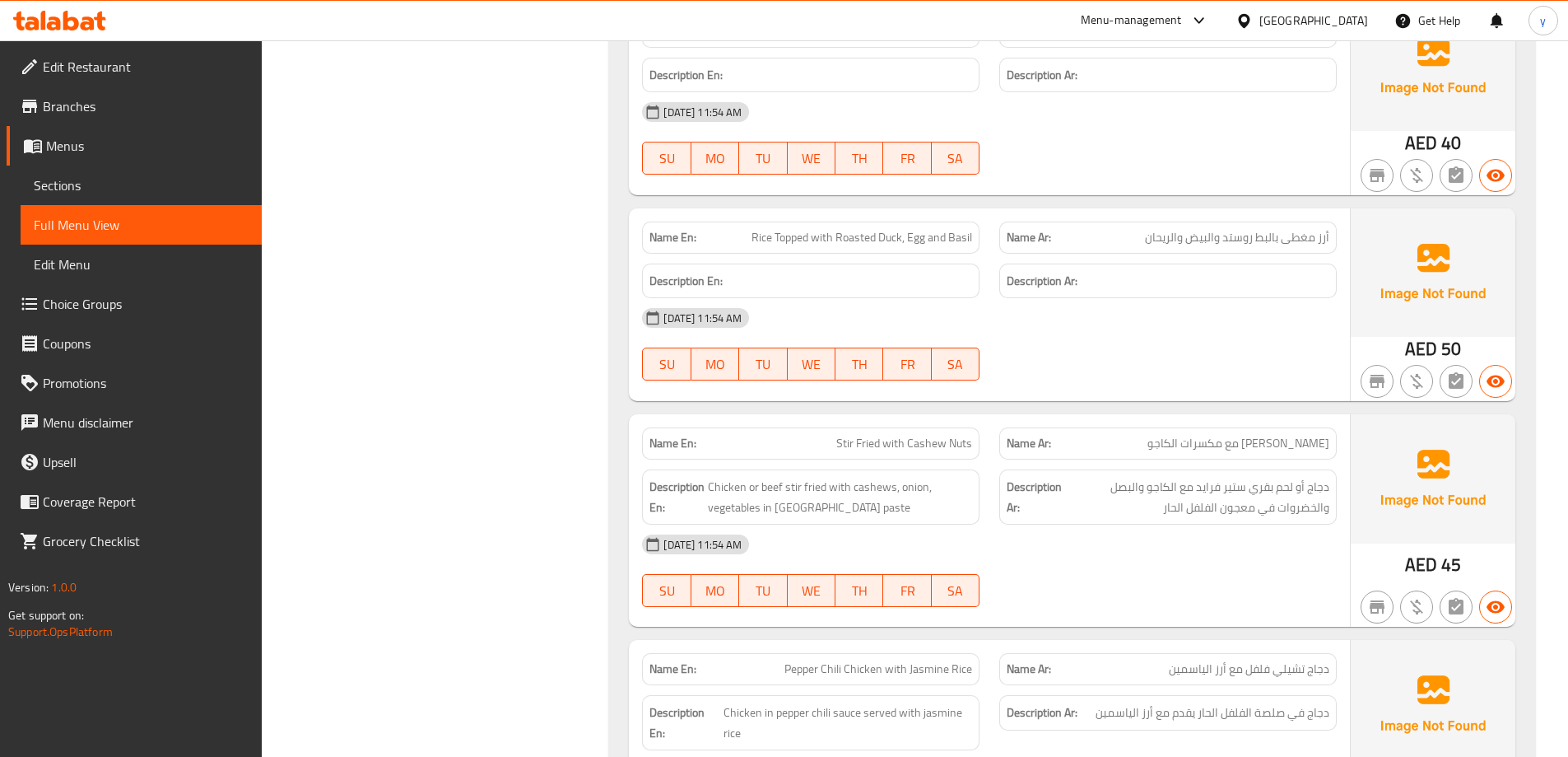
scroll to position [5250, 0]
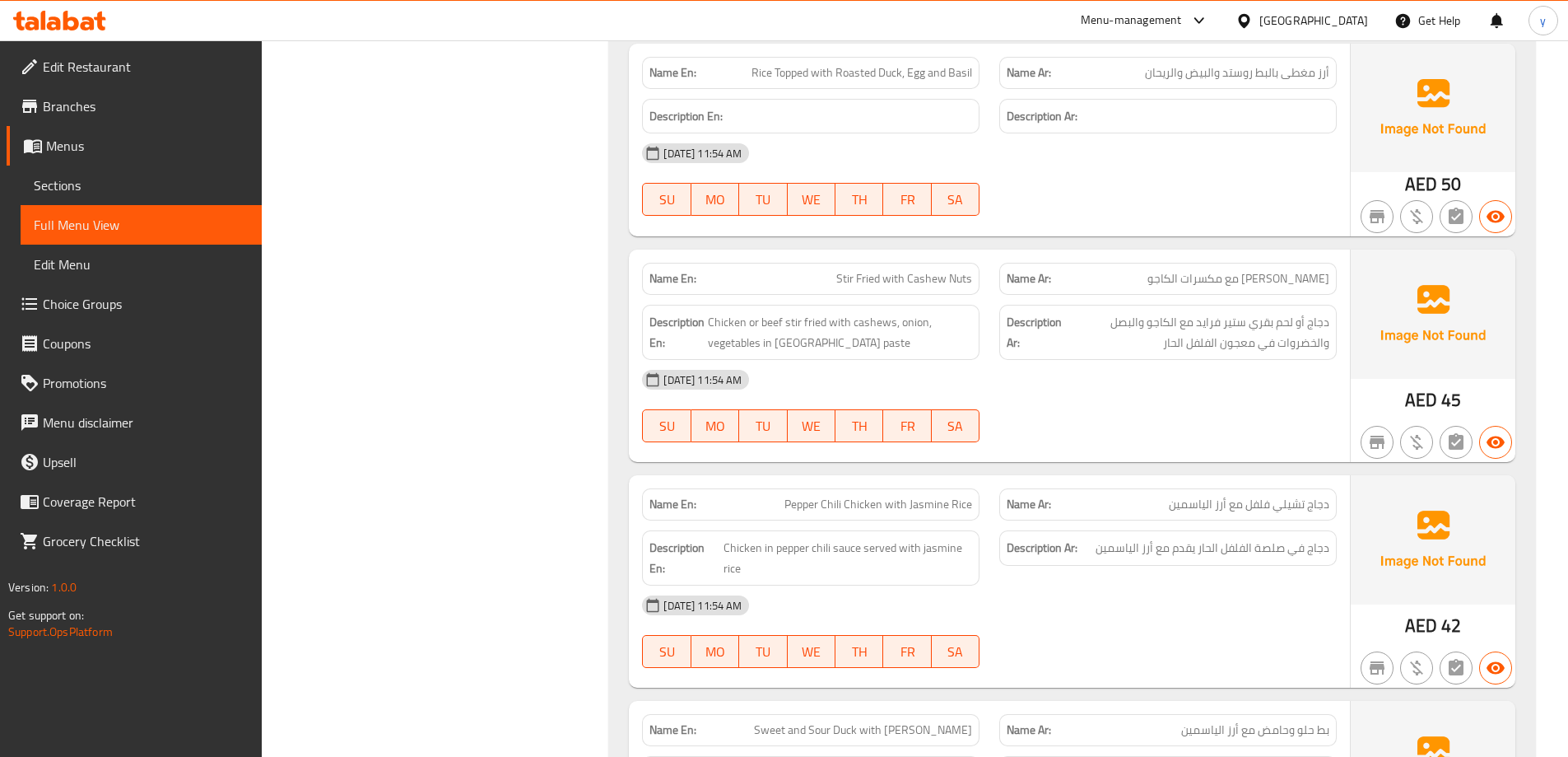
click at [927, 273] on span "Stir Fried with Cashew Nuts" at bounding box center [904, 279] width 135 height 18
click at [773, 324] on span "Chicken or beef stir fried with cashews, onion, vegetables in [GEOGRAPHIC_DATA]…" at bounding box center [839, 332] width 265 height 40
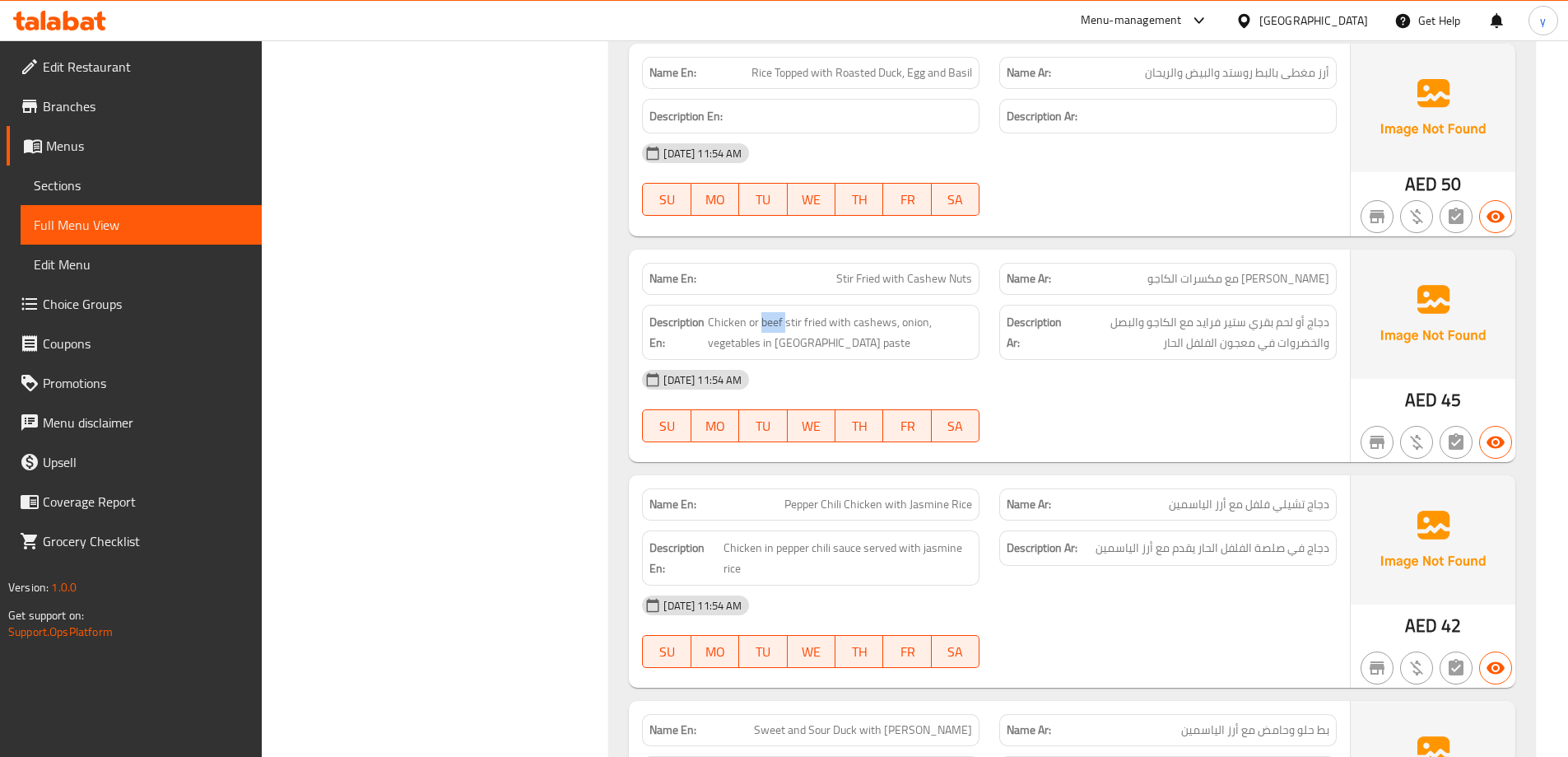
copy span "beef"
click at [882, 279] on span "Stir Fried with Cashew Nuts" at bounding box center [904, 279] width 135 height 18
copy span "Stir Fried with Cashew Nuts"
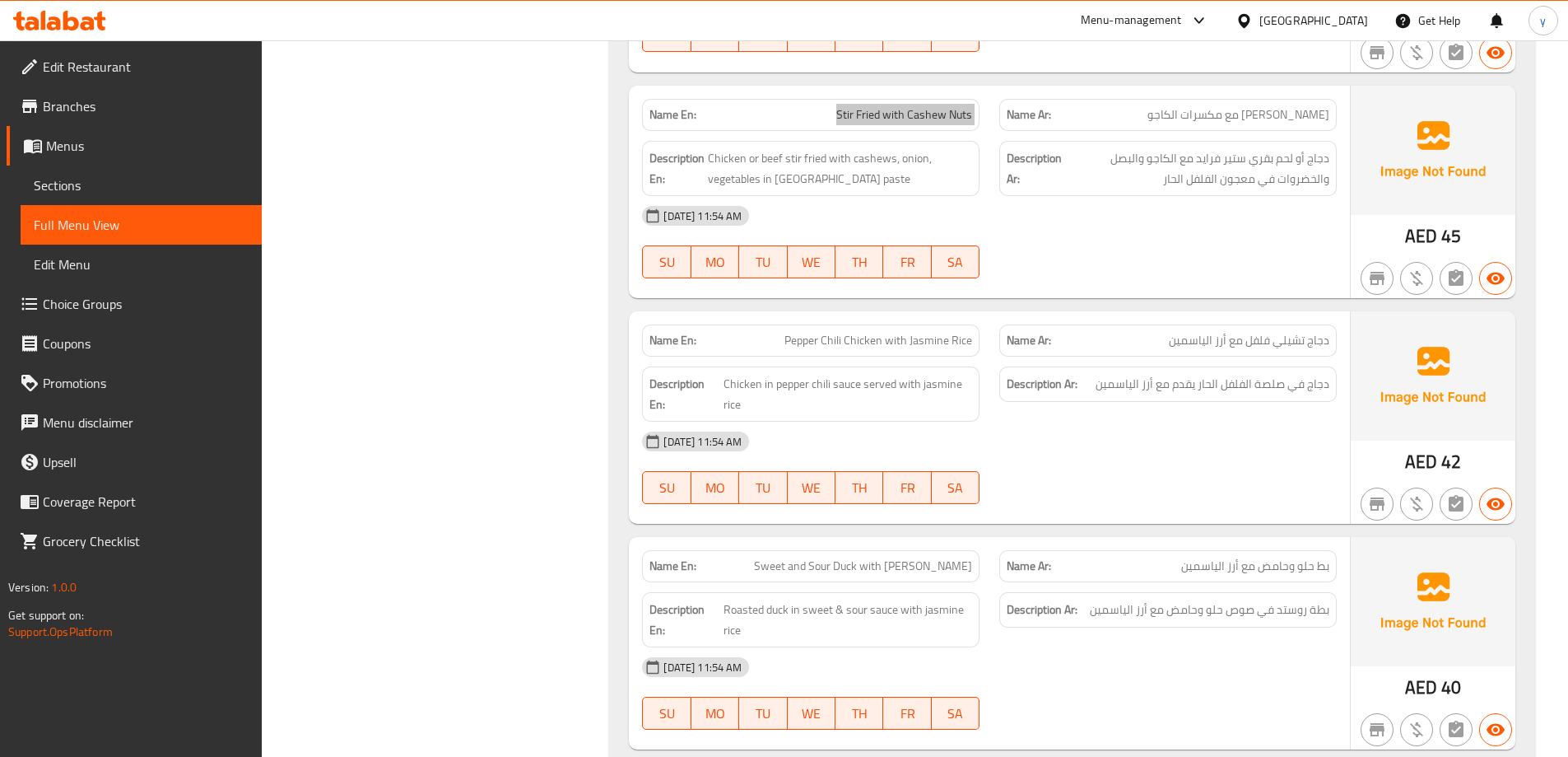
scroll to position [5414, 0]
click at [856, 336] on span "Pepper Chili Chicken with Jasmine Rice" at bounding box center [877, 339] width 187 height 18
copy span "Pepper Chili Chicken with Jasmine Rice"
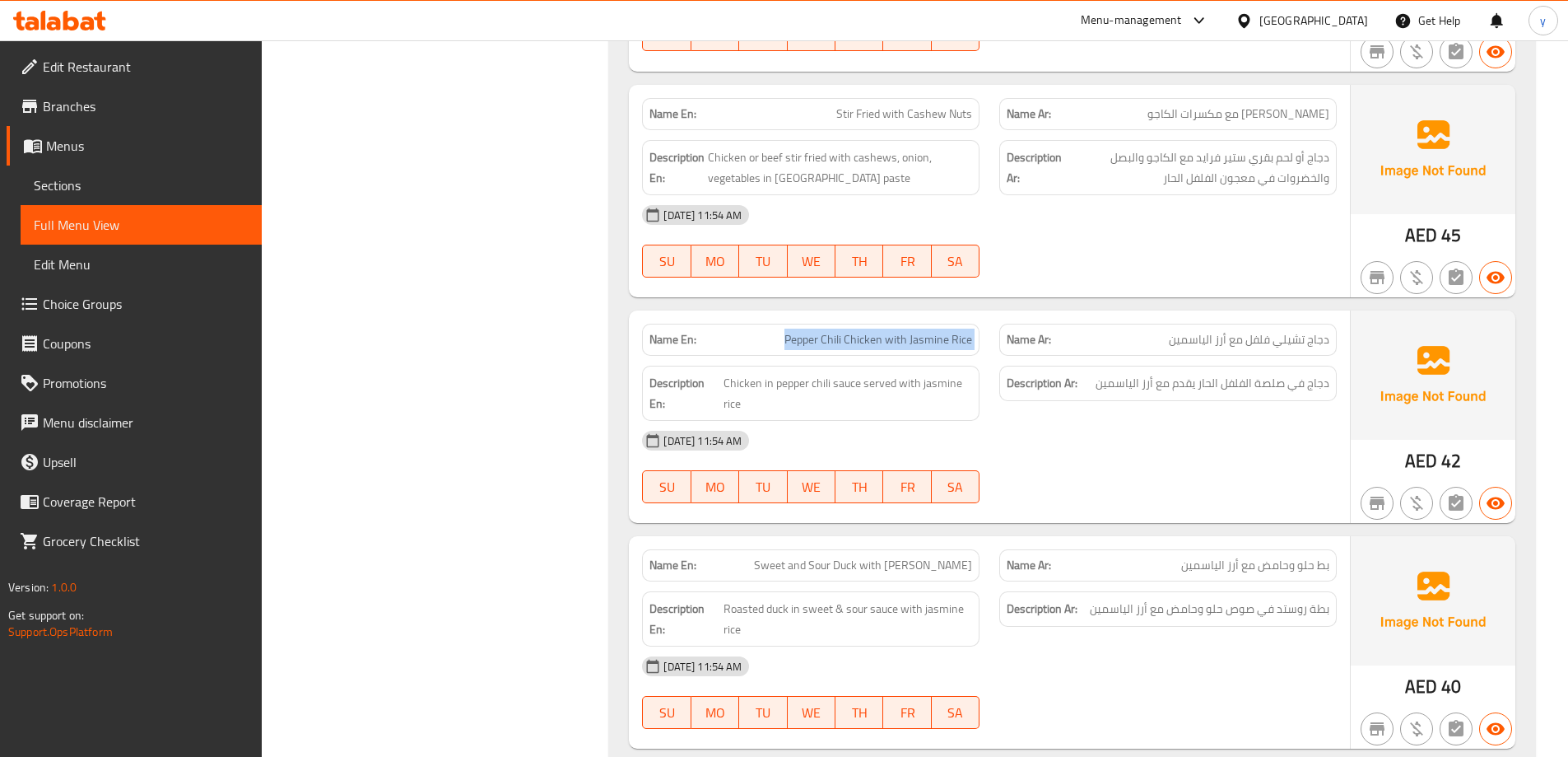
copy span "Pepper Chili Chicken with Jasmine Rice"
click at [862, 398] on span "Chicken in pepper chili sauce served with jasmine rice" at bounding box center [847, 393] width 249 height 40
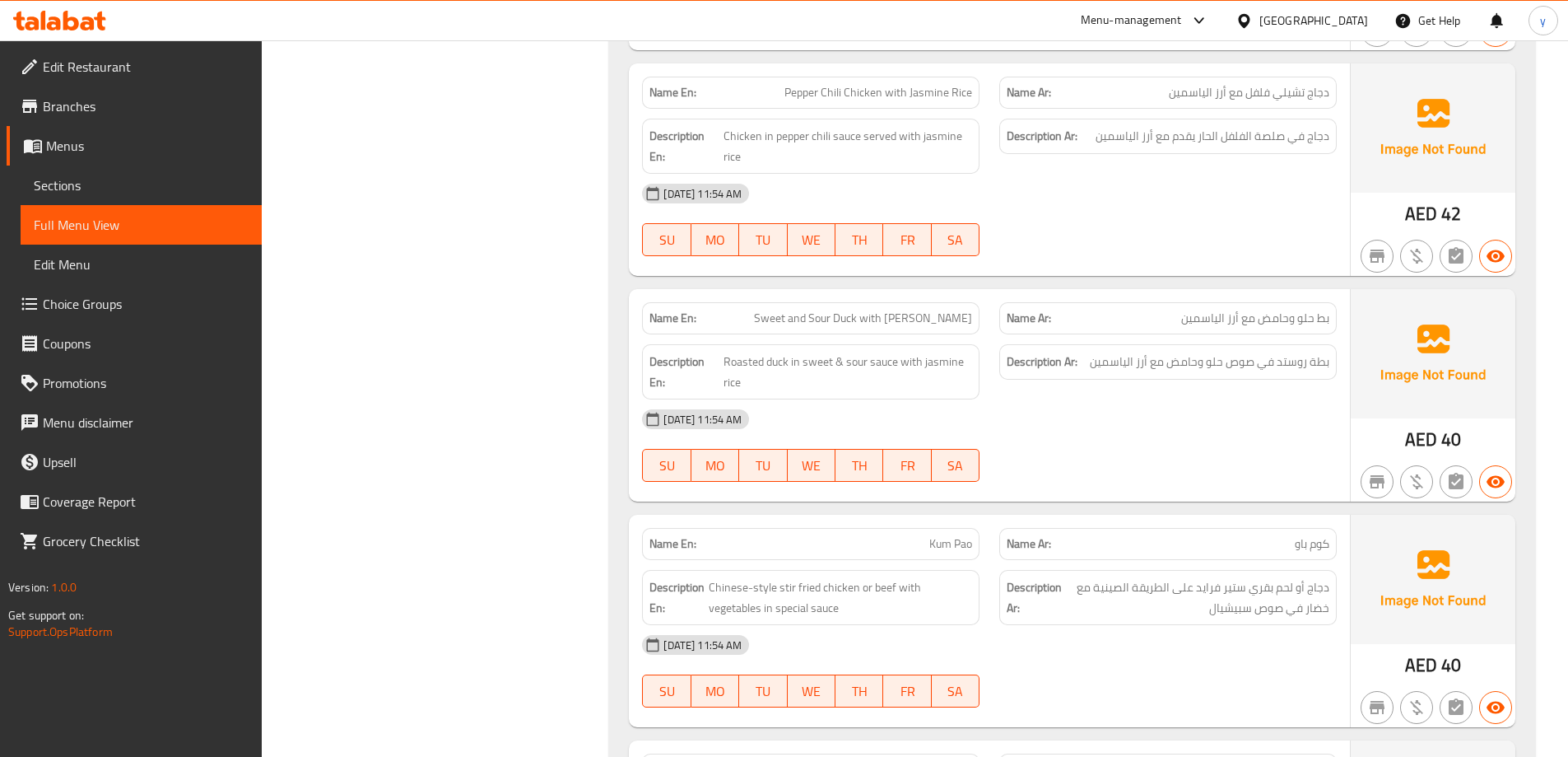
scroll to position [5579, 0]
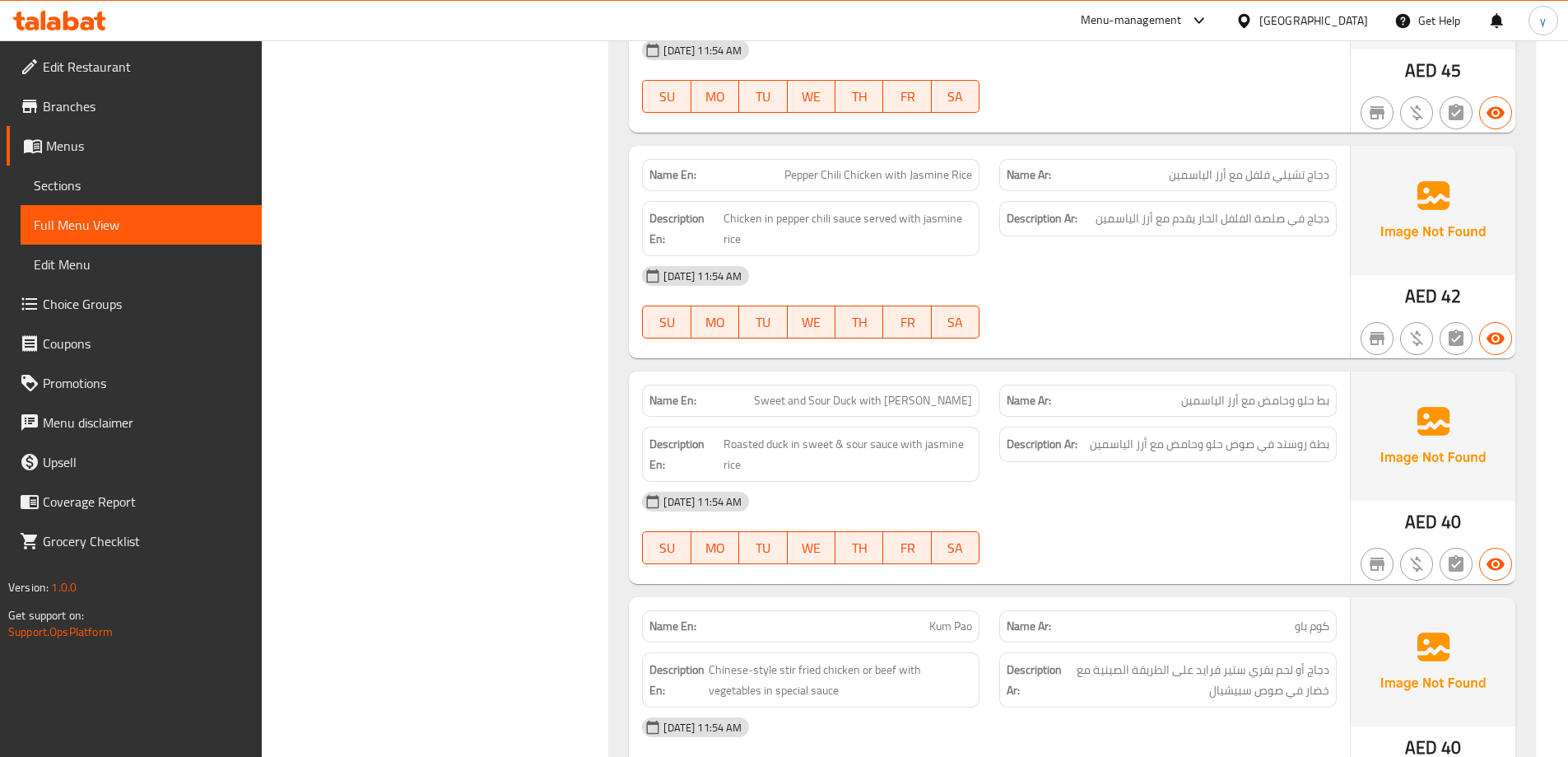
click at [1237, 273] on div "[DATE] 11:54 AM" at bounding box center [989, 275] width 715 height 40
click at [863, 171] on span "Pepper Chili Chicken with Jasmine Rice" at bounding box center [877, 175] width 187 height 18
click at [1196, 507] on div "[DATE] 11:54 AM" at bounding box center [989, 501] width 715 height 40
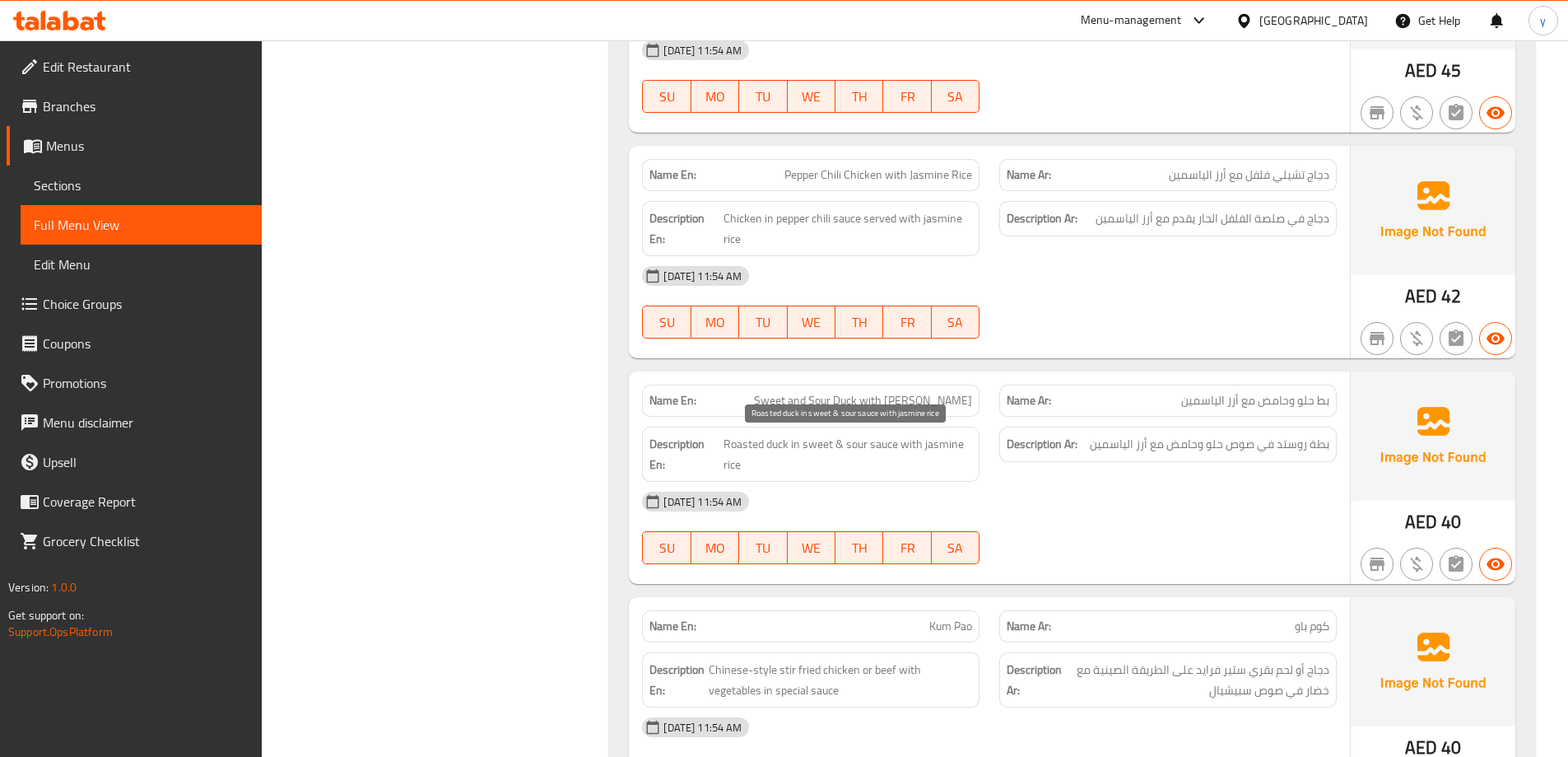
click at [757, 443] on span "Roasted duck in sweet & sour sauce with jasmine rice" at bounding box center [848, 454] width 250 height 40
click at [1090, 528] on div "11-08-2025 11:54 AM SU MO TU WE TH FR SA" at bounding box center [989, 528] width 715 height 92
click at [828, 401] on span "Sweet and Sour Duck with [PERSON_NAME]" at bounding box center [863, 401] width 218 height 18
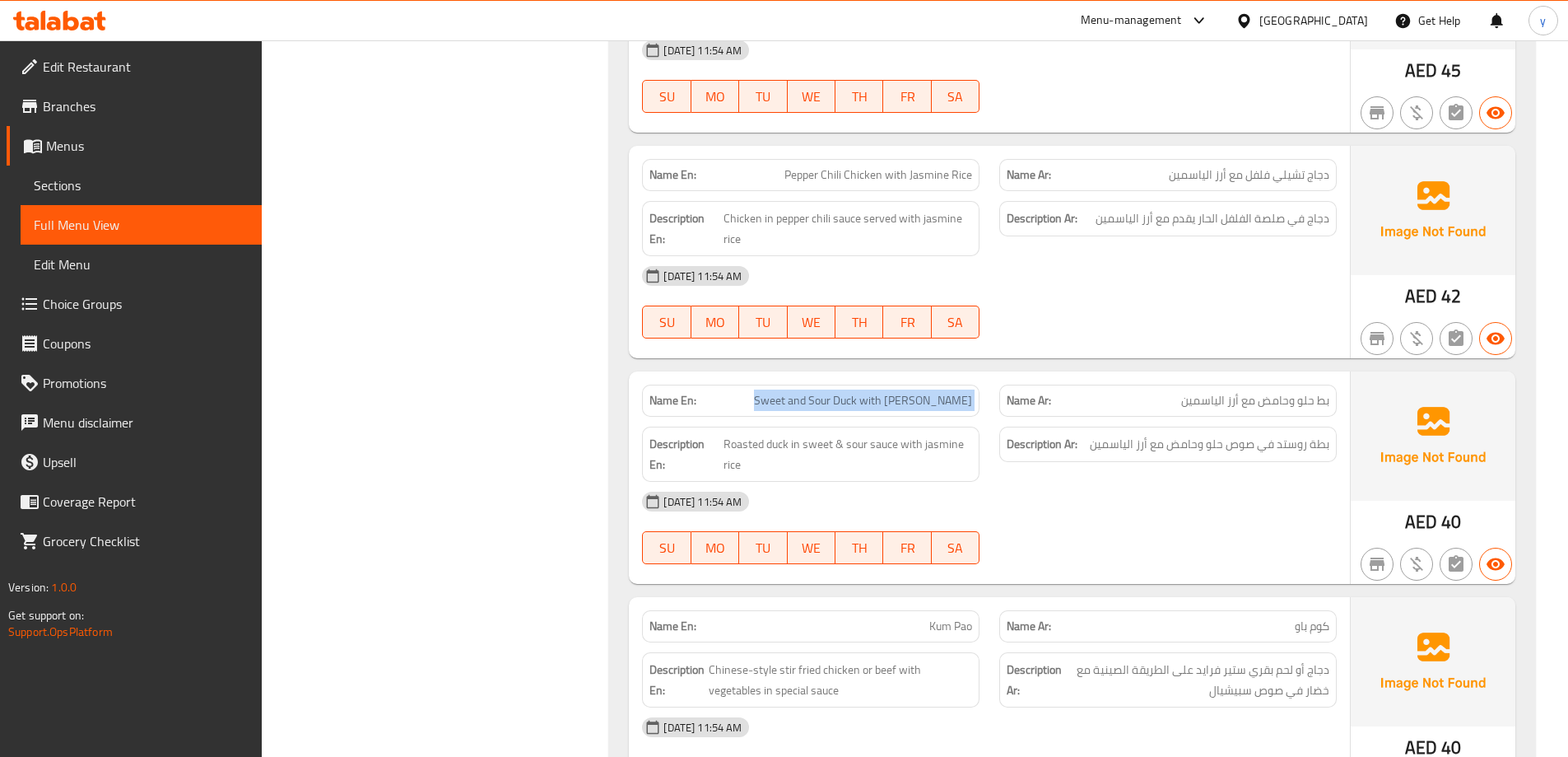
click at [828, 401] on span "Sweet and Sour Duck with [PERSON_NAME]" at bounding box center [863, 401] width 218 height 18
click at [1216, 465] on div "Description Ar: بطة روستد في صوص حلو وحامض مع أرز الياسمين" at bounding box center [1167, 454] width 357 height 75
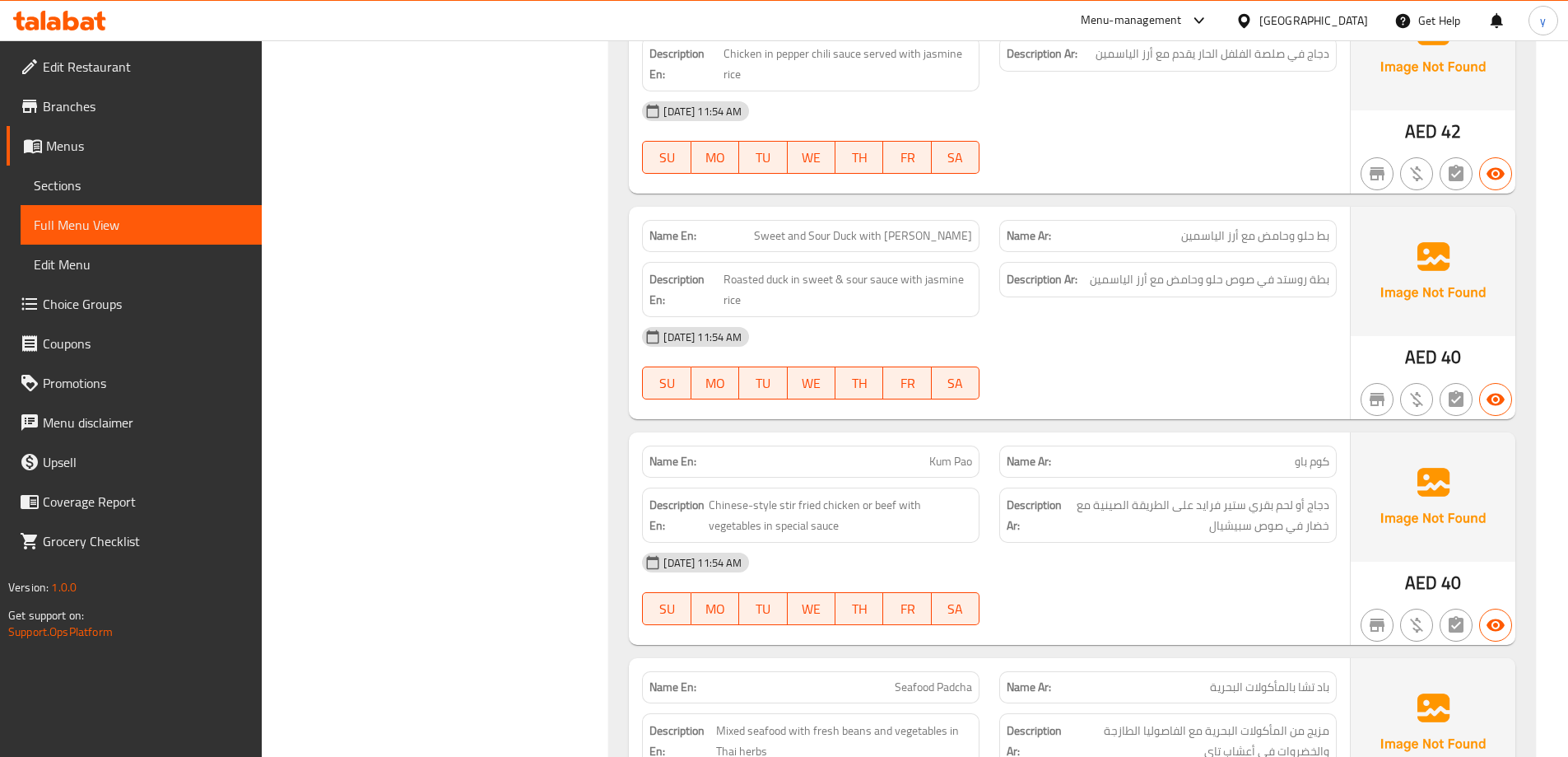
click at [947, 461] on span "Kum Pao" at bounding box center [950, 462] width 43 height 18
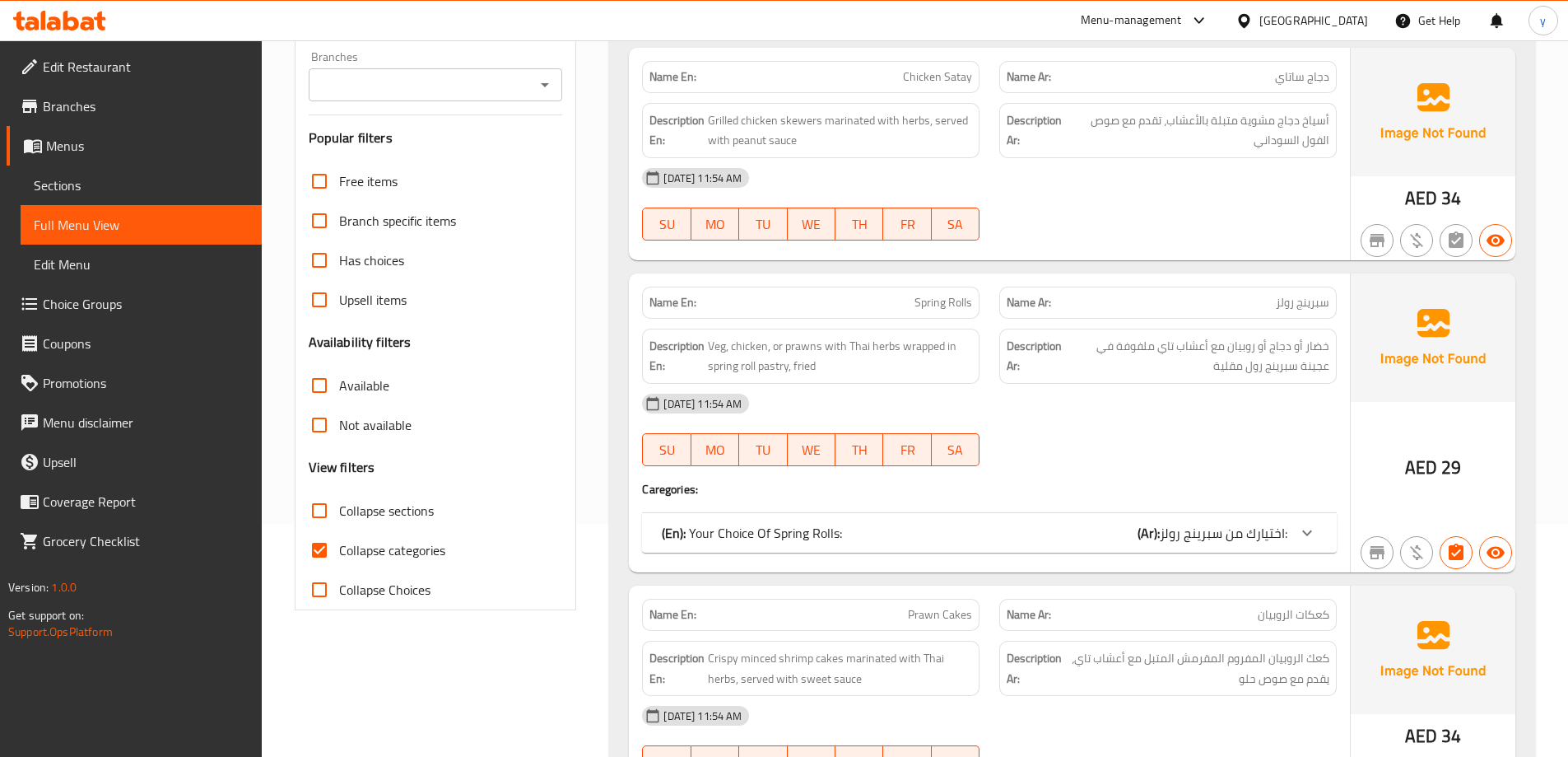
scroll to position [330, 0]
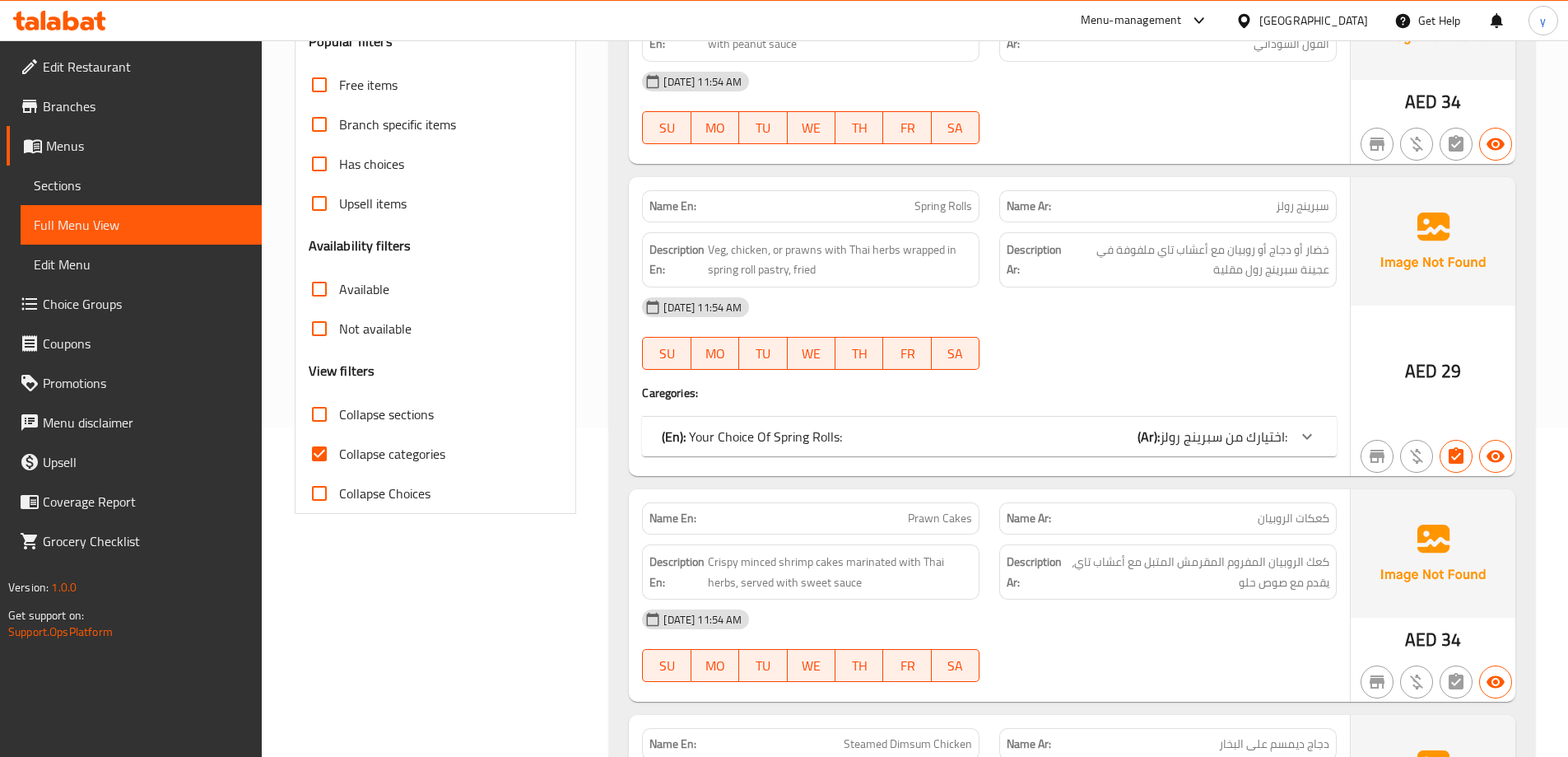
click at [383, 448] on span "Collapse categories" at bounding box center [392, 454] width 106 height 19
click at [339, 448] on input "Collapse categories" at bounding box center [319, 453] width 40 height 40
checkbox input "false"
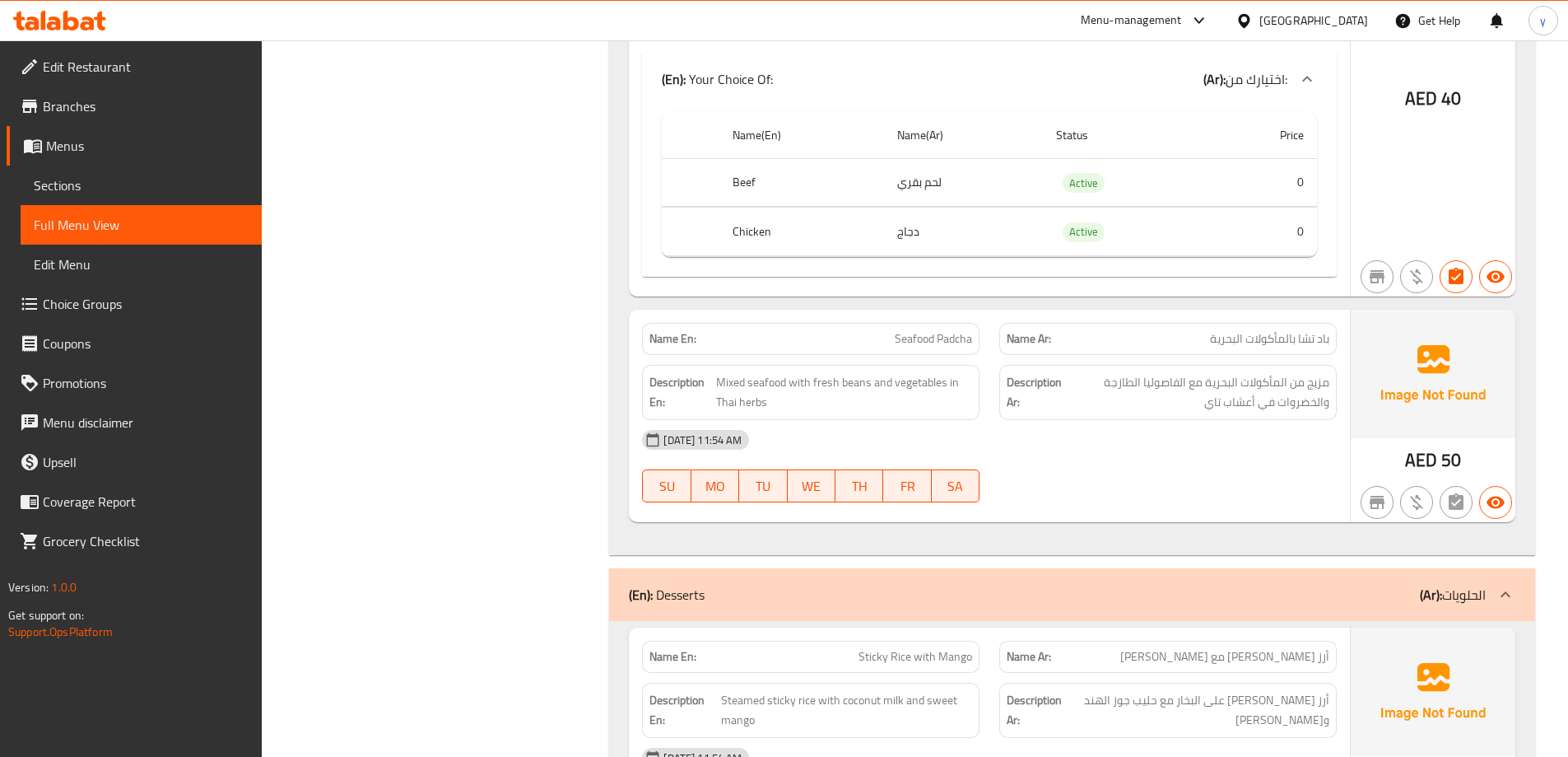
scroll to position [6755, 0]
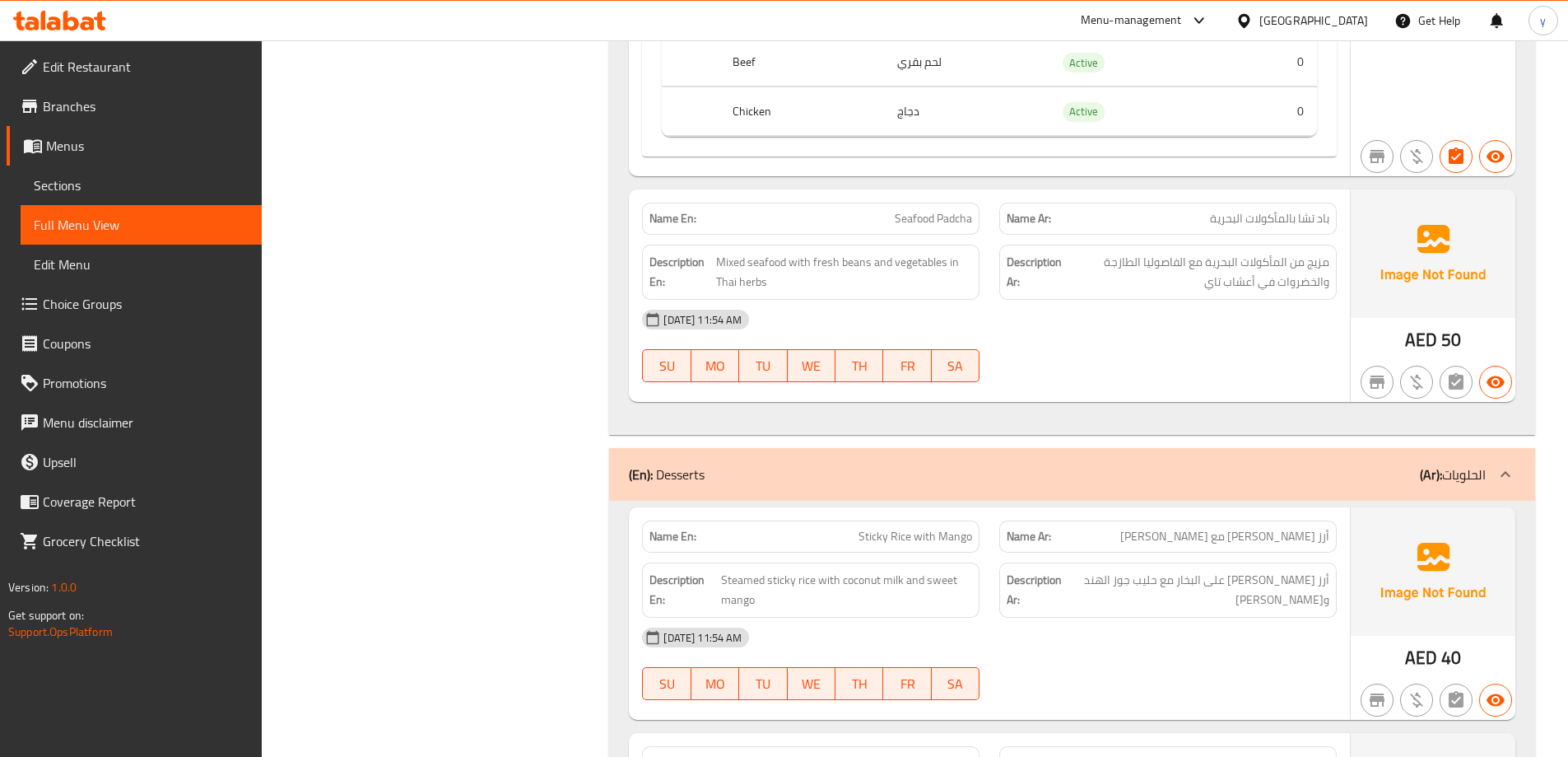
click at [904, 227] on span "Seafood Padcha" at bounding box center [933, 219] width 77 height 18
copy span "Seafood Padcha"
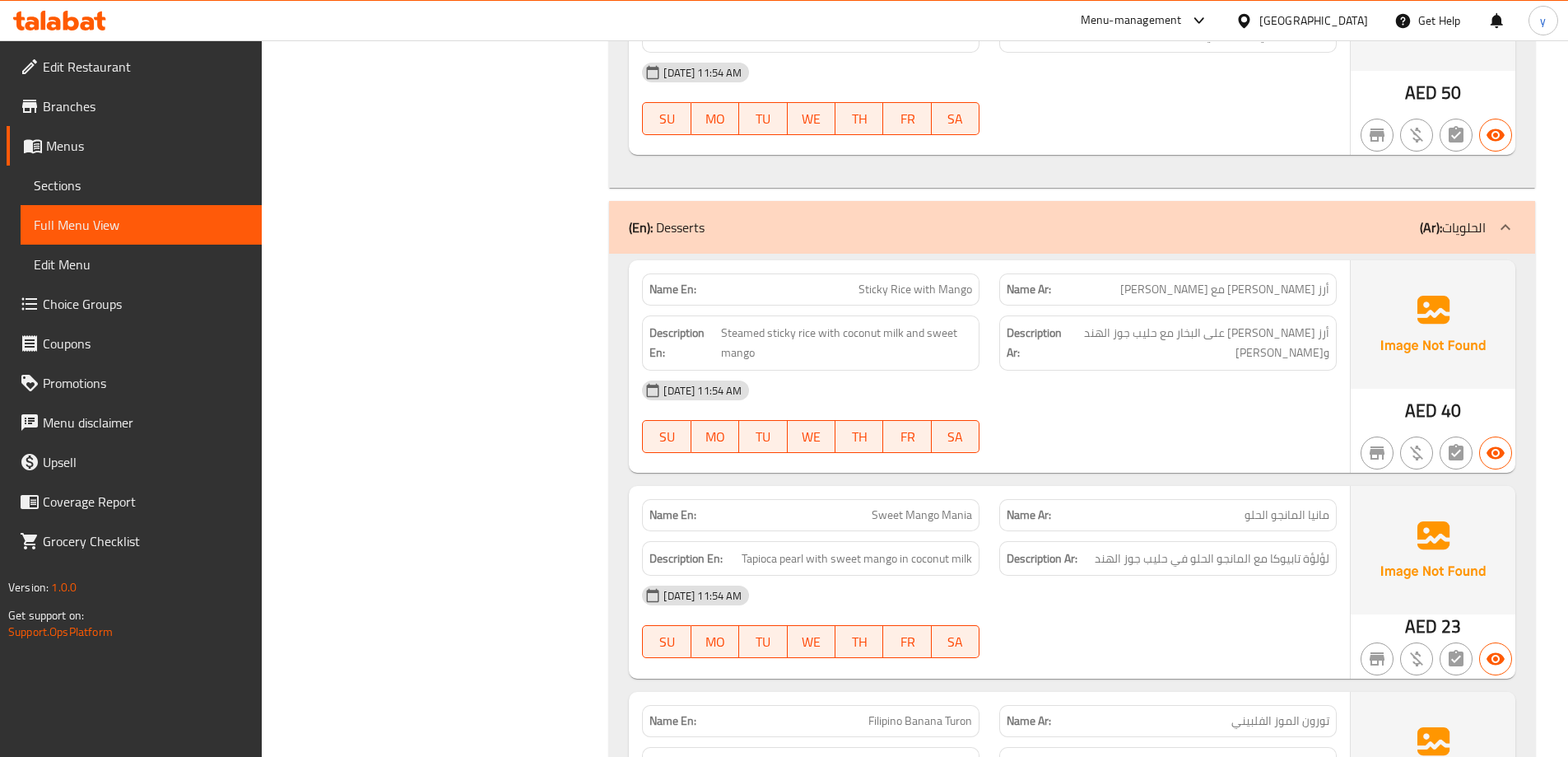
scroll to position [7166, 0]
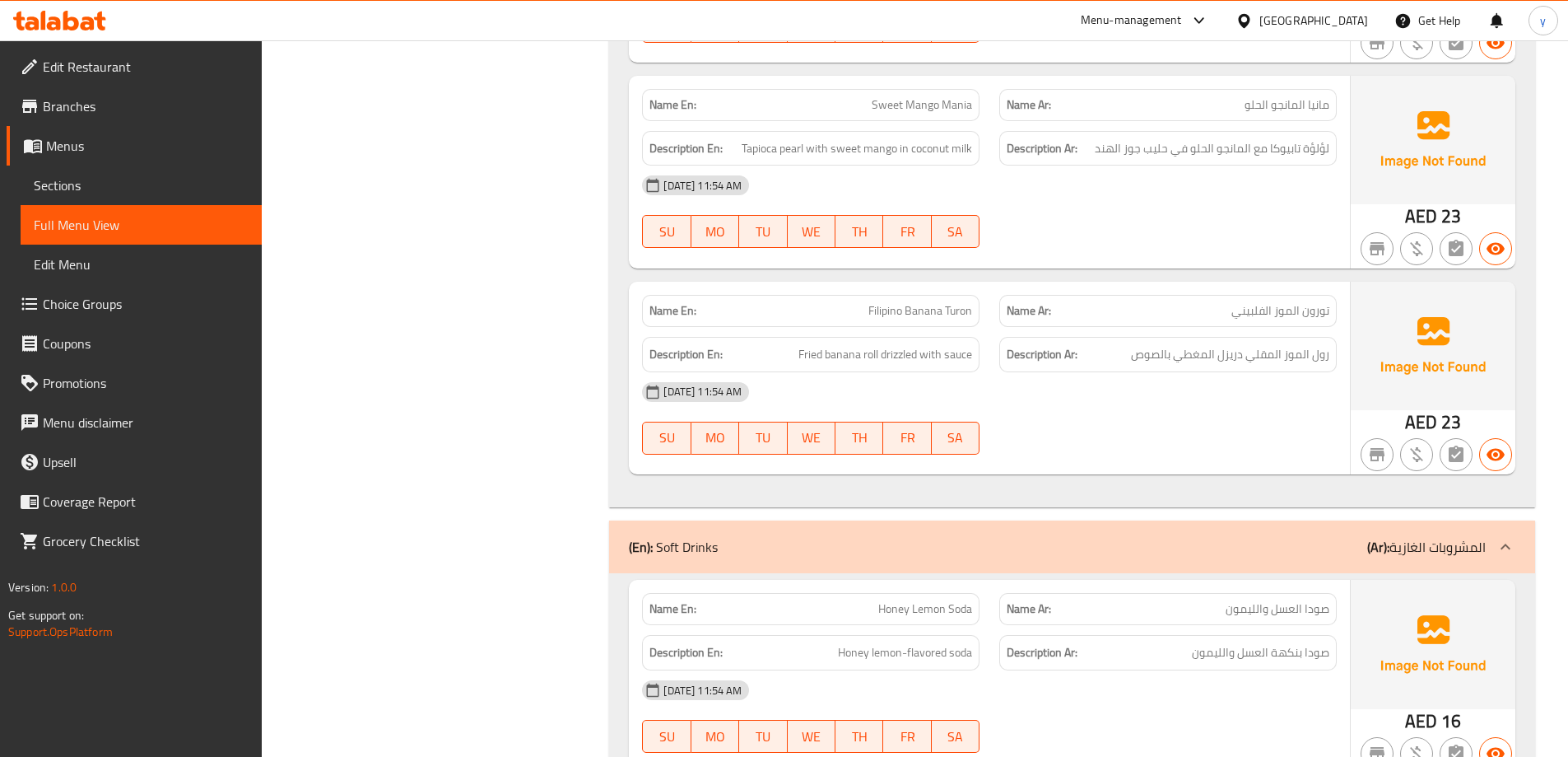
scroll to position [7414, 0]
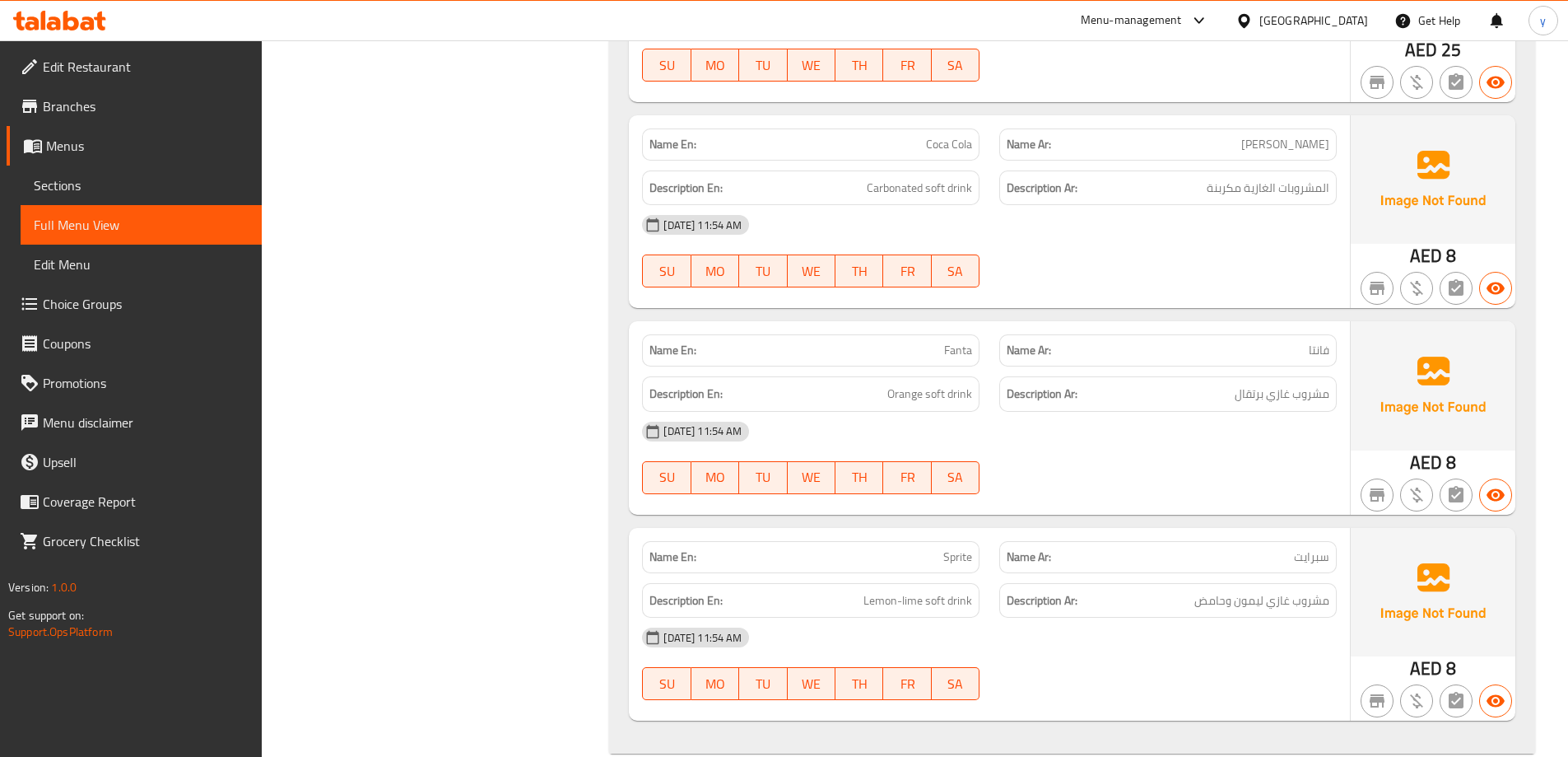
scroll to position [8731, 0]
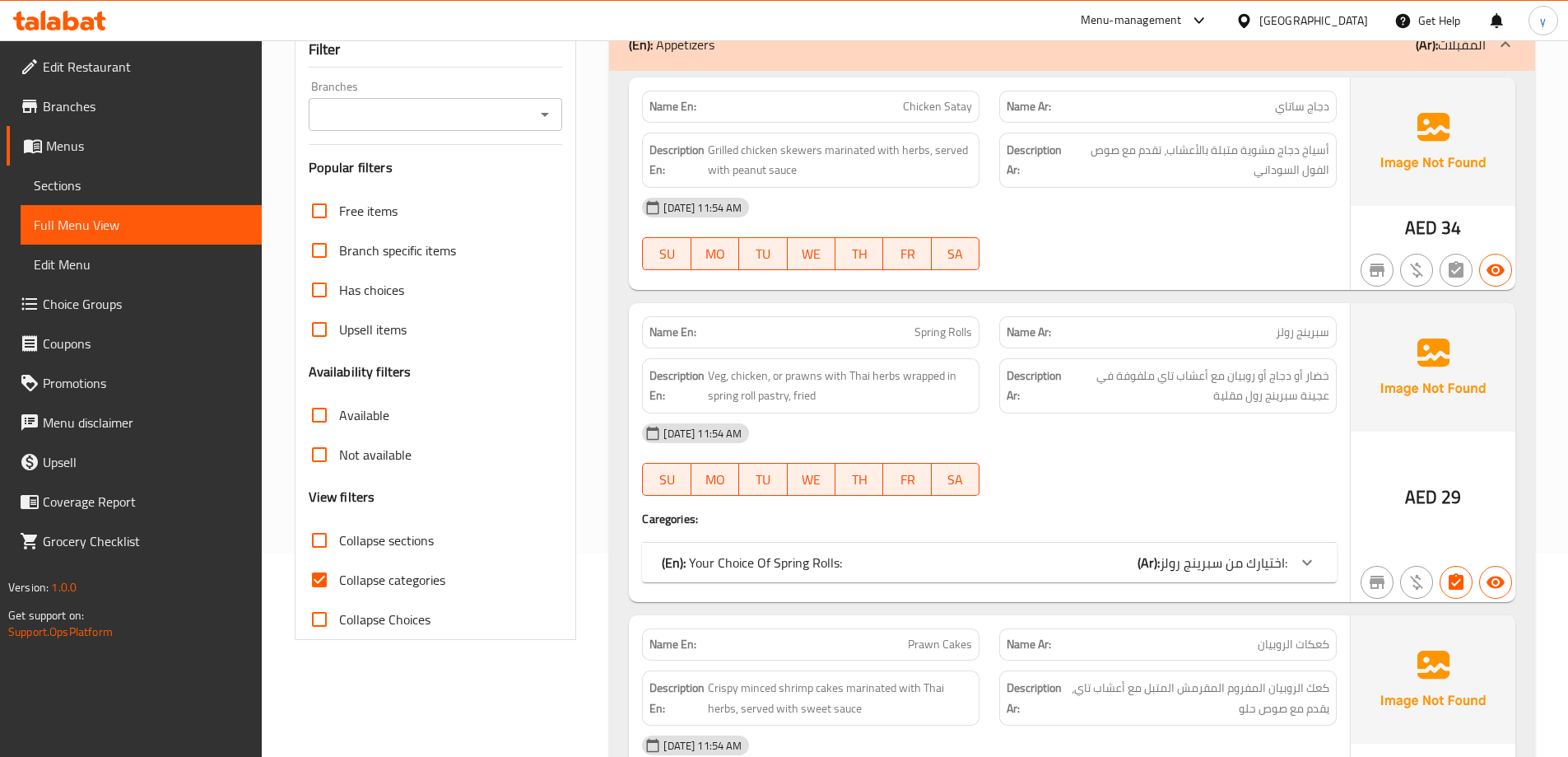
scroll to position [284, 0]
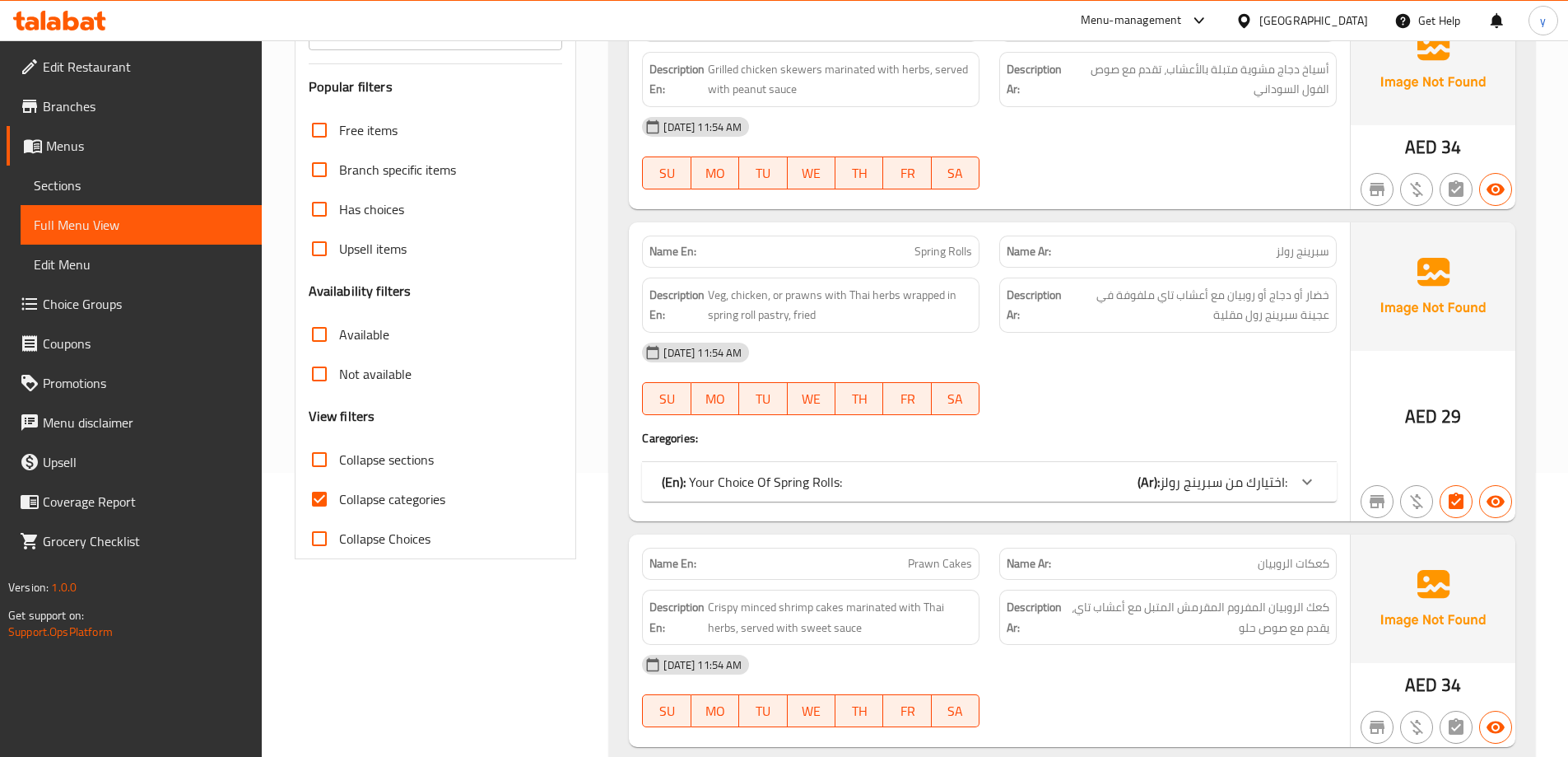
click at [359, 494] on span "Collapse categories" at bounding box center [392, 499] width 106 height 19
click at [339, 494] on input "Collapse categories" at bounding box center [319, 499] width 40 height 40
checkbox input "false"
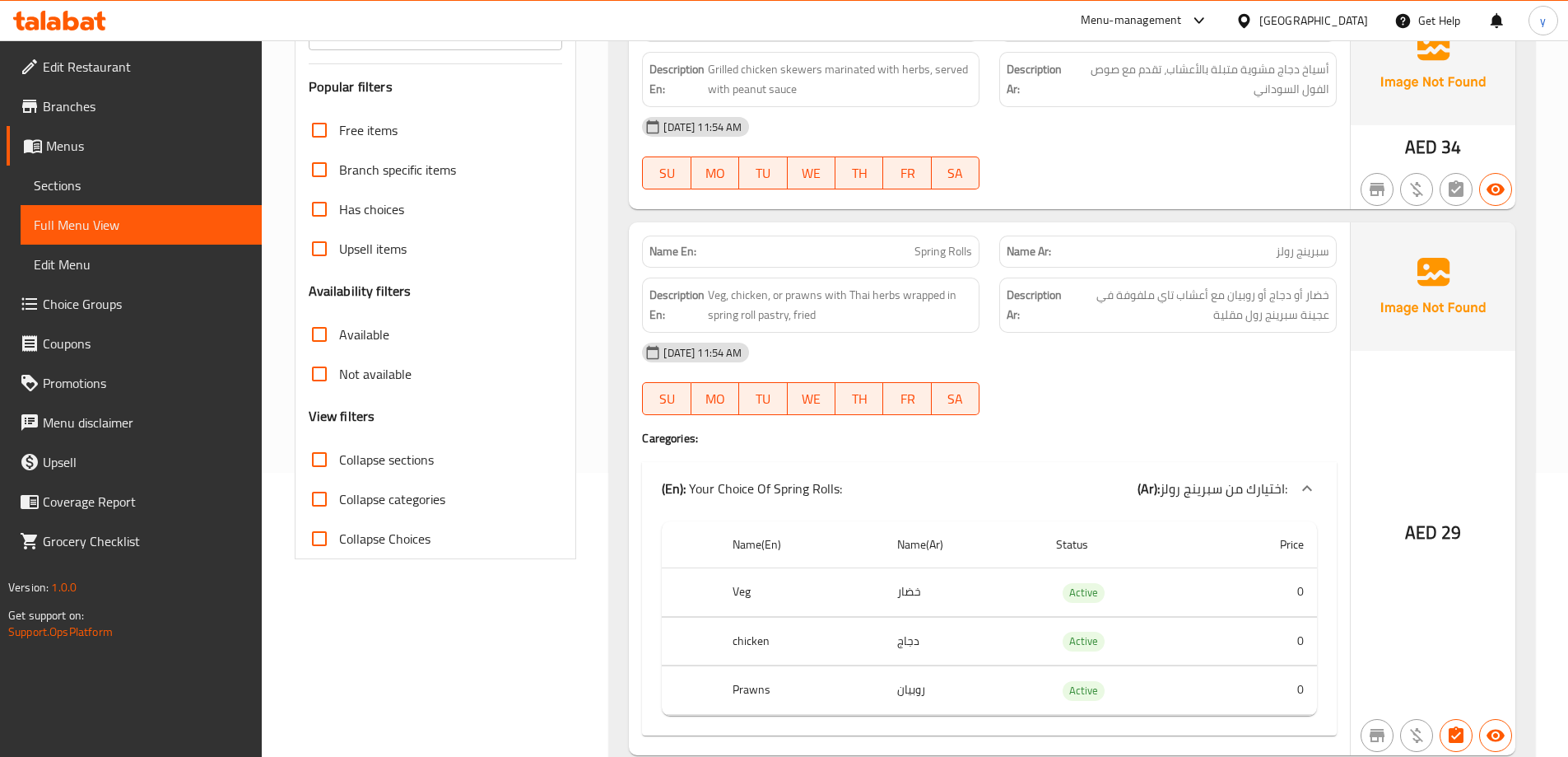
scroll to position [0, 0]
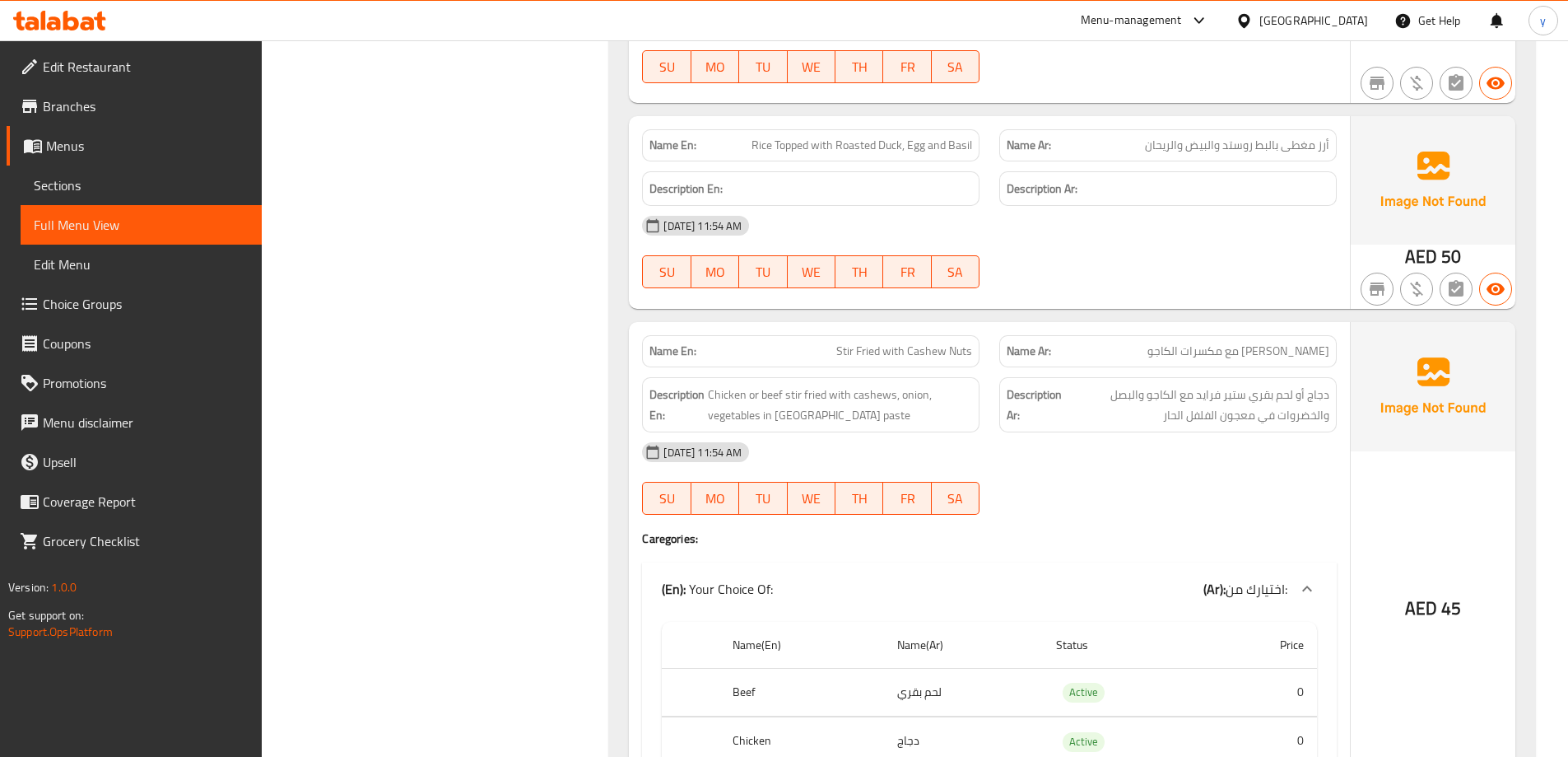
scroll to position [6138, 0]
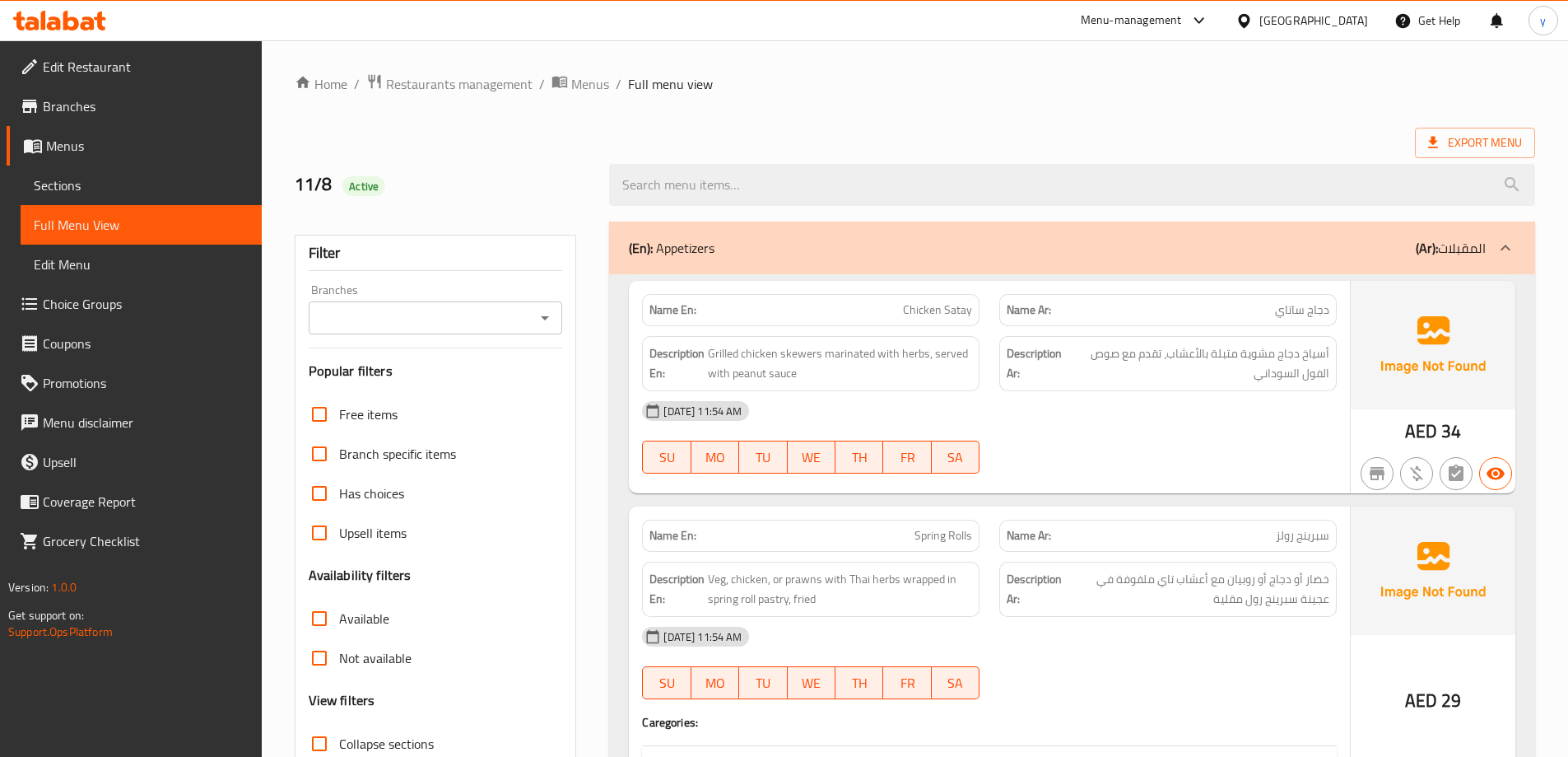
click at [952, 313] on span "Chicken Satay" at bounding box center [937, 310] width 69 height 18
copy span "Chicken Satay"
click at [1220, 375] on span "أسياخ دجاج مشوية متبلة بالأعشاب، تقدم مع صوص الفول السوداني" at bounding box center [1198, 363] width 261 height 40
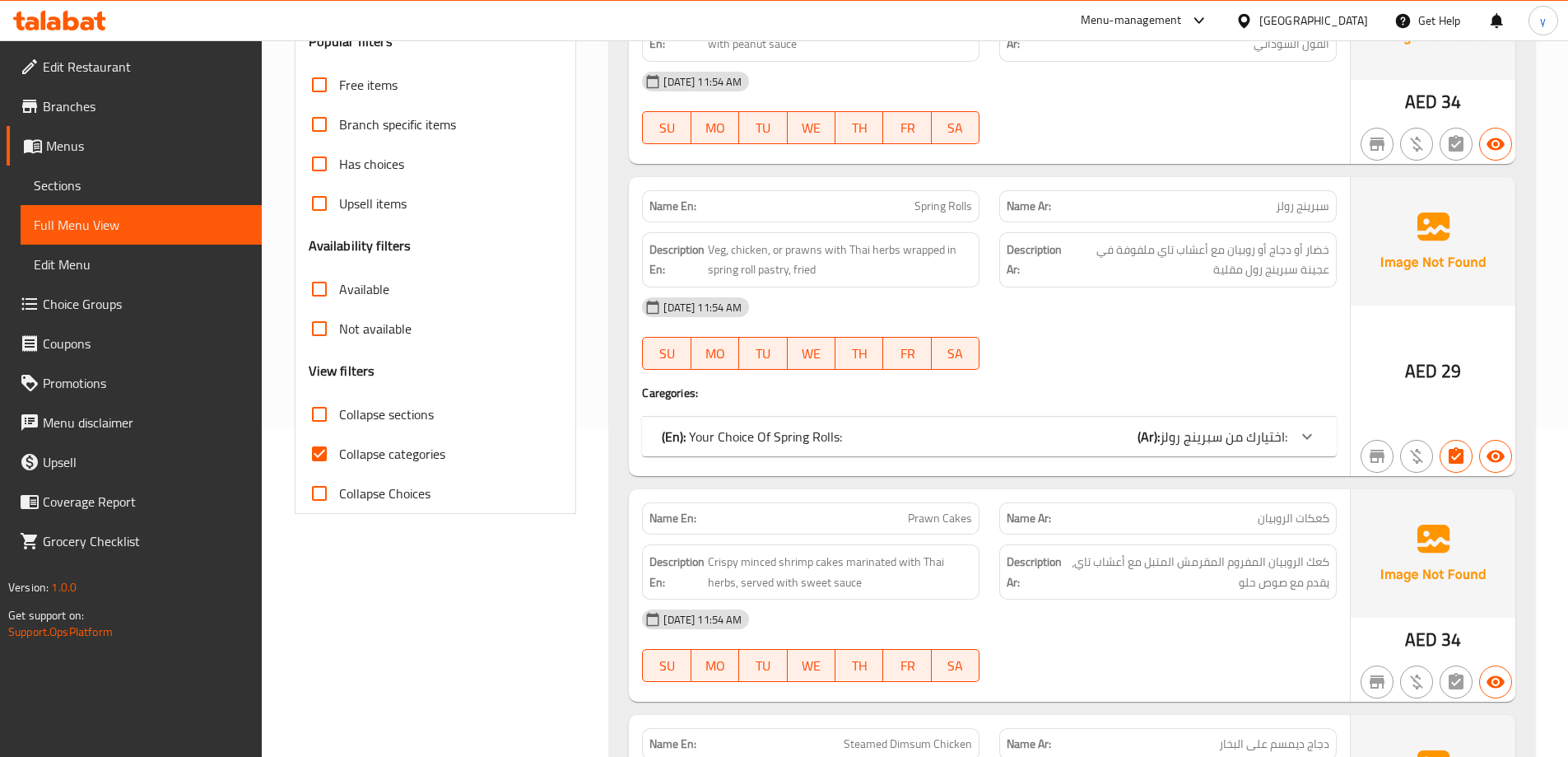
click at [1303, 435] on icon at bounding box center [1306, 436] width 10 height 6
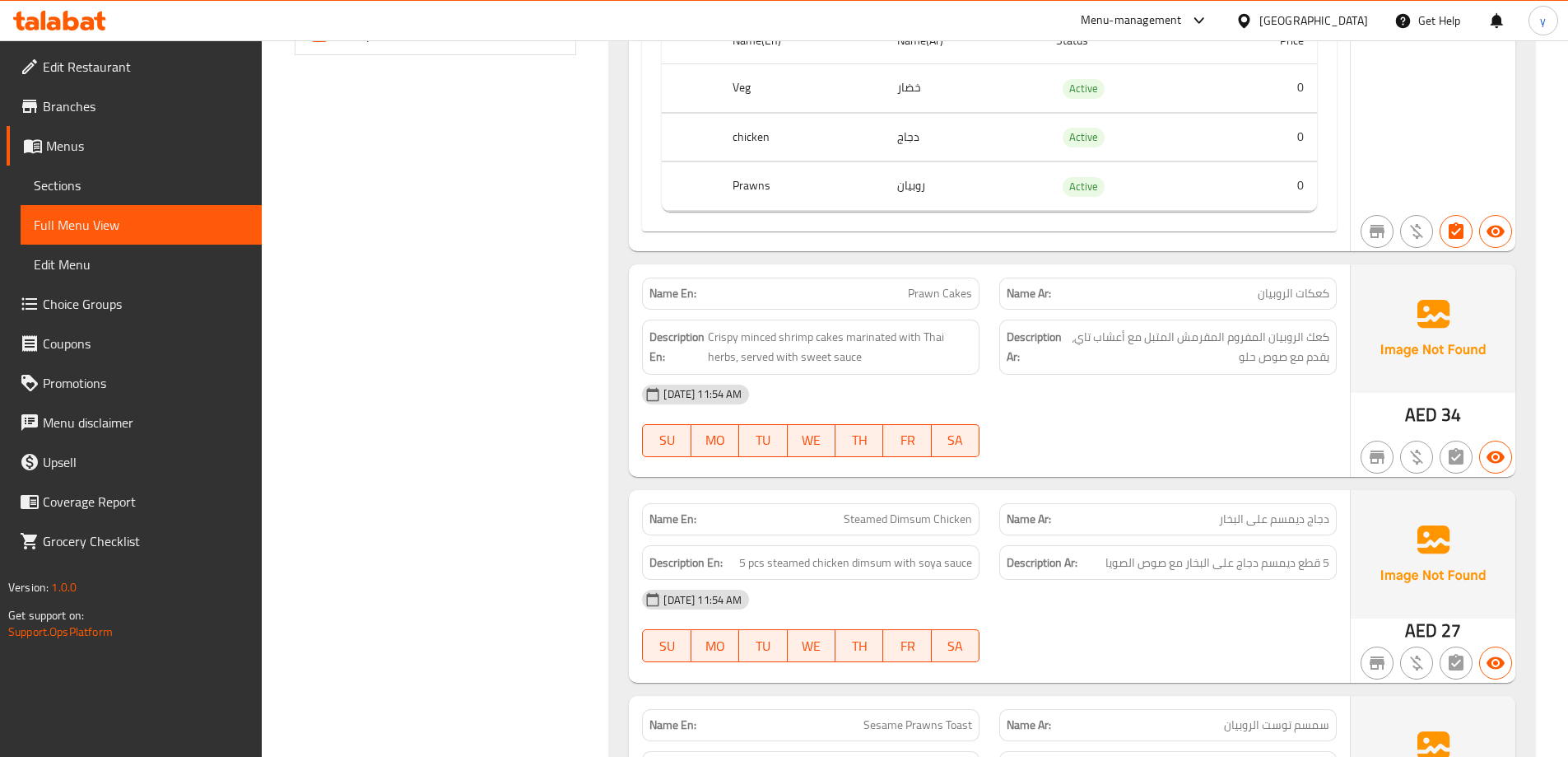
scroll to position [47, 0]
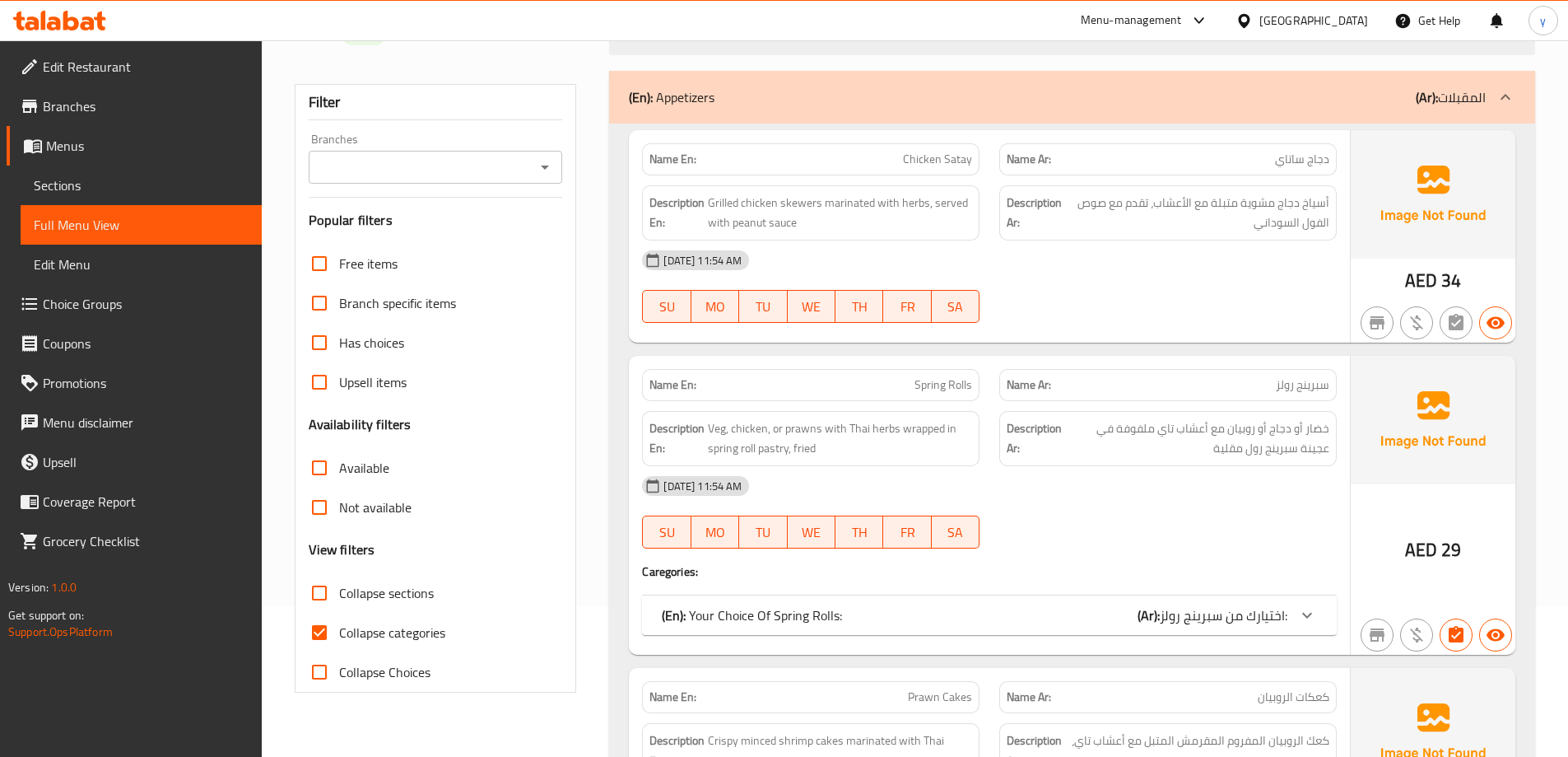
scroll to position [164, 0]
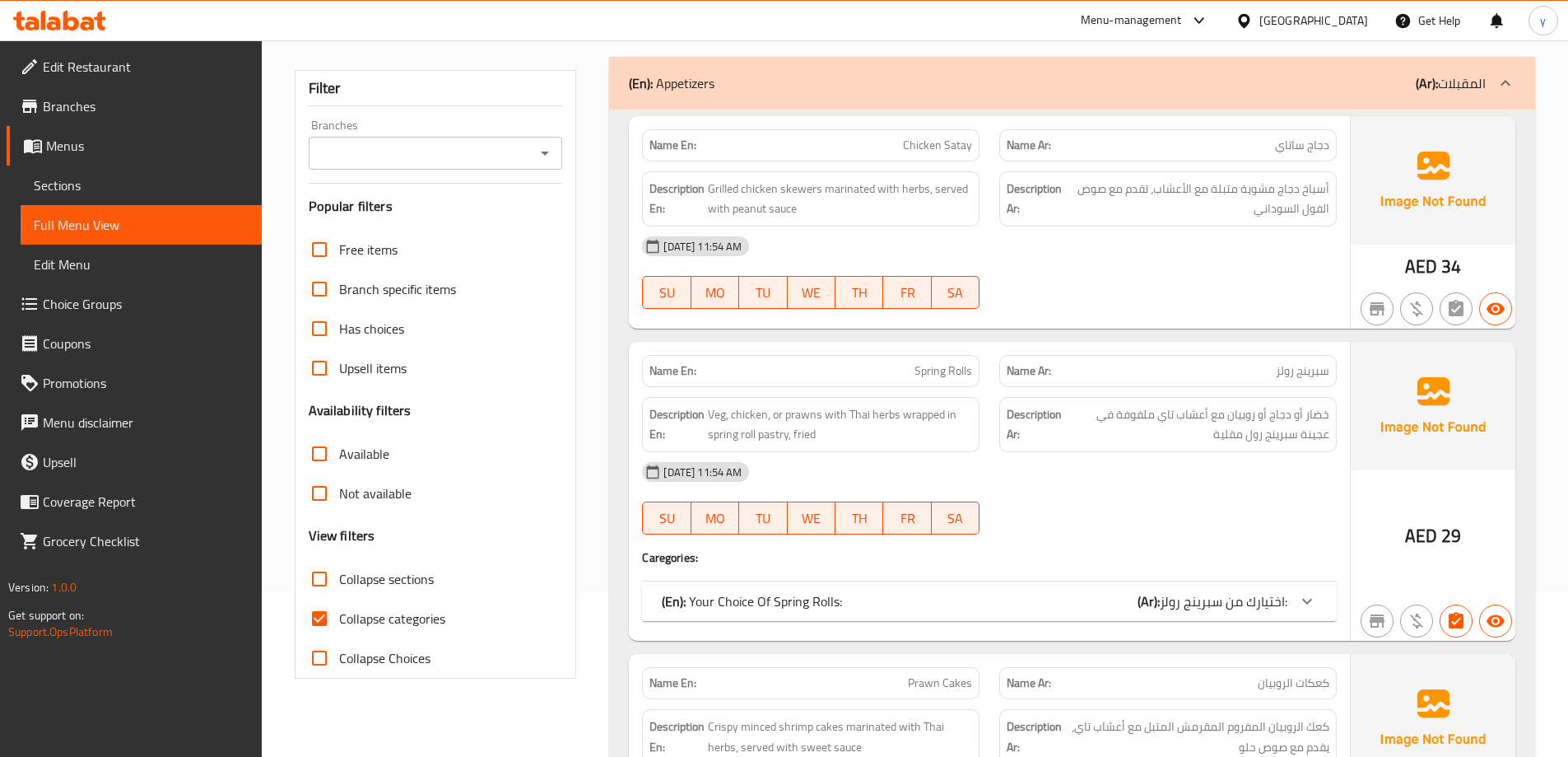
click at [342, 618] on span "Collapse categories" at bounding box center [392, 618] width 106 height 19
click at [339, 618] on input "Collapse categories" at bounding box center [319, 618] width 40 height 40
checkbox input "false"
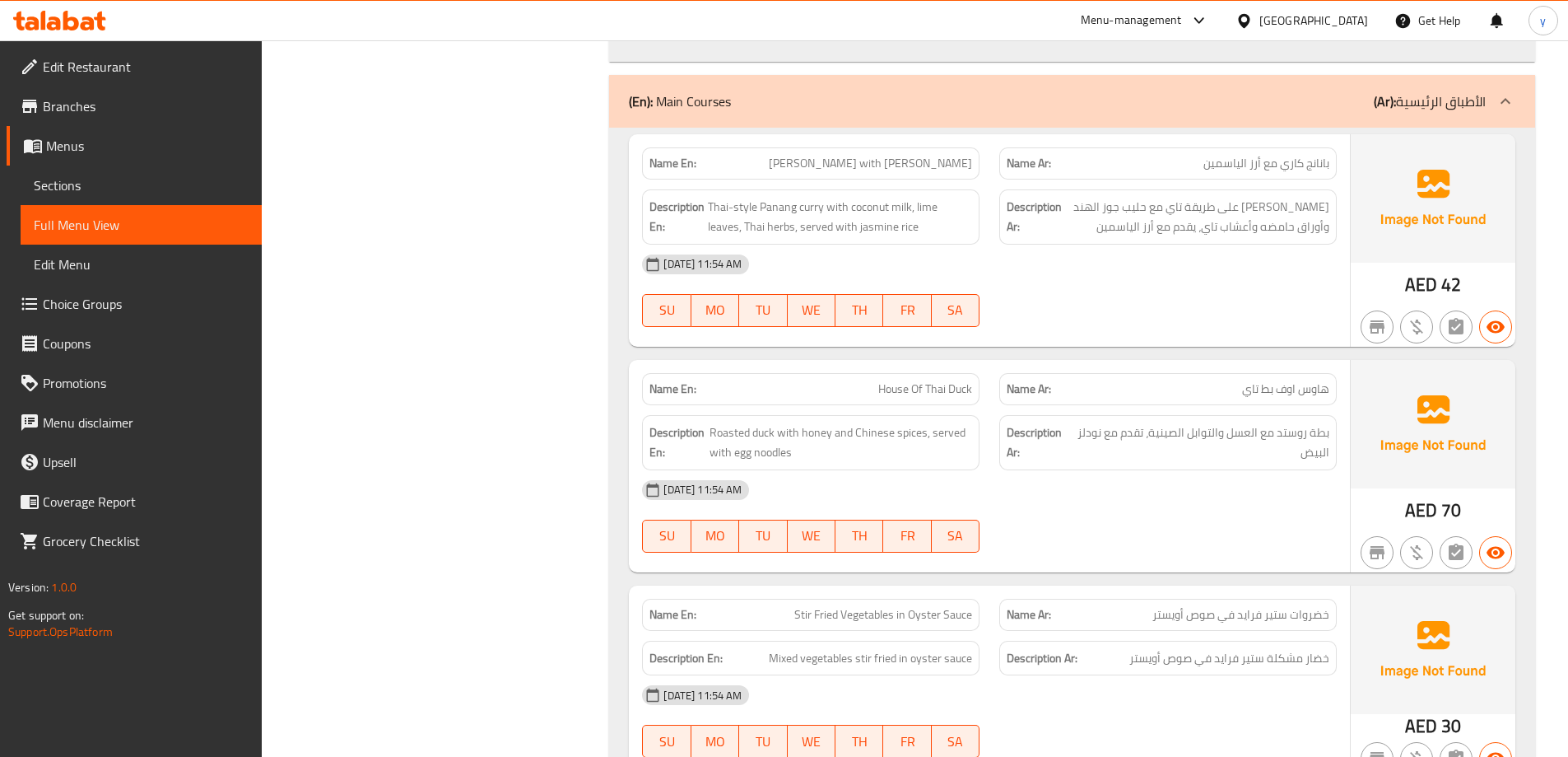
scroll to position [2387, 0]
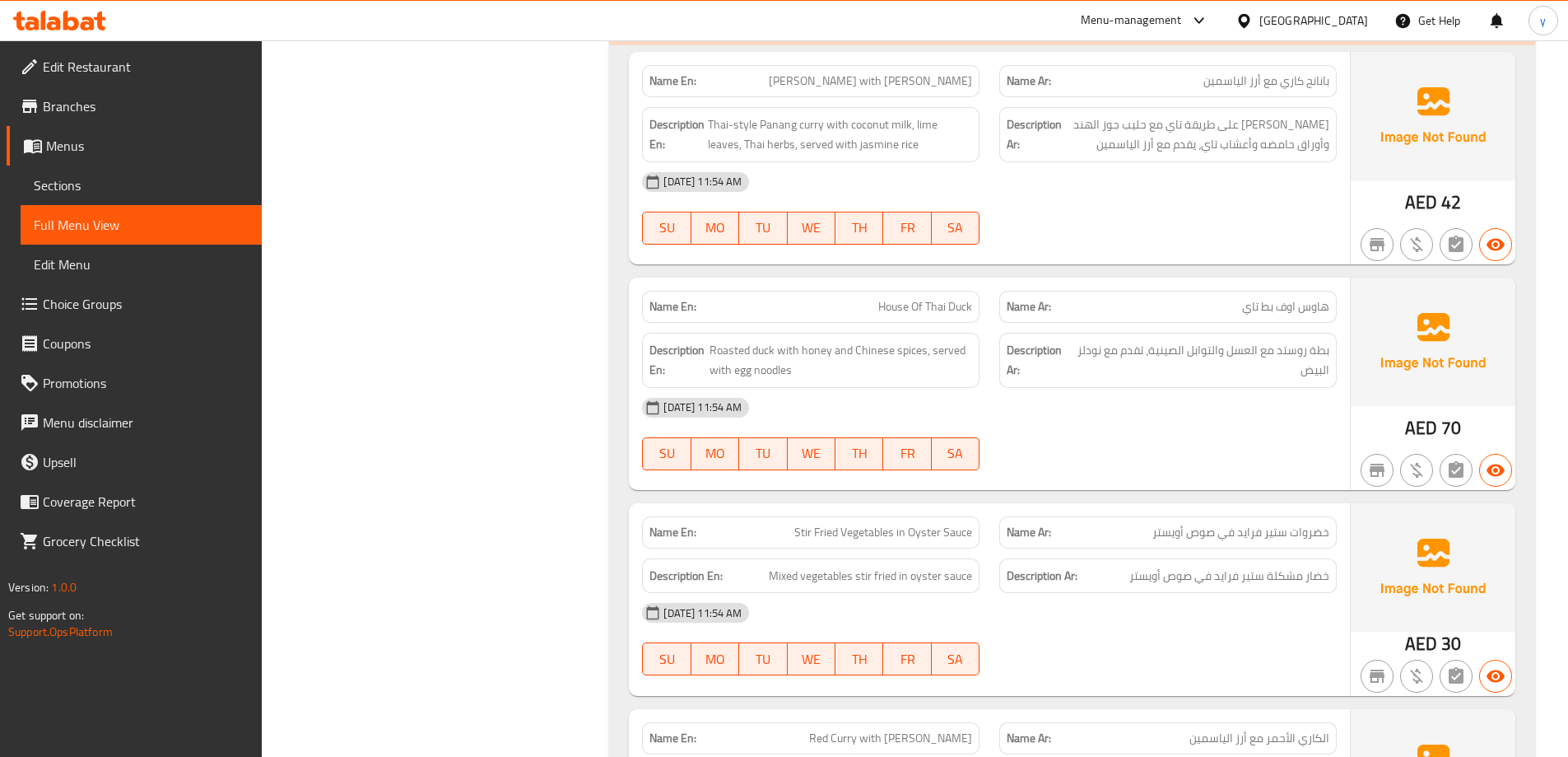
copy span "House Of Thai Duck"
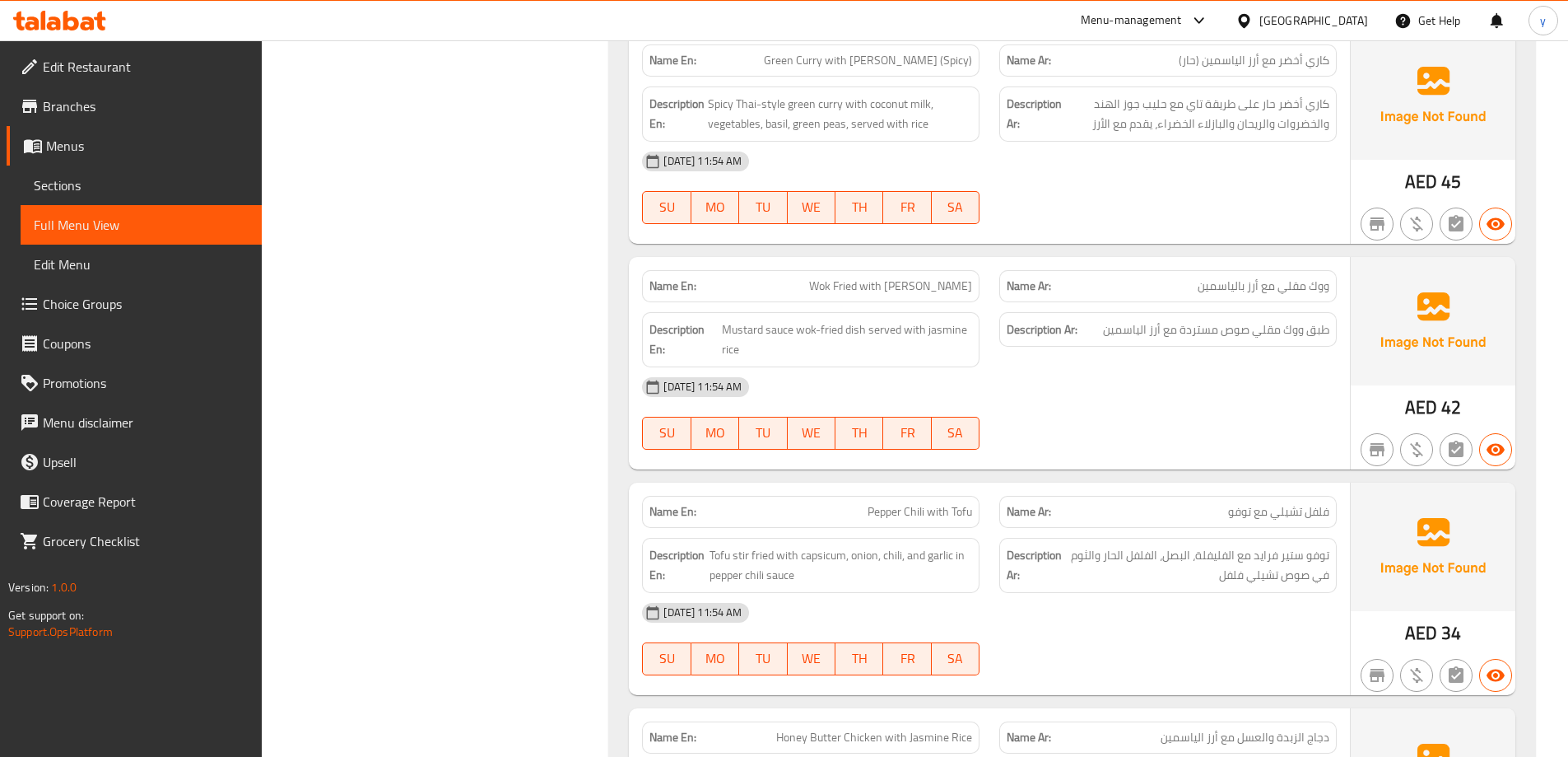
scroll to position [3705, 0]
copy span "Wok Fried with [PERSON_NAME]"
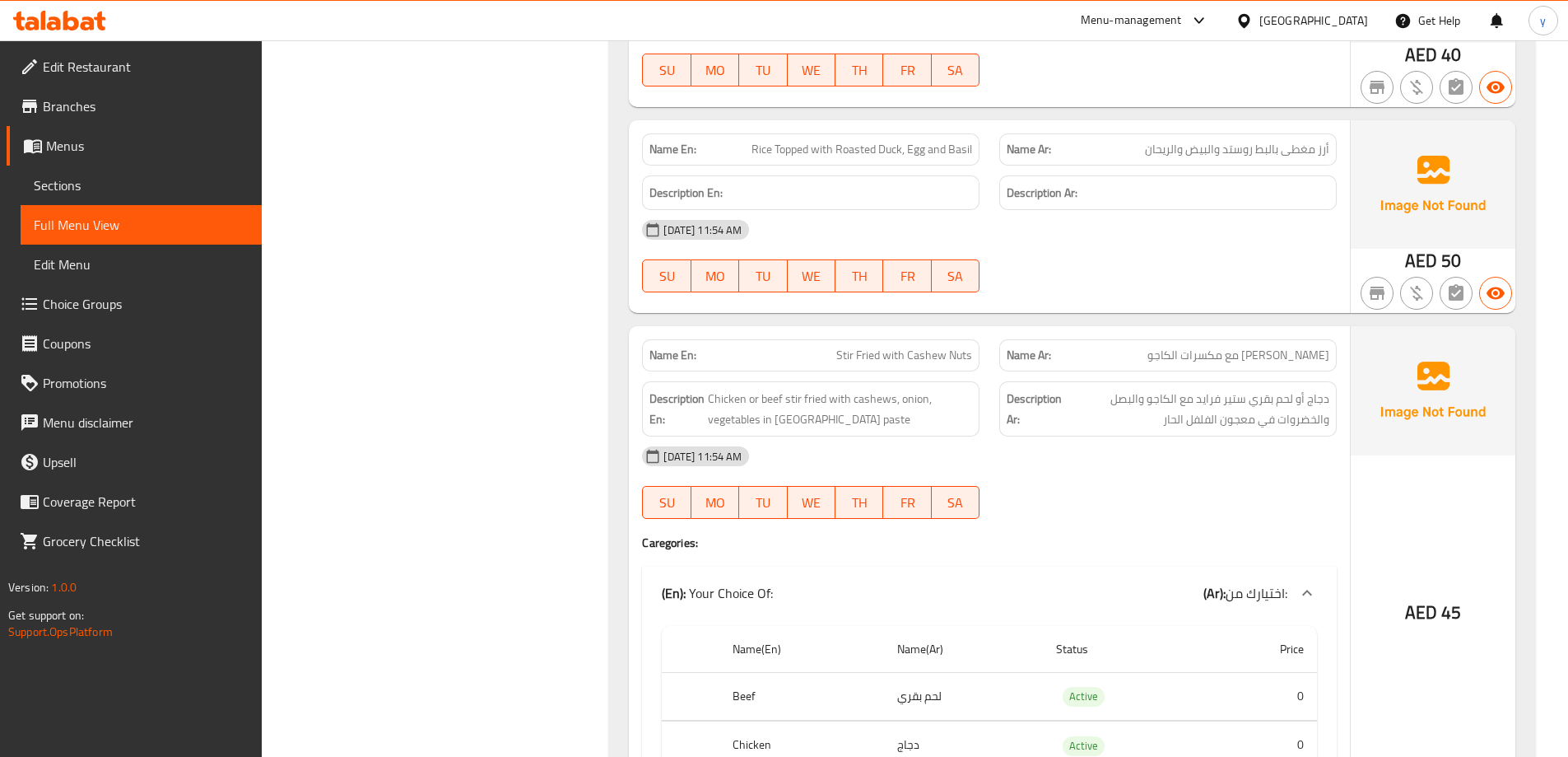
scroll to position [5269, 0]
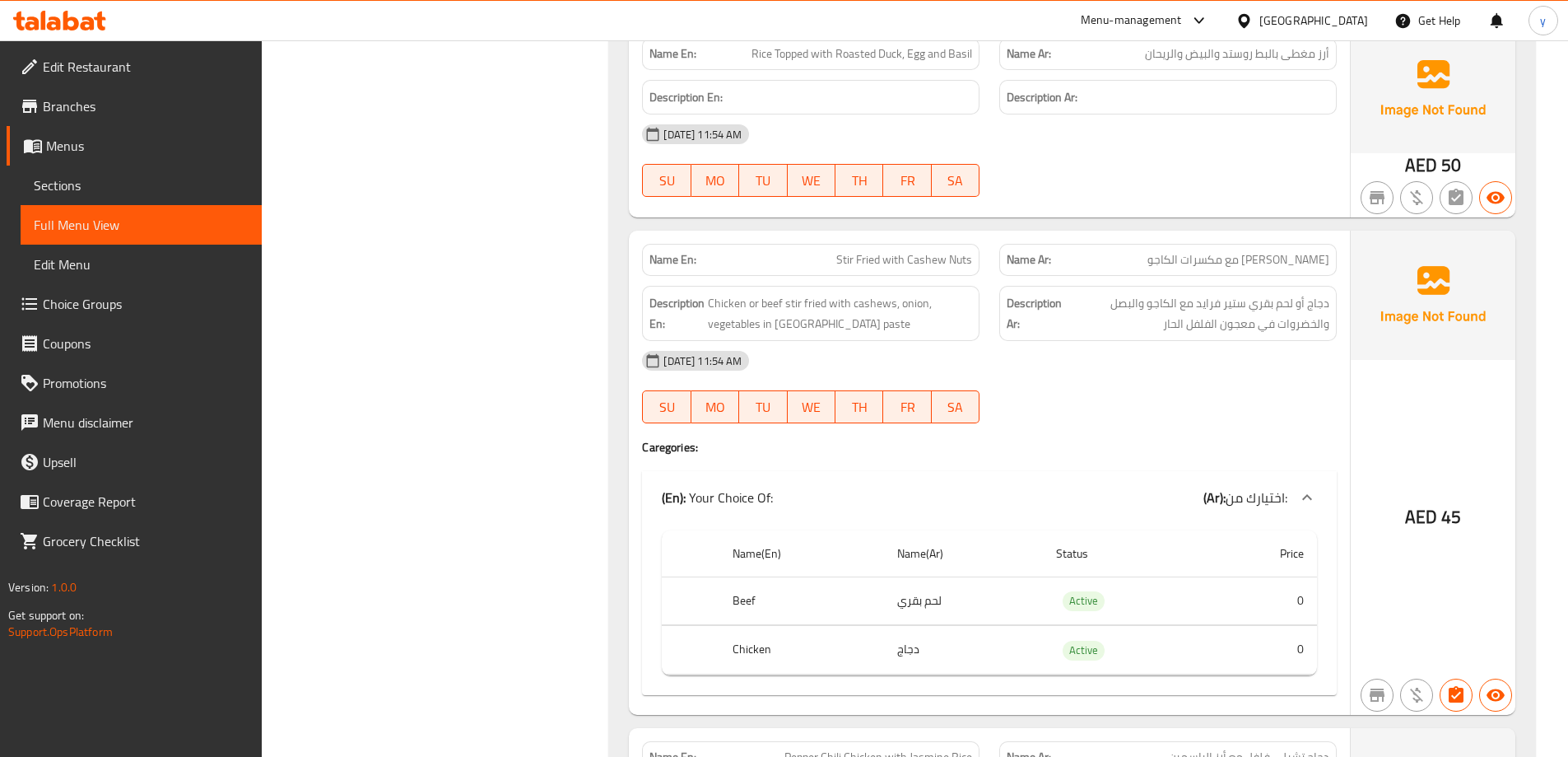
click at [893, 260] on span "Stir Fried with Cashew Nuts" at bounding box center [904, 260] width 135 height 18
copy span "Stir Fried with Cashew Nuts"
click at [755, 318] on span "Chicken or beef stir fried with cashews, onion, vegetables in [GEOGRAPHIC_DATA]…" at bounding box center [839, 313] width 265 height 40
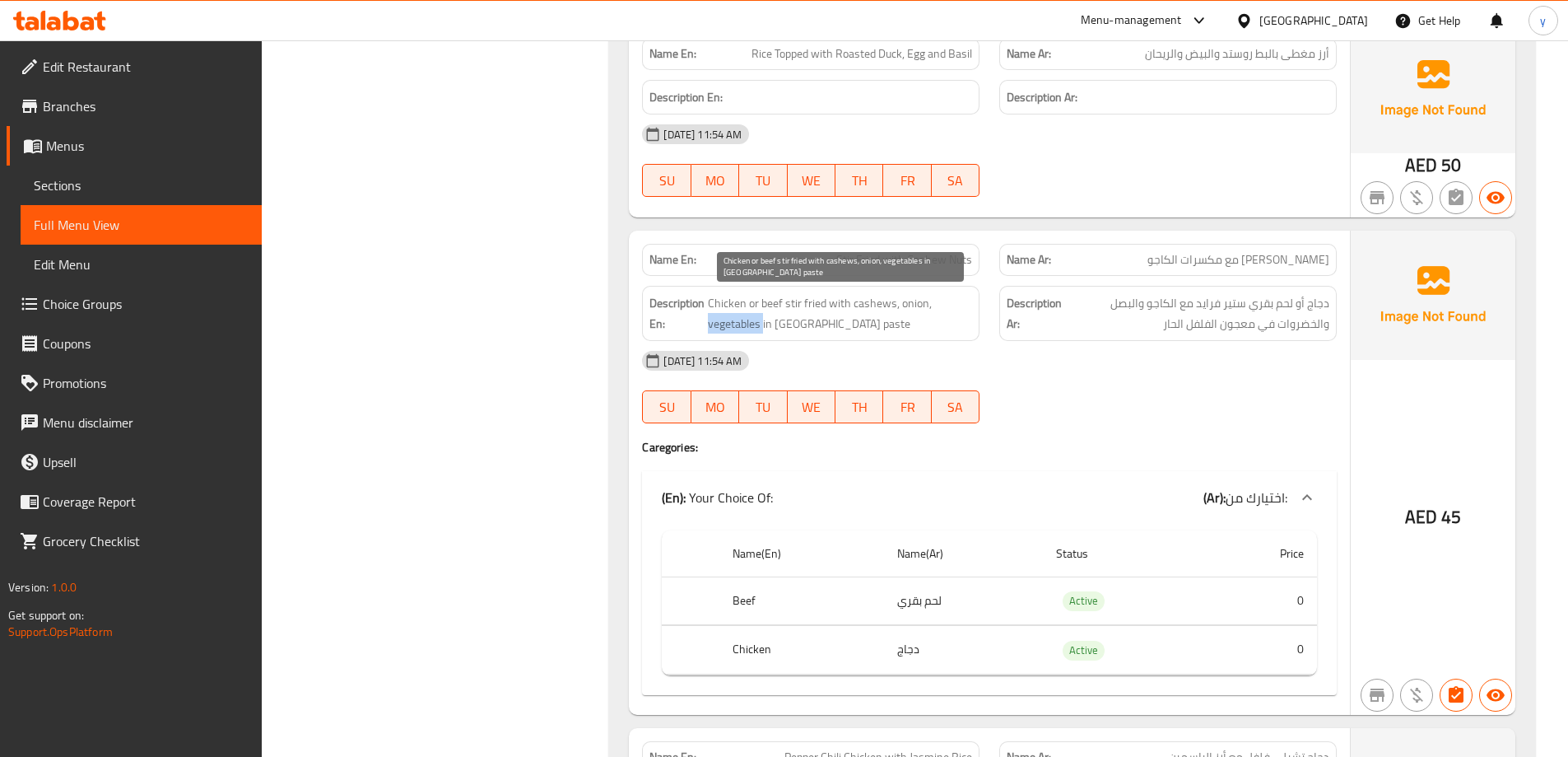
click at [755, 318] on span "Chicken or beef stir fried with cashews, onion, vegetables in [GEOGRAPHIC_DATA]…" at bounding box center [839, 313] width 265 height 40
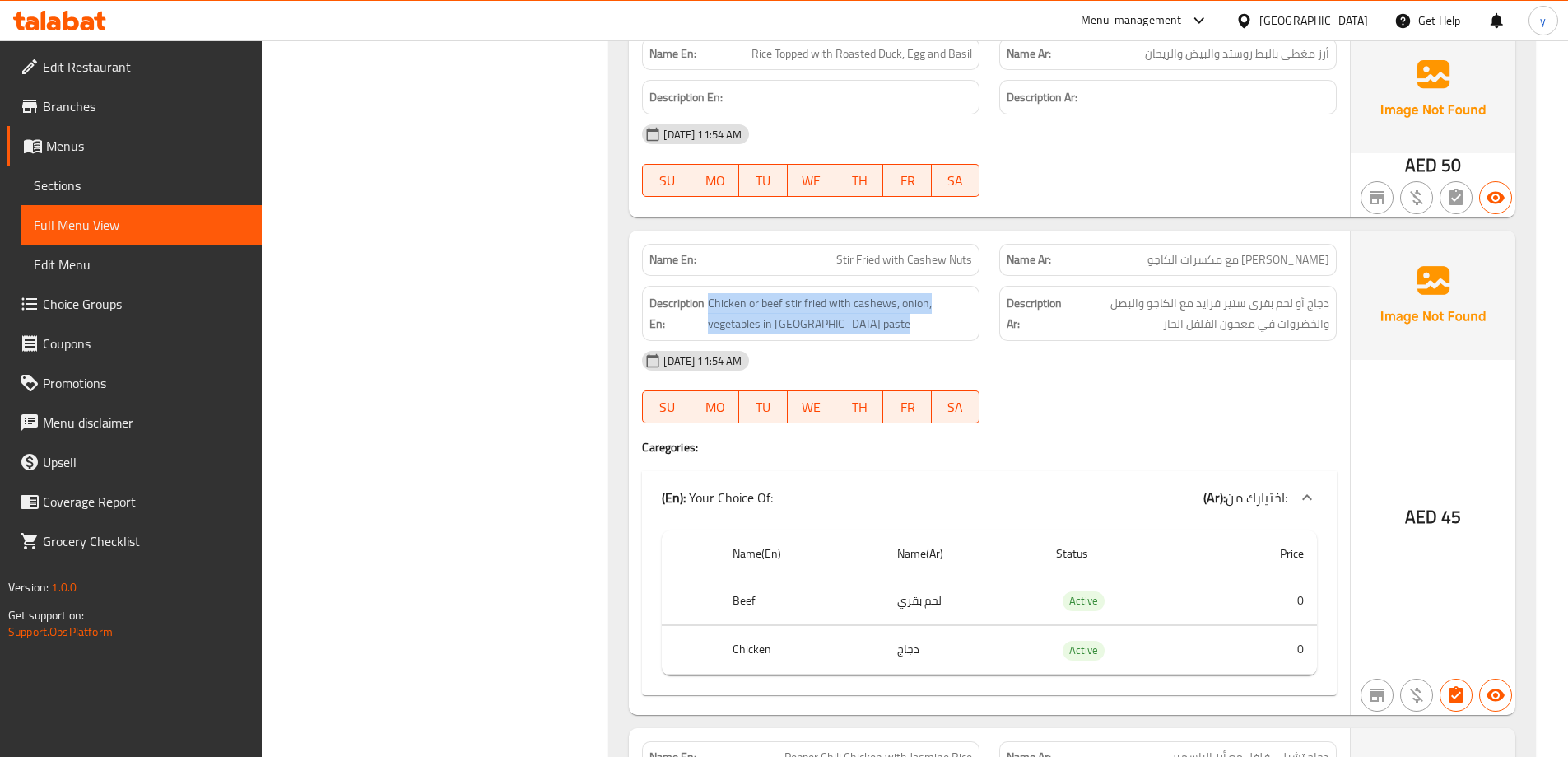
copy span "Chicken or beef stir fried with cashews, onion, vegetables in [GEOGRAPHIC_DATA]…"
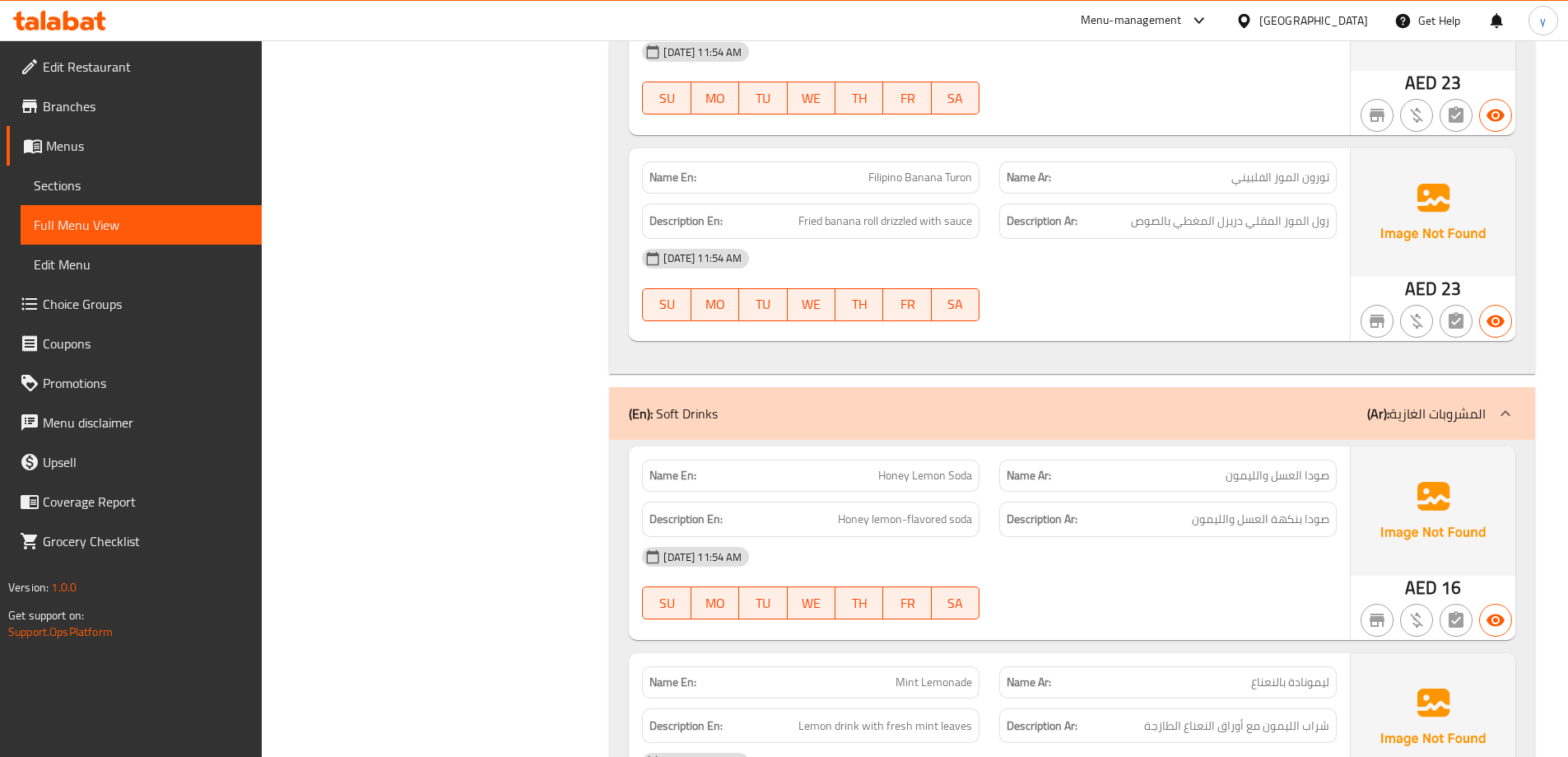
scroll to position [7574, 0]
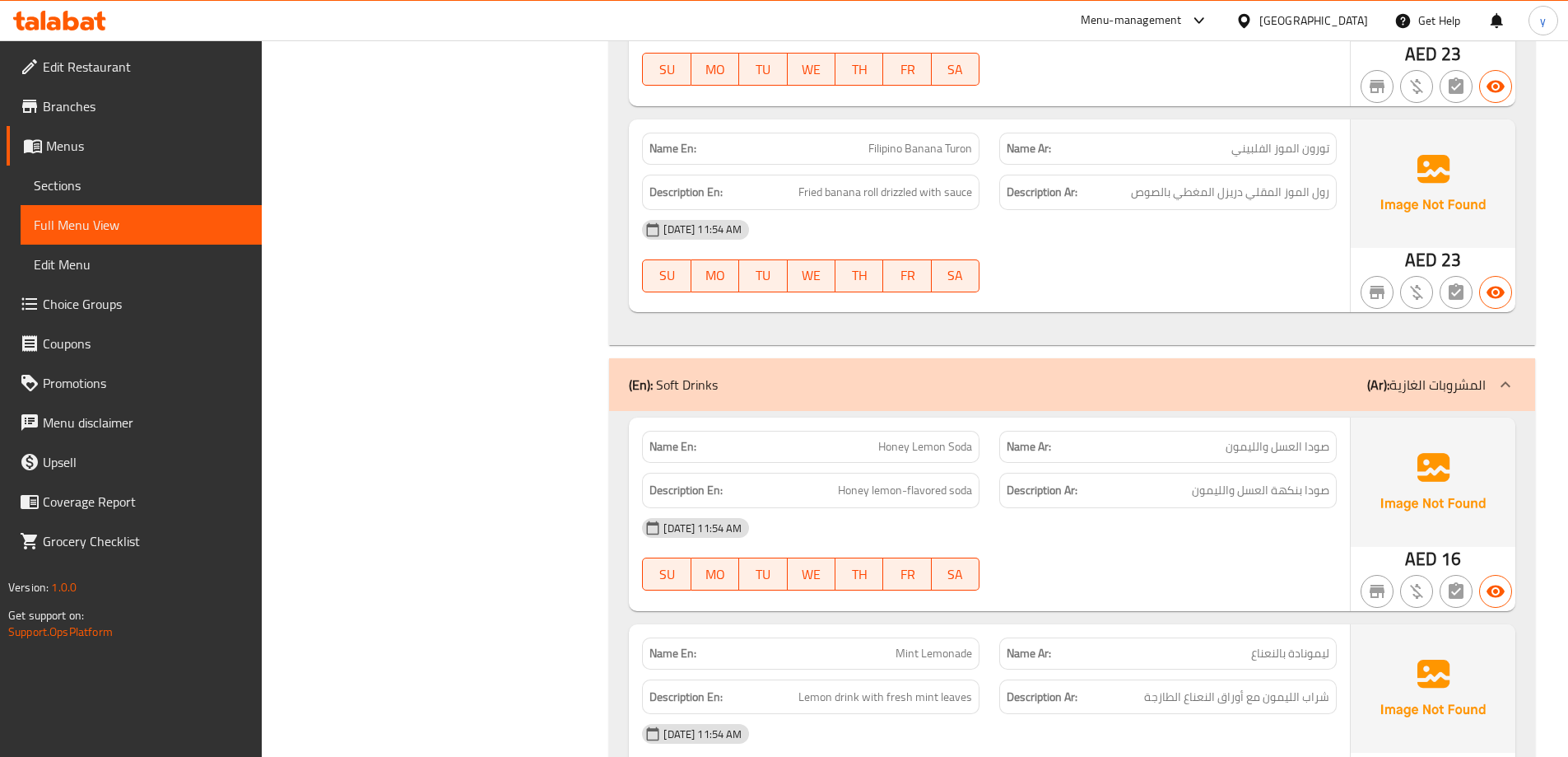
copy span "Filipino"
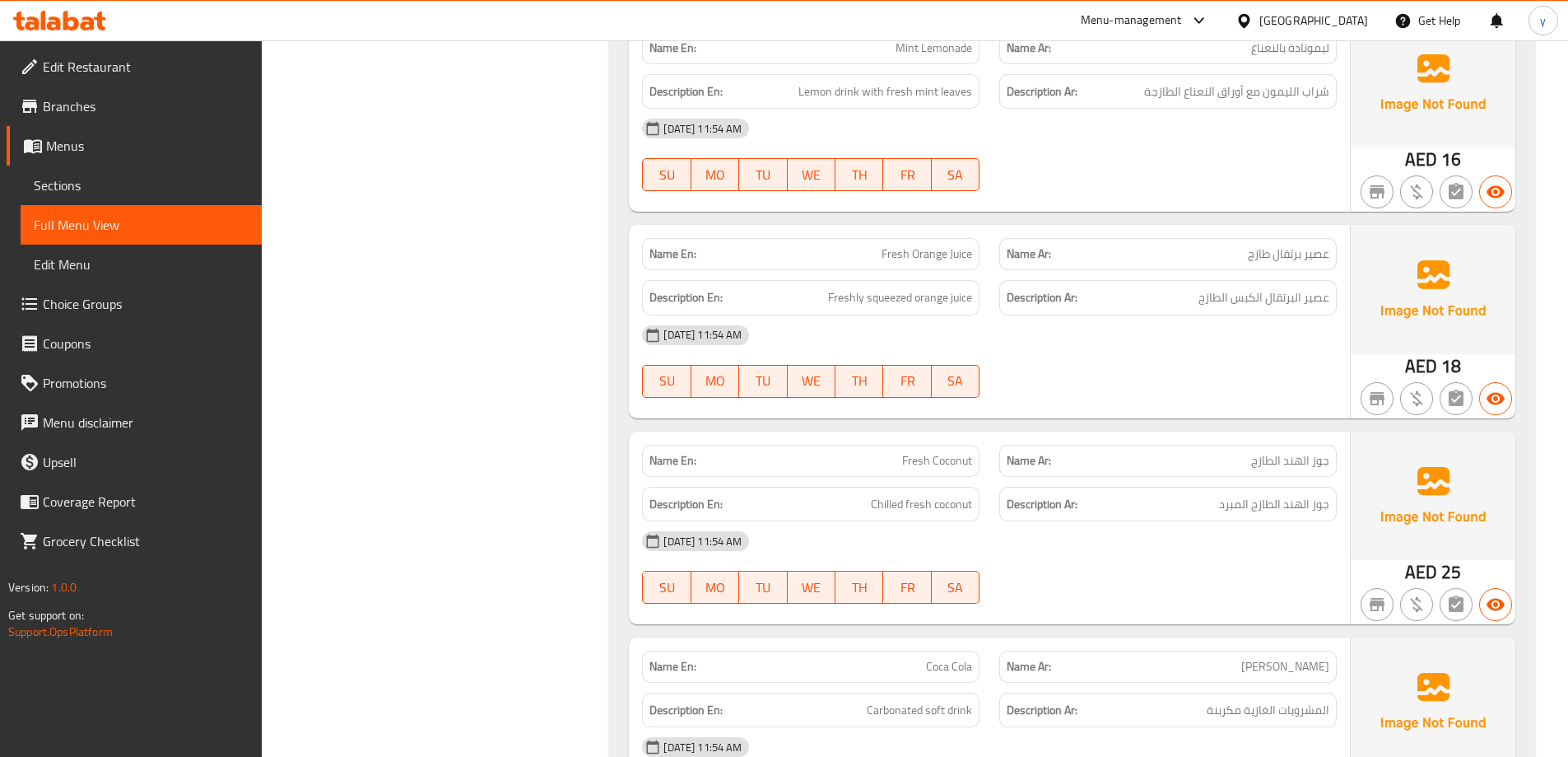
scroll to position [8155, 0]
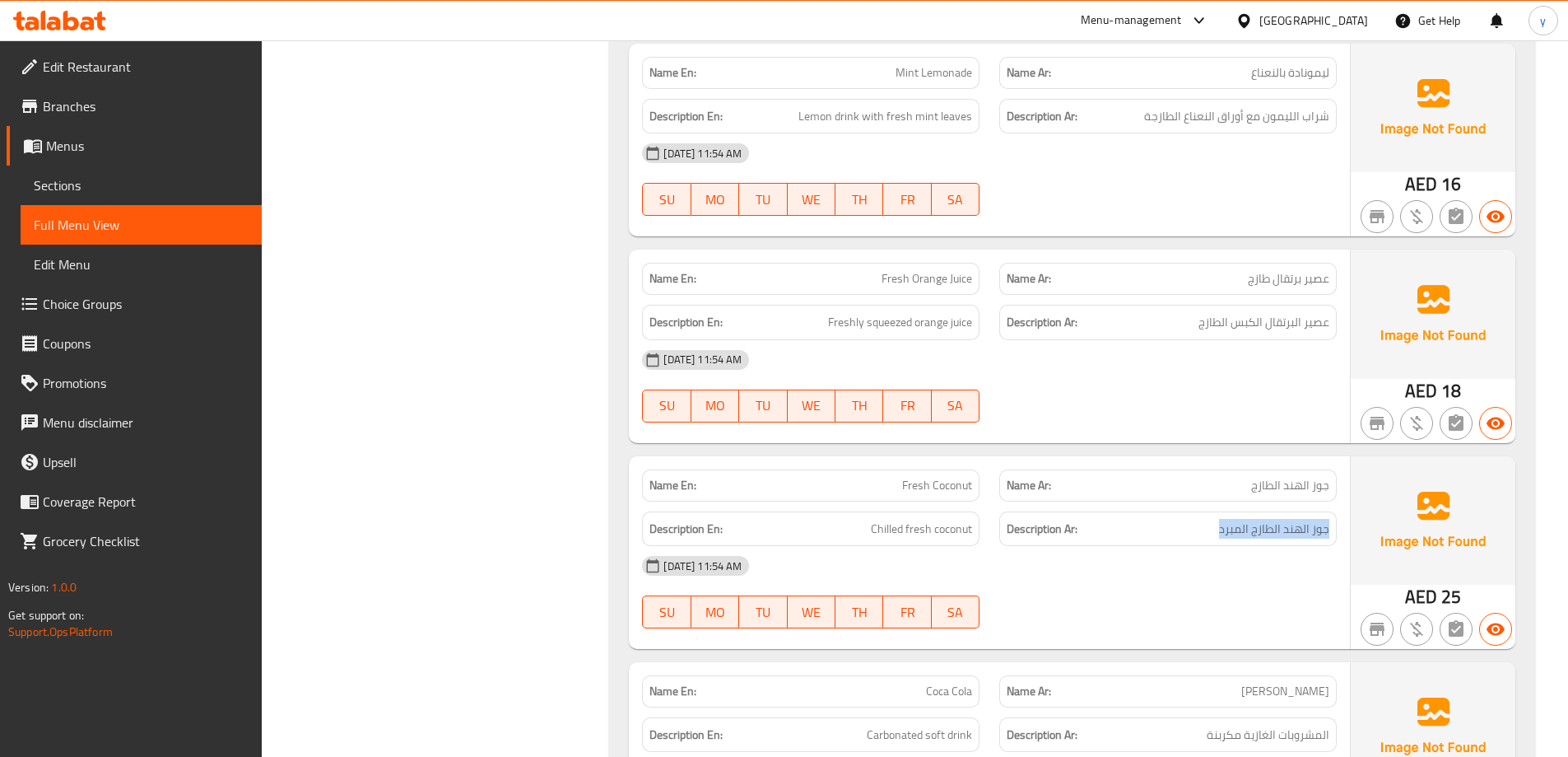
drag, startPoint x: 1191, startPoint y: 534, endPoint x: 1347, endPoint y: 540, distance: 156.1
click at [892, 531] on span "Chilled fresh coconut" at bounding box center [921, 528] width 101 height 20
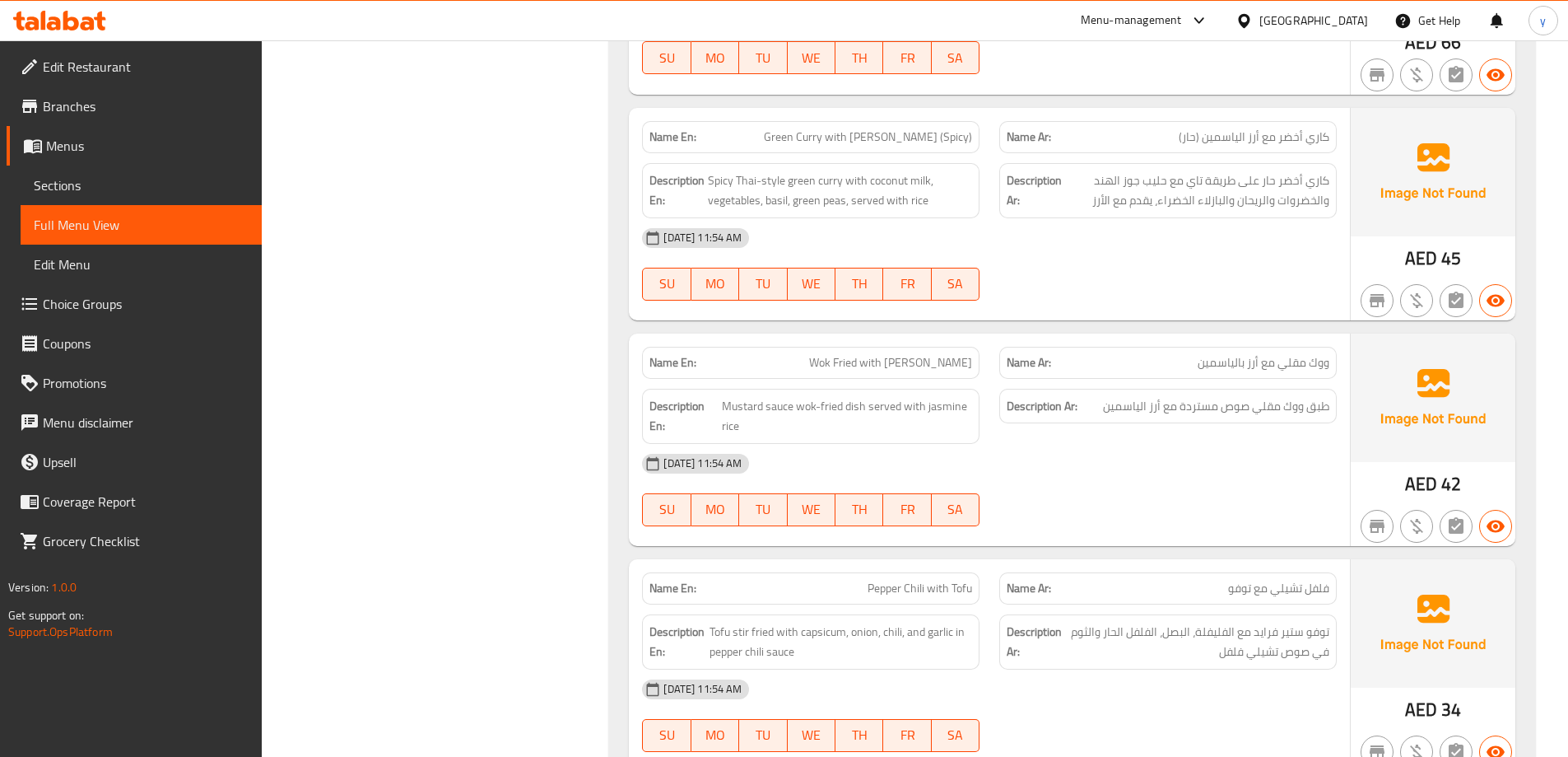
scroll to position [2886, 0]
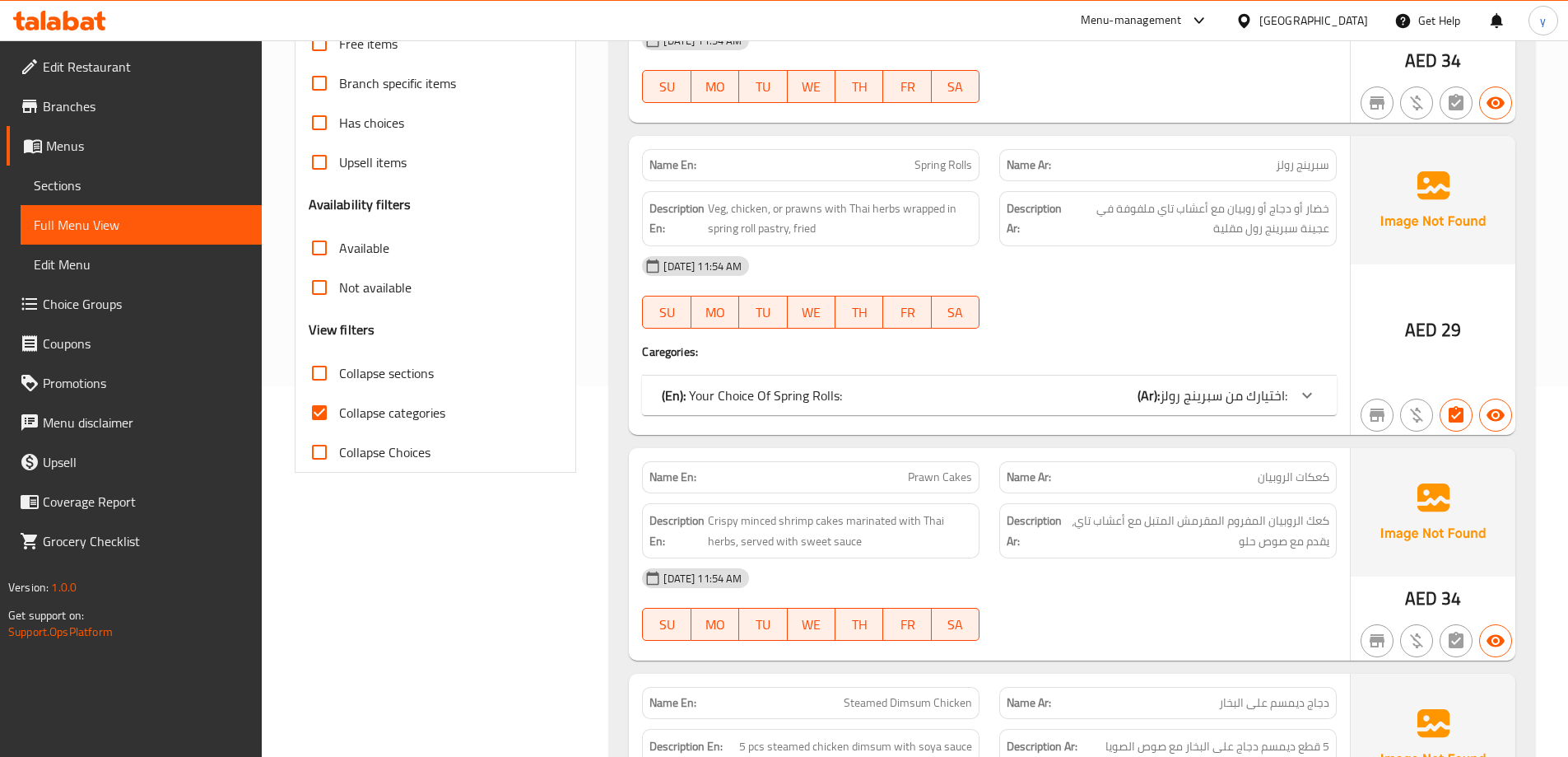
scroll to position [531, 0]
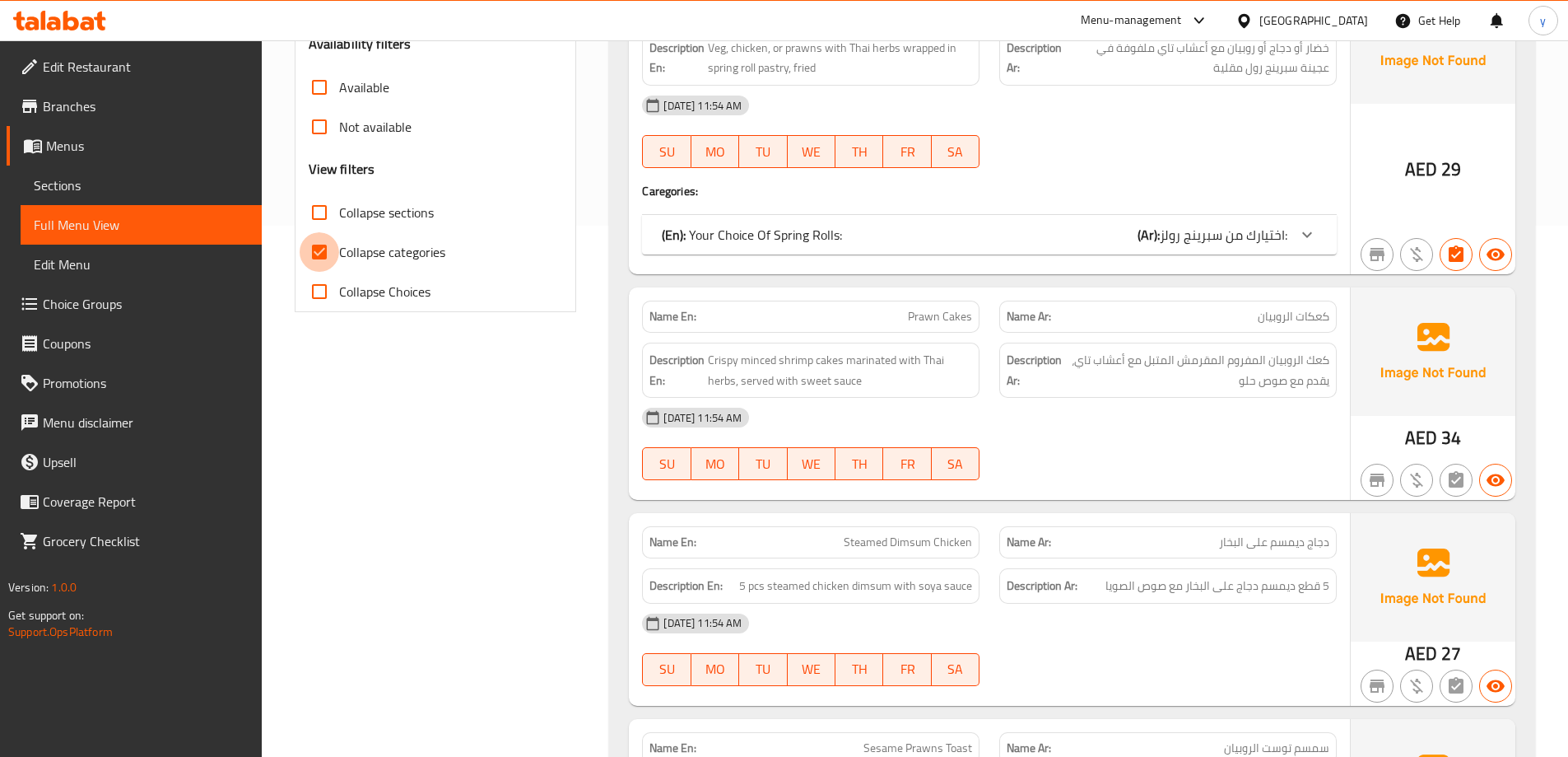
click at [330, 240] on input "Collapse categories" at bounding box center [319, 251] width 40 height 40
checkbox input "false"
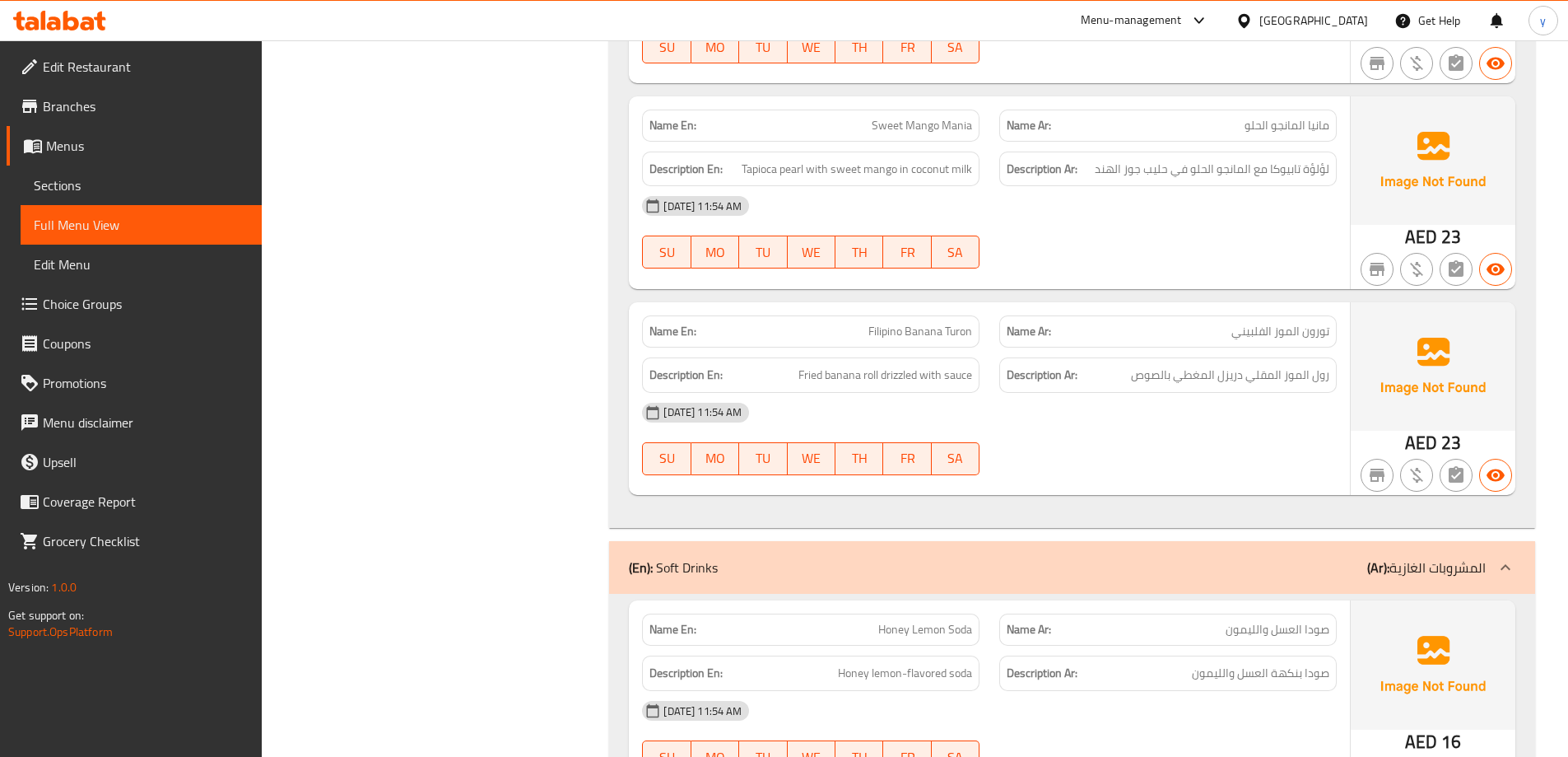
scroll to position [0, 0]
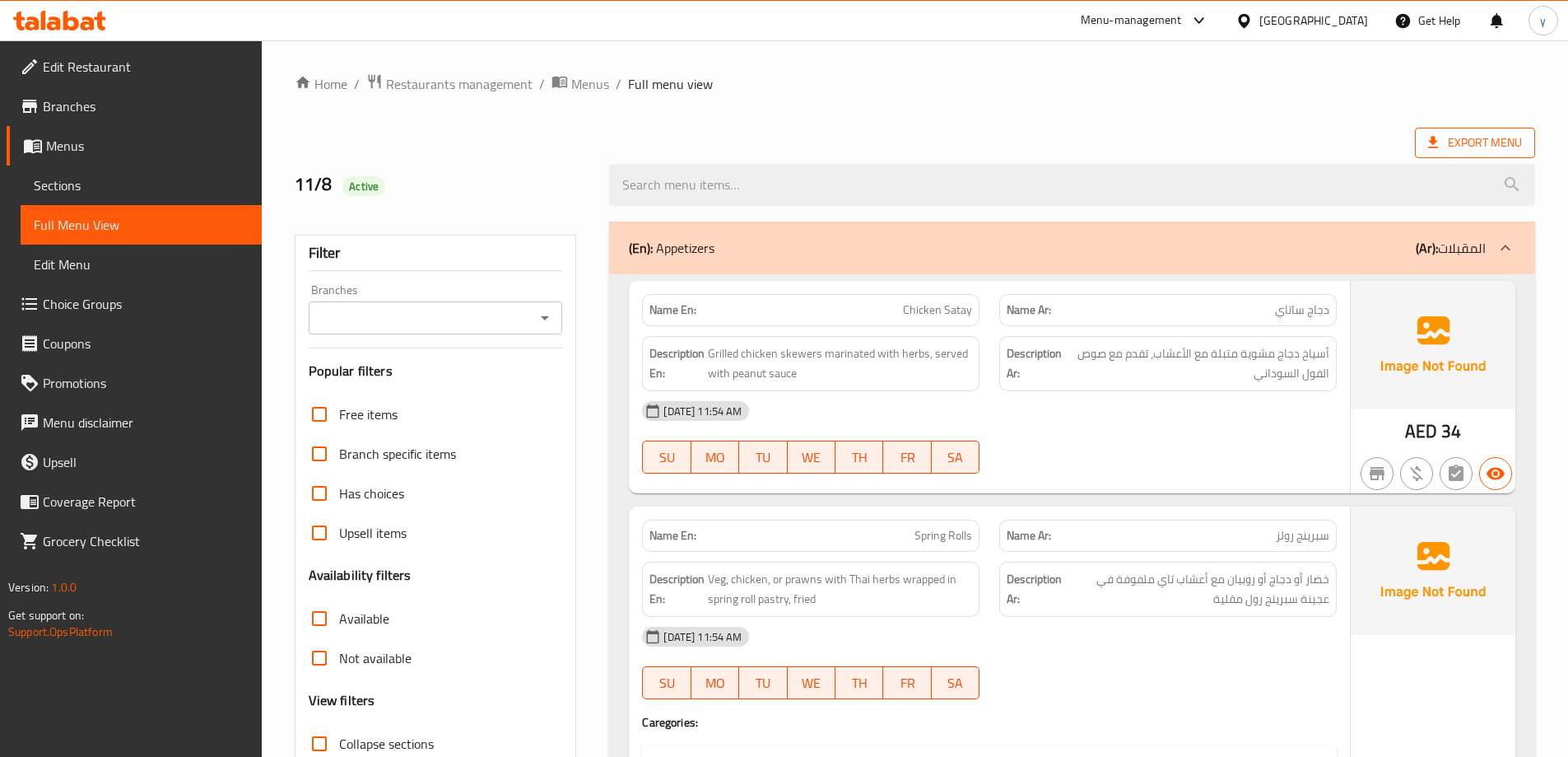
click at [1486, 135] on span "Export Menu" at bounding box center [1475, 142] width 94 height 20
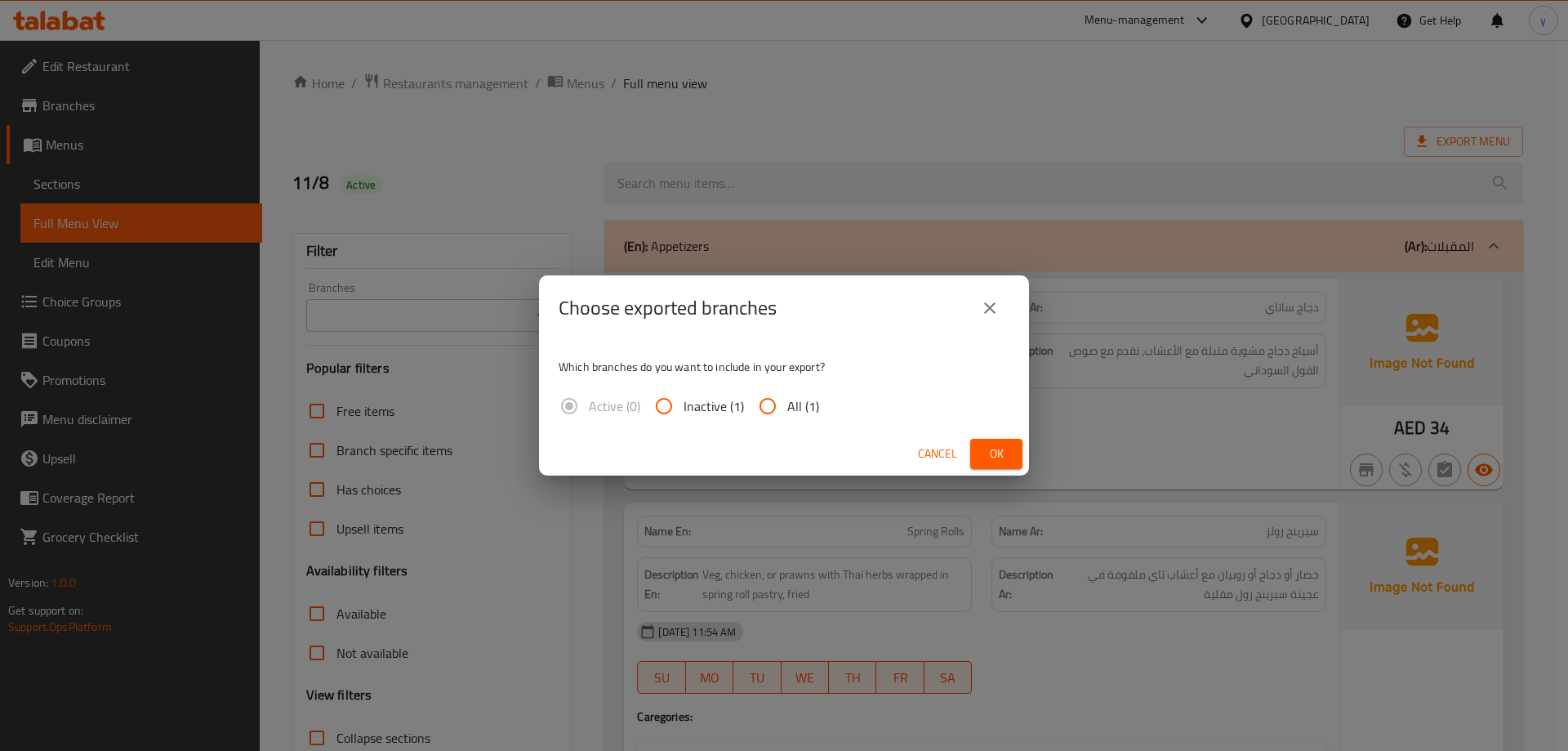
click at [759, 401] on input "All (1)" at bounding box center [767, 406] width 39 height 39
radio input "true"
click at [989, 460] on span "Ok" at bounding box center [996, 453] width 26 height 20
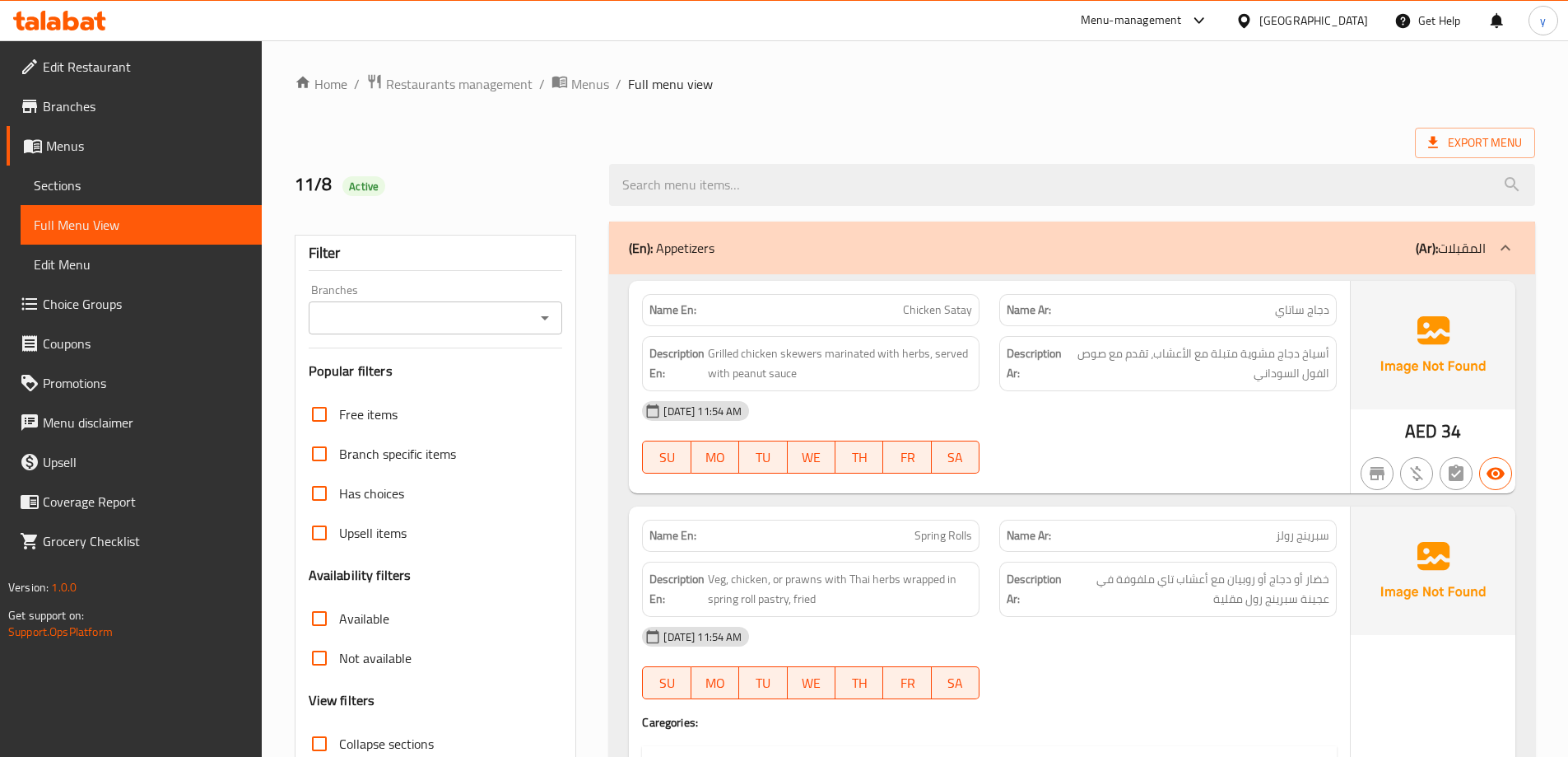
click at [123, 99] on span "Branches" at bounding box center [146, 106] width 206 height 19
